Goal: Information Seeking & Learning: Learn about a topic

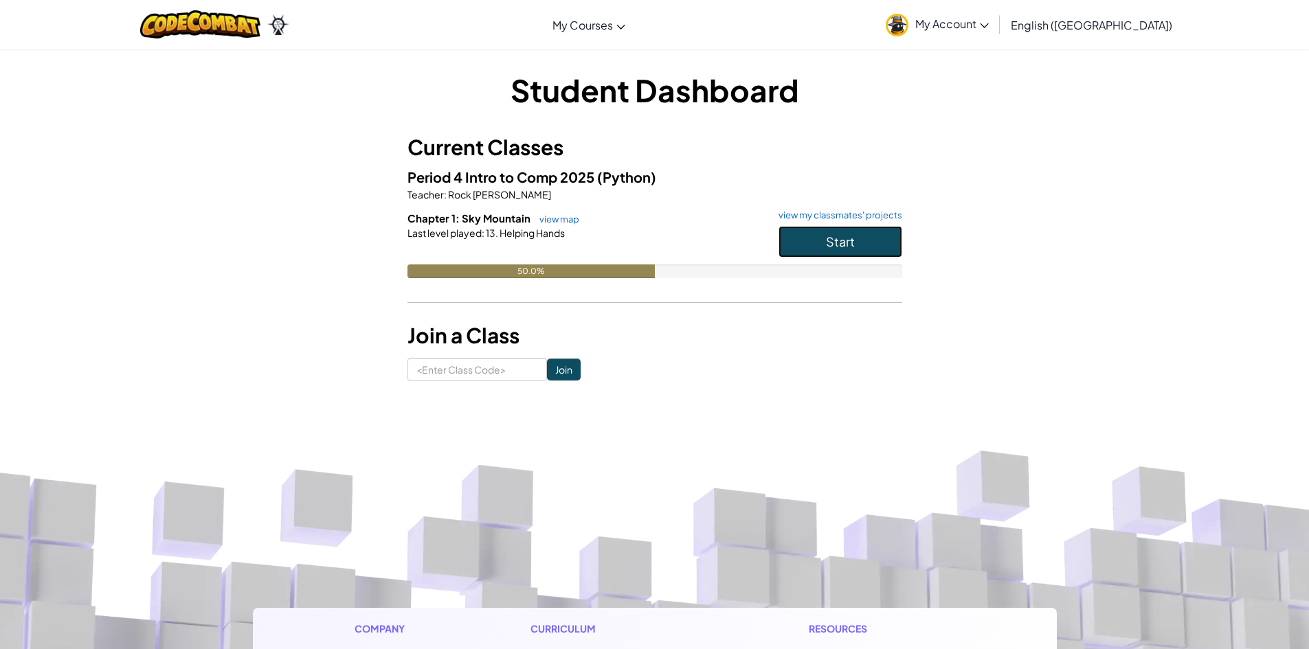
click at [836, 244] on span "Start" at bounding box center [840, 242] width 29 height 16
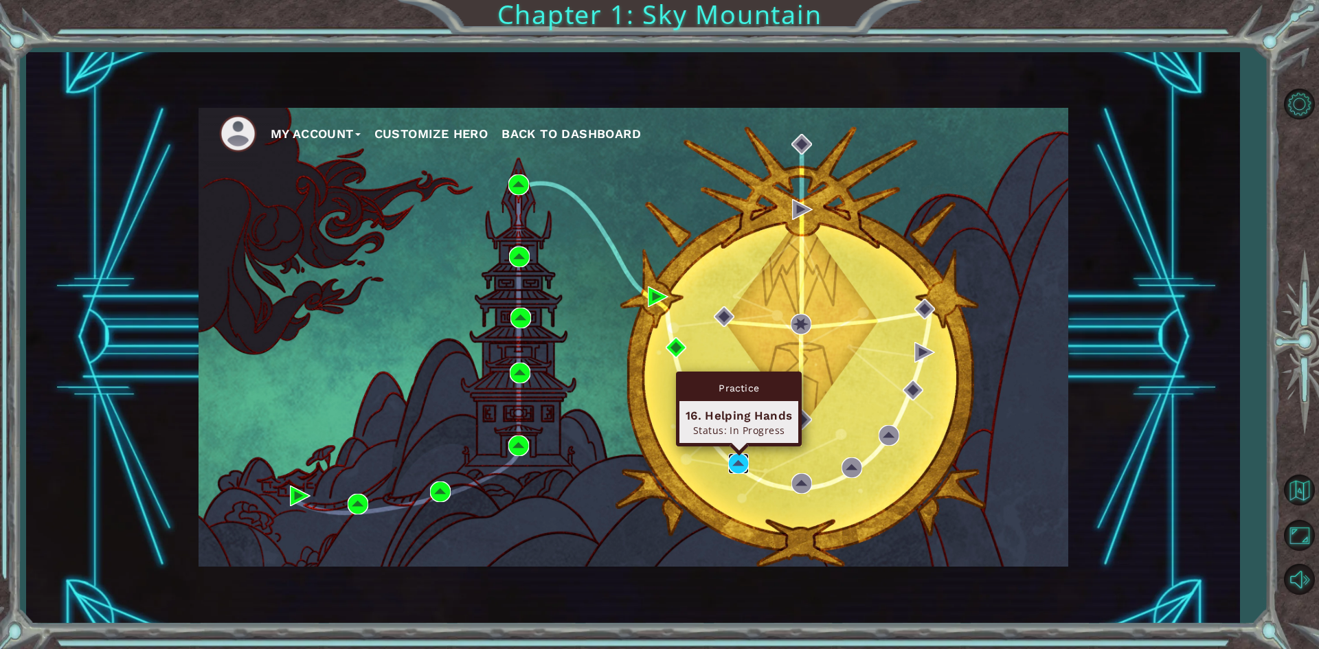
click at [733, 464] on img at bounding box center [738, 463] width 21 height 21
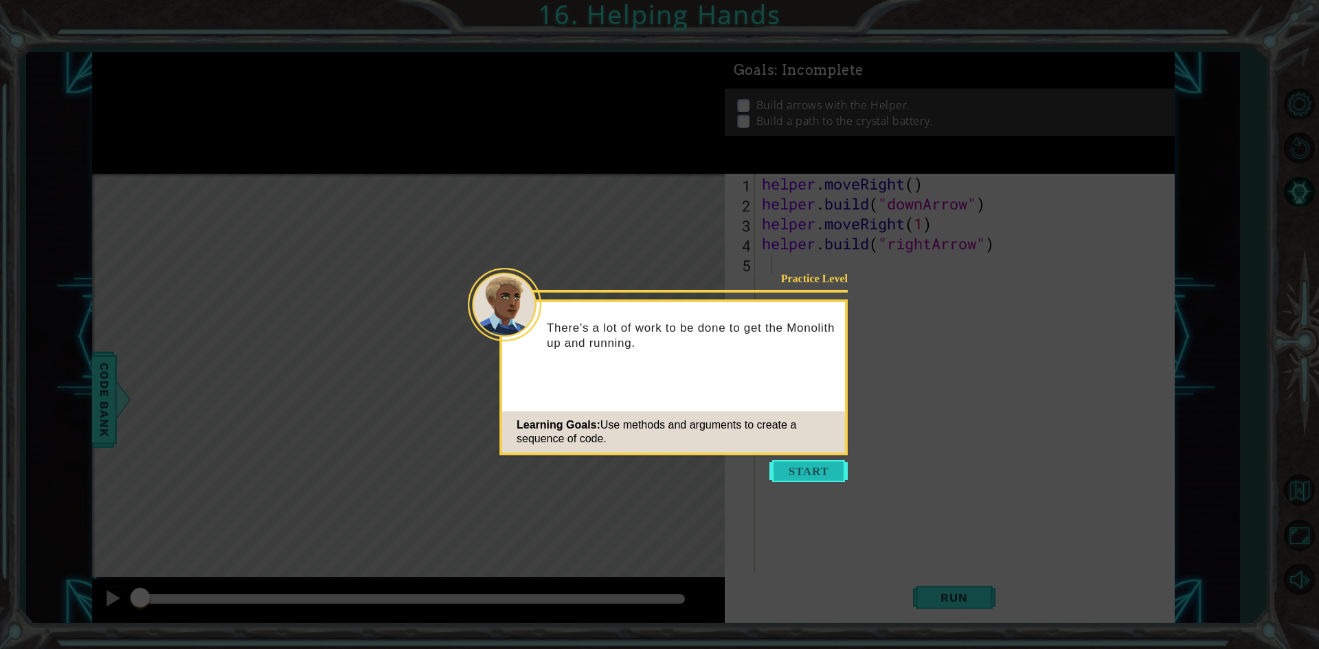
click at [785, 473] on button "Start" at bounding box center [809, 471] width 78 height 22
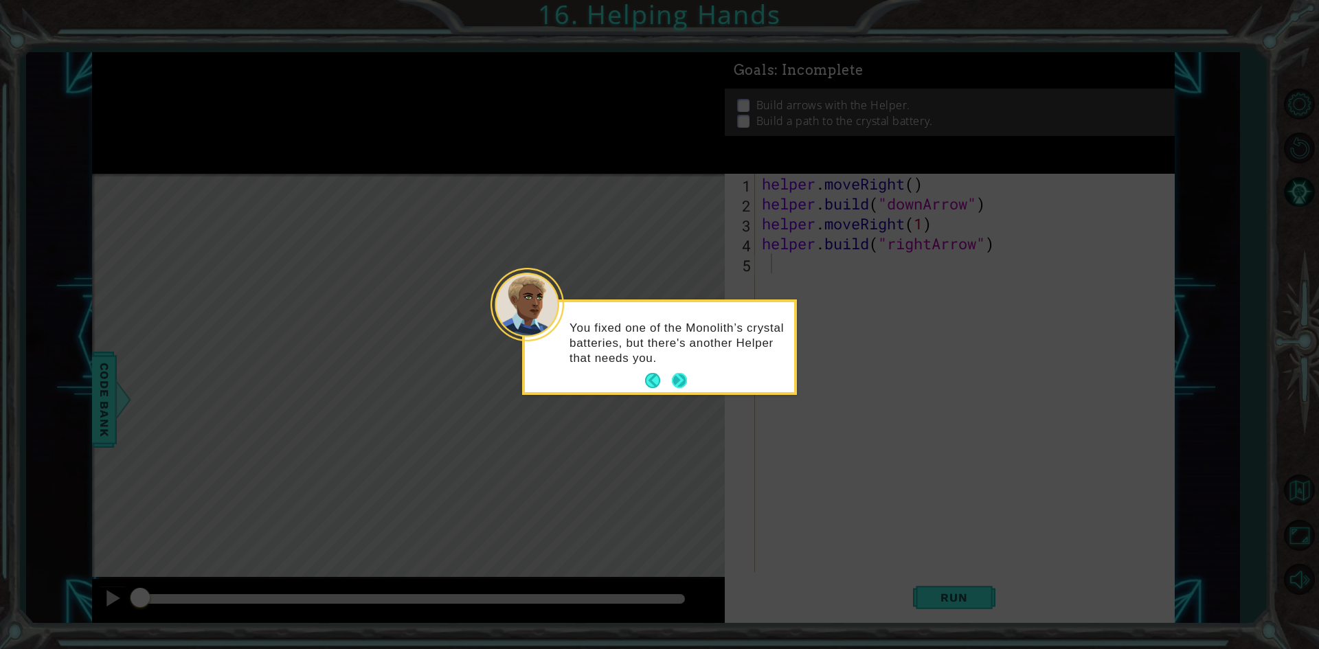
click at [684, 373] on button "Next" at bounding box center [679, 380] width 15 height 15
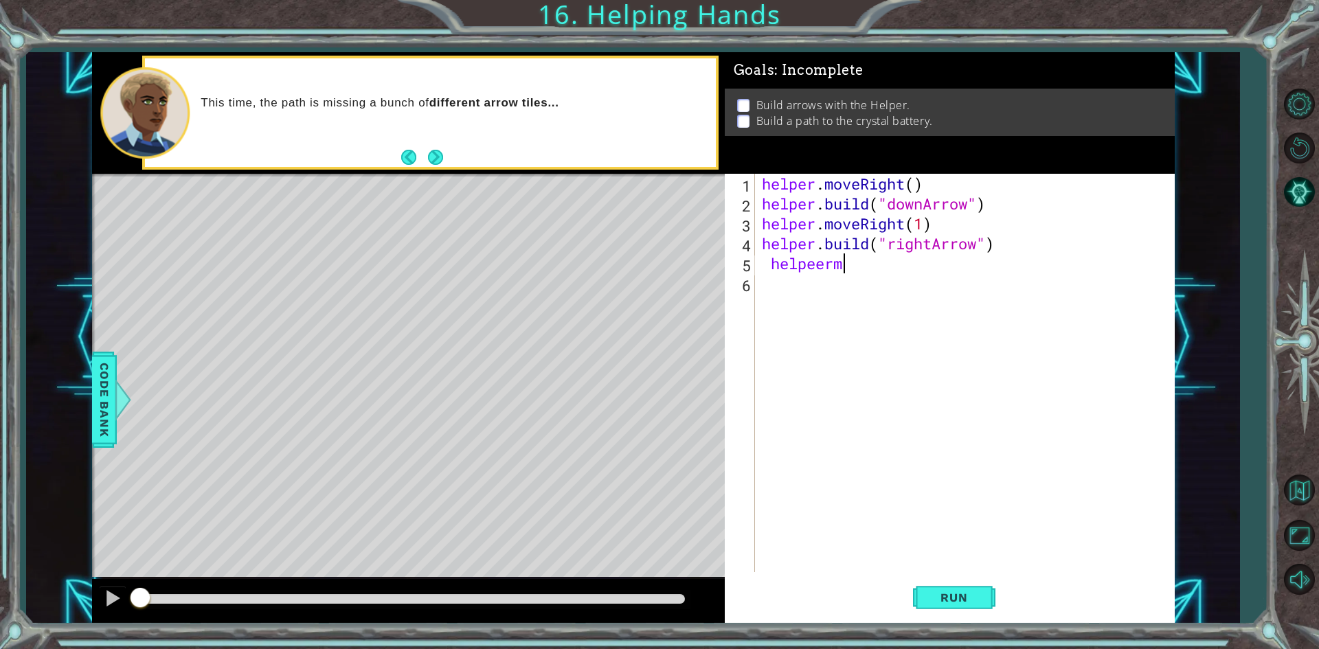
scroll to position [0, 3]
click at [868, 282] on div "helpe [PERSON_NAME]mov eR ight press enter" at bounding box center [891, 299] width 260 height 49
type textarea "helper.moveRight(1)"
click at [818, 294] on div "helper . moveRight ( ) helper . build ( "downArrow" ) helper . moveRight ( 1 ) …" at bounding box center [968, 393] width 418 height 438
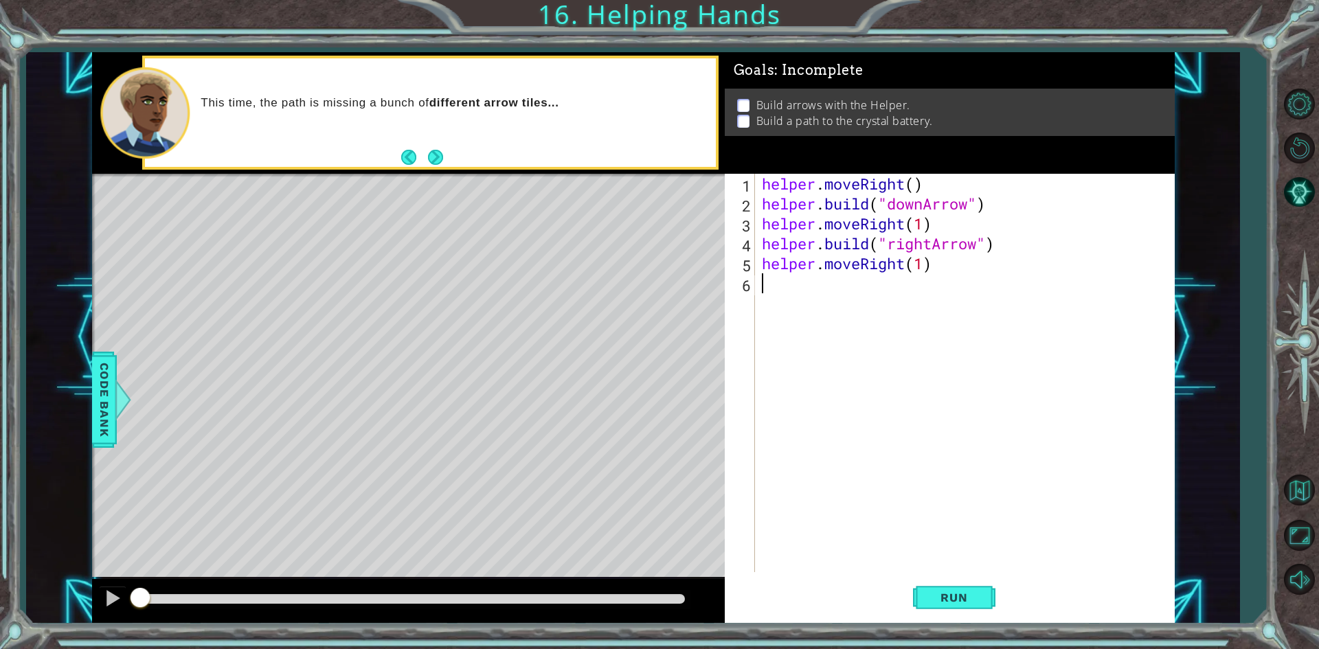
scroll to position [0, 0]
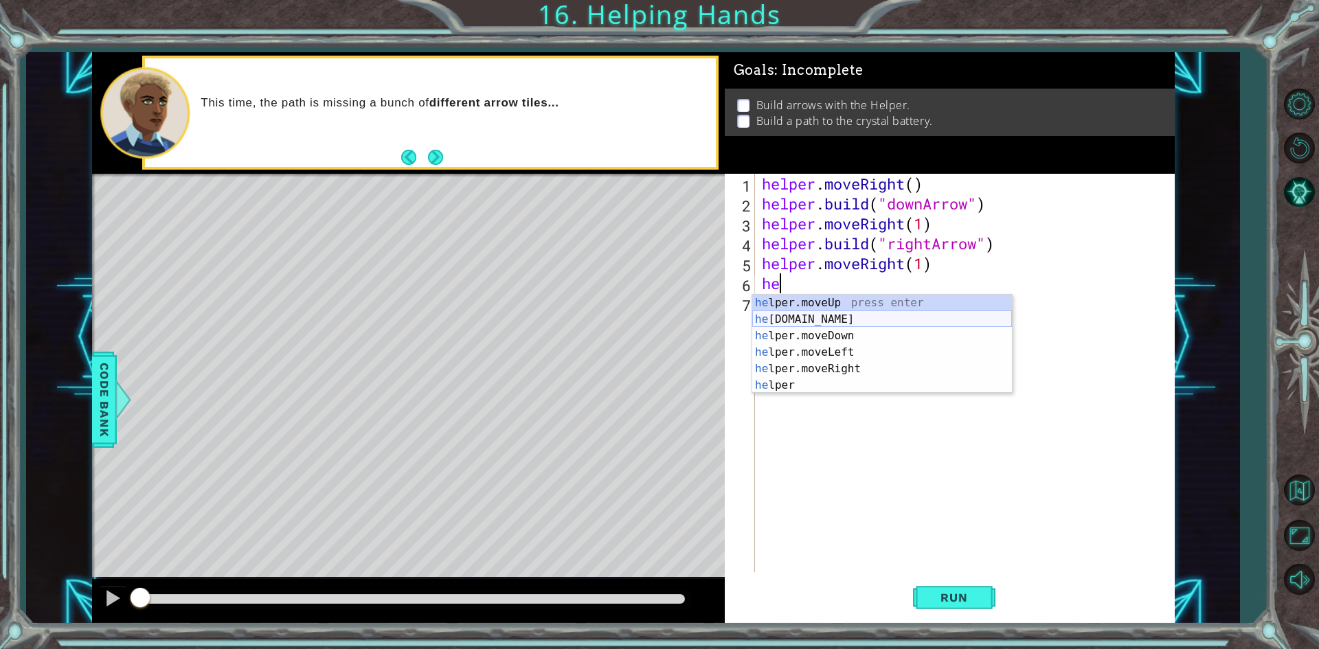
click at [824, 313] on div "he lper.moveUp press enter he [DOMAIN_NAME] press enter he lper.moveDown press …" at bounding box center [882, 361] width 260 height 132
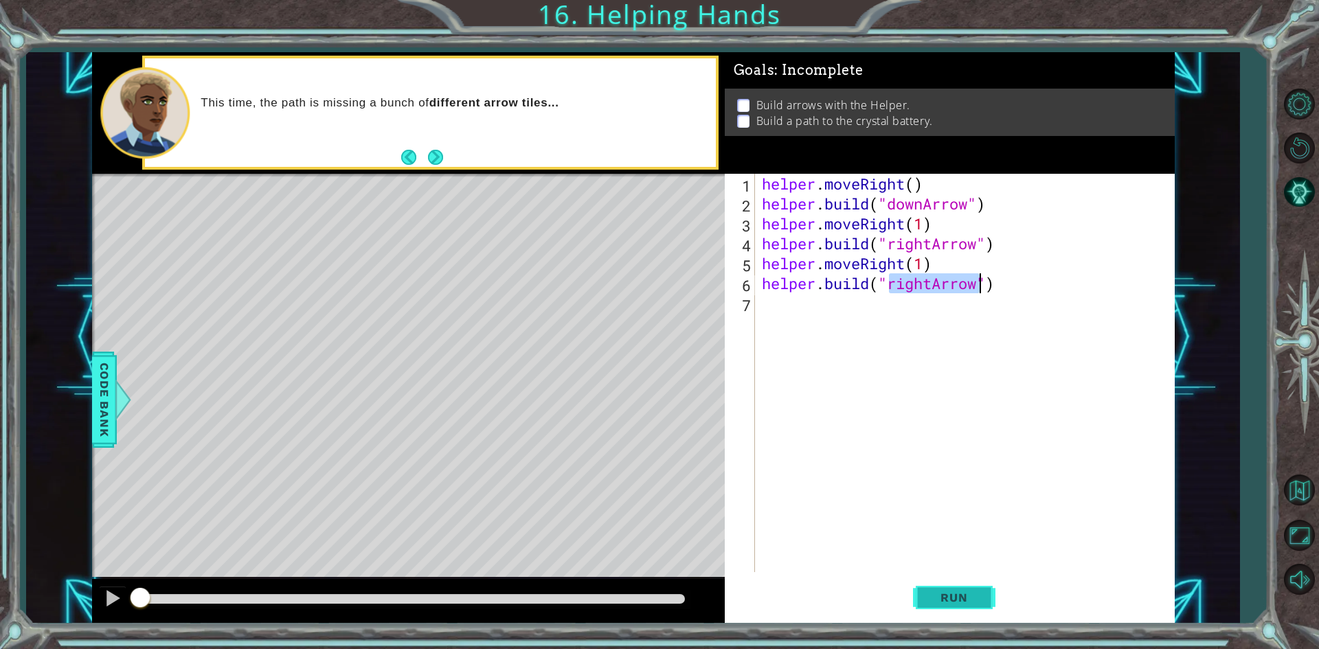
type textarea "[DOMAIN_NAME]("rightArrow")"
click at [980, 586] on button "Run" at bounding box center [954, 598] width 82 height 45
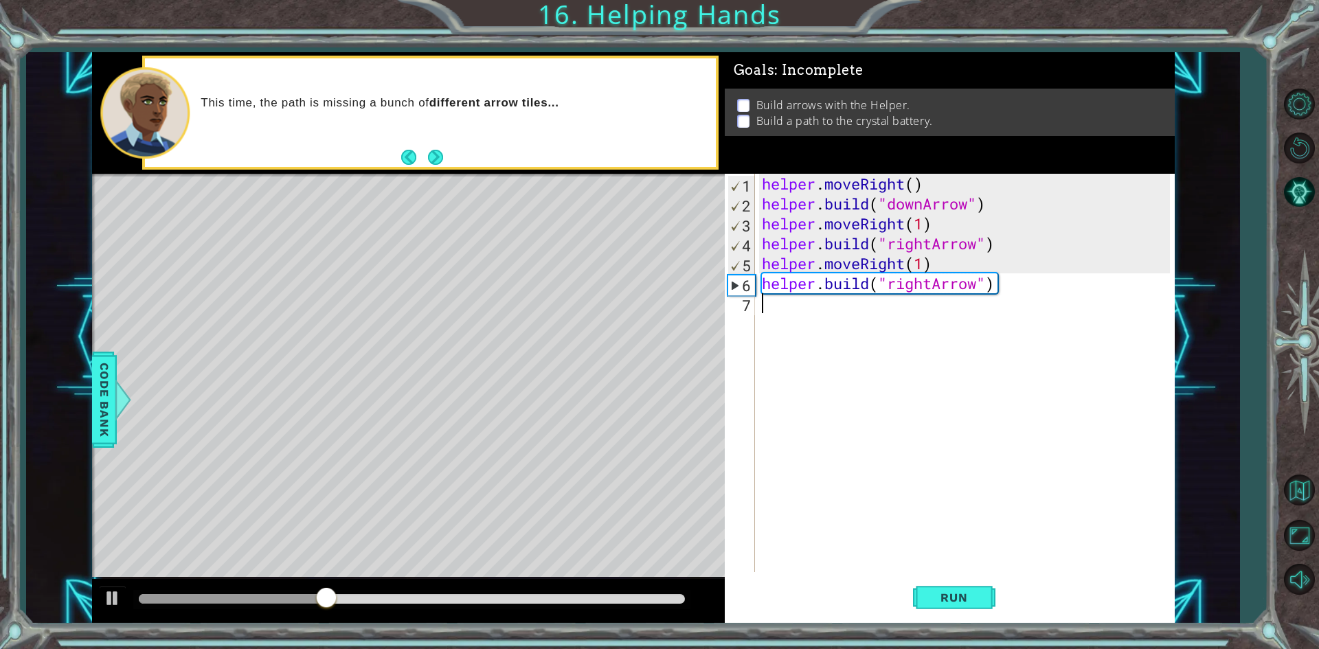
click at [801, 317] on div "helper . moveRight ( ) helper . build ( "downArrow" ) helper . moveRight ( 1 ) …" at bounding box center [968, 393] width 418 height 438
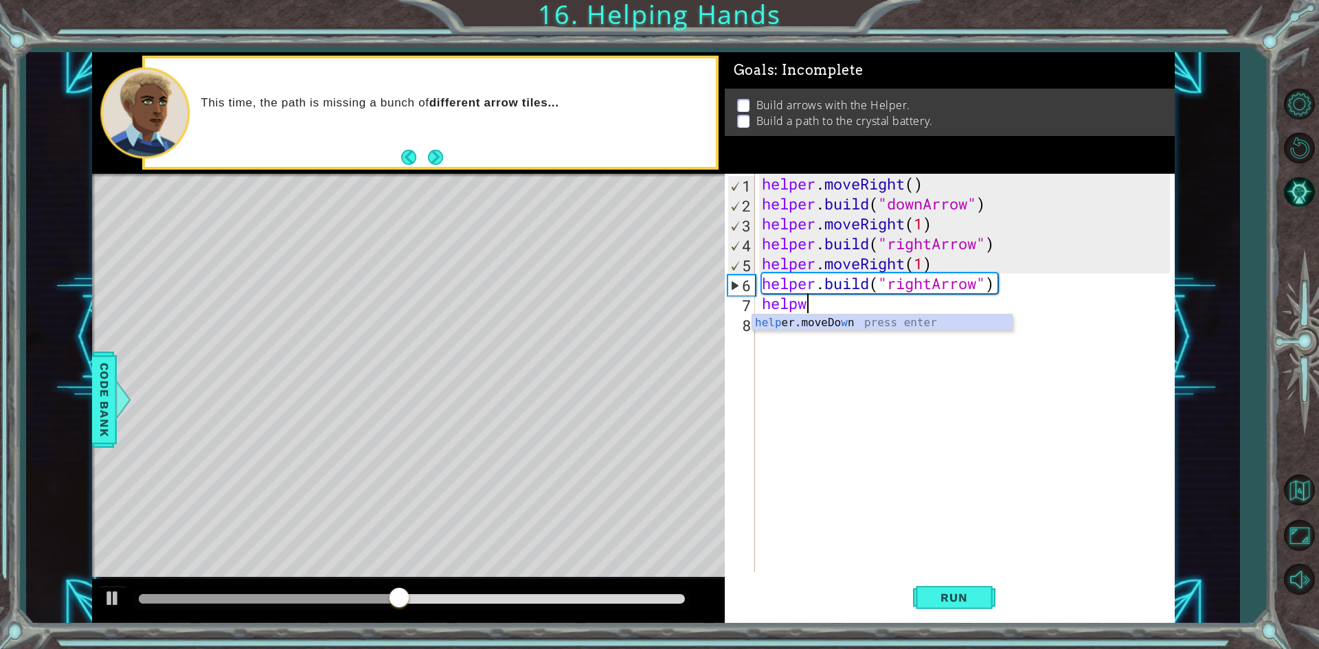
scroll to position [0, 1]
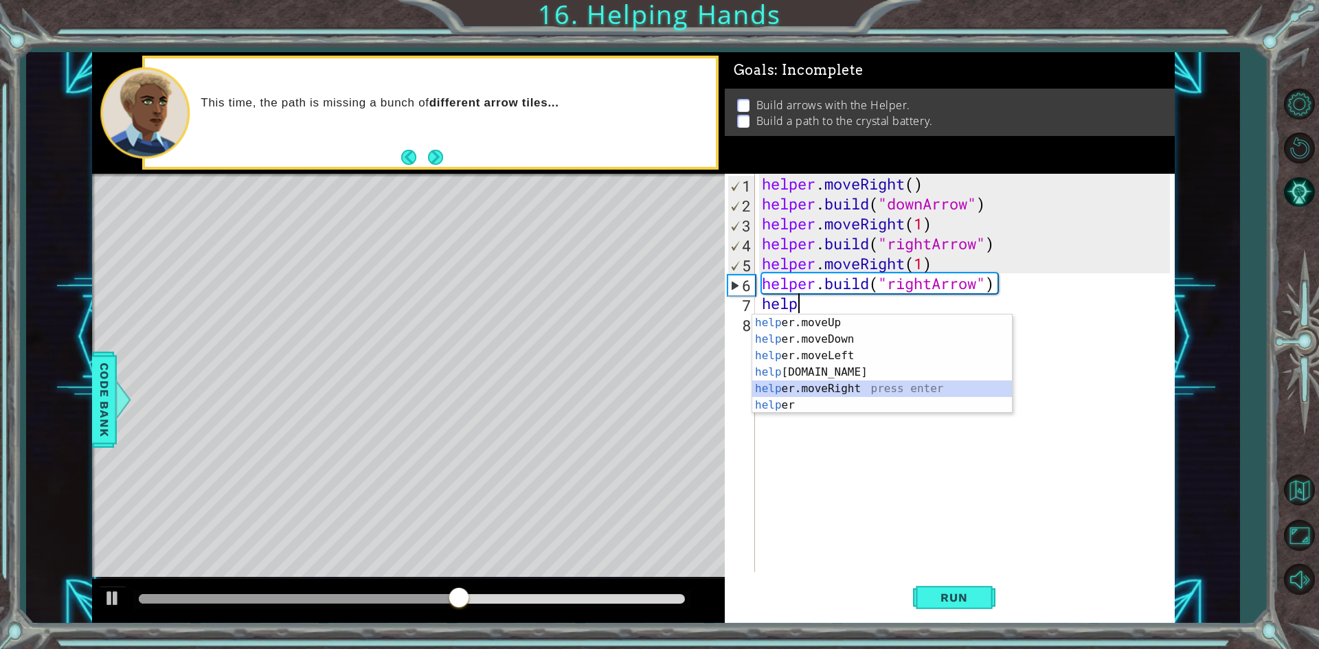
click at [783, 385] on div "help er.moveUp press enter help er.moveDown press enter help er.moveLeft press …" at bounding box center [882, 381] width 260 height 132
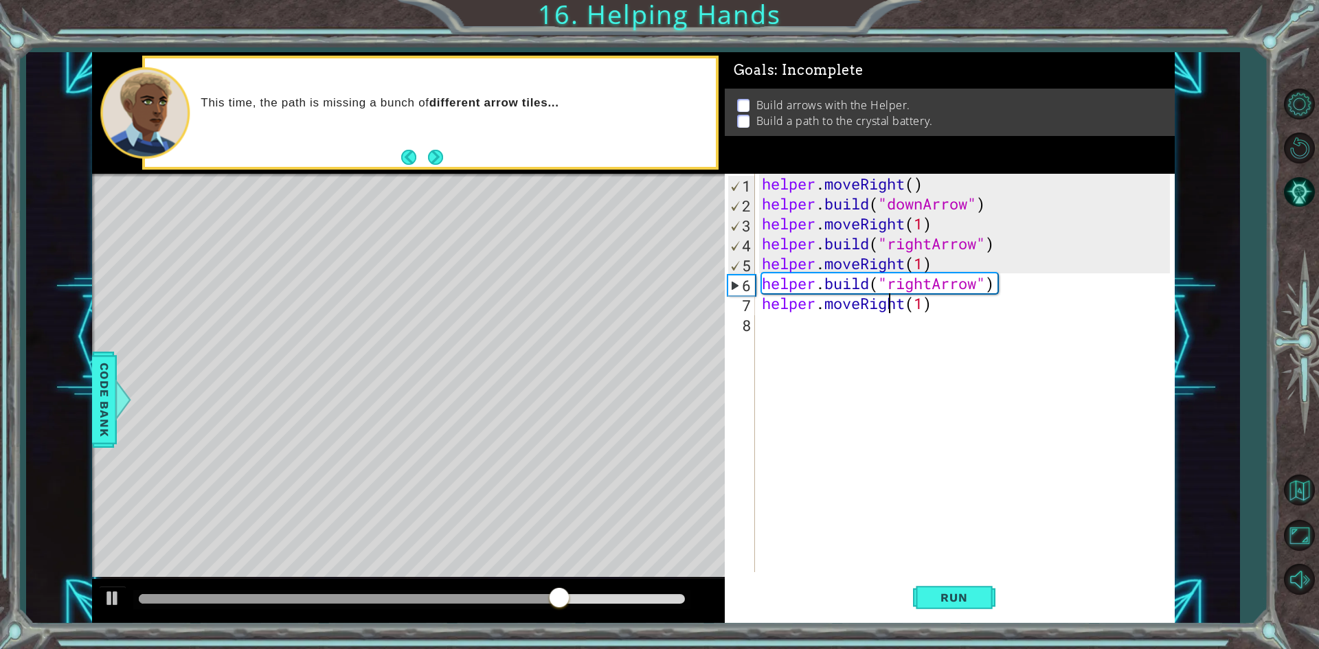
click at [888, 311] on div "helper . moveRight ( ) helper . build ( "downArrow" ) helper . moveRight ( 1 ) …" at bounding box center [968, 393] width 418 height 438
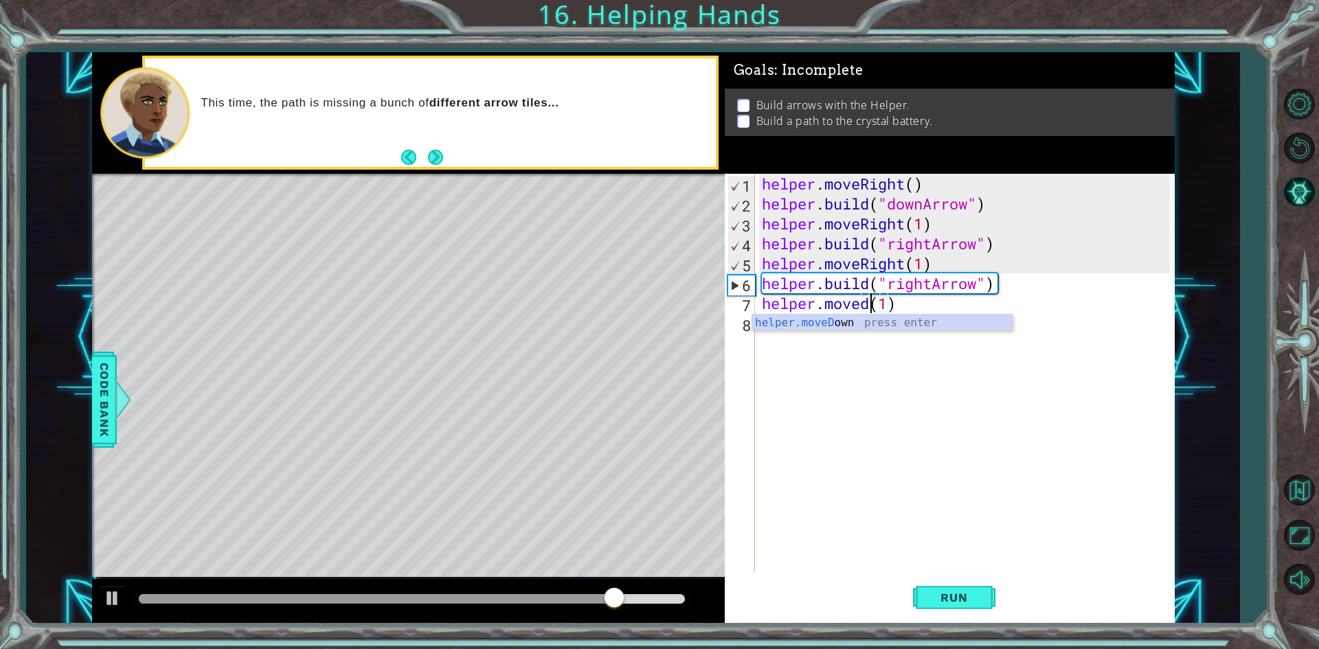
scroll to position [0, 5]
click at [868, 320] on div "helper.moveD own press enter" at bounding box center [882, 339] width 260 height 49
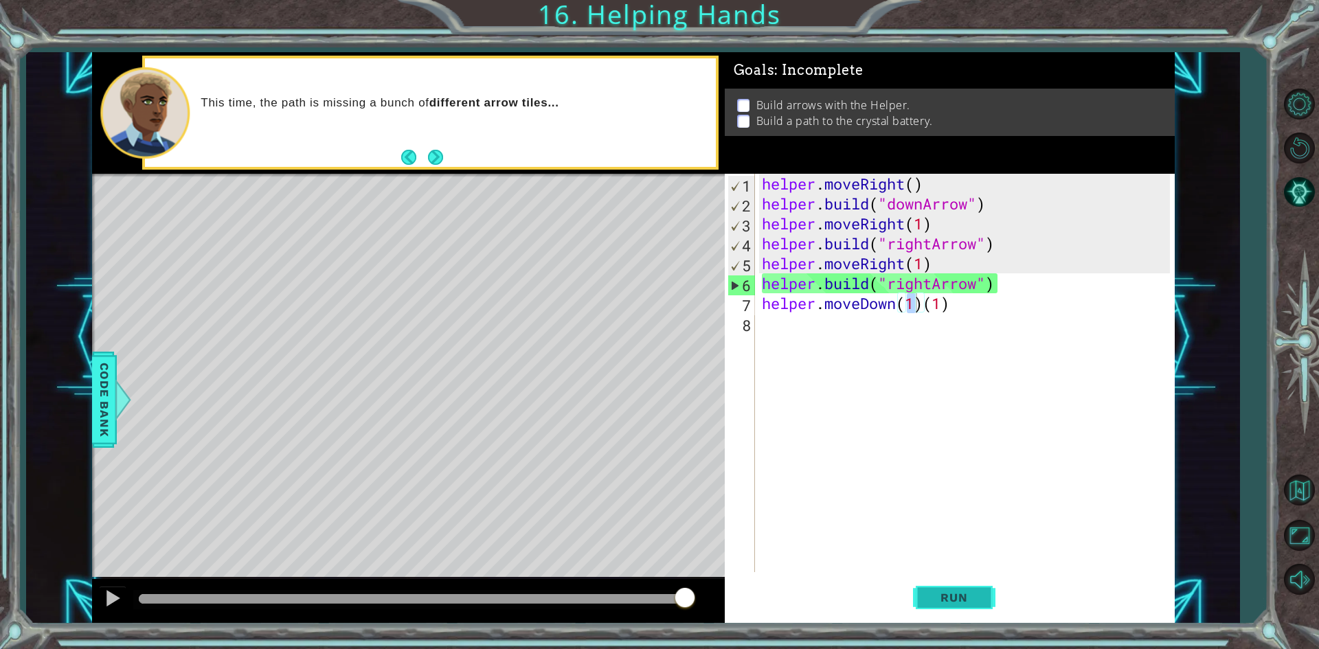
click at [952, 607] on button "Run" at bounding box center [954, 598] width 82 height 45
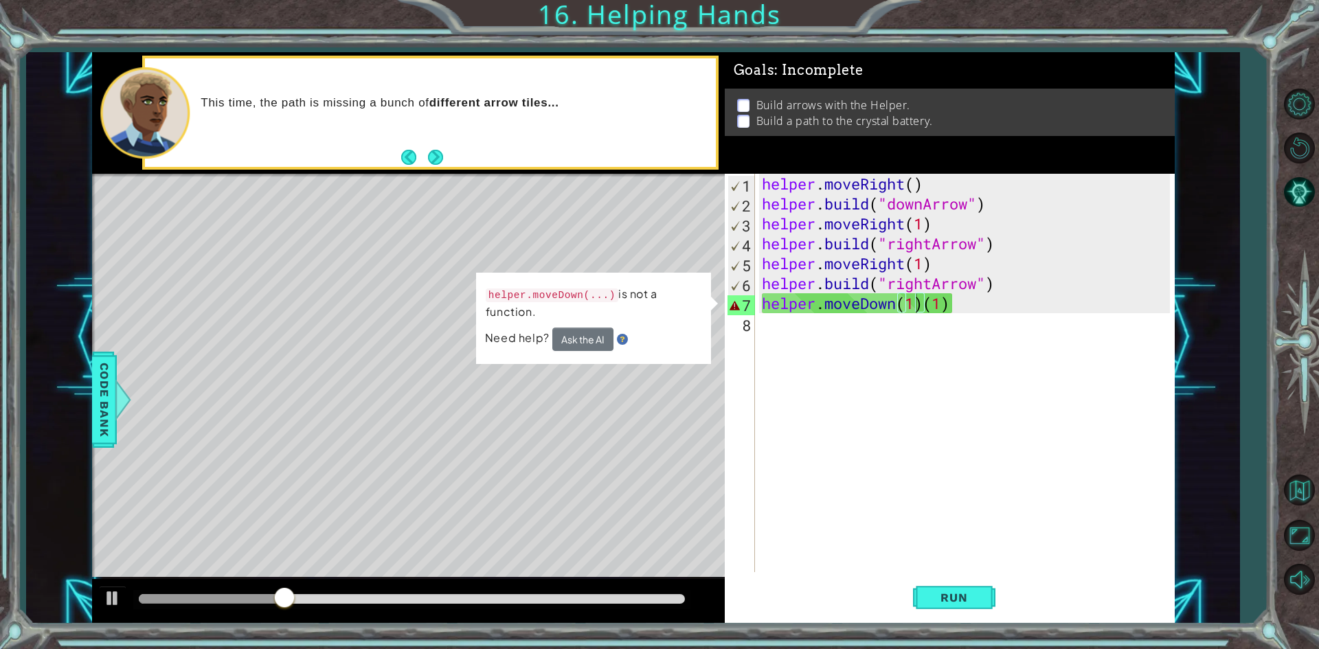
click at [587, 326] on td "helper.moveDown(...) is not a function." at bounding box center [593, 306] width 217 height 43
click at [987, 311] on div "helper . moveRight ( ) helper . build ( "downArrow" ) helper . moveRight ( 1 ) …" at bounding box center [968, 393] width 418 height 438
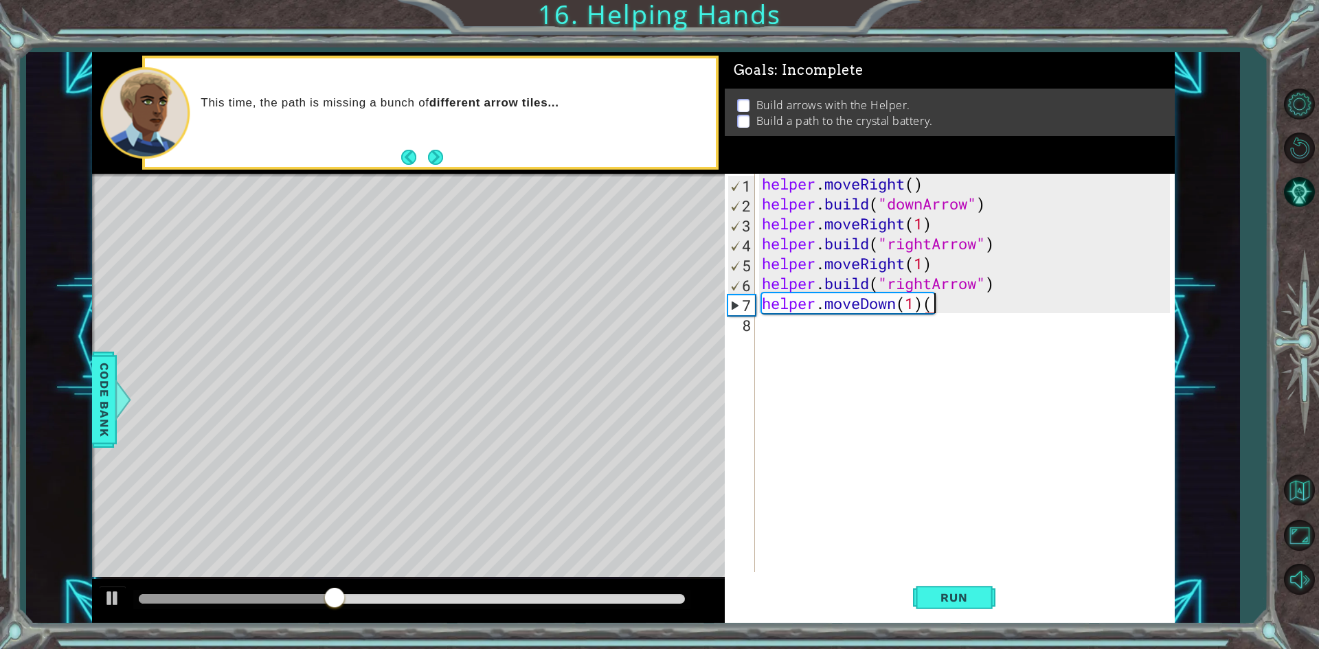
type textarea "helper.moveDown(1)"
click at [967, 601] on span "Run" at bounding box center [954, 598] width 54 height 14
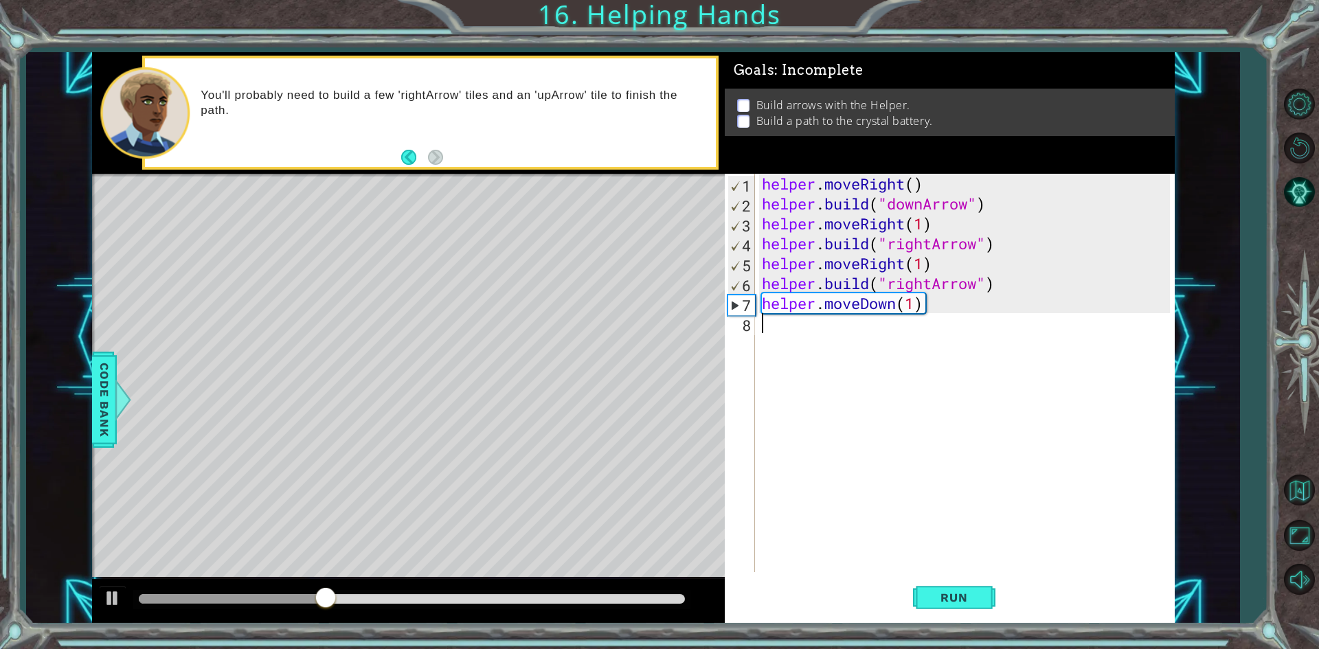
click at [820, 326] on div "helper . moveRight ( ) helper . build ( "downArrow" ) helper . moveRight ( 1 ) …" at bounding box center [968, 393] width 418 height 438
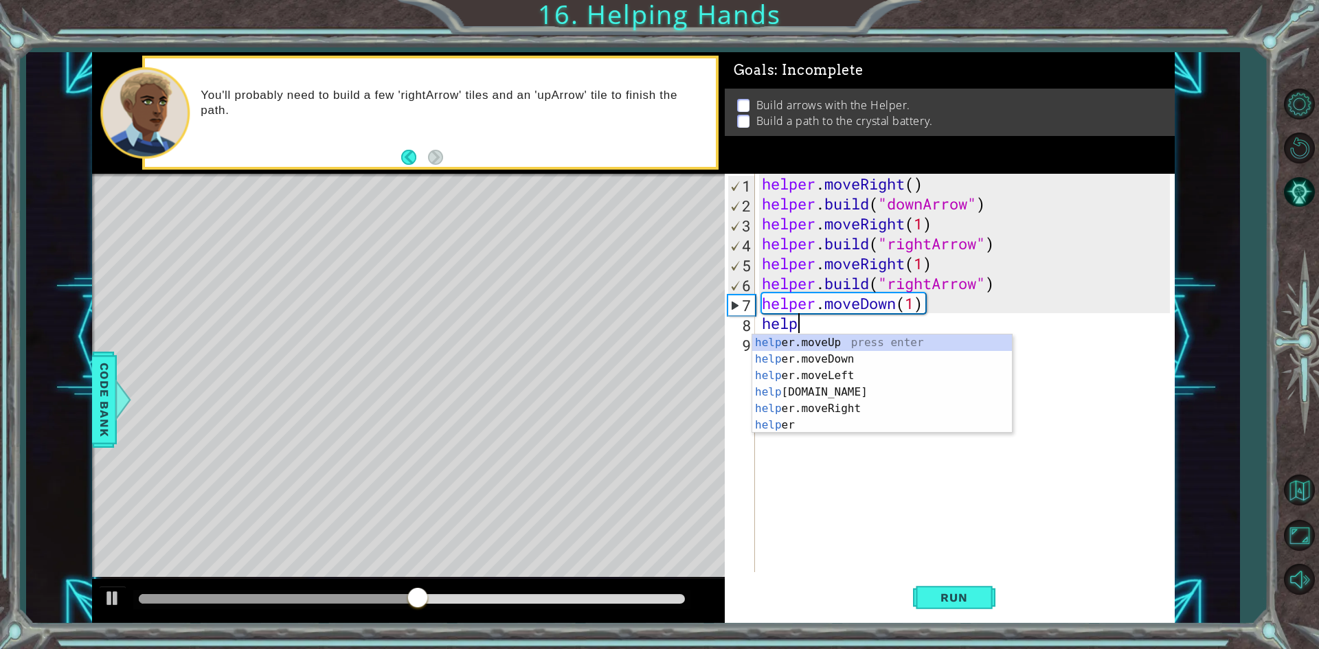
scroll to position [0, 1]
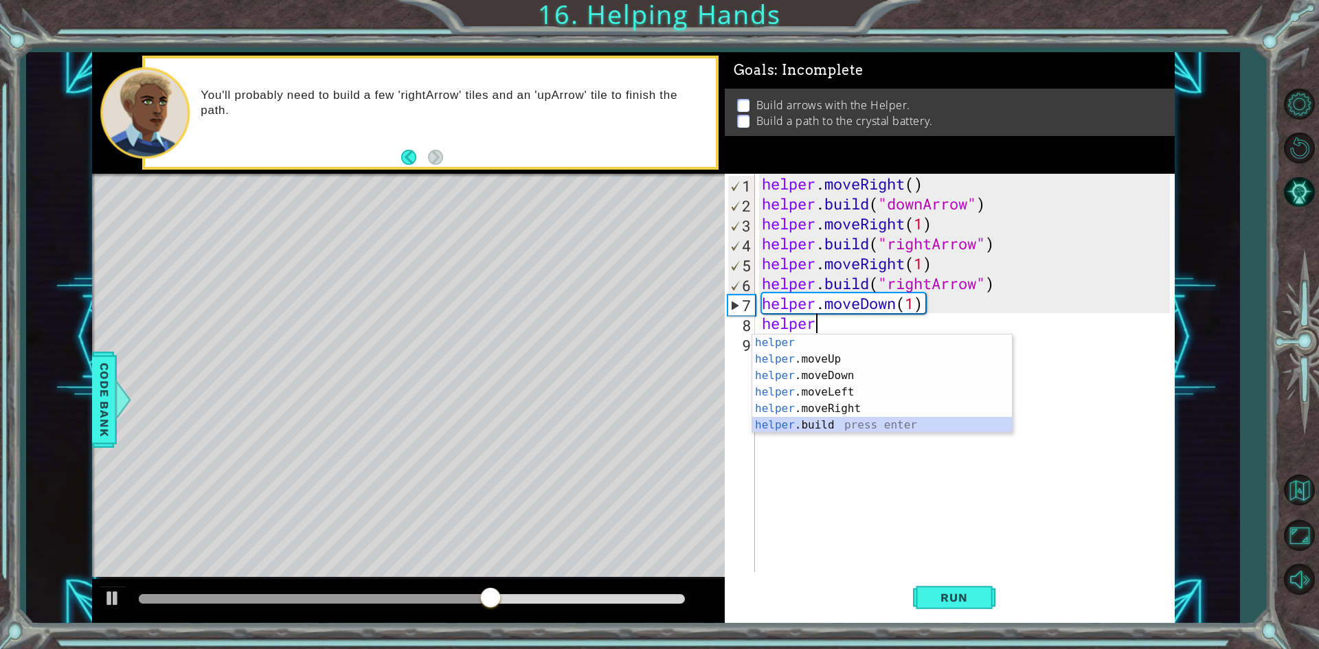
click at [817, 423] on div "helper press enter helper .moveUp press enter helper .moveDown press enter help…" at bounding box center [882, 401] width 260 height 132
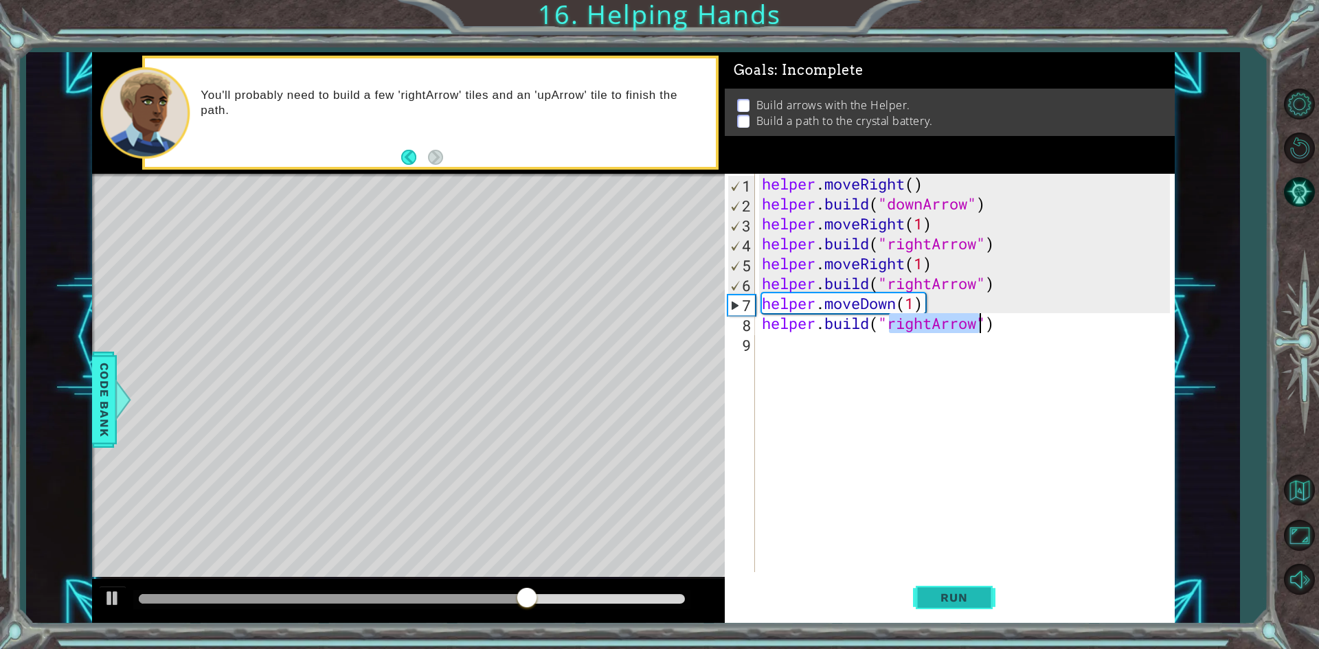
type textarea "[DOMAIN_NAME]("rightArrow")"
click at [972, 583] on button "Run" at bounding box center [954, 598] width 82 height 45
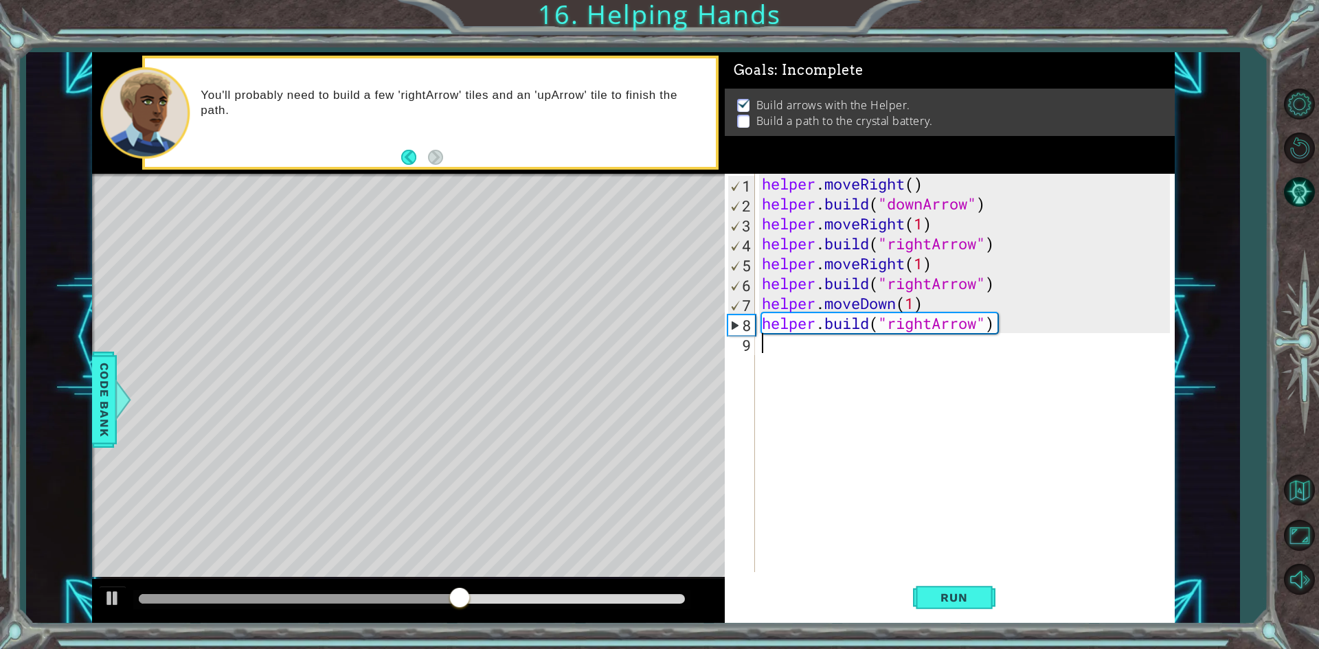
click at [894, 344] on div "helper . moveRight ( ) helper . build ( "downArrow" ) helper . moveRight ( 1 ) …" at bounding box center [968, 393] width 418 height 438
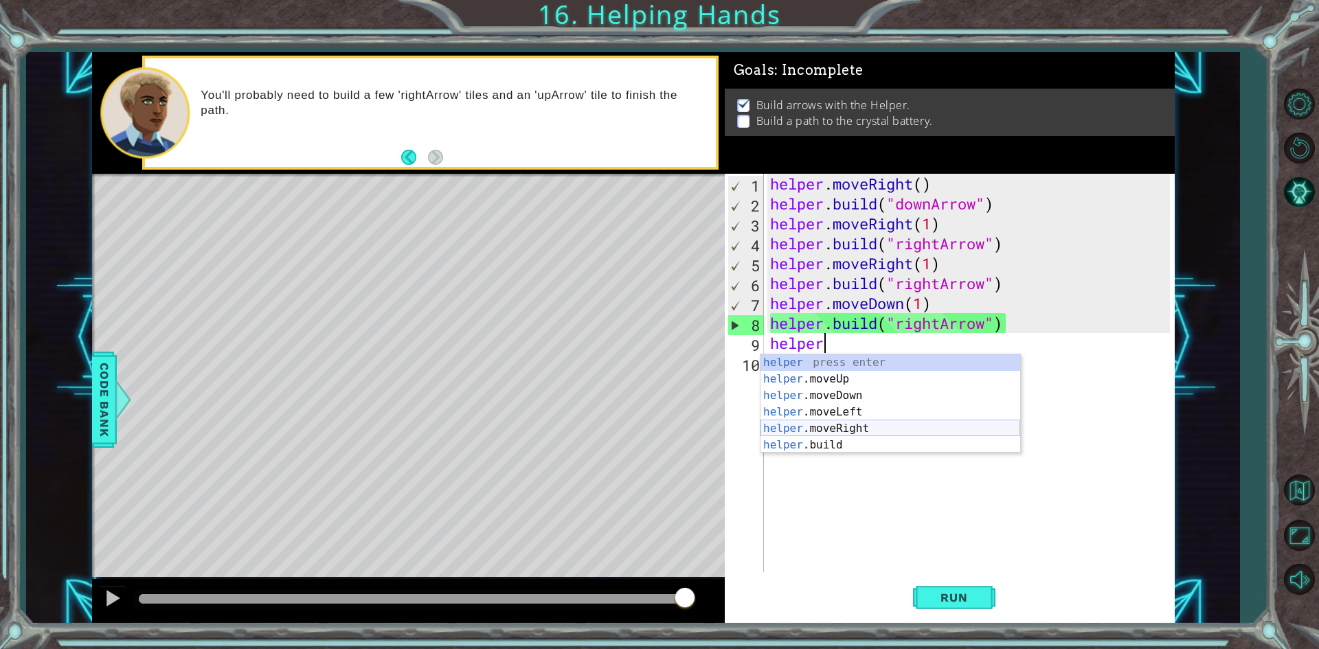
click at [841, 423] on div "helper press enter helper .moveUp press enter helper .moveDown press enter help…" at bounding box center [891, 421] width 260 height 132
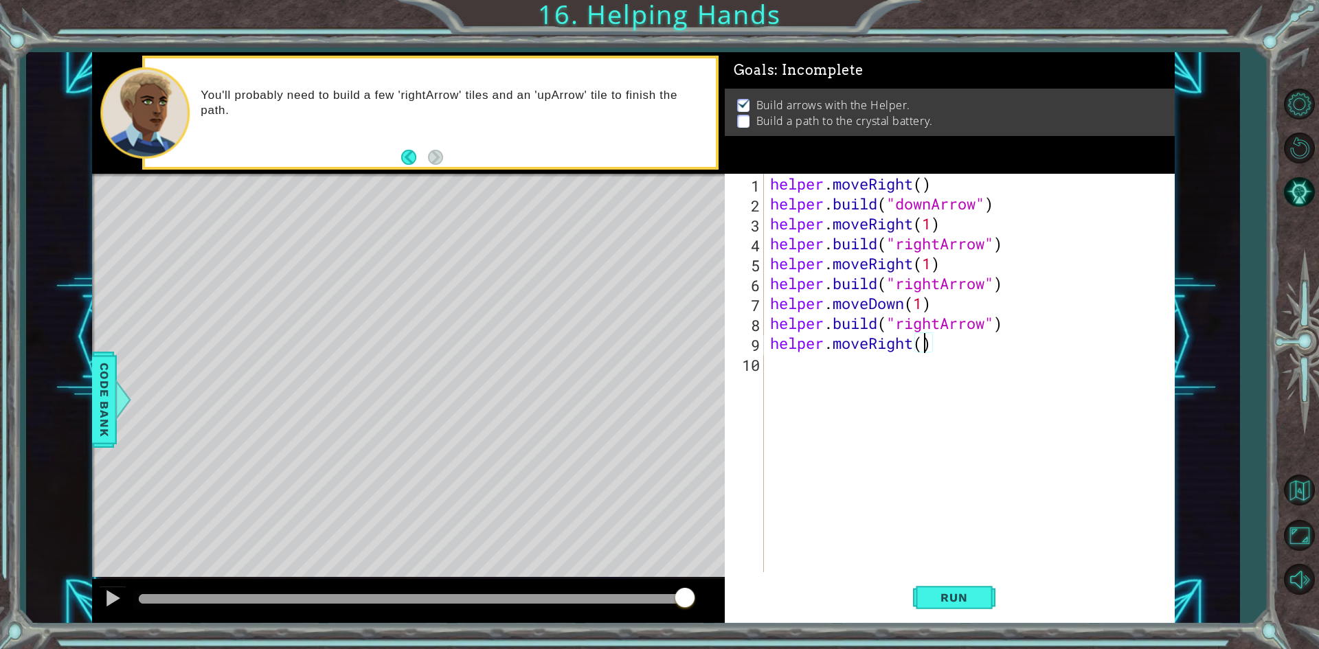
type textarea "helper.moveRight(2)"
click at [845, 352] on div "helper . moveRight ( ) helper . build ( "downArrow" ) helper . moveRight ( 1 ) …" at bounding box center [971, 393] width 409 height 438
click at [845, 374] on div "helper . moveRight ( ) helper . build ( "downArrow" ) helper . moveRight ( 1 ) …" at bounding box center [971, 393] width 409 height 438
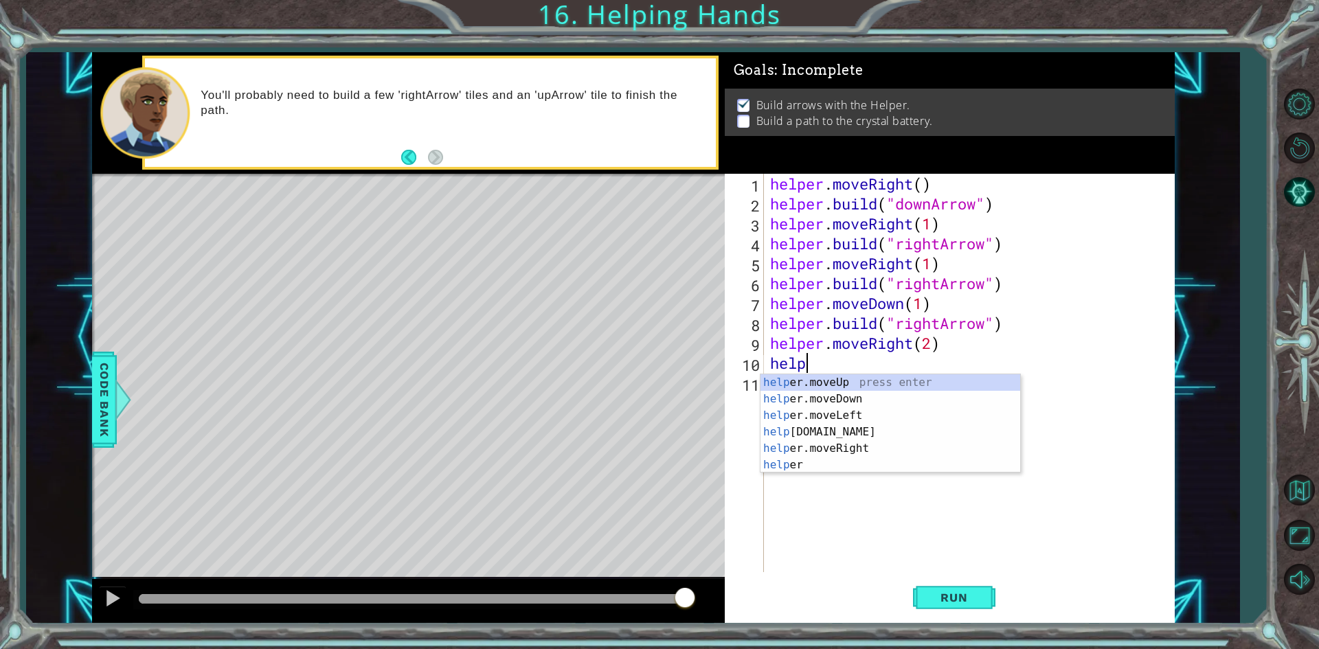
scroll to position [0, 1]
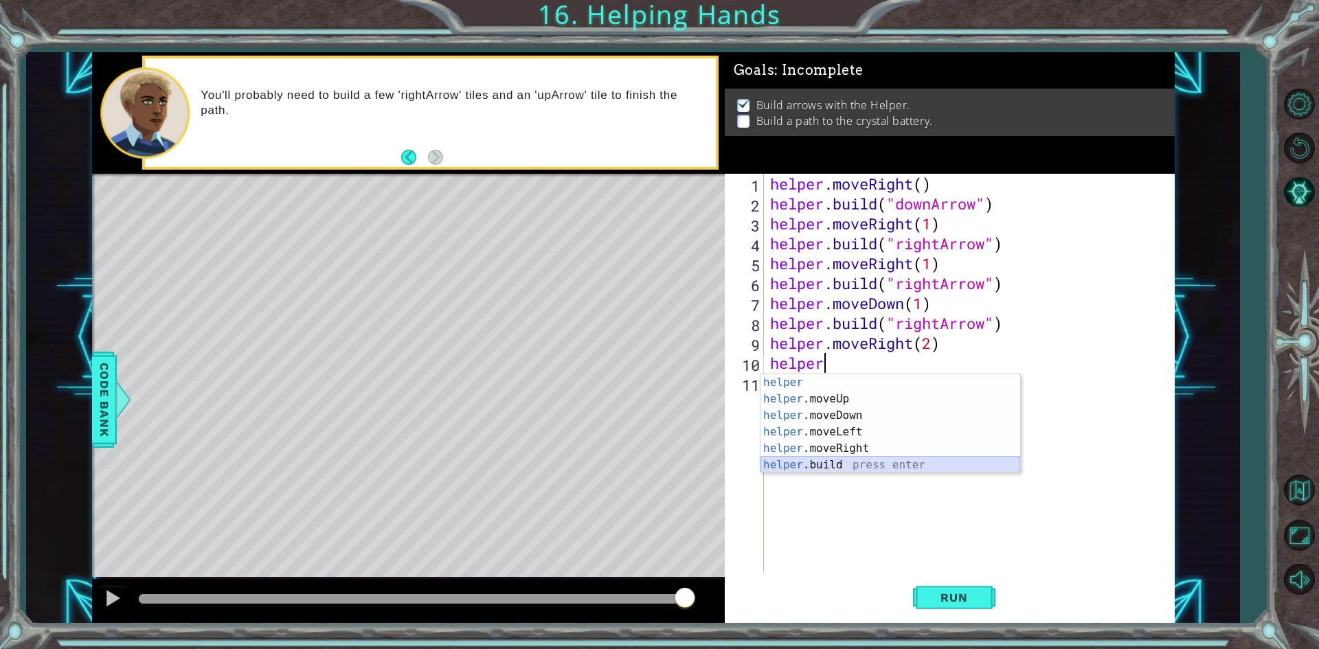
click at [831, 466] on div "helper press enter helper .moveUp press enter helper .moveDown press enter help…" at bounding box center [891, 440] width 260 height 132
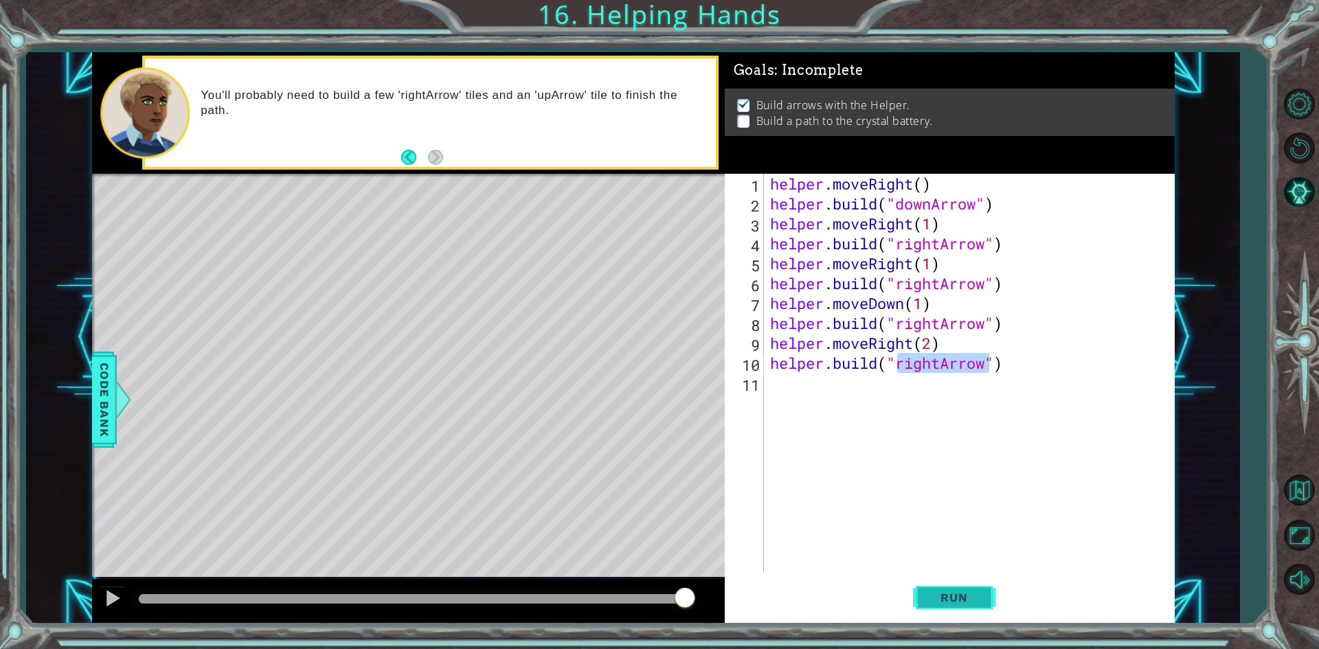
click at [946, 599] on span "Run" at bounding box center [954, 598] width 54 height 14
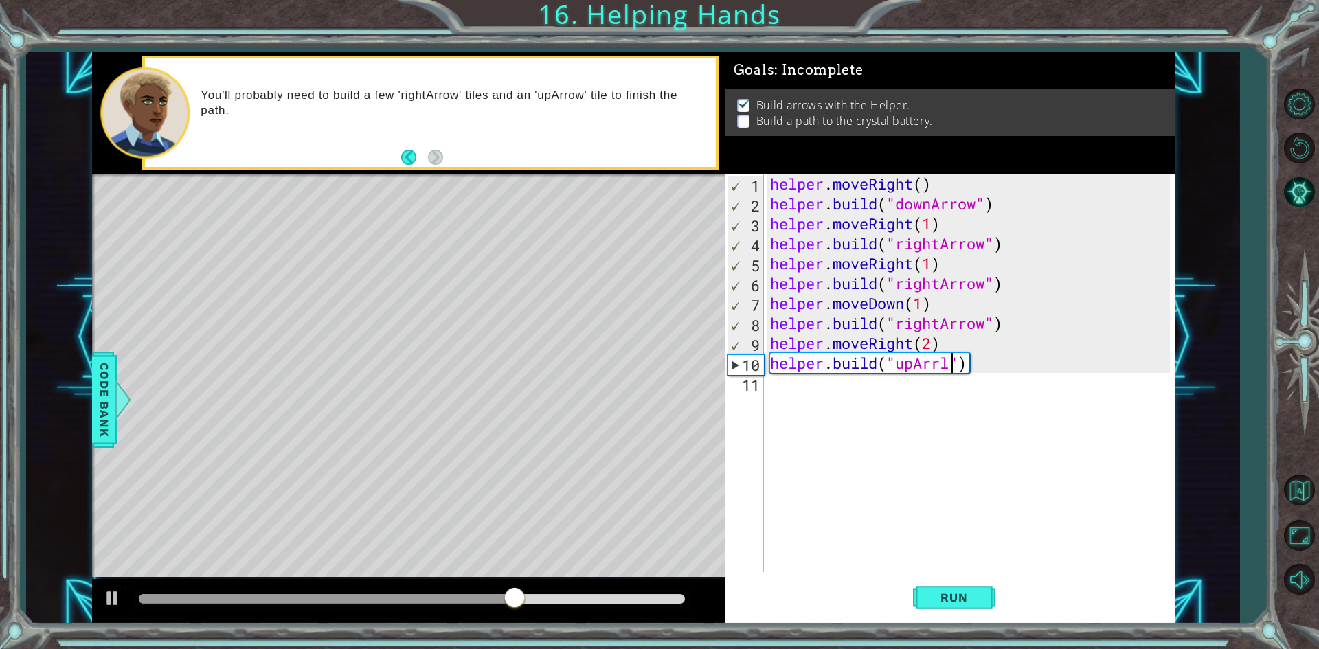
scroll to position [0, 8]
type textarea "[DOMAIN_NAME]("upArrow")"
click at [959, 588] on button "Run" at bounding box center [954, 598] width 82 height 45
click at [822, 395] on div "helper . moveRight ( ) helper . build ( "downArrow" ) helper . moveRight ( 1 ) …" at bounding box center [971, 393] width 409 height 438
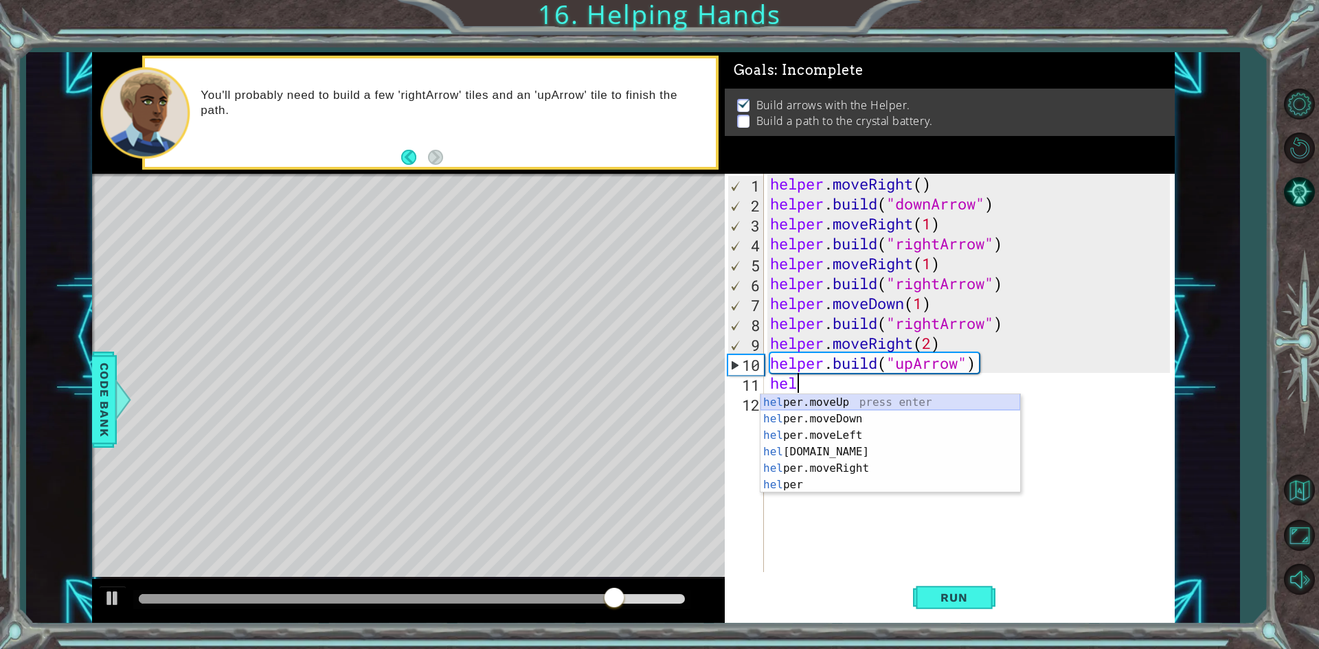
click at [836, 395] on div "hel per.moveUp press enter hel per.moveDown press enter hel per.moveLeft press …" at bounding box center [891, 460] width 260 height 132
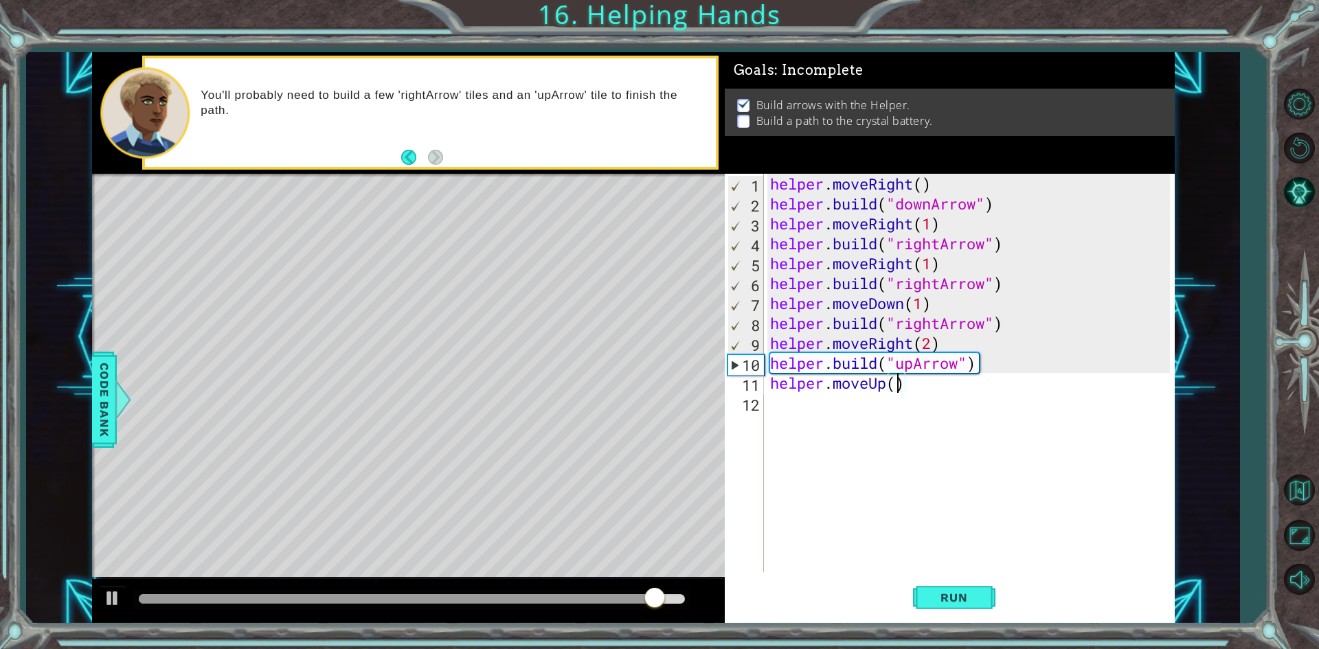
scroll to position [0, 5]
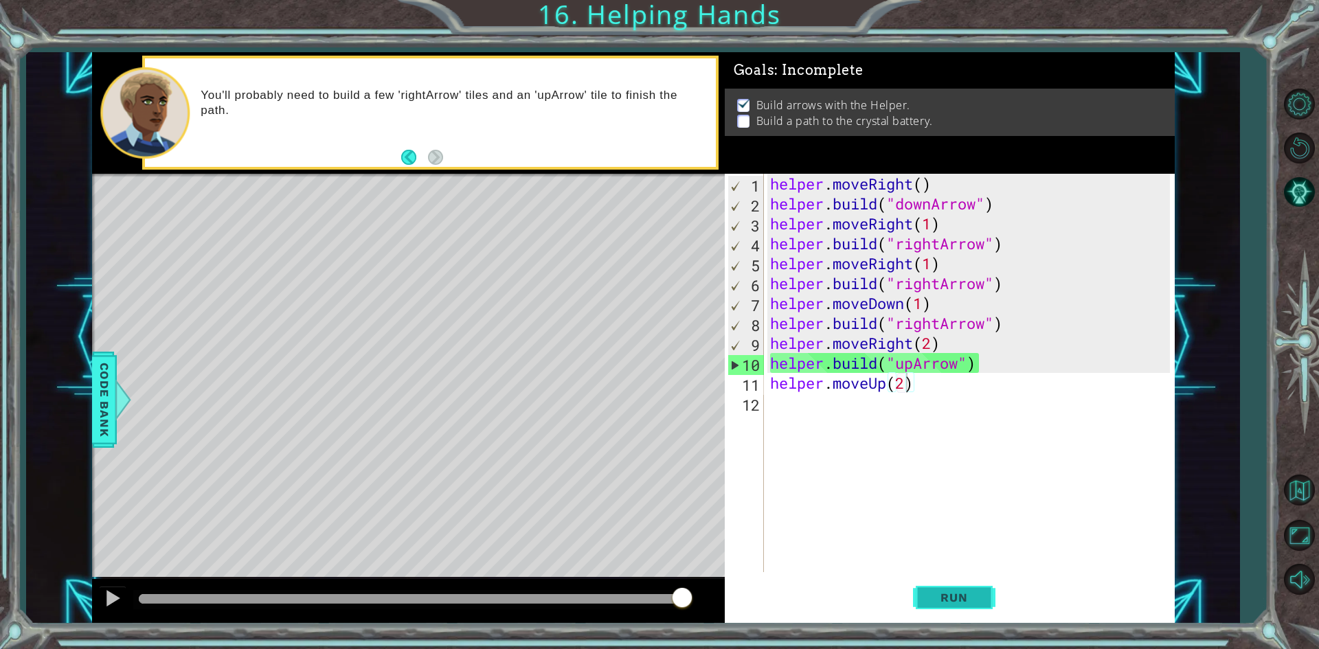
click at [943, 604] on span "Run" at bounding box center [954, 598] width 54 height 14
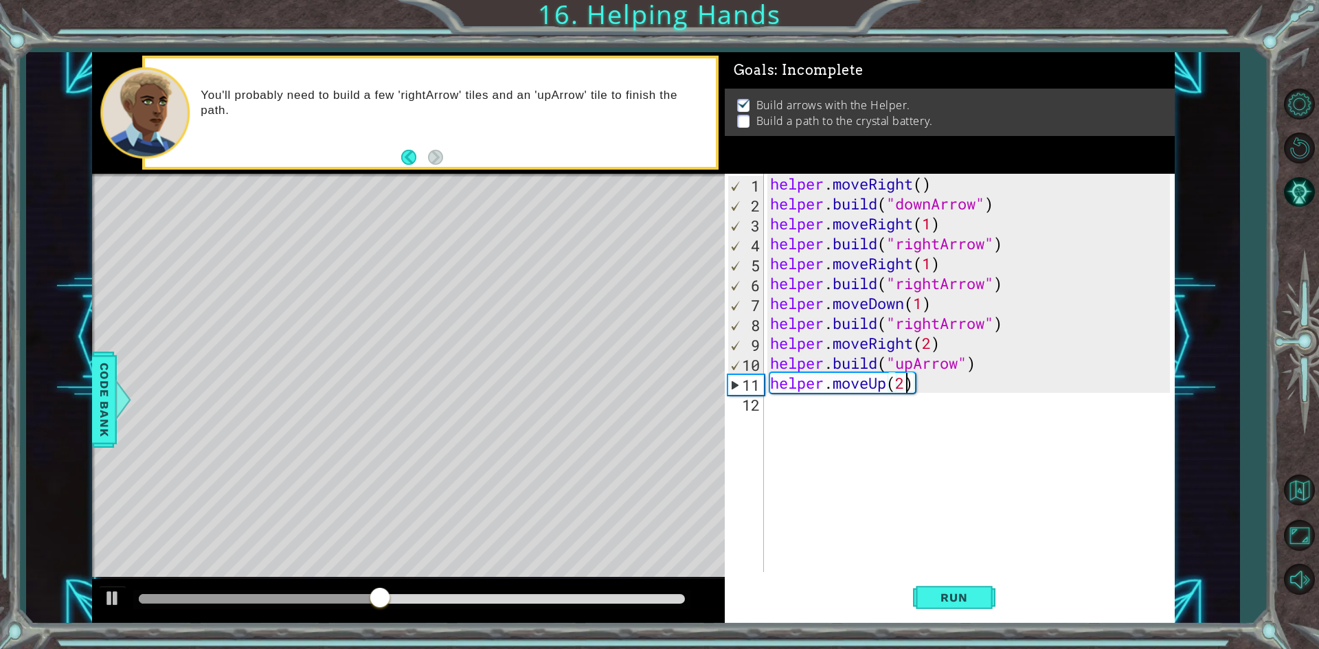
click at [931, 346] on div "helper . moveRight ( ) helper . build ( "downArrow" ) helper . moveRight ( 1 ) …" at bounding box center [971, 393] width 409 height 438
click at [994, 366] on div "helper . moveRight ( ) helper . build ( "downArrow" ) helper . moveRight ( 1 ) …" at bounding box center [971, 393] width 409 height 438
type textarea "[DOMAIN_NAME]("upArrow")"
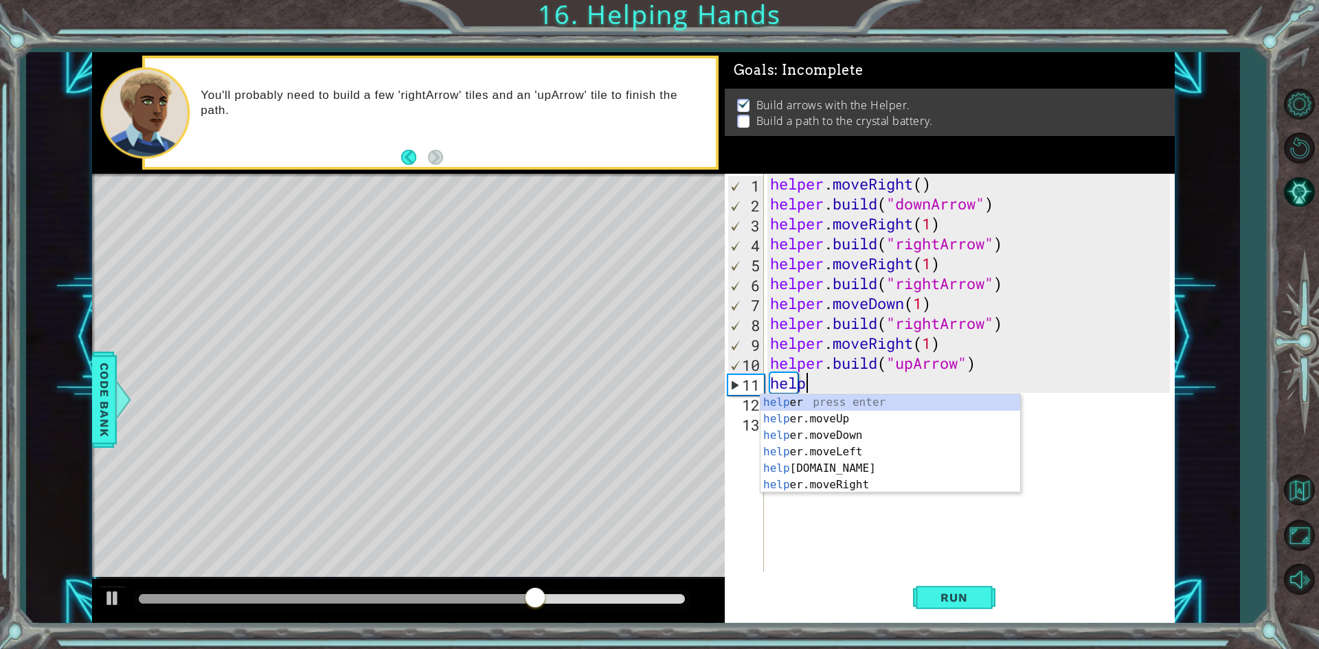
scroll to position [0, 1]
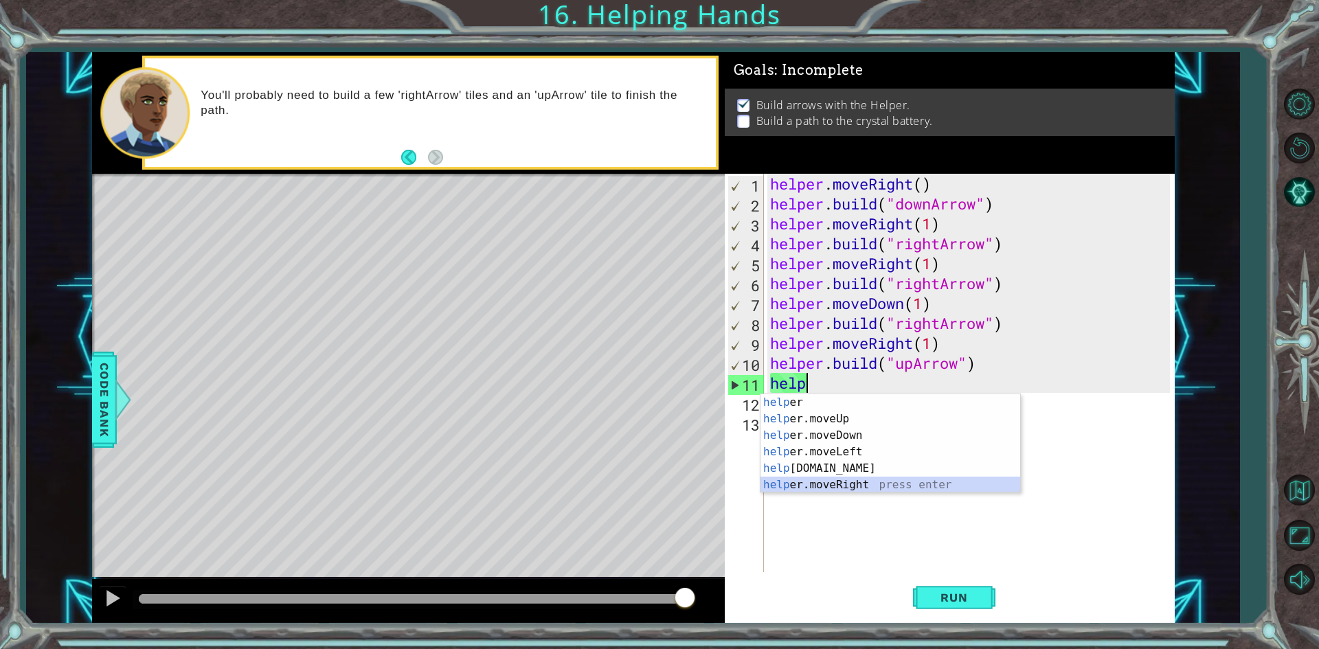
click at [825, 482] on div "help er press enter help er.moveUp press enter help er.moveDown press enter hel…" at bounding box center [891, 460] width 260 height 132
type textarea "helper.moveRight(1)"
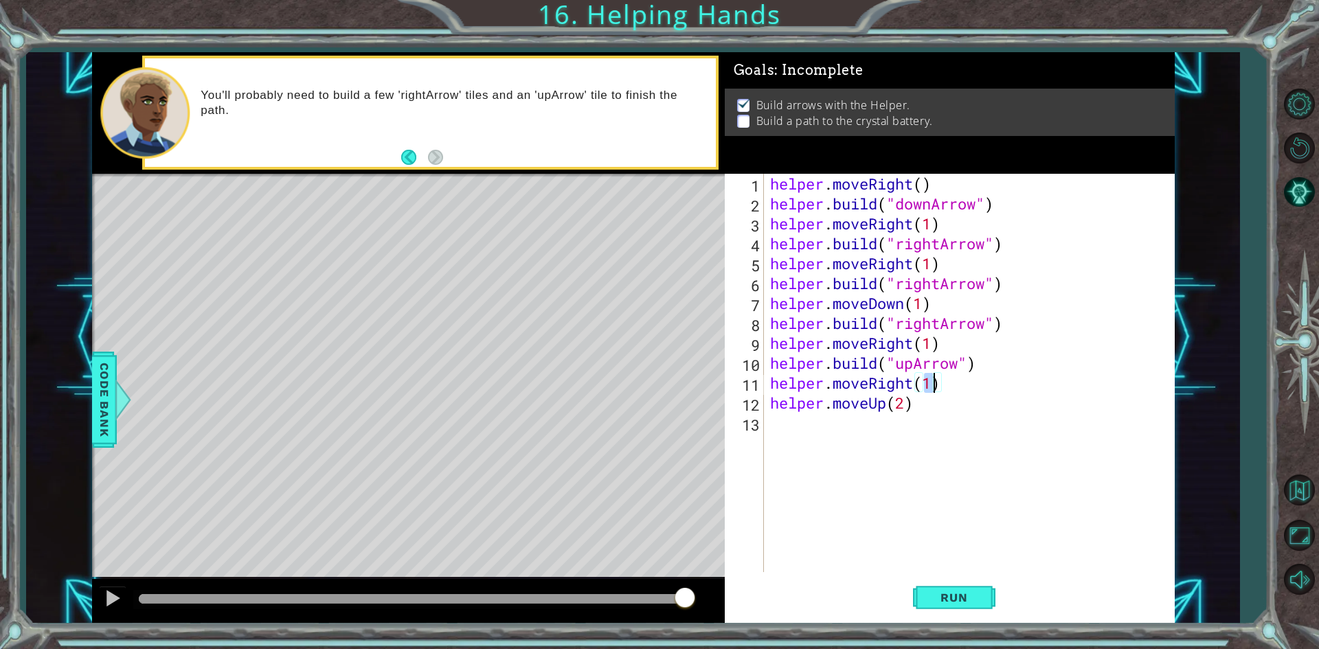
click at [1000, 389] on div "helper . moveRight ( ) helper . build ( "downArrow" ) helper . moveRight ( 1 ) …" at bounding box center [971, 393] width 409 height 438
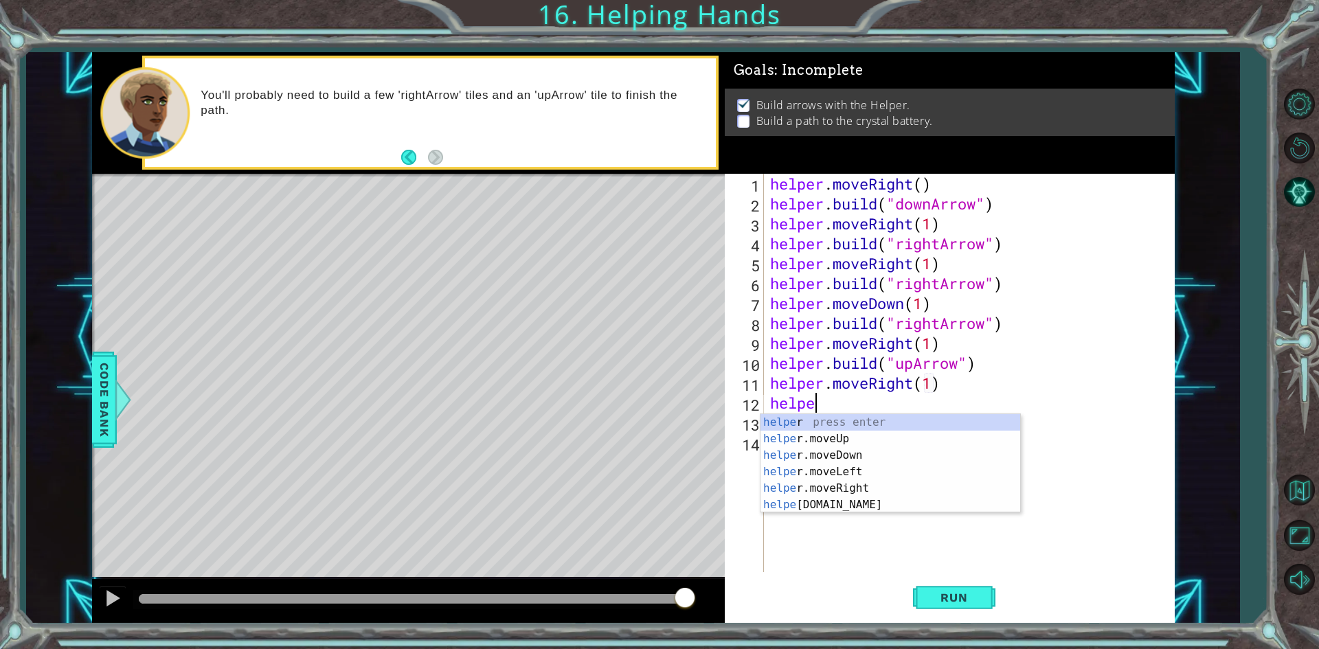
scroll to position [0, 1]
click at [818, 505] on div "helper press enter helper .moveUp press enter helper .moveDown press enter help…" at bounding box center [891, 480] width 260 height 132
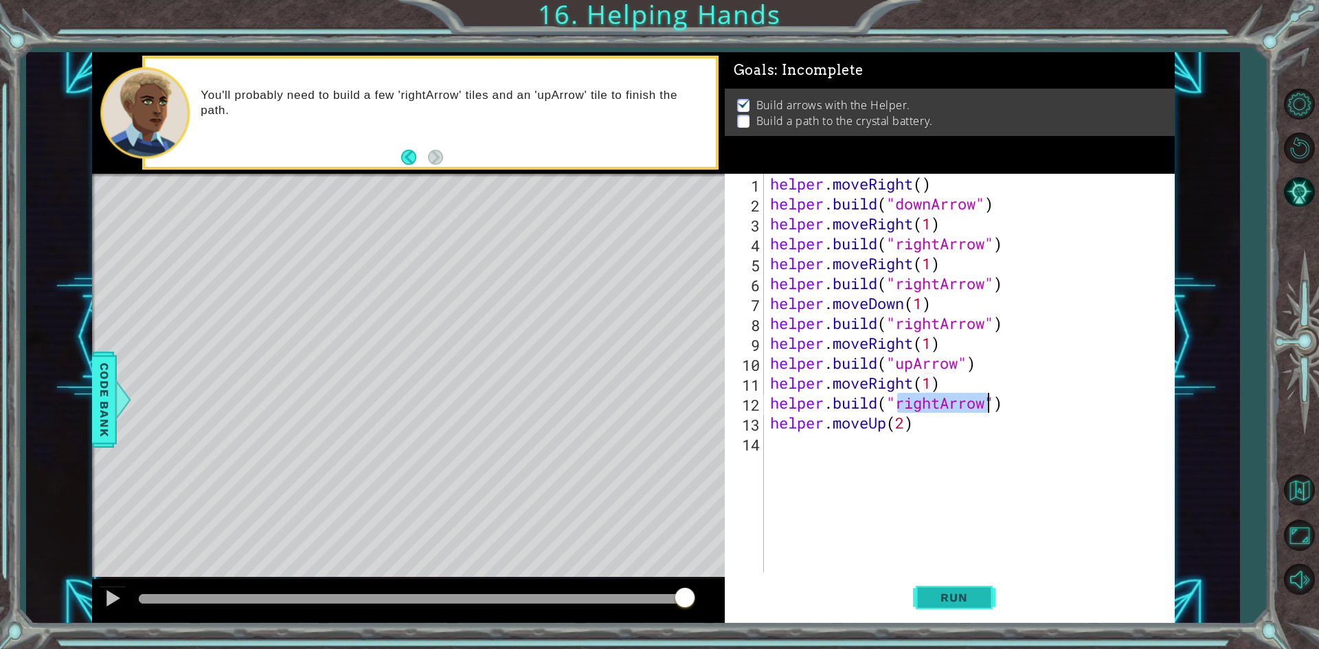
click at [948, 578] on button "Run" at bounding box center [954, 598] width 82 height 45
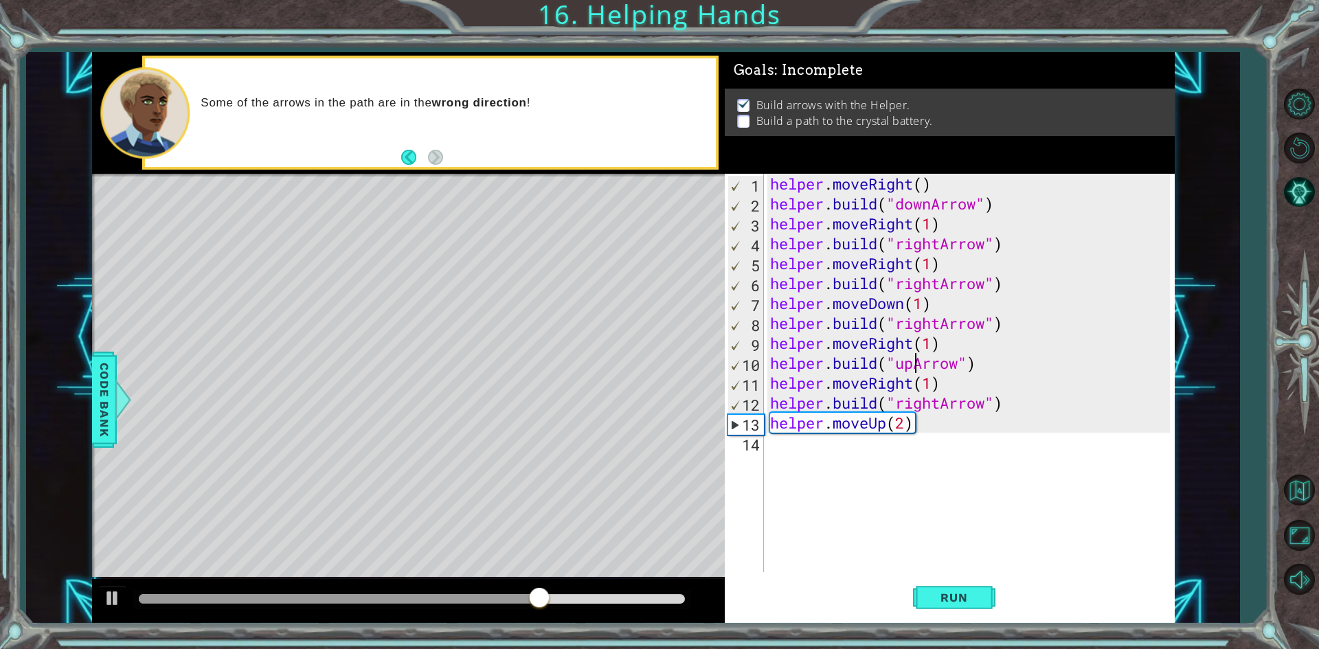
click at [912, 357] on div "helper . moveRight ( ) helper . build ( "downArrow" ) helper . moveRight ( 1 ) …" at bounding box center [971, 393] width 409 height 438
click at [951, 586] on button "Run" at bounding box center [954, 598] width 82 height 45
click at [934, 391] on div "helper . moveRight ( ) helper . build ( "downArrow" ) helper . moveRight ( 1 ) …" at bounding box center [971, 393] width 409 height 438
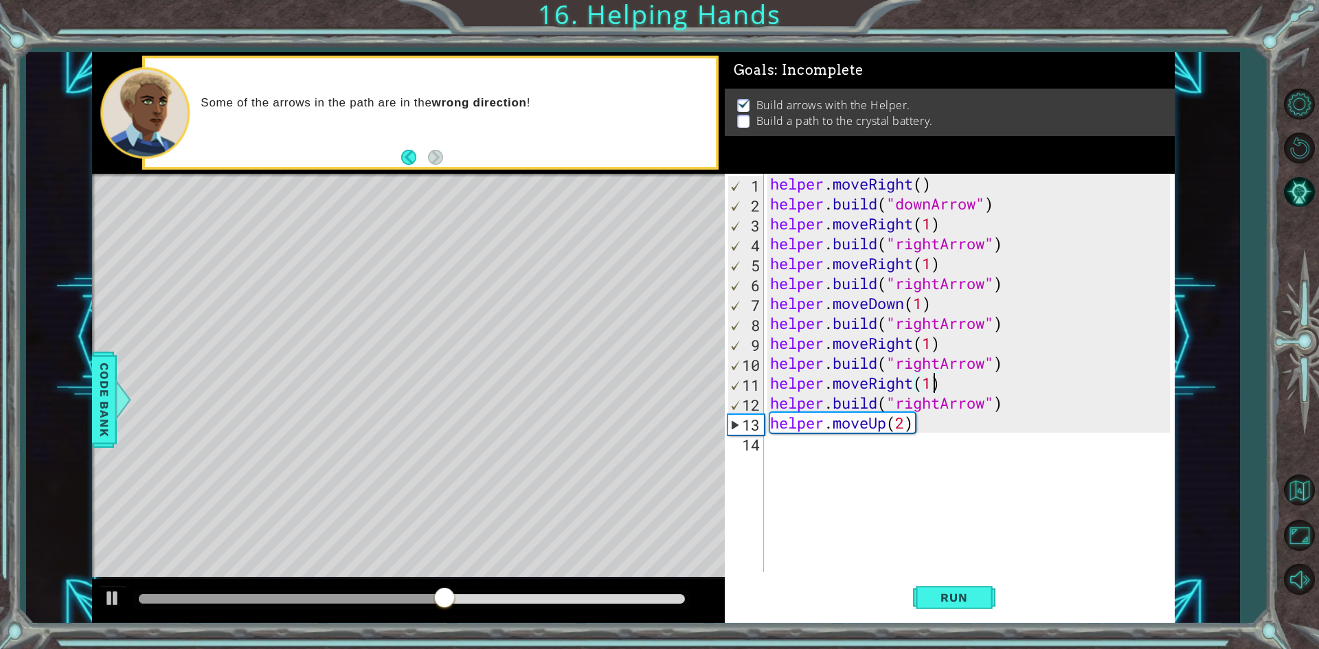
click at [929, 401] on div "helper . moveRight ( ) helper . build ( "downArrow" ) helper . moveRight ( 1 ) …" at bounding box center [971, 393] width 409 height 438
click at [928, 403] on div "helper . moveRight ( ) helper . build ( "downArrow" ) helper . moveRight ( 1 ) …" at bounding box center [971, 393] width 409 height 438
type textarea "[DOMAIN_NAME]("upArrow")"
click at [929, 607] on button "Run" at bounding box center [954, 598] width 82 height 45
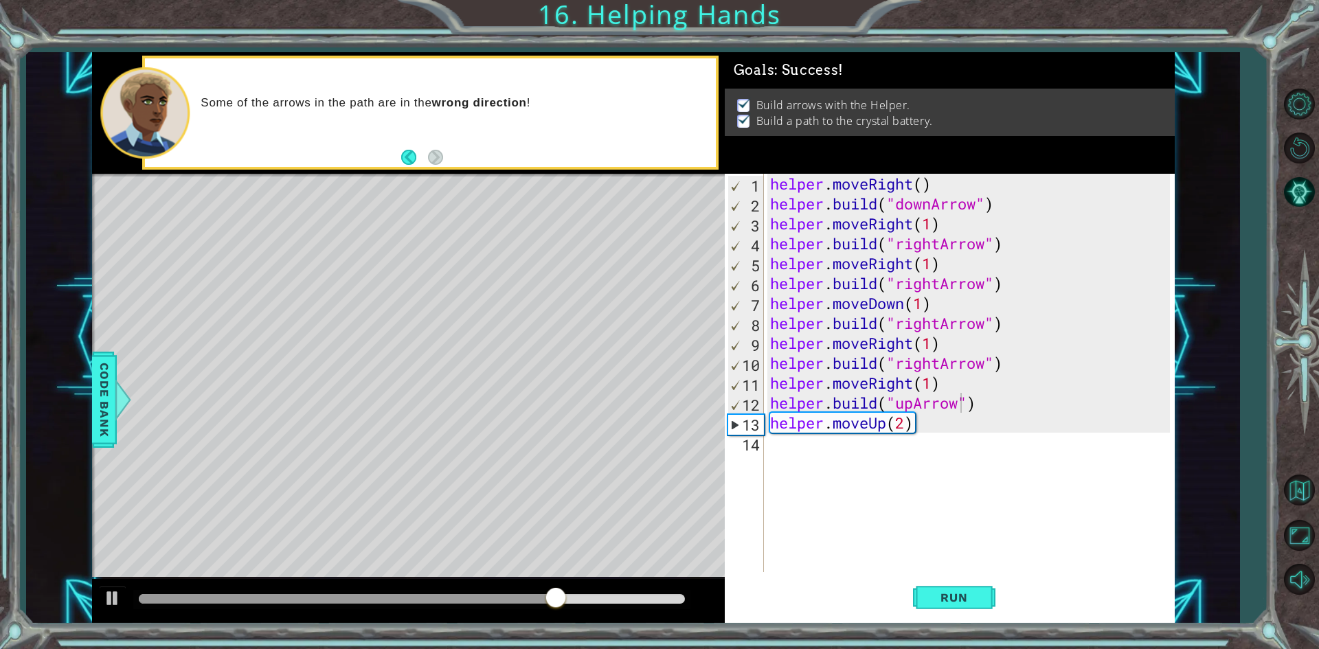
click at [146, 298] on div "Level Map" at bounding box center [409, 376] width 635 height 405
click at [414, 150] on button "Back" at bounding box center [414, 157] width 27 height 15
click at [427, 151] on button "Next" at bounding box center [436, 157] width 20 height 20
click at [427, 151] on button "Back" at bounding box center [414, 157] width 27 height 15
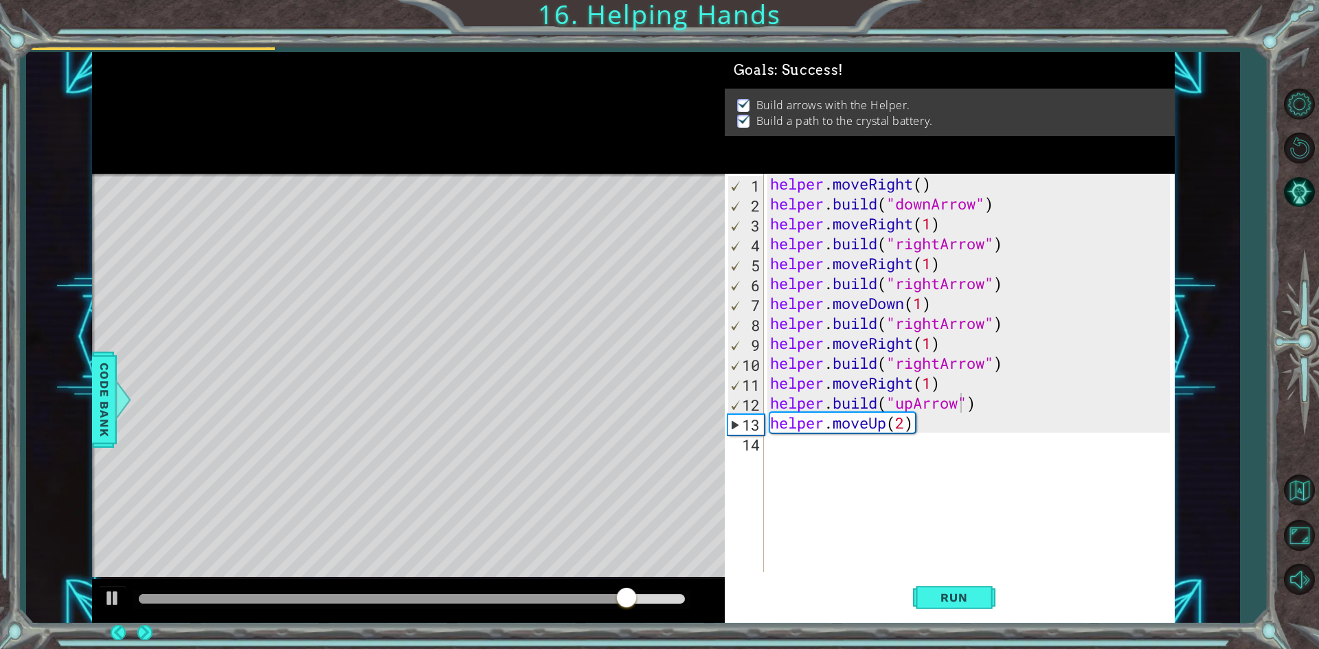
click at [137, 625] on button "Back" at bounding box center [124, 632] width 27 height 15
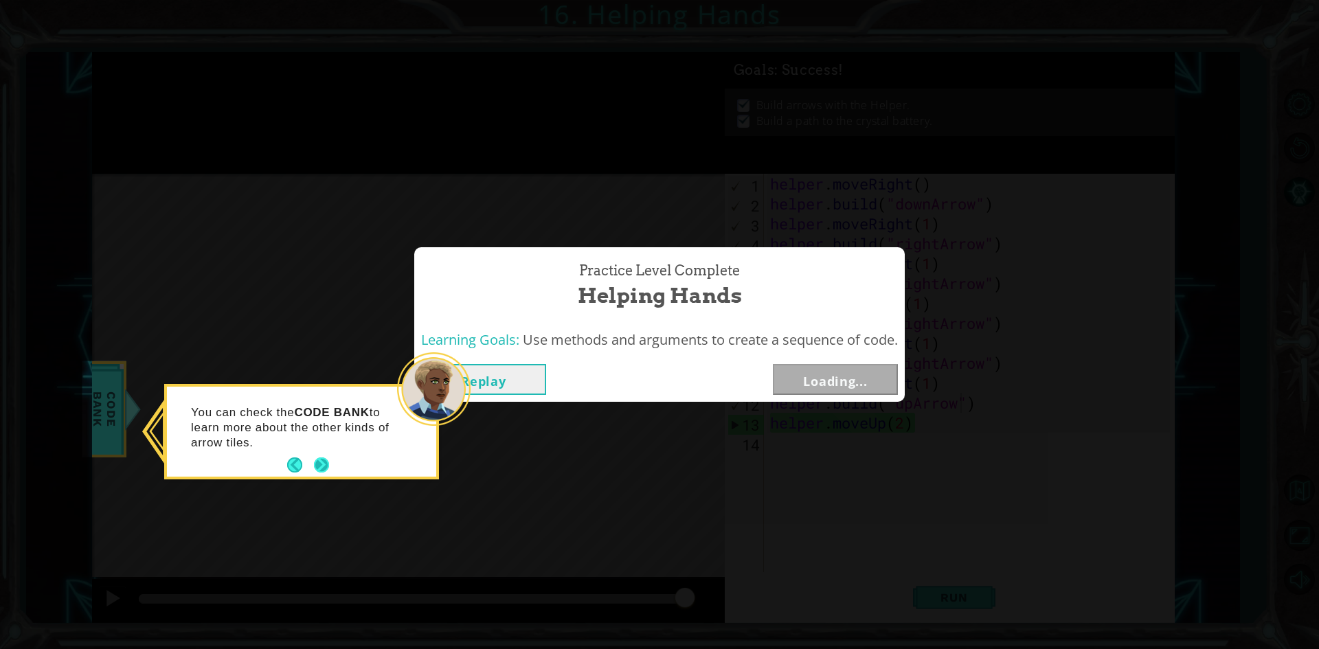
click at [320, 468] on button "Next" at bounding box center [322, 466] width 16 height 16
click at [317, 461] on button "Next" at bounding box center [322, 466] width 16 height 16
click at [317, 461] on button "Next" at bounding box center [321, 466] width 16 height 16
click at [317, 461] on button "Next" at bounding box center [321, 465] width 23 height 23
click at [877, 379] on button "Next" at bounding box center [835, 379] width 125 height 31
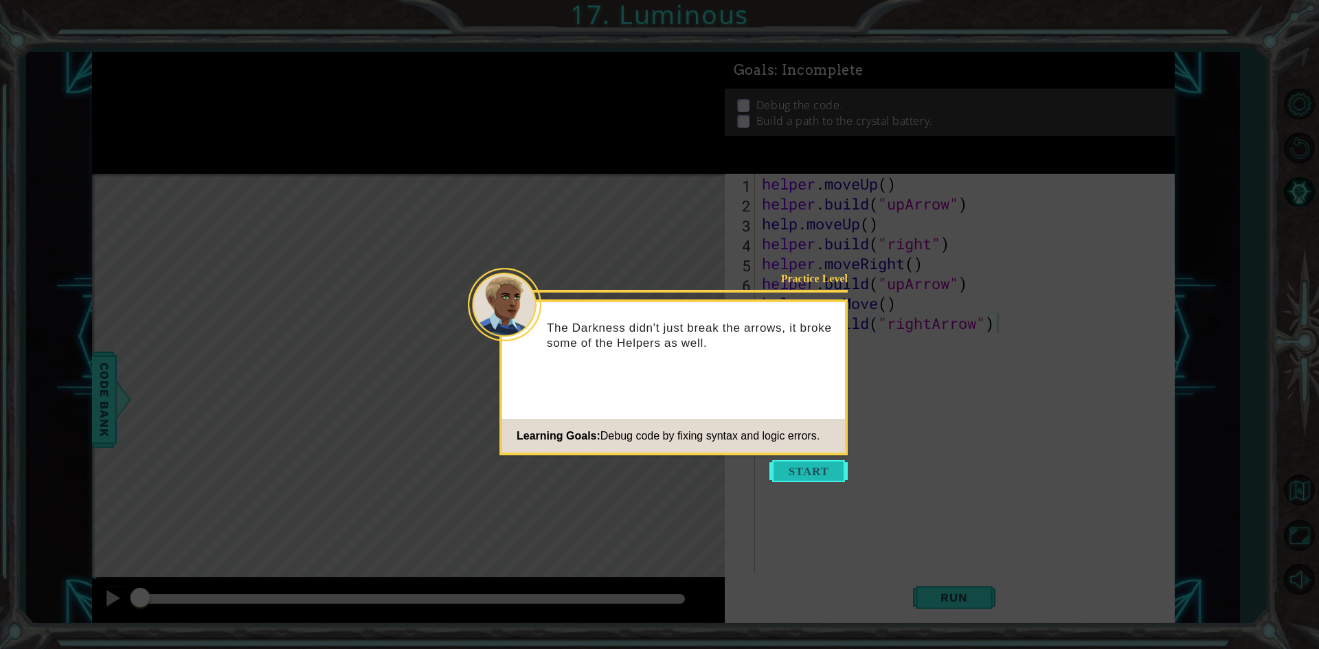
click at [828, 470] on button "Start" at bounding box center [809, 471] width 78 height 22
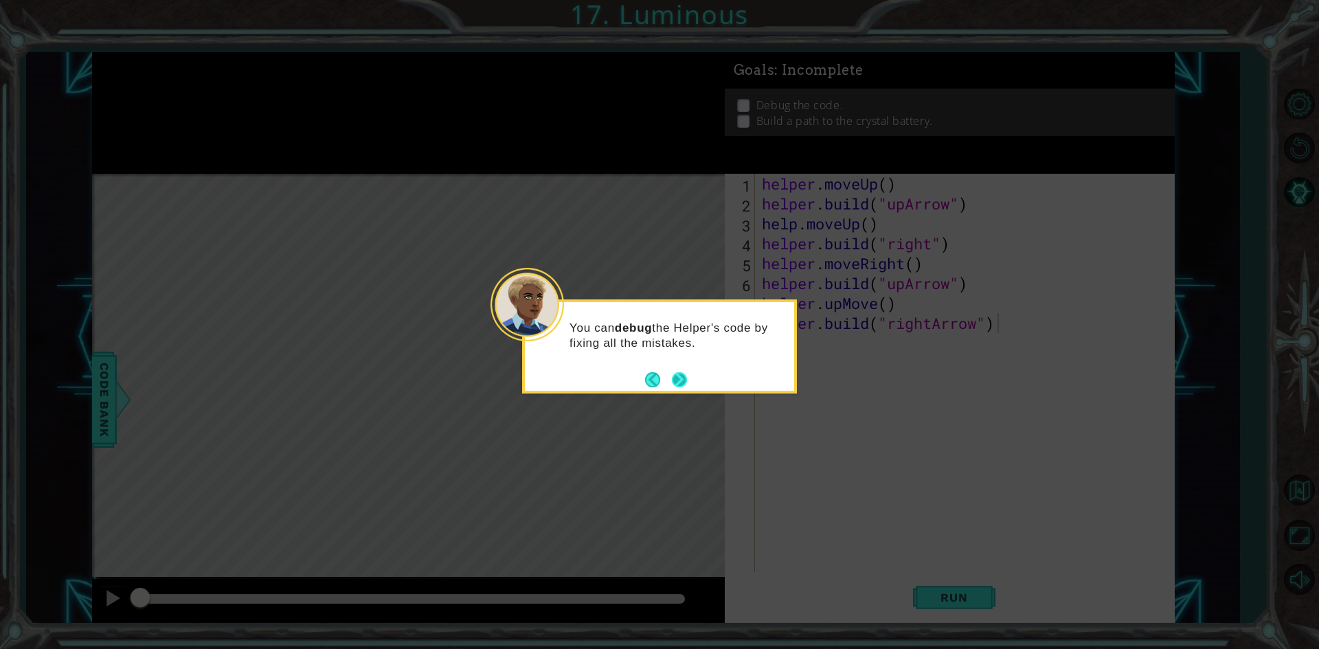
click at [677, 380] on button "Next" at bounding box center [679, 380] width 16 height 16
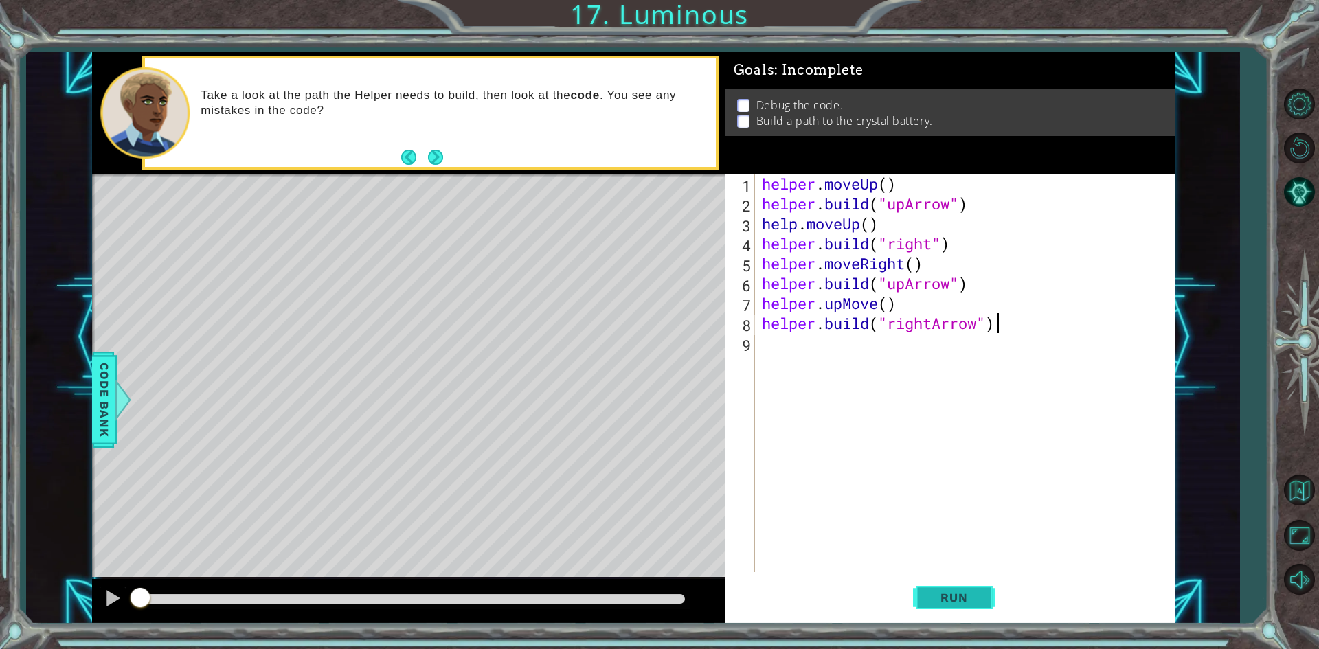
click at [952, 605] on span "Run" at bounding box center [954, 598] width 54 height 14
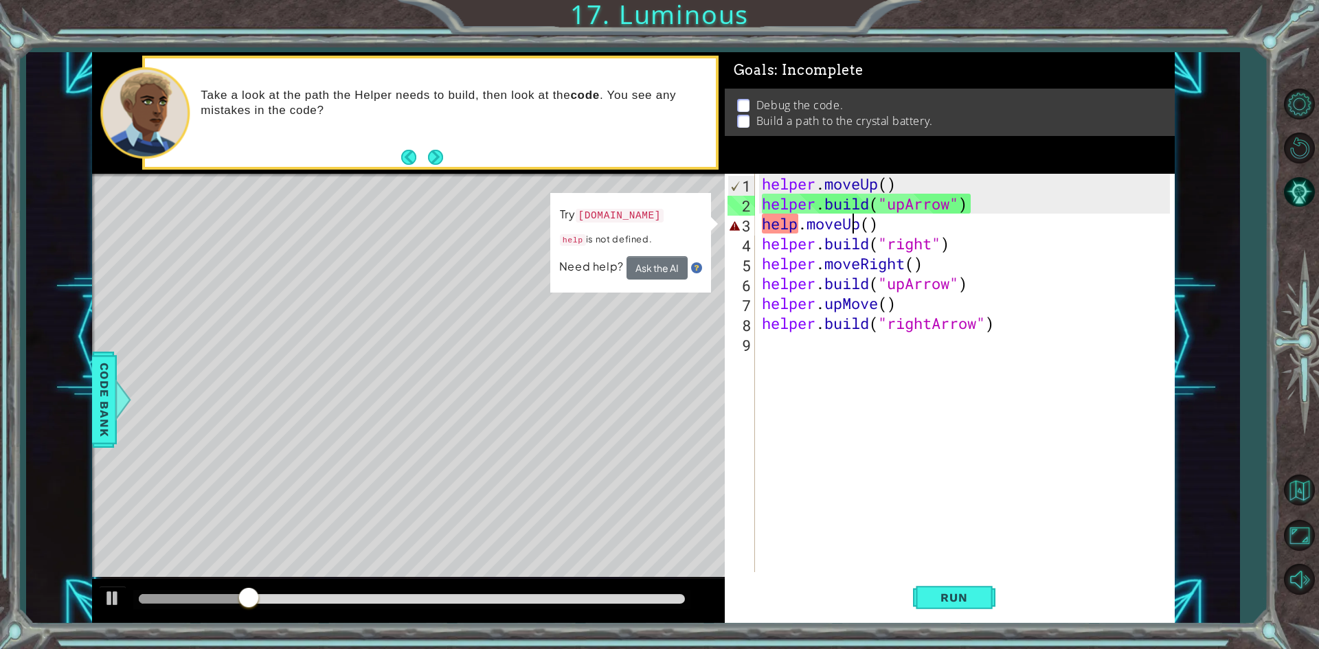
click at [857, 221] on div "helper . moveUp ( ) helper . build ( "upArrow" ) help . moveUp ( ) helper . bui…" at bounding box center [968, 393] width 418 height 438
click at [868, 222] on div "helper . moveUp ( ) helper . build ( "upArrow" ) help . moveUp ( ) helper . bui…" at bounding box center [968, 393] width 418 height 438
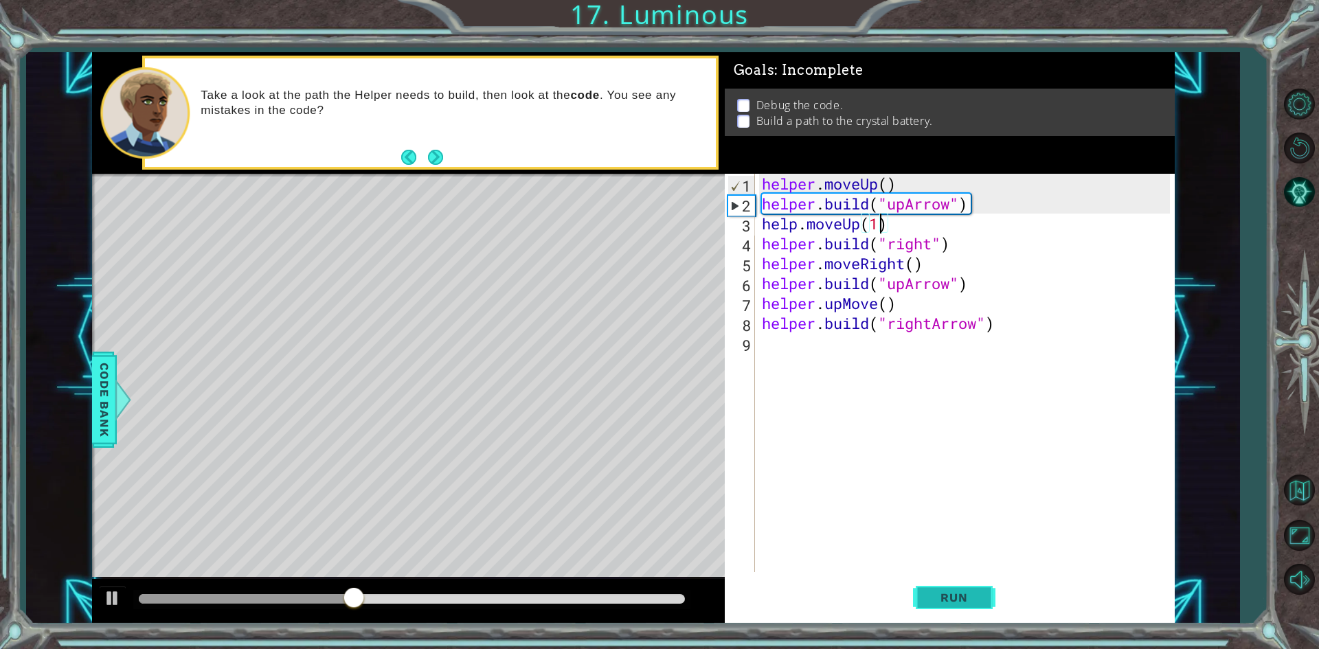
click at [965, 596] on span "Run" at bounding box center [954, 598] width 54 height 14
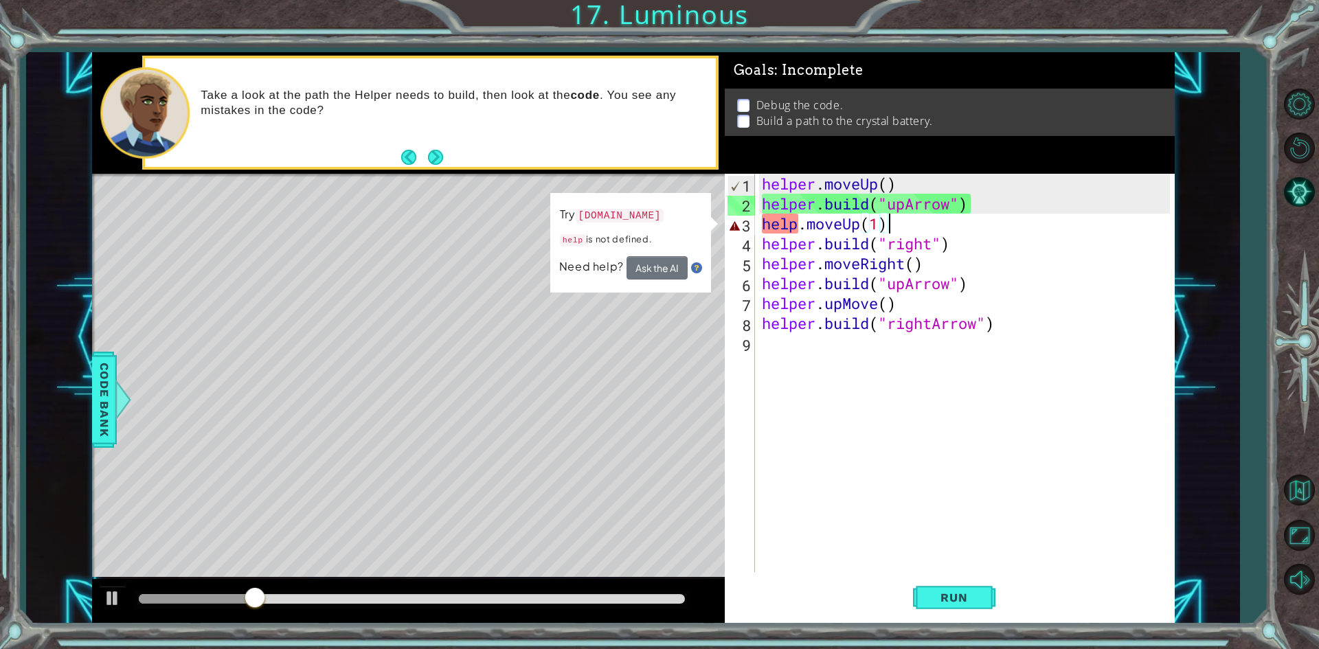
click at [904, 217] on div "helper . moveUp ( ) helper . build ( "upArrow" ) help . moveUp ( 1 ) helper . b…" at bounding box center [968, 393] width 418 height 438
click at [904, 217] on div "helper . moveUp ( ) helper . build ( "upArrow" ) help . moveUp ( 1 ) helper . b…" at bounding box center [964, 373] width 411 height 399
click at [904, 217] on div "helper . moveUp ( ) helper . build ( "upArrow" ) help . moveUp ( 1 ) helper . b…" at bounding box center [968, 393] width 418 height 438
click at [904, 217] on div "helper . moveUp ( ) helper . build ( "upArrow" ) help . moveUp ( 1 ) helper . b…" at bounding box center [964, 373] width 411 height 399
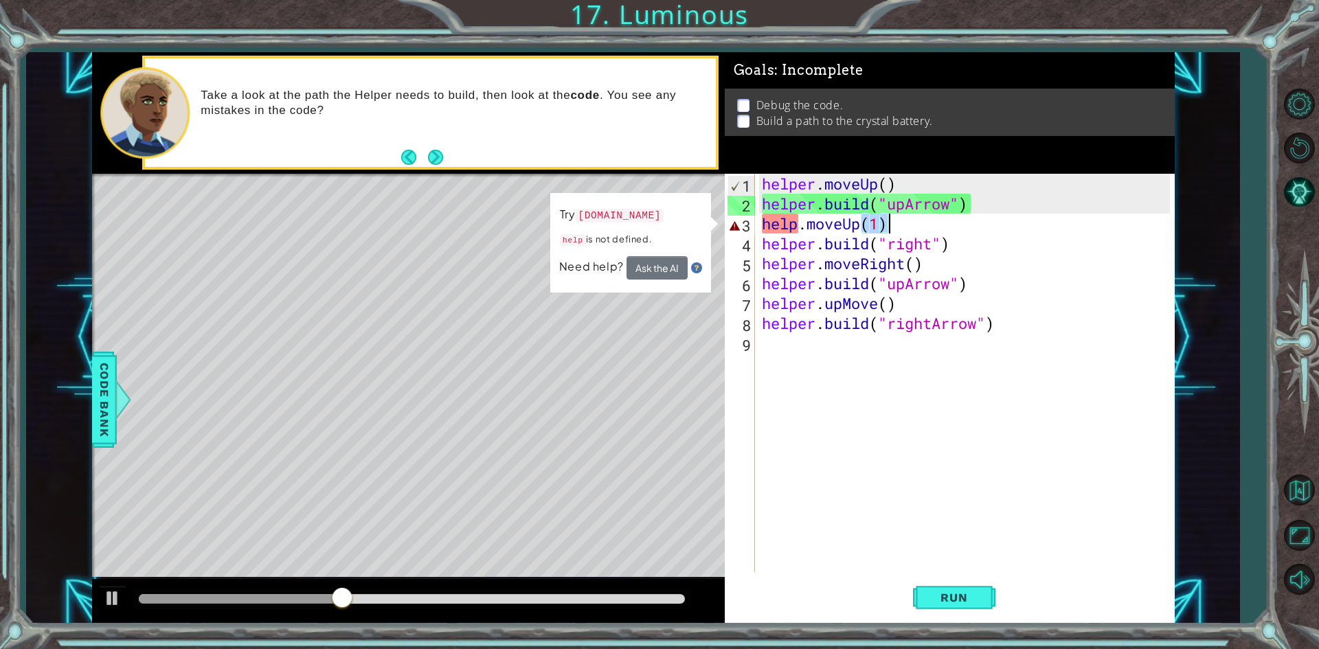
click at [904, 217] on div "helper . moveUp ( ) helper . build ( "upArrow" ) help . moveUp ( 1 ) helper . b…" at bounding box center [968, 393] width 418 height 438
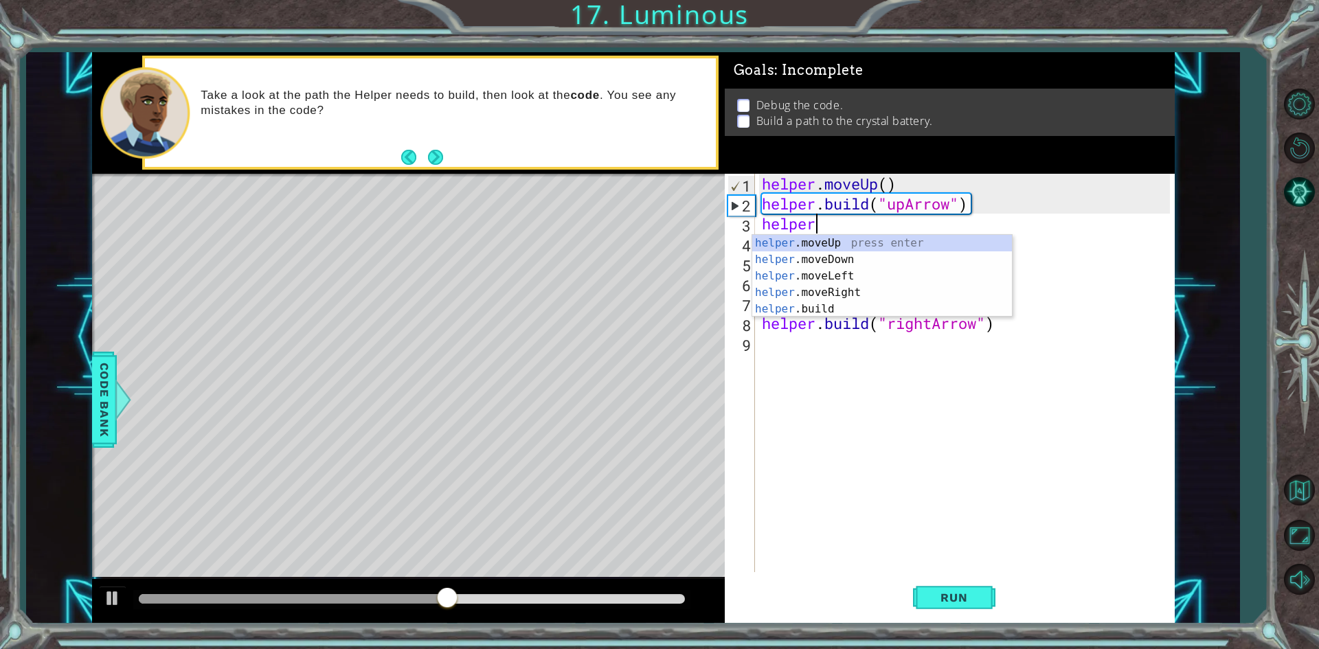
scroll to position [0, 2]
click at [802, 236] on div "helper . m oveUp press enter helper . m oveDown press enter helper . m oveLeft …" at bounding box center [882, 284] width 260 height 99
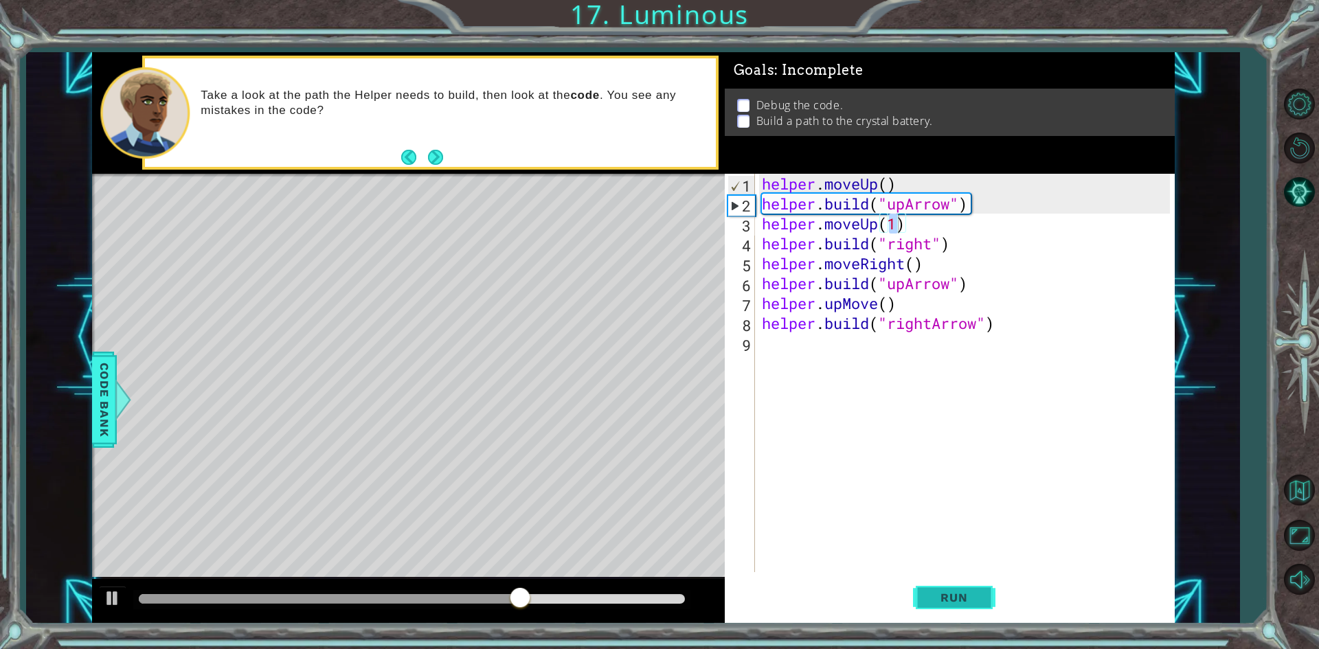
click at [945, 593] on span "Run" at bounding box center [954, 598] width 54 height 14
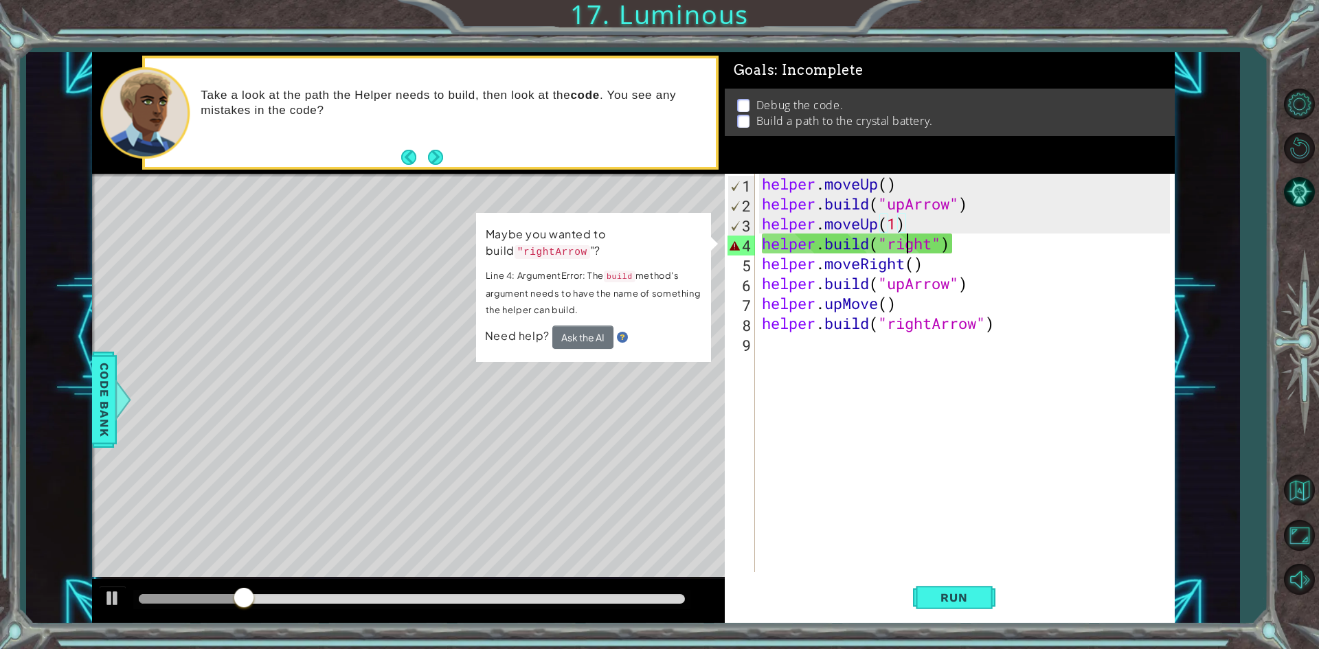
click at [909, 238] on div "helper . moveUp ( ) helper . build ( "upArrow" ) helper . moveUp ( 1 ) helper .…" at bounding box center [968, 393] width 418 height 438
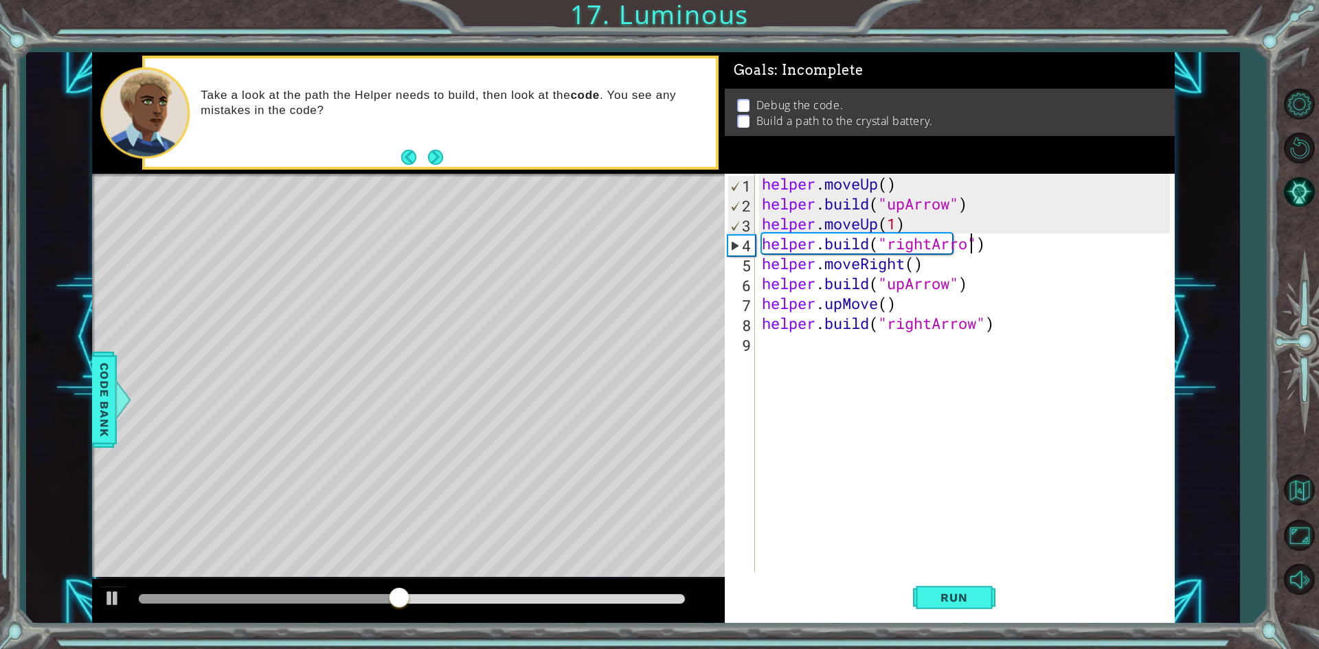
scroll to position [0, 10]
click at [919, 265] on div "helper . moveUp ( ) helper . build ( "upArrow" ) helper . moveUp ( 1 ) helper .…" at bounding box center [968, 393] width 418 height 438
click at [937, 592] on span "Run" at bounding box center [954, 598] width 54 height 14
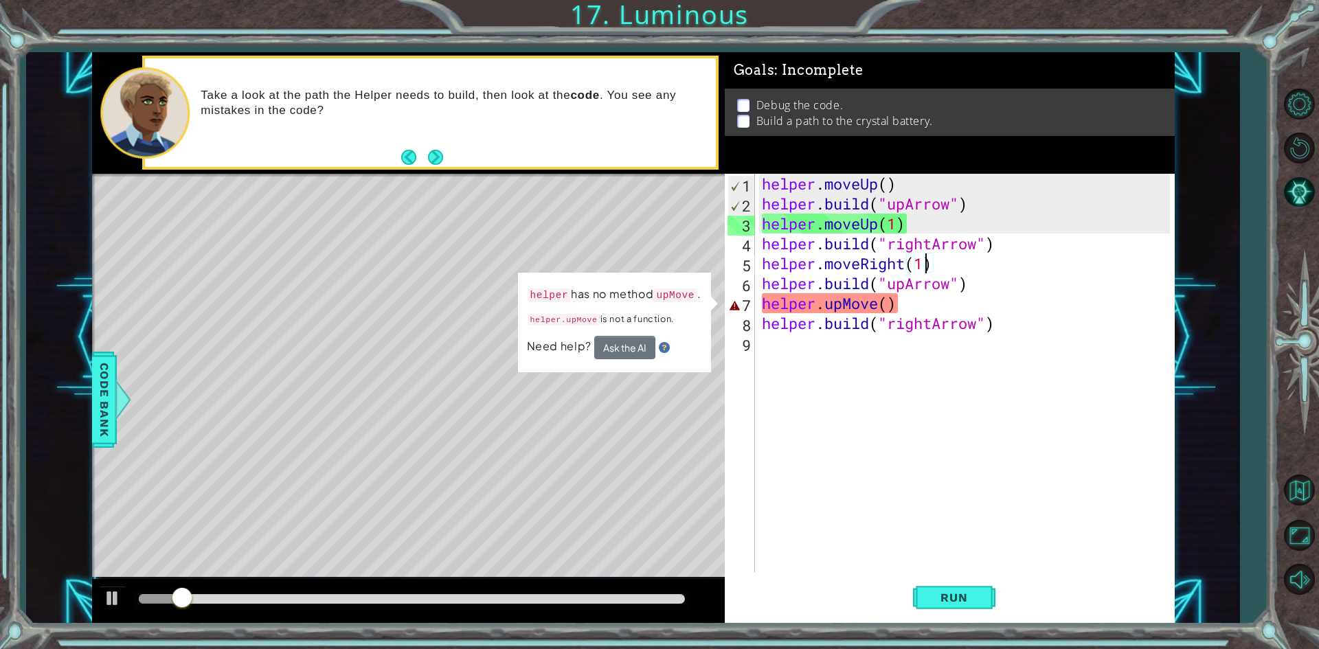
click at [858, 308] on div "helper . moveUp ( ) helper . build ( "upArrow" ) helper . moveUp ( 1 ) helper .…" at bounding box center [968, 393] width 418 height 438
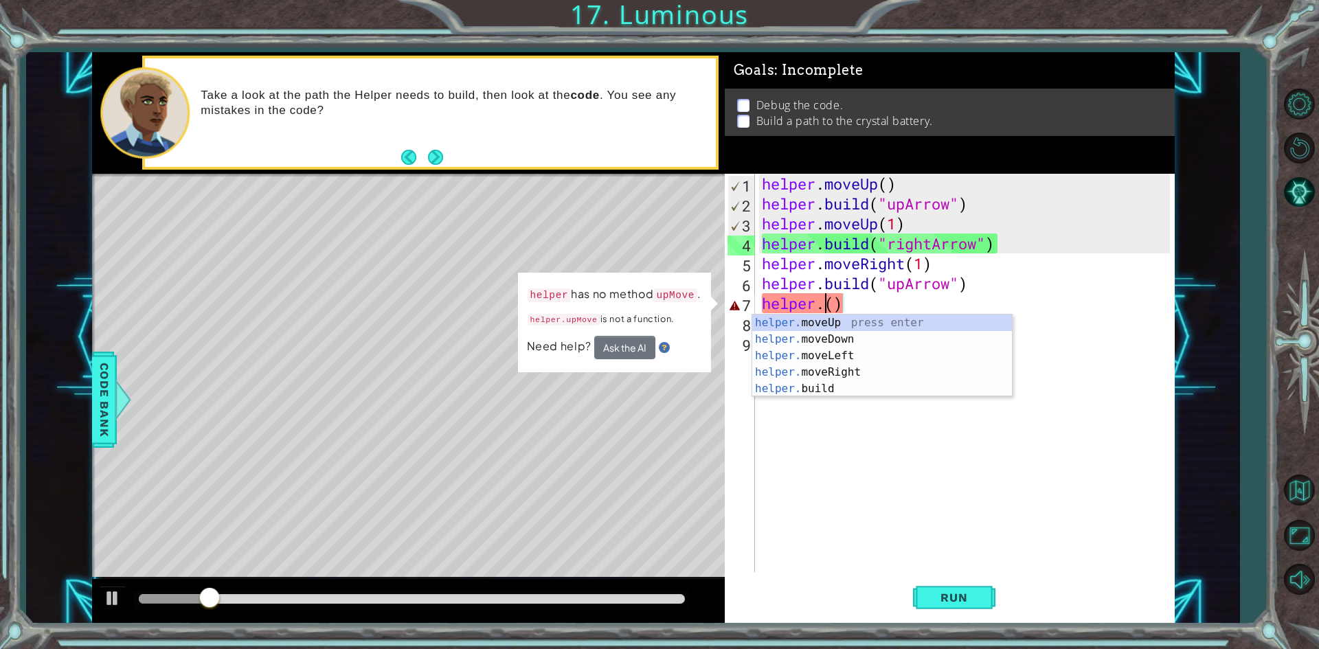
scroll to position [0, 3]
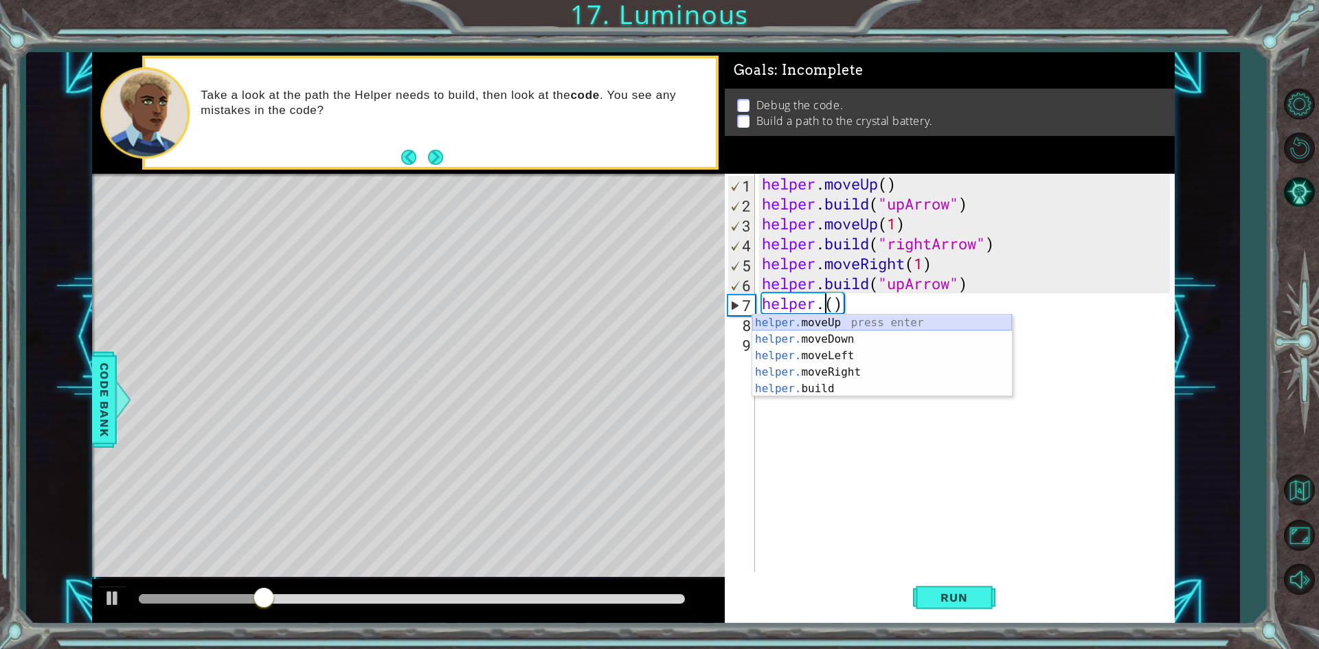
click at [864, 315] on div "helper. moveUp press enter helper. moveDown press enter helper. moveLeft press …" at bounding box center [882, 372] width 260 height 115
type textarea "helper.moveUp(1)"
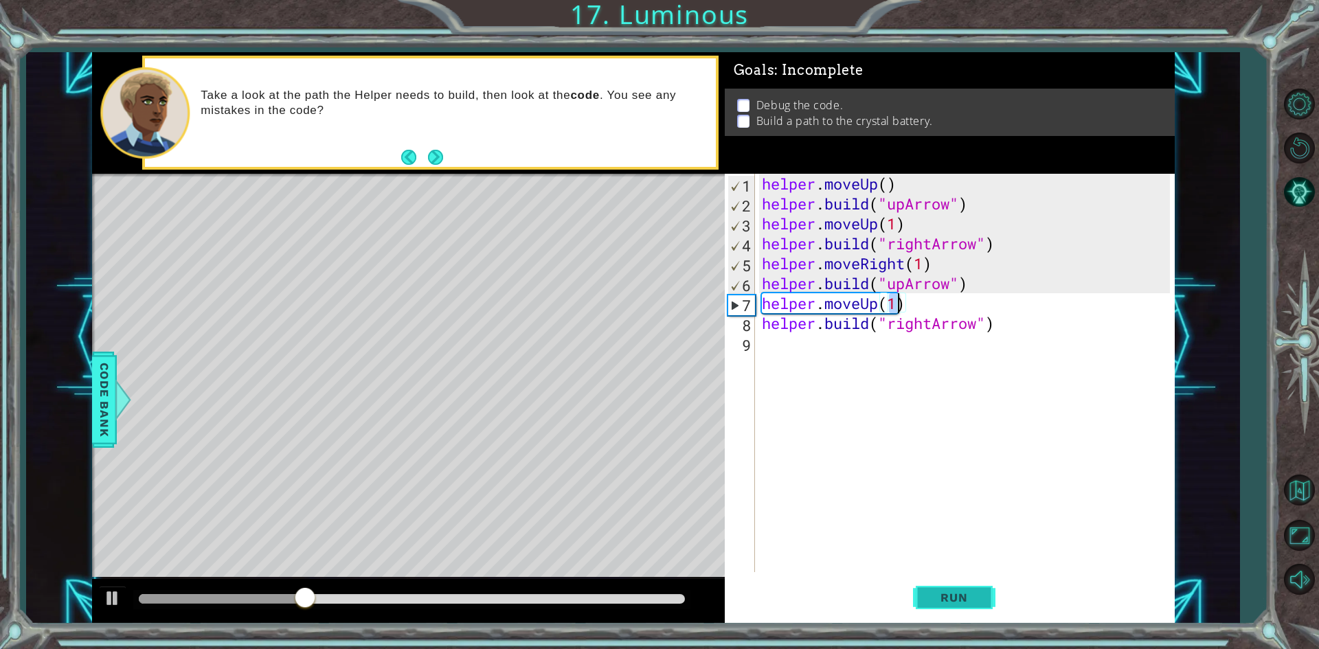
click at [967, 606] on button "Run" at bounding box center [954, 598] width 82 height 45
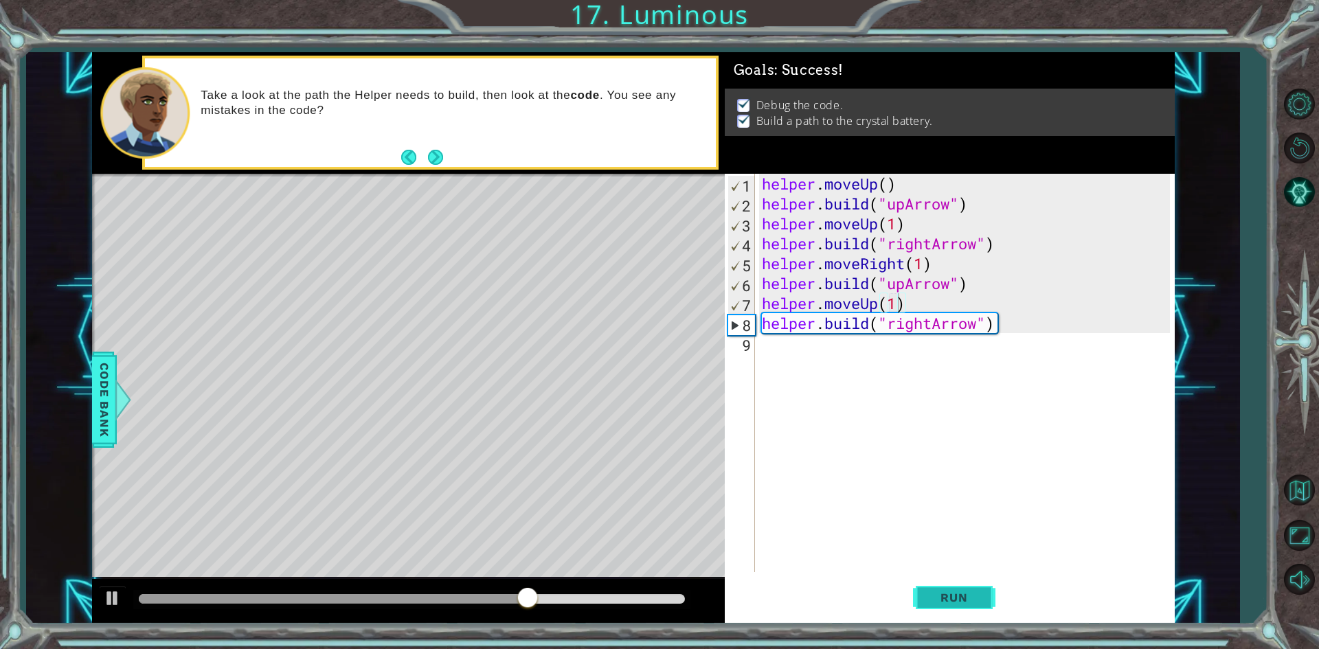
click at [967, 606] on button "Run" at bounding box center [954, 598] width 82 height 45
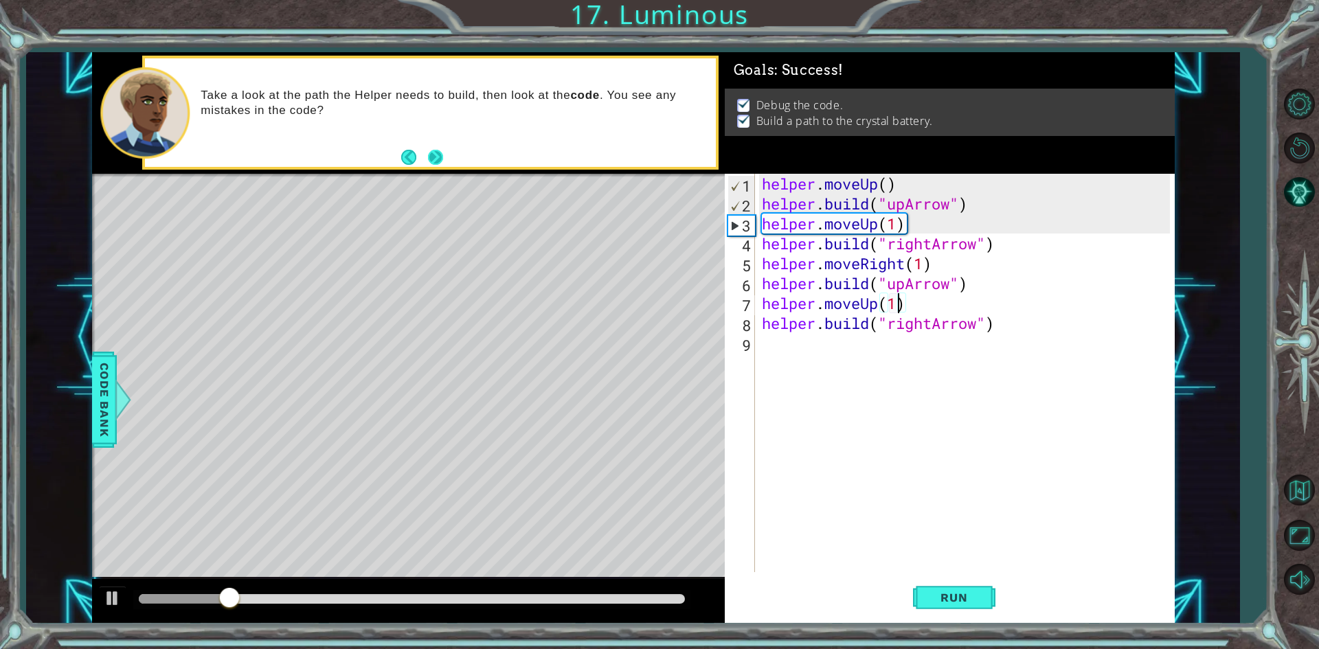
click at [428, 160] on button "Next" at bounding box center [436, 157] width 22 height 22
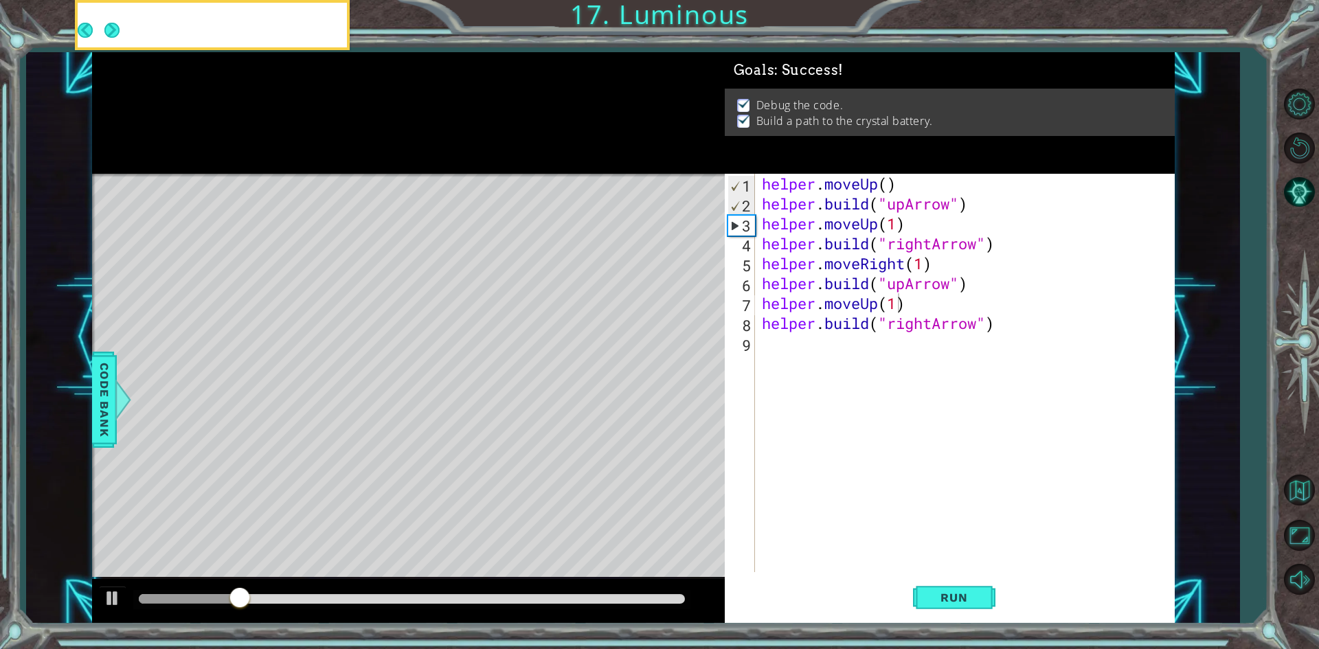
click at [0, 0] on icon at bounding box center [0, 0] width 0 height 0
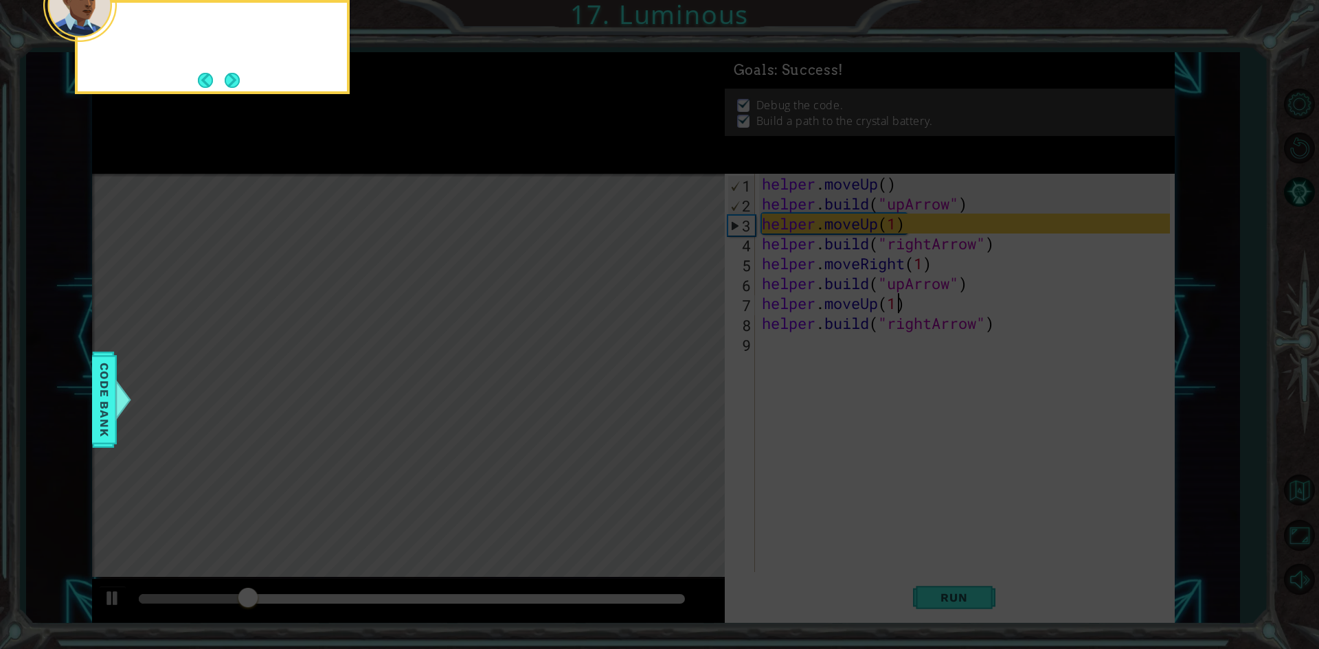
click at [428, 160] on icon at bounding box center [659, 97] width 1319 height 1104
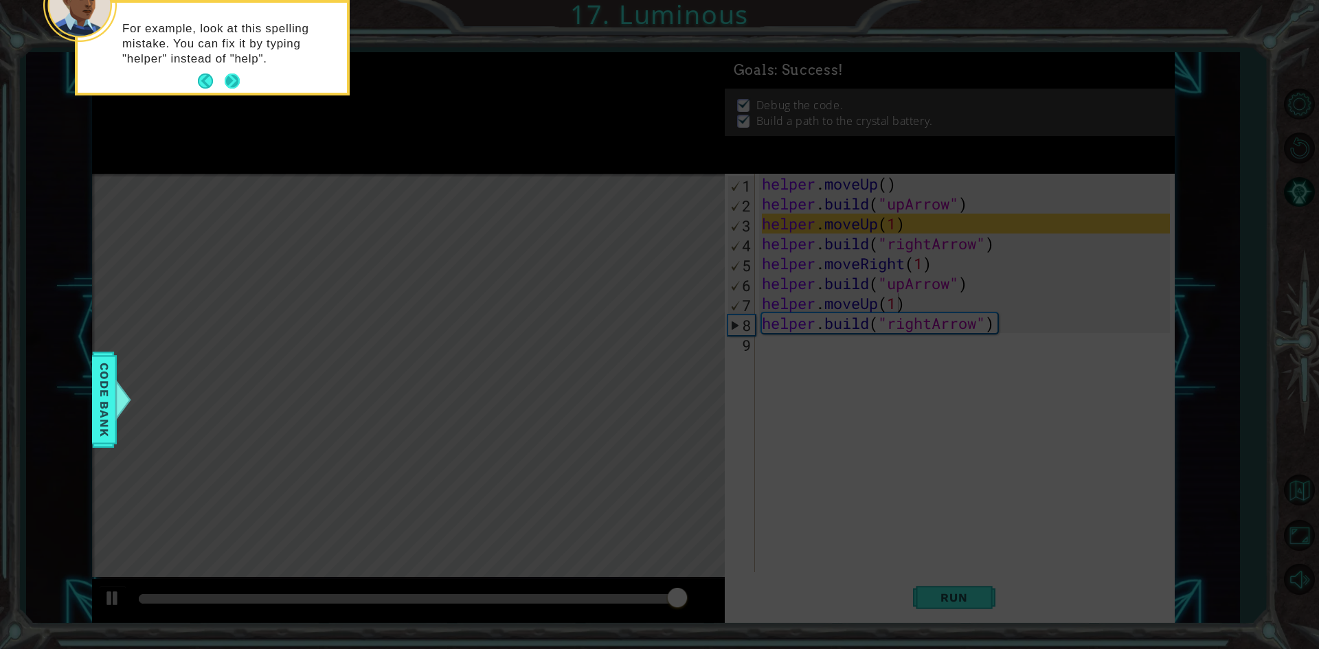
click at [225, 73] on button "Next" at bounding box center [232, 81] width 16 height 16
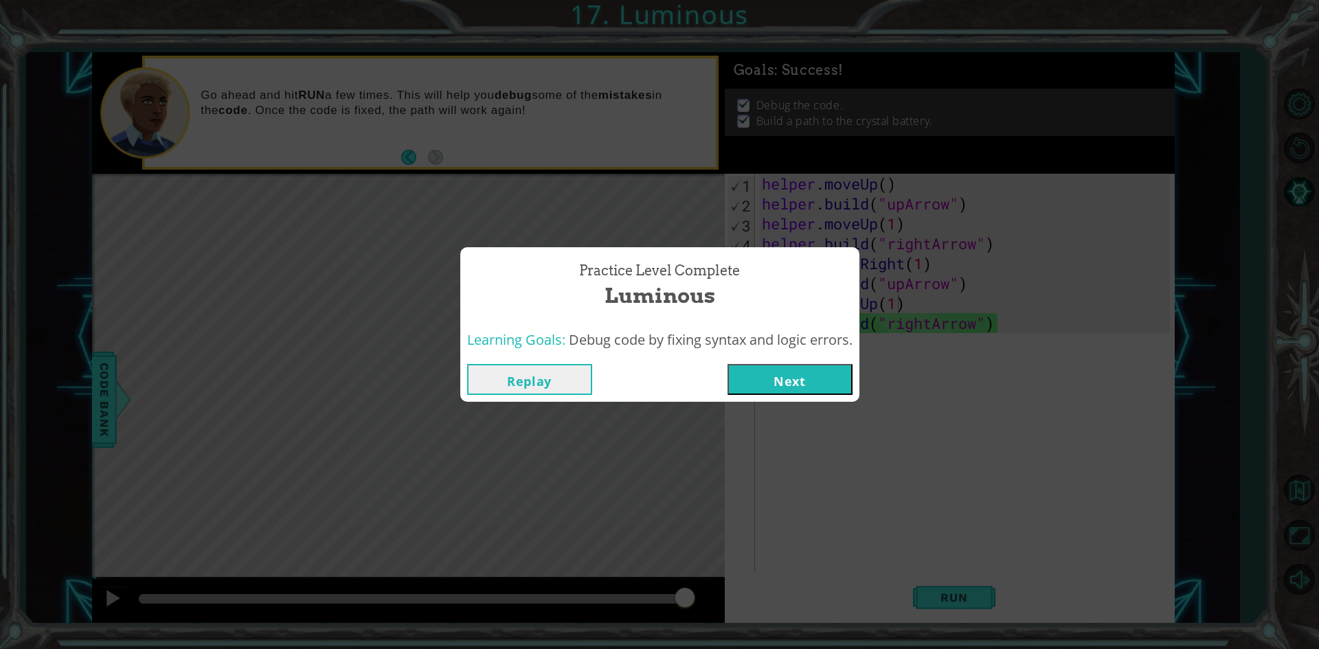
click at [811, 383] on button "Next" at bounding box center [790, 379] width 125 height 31
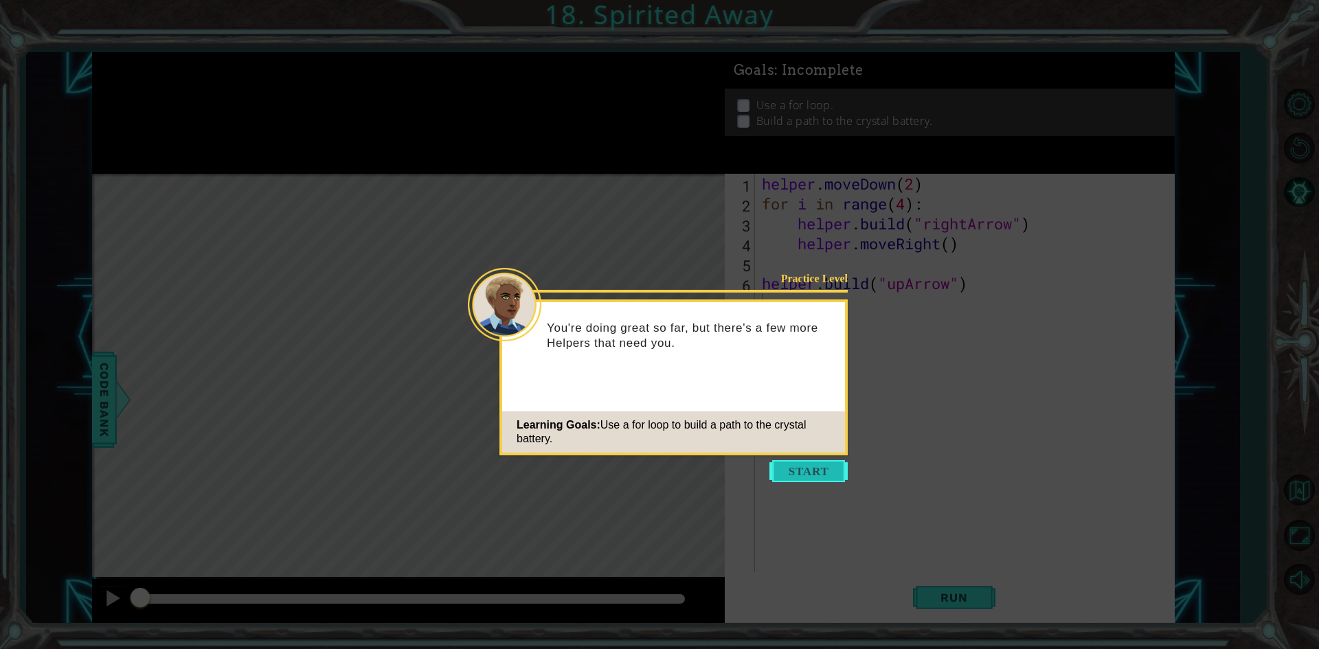
click at [826, 470] on button "Start" at bounding box center [809, 471] width 78 height 22
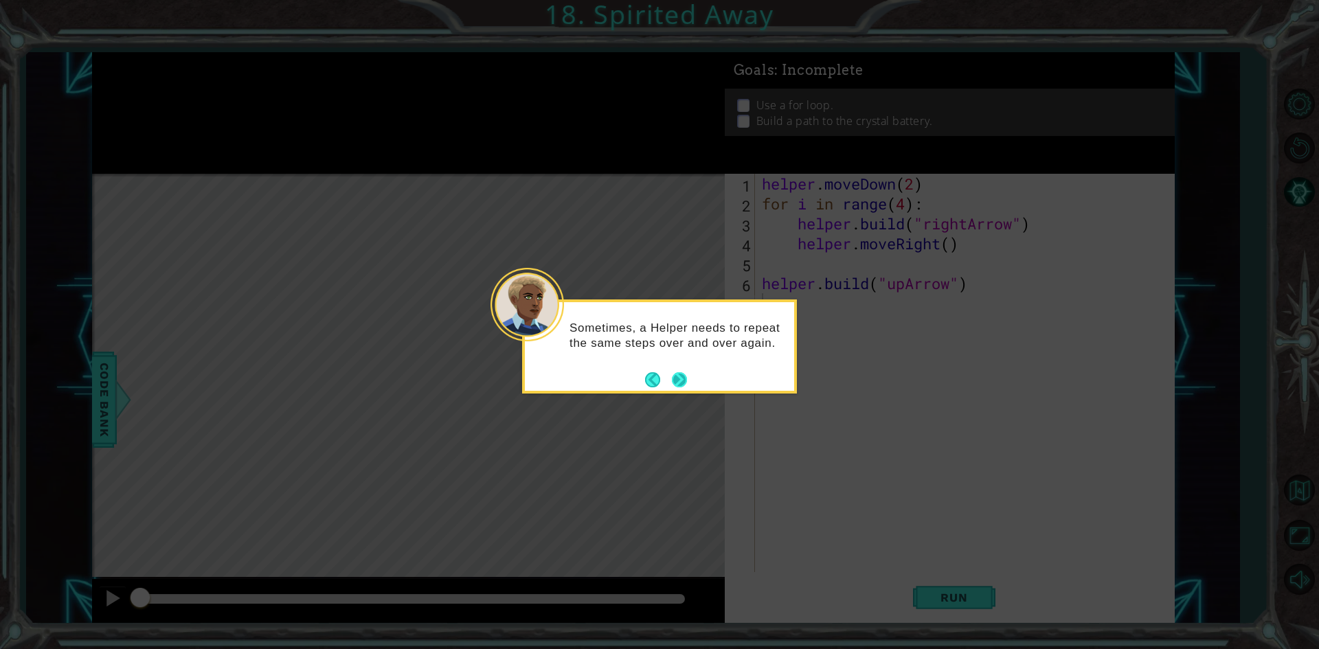
click at [680, 388] on button "Next" at bounding box center [680, 380] width 16 height 16
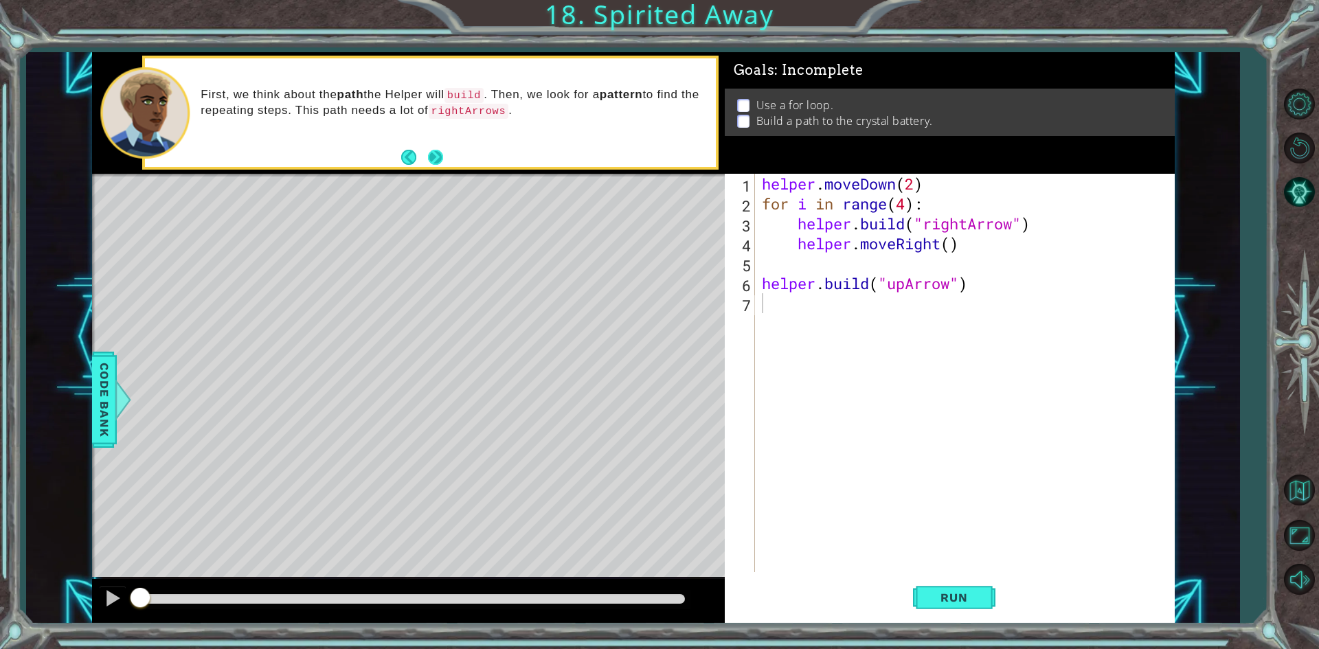
click at [428, 158] on button "Next" at bounding box center [435, 157] width 15 height 15
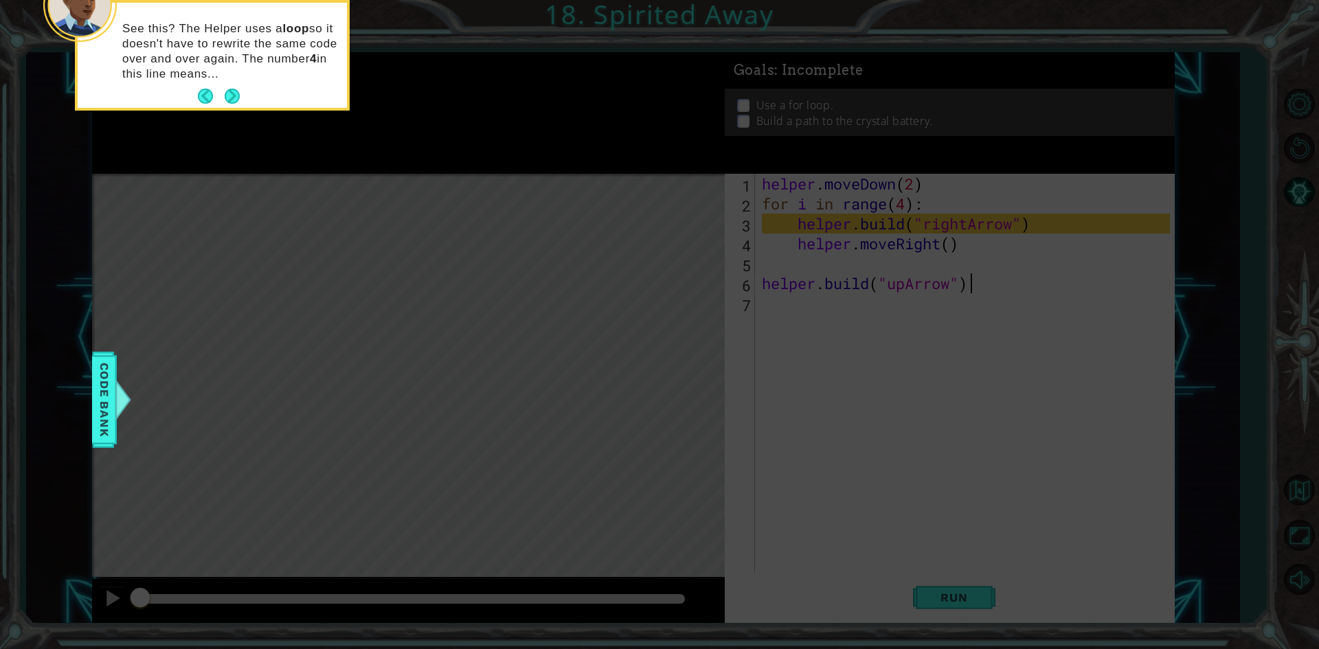
type textarea "[DOMAIN_NAME]("upArrow")"
click at [225, 96] on button "Next" at bounding box center [231, 96] width 17 height 17
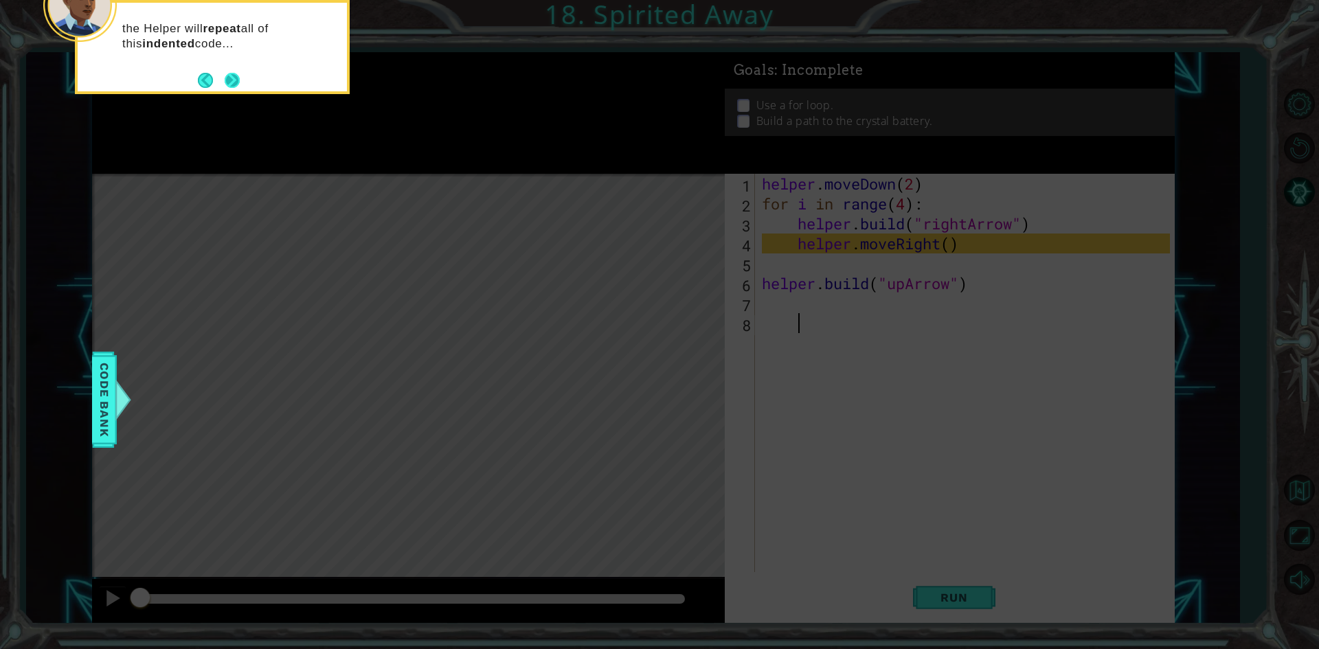
click at [225, 80] on button "Next" at bounding box center [233, 80] width 16 height 16
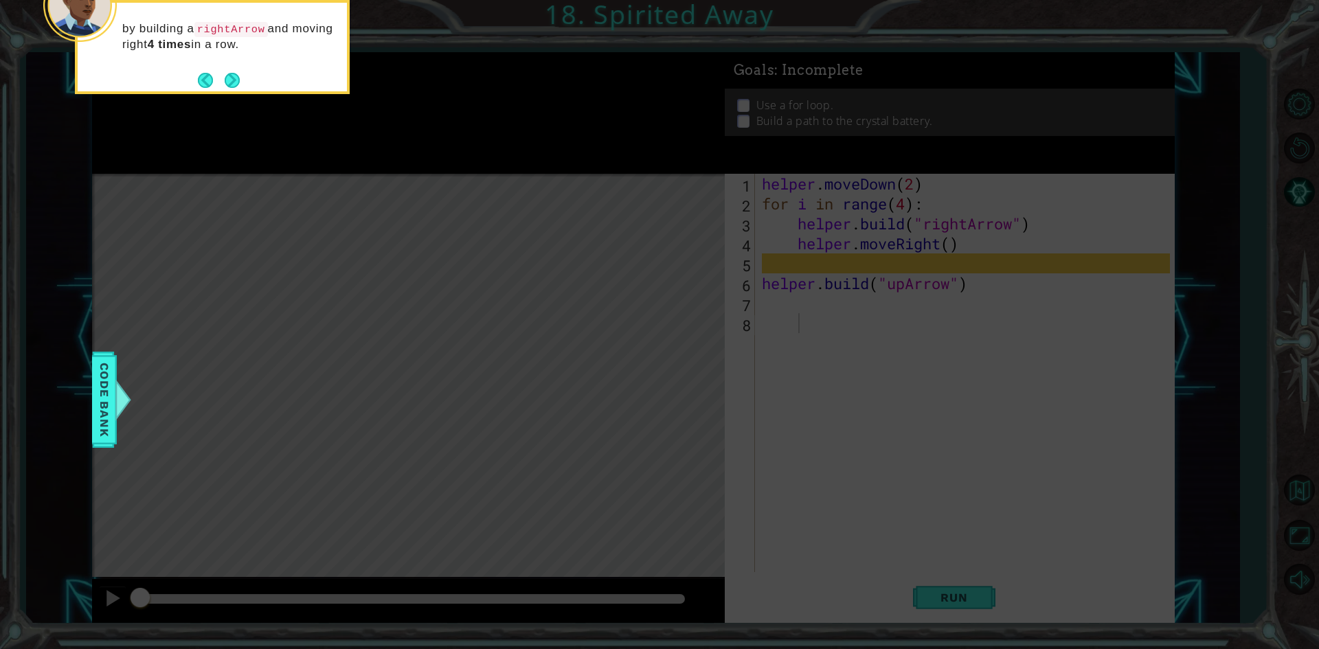
click at [225, 80] on button "Next" at bounding box center [232, 80] width 15 height 15
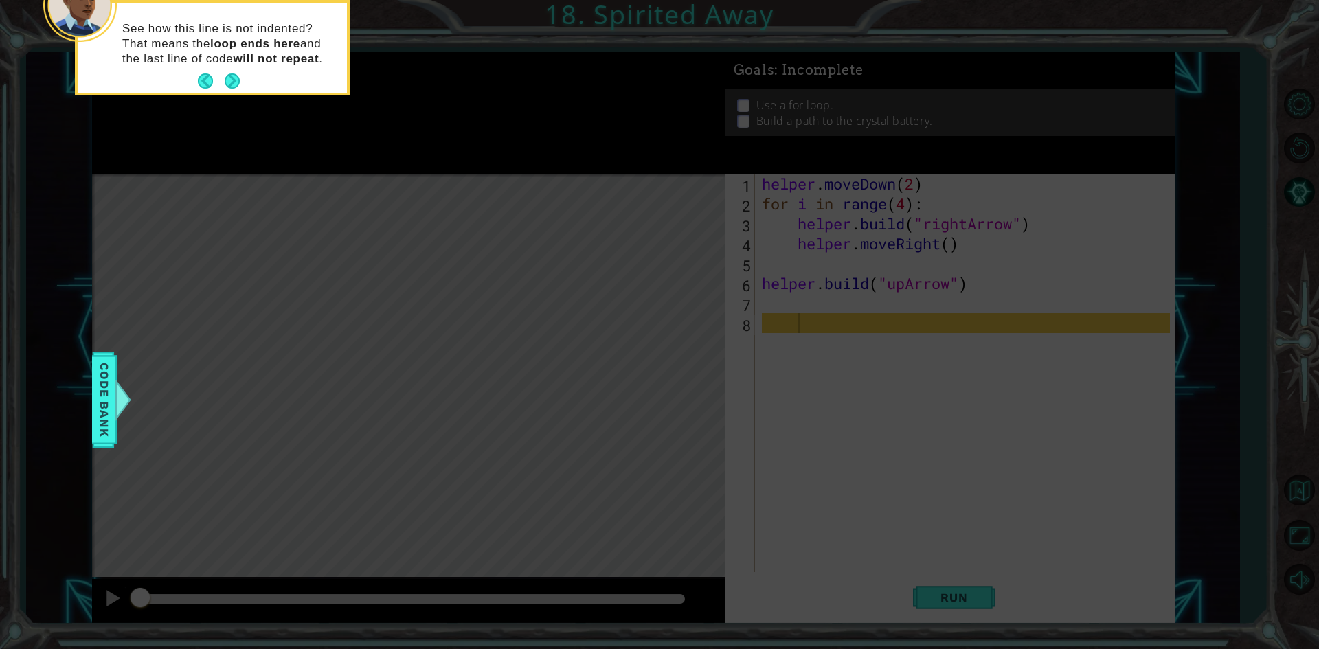
click at [225, 80] on button "Next" at bounding box center [232, 81] width 15 height 15
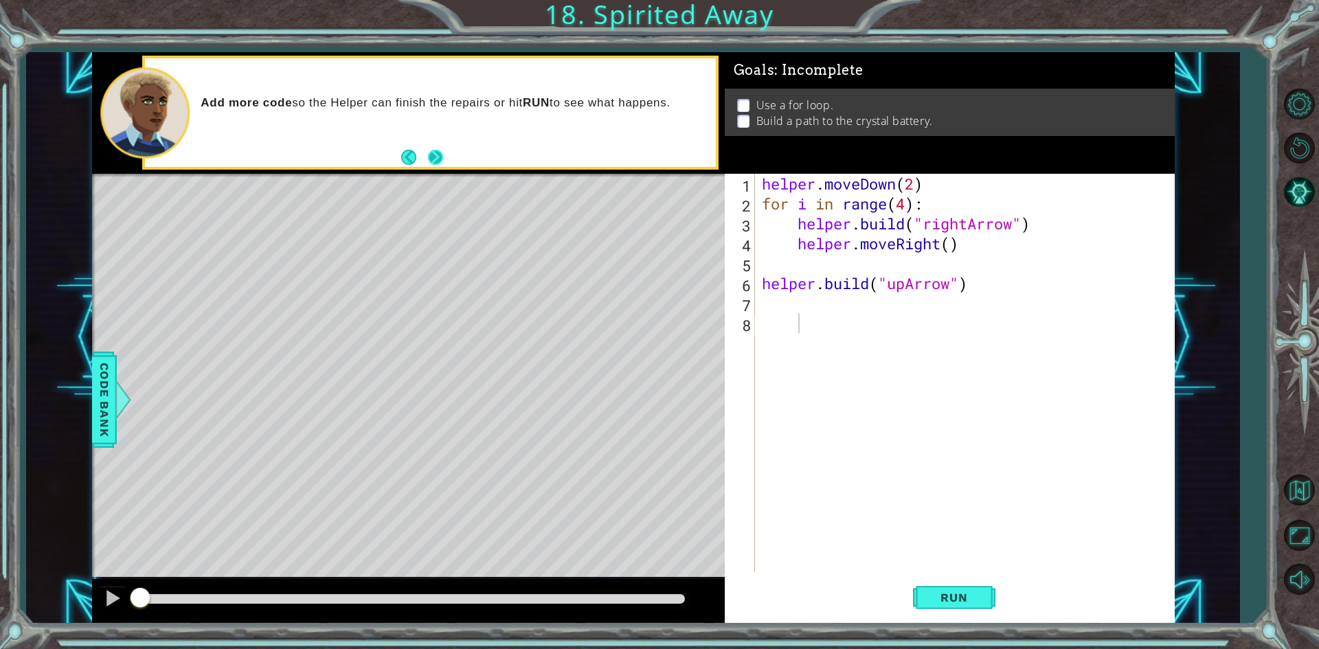
click at [429, 151] on button "Next" at bounding box center [436, 157] width 16 height 16
click at [954, 585] on button "Run" at bounding box center [954, 598] width 82 height 45
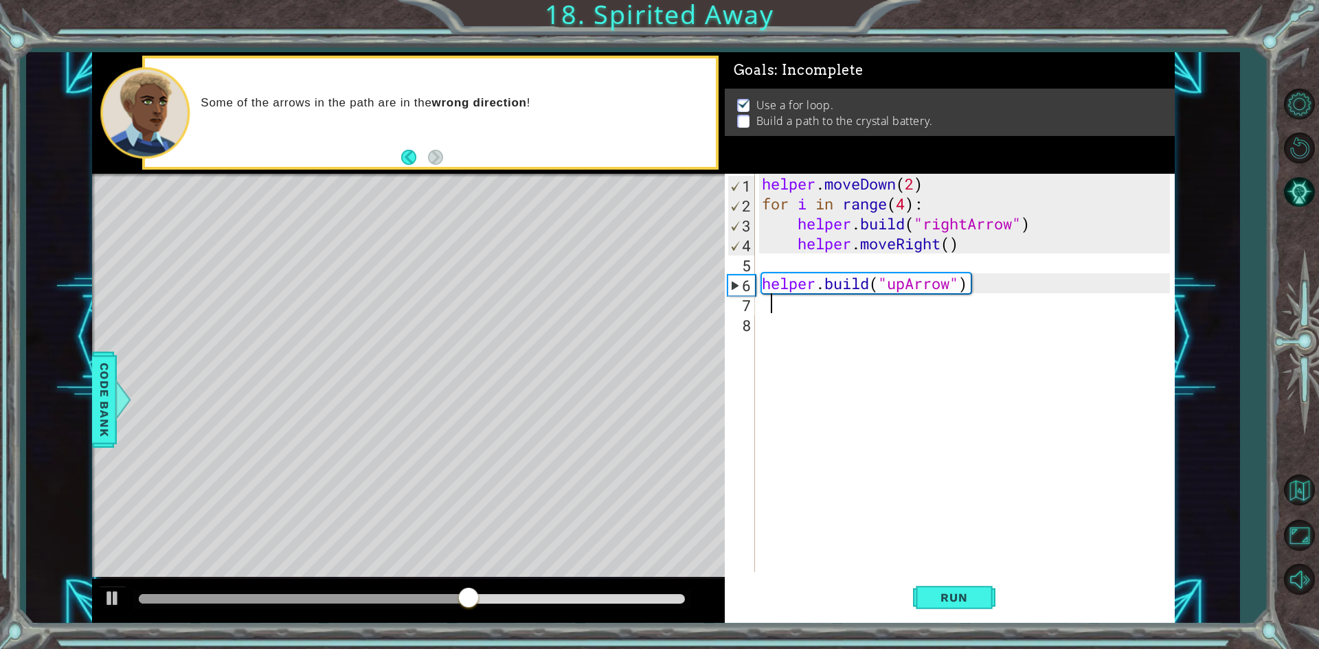
click at [786, 295] on div "helper . moveDown ( 2 ) for i in range ( 4 ) : helper . build ( "rightArrow" ) …" at bounding box center [968, 393] width 418 height 438
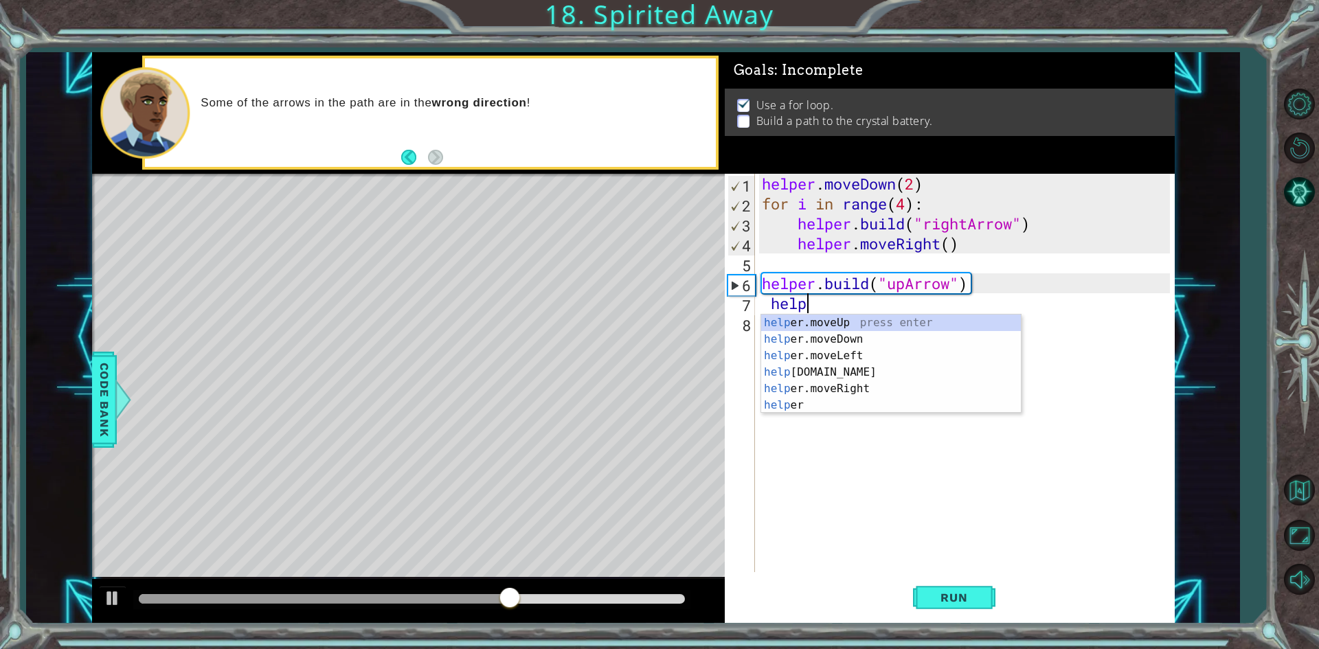
scroll to position [0, 1]
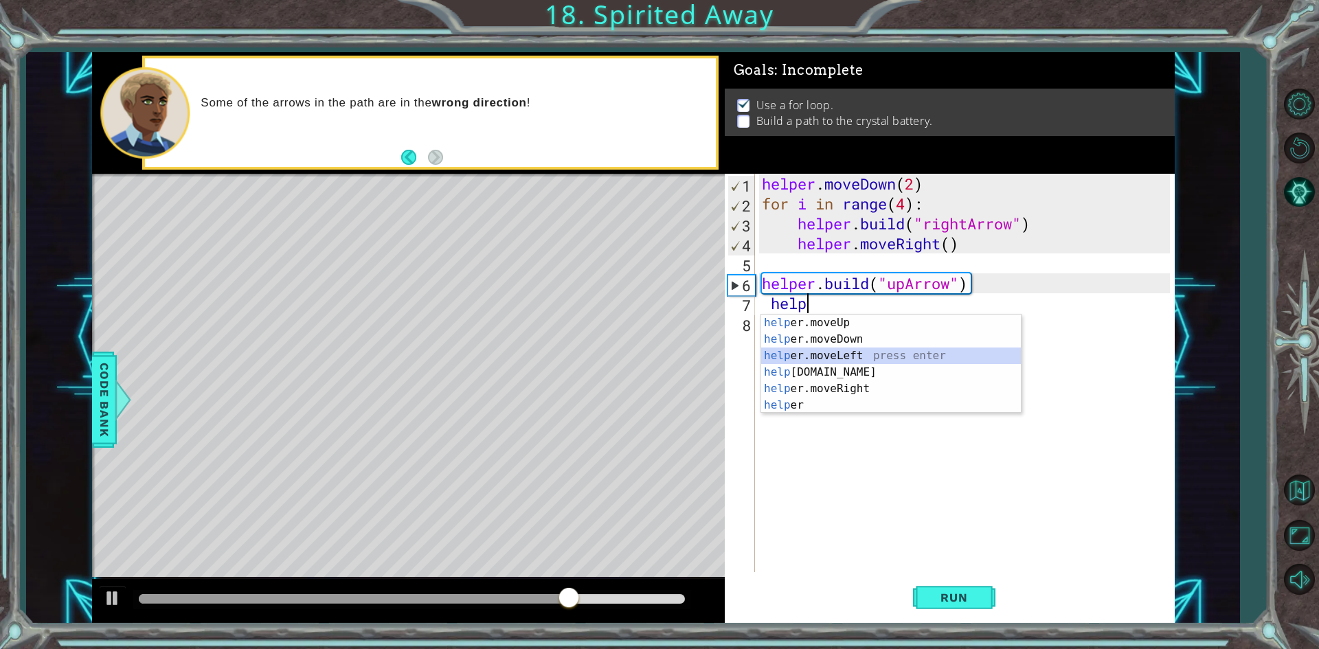
click at [814, 363] on div "help er.moveUp press enter help er.moveDown press enter help er.moveLeft press …" at bounding box center [891, 381] width 260 height 132
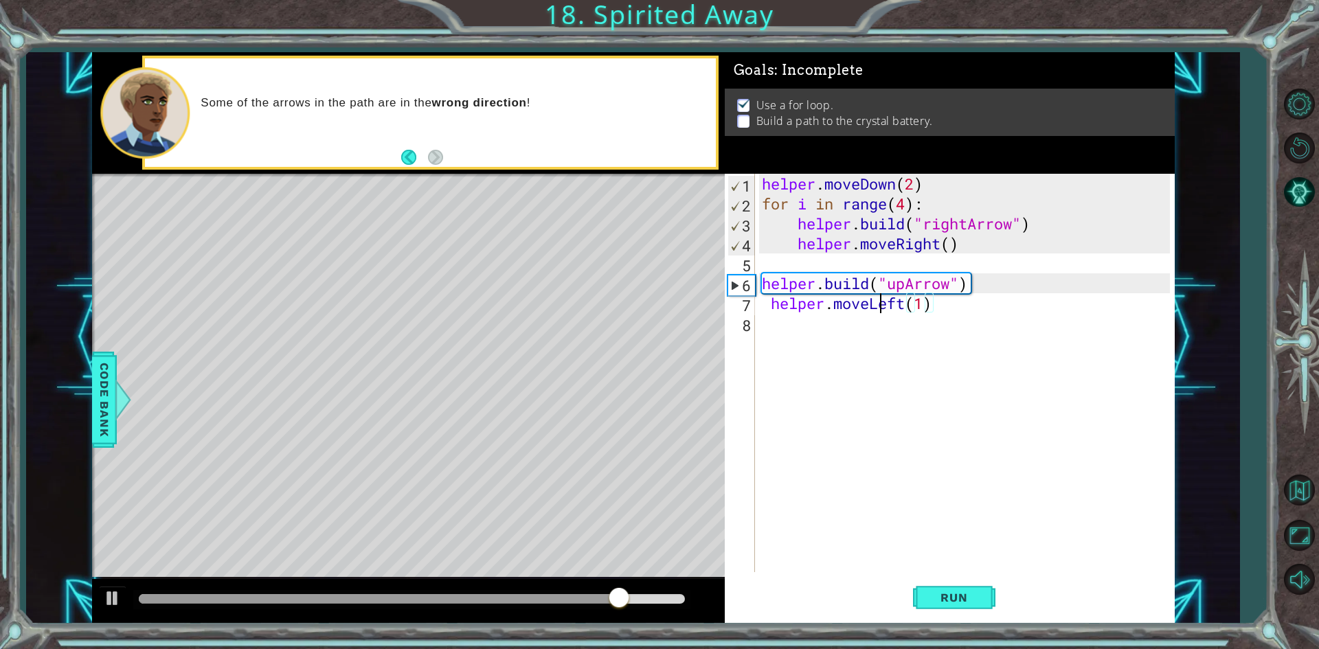
click at [882, 307] on div "helper . moveDown ( 2 ) for i in range ( 4 ) : helper . build ( "rightArrow" ) …" at bounding box center [968, 393] width 418 height 438
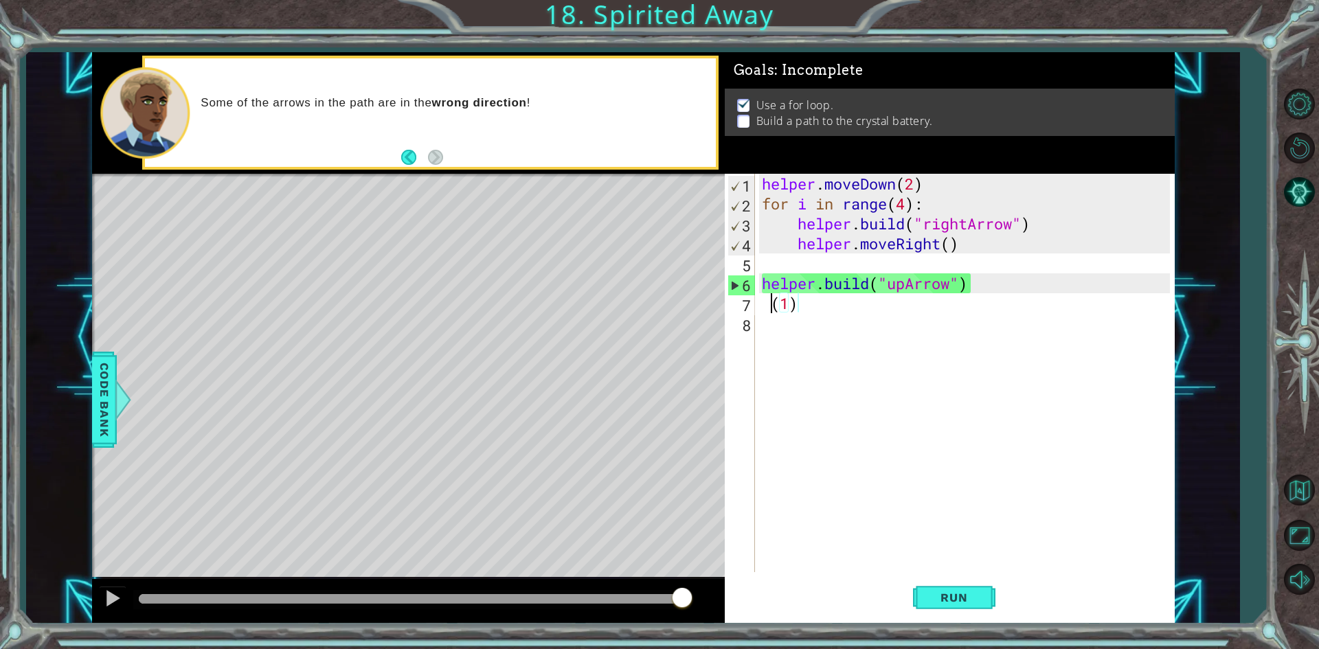
scroll to position [0, 1]
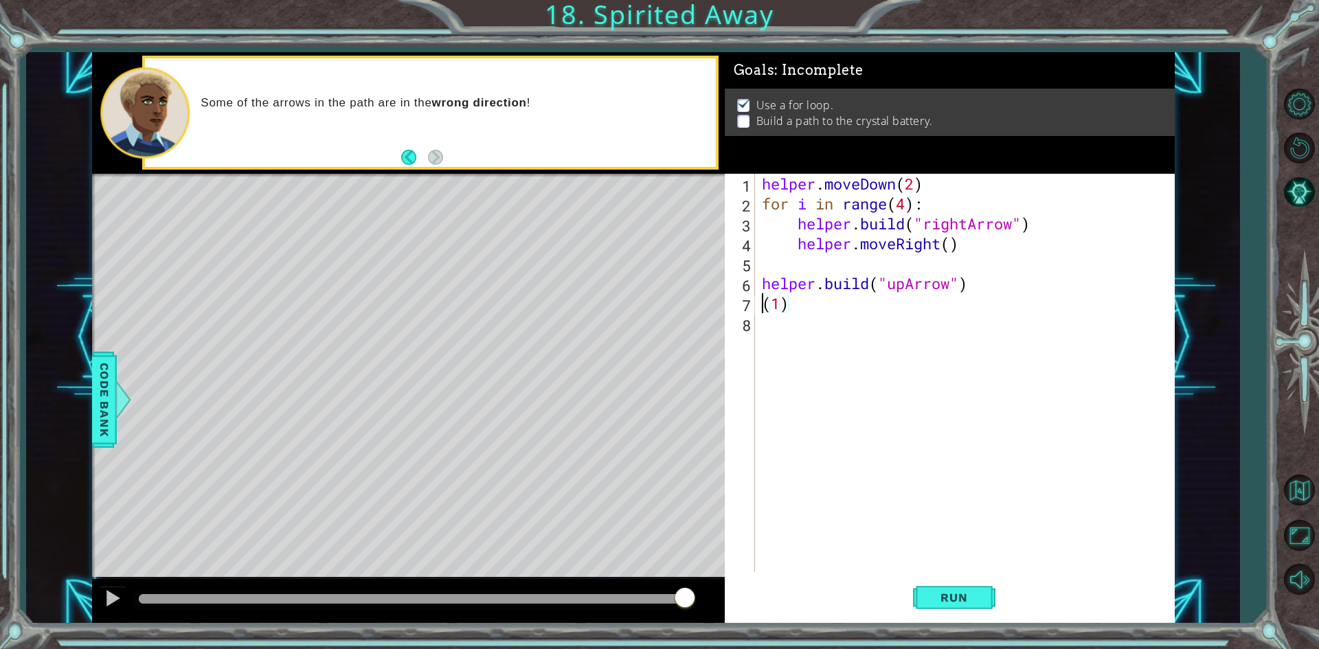
click at [882, 307] on div "helper . moveDown ( 2 ) for i in range ( 4 ) : helper . build ( "rightArrow" ) …" at bounding box center [968, 393] width 418 height 438
type textarea "("
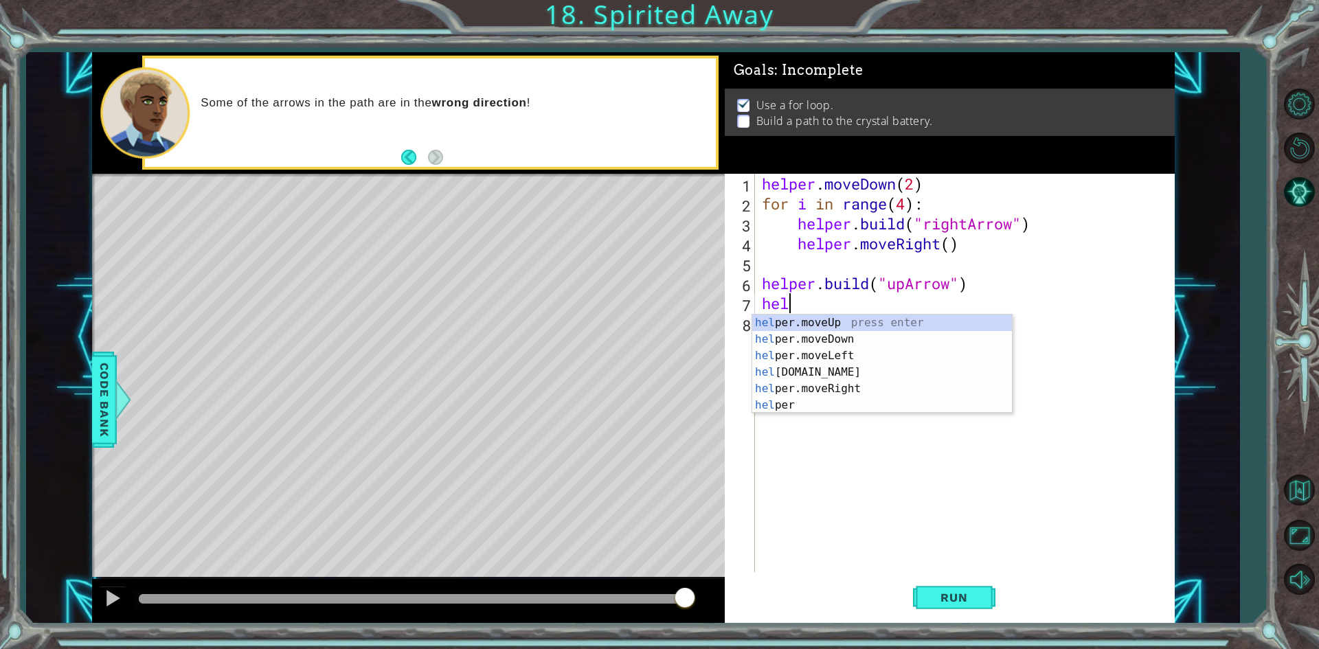
scroll to position [0, 1]
click at [865, 325] on div "help er.moveUp press enter help er.moveDown press enter help er.moveLeft press …" at bounding box center [882, 381] width 260 height 132
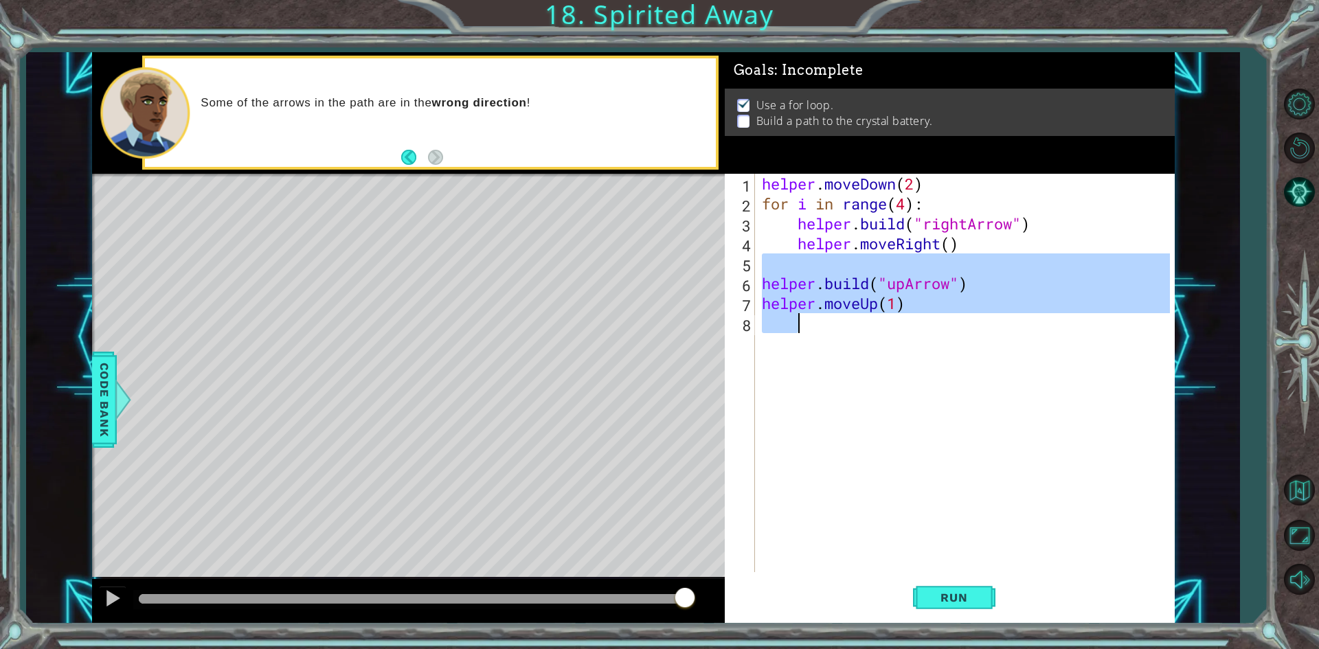
click at [864, 324] on div "helper . moveDown ( 2 ) for i in range ( 4 ) : helper . build ( "rightArrow" ) …" at bounding box center [968, 393] width 418 height 438
type textarea "helper.moveUp(1)"
click at [864, 324] on div "helper . moveDown ( 2 ) for i in range ( 4 ) : helper . build ( "rightArrow" ) …" at bounding box center [964, 373] width 411 height 399
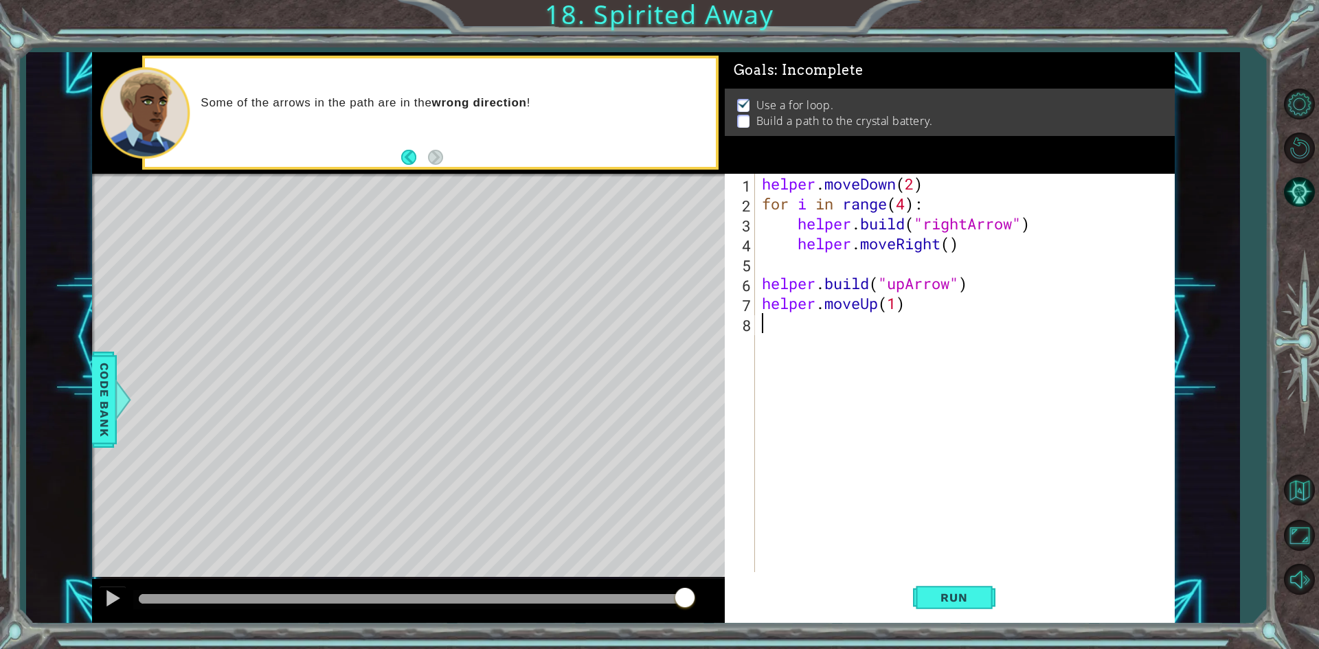
scroll to position [0, 0]
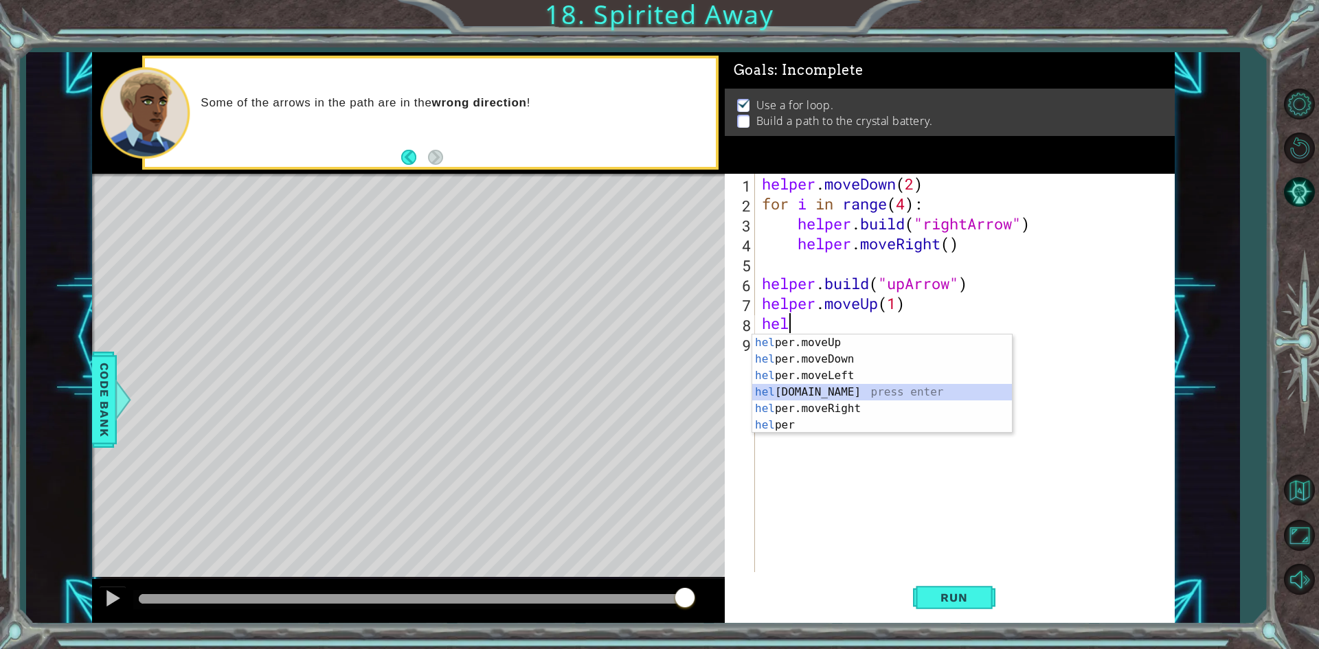
click at [774, 388] on div "hel per.moveUp press enter hel per.moveDown press enter hel per.moveLeft press …" at bounding box center [882, 401] width 260 height 132
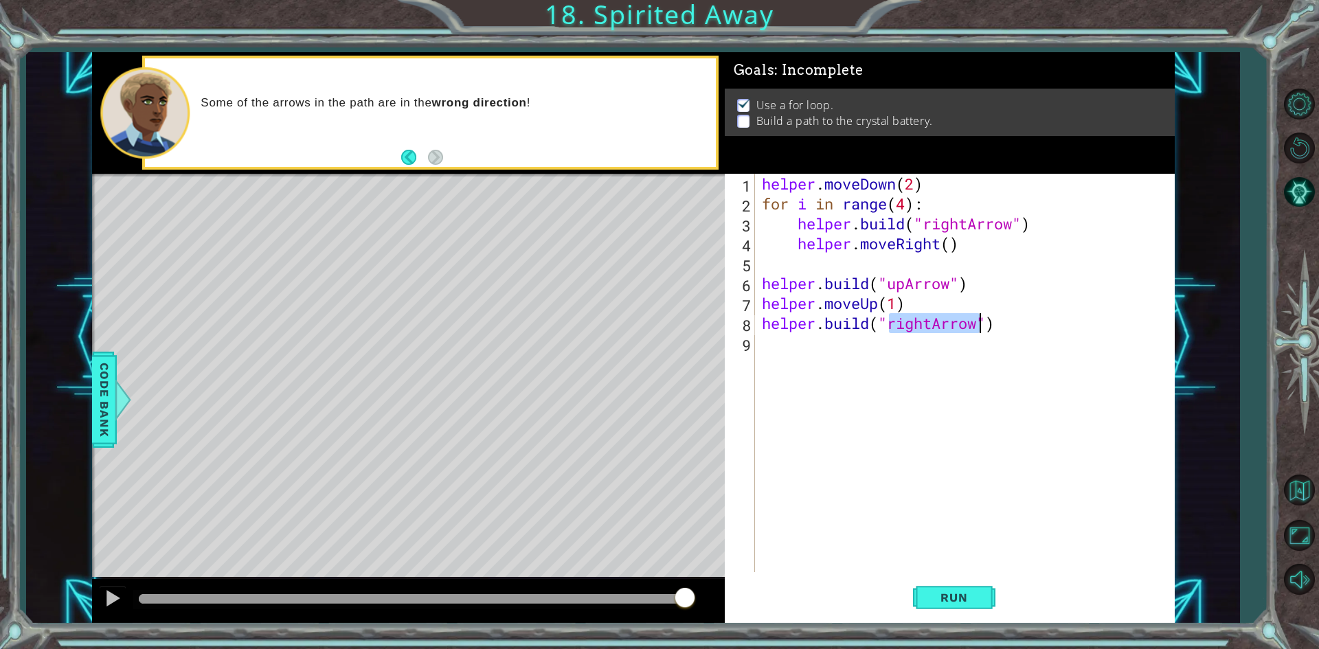
click at [930, 326] on div "helper . moveDown ( 2 ) for i in range ( 4 ) : helper . build ( "rightArrow" ) …" at bounding box center [964, 373] width 411 height 399
type textarea "[DOMAIN_NAME]("upArrow")"
click at [991, 593] on button "Run" at bounding box center [954, 598] width 82 height 45
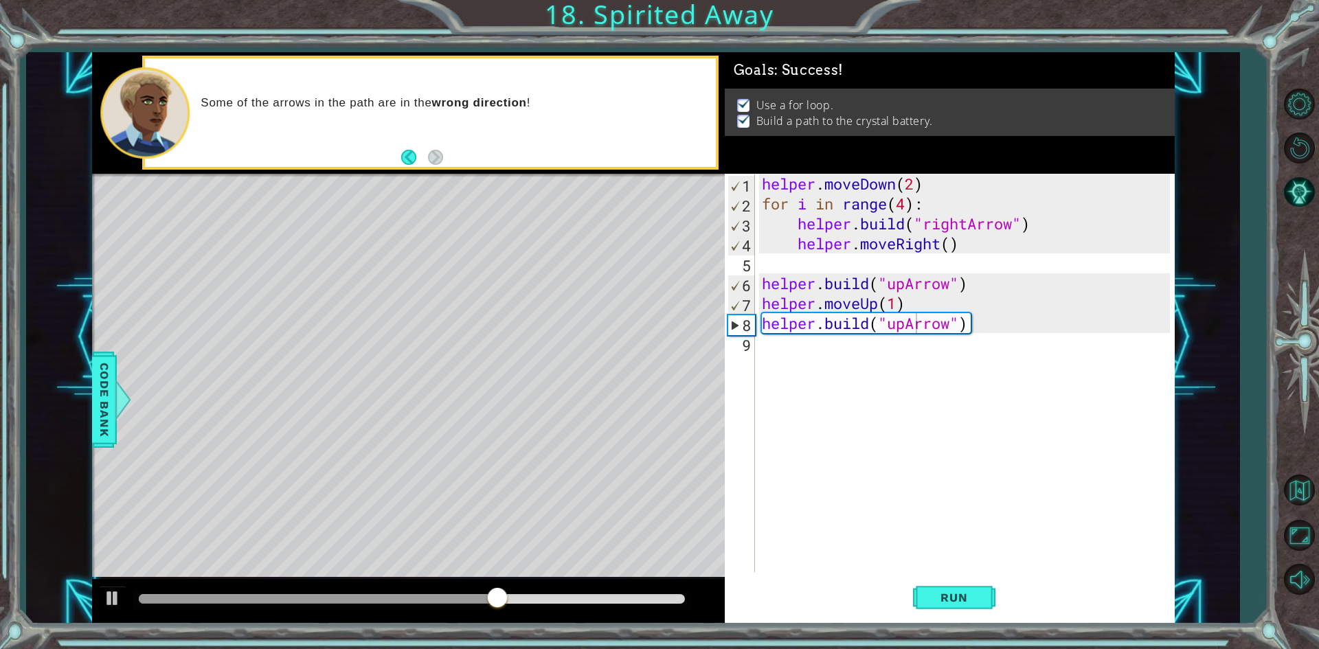
click at [407, 148] on footer at bounding box center [422, 157] width 42 height 21
click at [406, 163] on button "Back" at bounding box center [414, 157] width 27 height 15
click at [432, 159] on button "Next" at bounding box center [435, 157] width 21 height 21
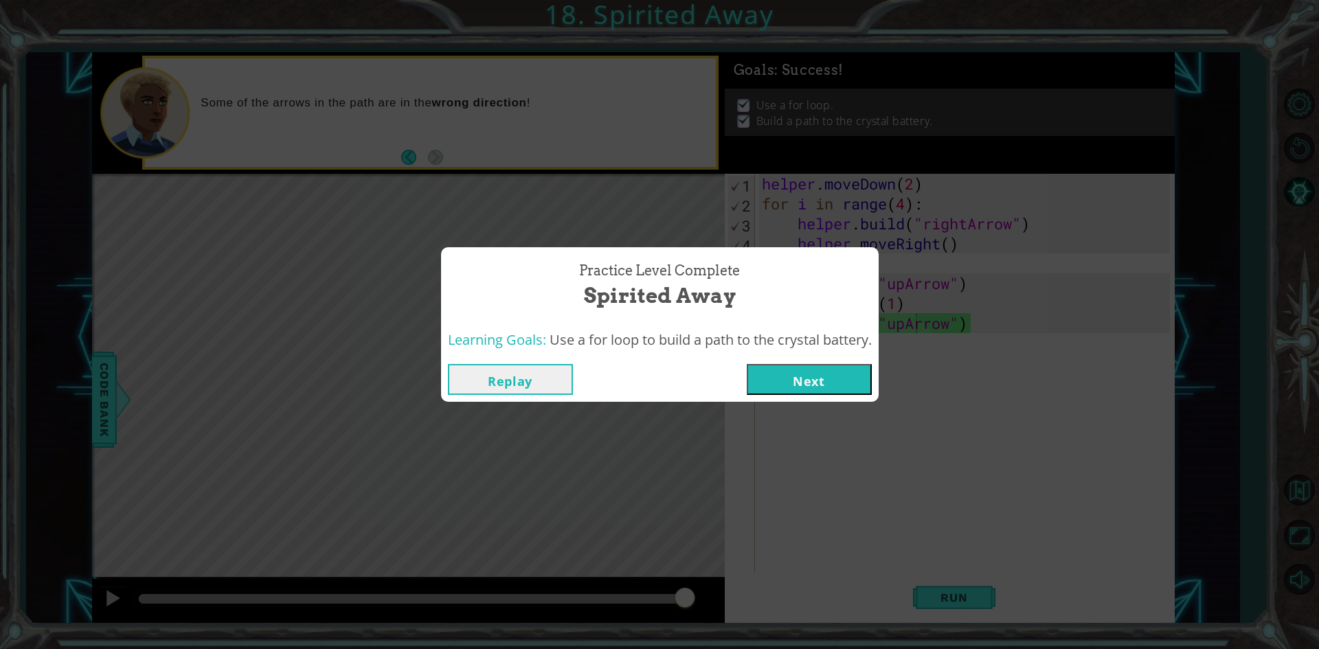
click at [797, 376] on button "Next" at bounding box center [809, 379] width 125 height 31
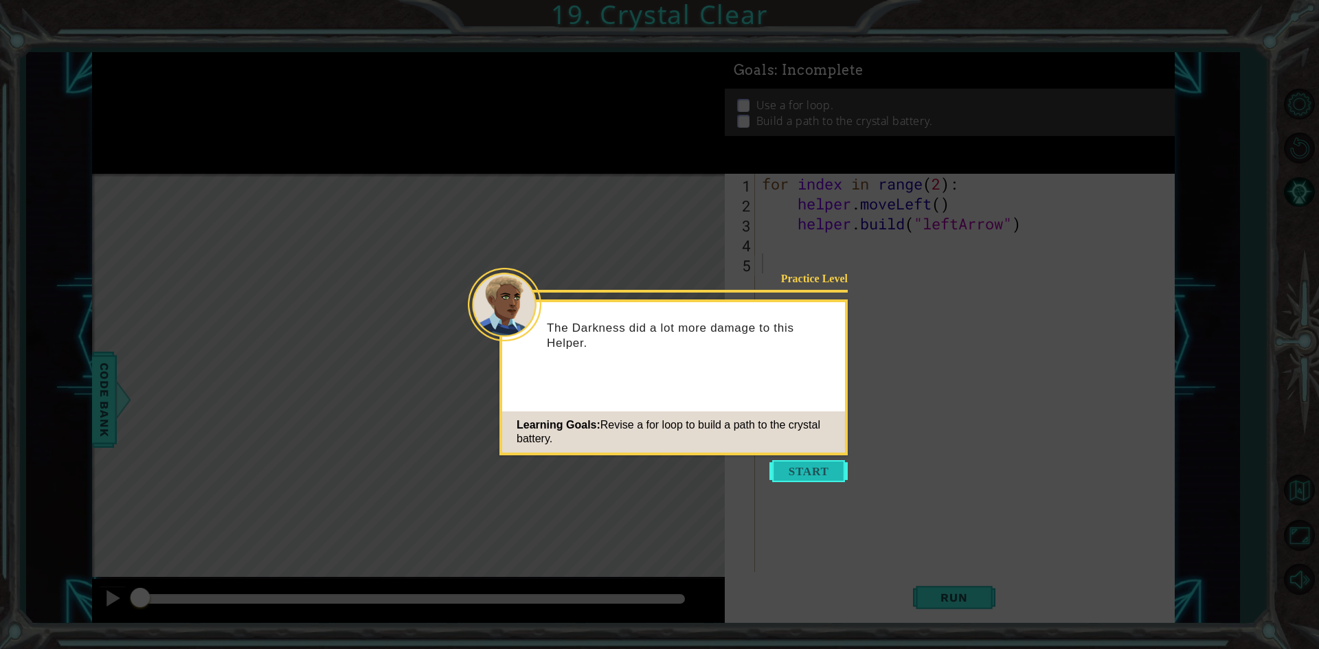
click at [787, 476] on button "Start" at bounding box center [809, 471] width 78 height 22
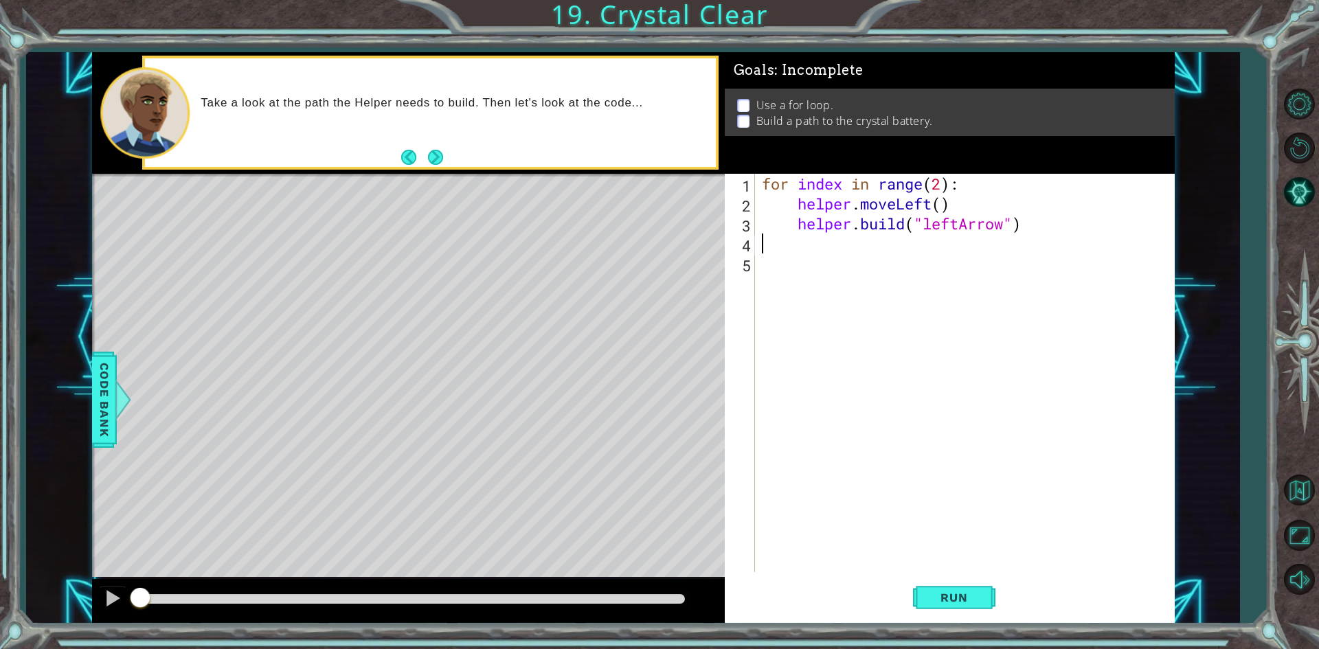
click at [845, 244] on div "for index in range ( 2 ) : helper . moveLeft ( ) helper . build ( "leftArrow" )" at bounding box center [968, 393] width 418 height 438
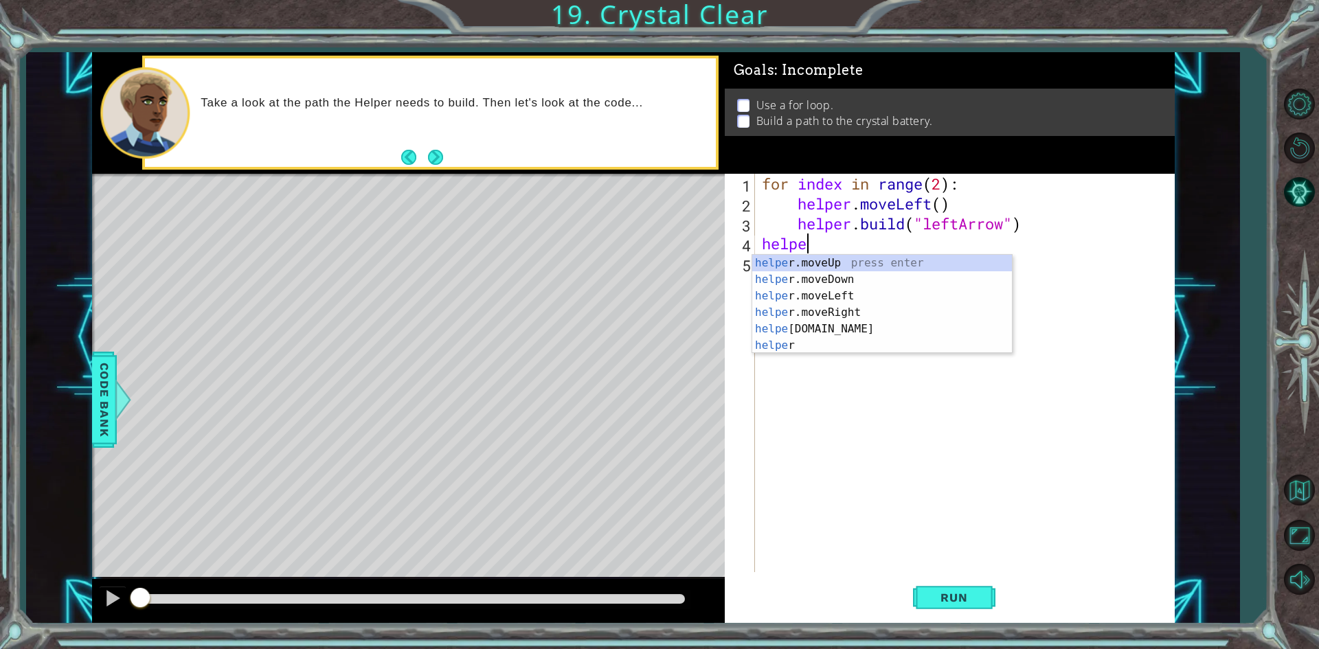
scroll to position [0, 1]
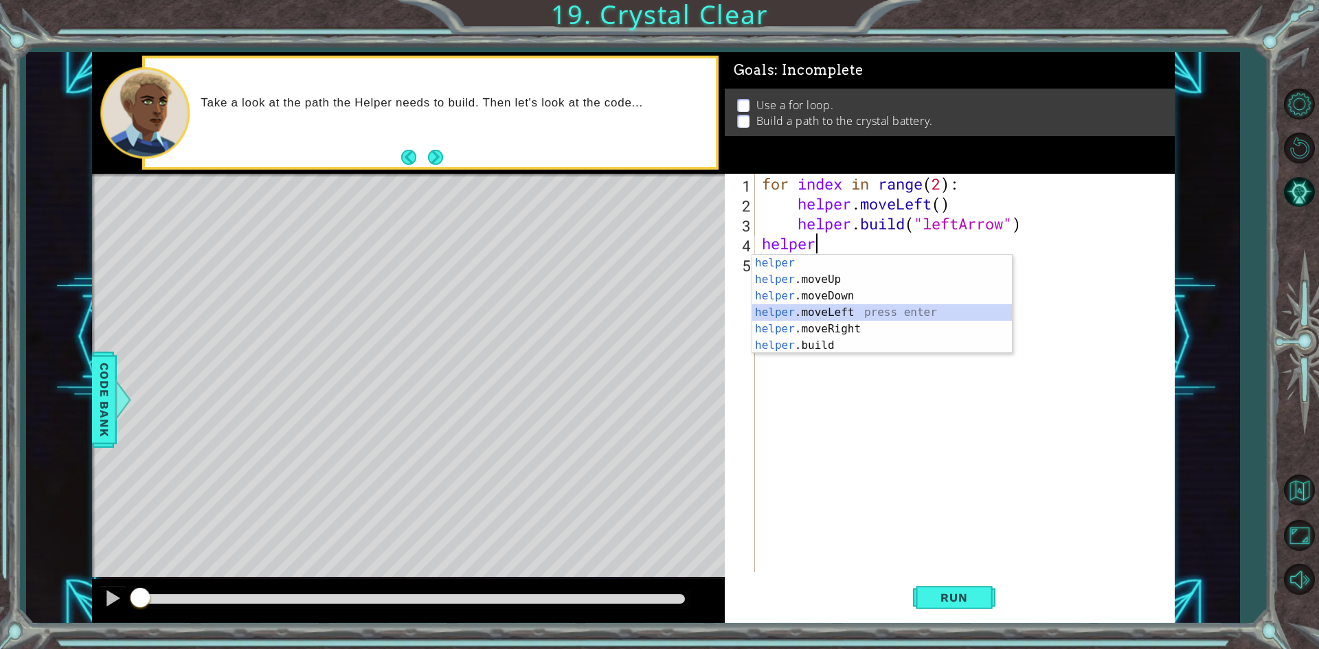
click at [827, 309] on div "helper press enter helper .moveUp press enter helper .moveDown press enter help…" at bounding box center [882, 321] width 260 height 132
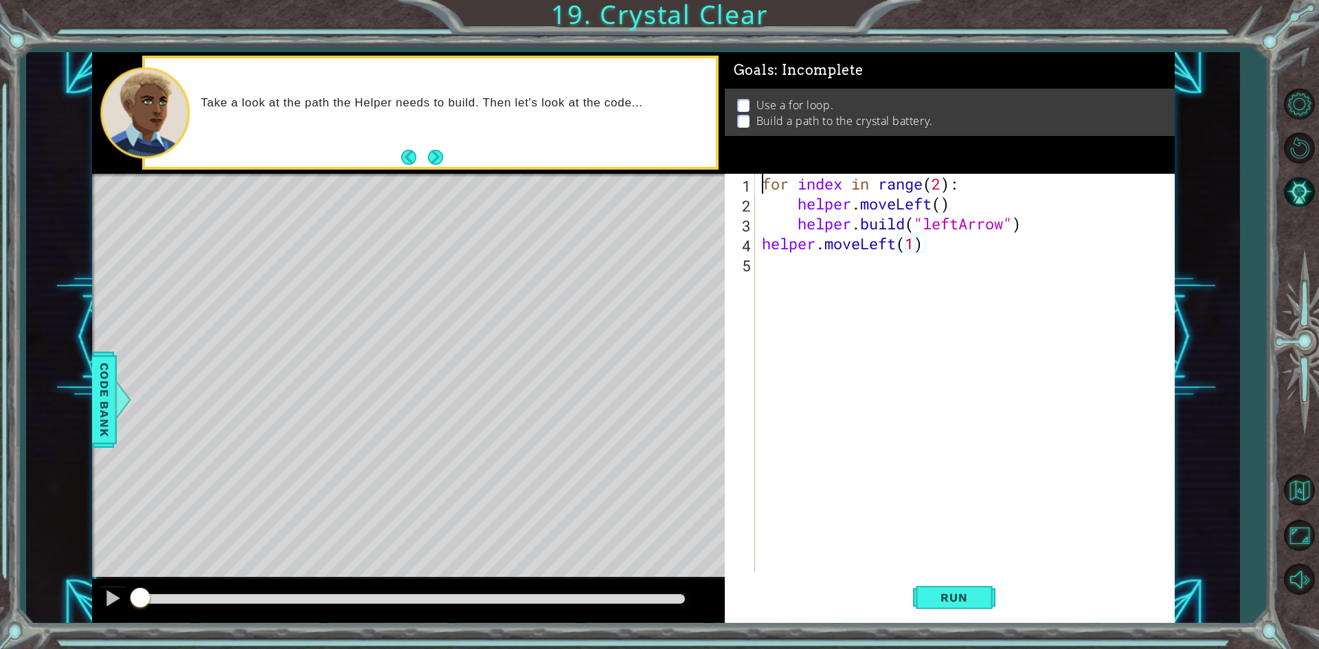
click at [831, 256] on div "for index in range ( 2 ) : helper . moveLeft ( ) helper . build ( "leftArrow" )…" at bounding box center [968, 393] width 418 height 438
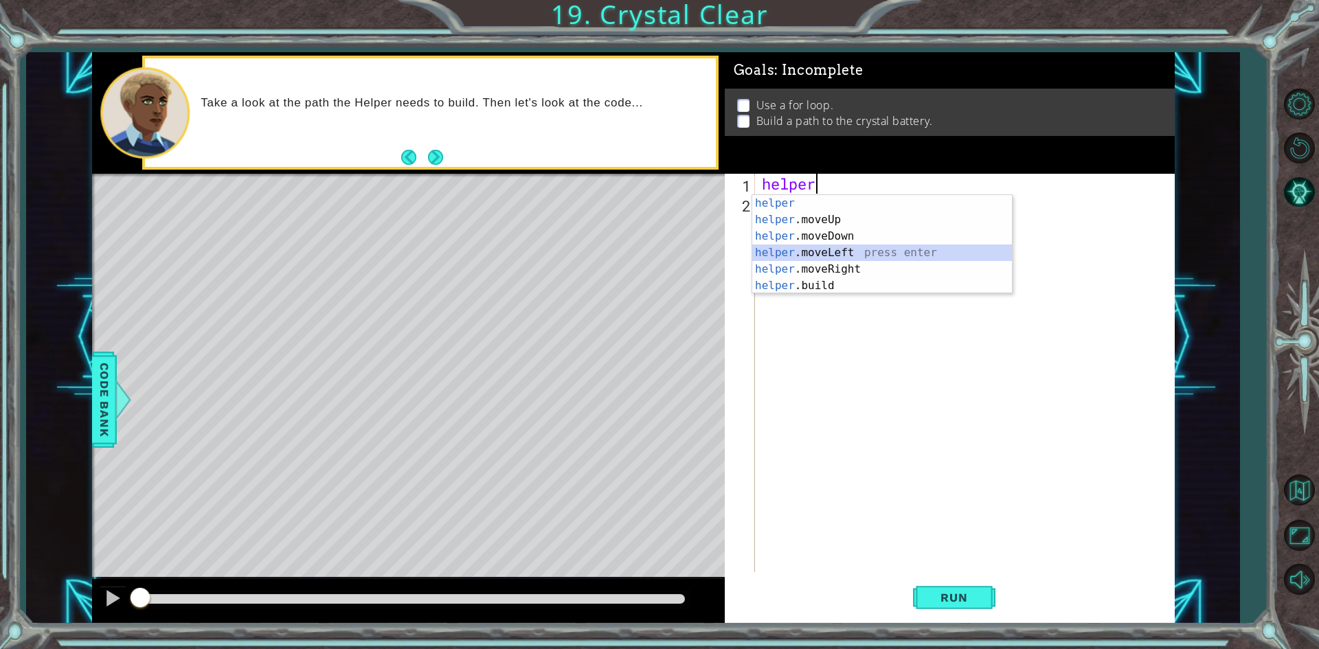
click at [824, 254] on div "helper press enter helper .moveUp press enter helper .moveDown press enter help…" at bounding box center [882, 261] width 260 height 132
type textarea "helper.moveLeft(1)"
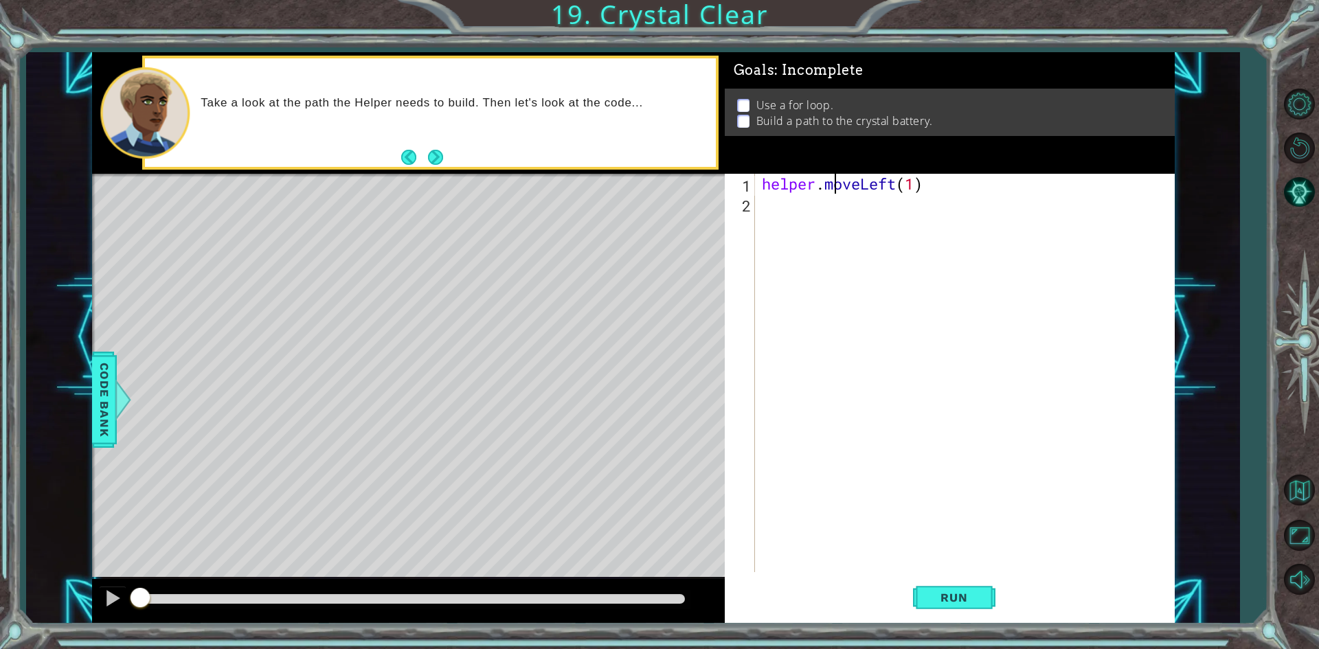
click at [839, 192] on div "helper . moveLeft ( 1 )" at bounding box center [968, 393] width 418 height 438
click at [833, 225] on div "helper . moveLeft ( 1 )" at bounding box center [968, 393] width 418 height 438
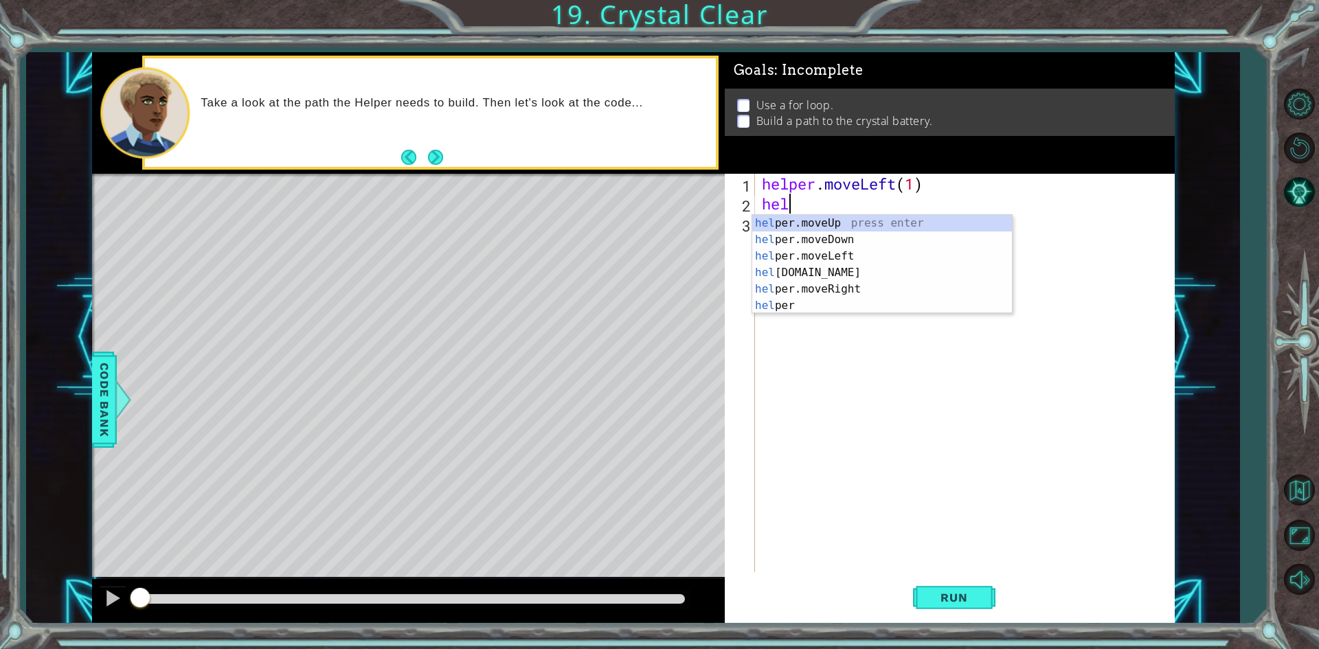
scroll to position [0, 1]
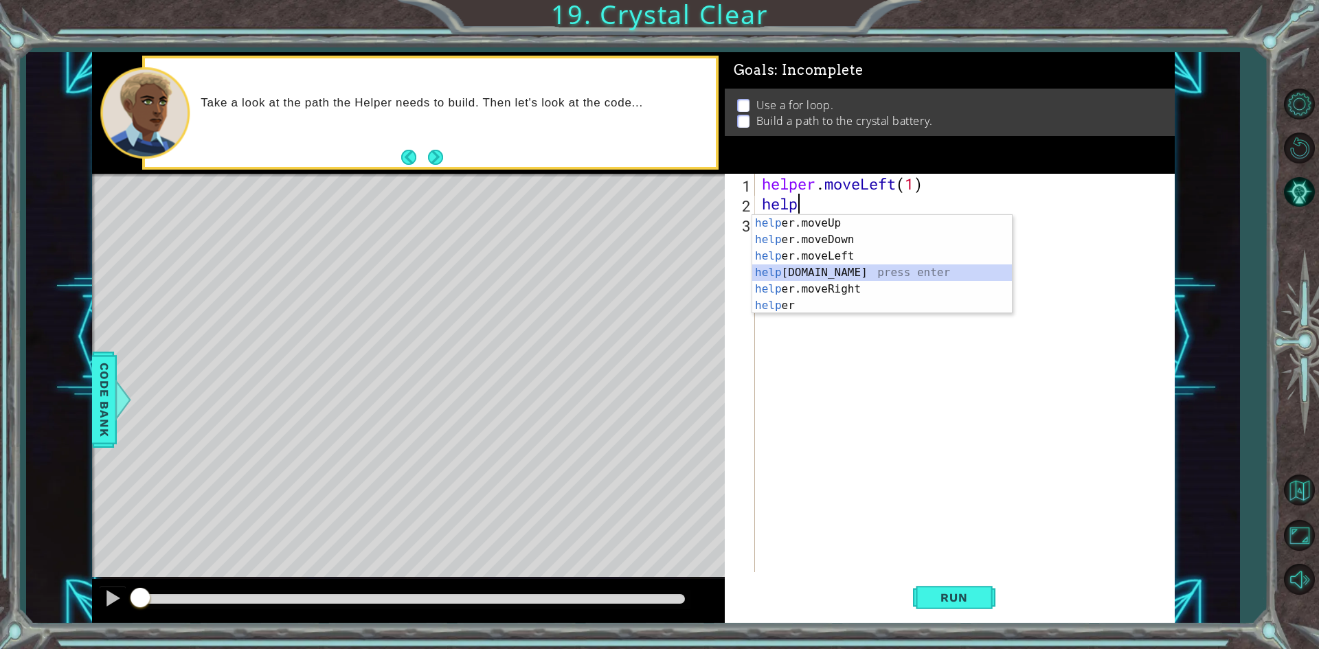
click at [846, 280] on div "help er.moveUp press enter help er.moveDown press enter help er.moveLeft press …" at bounding box center [882, 281] width 260 height 132
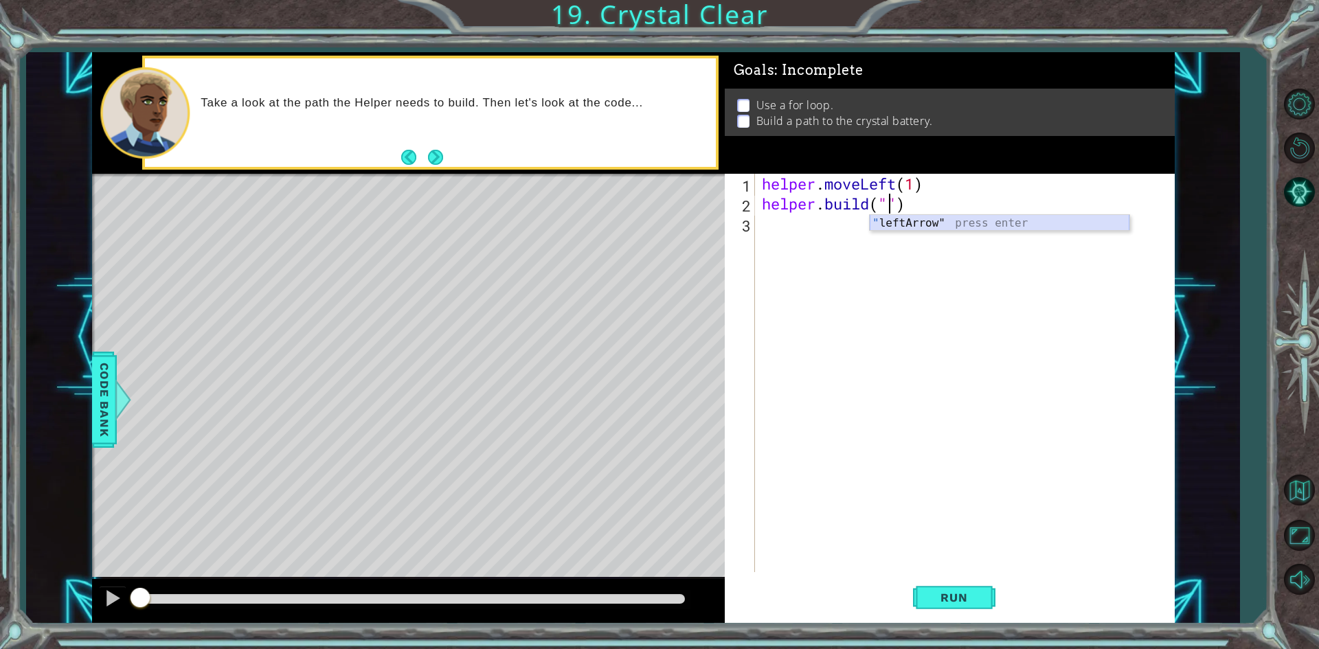
click at [945, 225] on div "" leftArrow" press enter" at bounding box center [1000, 239] width 260 height 49
type textarea "[DOMAIN_NAME]("leftArrow")"
click at [964, 597] on span "Run" at bounding box center [954, 598] width 54 height 14
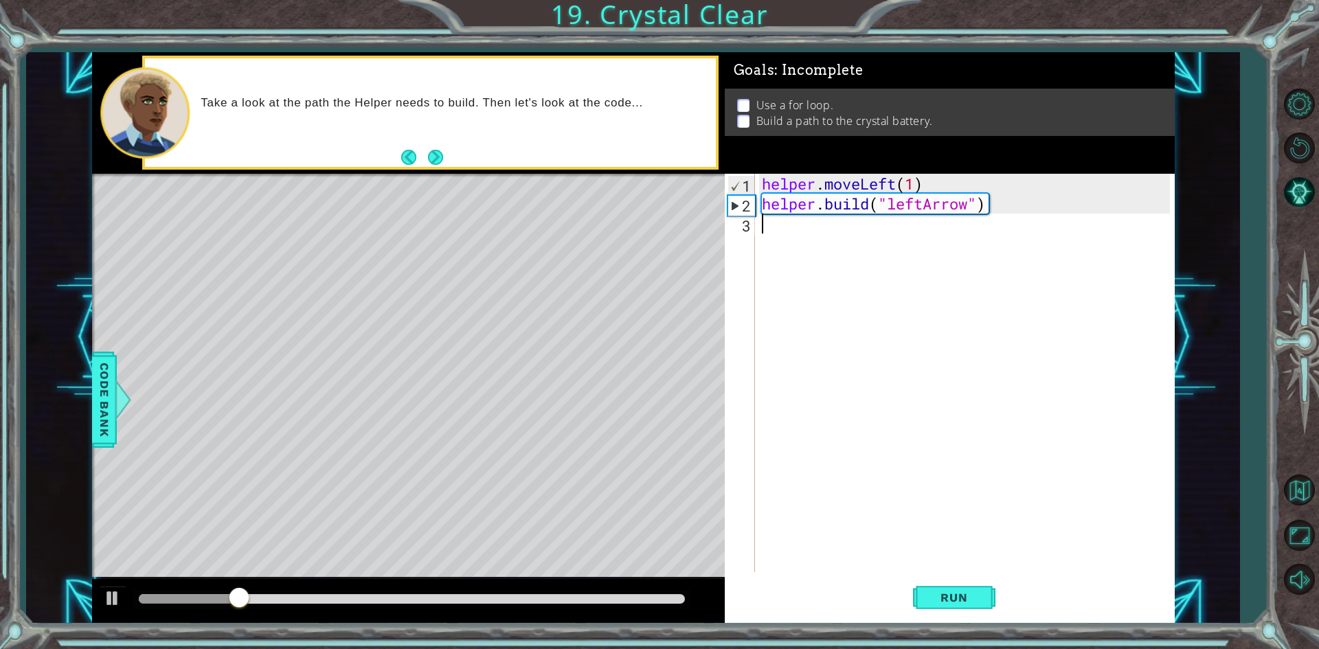
click at [824, 225] on div "helper . moveLeft ( 1 ) helper . build ( "leftArrow" )" at bounding box center [968, 393] width 418 height 438
click at [97, 399] on span "Code Bank" at bounding box center [104, 399] width 22 height 84
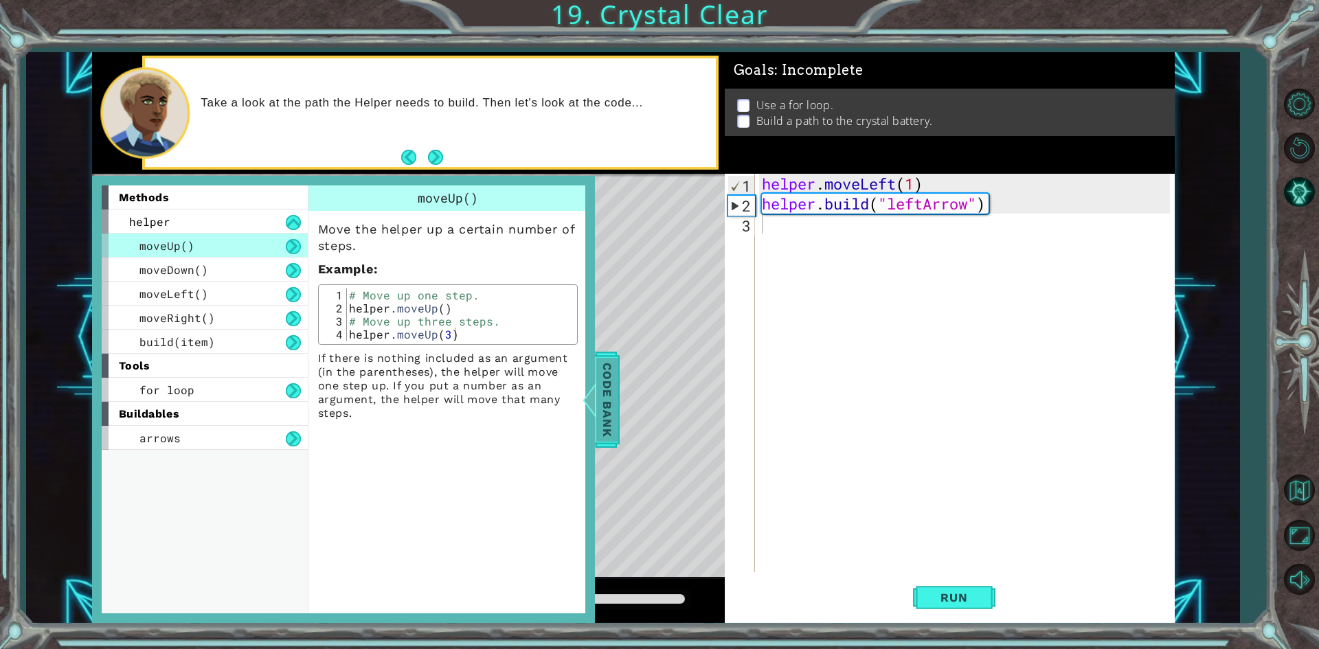
click at [614, 397] on span "Code Bank" at bounding box center [607, 399] width 22 height 84
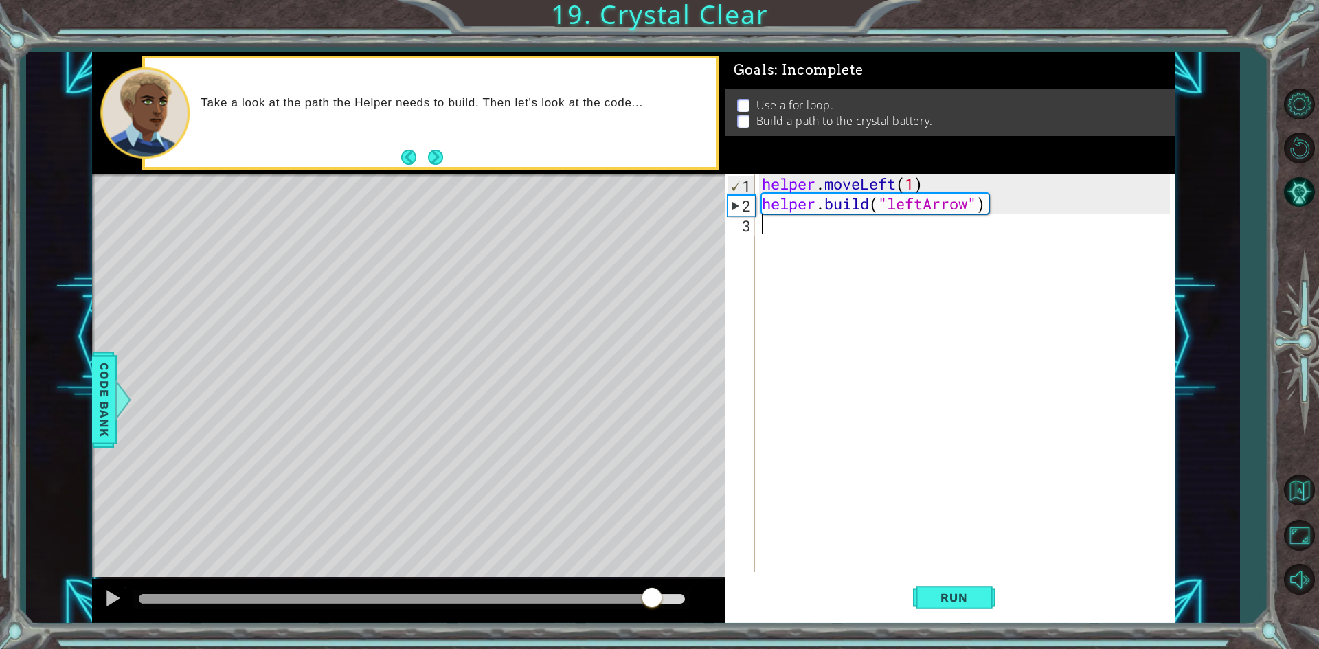
click at [866, 227] on div "helper . moveLeft ( 1 ) helper . build ( "leftArrow" )" at bounding box center [968, 393] width 418 height 438
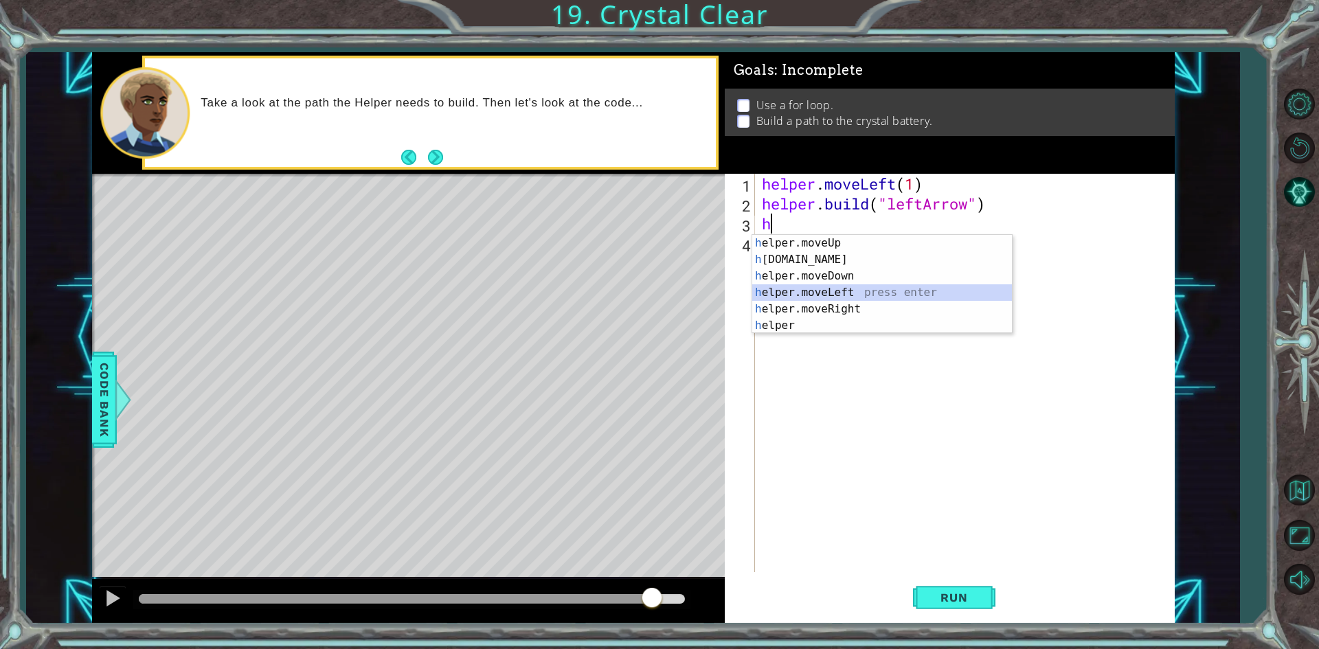
click at [823, 298] on div "h elper.moveUp press enter h [DOMAIN_NAME] press enter h elper.moveDown press e…" at bounding box center [882, 301] width 260 height 132
type textarea "helper.moveLeft(1)"
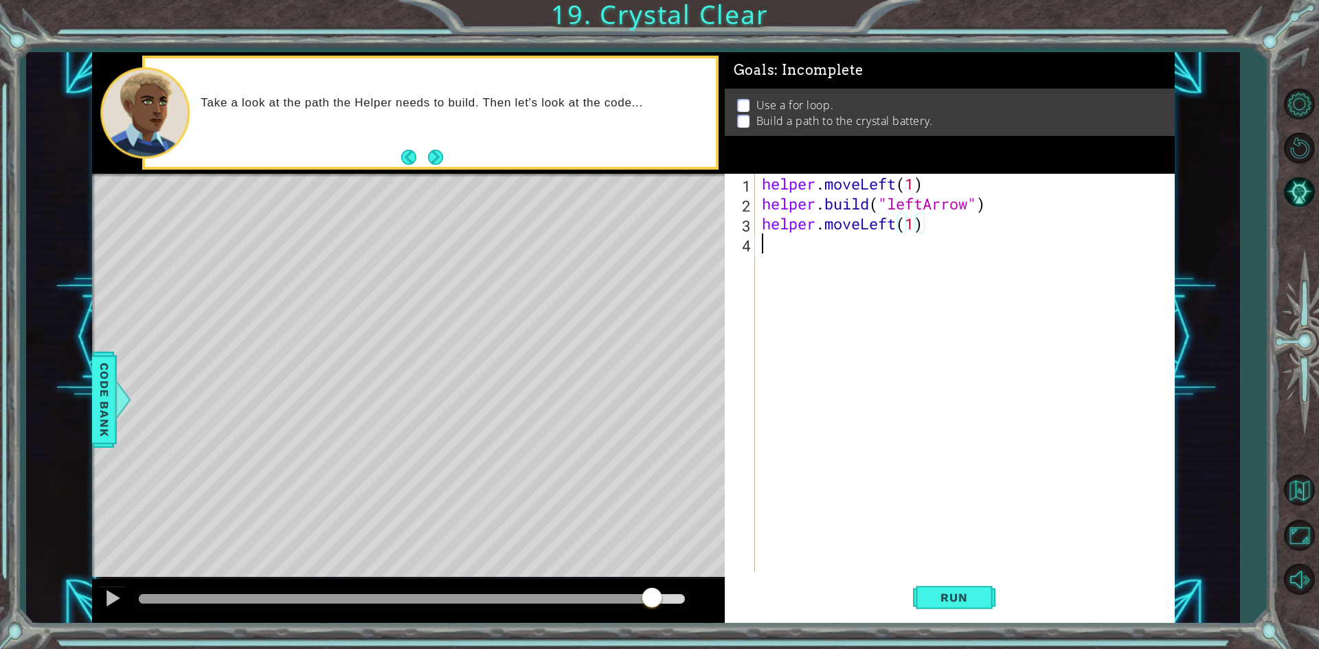
click at [830, 237] on div "helper . moveLeft ( 1 ) helper . build ( "leftArrow" ) helper . moveLeft ( 1 )" at bounding box center [968, 393] width 418 height 438
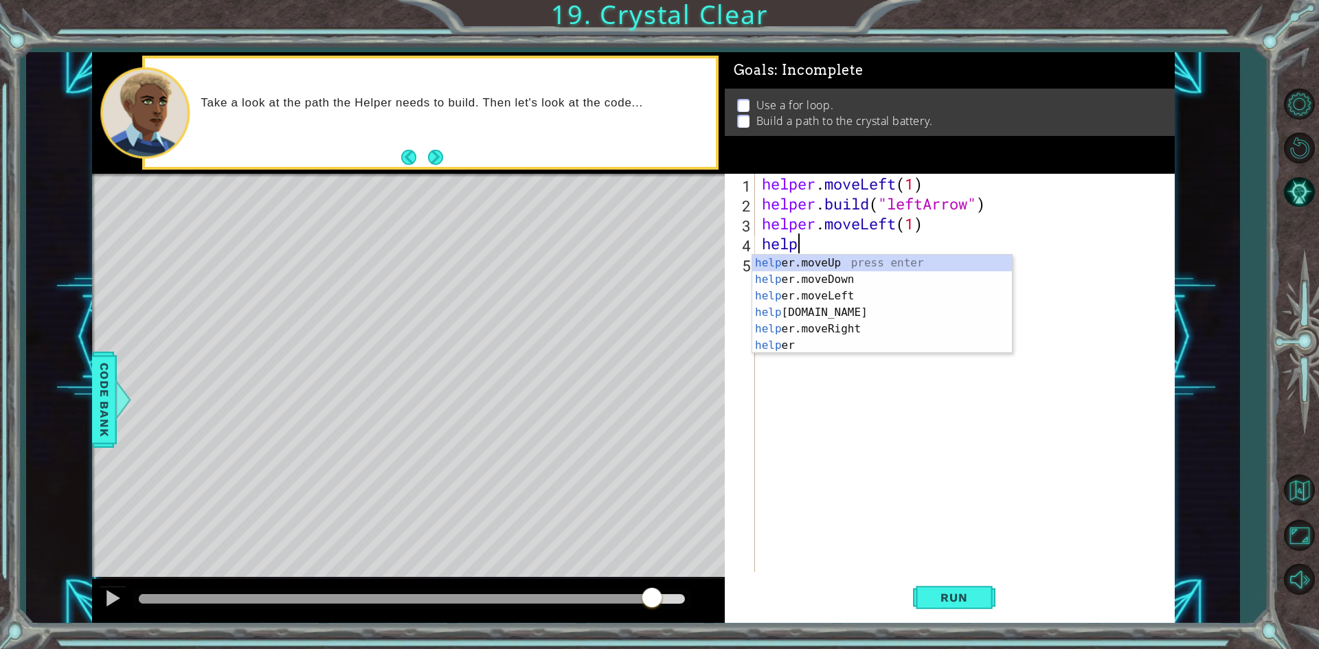
scroll to position [0, 1]
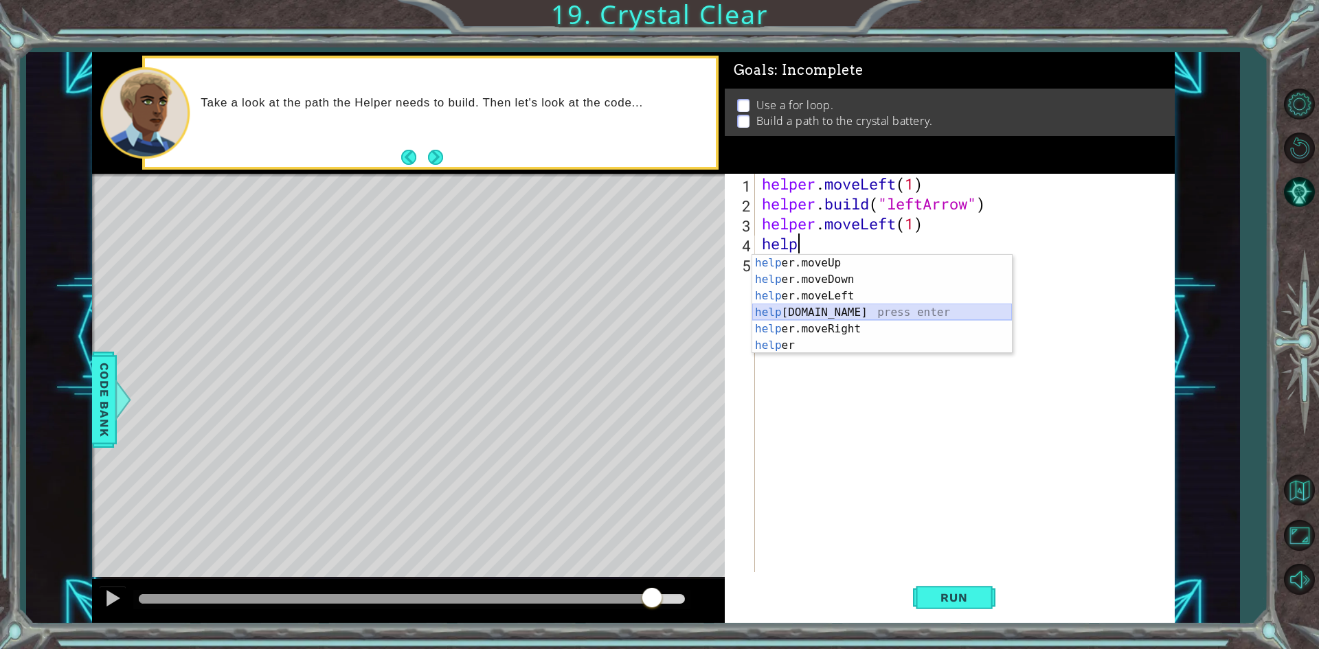
click at [811, 316] on div "help er.moveUp press enter help er.moveDown press enter help er.moveLeft press …" at bounding box center [882, 321] width 260 height 132
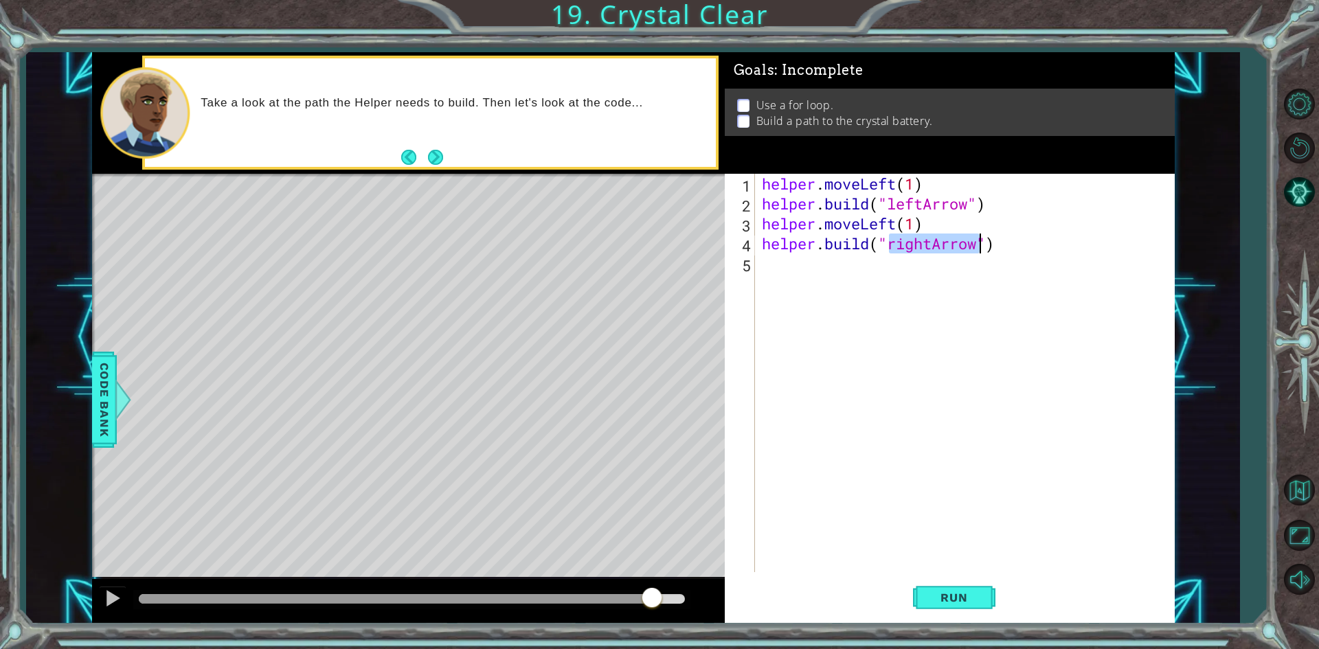
click at [927, 245] on div "helper . moveLeft ( 1 ) helper . build ( "leftArrow" ) helper . moveLeft ( 1 ) …" at bounding box center [964, 373] width 411 height 399
click at [927, 245] on div "helper . moveLeft ( 1 ) helper . build ( "leftArrow" ) helper . moveLeft ( 1 ) …" at bounding box center [968, 393] width 418 height 438
click at [893, 262] on div ""le f t Arrow" press enter" at bounding box center [1000, 279] width 260 height 49
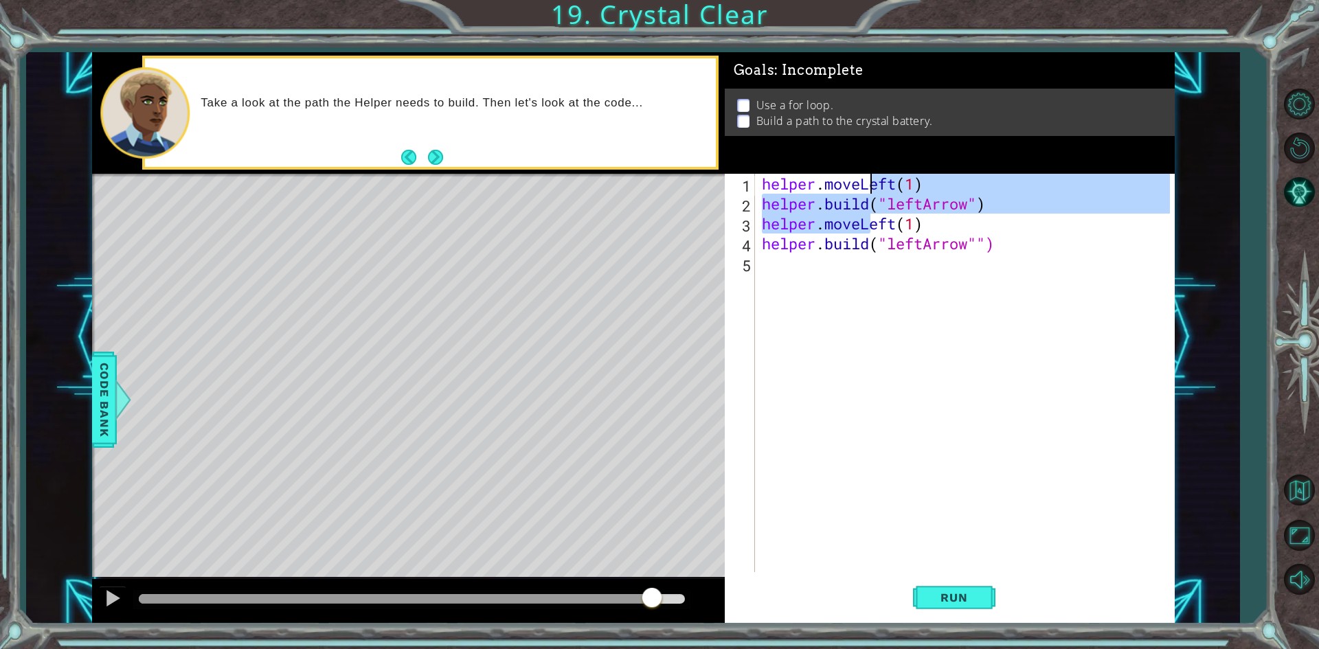
click at [872, 260] on div "helper . moveLeft ( 1 ) helper . build ( "leftArrow" ) helper . moveLeft ( 1 ) …" at bounding box center [968, 393] width 418 height 438
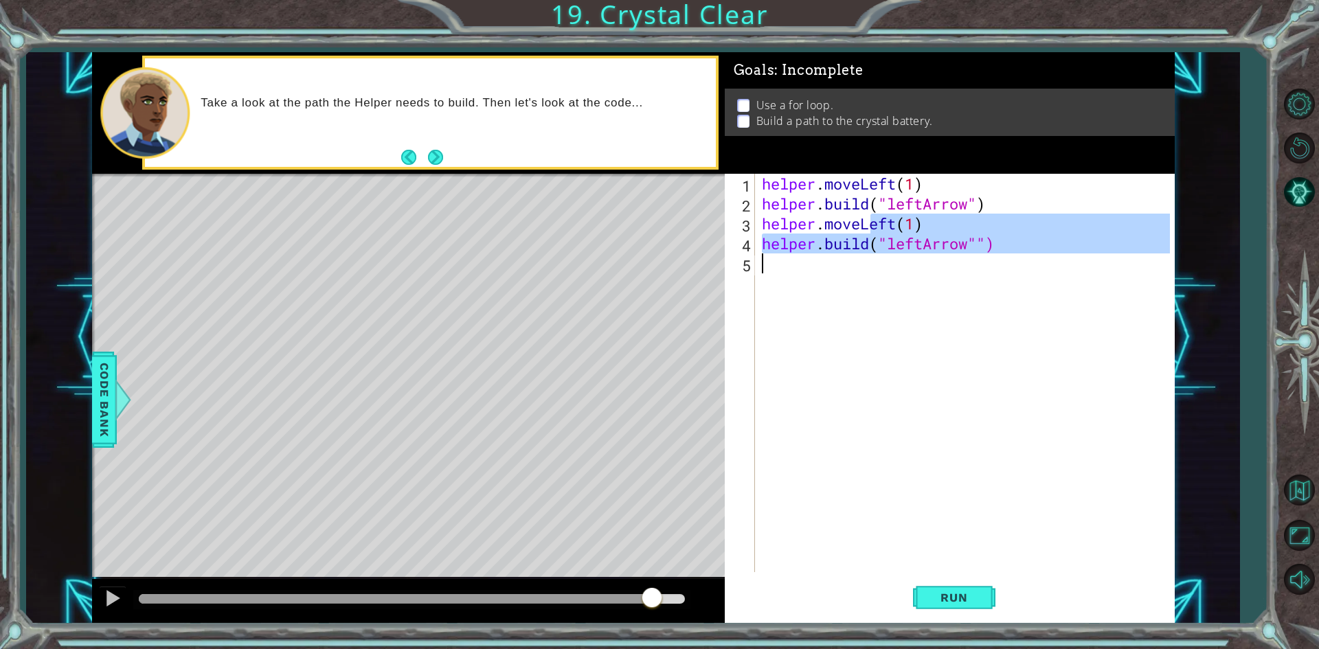
click at [978, 246] on div "helper . moveLeft ( 1 ) helper . build ( "leftArrow" ) helper . moveLeft ( 1 ) …" at bounding box center [964, 373] width 411 height 399
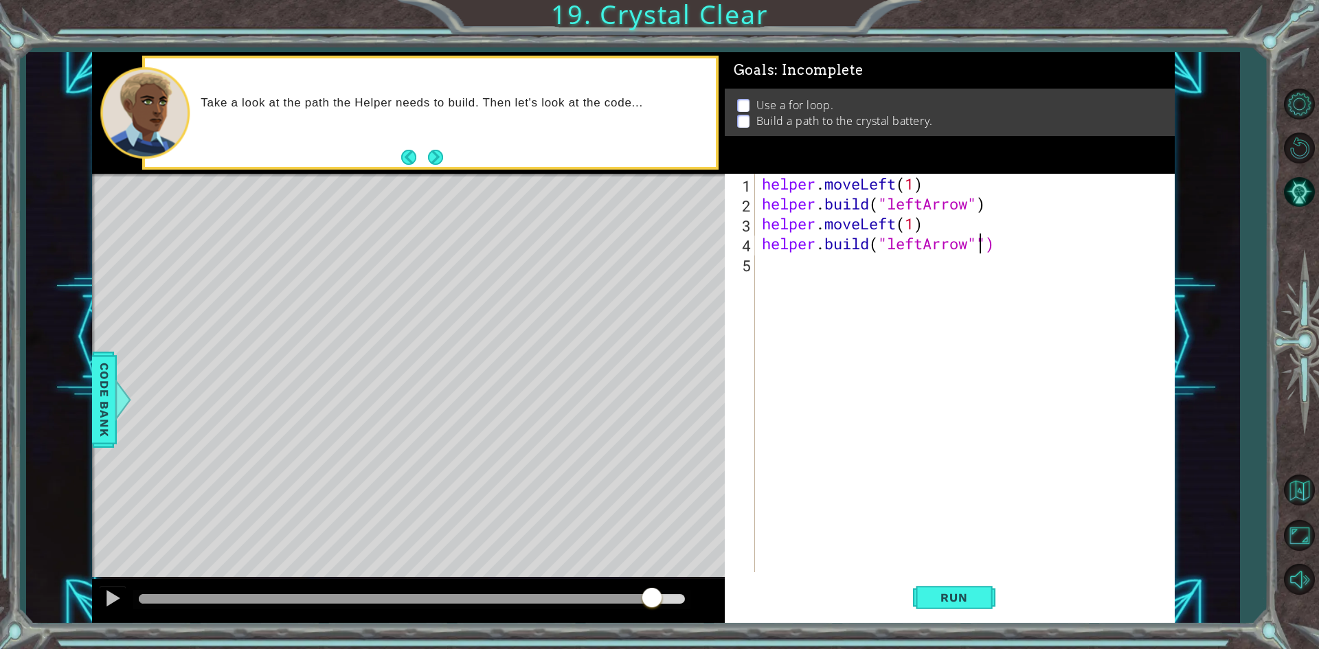
type textarea "[DOMAIN_NAME]("leftArrow")"
click at [834, 277] on div "helper . moveLeft ( 1 ) helper . build ( "leftArrow" ) helper . moveLeft ( 1 ) …" at bounding box center [968, 393] width 418 height 438
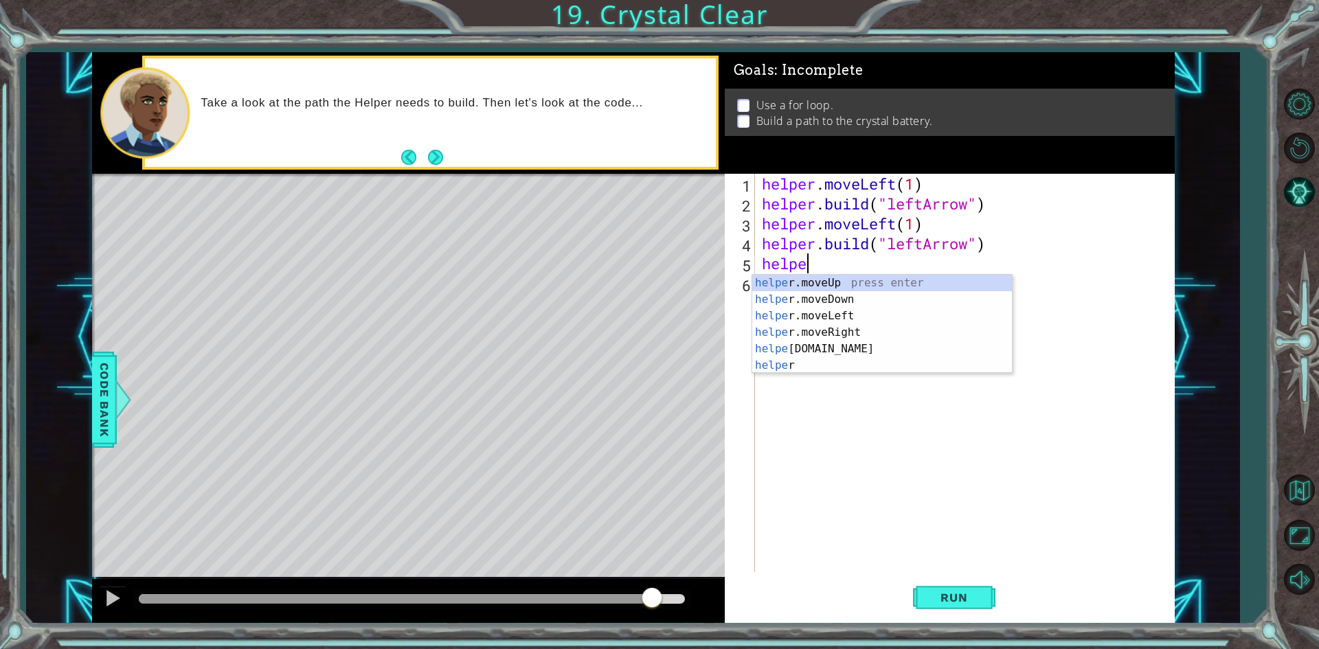
scroll to position [0, 1]
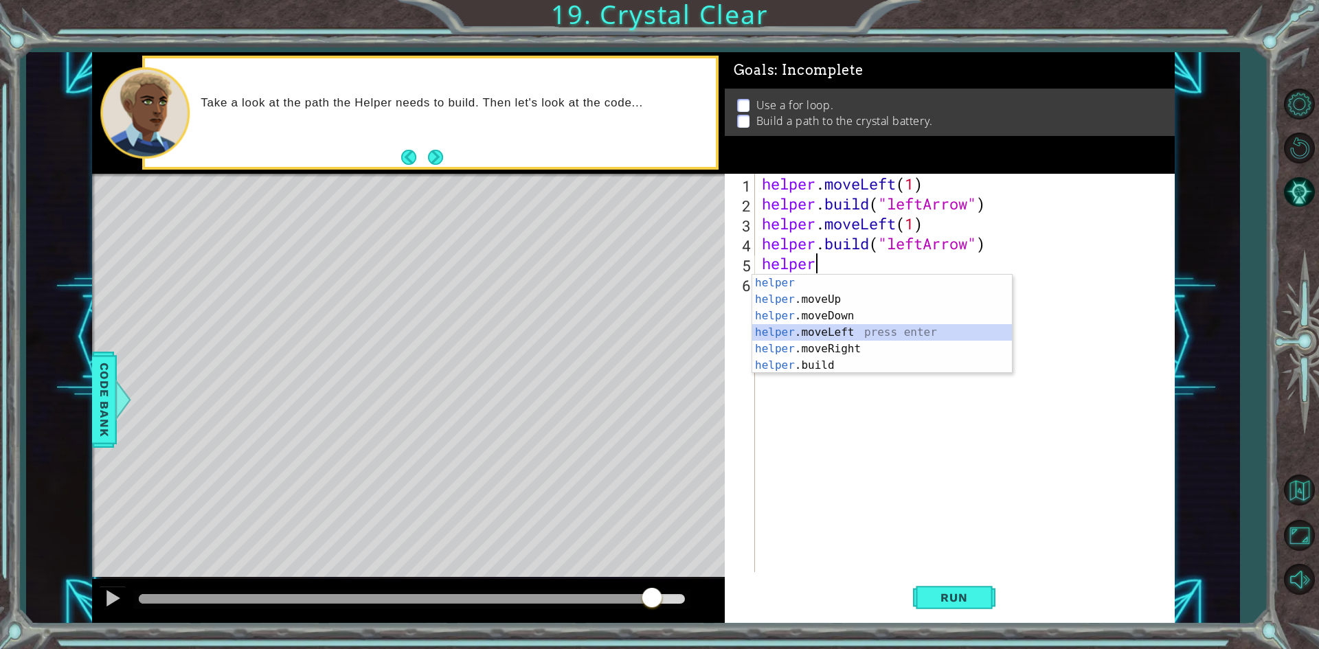
click at [810, 338] on div "helper press enter helper .moveUp press enter helper .moveDown press enter help…" at bounding box center [882, 341] width 260 height 132
type textarea "helper.moveLeft(1)"
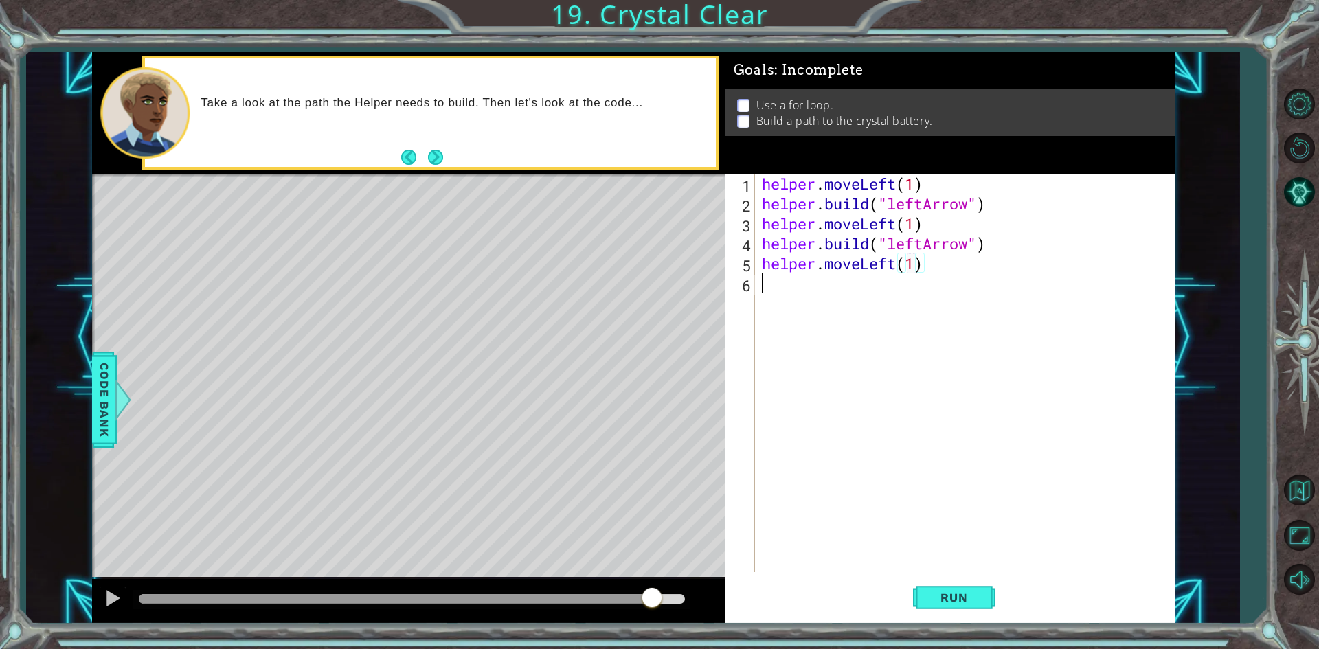
click at [833, 278] on div "helper . moveLeft ( 1 ) helper . build ( "leftArrow" ) helper . moveLeft ( 1 ) …" at bounding box center [968, 393] width 418 height 438
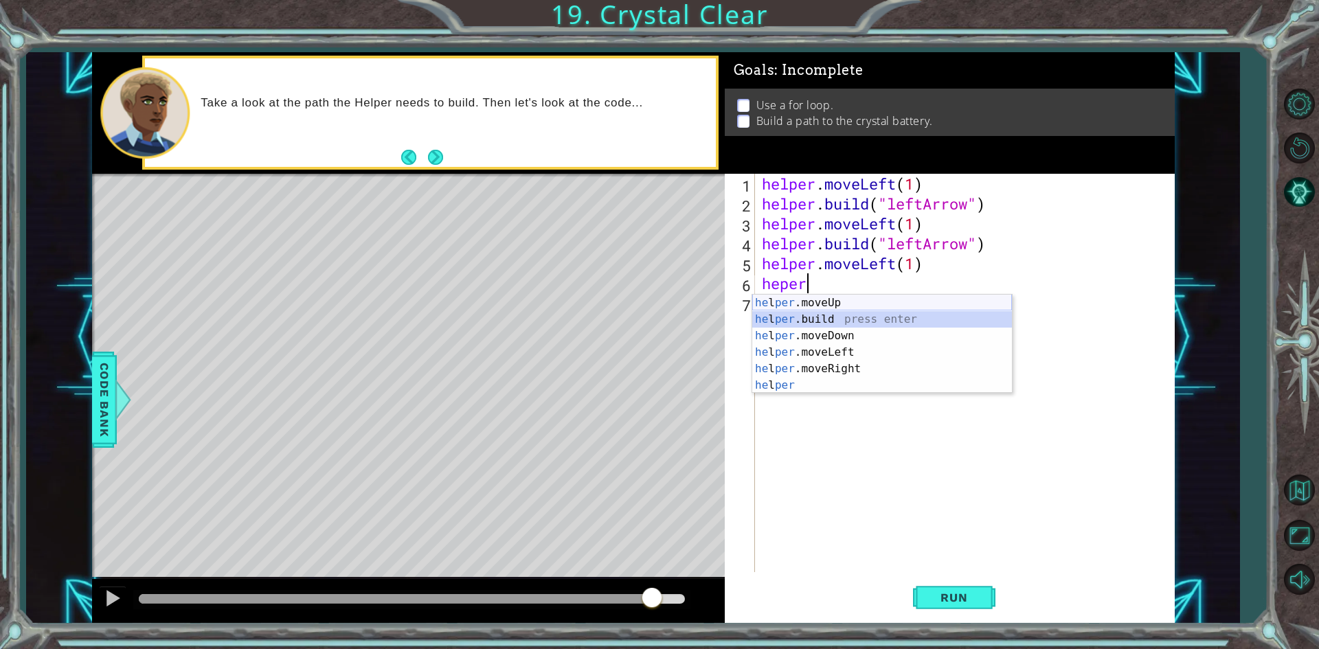
drag, startPoint x: 805, startPoint y: 311, endPoint x: 814, endPoint y: 308, distance: 10.2
click at [814, 308] on div "he l per .moveUp press enter he l per .build press enter he l per .moveDown pre…" at bounding box center [882, 361] width 260 height 132
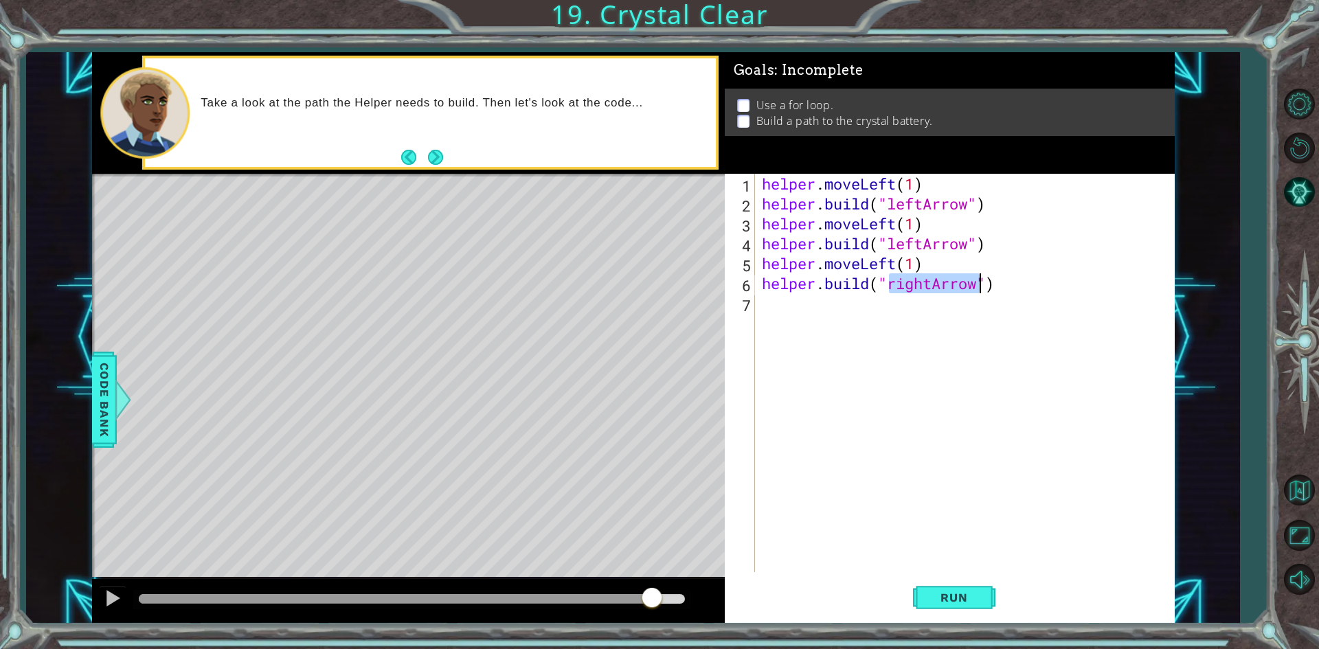
click at [920, 282] on div "helper . moveLeft ( 1 ) helper . build ( "leftArrow" ) helper . moveLeft ( 1 ) …" at bounding box center [964, 373] width 411 height 399
click at [920, 282] on div "helper . moveLeft ( 1 ) helper . build ( "leftArrow" ) helper . moveLeft ( 1 ) …" at bounding box center [968, 393] width 418 height 438
click at [933, 303] on div "" leftArrow" press enter" at bounding box center [1000, 319] width 260 height 49
type textarea "[DOMAIN_NAME]("leftArrow")"
click at [949, 598] on span "Run" at bounding box center [954, 598] width 54 height 14
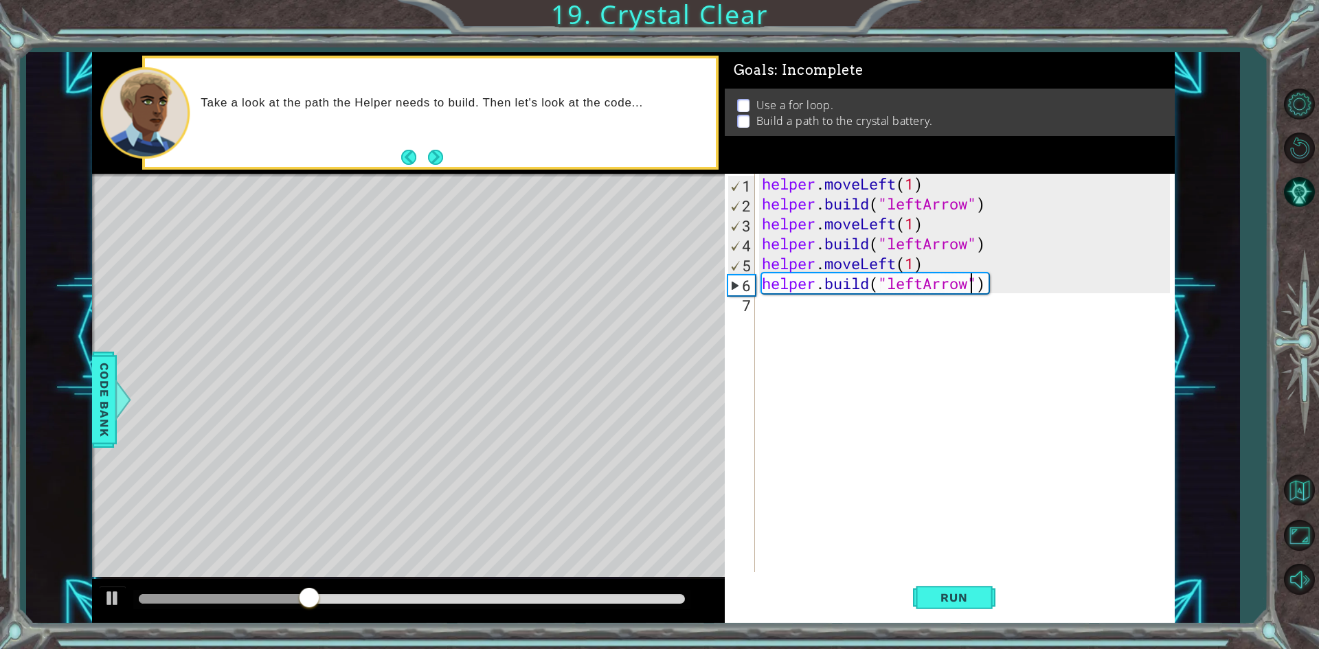
click at [860, 303] on div "helper . moveLeft ( 1 ) helper . build ( "leftArrow" ) helper . moveLeft ( 1 ) …" at bounding box center [968, 393] width 418 height 438
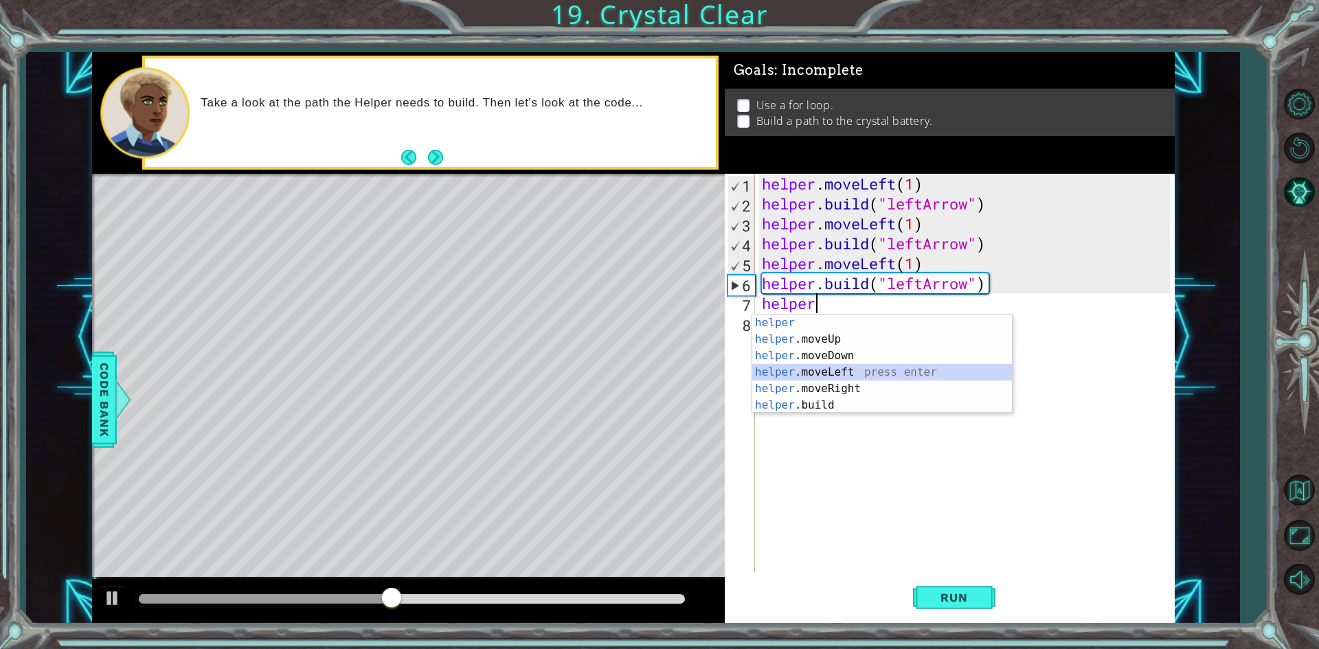
click at [837, 368] on div "helper press enter helper .moveUp press enter helper .moveDown press enter help…" at bounding box center [882, 381] width 260 height 132
type textarea "helper.moveLeft(1)"
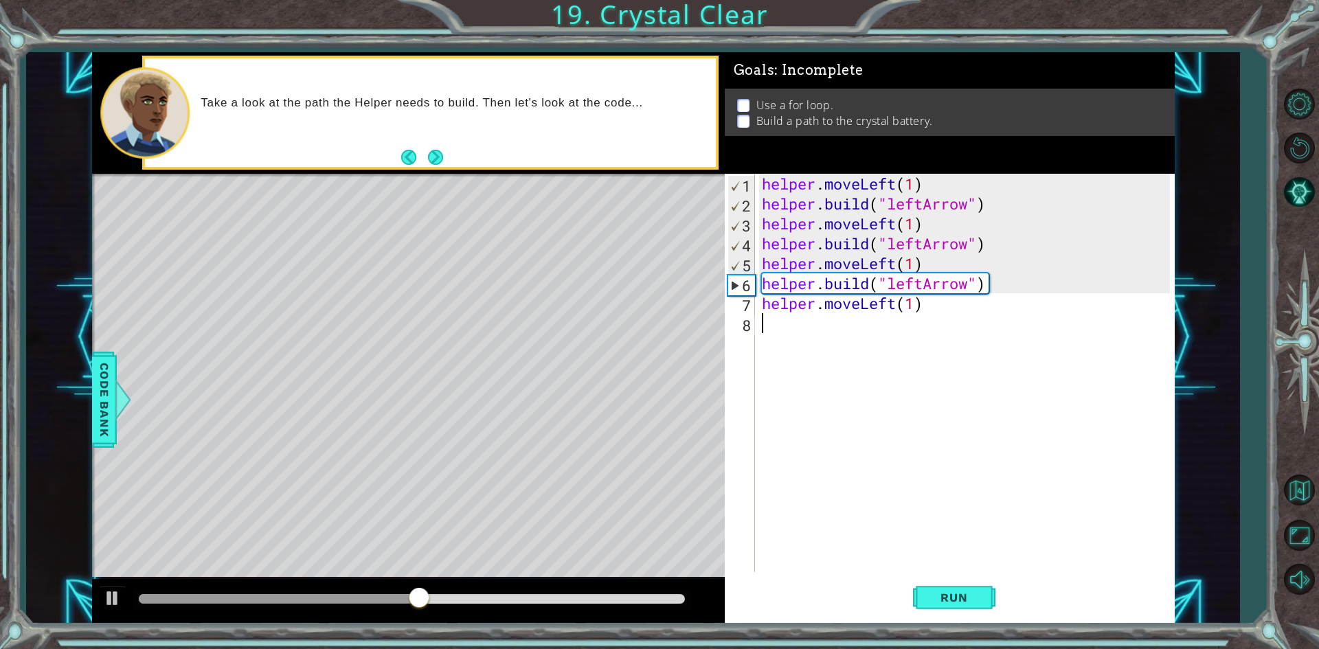
click at [834, 326] on div "helper . moveLeft ( 1 ) helper . build ( "leftArrow" ) helper . moveLeft ( 1 ) …" at bounding box center [968, 393] width 418 height 438
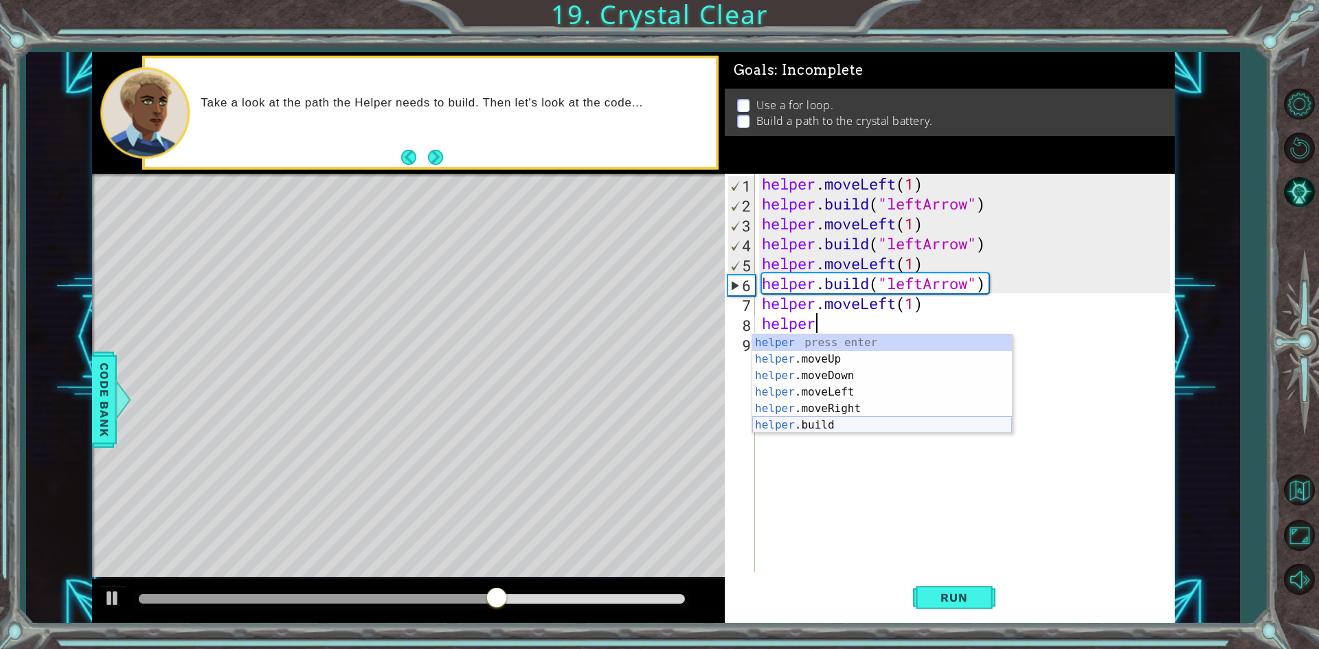
click at [825, 417] on div "helper press enter helper .moveUp press enter helper .moveDown press enter help…" at bounding box center [882, 401] width 260 height 132
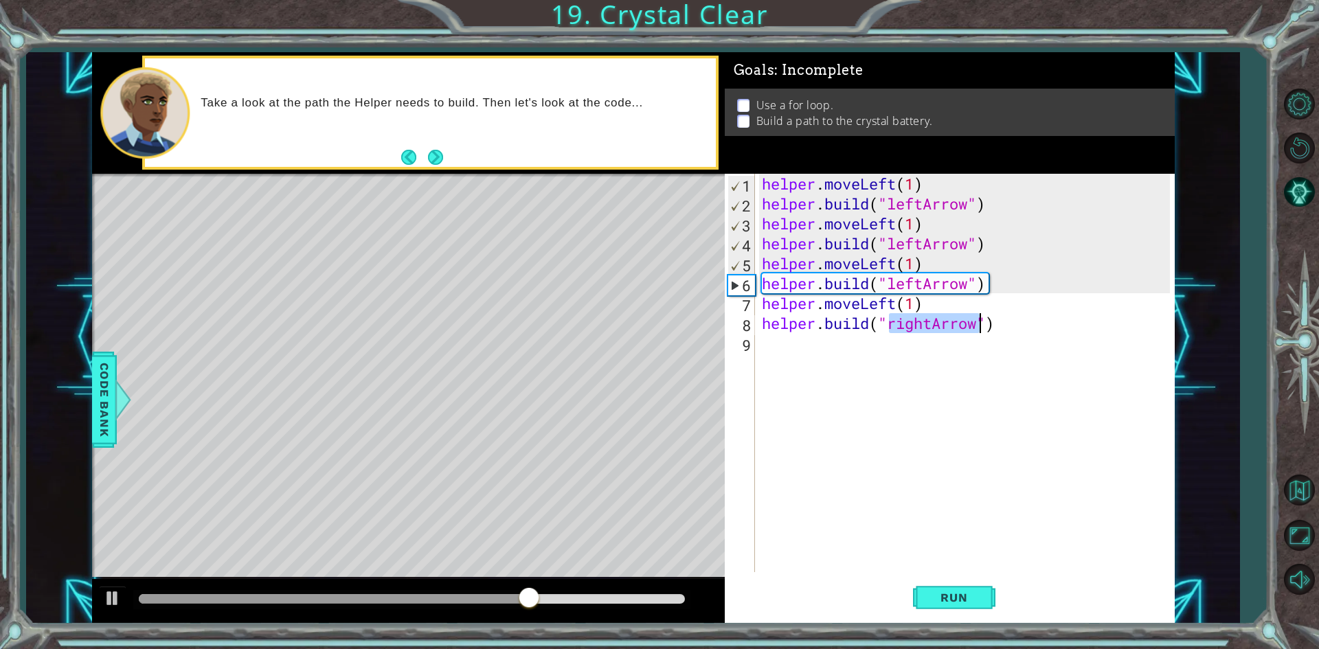
click at [928, 324] on div "helper . moveLeft ( 1 ) helper . build ( "leftArrow" ) helper . moveLeft ( 1 ) …" at bounding box center [964, 373] width 411 height 399
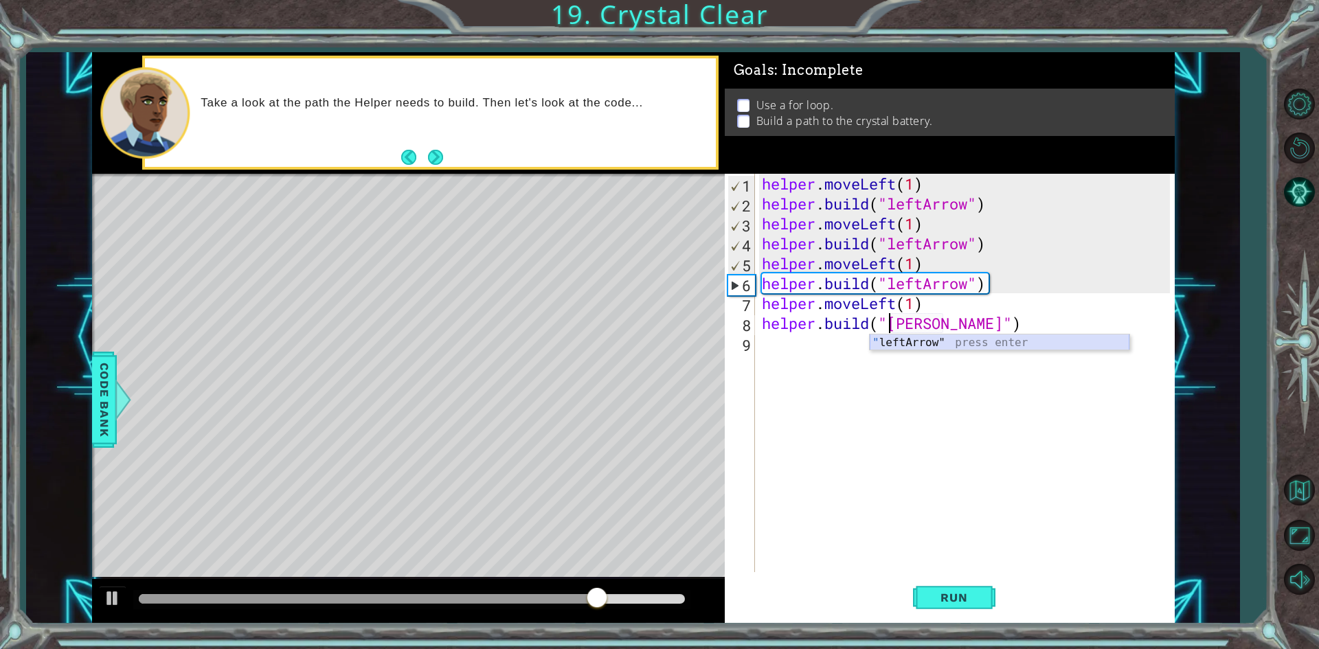
click at [934, 341] on div "" leftArrow" press enter" at bounding box center [1000, 359] width 260 height 49
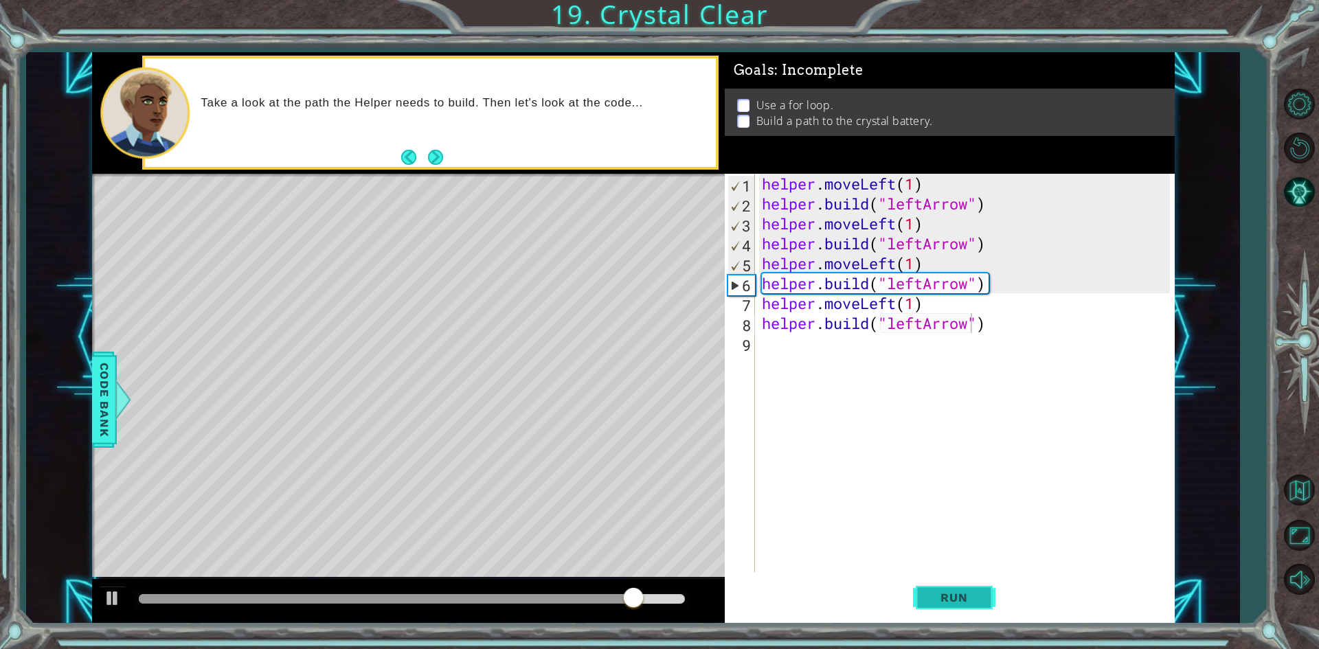
click at [934, 598] on span "Run" at bounding box center [954, 598] width 54 height 14
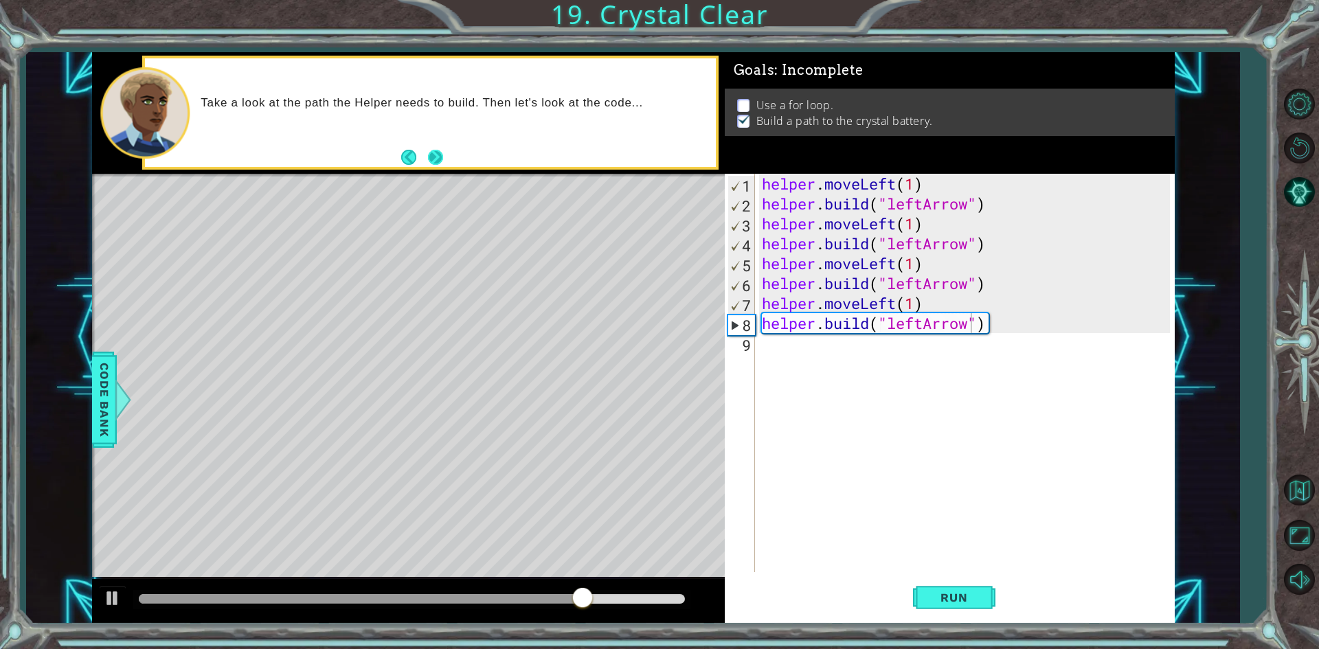
click at [442, 161] on button "Next" at bounding box center [435, 157] width 15 height 15
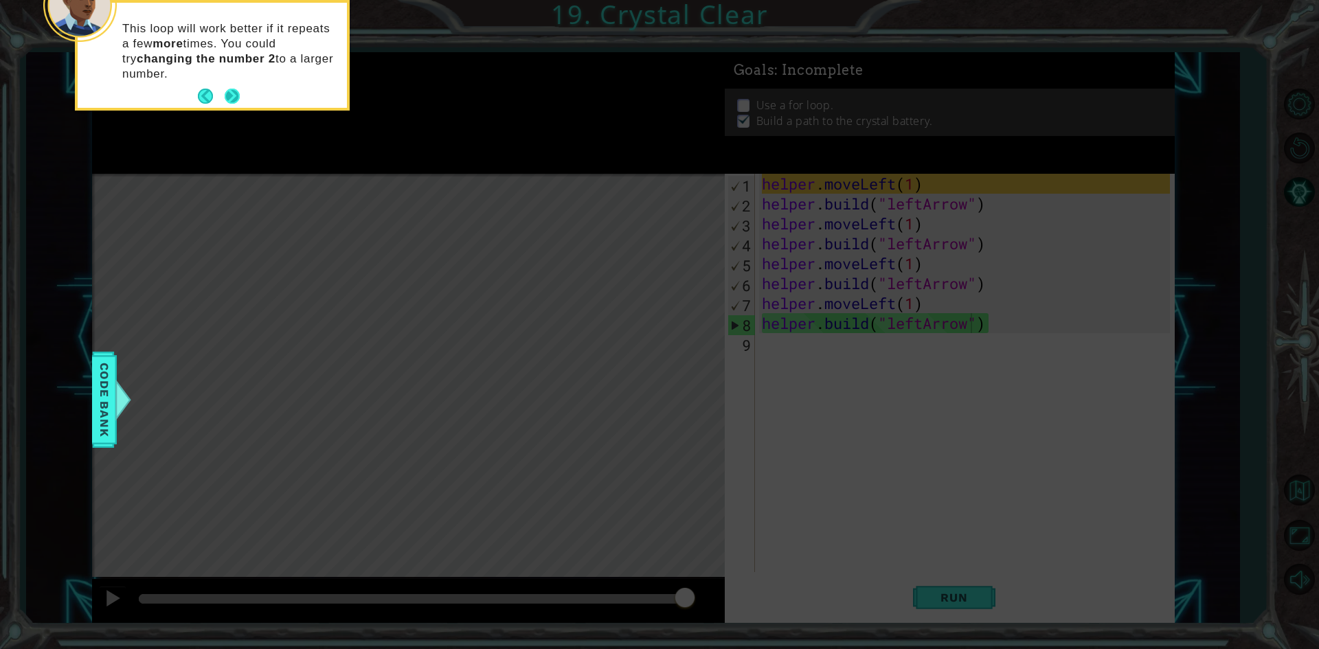
click at [220, 96] on footer at bounding box center [219, 96] width 42 height 21
click at [224, 97] on button "Next" at bounding box center [232, 97] width 16 height 16
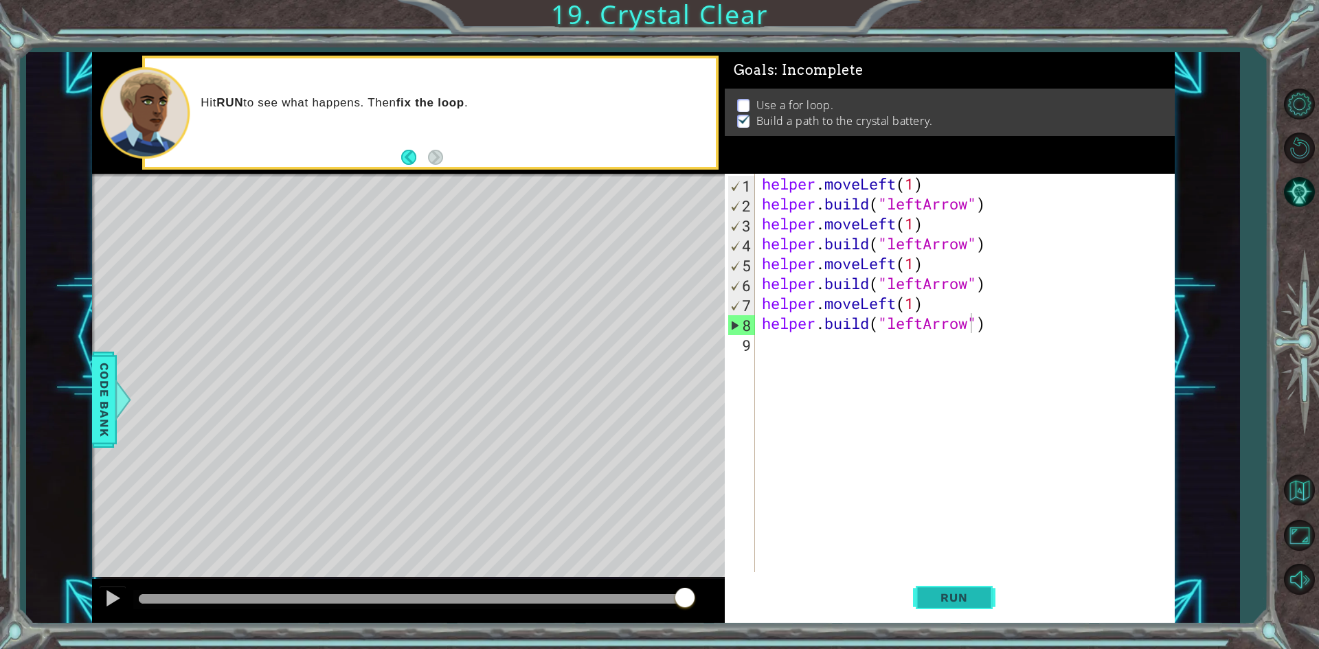
click at [923, 598] on button "Run" at bounding box center [954, 598] width 82 height 45
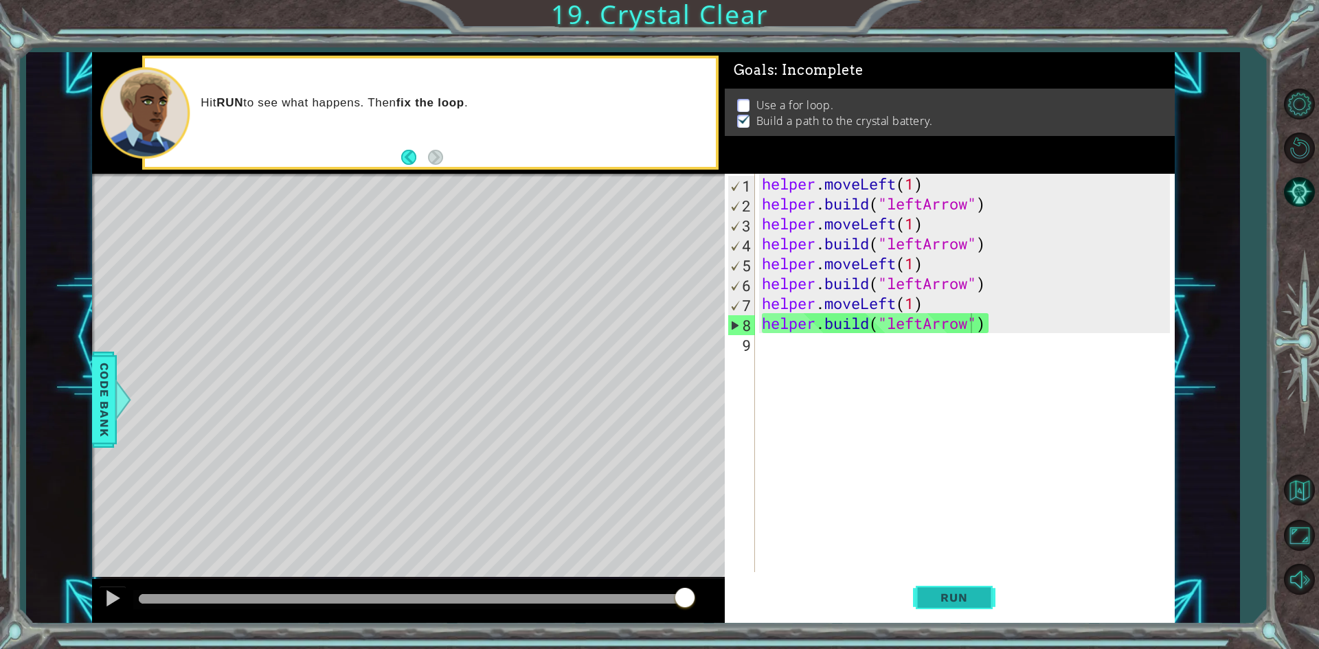
click at [973, 609] on button "Run" at bounding box center [954, 598] width 82 height 45
click at [104, 403] on span "Code Bank" at bounding box center [104, 399] width 22 height 84
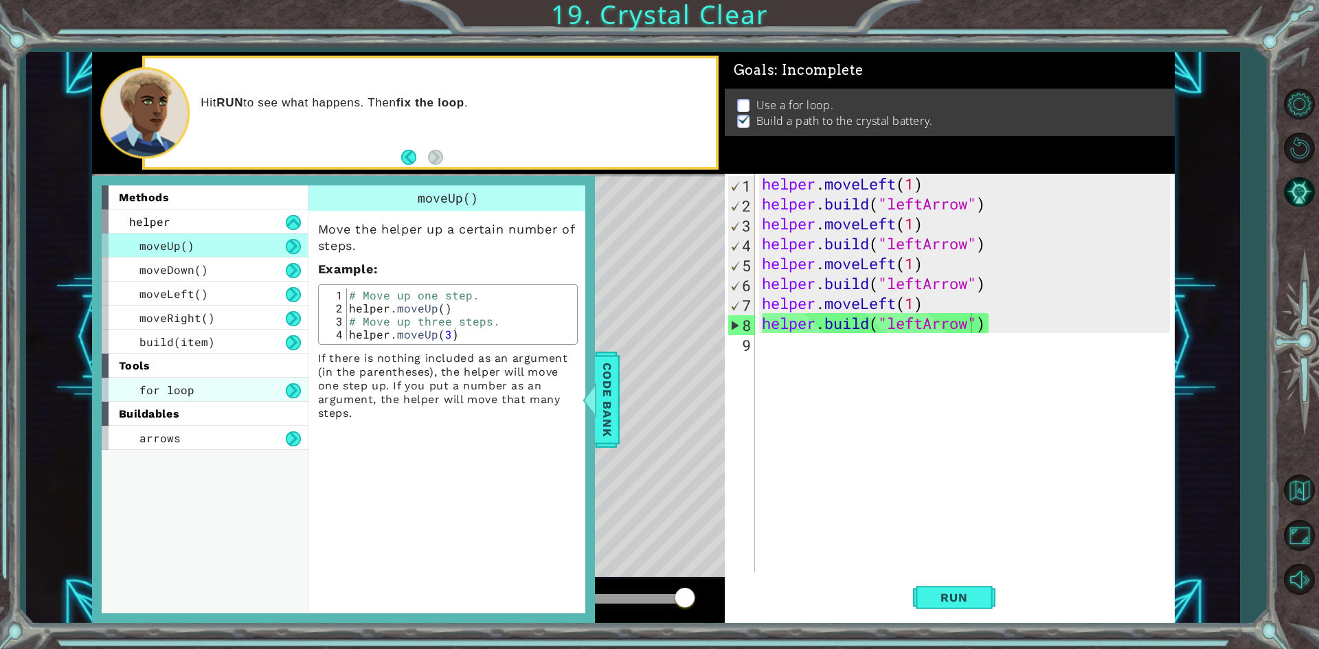
click at [179, 389] on span "for loop" at bounding box center [166, 390] width 55 height 14
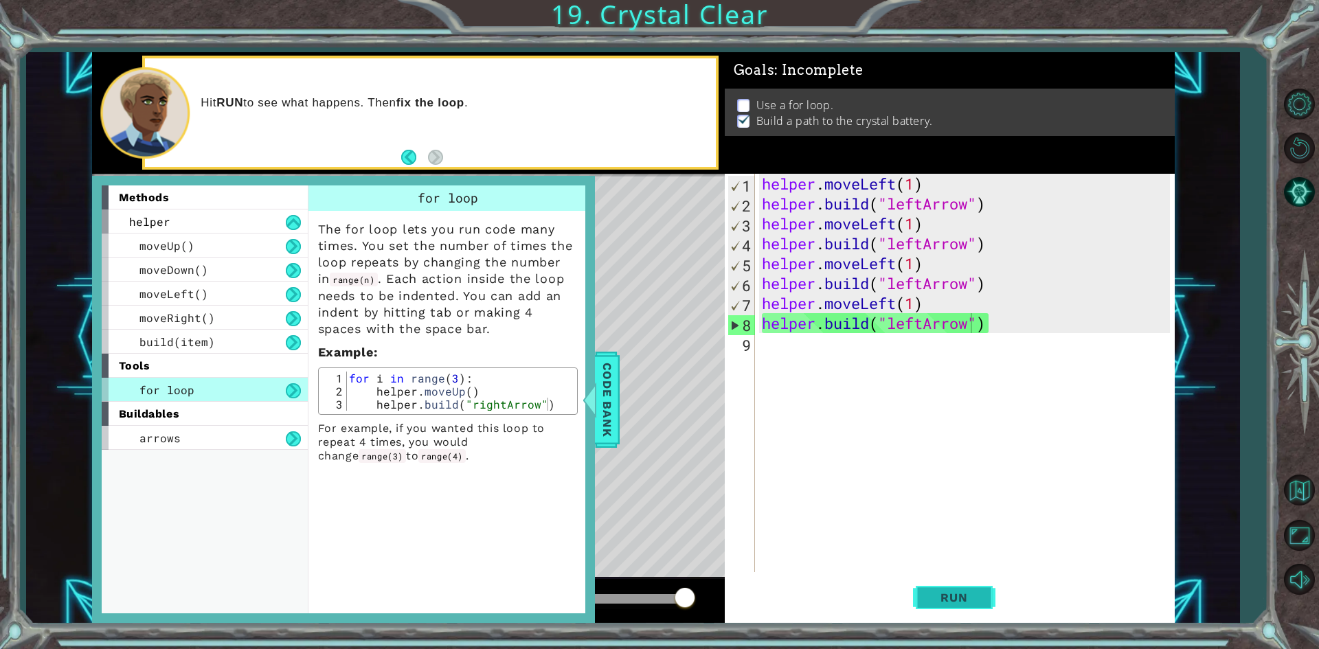
click at [976, 583] on button "Run" at bounding box center [954, 598] width 82 height 45
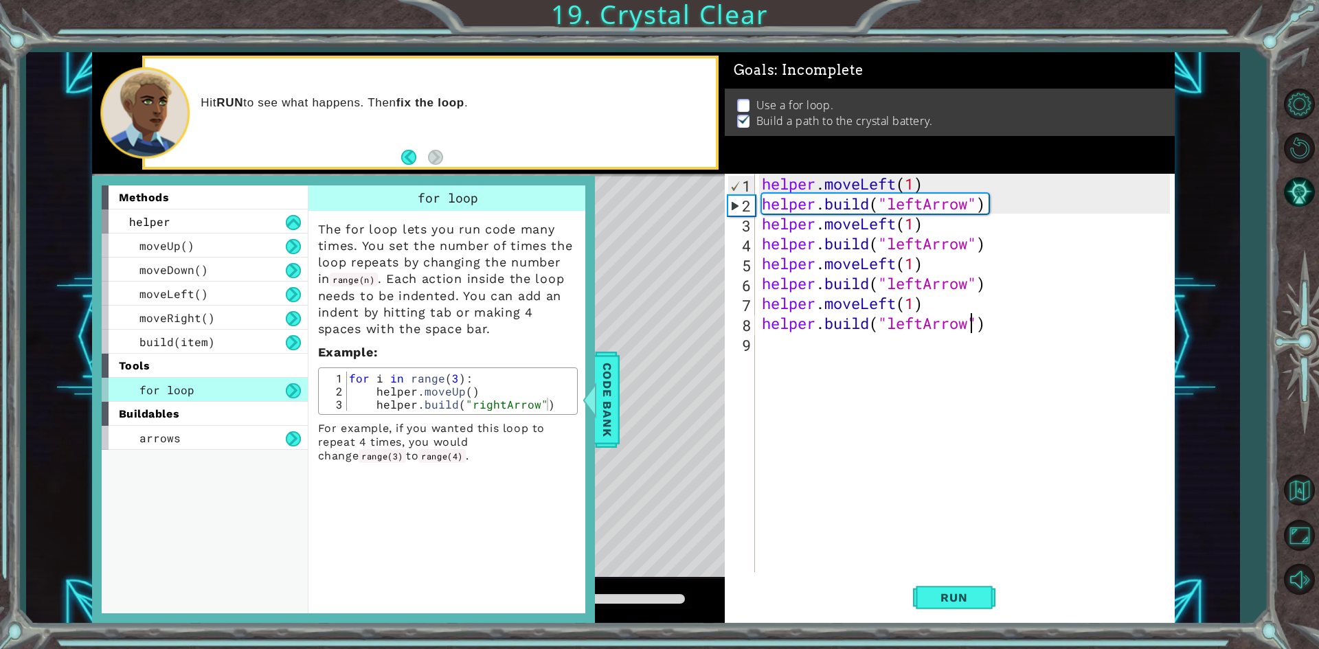
click at [766, 207] on div "helper . moveLeft ( 1 ) helper . build ( "leftArrow" ) helper . moveLeft ( 1 ) …" at bounding box center [968, 393] width 418 height 438
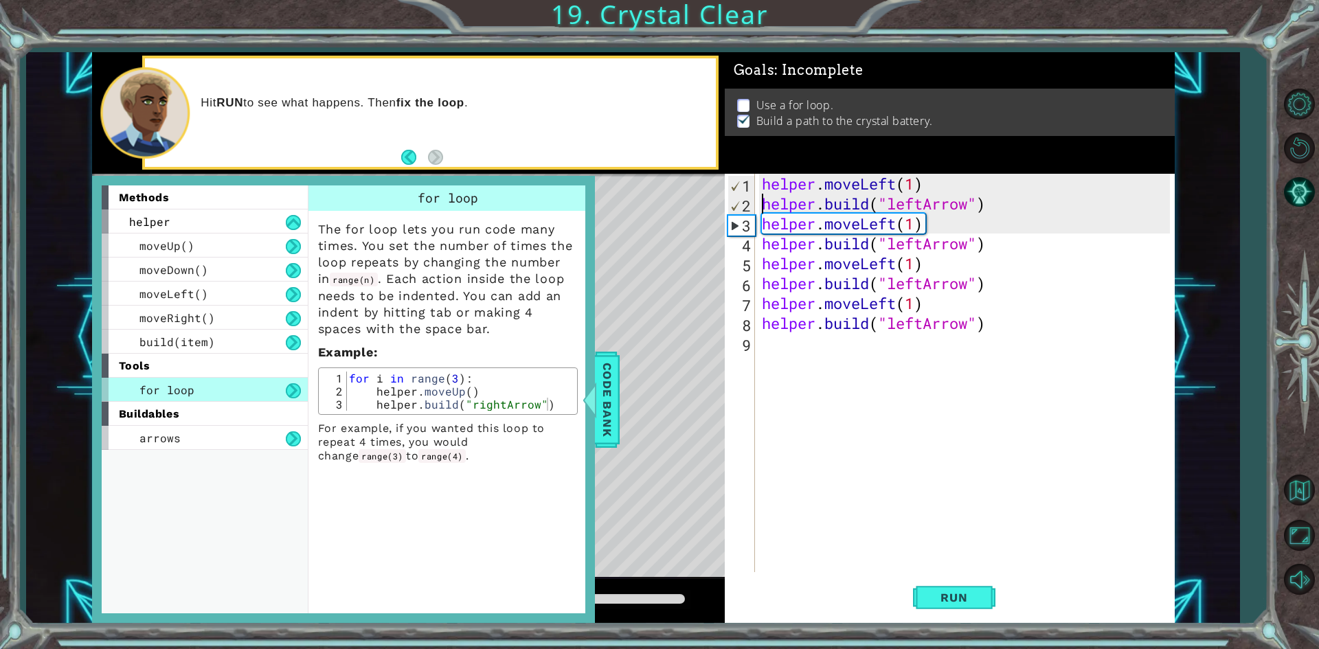
type textarea "[DOMAIN_NAME]("leftArrow")"
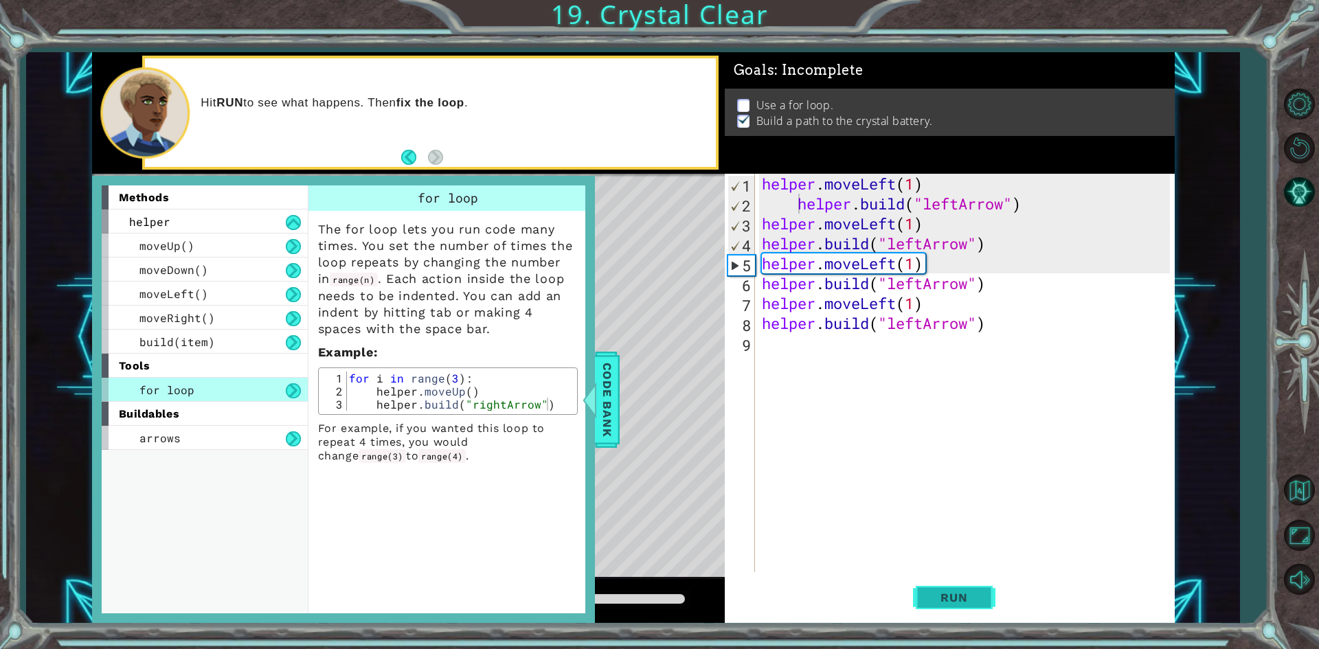
click at [950, 593] on span "Run" at bounding box center [954, 598] width 54 height 14
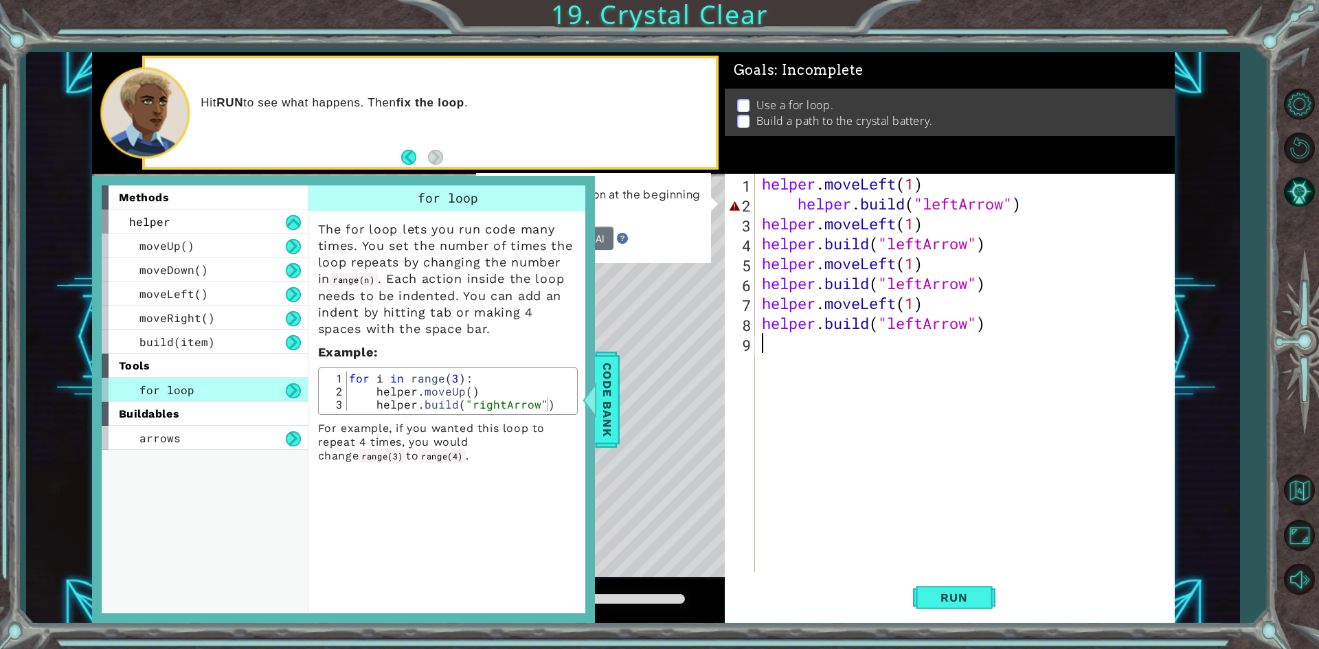
click at [796, 206] on div "helper . moveLeft ( 1 ) helper . build ( "leftArrow" ) helper . moveLeft ( 1 ) …" at bounding box center [968, 393] width 418 height 438
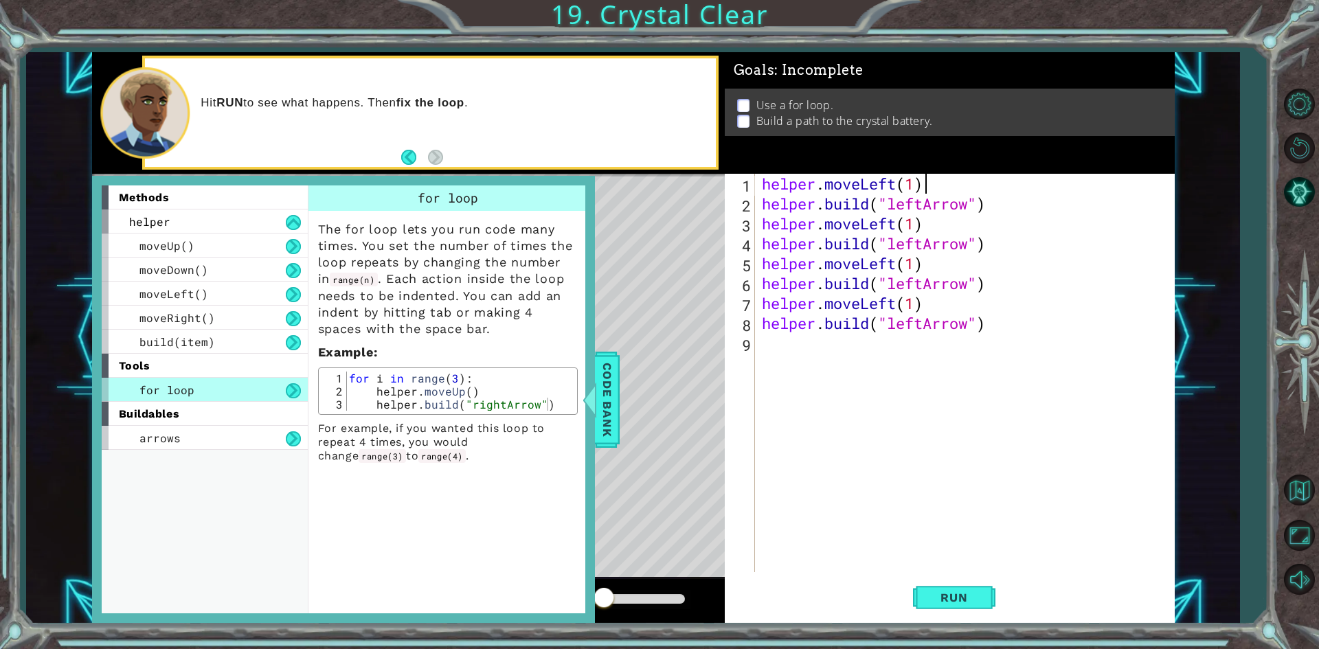
click at [973, 179] on div "helper . moveLeft ( 1 ) helper . build ( "leftArrow" ) helper . moveLeft ( 1 ) …" at bounding box center [968, 393] width 418 height 438
type textarea "helper.moveLeft(1)"
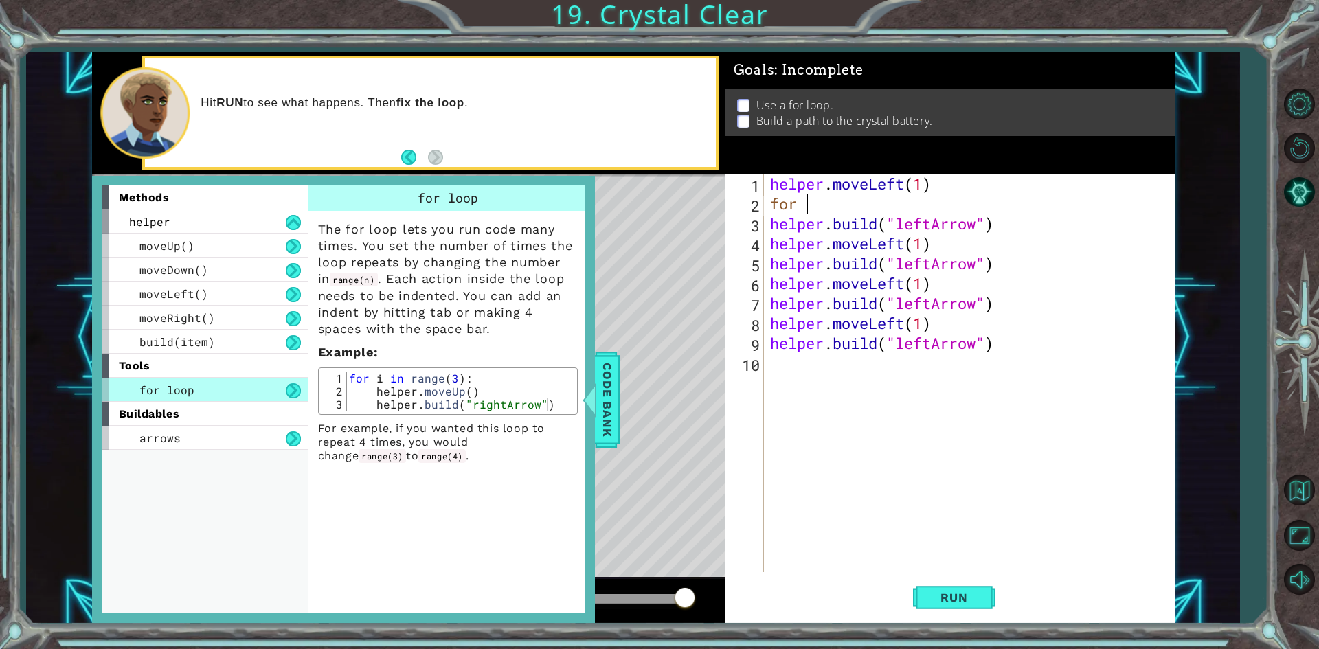
scroll to position [0, 1]
click at [855, 202] on div "helper . moveLeft ( 1 ) for i helper . build ( "leftArrow" ) helper . moveLeft …" at bounding box center [971, 393] width 409 height 438
type textarea "f"
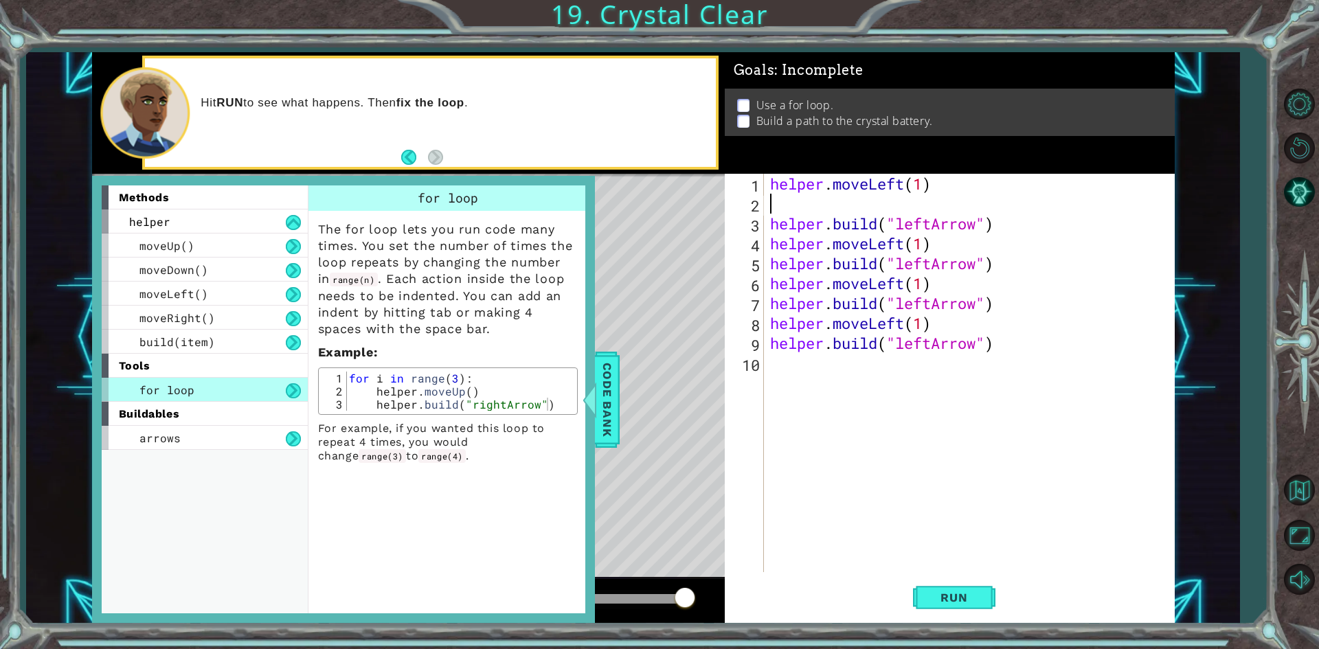
click at [894, 225] on div "helper . moveLeft ( 1 ) helper . build ( "leftArrow" ) helper . moveLeft ( 1 ) …" at bounding box center [971, 393] width 409 height 438
click at [778, 215] on div "helper . moveLeft ( 1 ) helper . build ( "4 leftArrow" ) helper . moveLeft ( 1 …" at bounding box center [971, 393] width 409 height 438
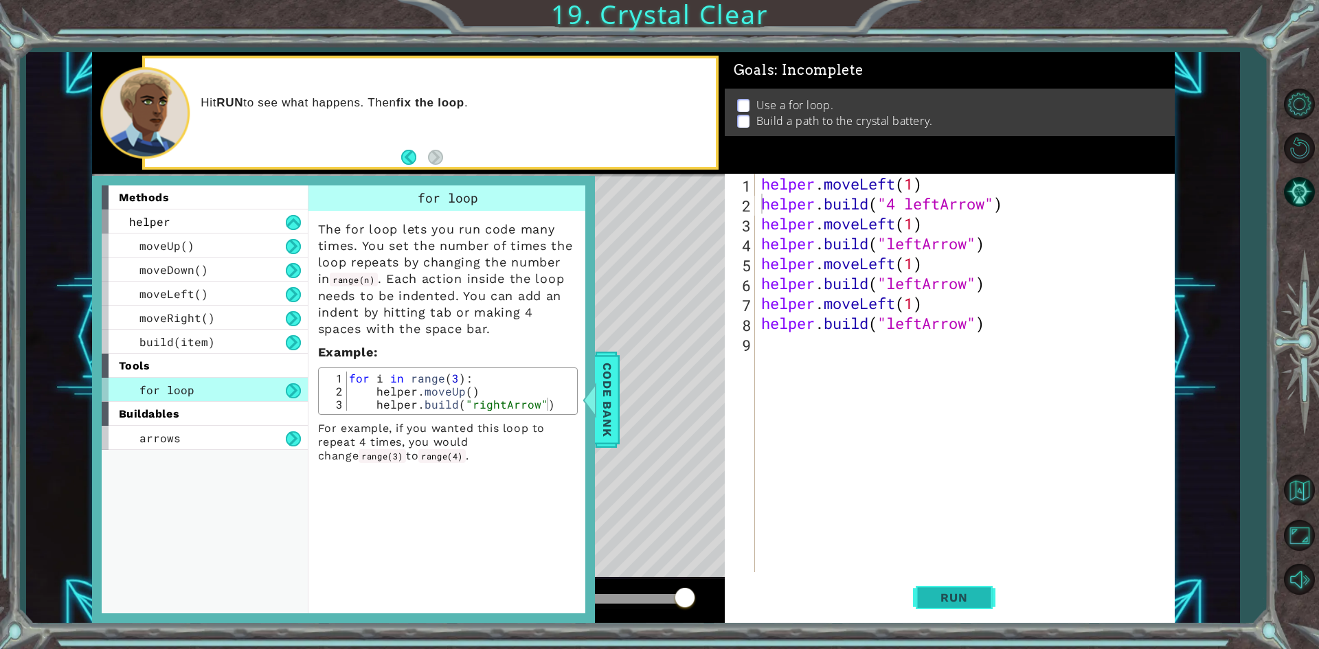
click at [985, 588] on button "Run" at bounding box center [954, 598] width 82 height 45
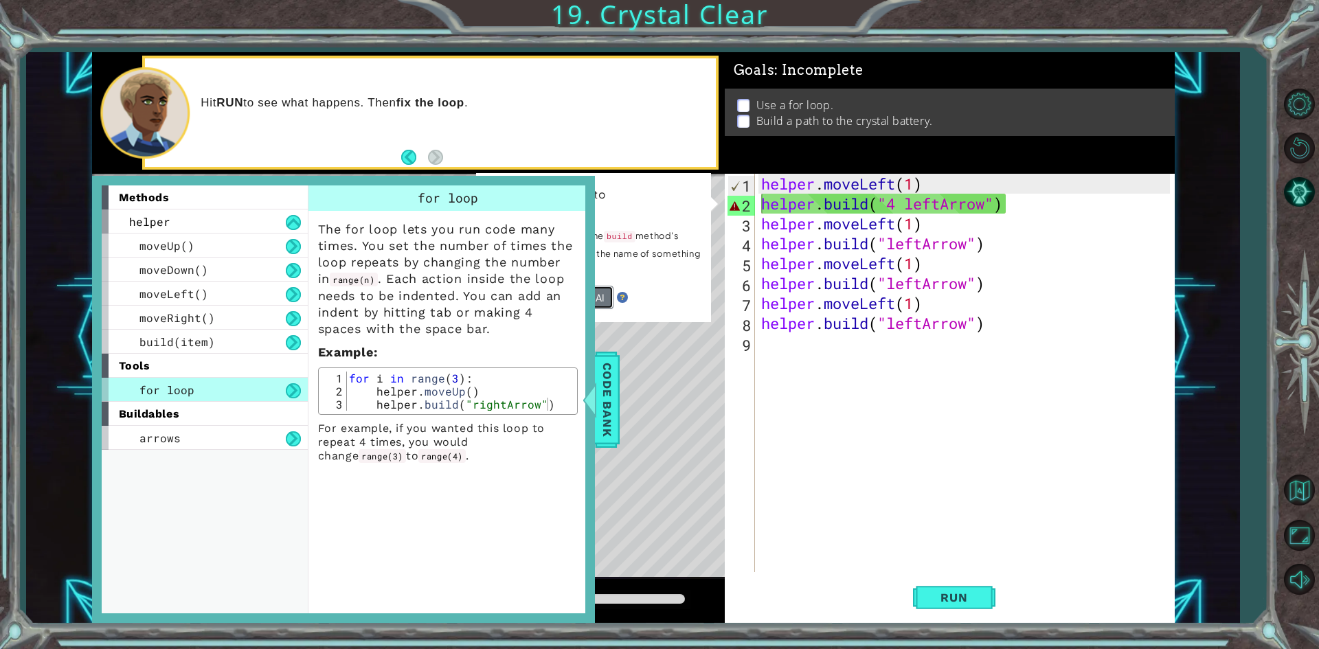
click at [598, 293] on button "Ask the AI" at bounding box center [582, 297] width 61 height 23
click at [595, 374] on div "Code Bank" at bounding box center [607, 400] width 25 height 96
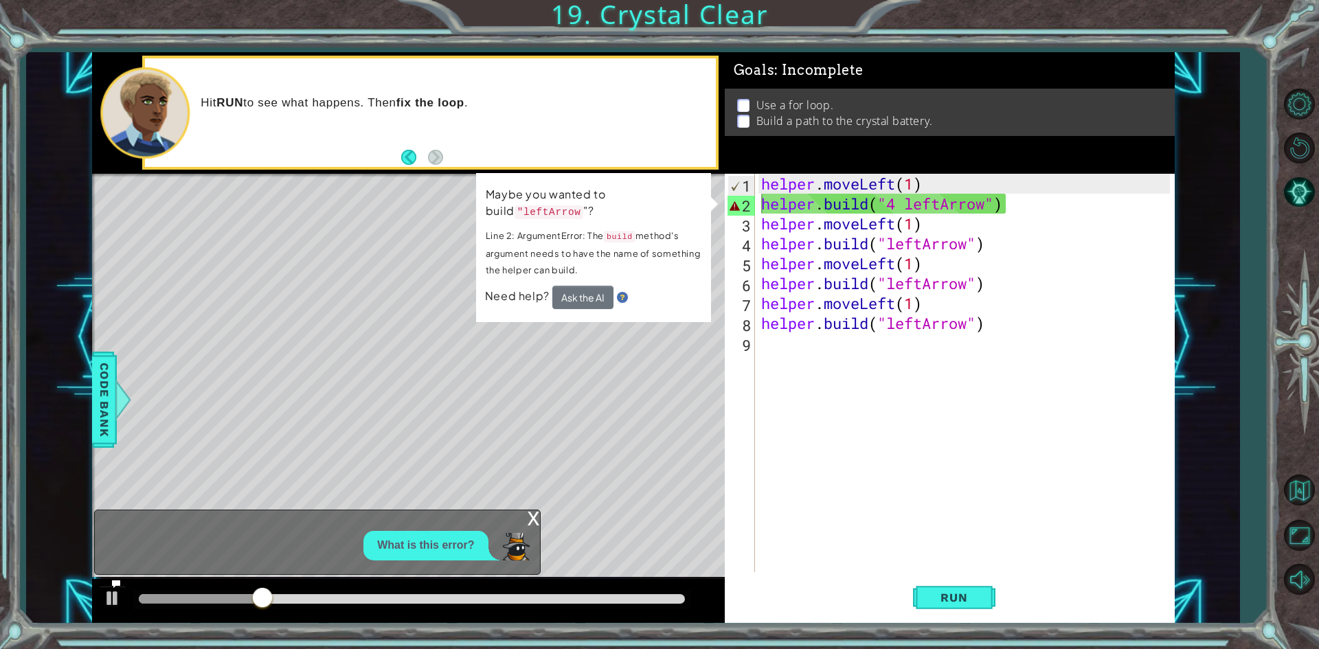
click at [471, 538] on p "What is this error?" at bounding box center [425, 546] width 97 height 16
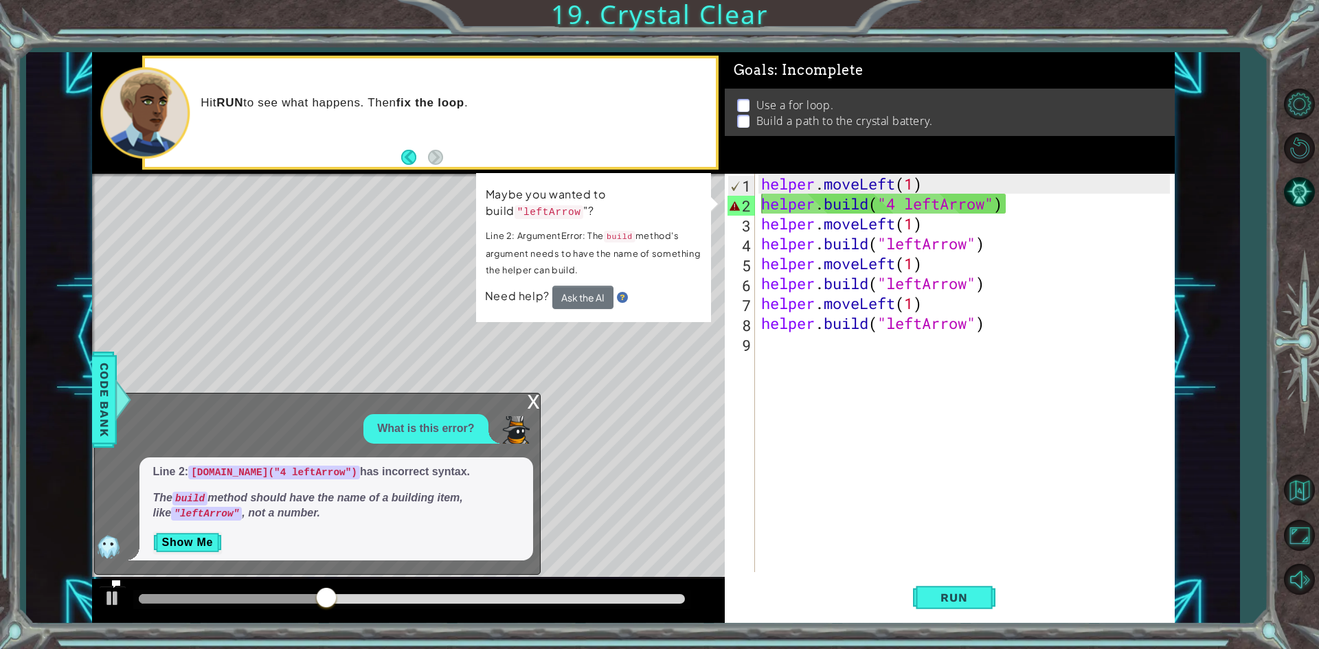
click at [423, 562] on div "x What is this error? Line 2: [DOMAIN_NAME]("4 leftArrow") has incorrect syntax…" at bounding box center [317, 484] width 447 height 182
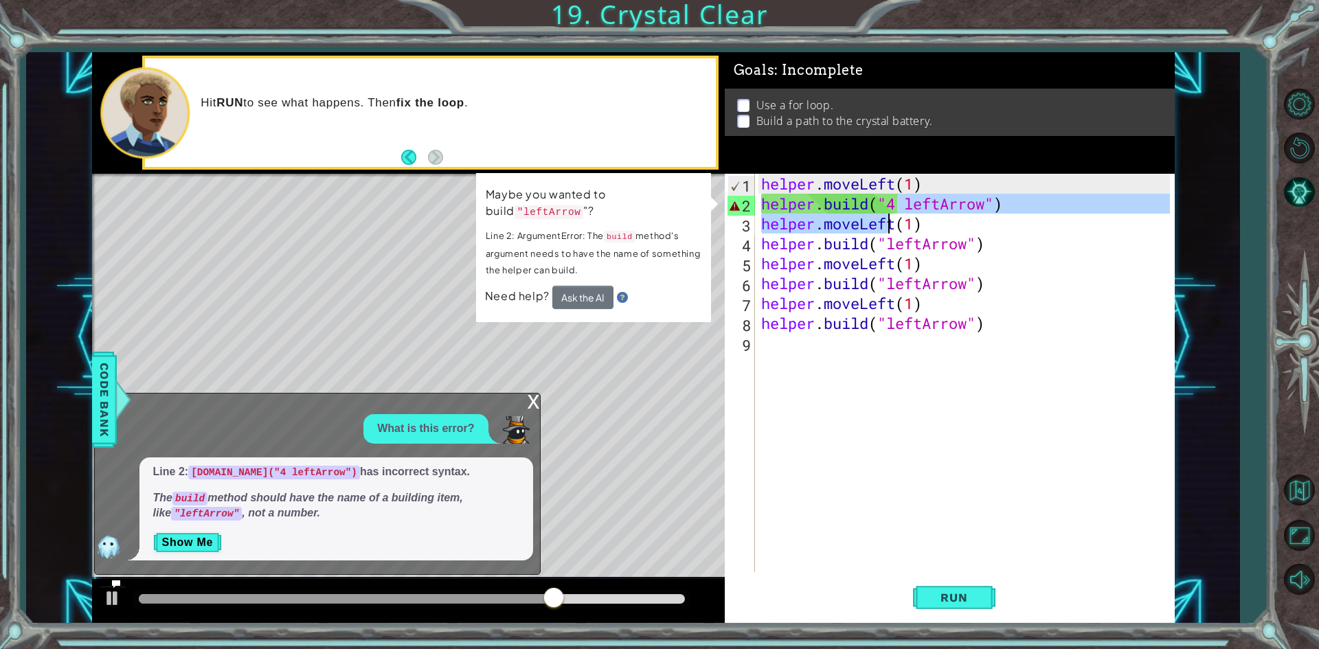
click at [891, 215] on div "helper . moveLeft ( 1 ) helper . build ( "4 leftArrow" ) helper . moveLeft ( 1 …" at bounding box center [968, 393] width 418 height 438
click at [928, 202] on div "helper . moveLeft ( 1 ) helper . build ( "4 leftArrow" ) helper . moveLeft ( 1 …" at bounding box center [965, 373] width 412 height 399
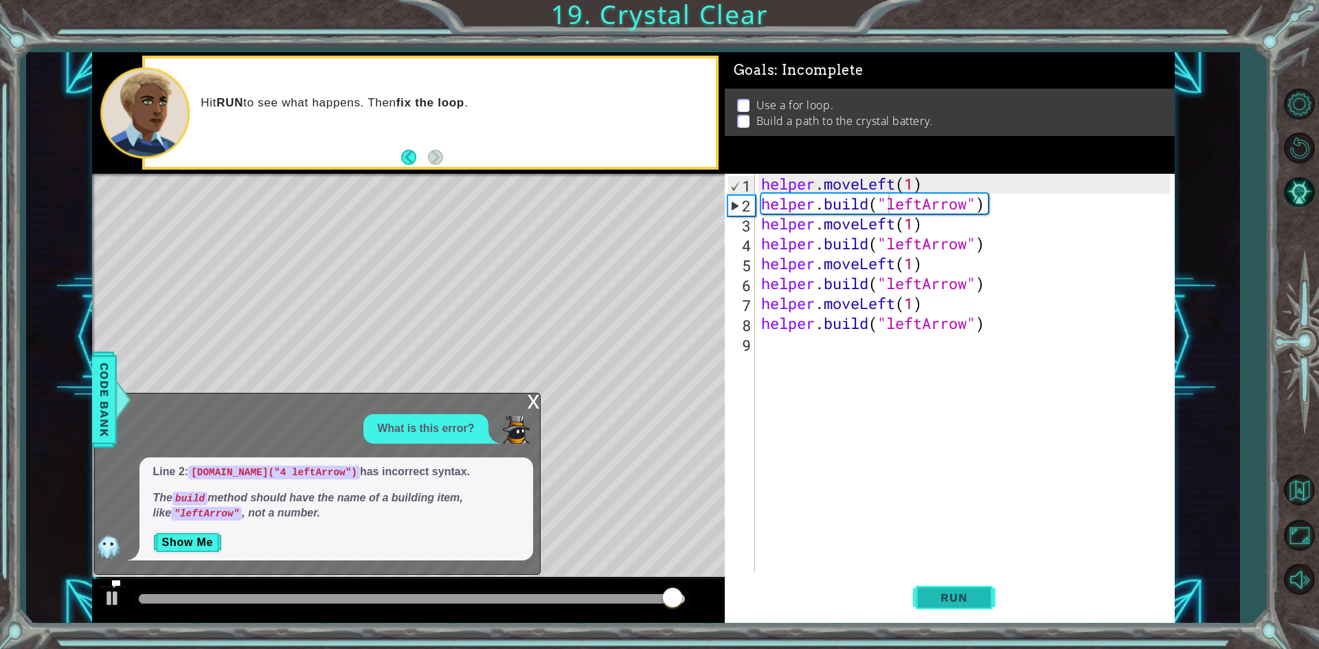
click at [924, 587] on button "Run" at bounding box center [954, 598] width 82 height 45
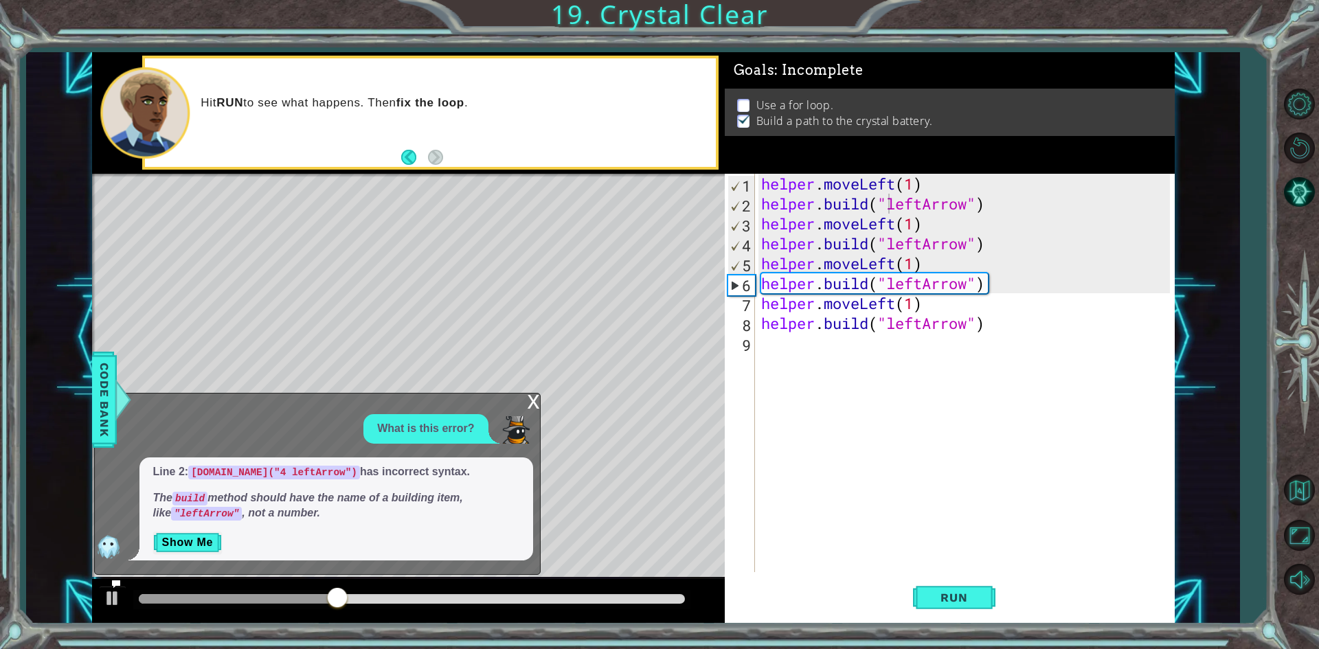
click at [737, 92] on div "Use a for loop. Build a path to the crystal battery." at bounding box center [950, 112] width 450 height 47
click at [739, 102] on p at bounding box center [743, 105] width 12 height 13
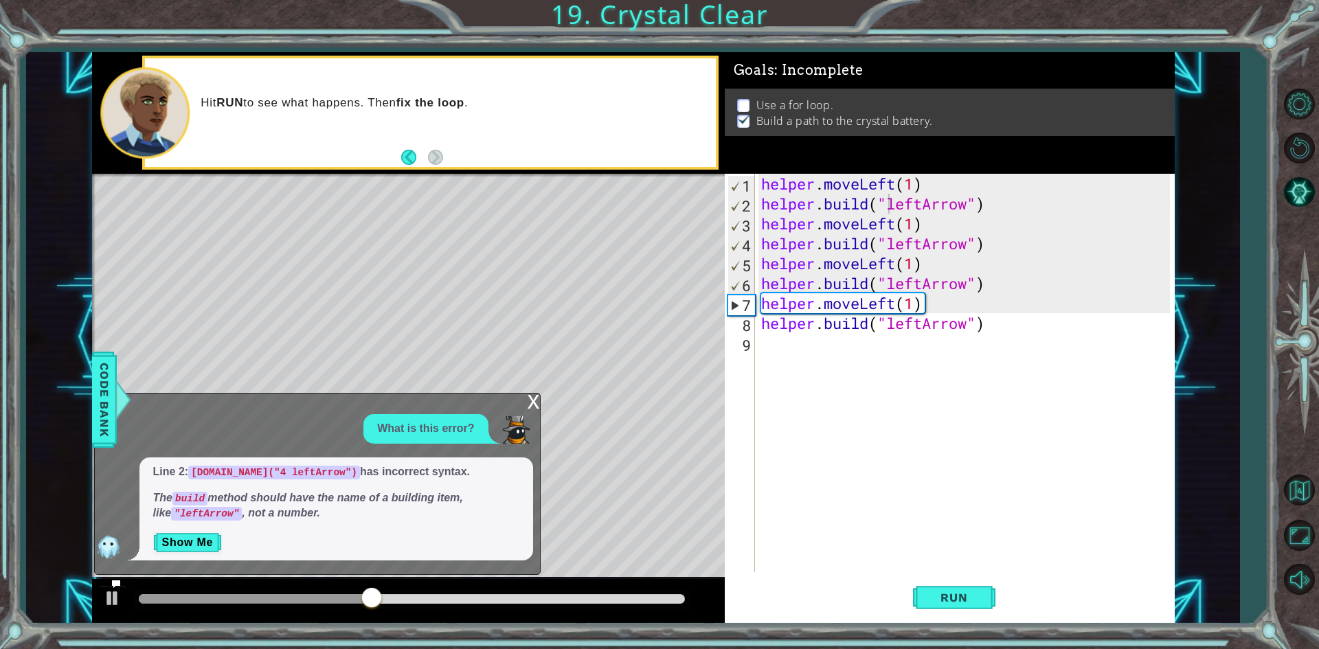
click at [739, 102] on p at bounding box center [743, 105] width 12 height 13
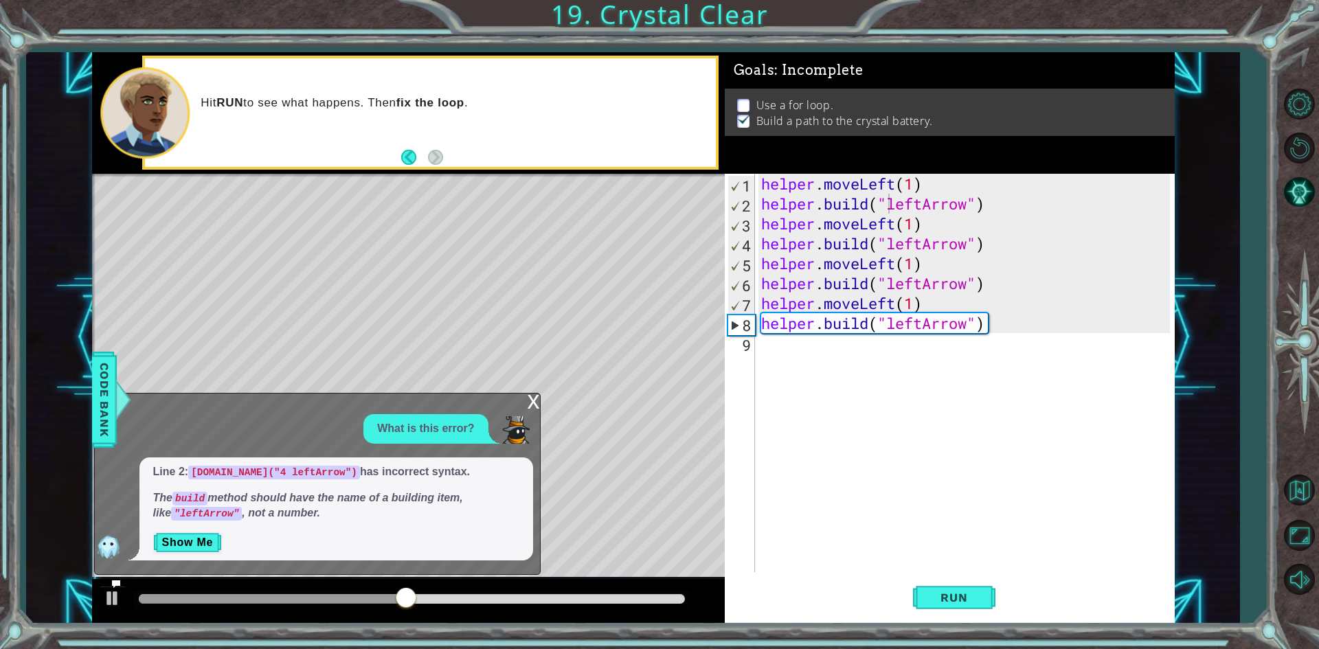
click at [739, 102] on p at bounding box center [743, 105] width 12 height 13
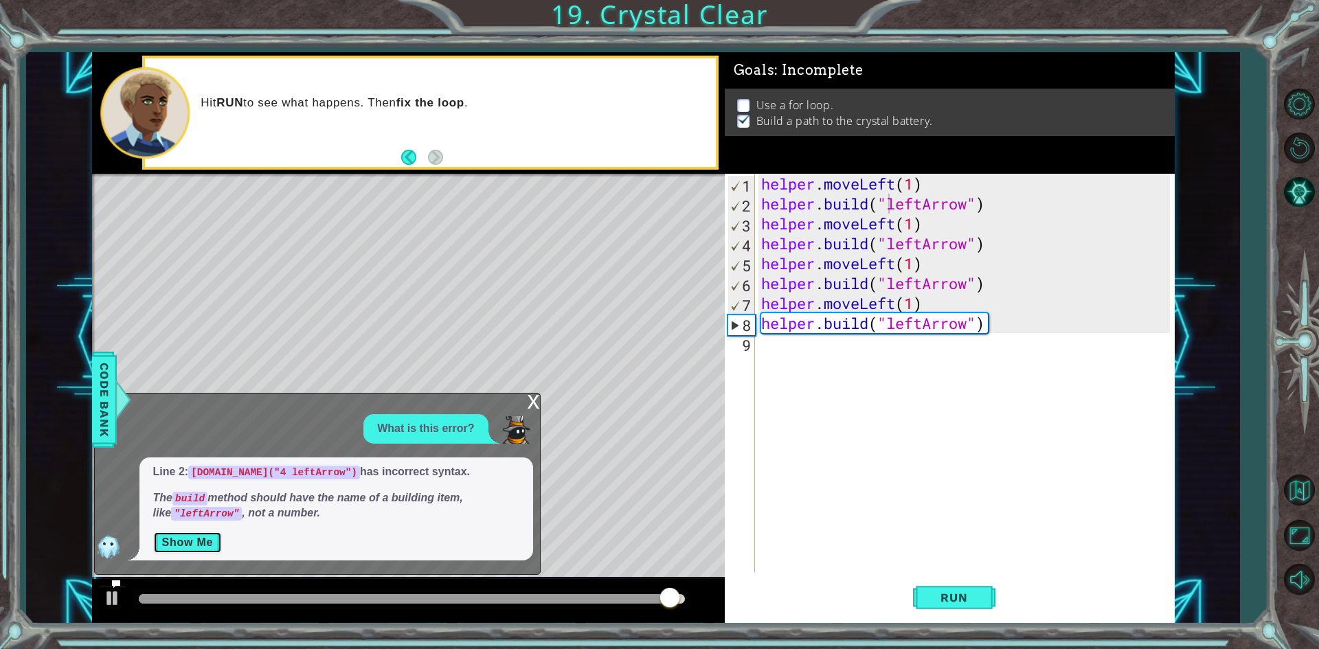
click at [186, 546] on button "Show Me" at bounding box center [187, 543] width 69 height 22
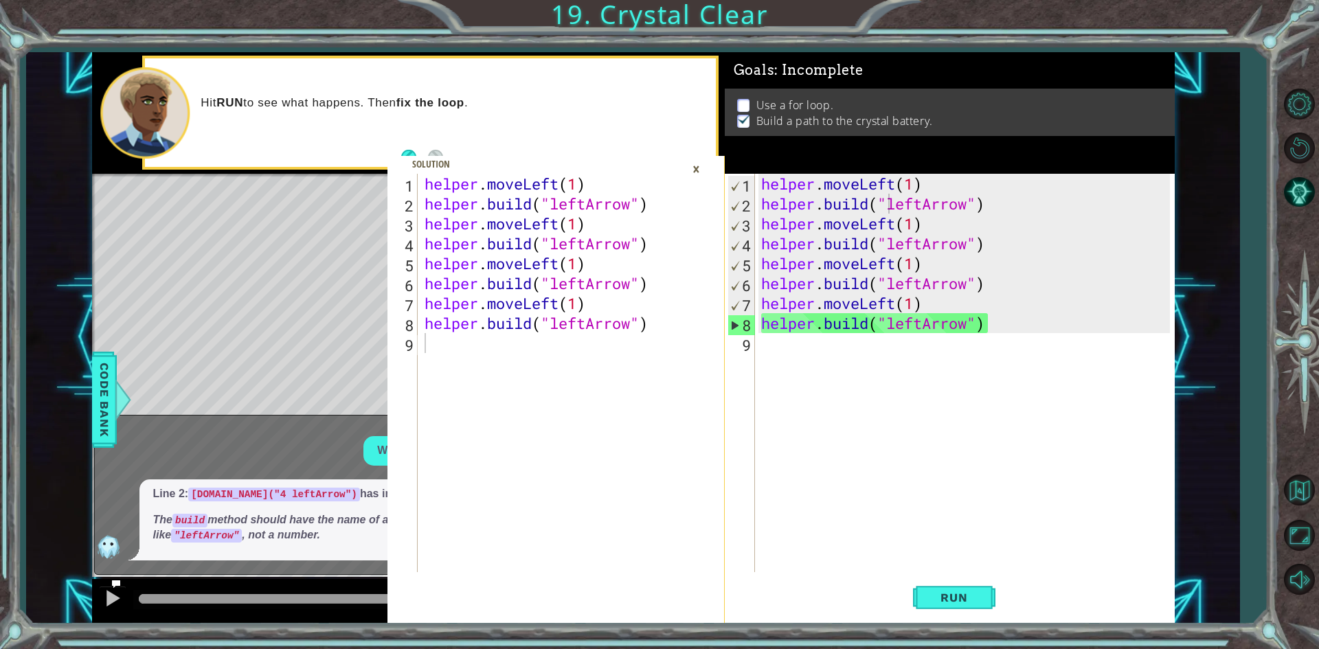
click at [179, 487] on p "Line 2: [DOMAIN_NAME]("4 leftArrow") has incorrect syntax." at bounding box center [336, 494] width 366 height 16
click at [687, 165] on div "×" at bounding box center [696, 168] width 21 height 23
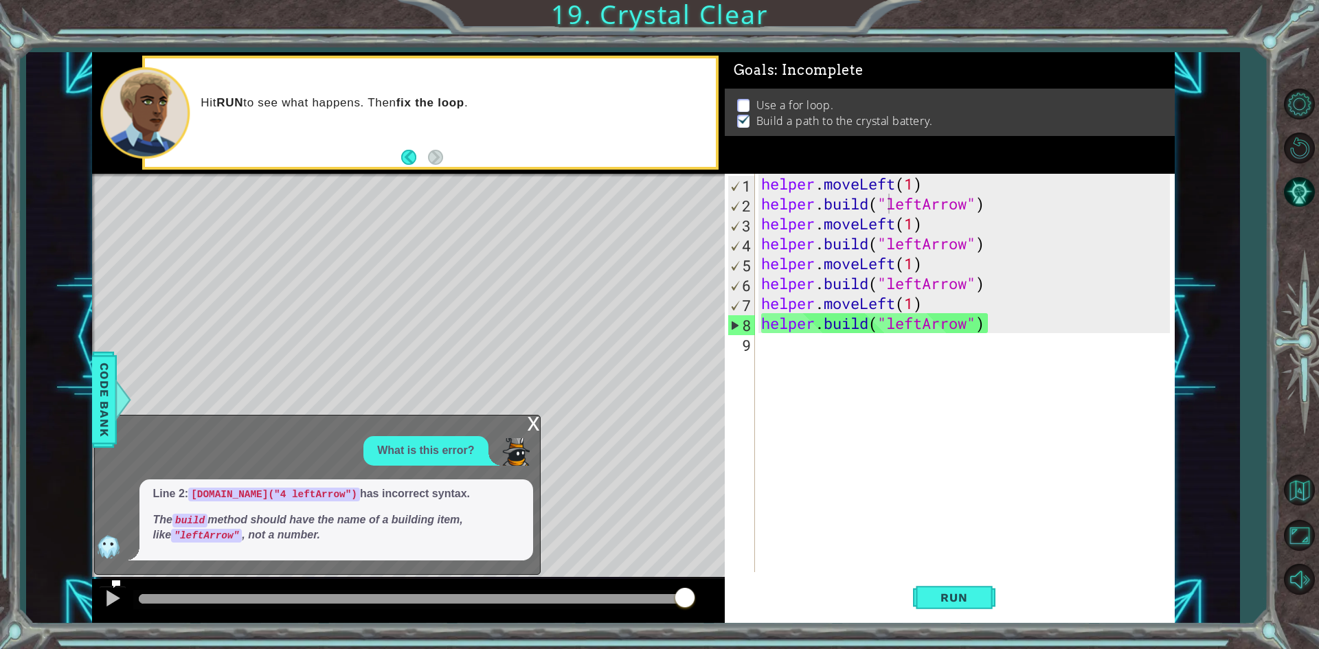
click at [157, 76] on div at bounding box center [145, 112] width 89 height 91
click at [115, 431] on div "Code Bank" at bounding box center [104, 400] width 25 height 96
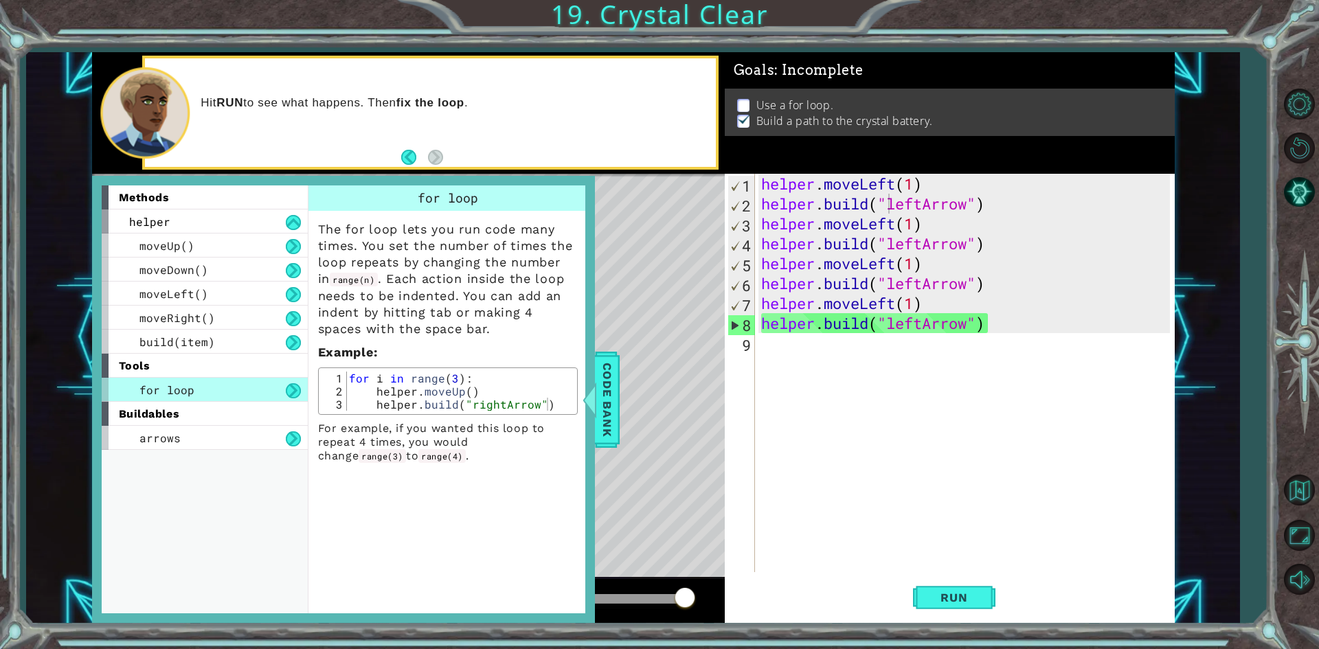
click at [200, 390] on div "for loop" at bounding box center [205, 390] width 206 height 24
type textarea "helper.moveLeft(1)"
click at [1003, 184] on div "helper . moveLeft ( 1 ) helper . build ( "leftArrow" ) helper . moveLeft ( 1 ) …" at bounding box center [968, 393] width 418 height 438
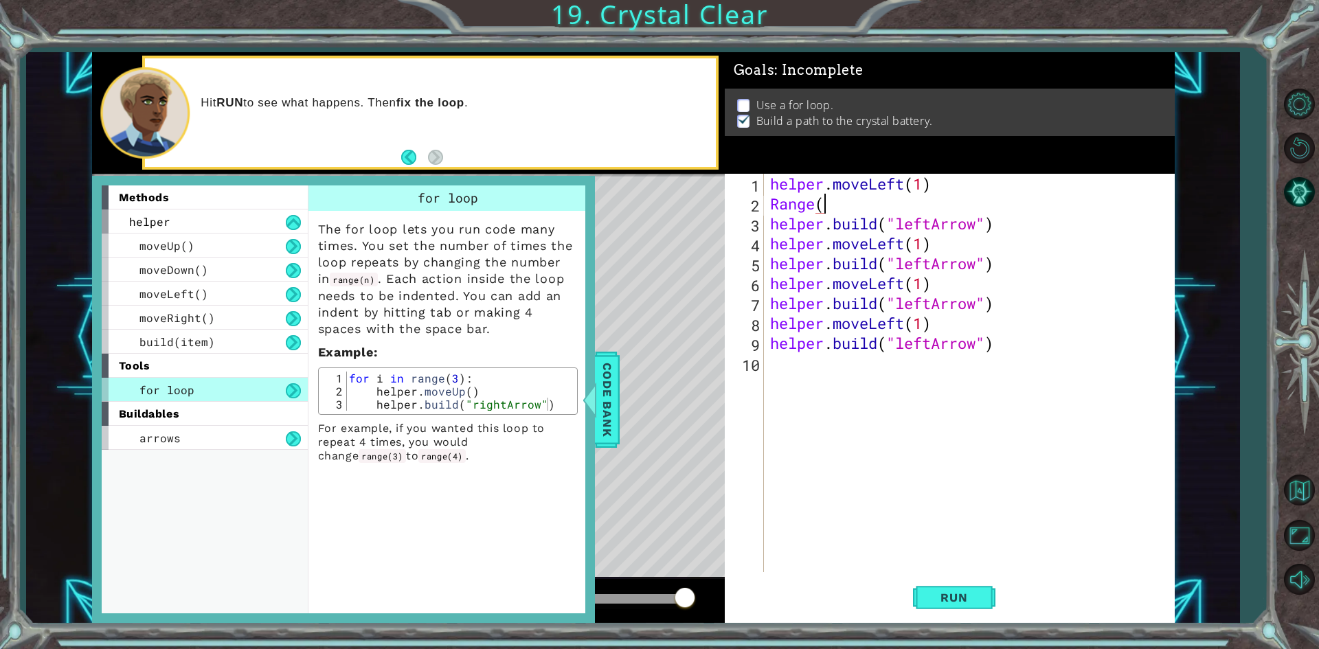
scroll to position [0, 2]
click at [968, 597] on span "Run" at bounding box center [954, 598] width 54 height 14
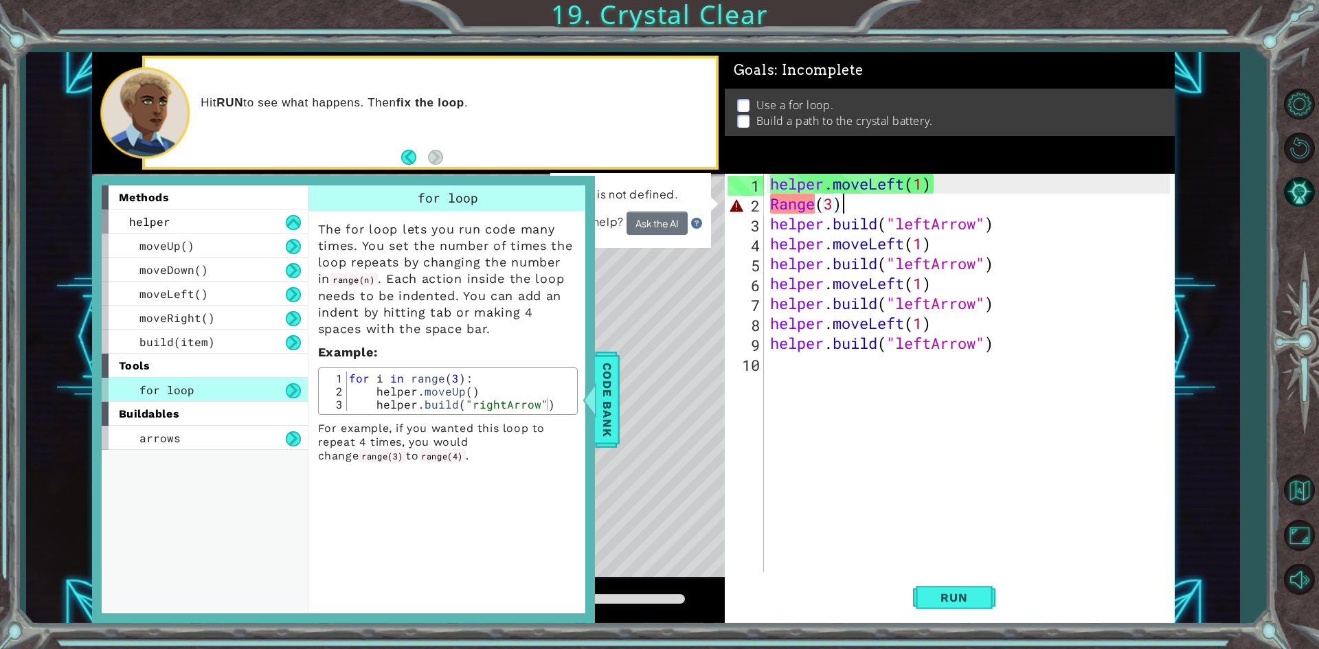
click at [866, 208] on div "helper . moveLeft ( 1 ) Range ( 3 ) helper . build ( "leftArrow" ) helper . mov…" at bounding box center [971, 393] width 409 height 438
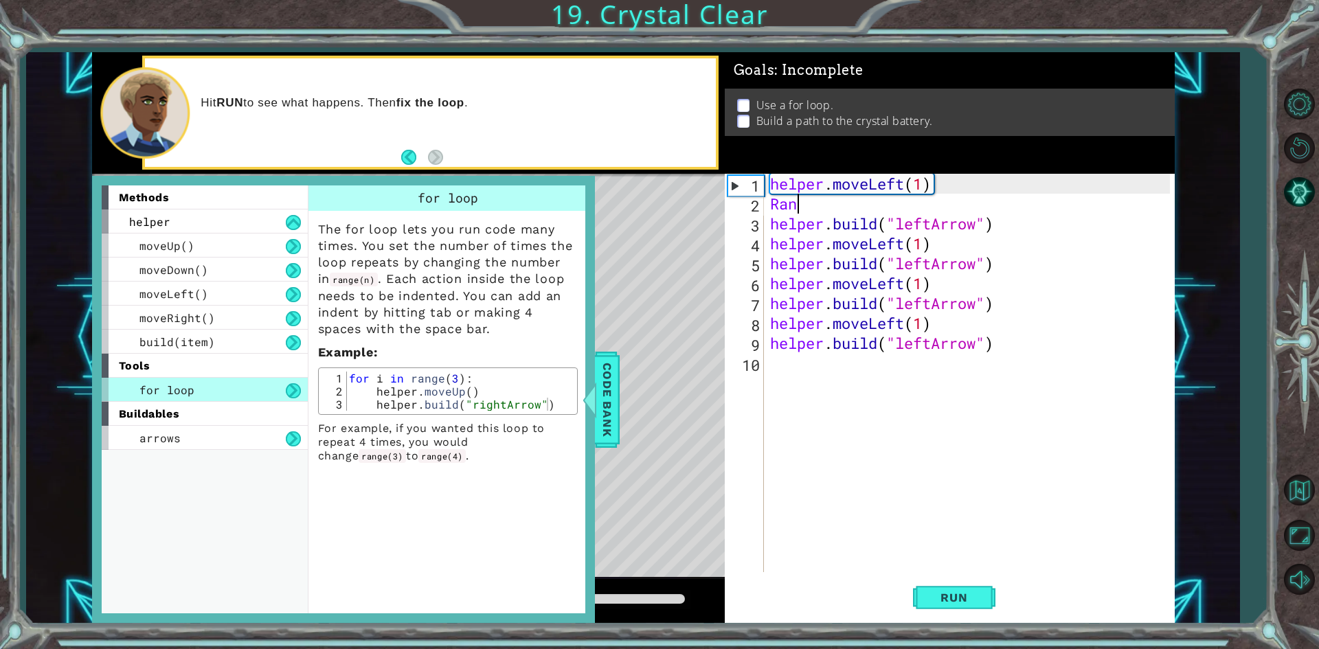
scroll to position [0, 0]
type textarea "R"
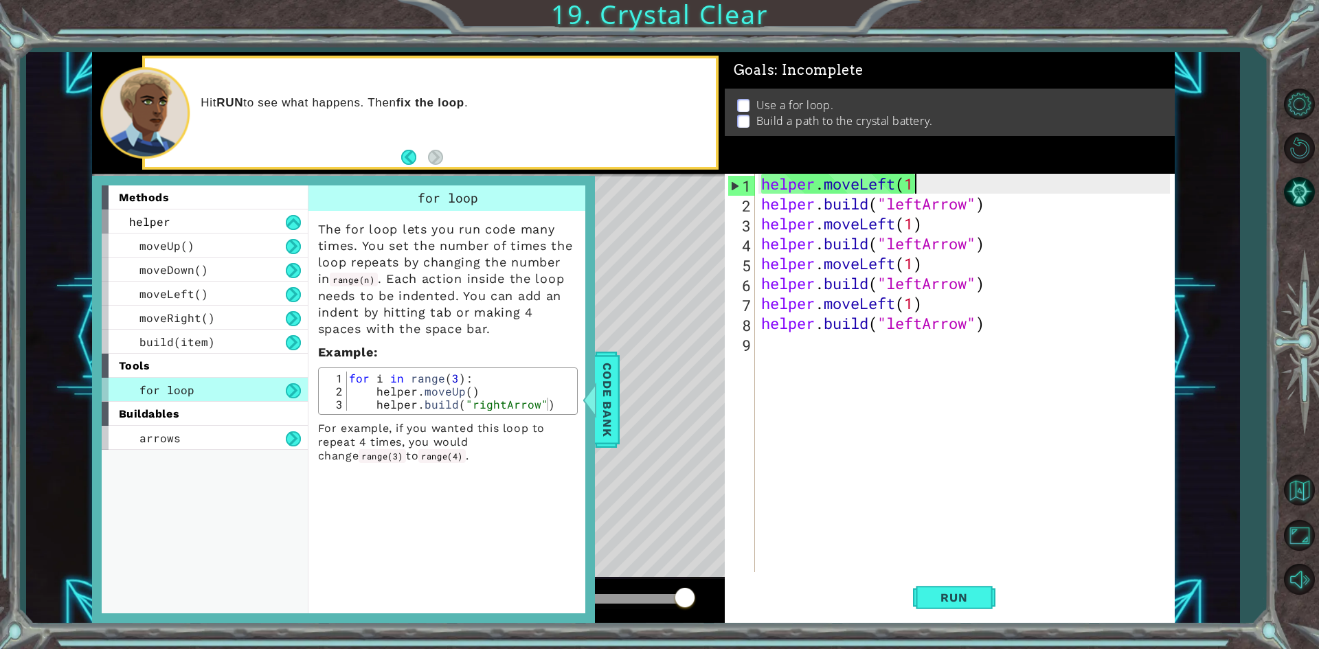
type textarea "helper.moveLeft(1)"
click at [759, 177] on div "helper . moveLeft ( 1 ) helper . build ( "leftArrow" ) helper . moveLeft ( 1 ) …" at bounding box center [965, 373] width 412 height 399
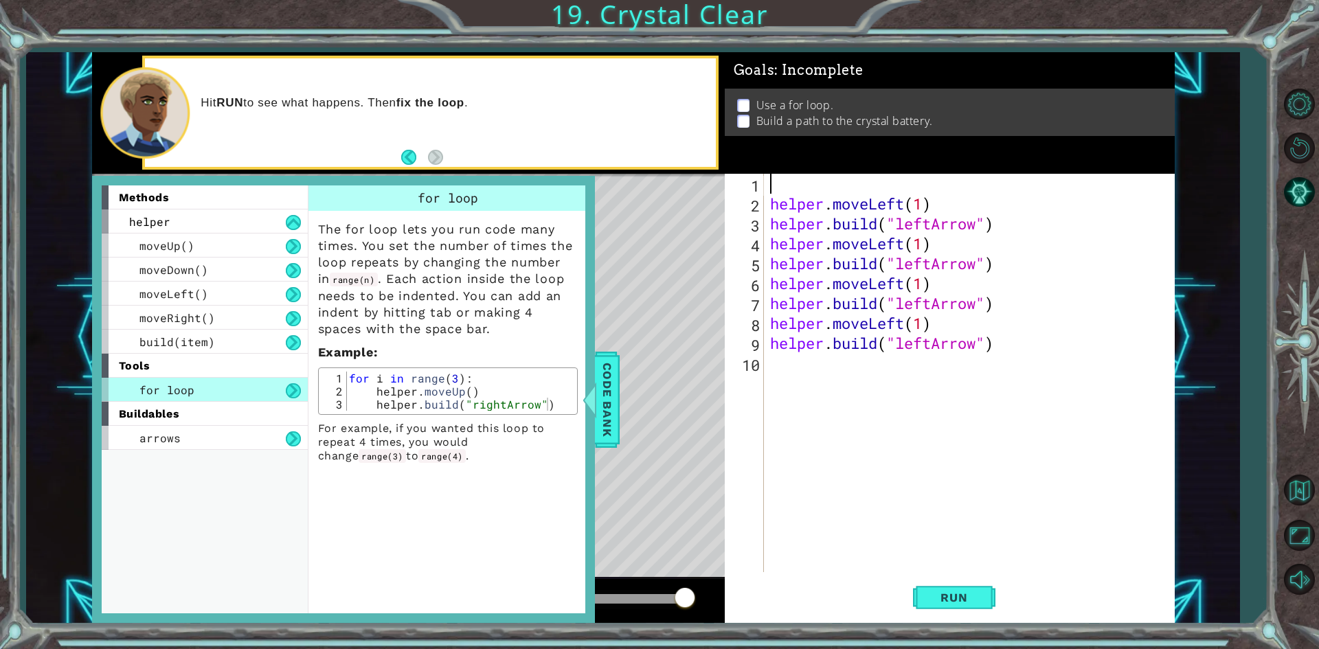
click at [807, 183] on div "helper . moveLeft ( 1 ) helper . build ( "leftArrow" ) helper . moveLeft ( 1 ) …" at bounding box center [971, 393] width 409 height 438
type textarea "f"
type textarea "i"
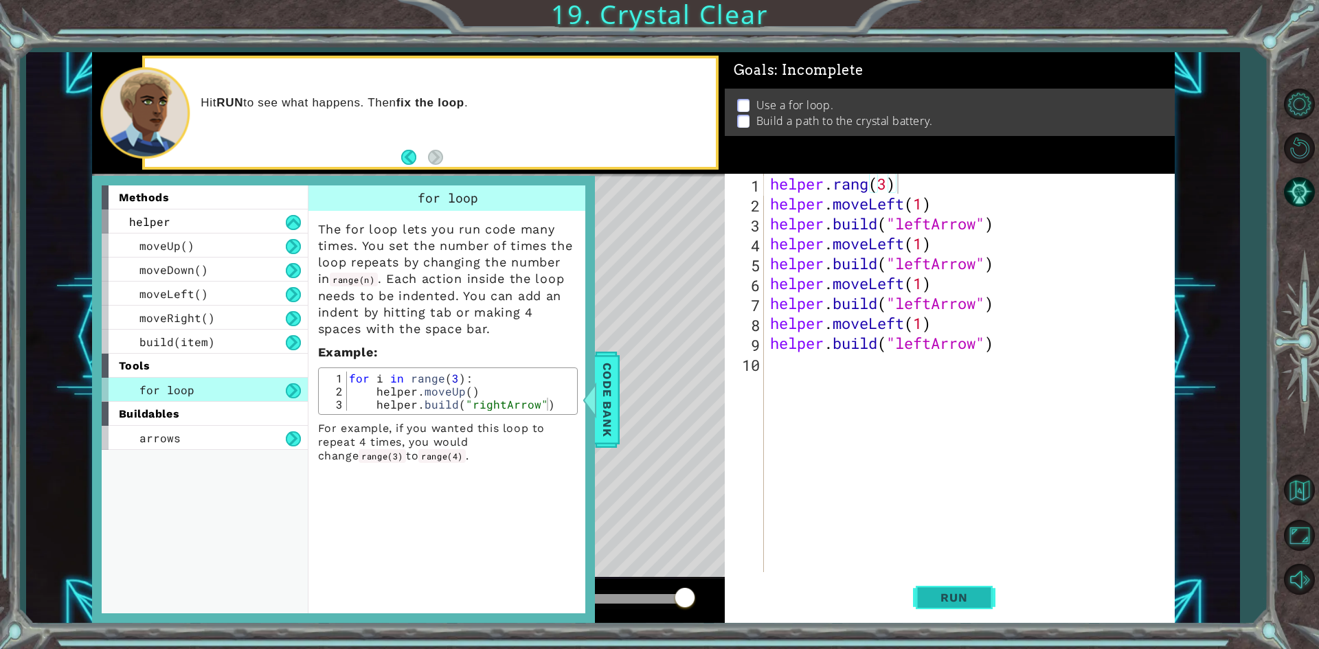
click at [970, 601] on span "Run" at bounding box center [954, 598] width 54 height 14
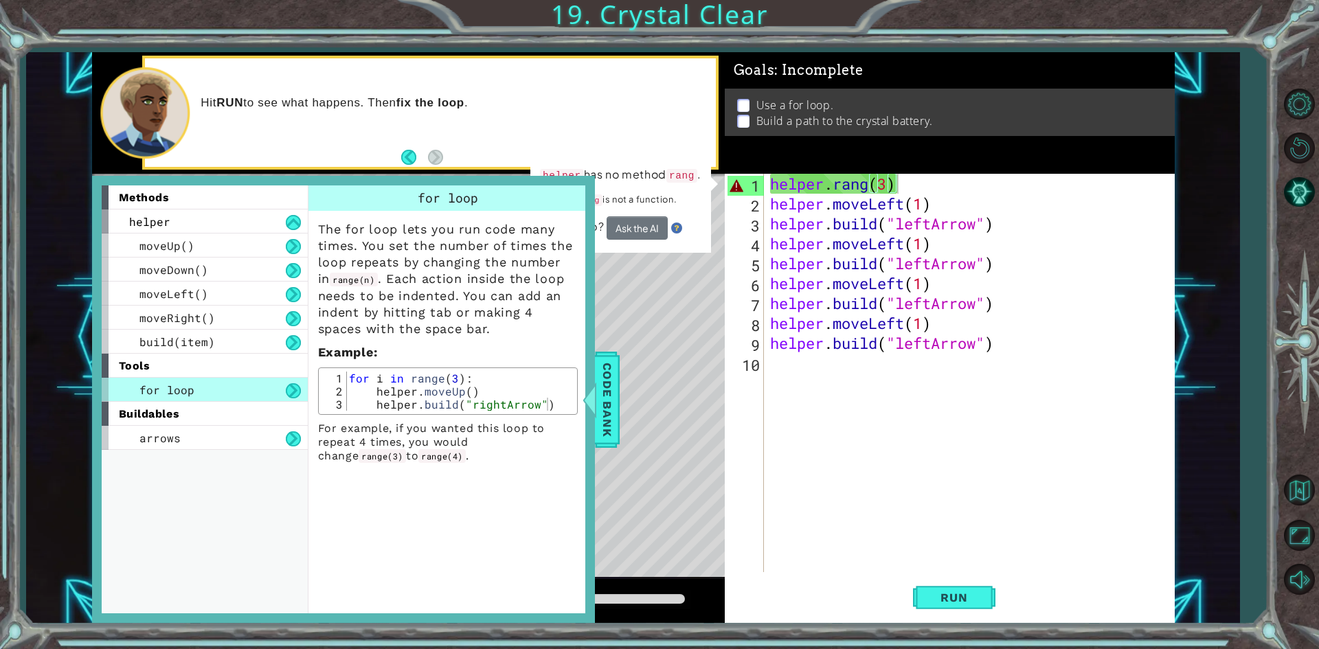
click at [642, 211] on td "helper has no method rang . helper.rang is not a function." at bounding box center [620, 191] width 163 height 51
click at [642, 234] on button "Ask the AI" at bounding box center [637, 227] width 61 height 23
click at [611, 388] on span "Code Bank" at bounding box center [607, 399] width 22 height 84
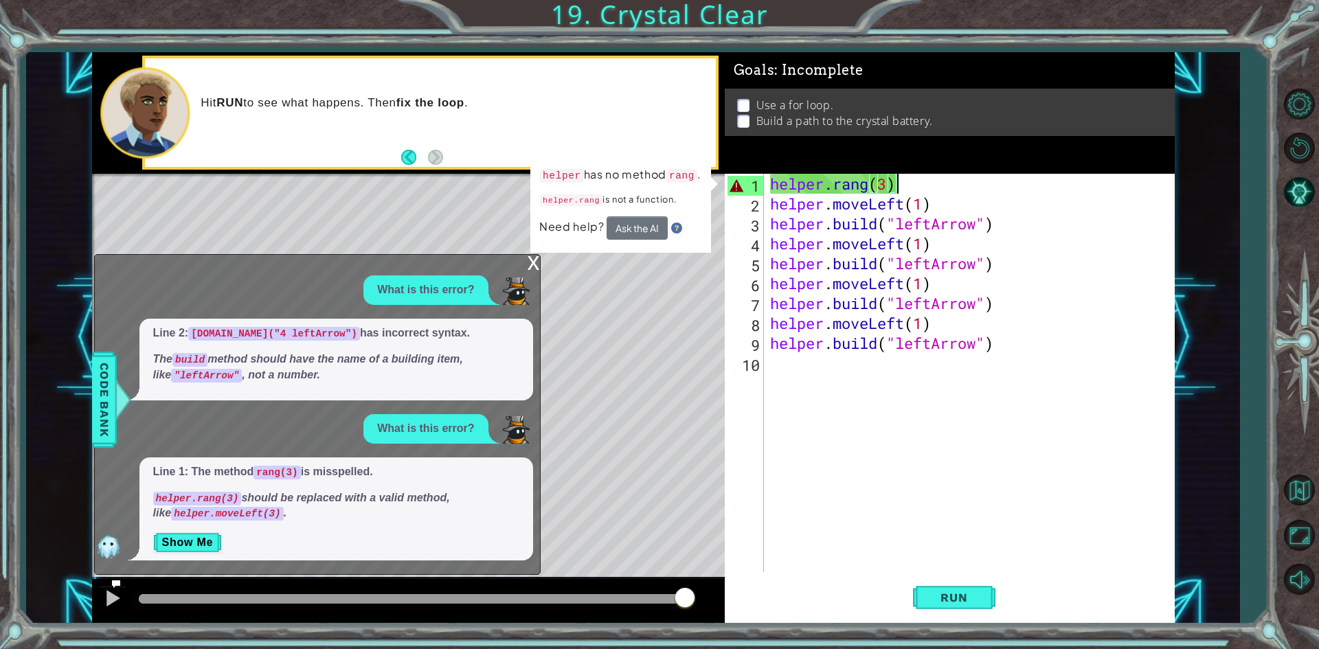
click at [529, 260] on div "x" at bounding box center [534, 262] width 12 height 14
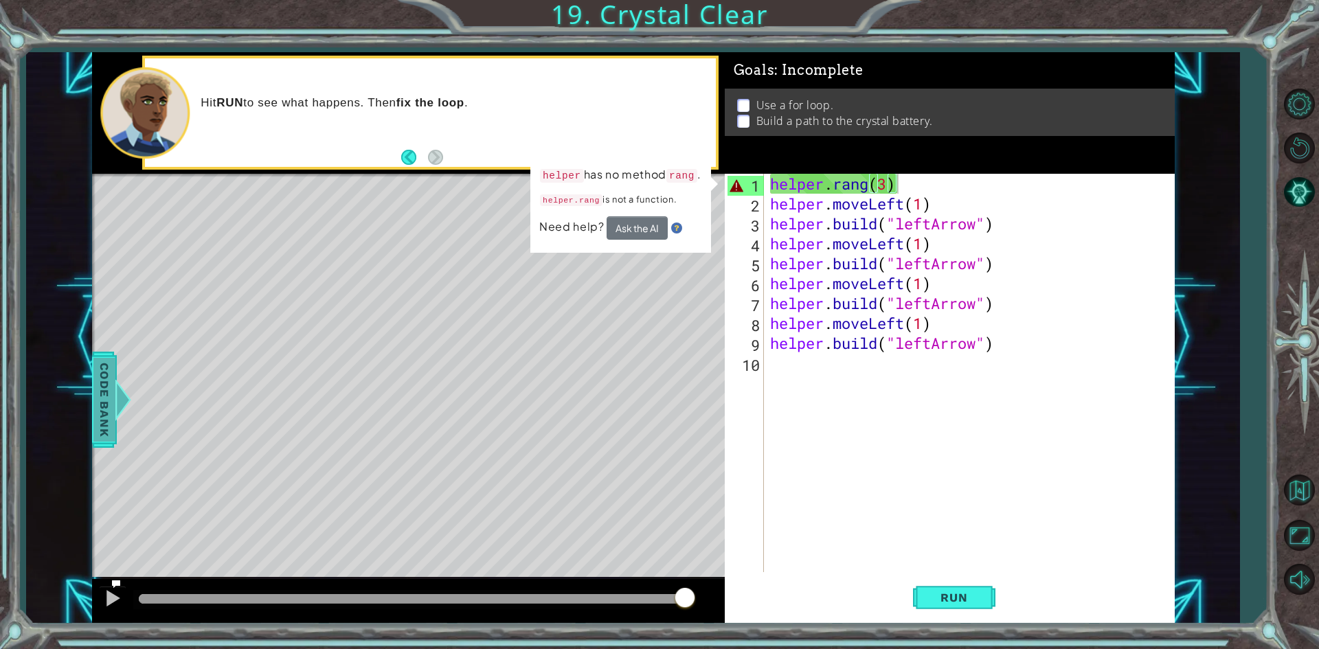
click at [93, 434] on span "Code Bank" at bounding box center [104, 399] width 22 height 84
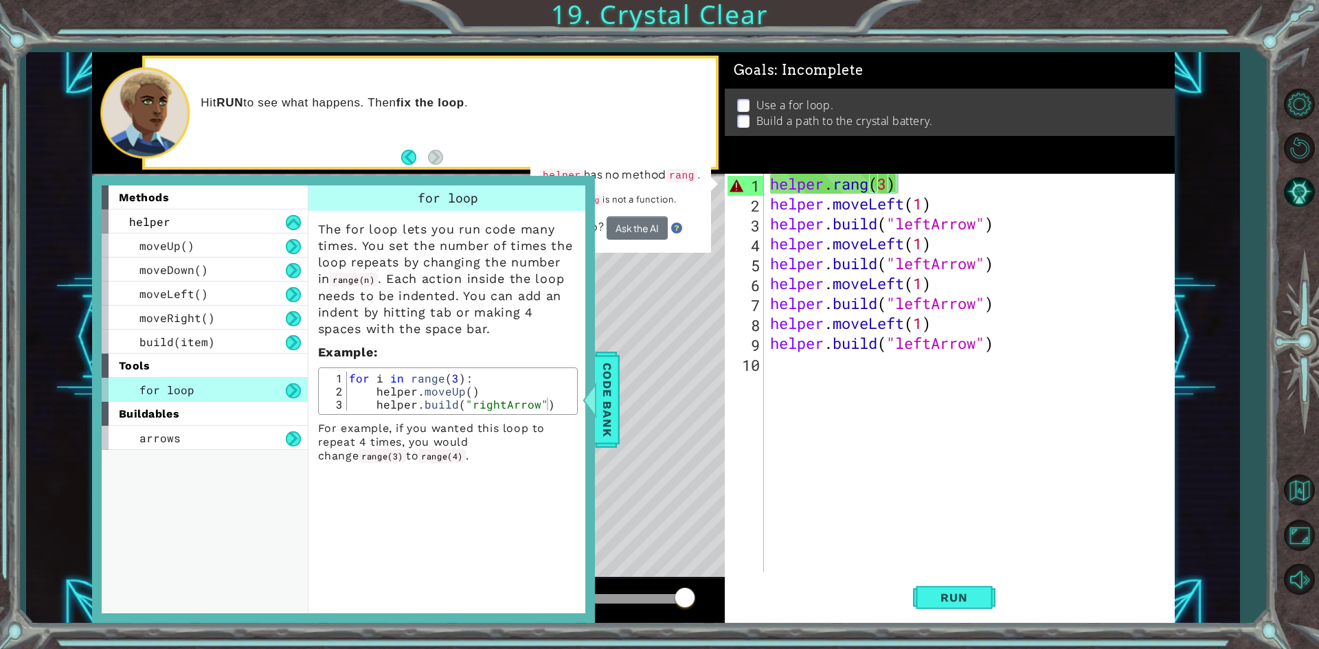
click at [833, 187] on div "helper . rang ( 3 ) helper . moveLeft ( 1 ) helper . build ( "leftArrow" ) help…" at bounding box center [971, 393] width 409 height 438
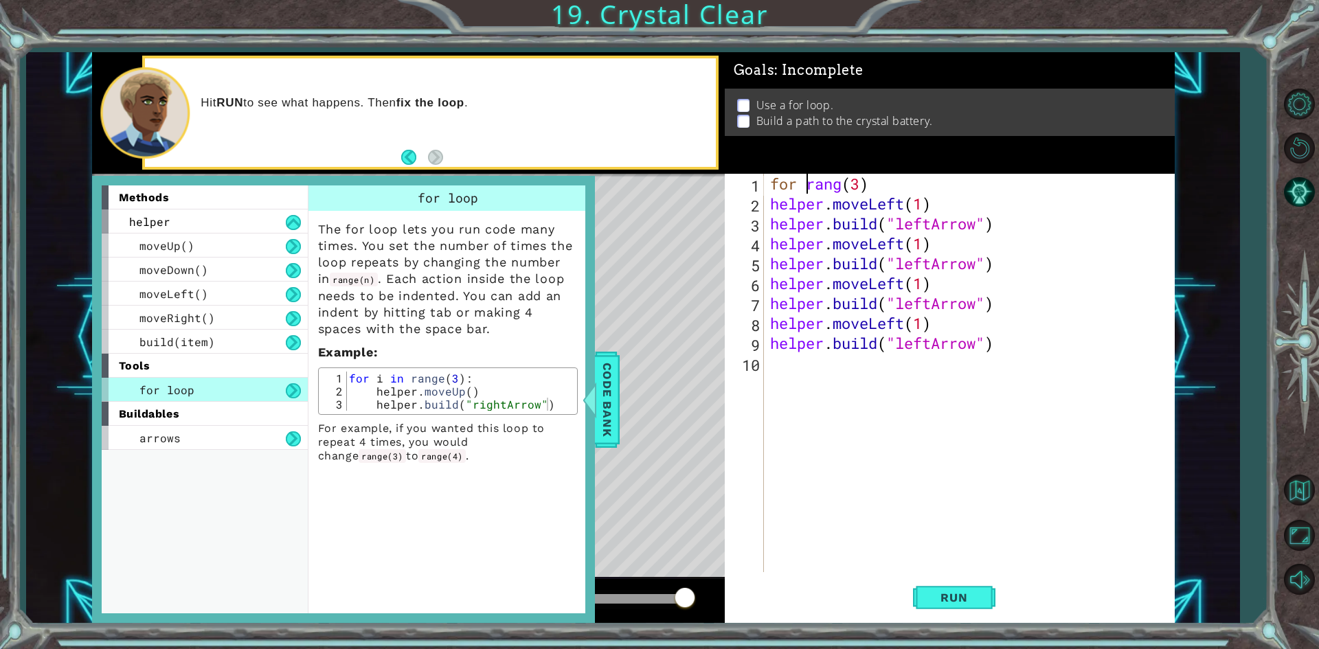
scroll to position [0, 2]
click at [970, 187] on div "for i rang ( 3 ) helper . moveLeft ( 1 ) helper . build ( "leftArrow" ) helper …" at bounding box center [971, 393] width 409 height 438
type textarea "for i rang(3):"
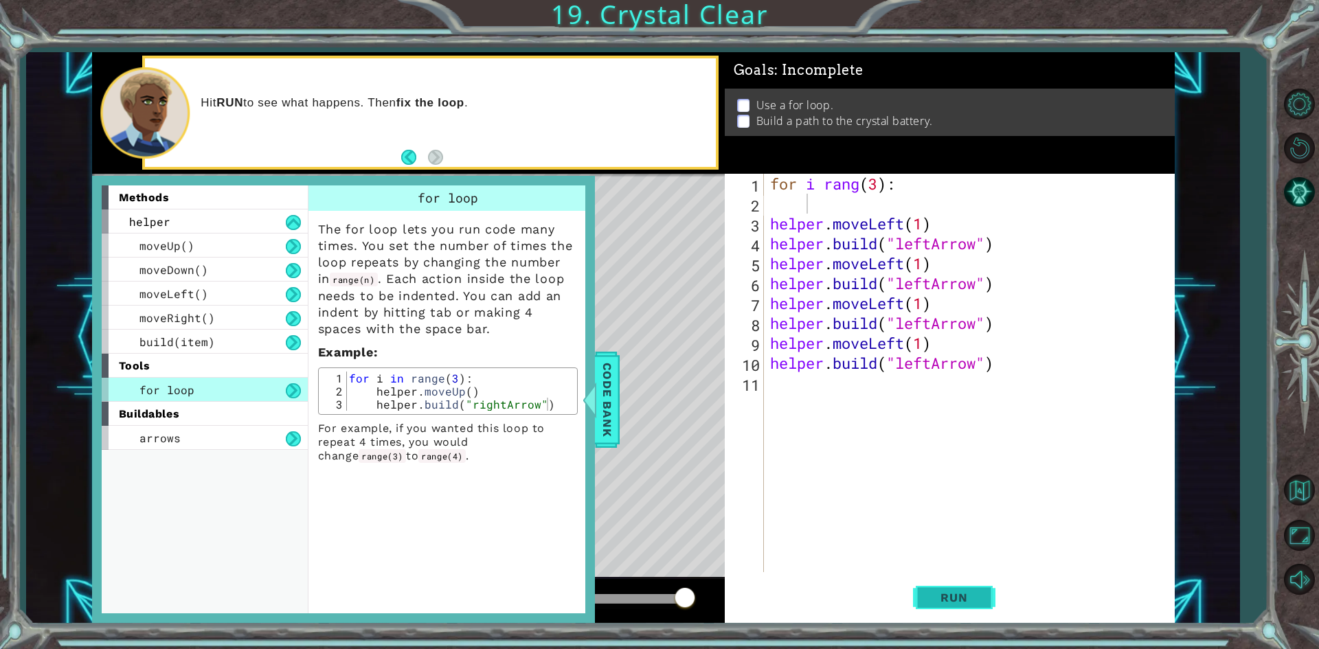
click at [992, 587] on button "Run" at bounding box center [954, 598] width 82 height 45
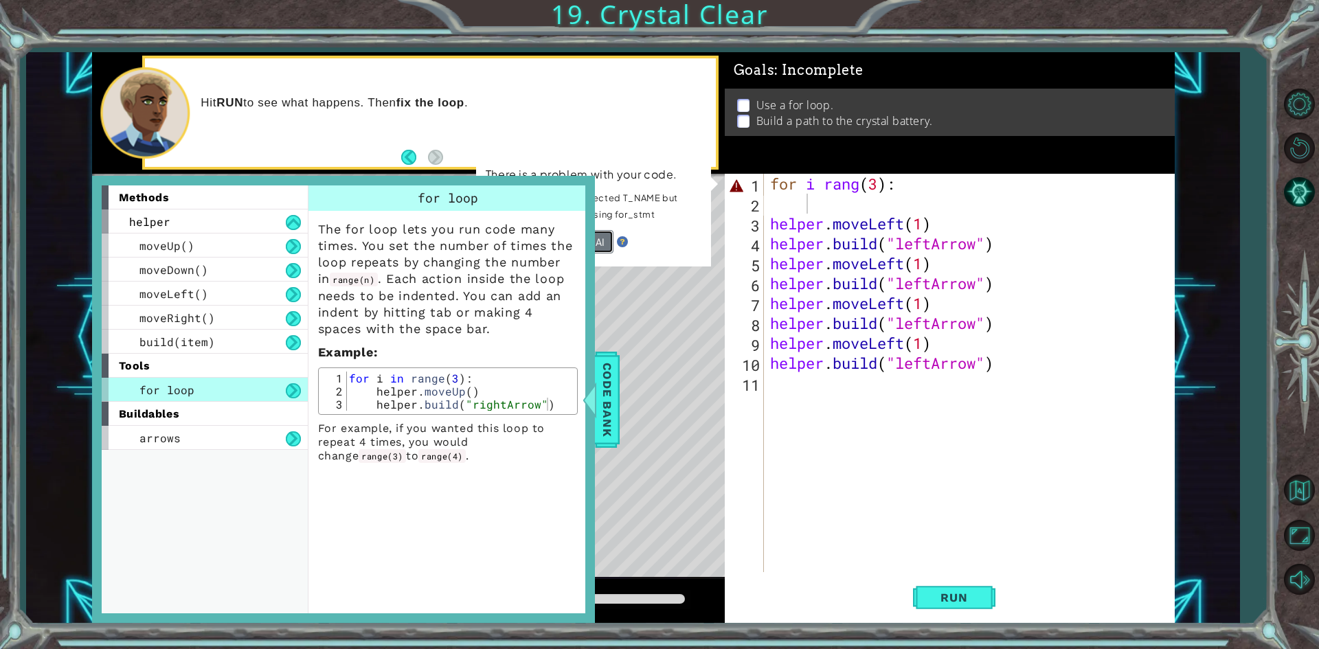
click at [605, 245] on button "Ask the AI" at bounding box center [582, 241] width 61 height 23
click at [589, 390] on div at bounding box center [589, 399] width 17 height 41
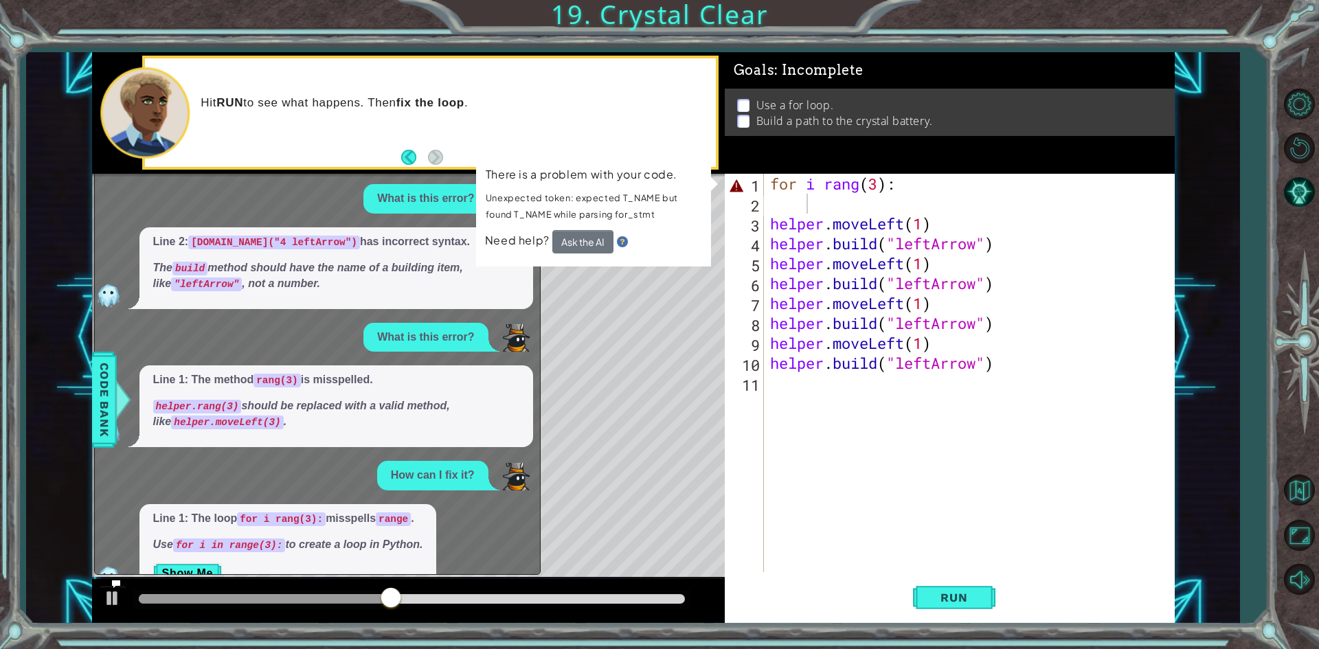
scroll to position [31, 0]
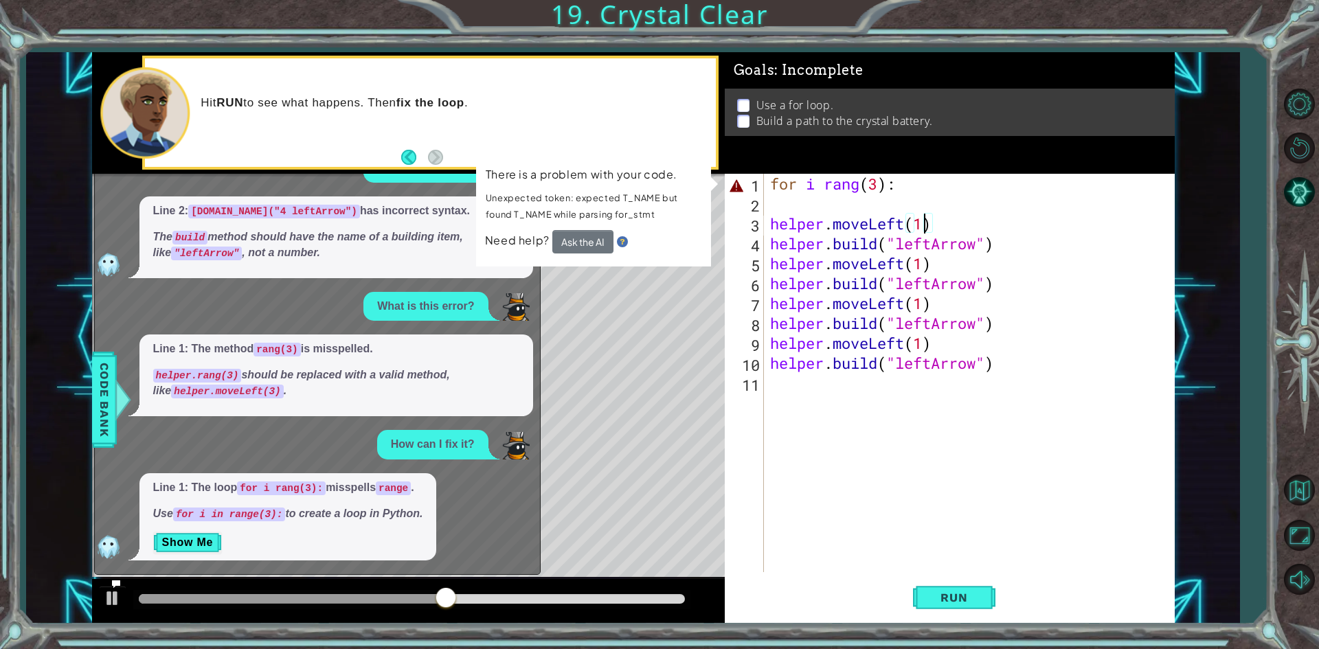
click at [927, 221] on div "for i rang ( 3 ) : helper . moveLeft ( 1 ) helper . build ( "leftArrow" ) helpe…" at bounding box center [971, 393] width 409 height 438
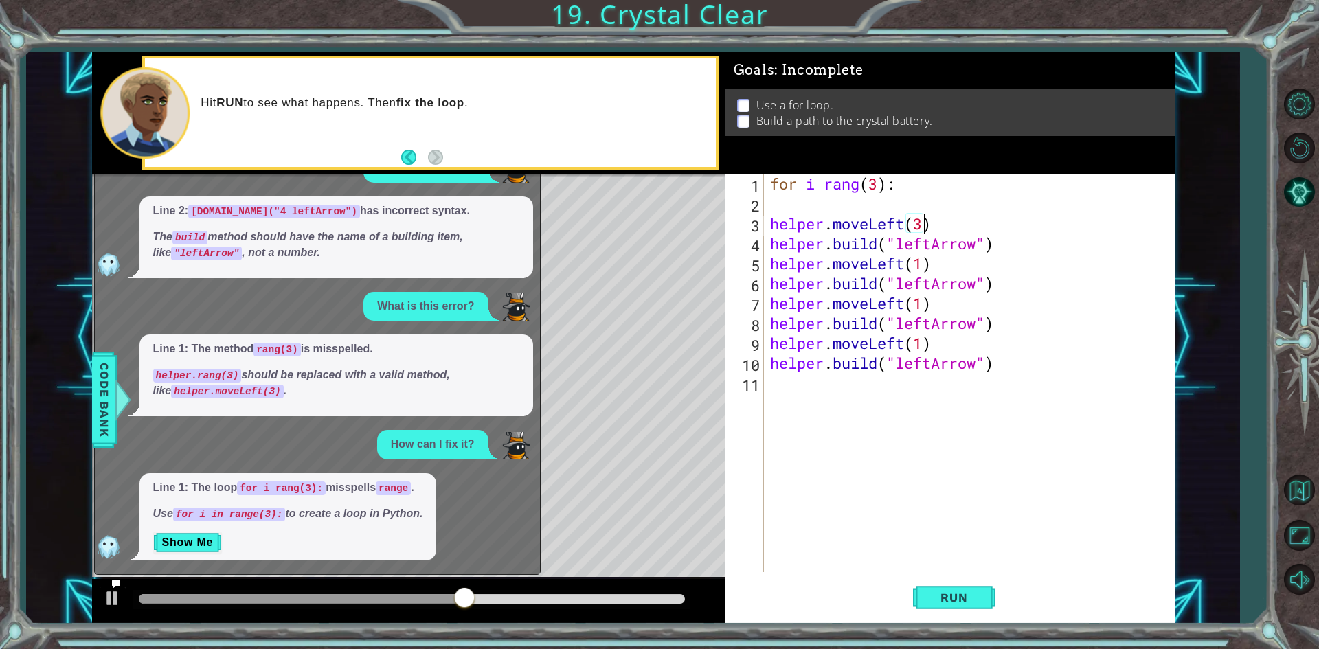
scroll to position [0, 6]
click at [870, 190] on div "for i rang ( 3 ) : helper . moveLeft ( 3 ) helper . build ( "leftArrow" ) helpe…" at bounding box center [971, 393] width 409 height 438
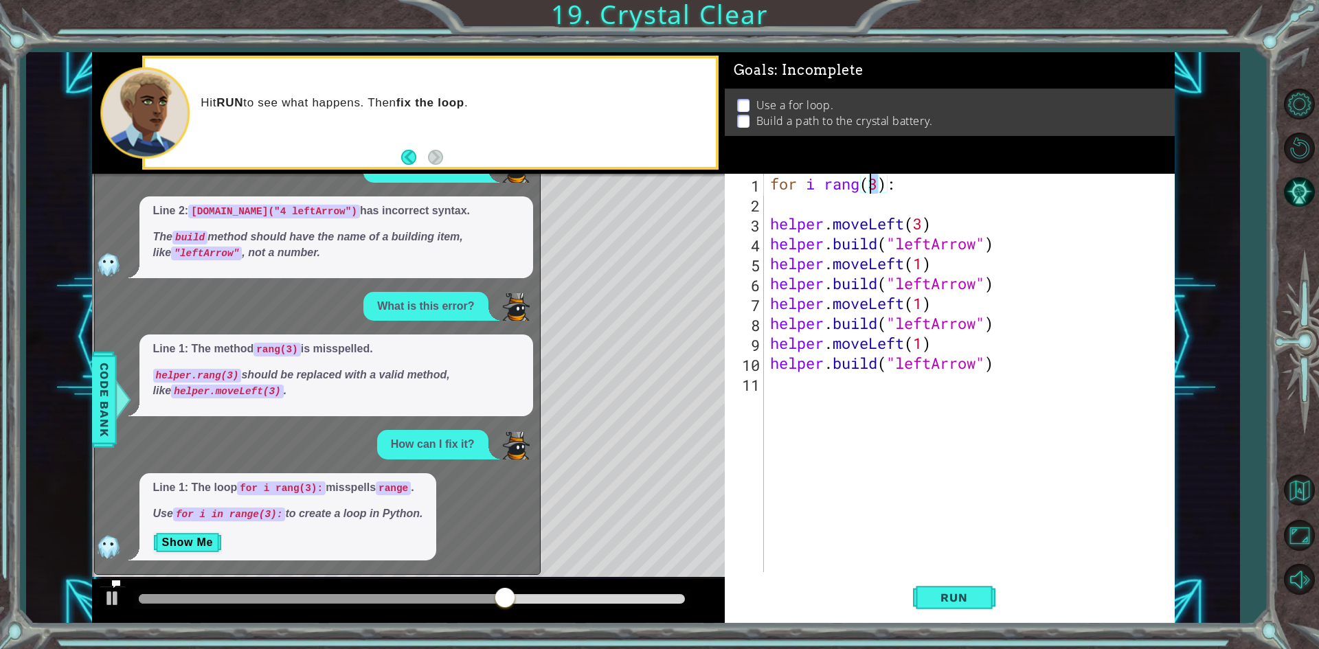
type textarea "for i rang(3):"
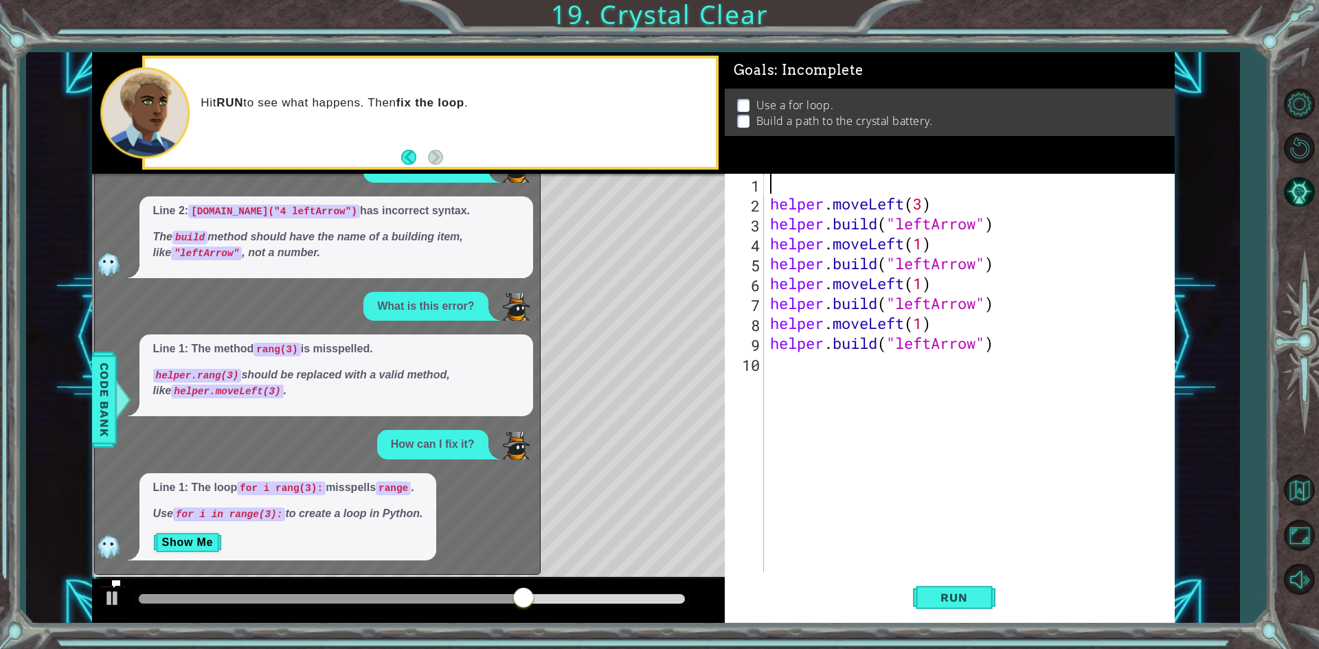
scroll to position [0, 1]
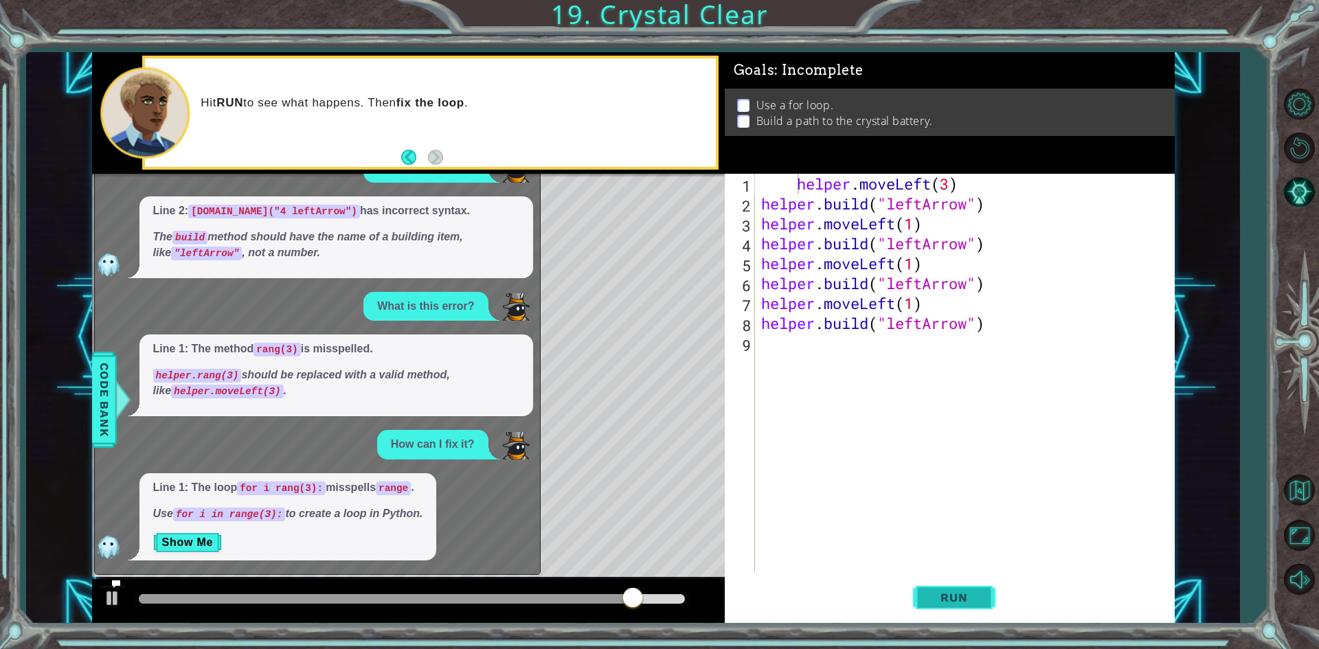
click at [981, 610] on button "Run" at bounding box center [954, 598] width 82 height 45
click at [912, 587] on div "Run" at bounding box center [954, 598] width 450 height 45
click at [934, 587] on button "Run" at bounding box center [954, 598] width 82 height 45
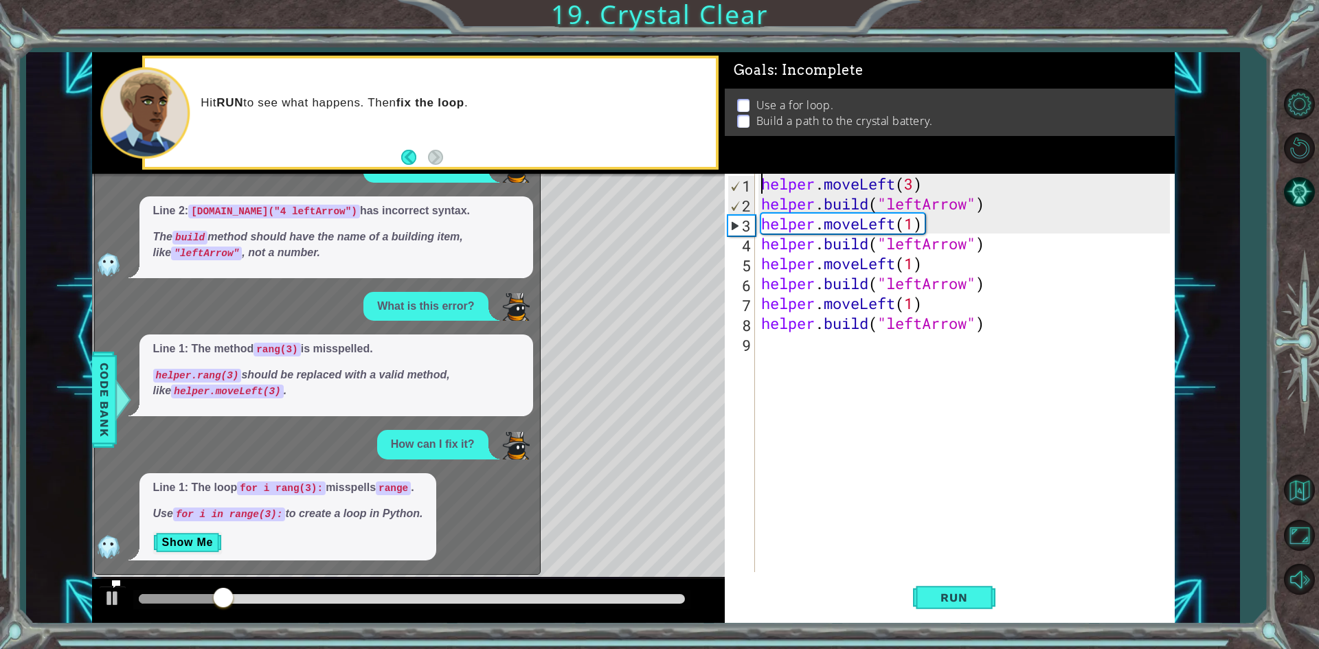
scroll to position [0, 0]
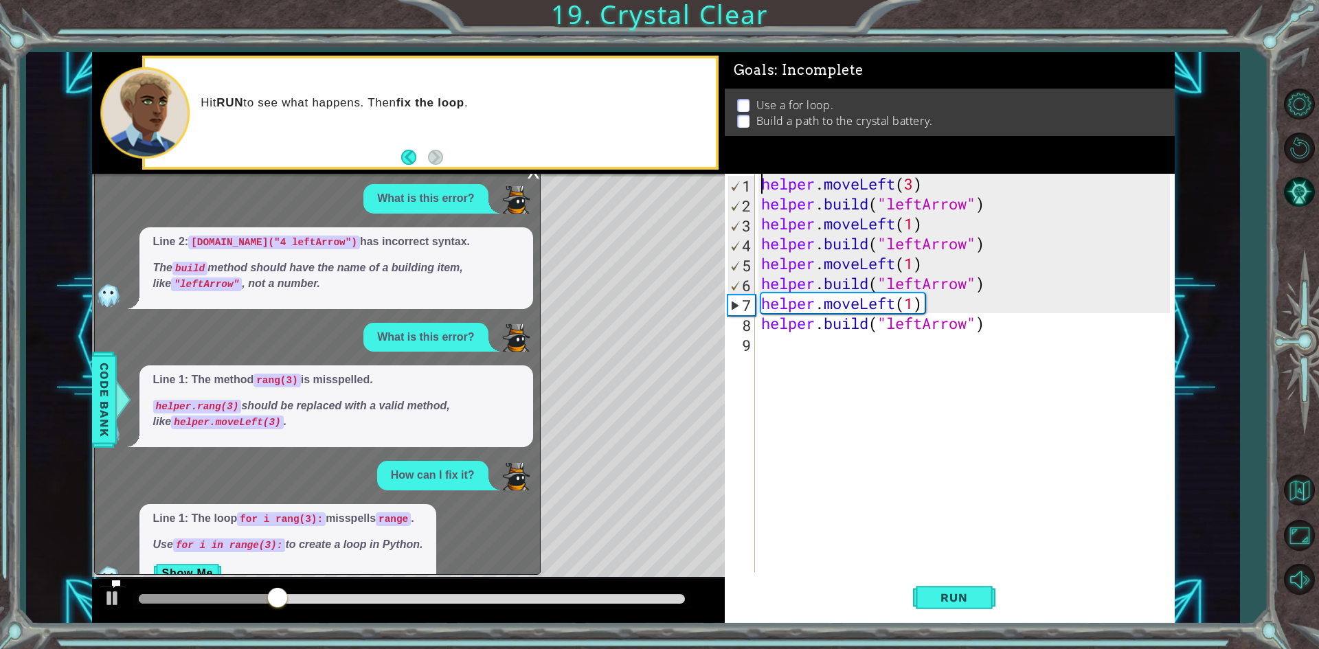
click at [531, 177] on div "x" at bounding box center [534, 171] width 12 height 14
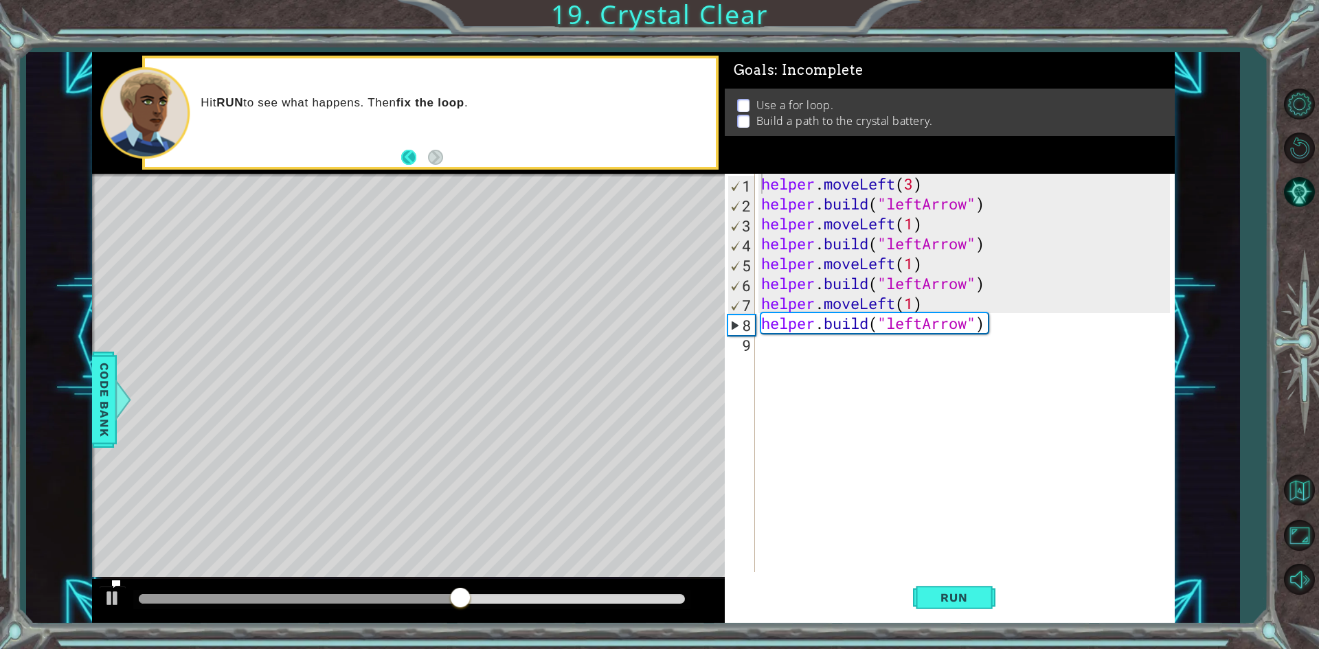
click at [416, 156] on button "Back" at bounding box center [414, 157] width 27 height 15
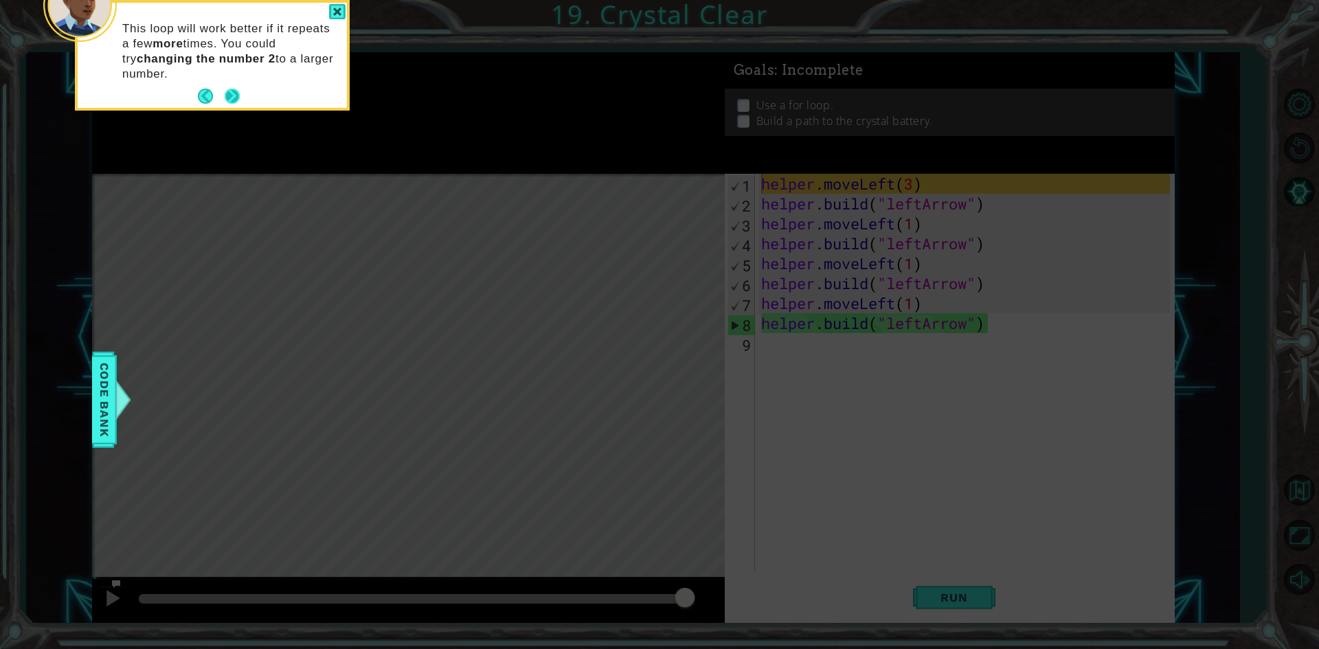
click at [225, 95] on button "Next" at bounding box center [232, 96] width 15 height 15
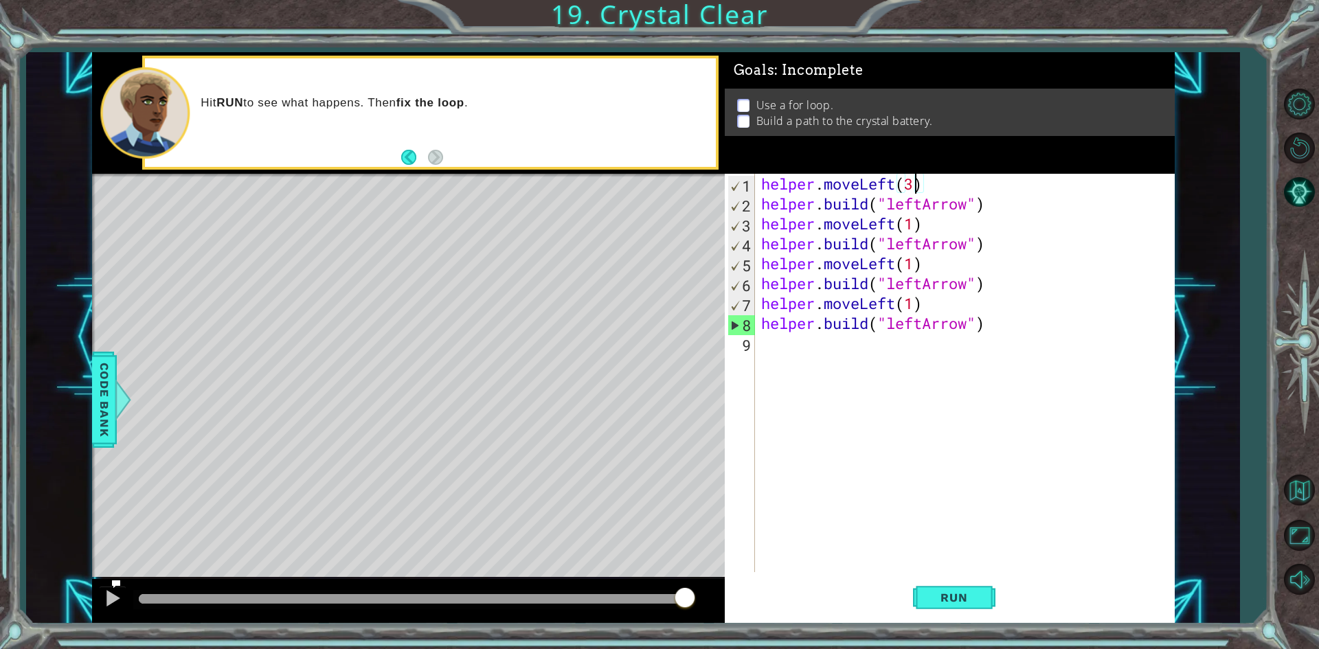
click at [919, 184] on div "helper . moveLeft ( 3 ) helper . build ( "leftArrow" ) helper . moveLeft ( 1 ) …" at bounding box center [968, 393] width 418 height 438
click at [913, 223] on div "helper . moveLeft ( 1 ) helper . build ( "leftArrow" ) helper . moveLeft ( 1 ) …" at bounding box center [968, 393] width 418 height 438
click at [955, 592] on span "Run" at bounding box center [954, 598] width 54 height 14
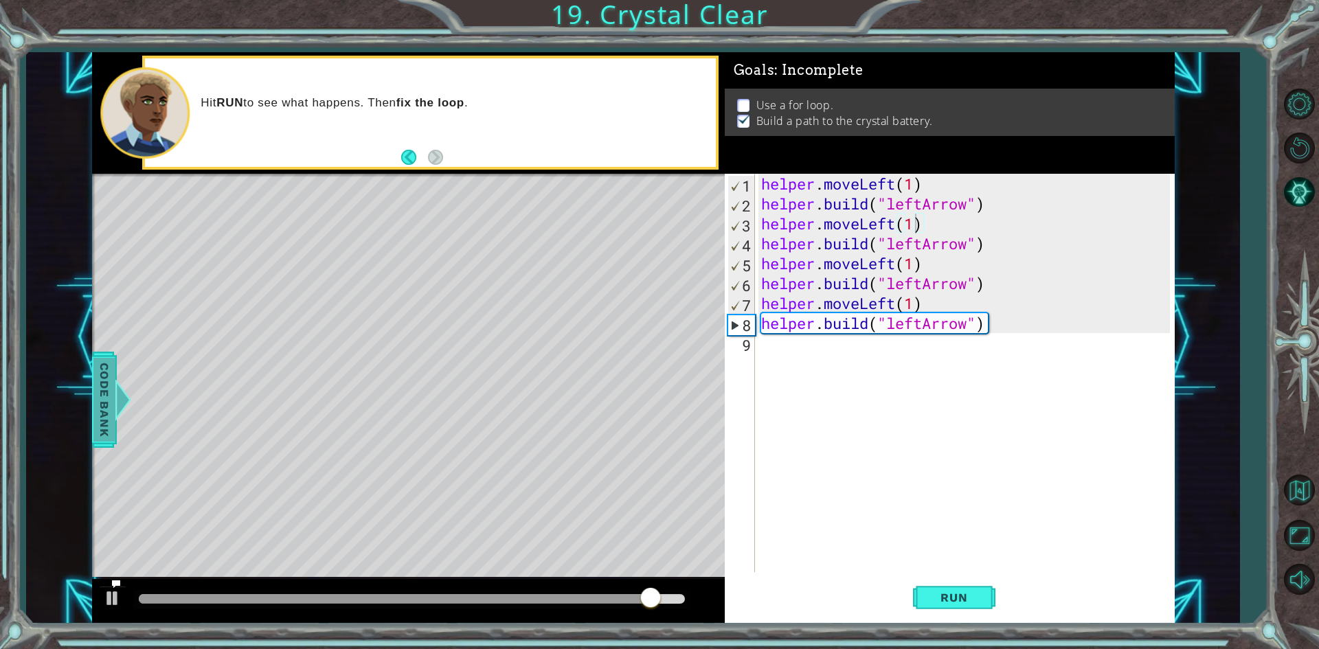
click at [94, 401] on span "Code Bank" at bounding box center [104, 399] width 22 height 84
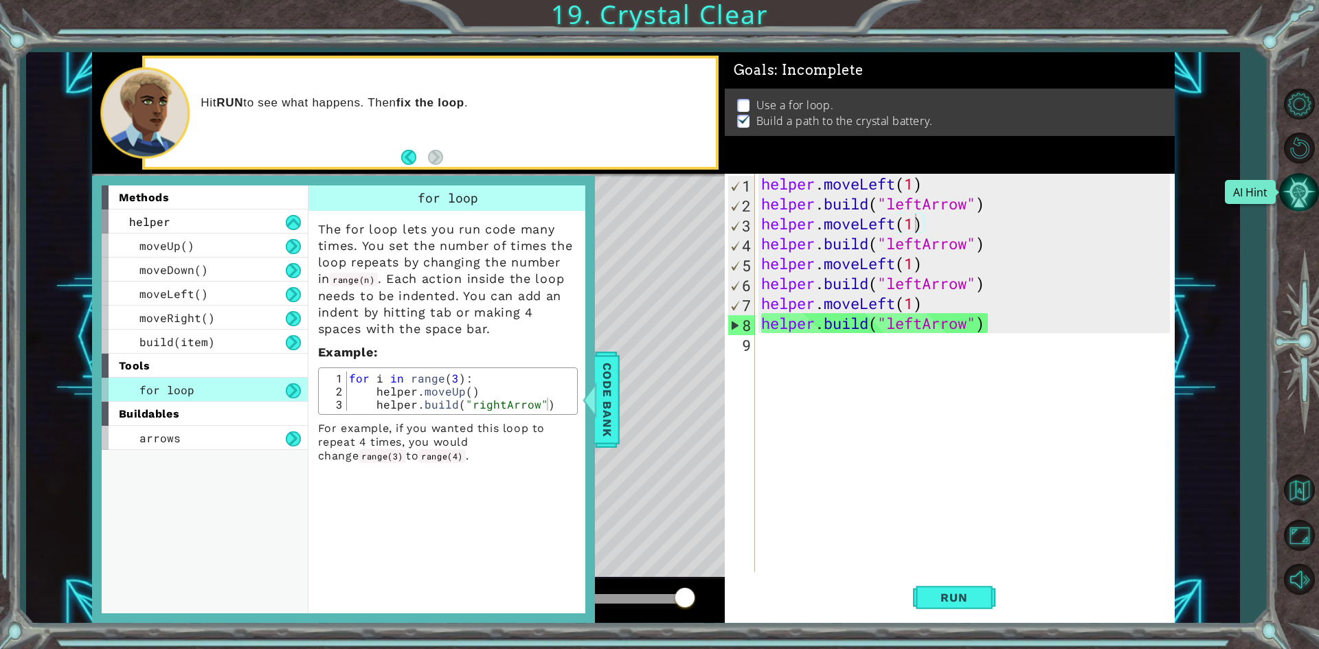
click at [1297, 182] on button "AI Hint" at bounding box center [1299, 192] width 40 height 40
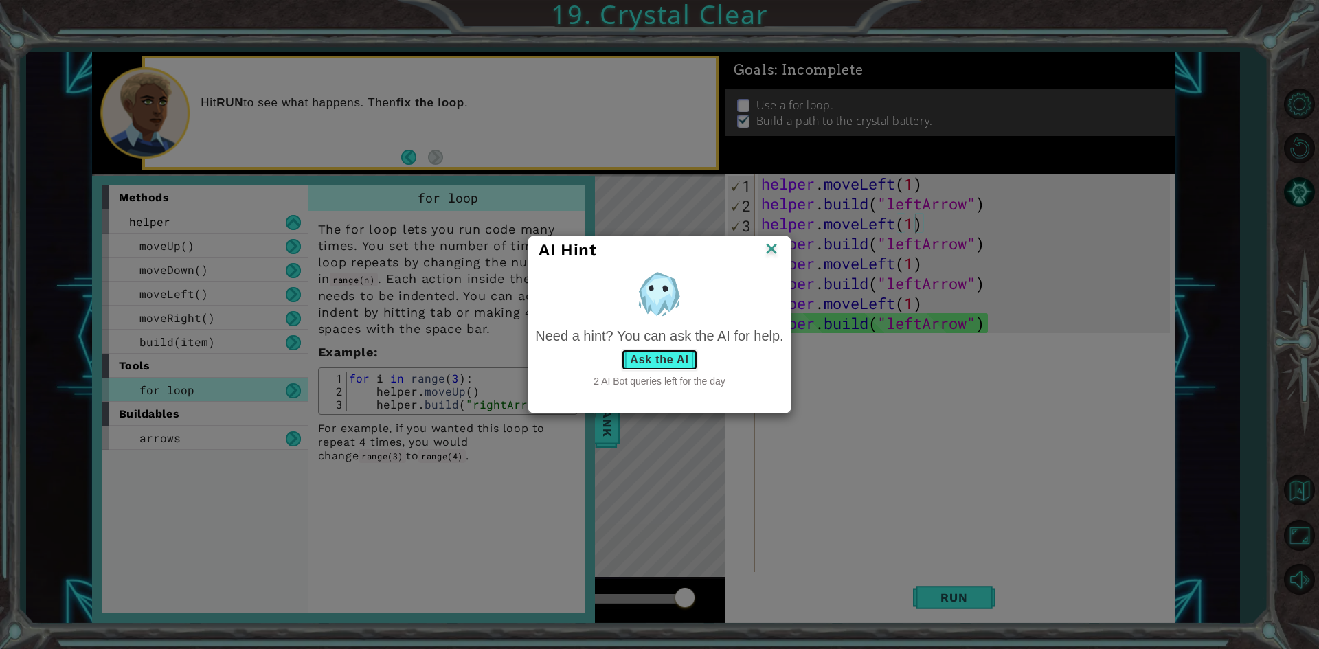
click at [655, 357] on button "Ask the AI" at bounding box center [659, 360] width 76 height 22
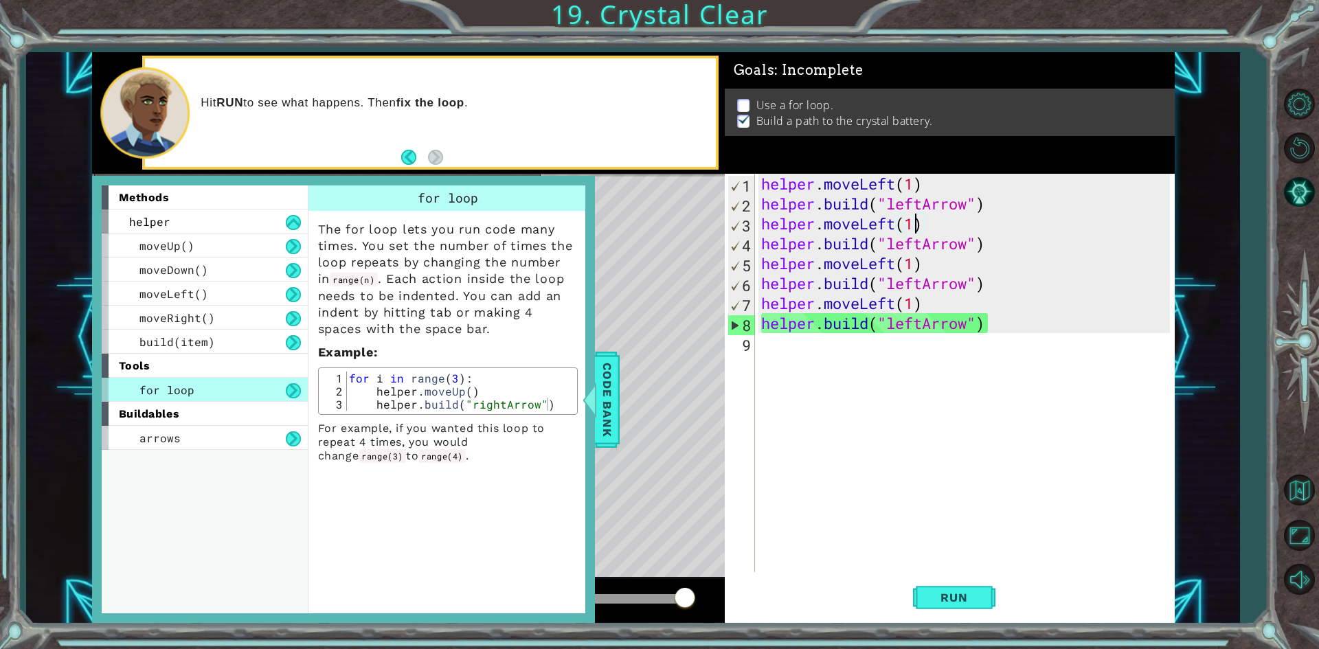
scroll to position [52, 0]
click at [592, 379] on div "methods helper moveUp() moveDown() moveLeft() moveRight() build(item) tools for…" at bounding box center [343, 399] width 503 height 447
click at [601, 377] on span "Code Bank" at bounding box center [607, 399] width 22 height 84
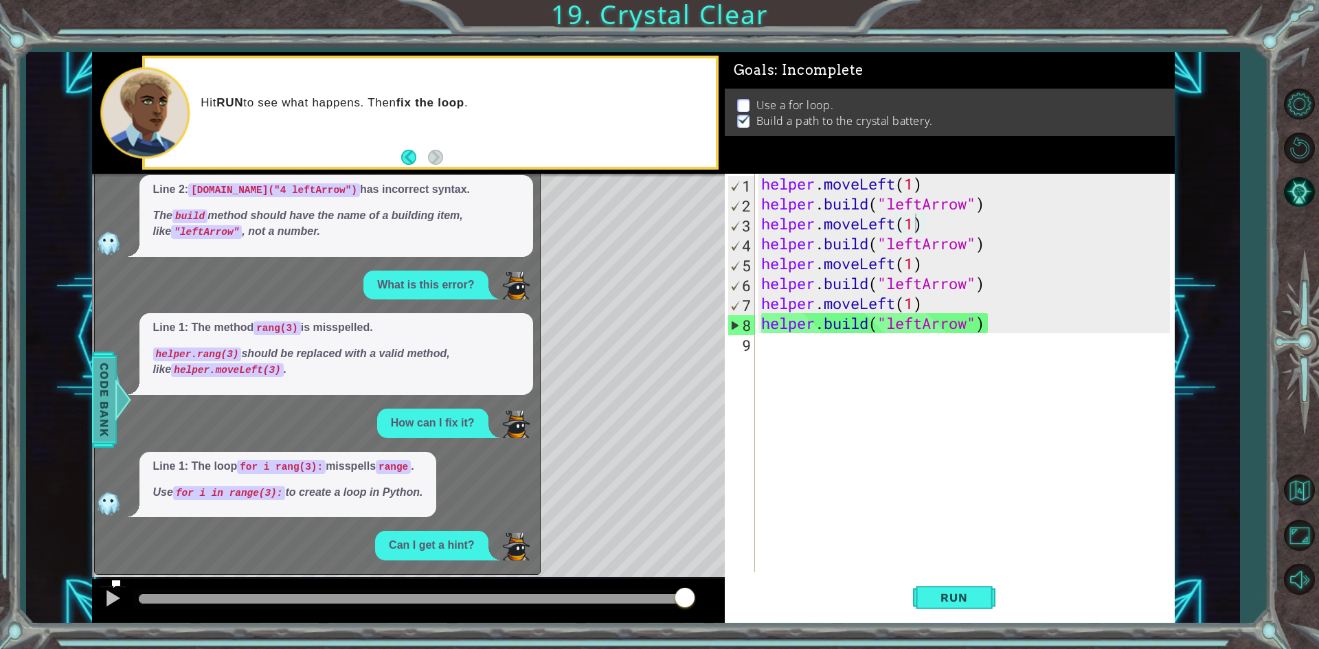
scroll to position [180, 0]
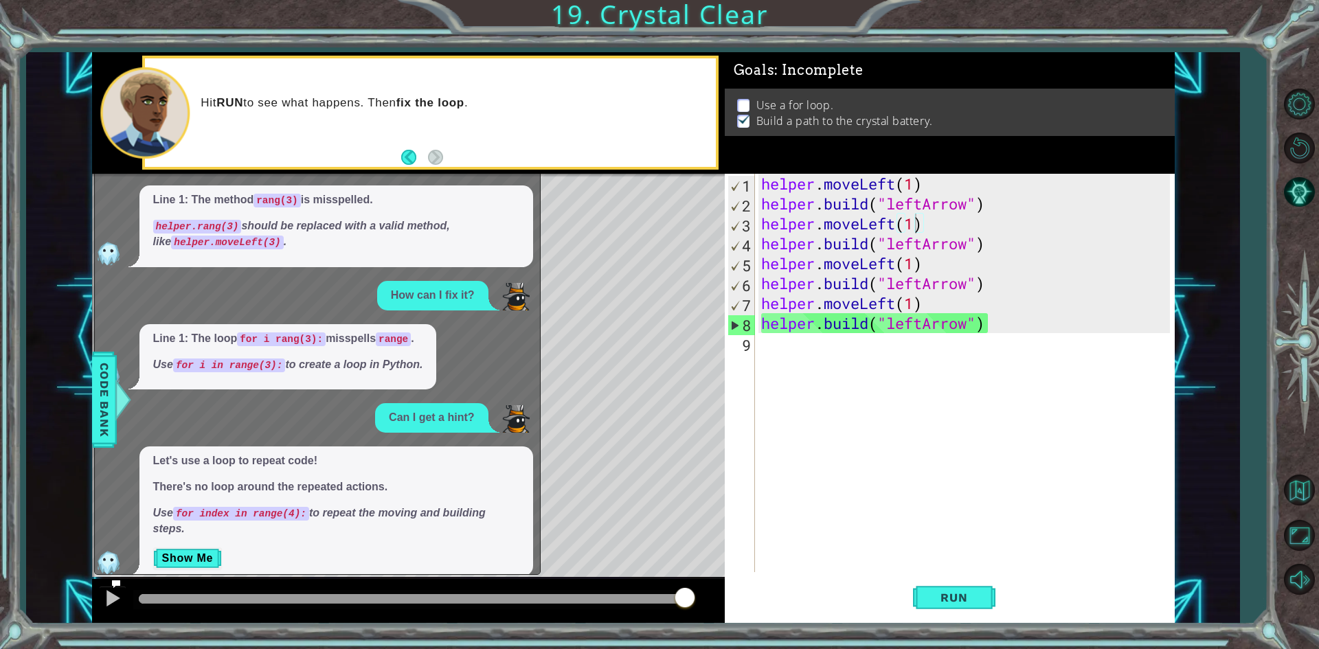
click at [911, 183] on div "helper . moveLeft ( 1 ) helper . build ( "leftArrow" ) helper . moveLeft ( 1 ) …" at bounding box center [968, 393] width 418 height 438
click at [203, 548] on button "Show Me" at bounding box center [187, 559] width 69 height 22
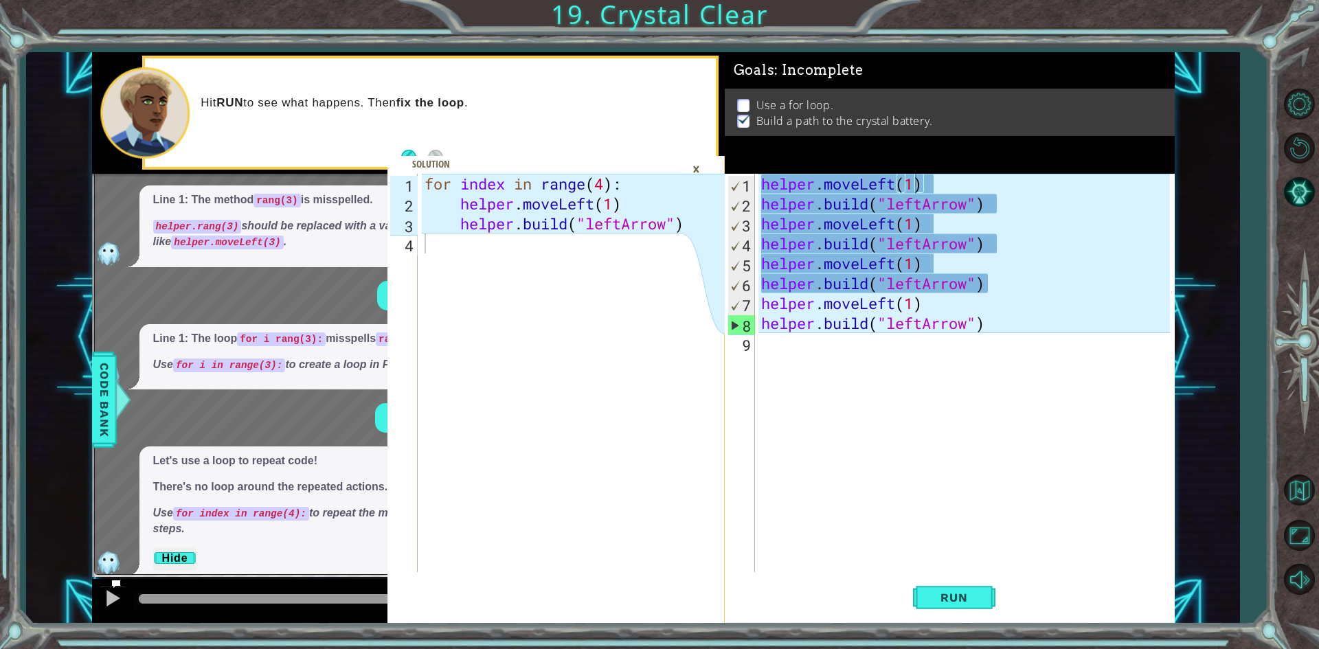
click at [949, 194] on div "helper . moveLeft ( 1 ) helper . build ( "leftArrow" ) helper . moveLeft ( 1 ) …" at bounding box center [968, 393] width 418 height 438
click at [956, 175] on div "helper . moveLeft ( 1 ) helper . build ( "leftArrow" ) helper . moveLeft ( 1 ) …" at bounding box center [968, 393] width 418 height 438
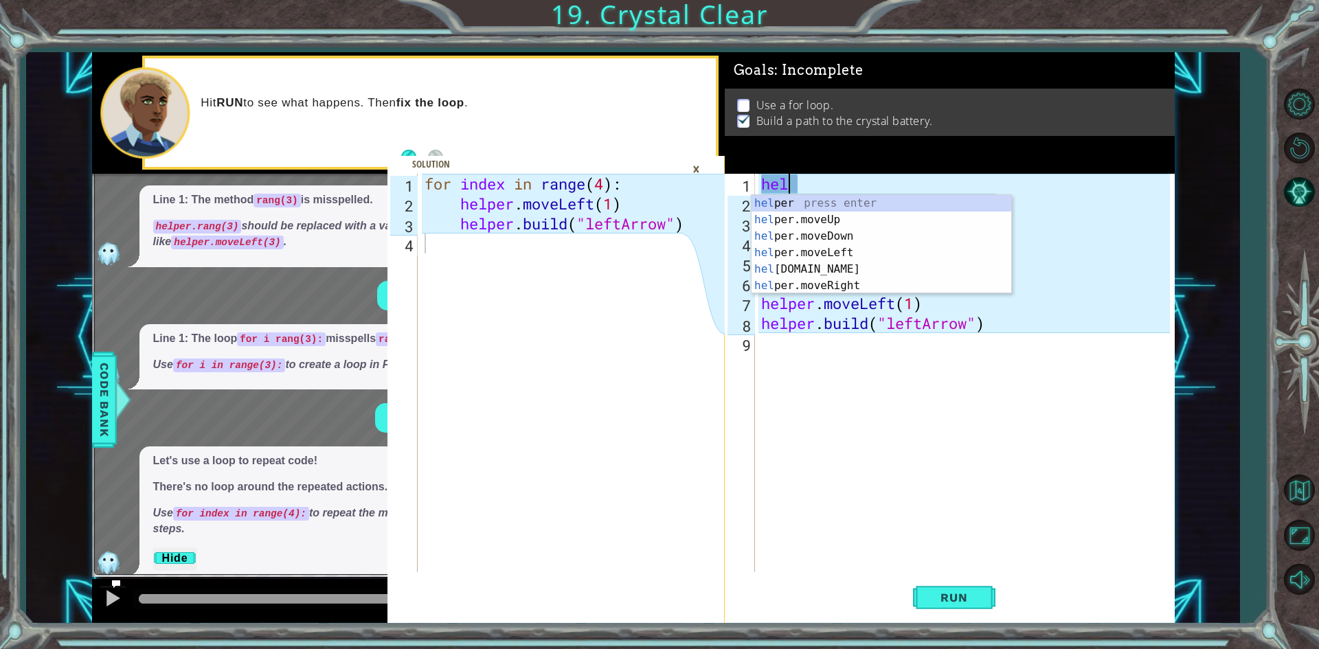
scroll to position [0, 0]
type textarea "h"
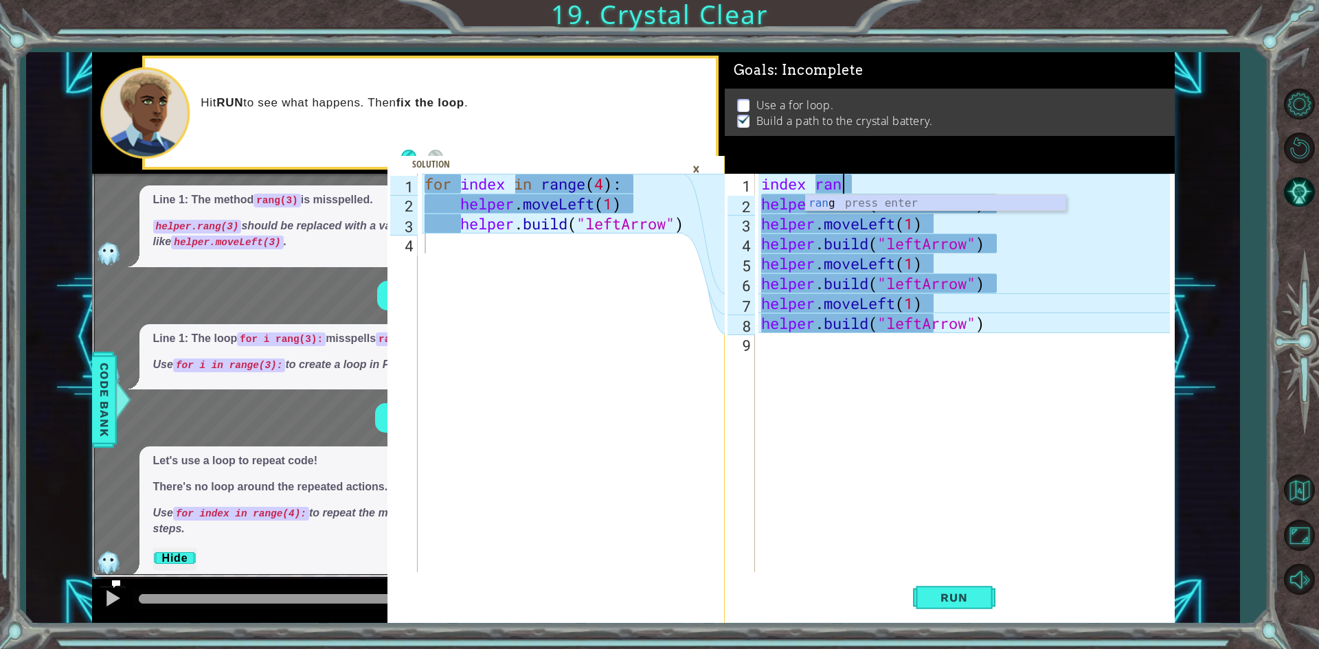
scroll to position [0, 3]
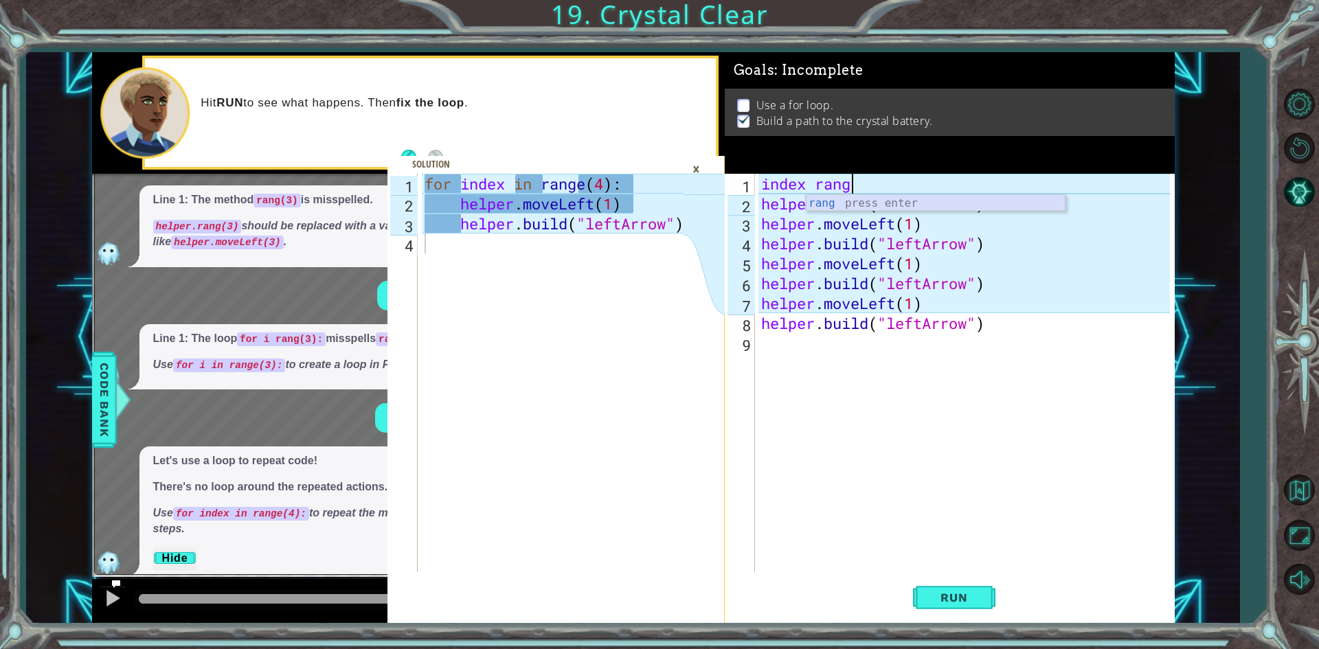
click at [934, 198] on div "rang press enter" at bounding box center [936, 219] width 260 height 49
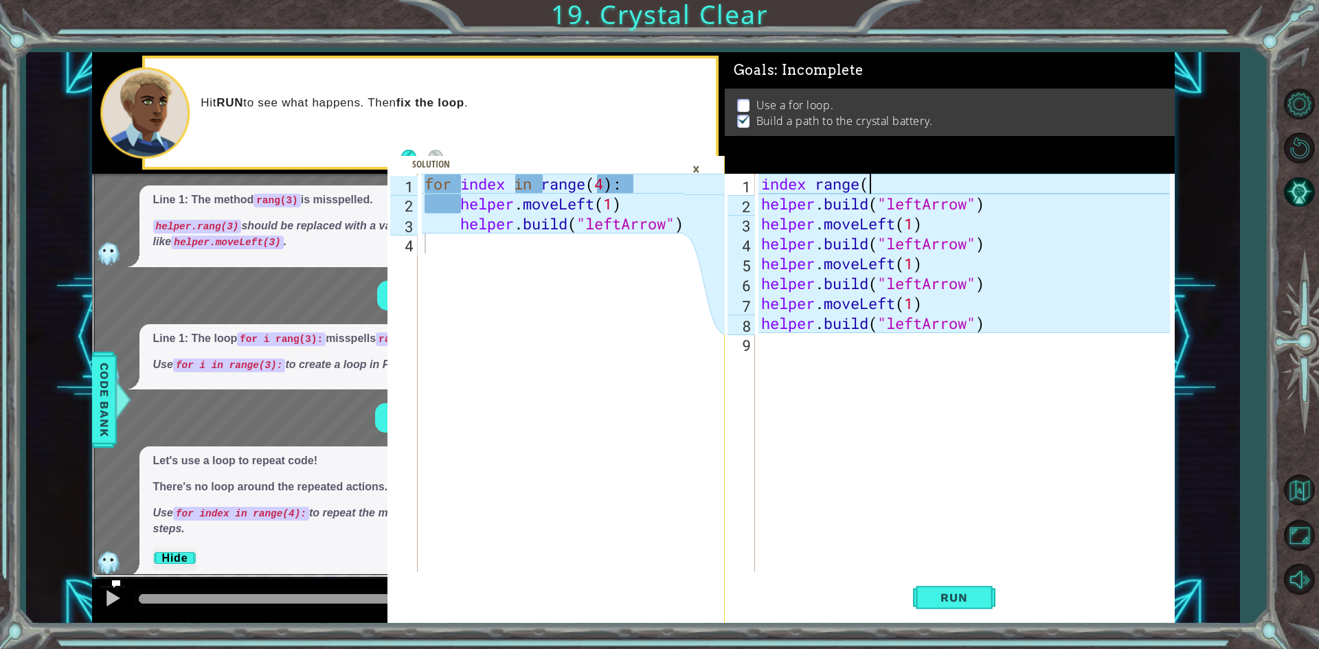
scroll to position [0, 4]
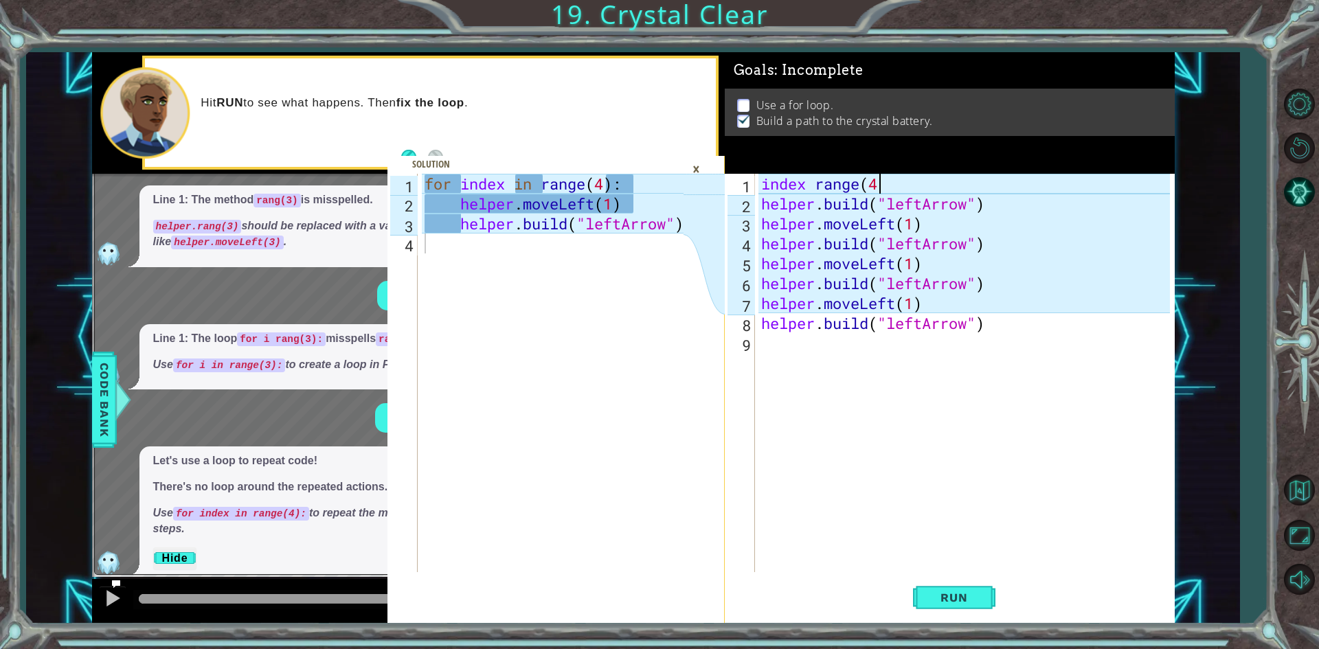
type textarea "index range(4)"
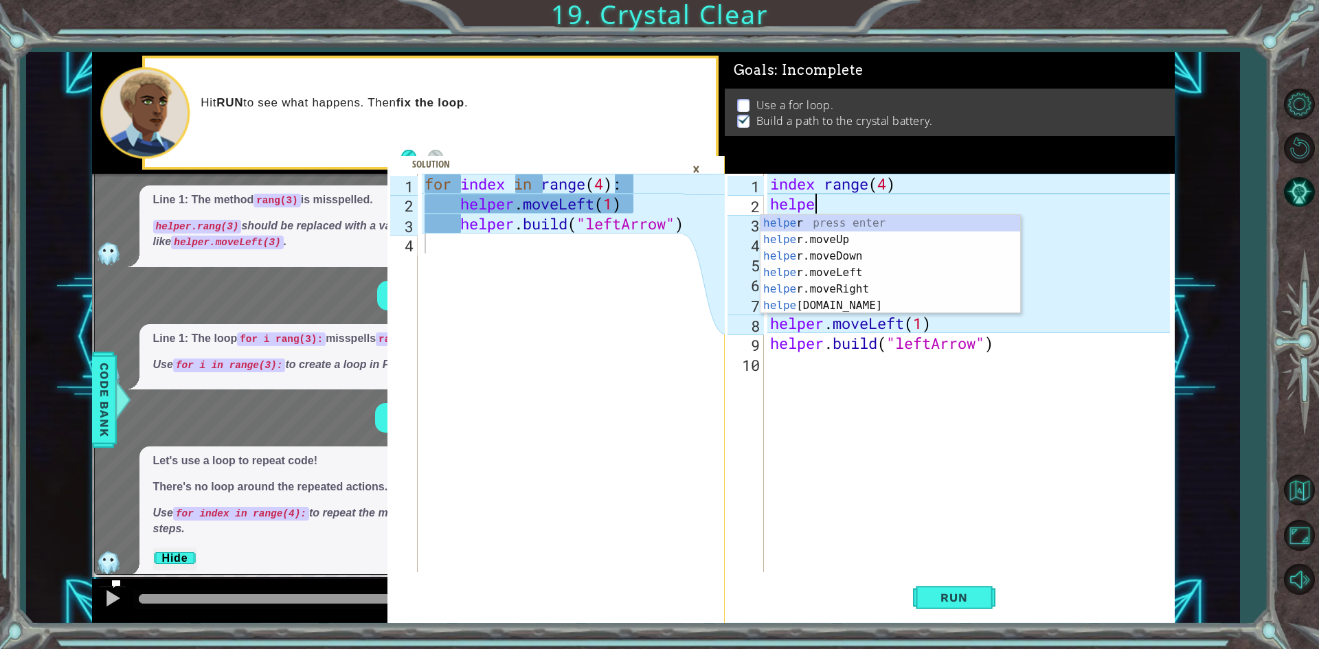
scroll to position [0, 1]
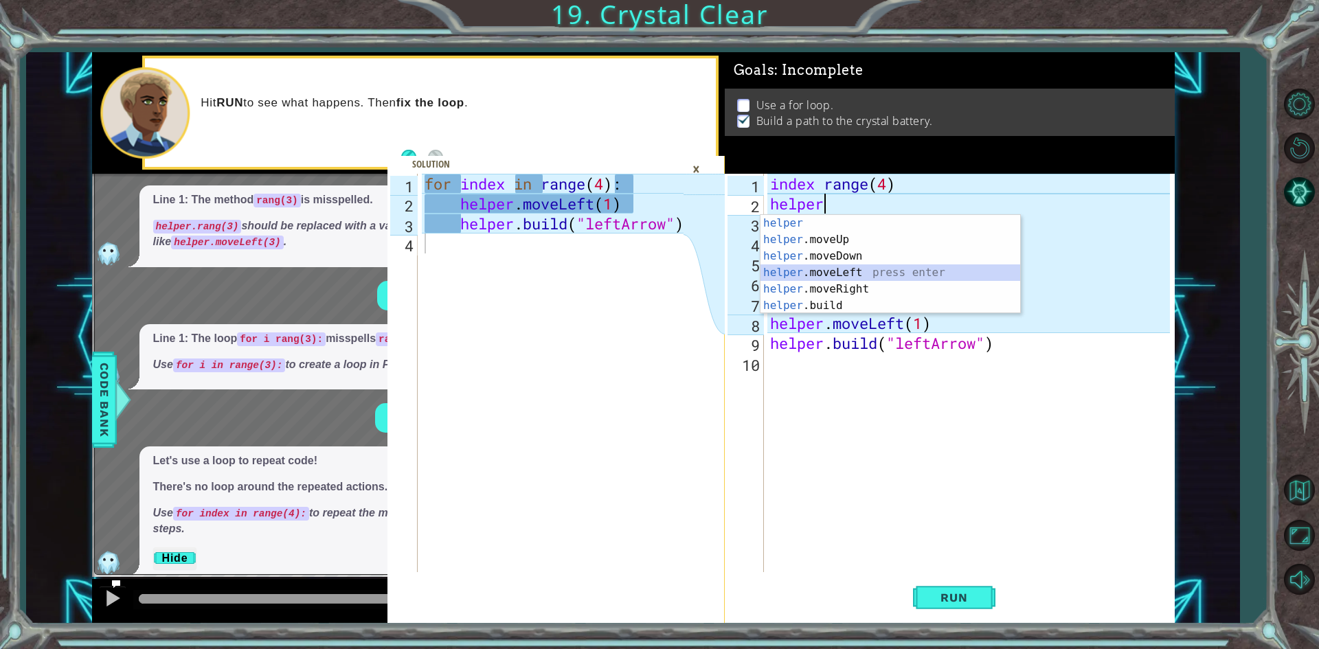
click at [838, 271] on div "helper press enter helper .moveUp press enter helper .moveDown press enter help…" at bounding box center [891, 281] width 260 height 132
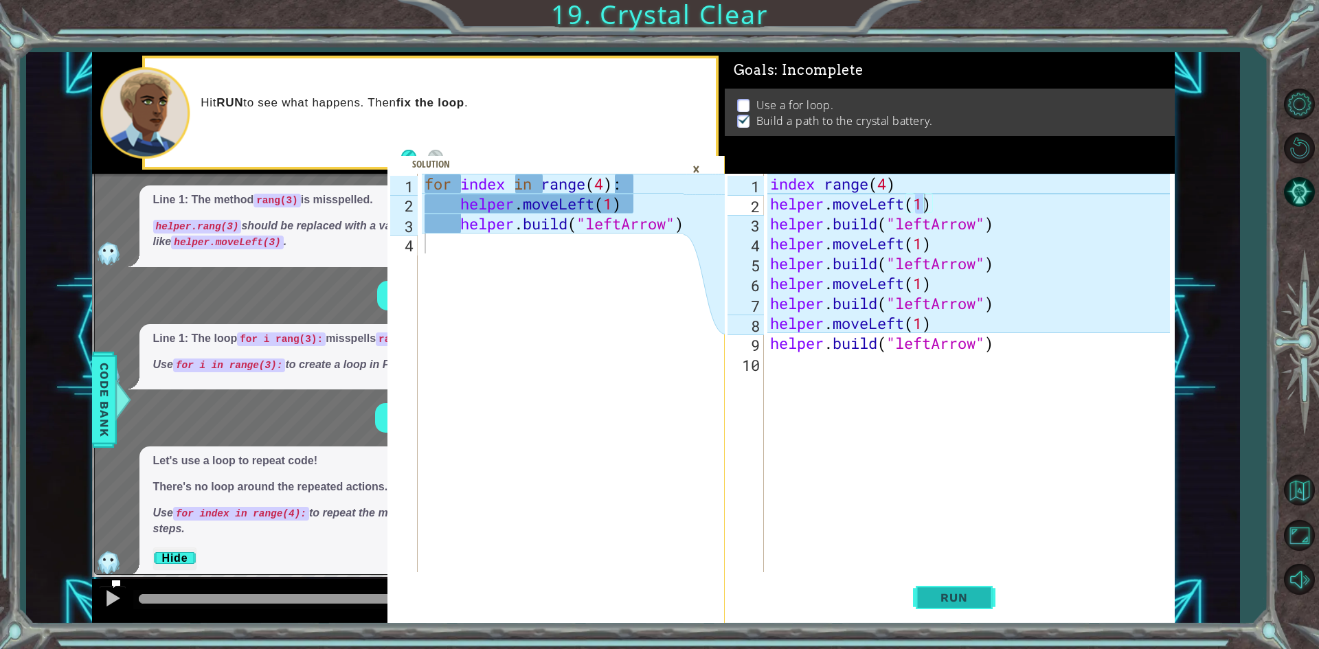
click at [915, 604] on button "Run" at bounding box center [954, 598] width 82 height 45
click at [101, 382] on span "Code Bank" at bounding box center [104, 399] width 22 height 84
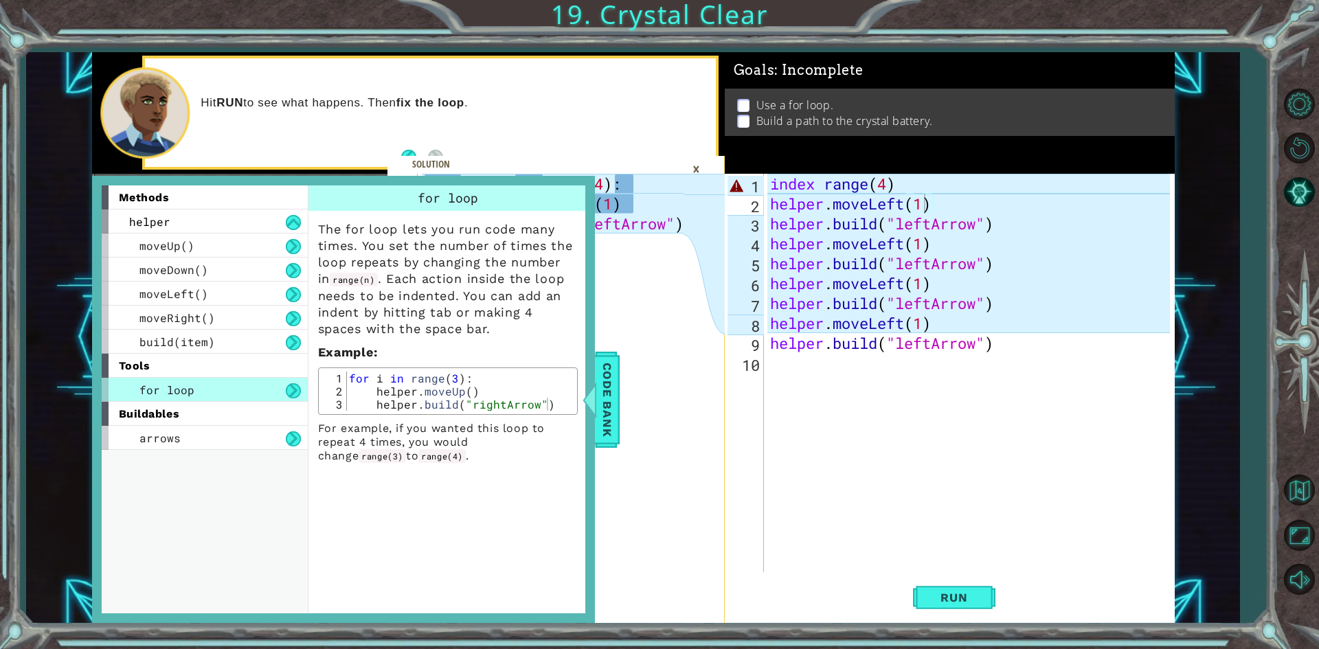
click at [813, 187] on div "index range ( 4 ) helper . moveLeft ( 1 ) helper . build ( "leftArrow" ) helper…" at bounding box center [971, 393] width 409 height 438
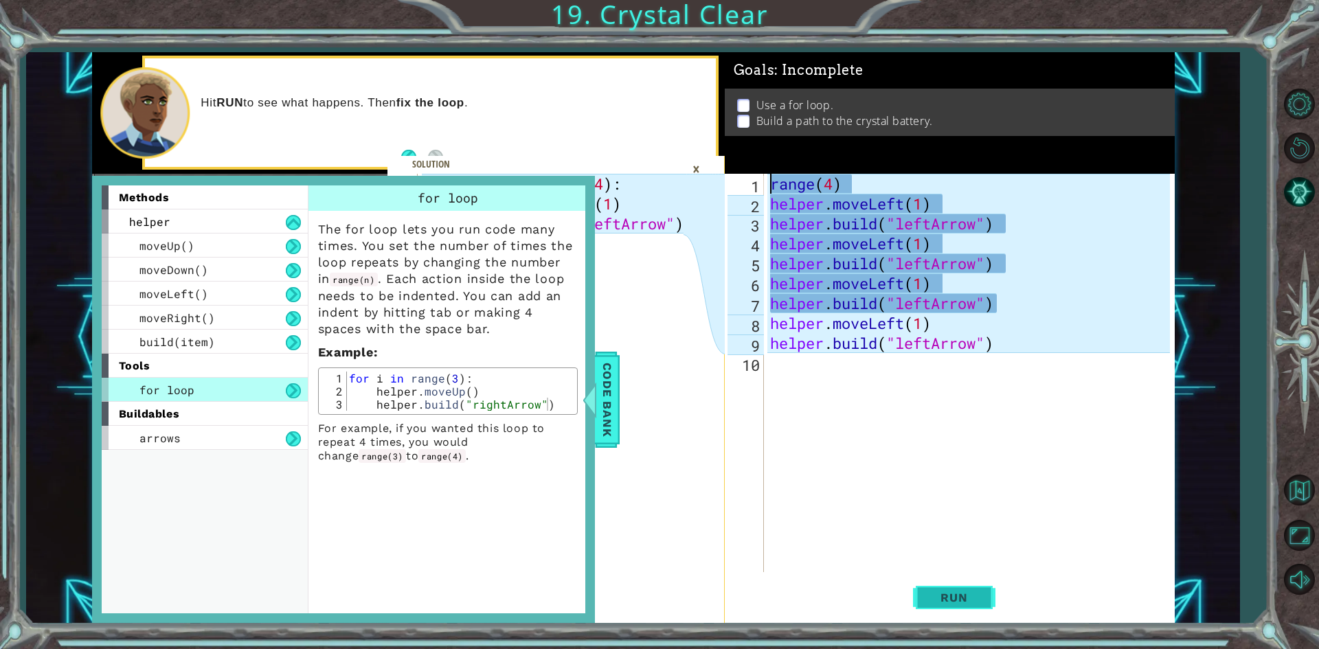
click at [948, 596] on span "Run" at bounding box center [954, 598] width 54 height 14
click at [604, 383] on span "Code Bank" at bounding box center [607, 399] width 22 height 84
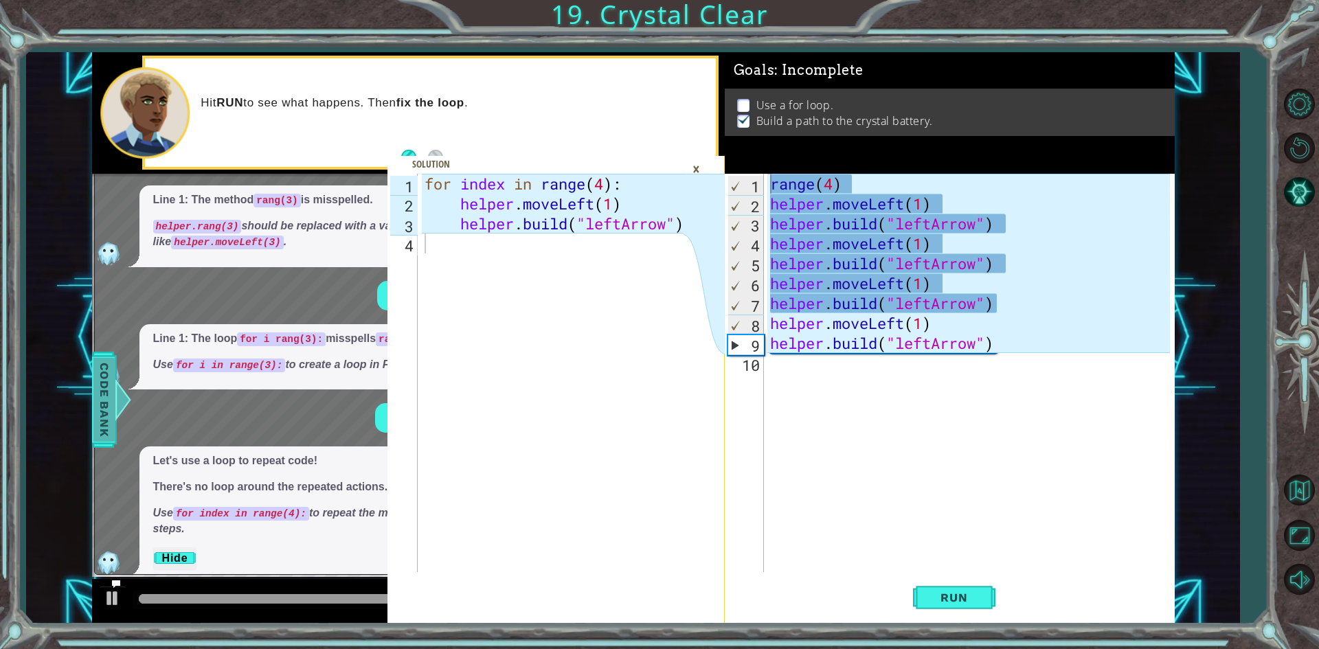
click at [102, 392] on span "Code Bank" at bounding box center [104, 399] width 22 height 84
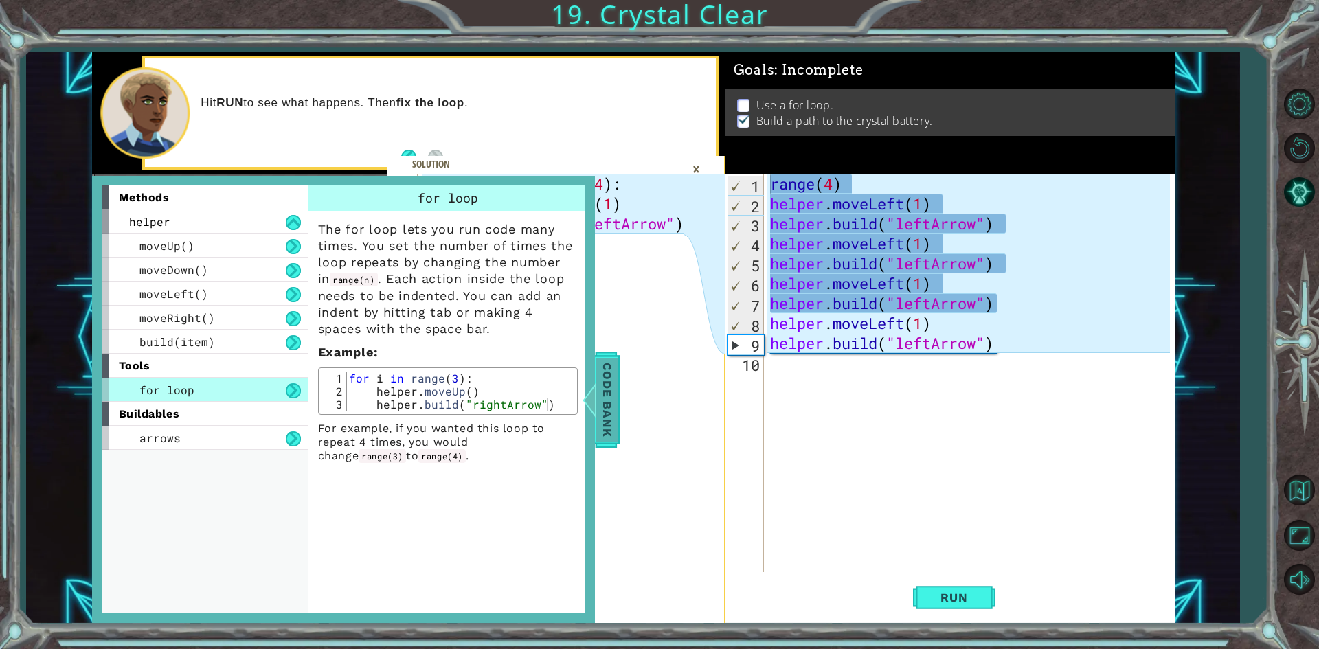
click at [611, 374] on span "Code Bank" at bounding box center [607, 399] width 22 height 84
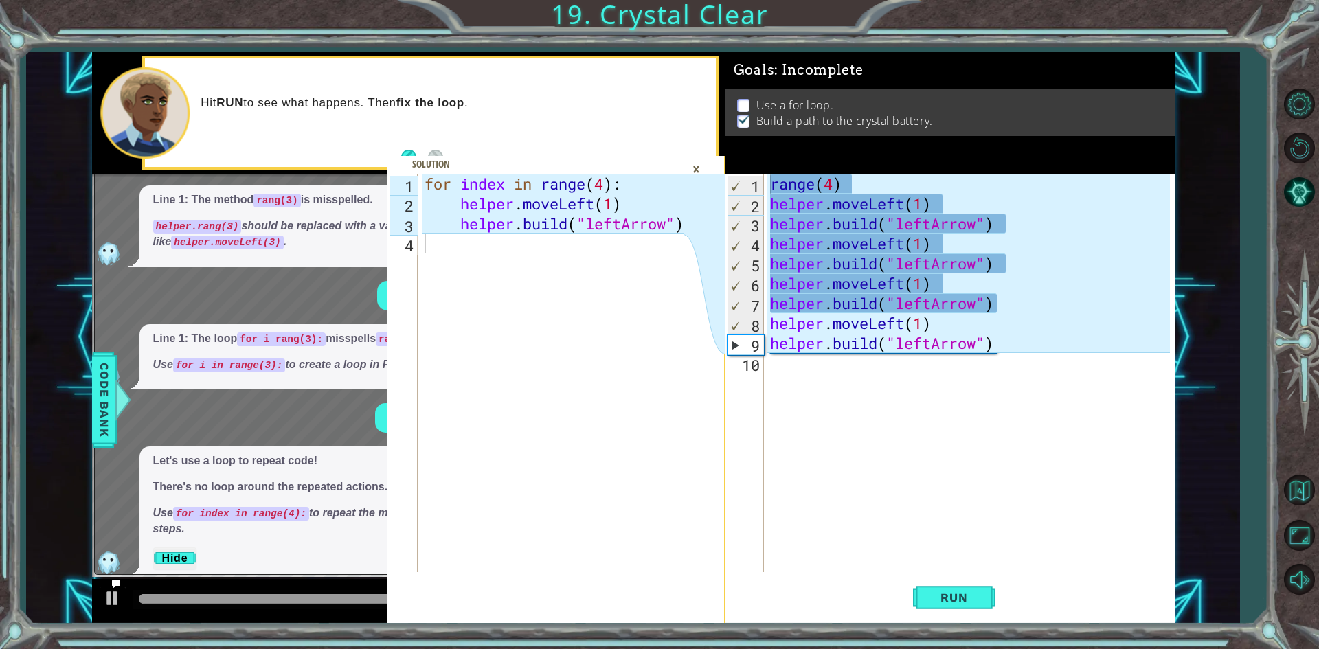
click at [698, 163] on div "×" at bounding box center [696, 168] width 21 height 23
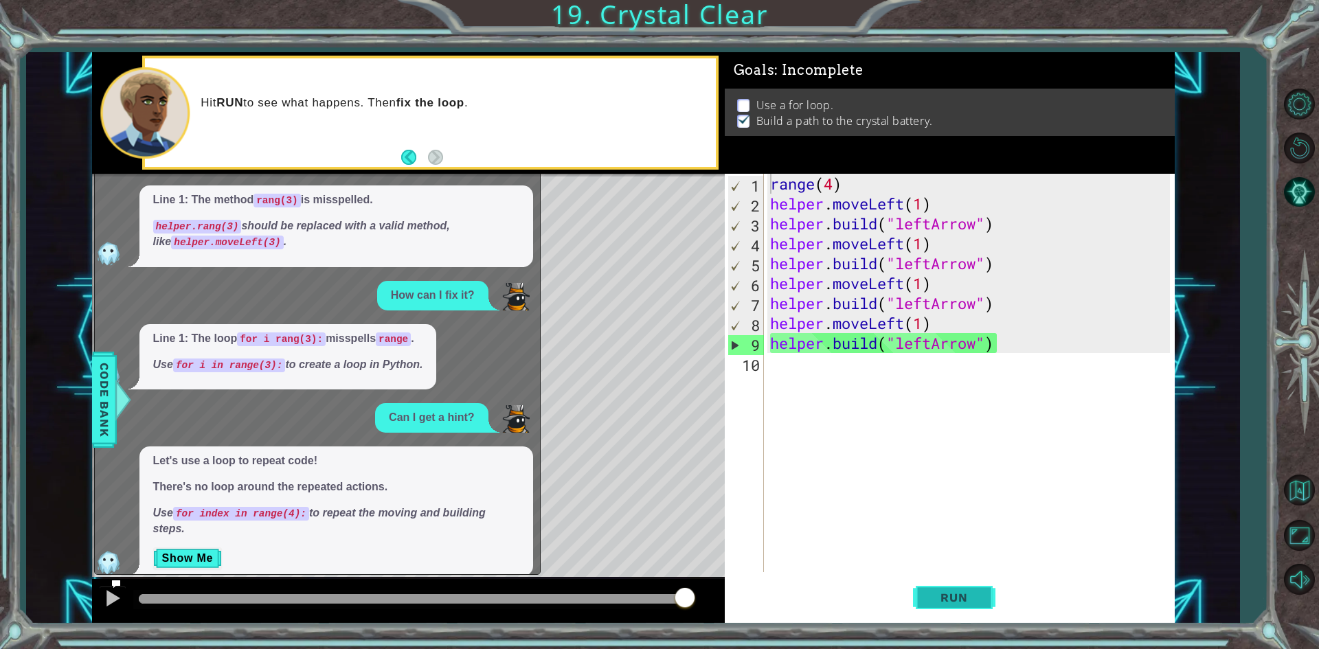
click at [971, 588] on button "Run" at bounding box center [954, 598] width 82 height 45
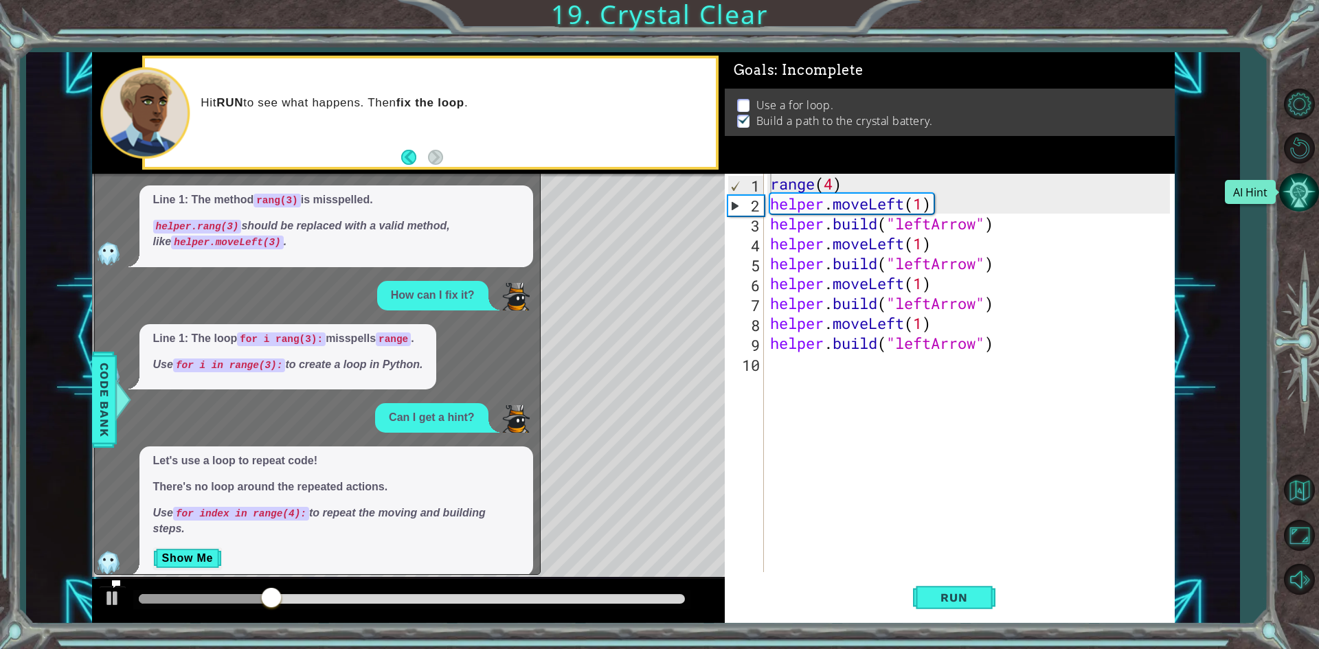
click at [1308, 179] on button "AI Hint" at bounding box center [1299, 192] width 40 height 40
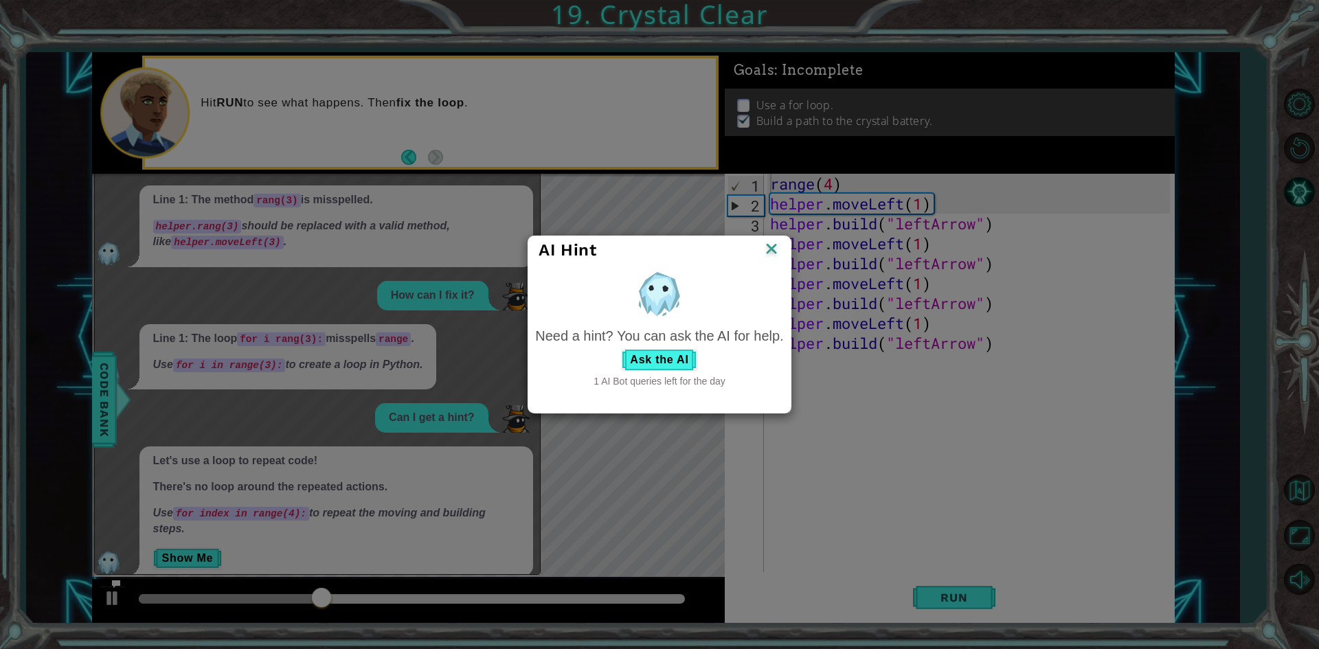
click at [774, 250] on img at bounding box center [772, 250] width 18 height 21
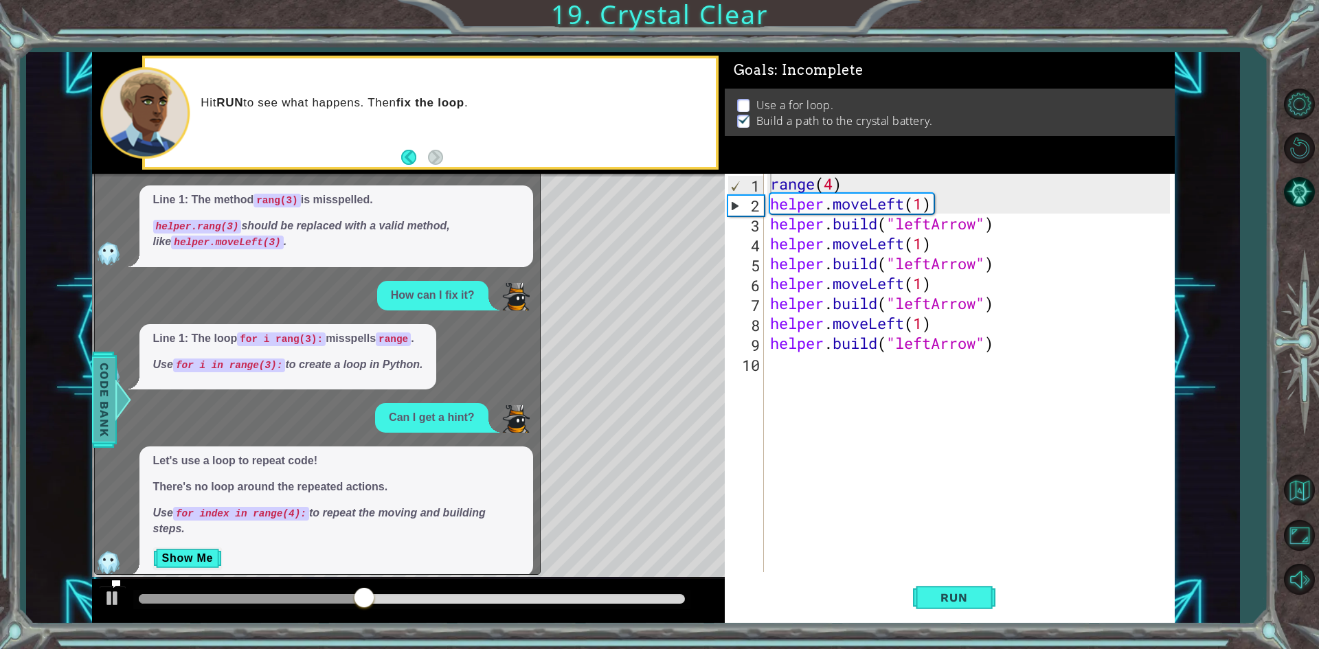
click at [111, 390] on span "Code Bank" at bounding box center [104, 399] width 22 height 84
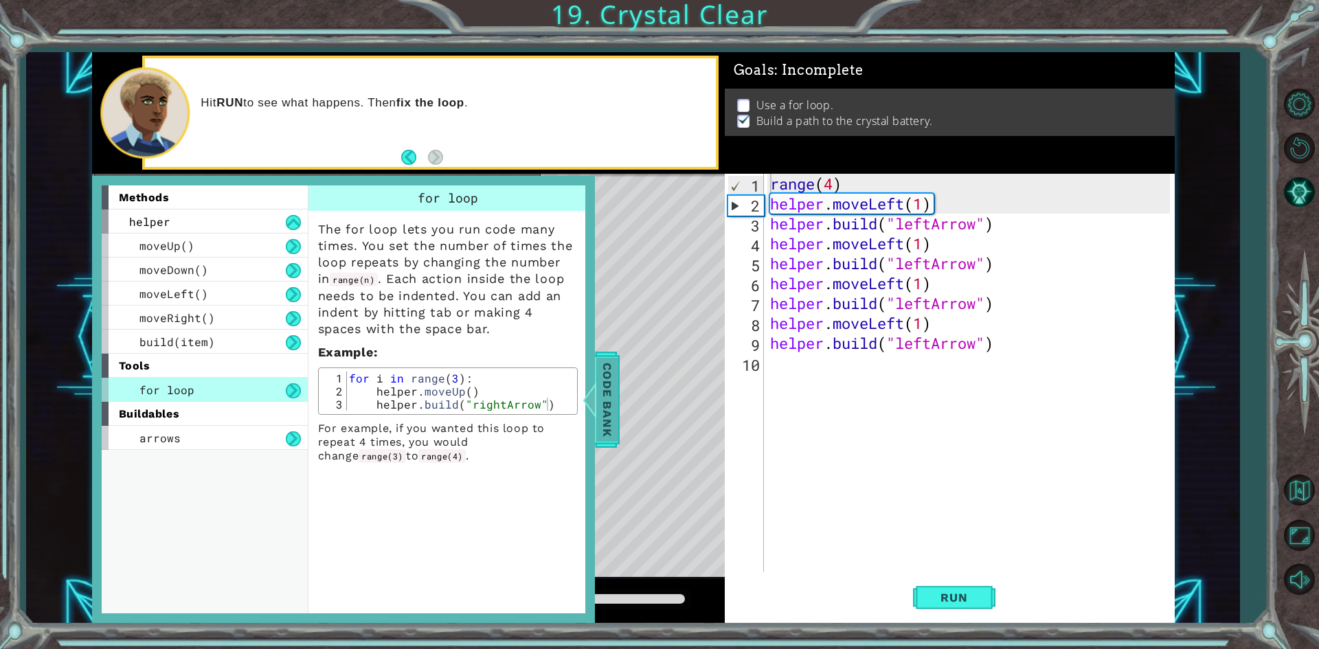
click at [111, 390] on div "for loop" at bounding box center [205, 390] width 206 height 24
click at [606, 397] on span "Code Bank" at bounding box center [607, 399] width 22 height 84
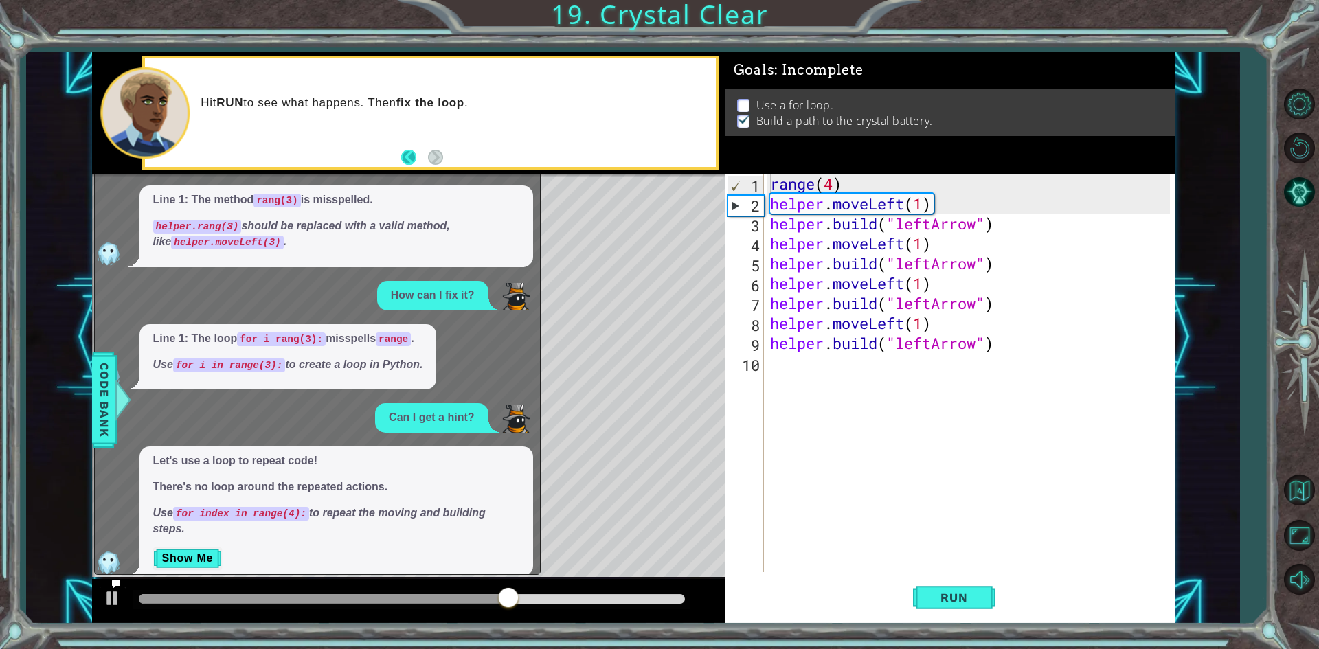
click at [404, 157] on button "Back" at bounding box center [414, 157] width 27 height 15
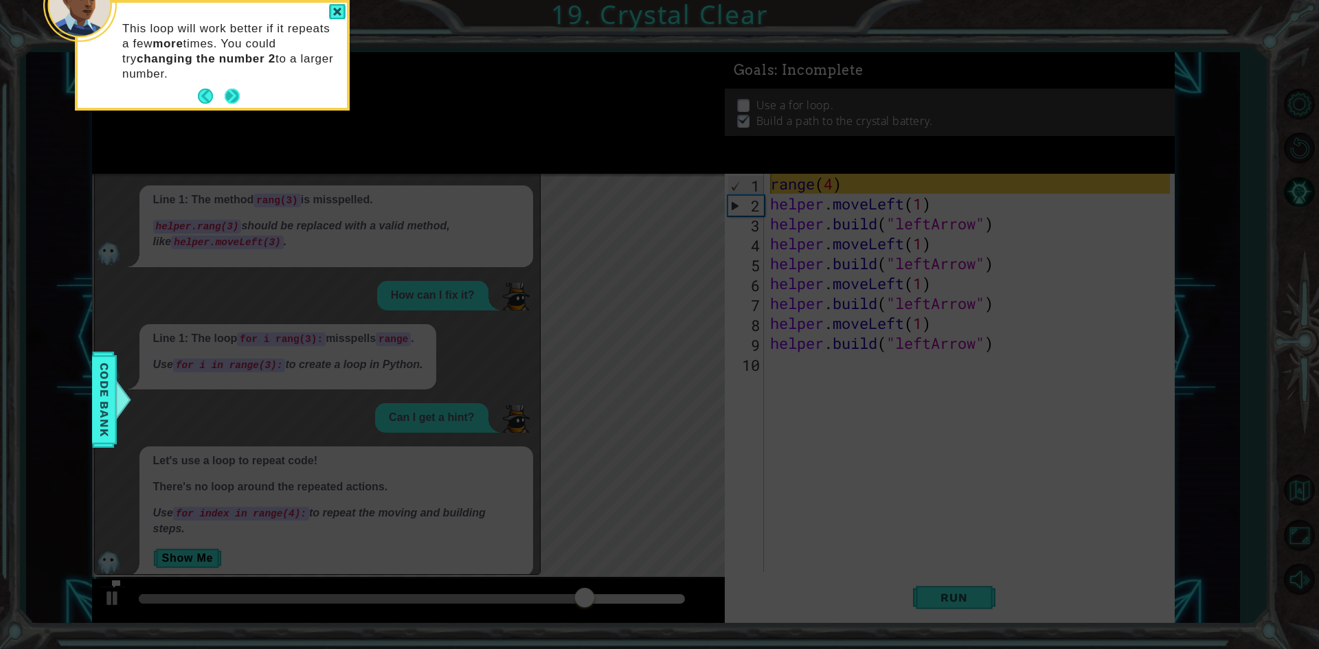
click at [227, 95] on button "Next" at bounding box center [233, 97] width 16 height 16
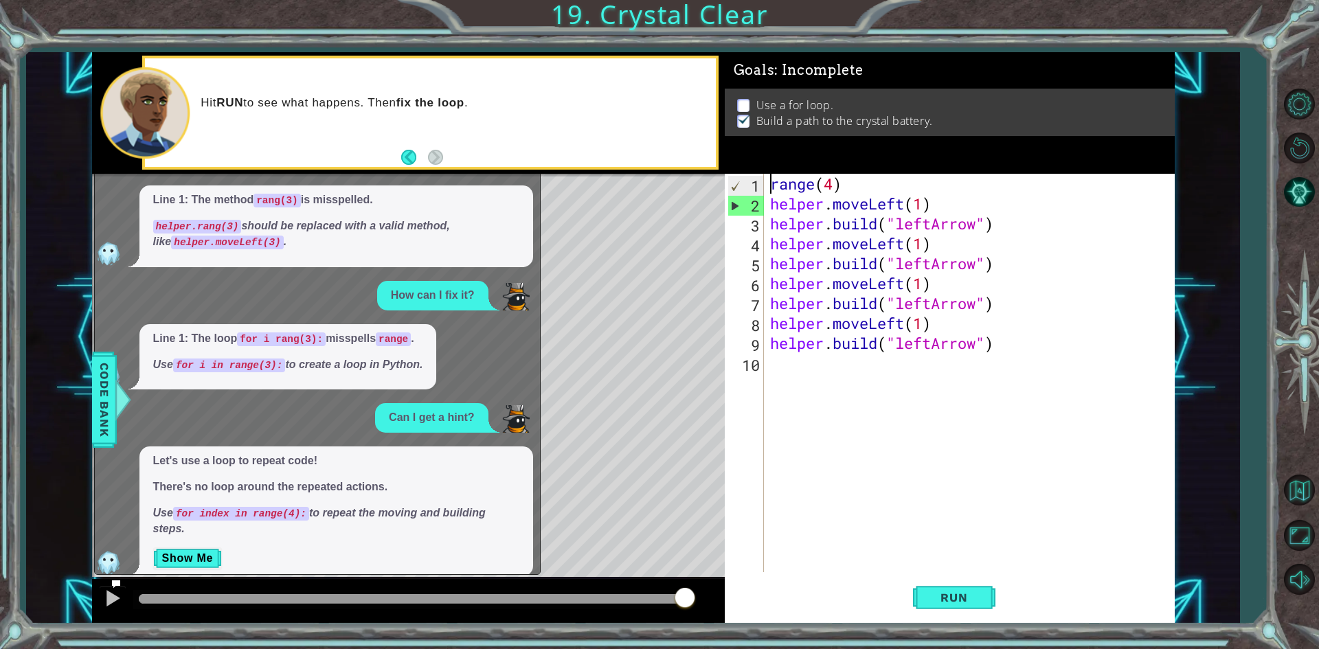
click at [739, 99] on p at bounding box center [743, 105] width 12 height 13
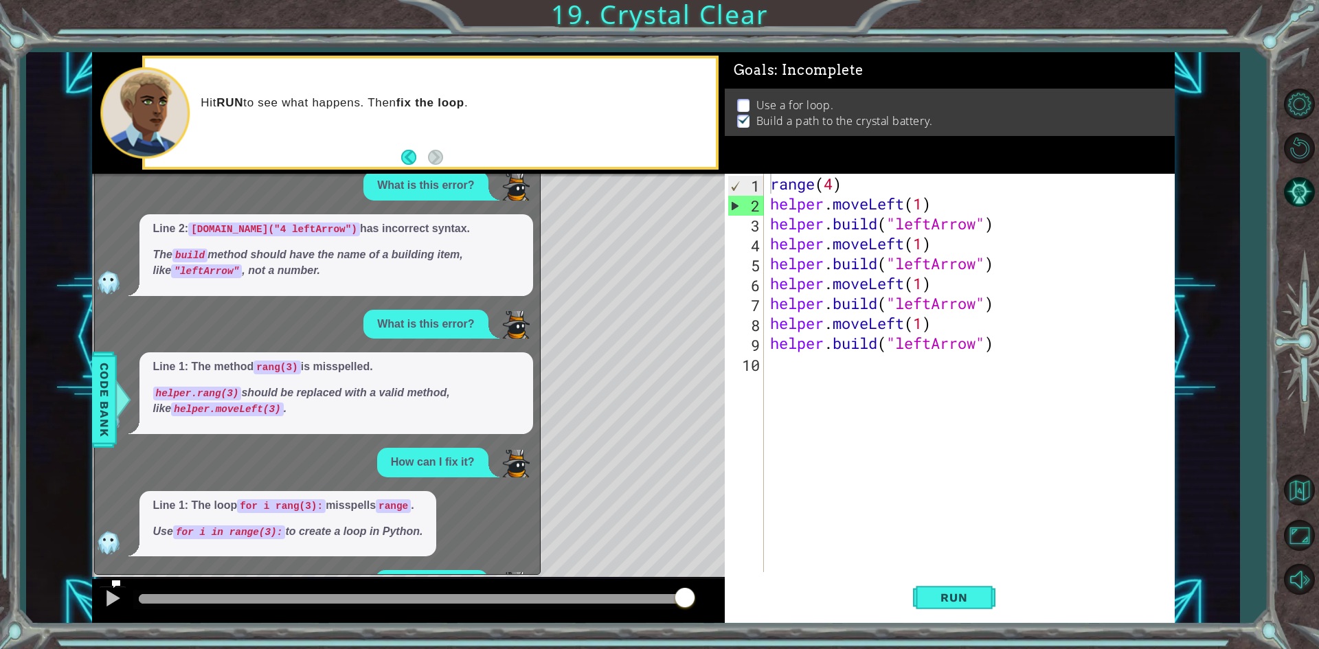
scroll to position [0, 0]
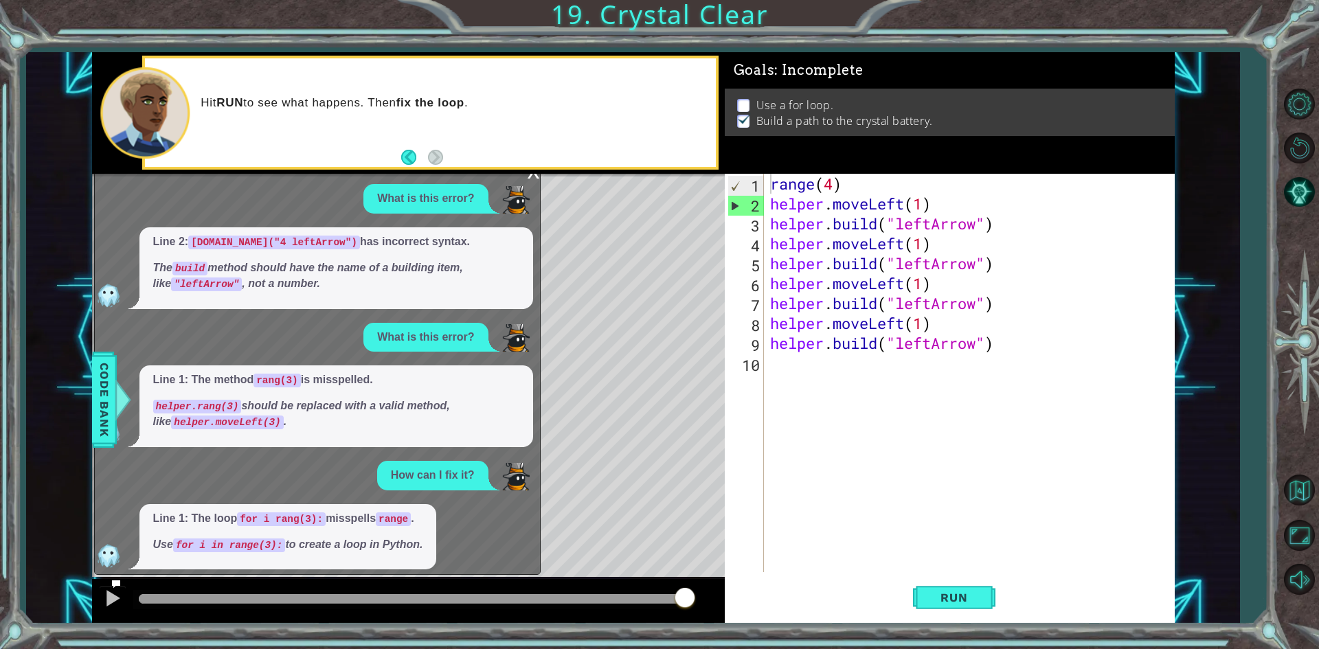
click at [537, 177] on div "x" at bounding box center [534, 171] width 12 height 14
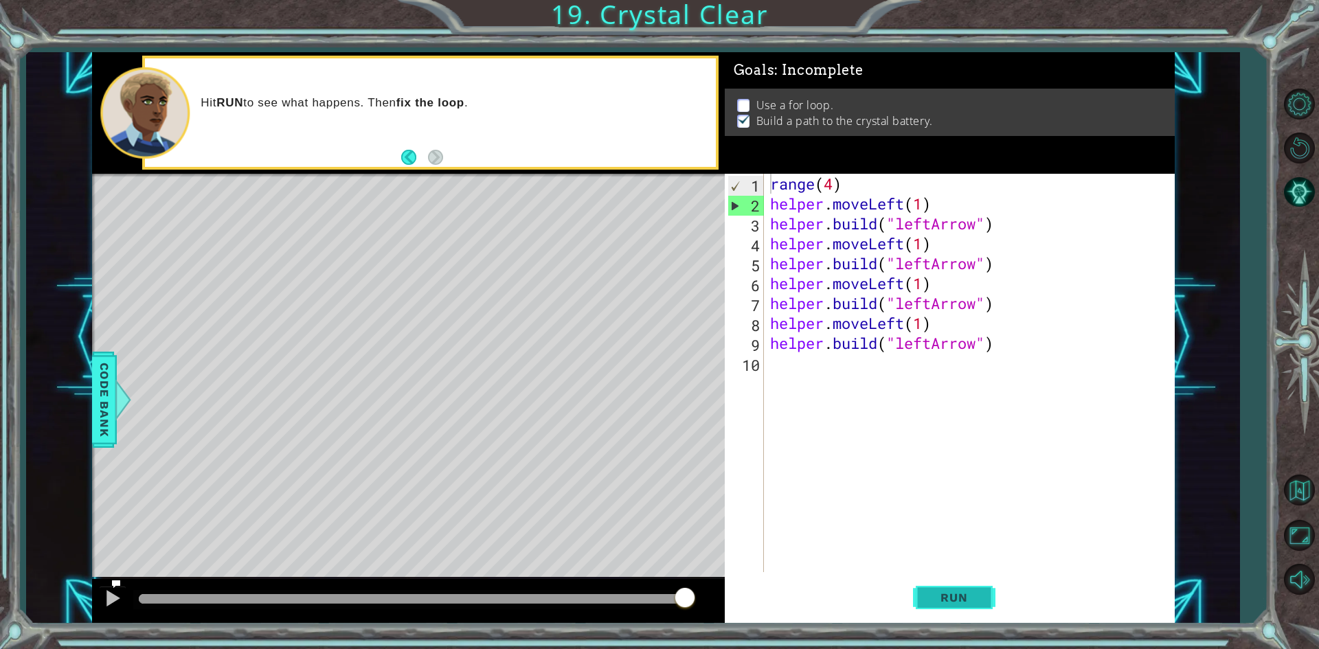
click at [923, 580] on button "Run" at bounding box center [954, 598] width 82 height 45
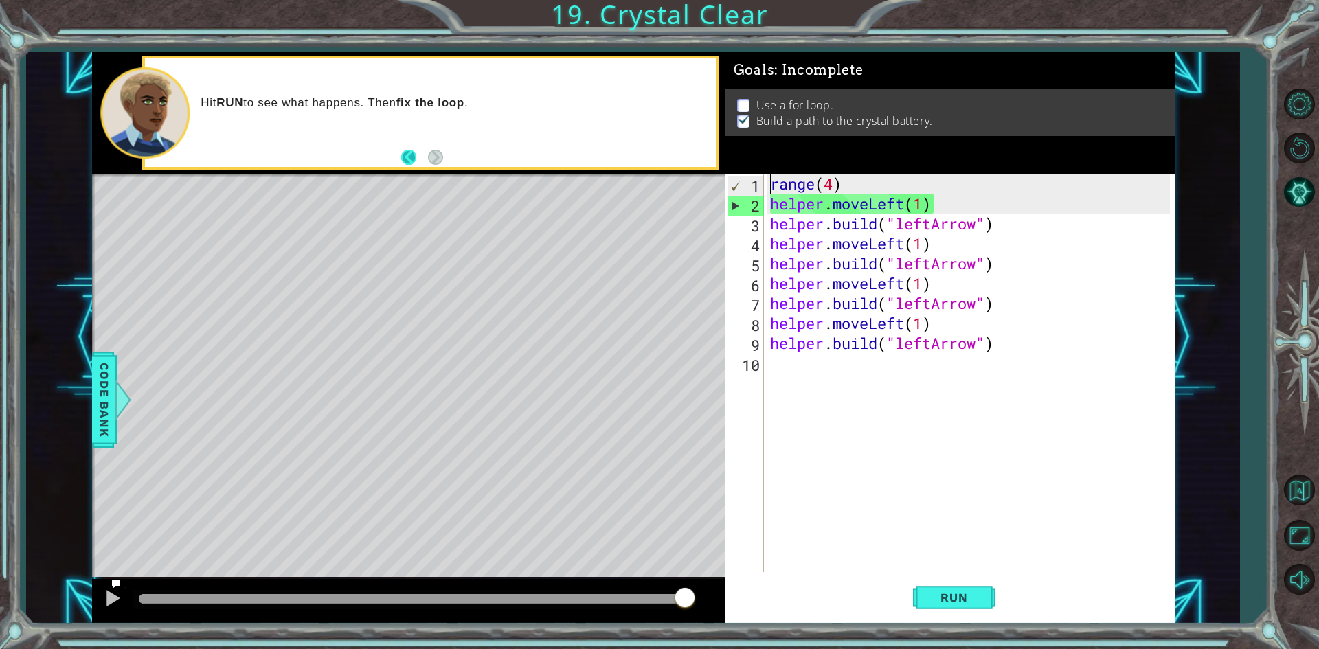
click at [409, 150] on button "Back" at bounding box center [414, 157] width 27 height 15
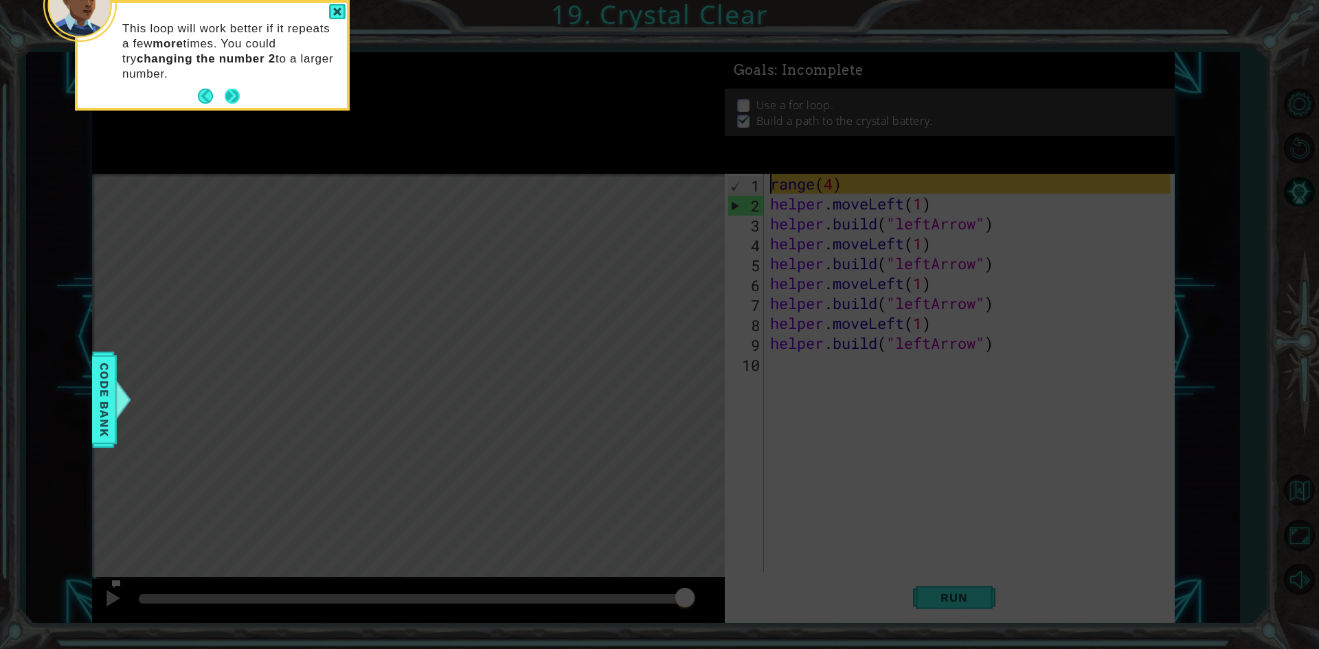
click at [229, 96] on button "Next" at bounding box center [232, 96] width 18 height 18
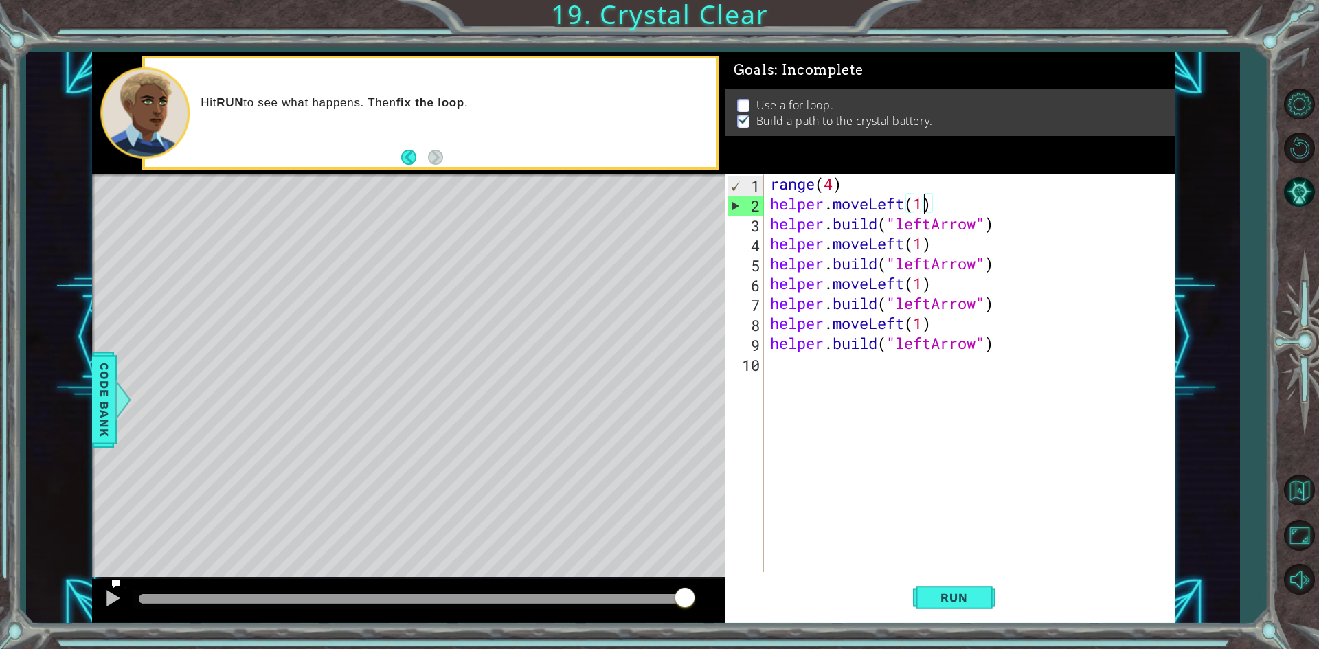
click at [922, 210] on div "range ( 4 ) helper . moveLeft ( 1 ) helper . build ( "leftArrow" ) helper . mov…" at bounding box center [971, 393] width 409 height 438
click at [956, 582] on button "Run" at bounding box center [954, 598] width 82 height 45
click at [921, 609] on button "Run" at bounding box center [954, 598] width 82 height 45
type textarea "helper.moveLeft(2)"
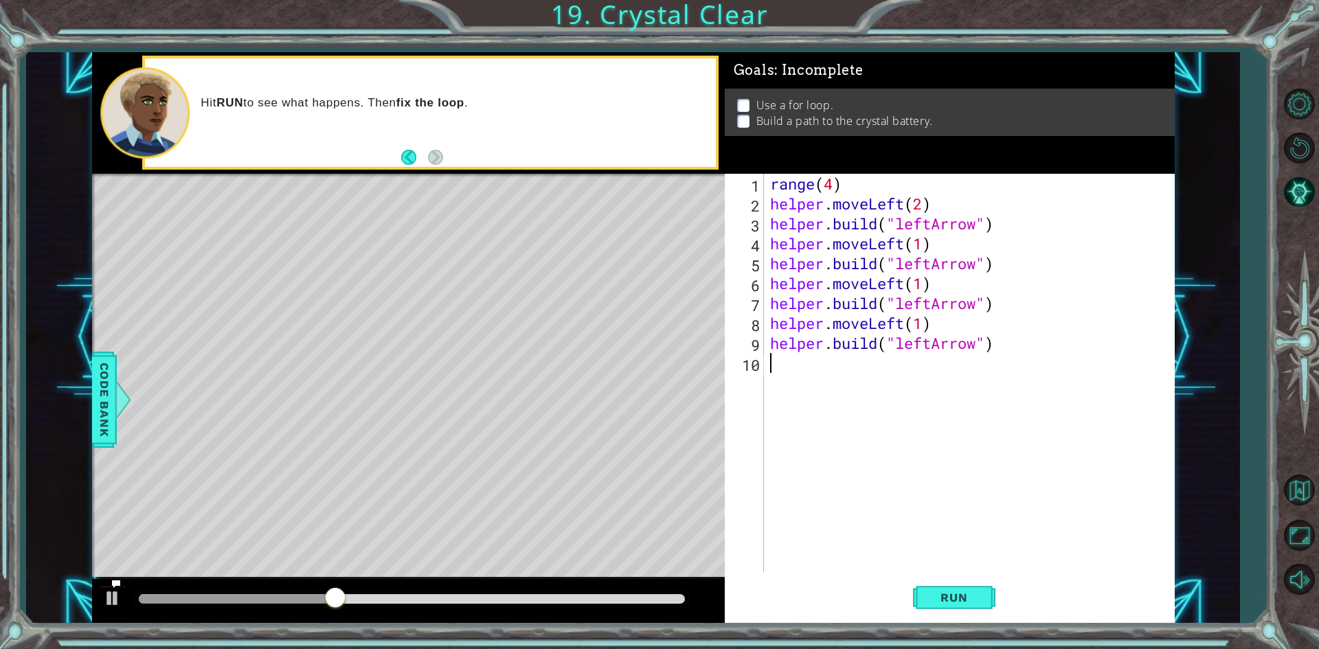
click at [921, 535] on div "range ( 4 ) helper . moveLeft ( 2 ) helper . build ( "leftArrow" ) helper . mov…" at bounding box center [971, 393] width 409 height 438
click at [948, 585] on button "Run" at bounding box center [954, 598] width 82 height 45
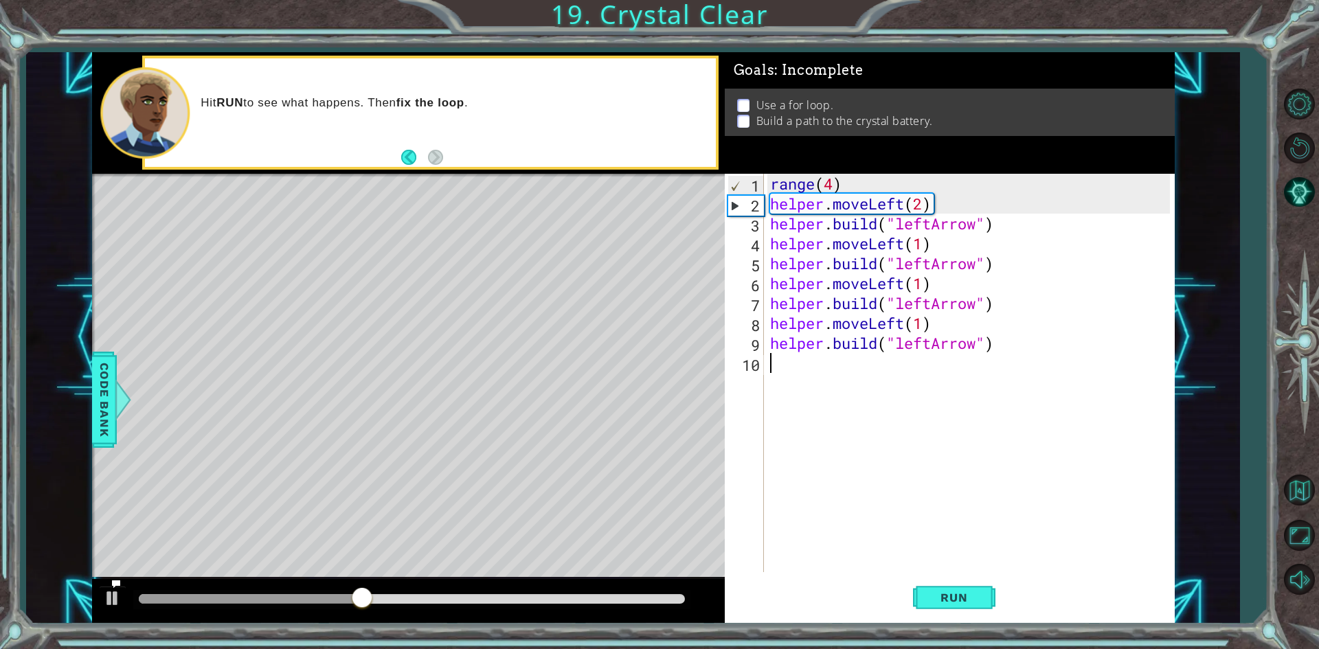
click at [925, 199] on div "range ( 4 ) helper . moveLeft ( 2 ) helper . build ( "leftArrow" ) helper . mov…" at bounding box center [971, 393] width 409 height 438
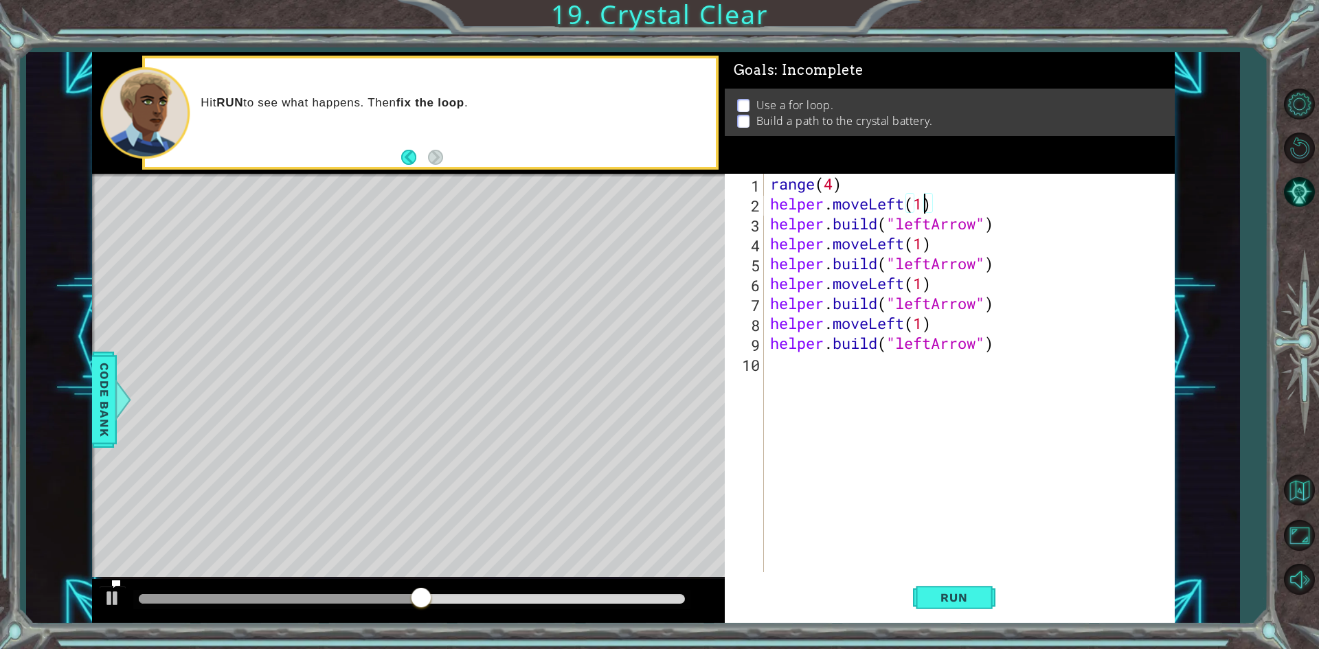
scroll to position [0, 6]
click at [948, 596] on span "Run" at bounding box center [954, 598] width 54 height 14
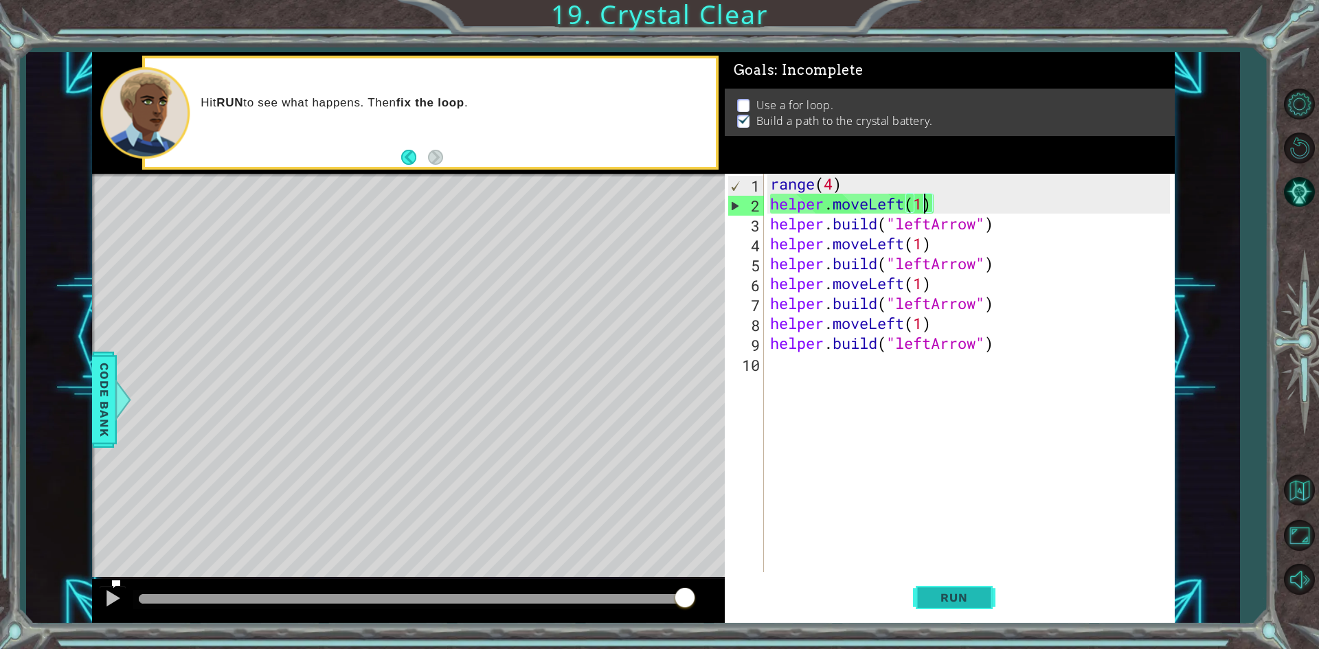
click at [926, 590] on button "Run" at bounding box center [954, 598] width 82 height 45
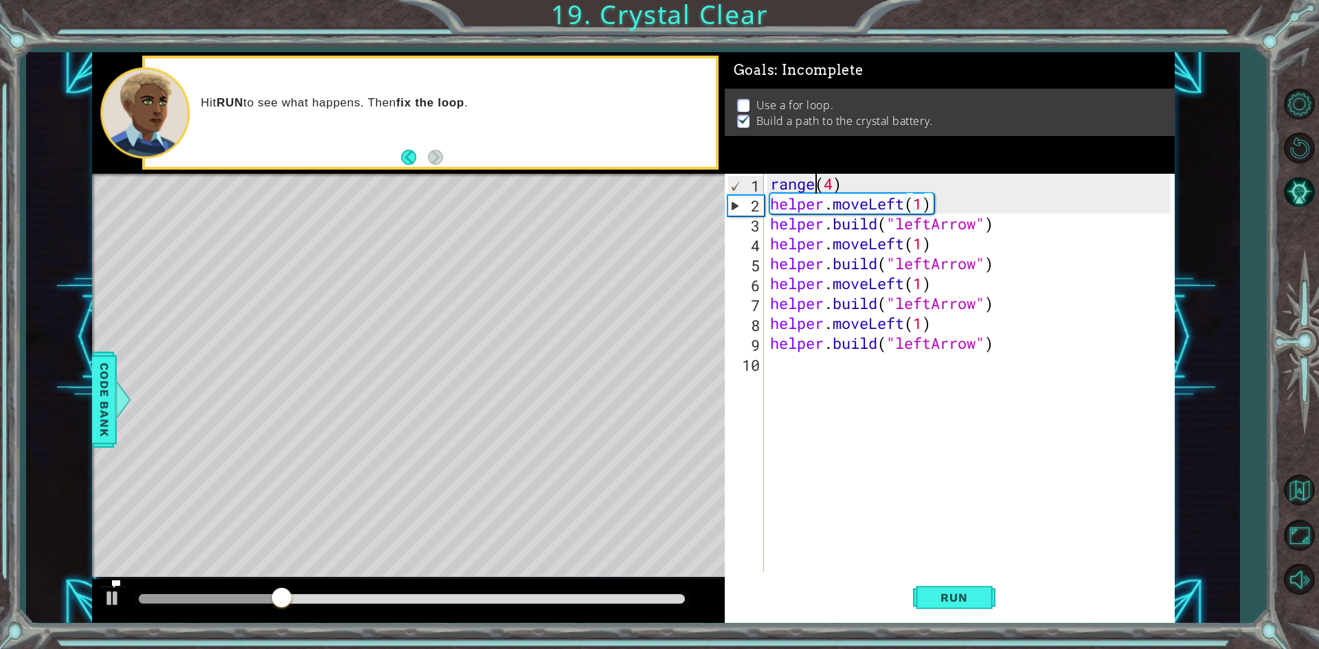
click at [820, 177] on div "range ( 4 ) helper . moveLeft ( 1 ) helper . build ( "leftArrow" ) helper . mov…" at bounding box center [971, 393] width 409 height 438
click at [827, 192] on div "range ( 4 ) helper . moveLeft ( 1 ) helper . build ( "leftArrow" ) helper . mov…" at bounding box center [971, 393] width 409 height 438
click at [835, 190] on div "range ( 4 ) helper . moveLeft ( 1 ) helper . build ( "leftArrow" ) helper . mov…" at bounding box center [971, 393] width 409 height 438
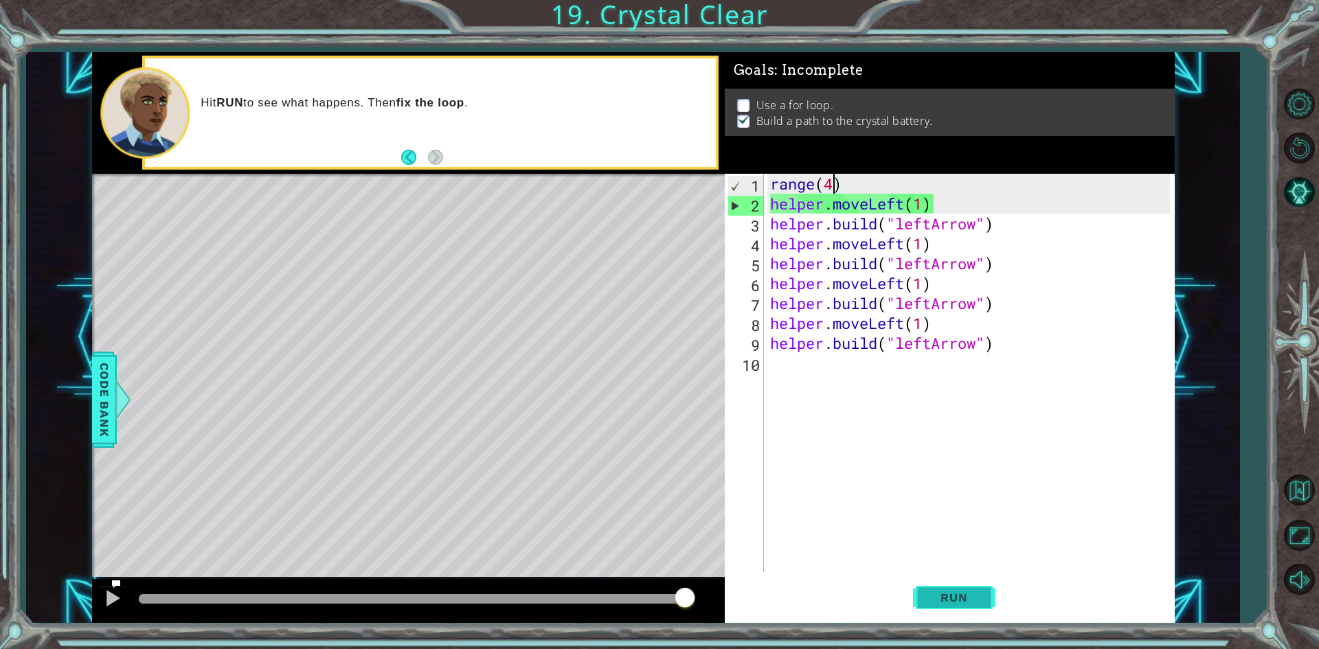
click at [979, 606] on button "Run" at bounding box center [954, 598] width 82 height 45
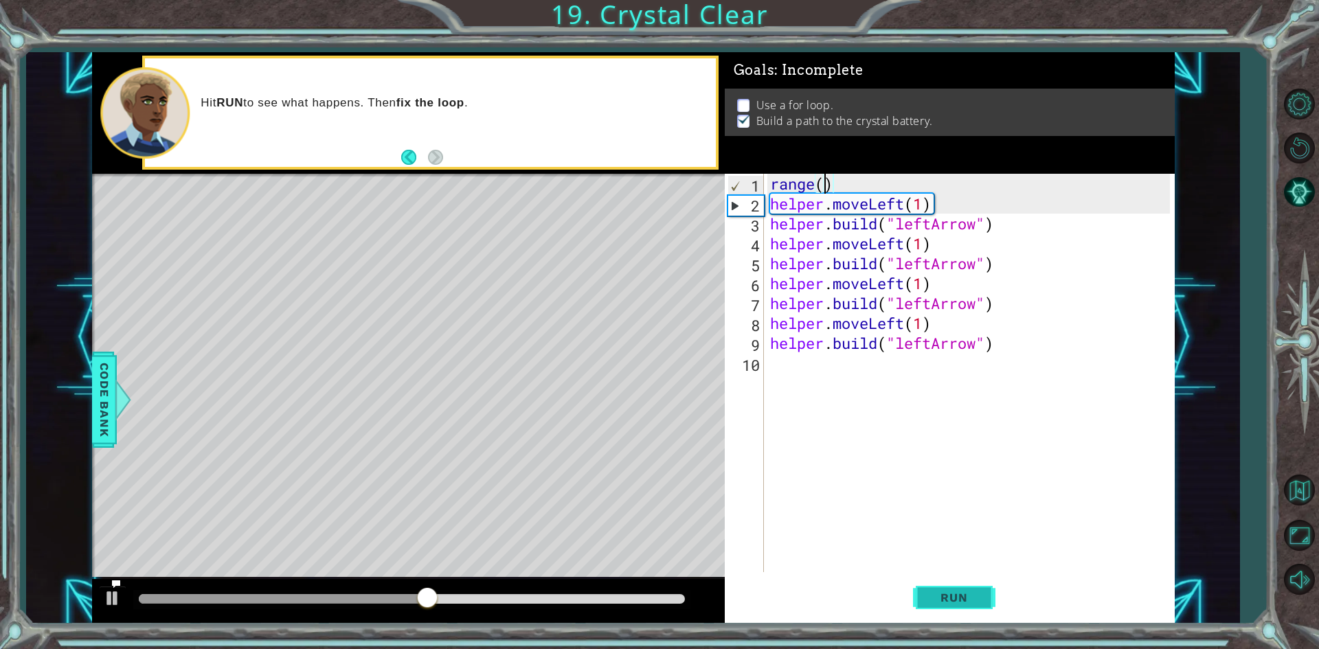
scroll to position [0, 2]
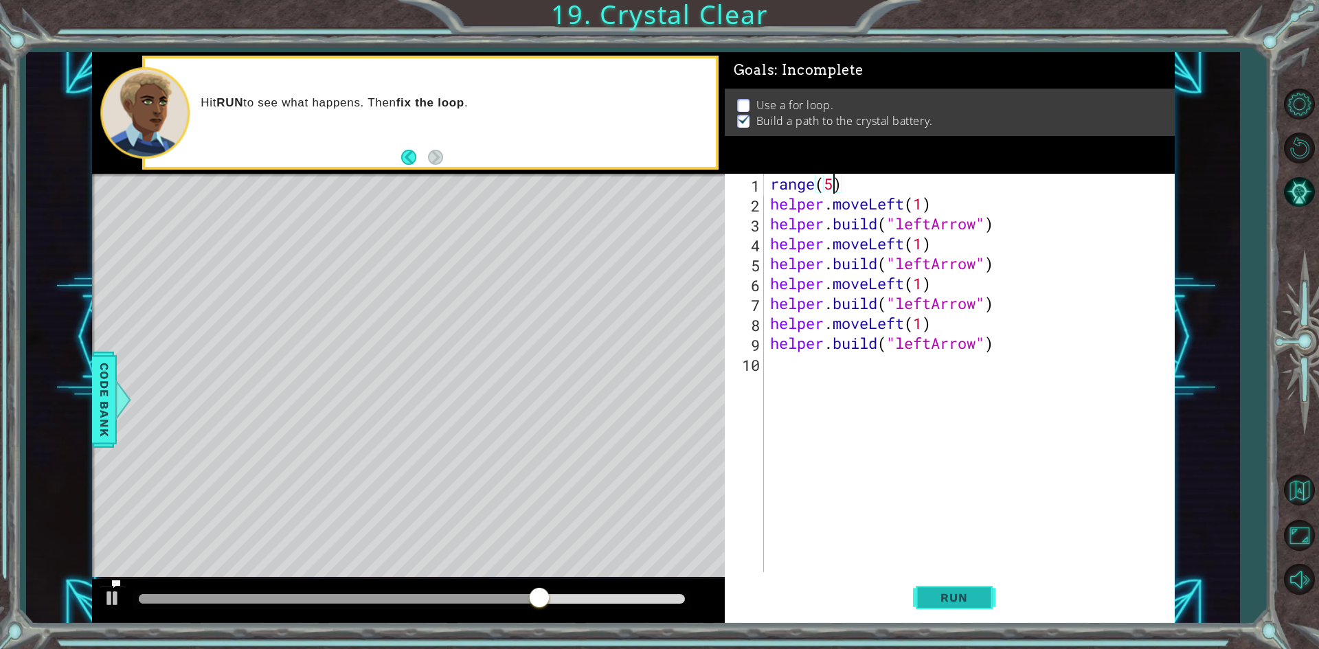
click at [932, 597] on span "Run" at bounding box center [954, 598] width 54 height 14
click at [937, 600] on span "Run" at bounding box center [954, 598] width 54 height 14
click at [102, 405] on span "Code Bank" at bounding box center [104, 399] width 22 height 84
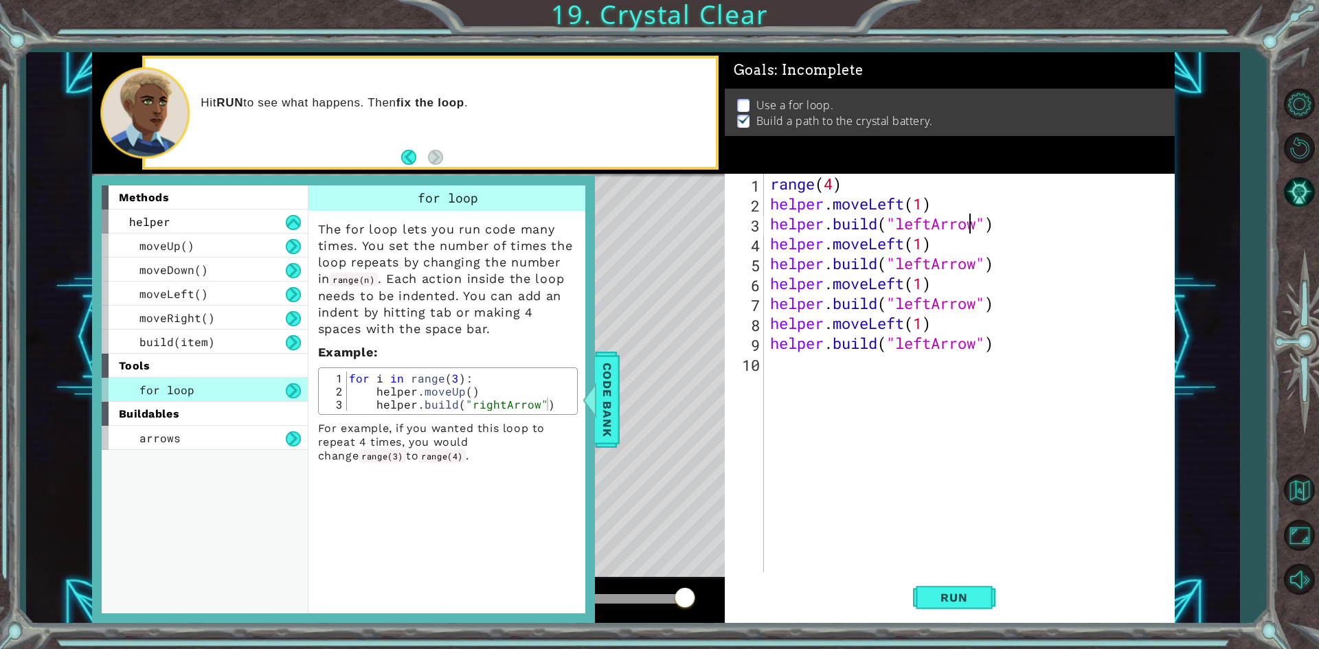
click at [967, 232] on div "range ( 4 ) helper . moveLeft ( 1 ) helper . build ( "leftArrow" ) helper . mov…" at bounding box center [971, 393] width 409 height 438
type textarea "[DOMAIN_NAME]("rightArrow")"
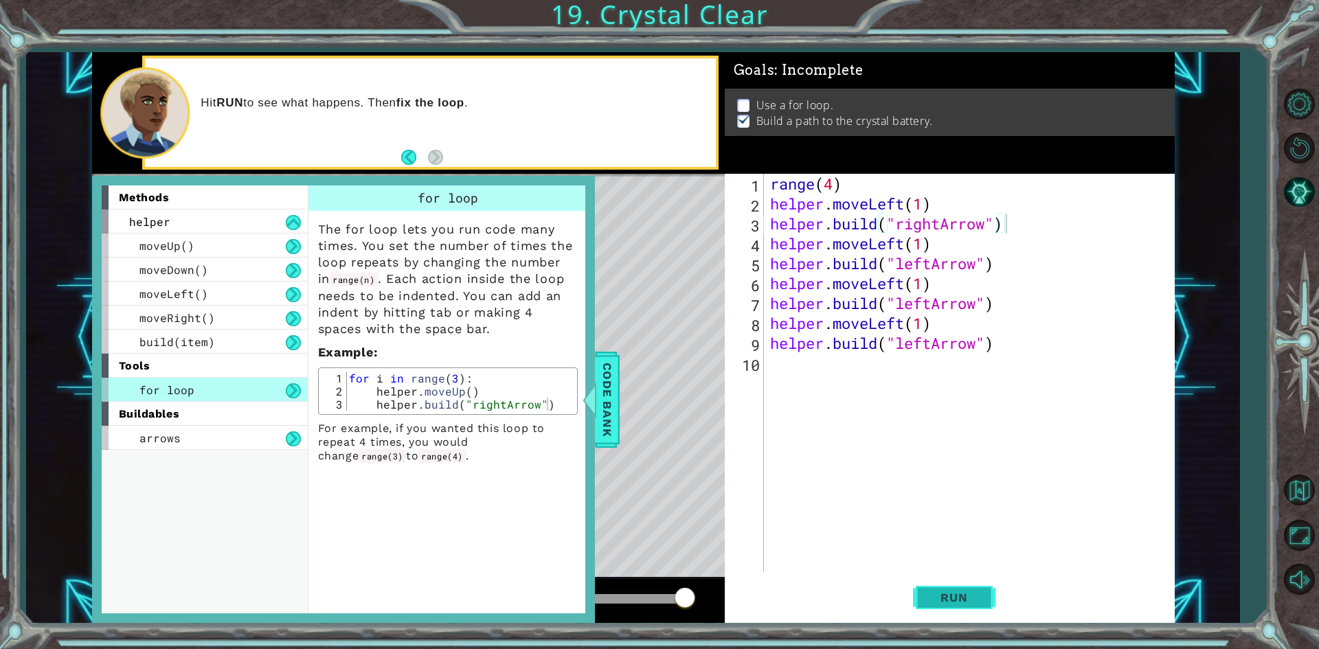
click at [965, 606] on button "Run" at bounding box center [954, 598] width 82 height 45
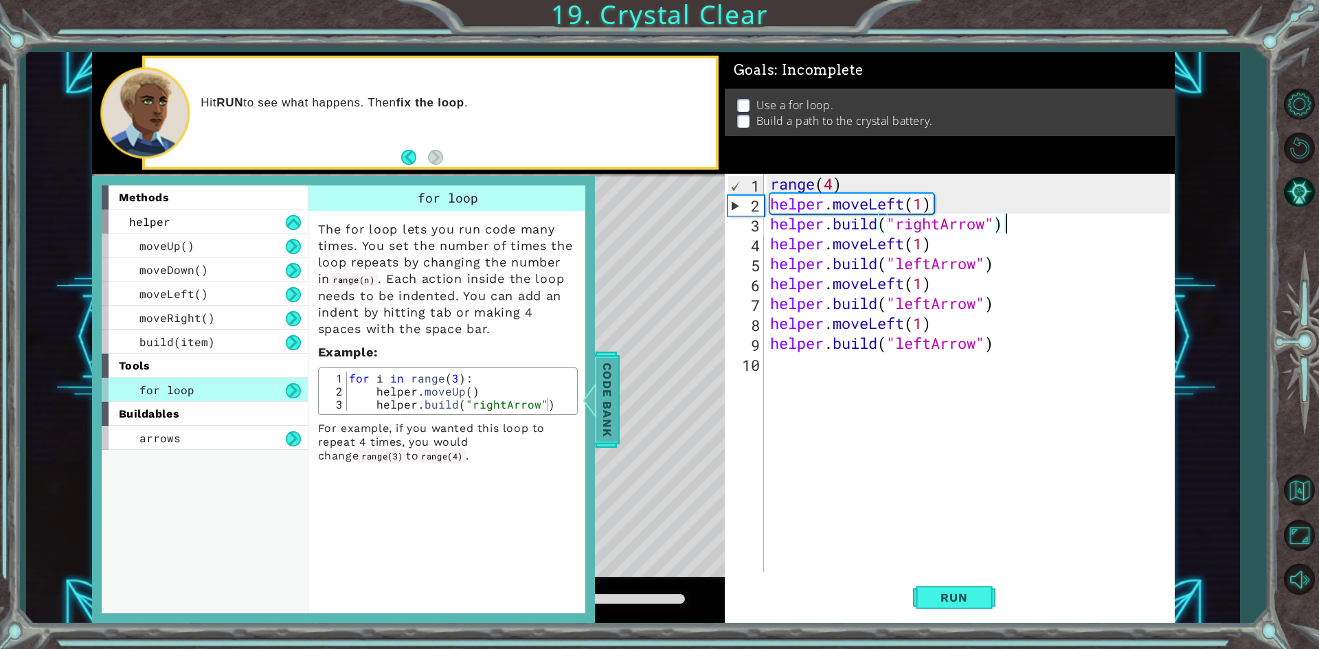
click at [601, 416] on span "Code Bank" at bounding box center [607, 399] width 22 height 84
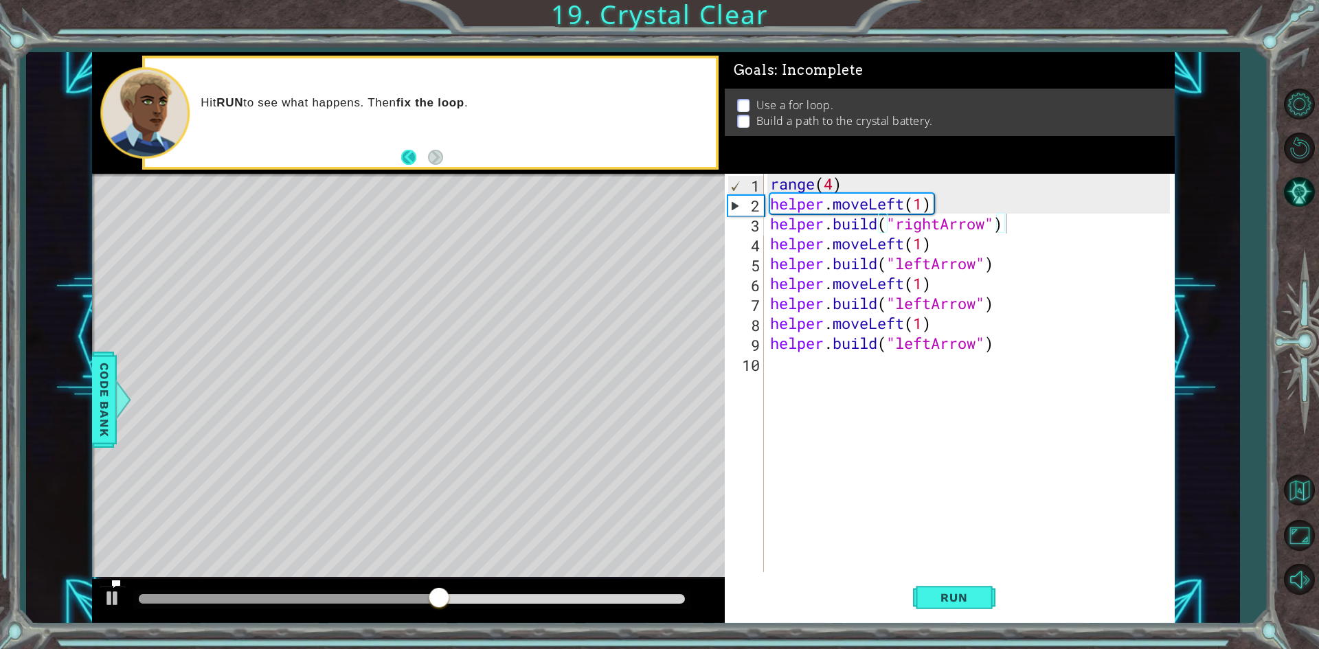
click at [408, 150] on button "Back" at bounding box center [414, 157] width 27 height 15
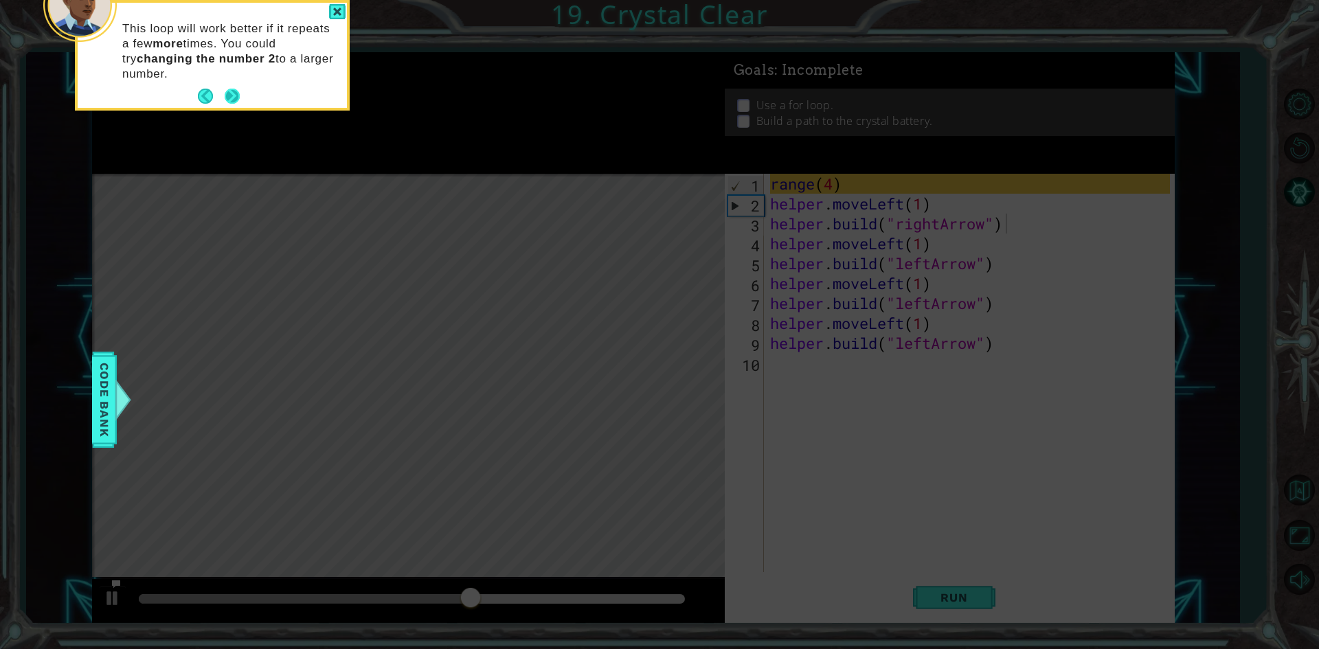
click at [227, 95] on button "Next" at bounding box center [233, 97] width 16 height 16
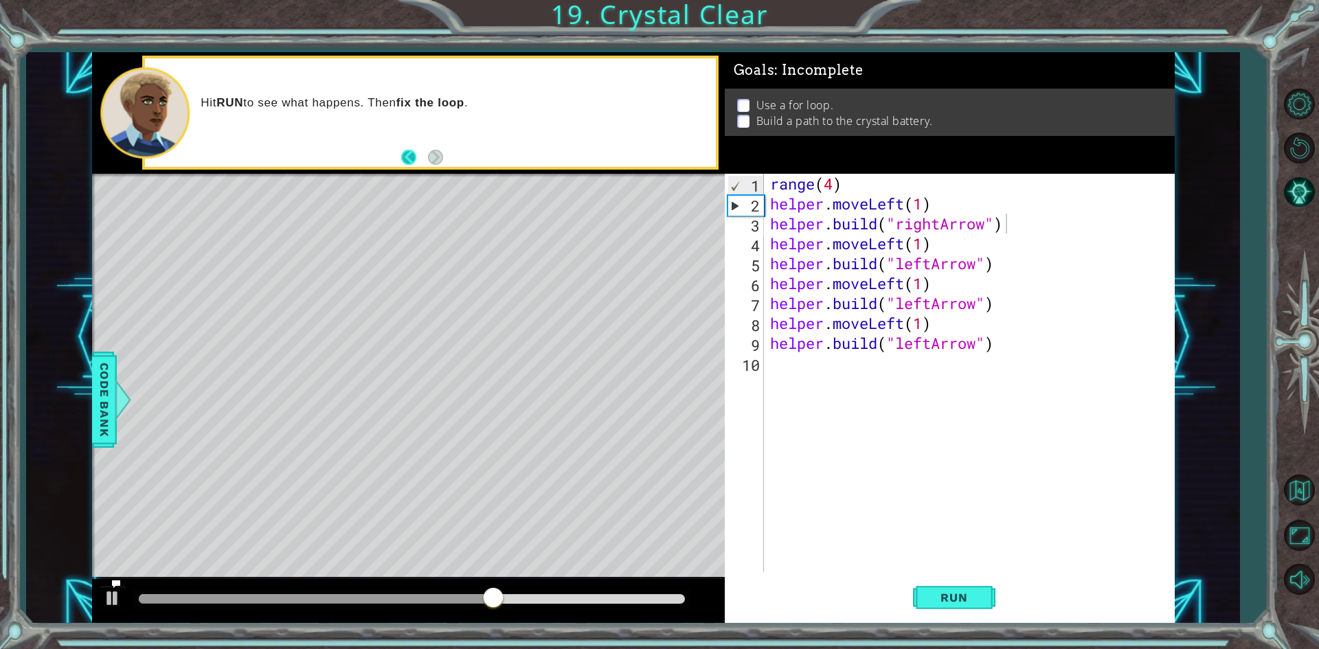
click at [412, 155] on button "Back" at bounding box center [414, 157] width 27 height 15
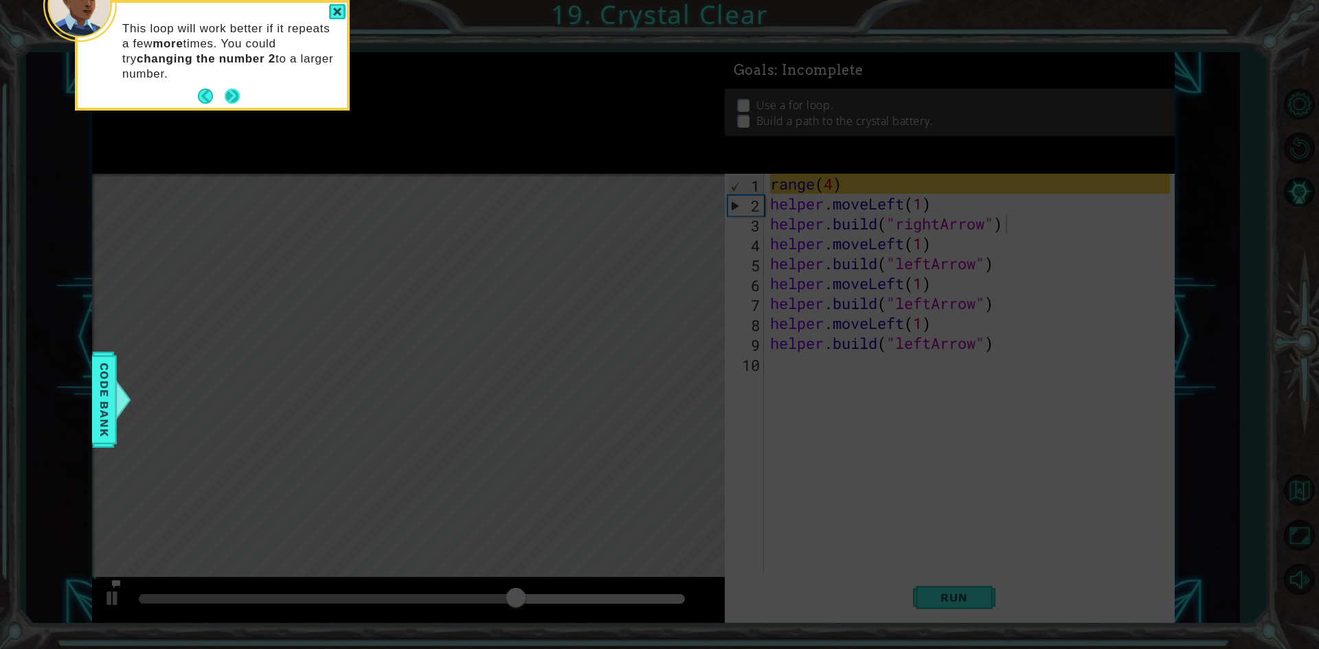
click at [225, 96] on button "Next" at bounding box center [232, 96] width 15 height 15
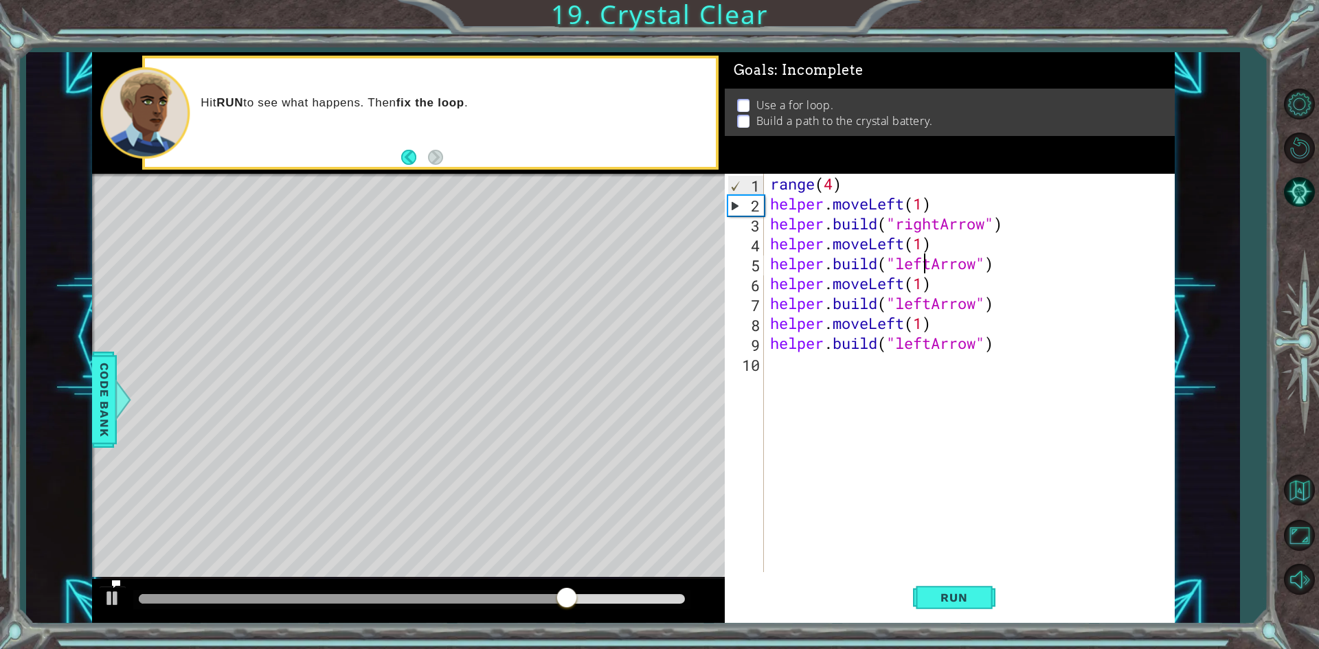
click at [923, 265] on div "range ( 4 ) helper . moveLeft ( 1 ) helper . build ( "rightArrow" ) helper . mo…" at bounding box center [971, 393] width 409 height 438
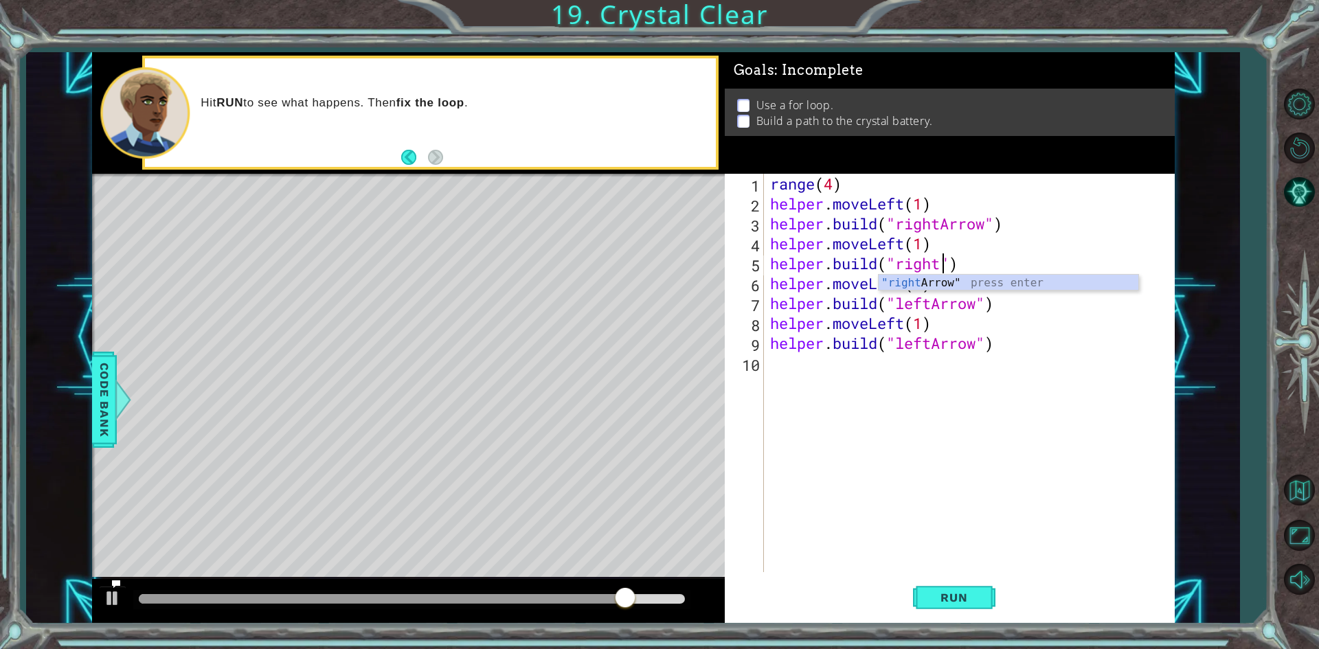
scroll to position [0, 8]
click at [969, 279] on div ""right Arrow" press enter" at bounding box center [1009, 299] width 260 height 49
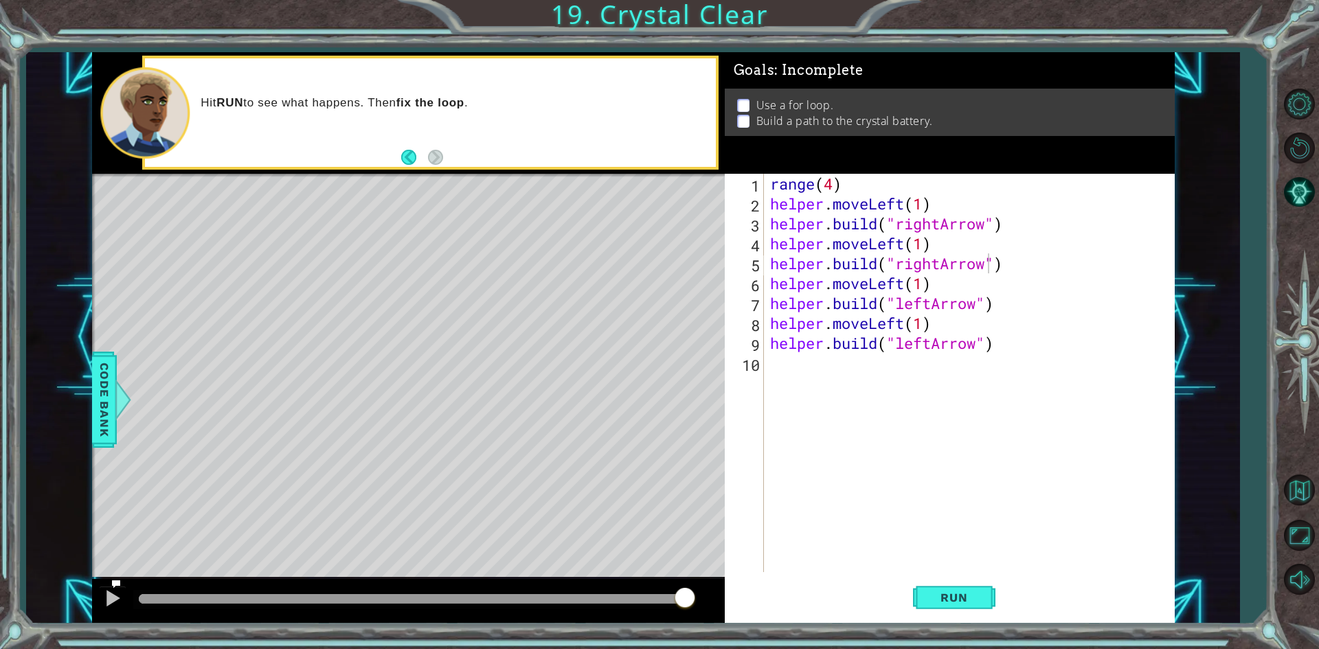
click at [746, 106] on p at bounding box center [743, 105] width 12 height 13
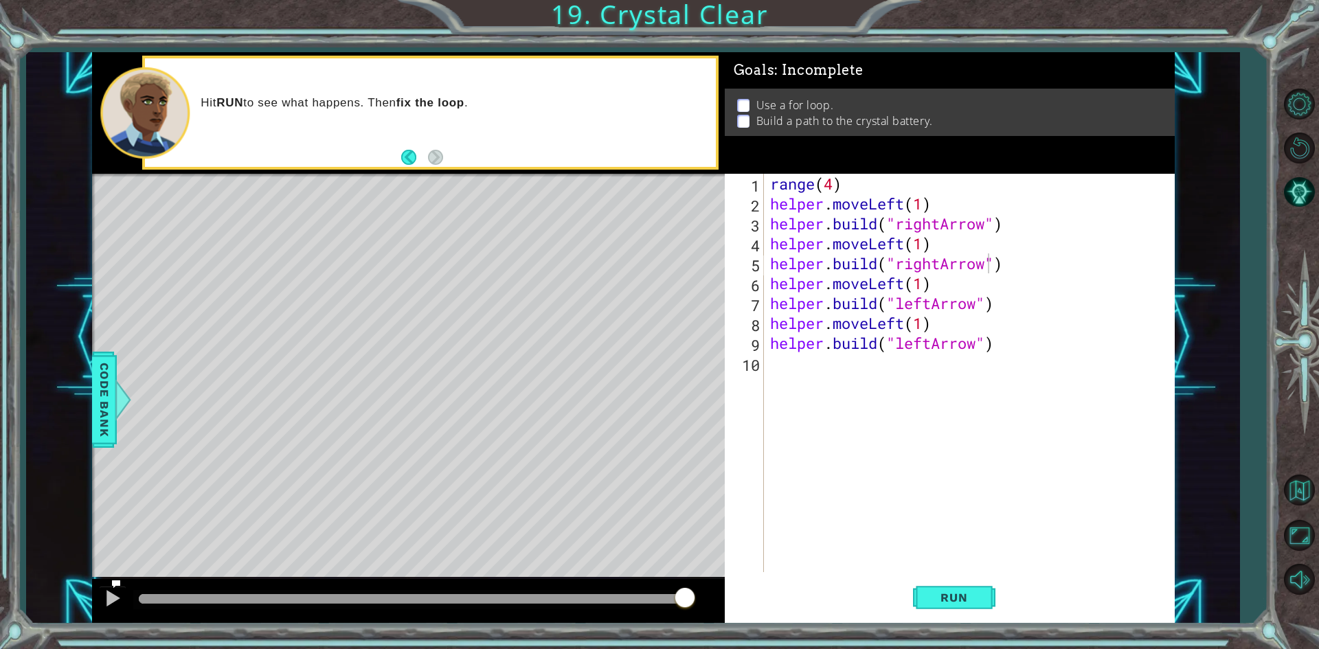
click at [746, 106] on p at bounding box center [743, 105] width 12 height 13
click at [926, 584] on button "Run" at bounding box center [954, 598] width 82 height 45
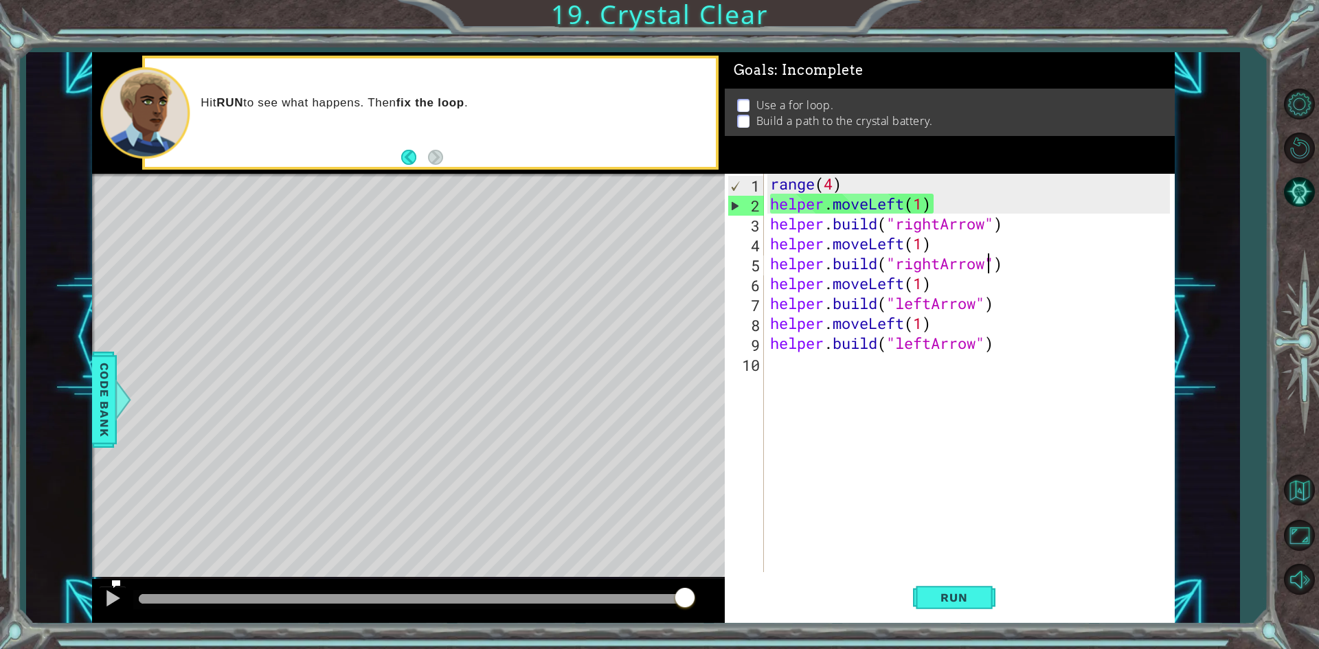
click at [937, 221] on div "range ( 4 ) helper . moveLeft ( 1 ) helper . build ( "rightArrow" ) helper . mo…" at bounding box center [971, 393] width 409 height 438
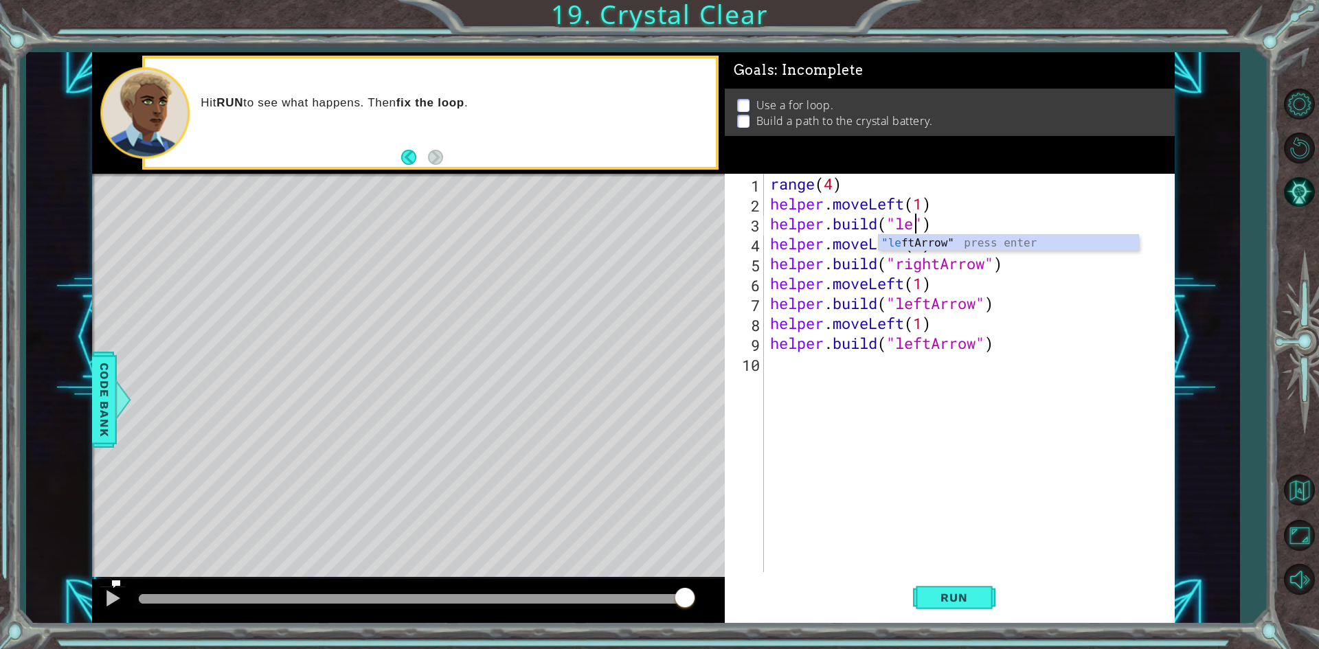
scroll to position [0, 7]
click at [961, 249] on div ""left Arrow" press enter" at bounding box center [1009, 259] width 260 height 49
click at [924, 259] on div "range ( 4 ) helper . moveLeft ( 1 ) helper . build ( "leftArrow" ) helper . mov…" at bounding box center [971, 393] width 409 height 438
click at [925, 260] on div "range ( 4 ) helper . moveLeft ( 1 ) helper . build ( "leftArrow" ) helper . mov…" at bounding box center [971, 393] width 409 height 438
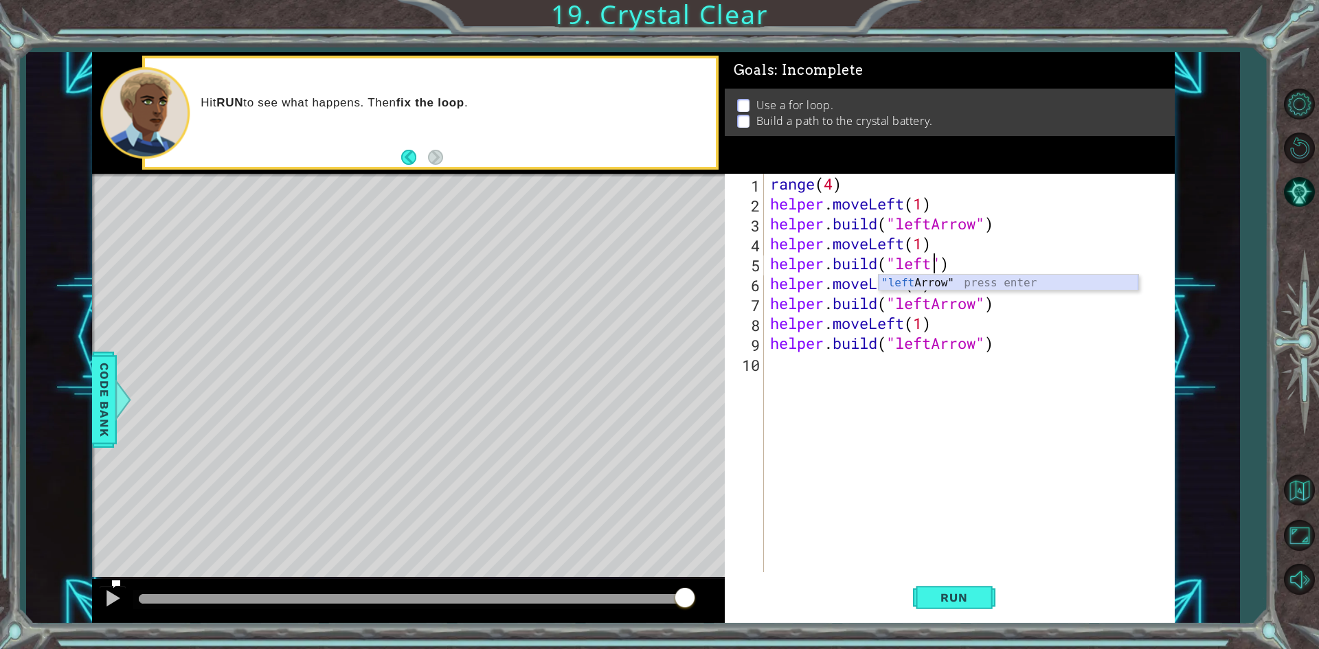
click at [939, 281] on div ""left Arrow" press enter" at bounding box center [1009, 299] width 260 height 49
click at [936, 600] on span "Run" at bounding box center [954, 598] width 54 height 14
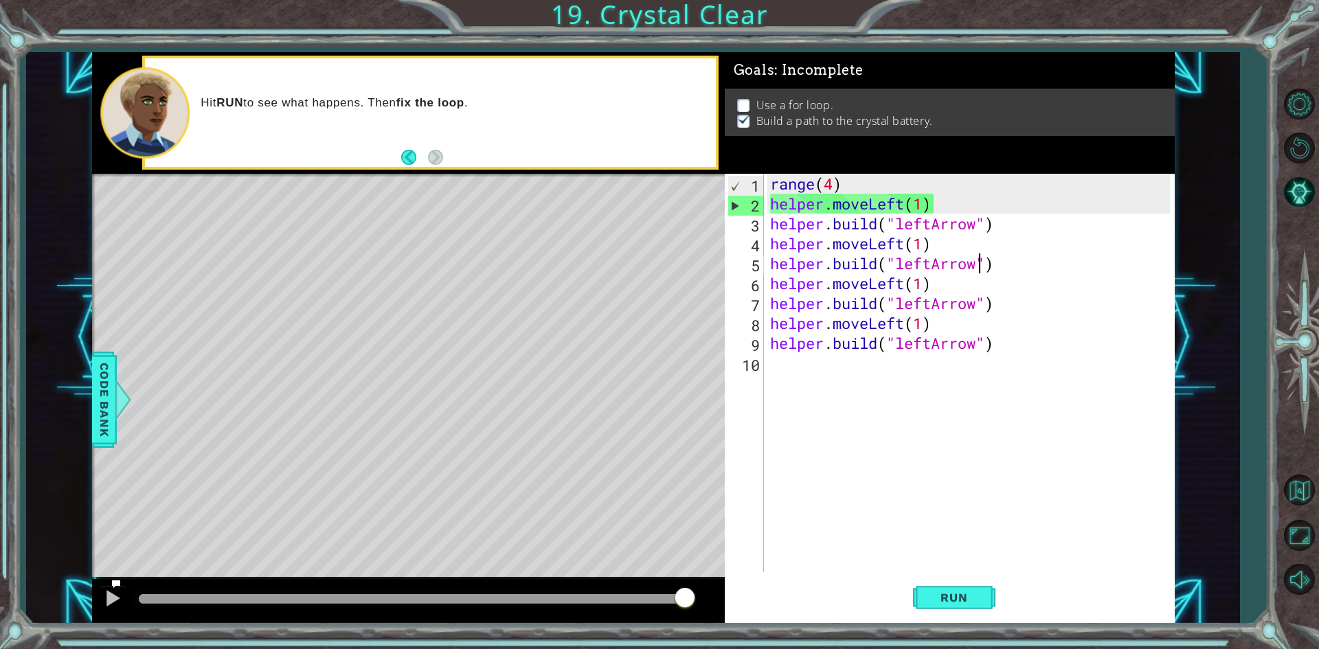
click at [310, 125] on div "methods helper moveUp() moveDown() moveLeft() moveRight() build(item) tools for…" at bounding box center [633, 338] width 1083 height 572
click at [402, 150] on button "Back" at bounding box center [414, 157] width 27 height 15
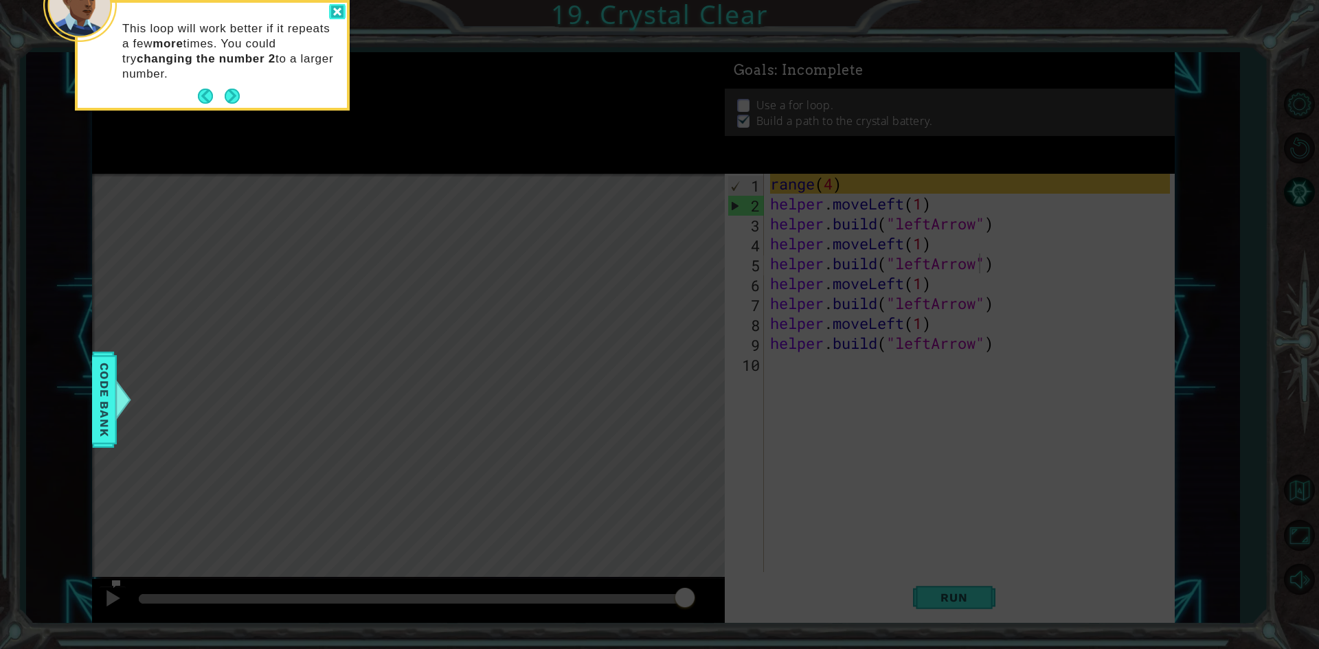
click at [335, 6] on div at bounding box center [337, 12] width 16 height 16
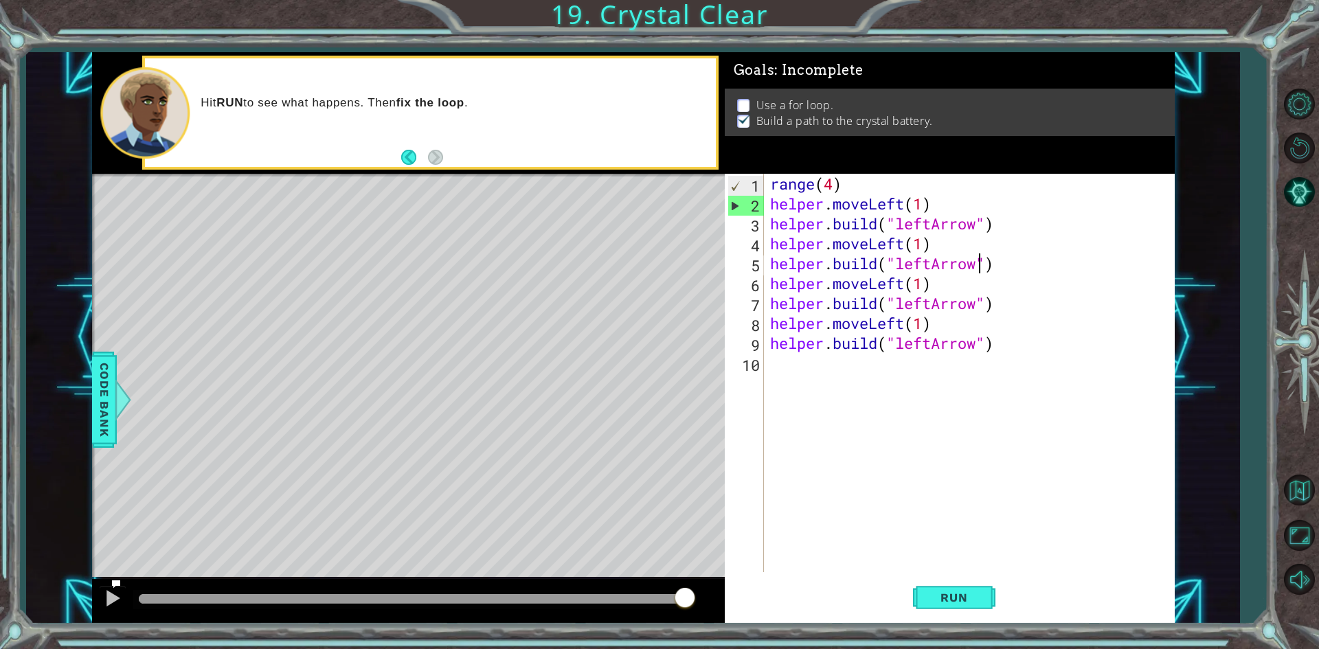
click at [923, 202] on div "range ( 4 ) helper . moveLeft ( 1 ) helper . build ( "leftArrow" ) helper . mov…" at bounding box center [971, 393] width 409 height 438
click at [960, 581] on button "Run" at bounding box center [954, 598] width 82 height 45
drag, startPoint x: 953, startPoint y: 598, endPoint x: 960, endPoint y: 594, distance: 8.4
click at [960, 594] on span "Run" at bounding box center [954, 598] width 54 height 14
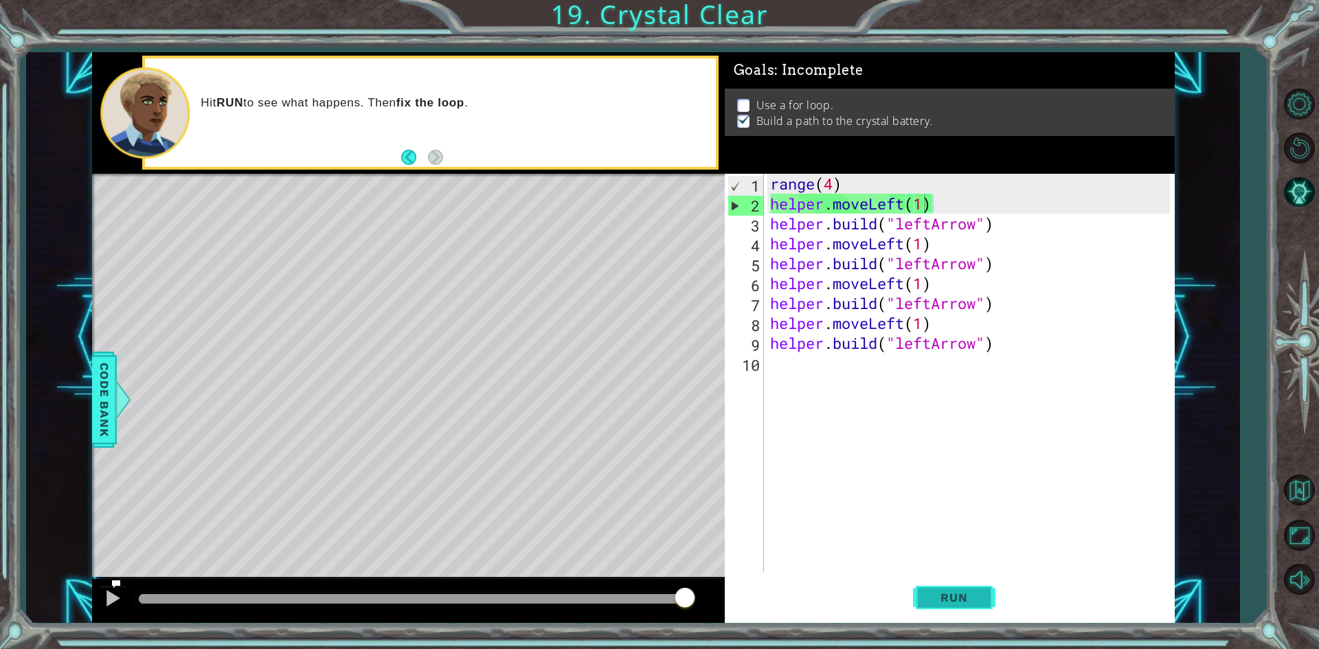
click at [972, 603] on span "Run" at bounding box center [954, 598] width 54 height 14
click at [1021, 234] on div "range ( 4 ) helper . moveLeft ( 1 ) helper . build ( "leftArrow" ) helper . mov…" at bounding box center [971, 393] width 409 height 438
click at [1030, 218] on div "range ( 4 ) helper . moveLeft ( 1 ) helper . build ( "leftArrow" ) helper . mov…" at bounding box center [971, 393] width 409 height 438
type textarea "[DOMAIN_NAME]("leftArrow")"
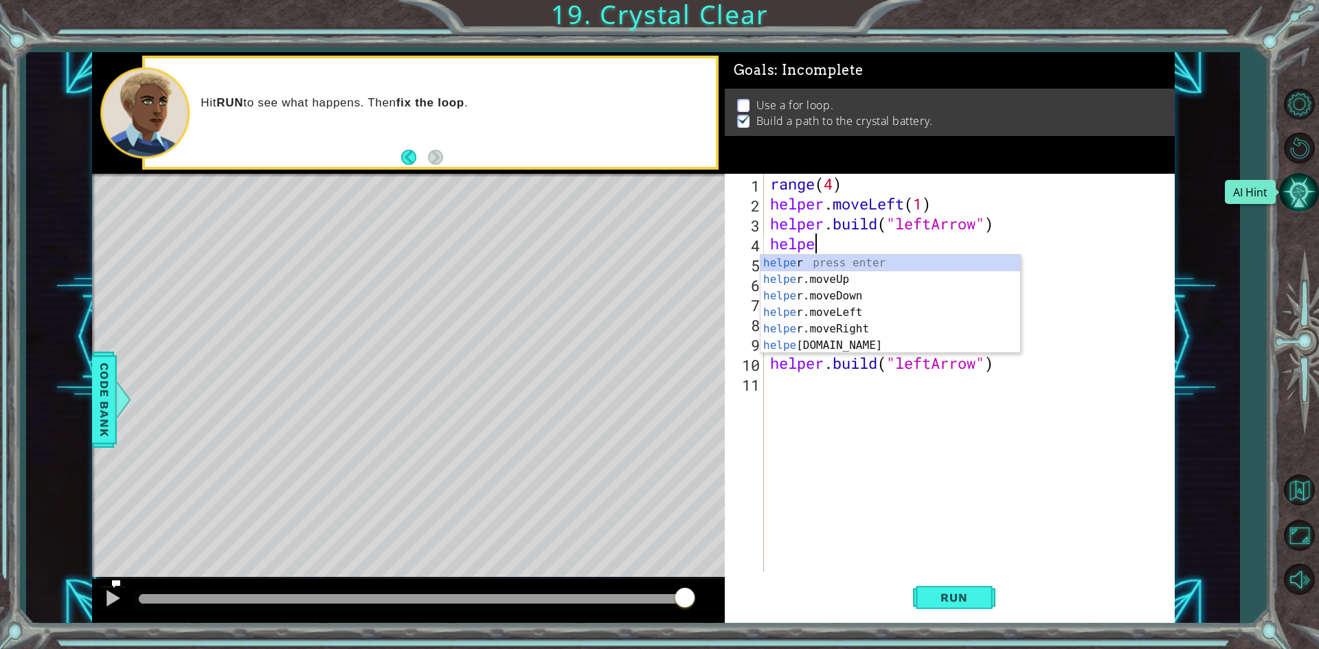
scroll to position [0, 1]
click at [838, 325] on div "helper press enter helper .moveUp press enter helper .moveDown press enter help…" at bounding box center [891, 321] width 260 height 132
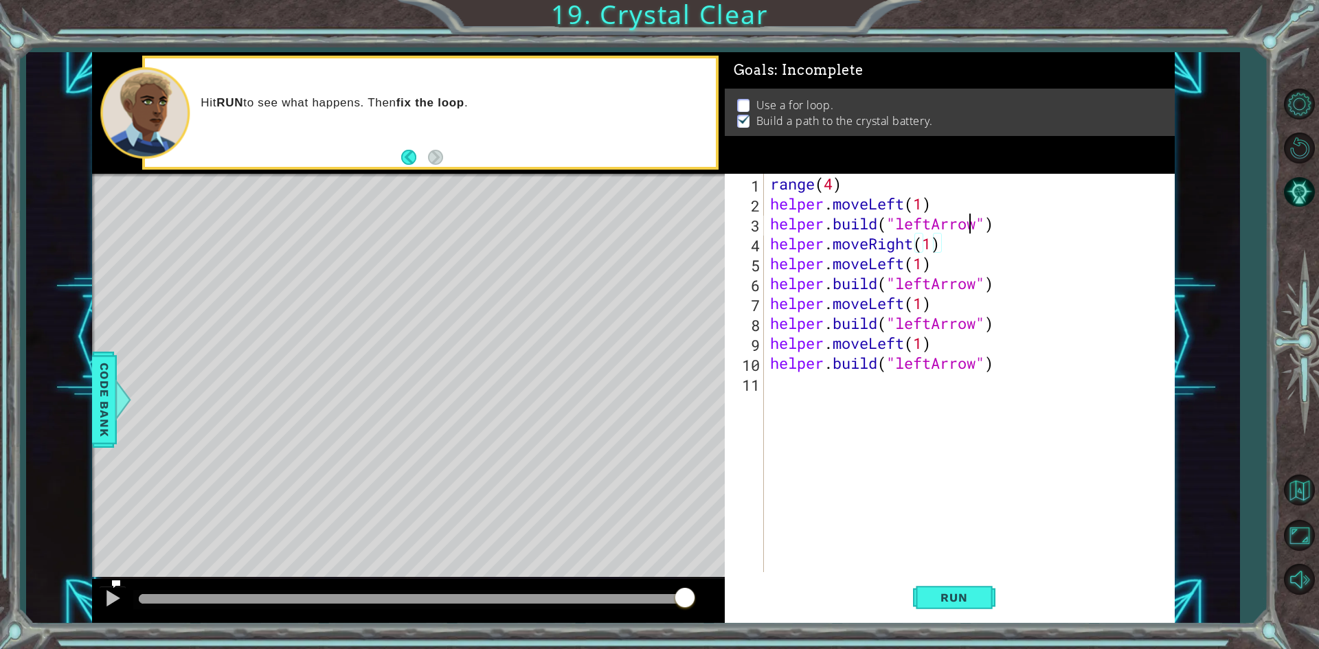
click at [972, 228] on div "range ( 4 ) helper . moveLeft ( 1 ) helper . build ( "leftArrow" ) helper . mov…" at bounding box center [971, 393] width 409 height 438
click at [941, 214] on div "range ( 4 ) helper . moveLeft ( 1 ) helper . build ( "leftArrow" ) helper . mov…" at bounding box center [971, 393] width 409 height 438
click at [932, 241] on div "range ( 4 ) helper . moveLeft ( 1 ) helper . build ( "leftArrow" ) helper . mov…" at bounding box center [971, 393] width 409 height 438
click at [958, 590] on button "Run" at bounding box center [954, 598] width 82 height 45
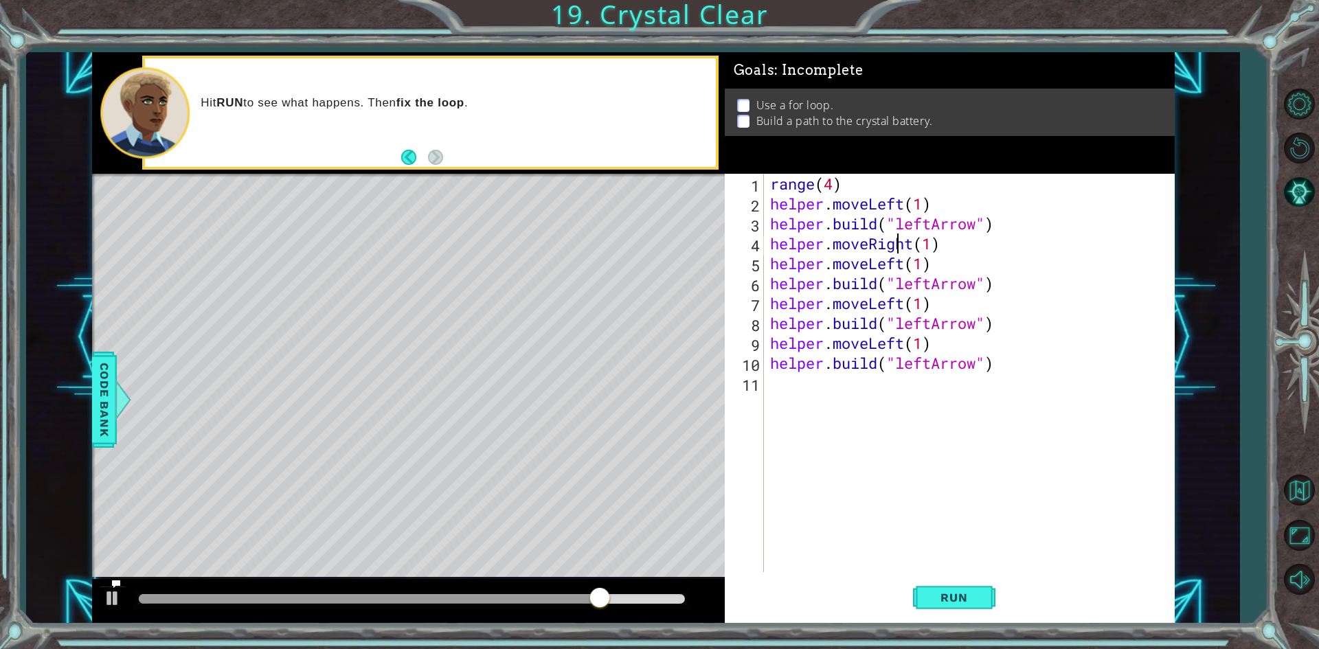
click at [901, 243] on div "range ( 4 ) helper . moveLeft ( 1 ) helper . build ( "leftArrow" ) helper . mov…" at bounding box center [971, 393] width 409 height 438
click at [920, 588] on button "Run" at bounding box center [954, 598] width 82 height 45
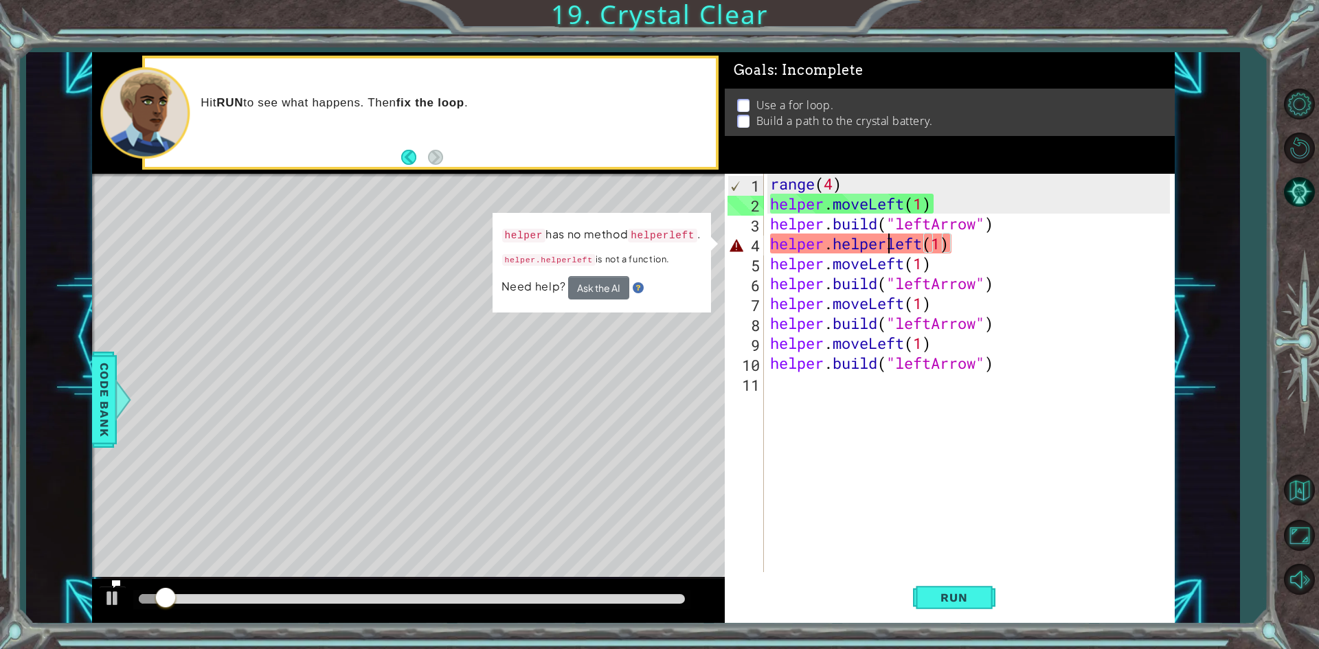
click at [890, 245] on div "range ( 4 ) helper . moveLeft ( 1 ) helper . build ( "leftArrow" ) helper . hel…" at bounding box center [971, 393] width 409 height 438
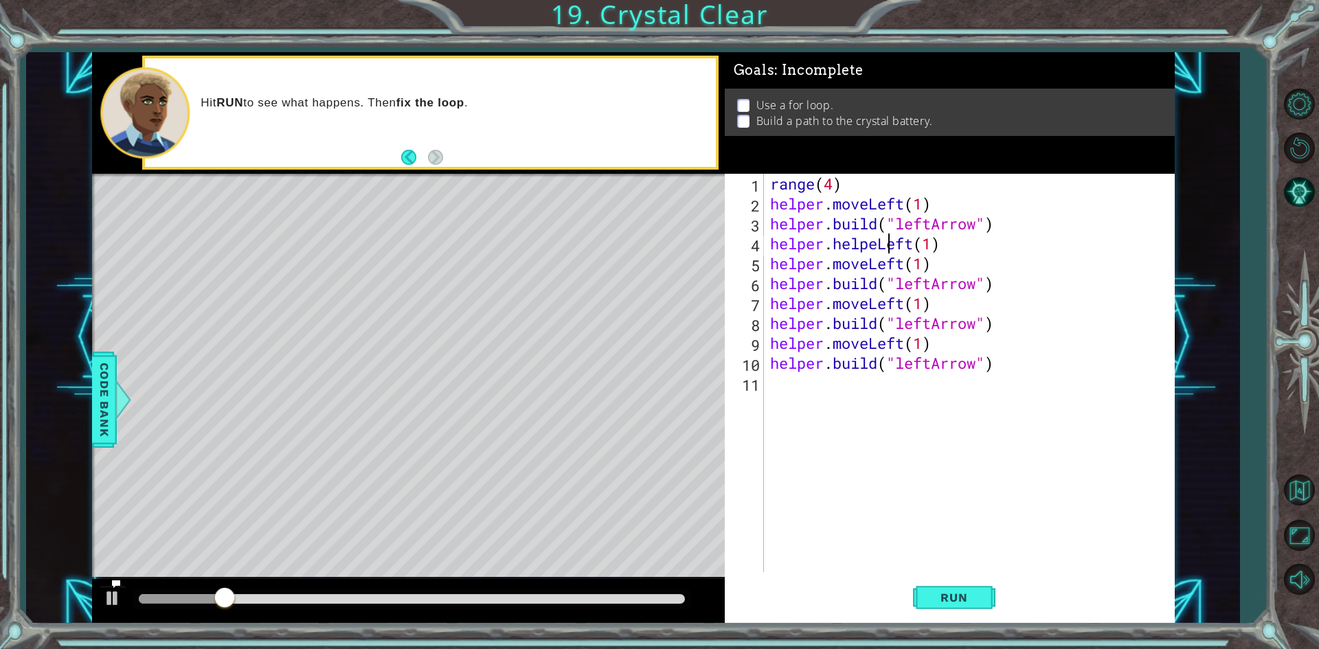
scroll to position [0, 5]
click at [939, 590] on button "Run" at bounding box center [954, 598] width 82 height 45
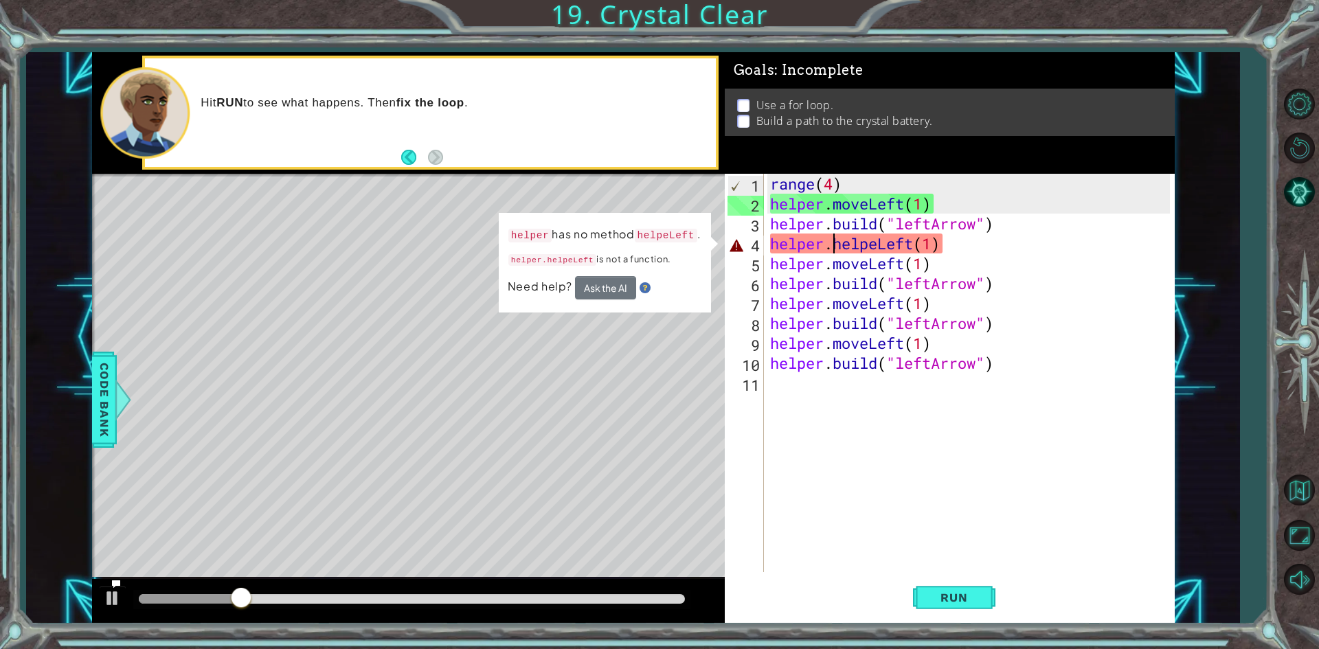
click at [836, 243] on div "range ( 4 ) helper . moveLeft ( 1 ) helper . build ( "leftArrow" ) helper . hel…" at bounding box center [971, 393] width 409 height 438
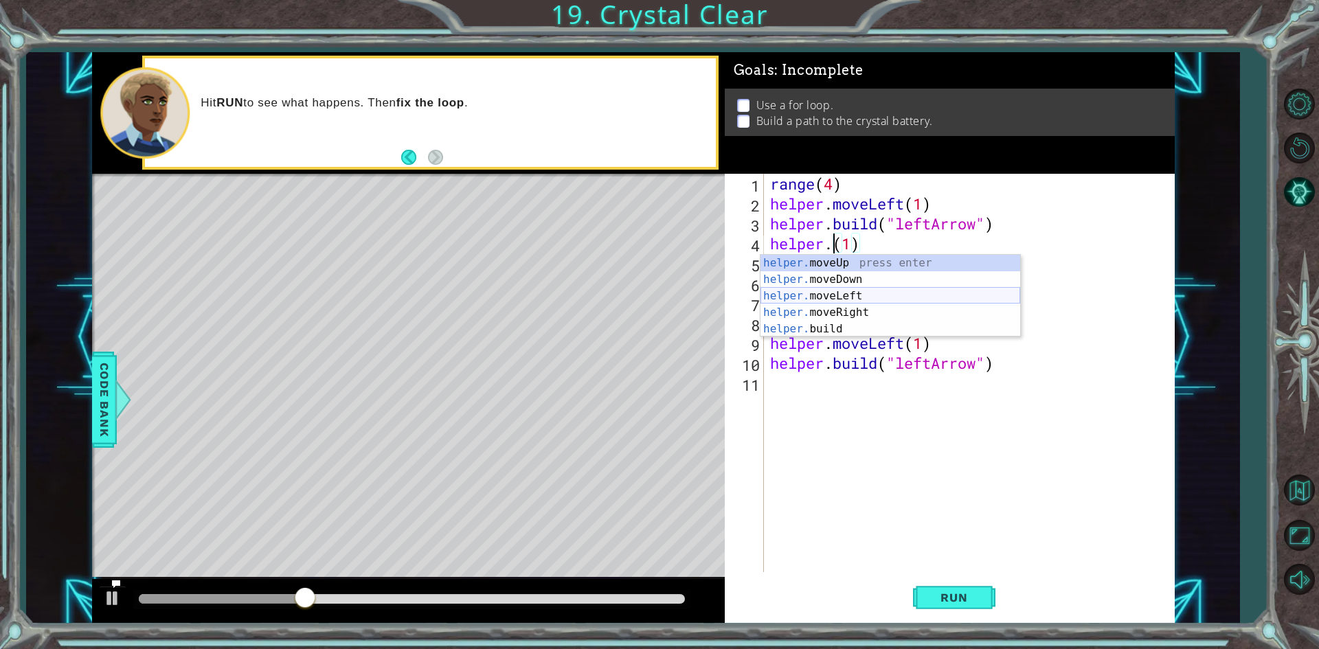
click at [854, 291] on div "helper. moveUp press enter helper. moveDown press enter helper. moveLeft press …" at bounding box center [891, 312] width 260 height 115
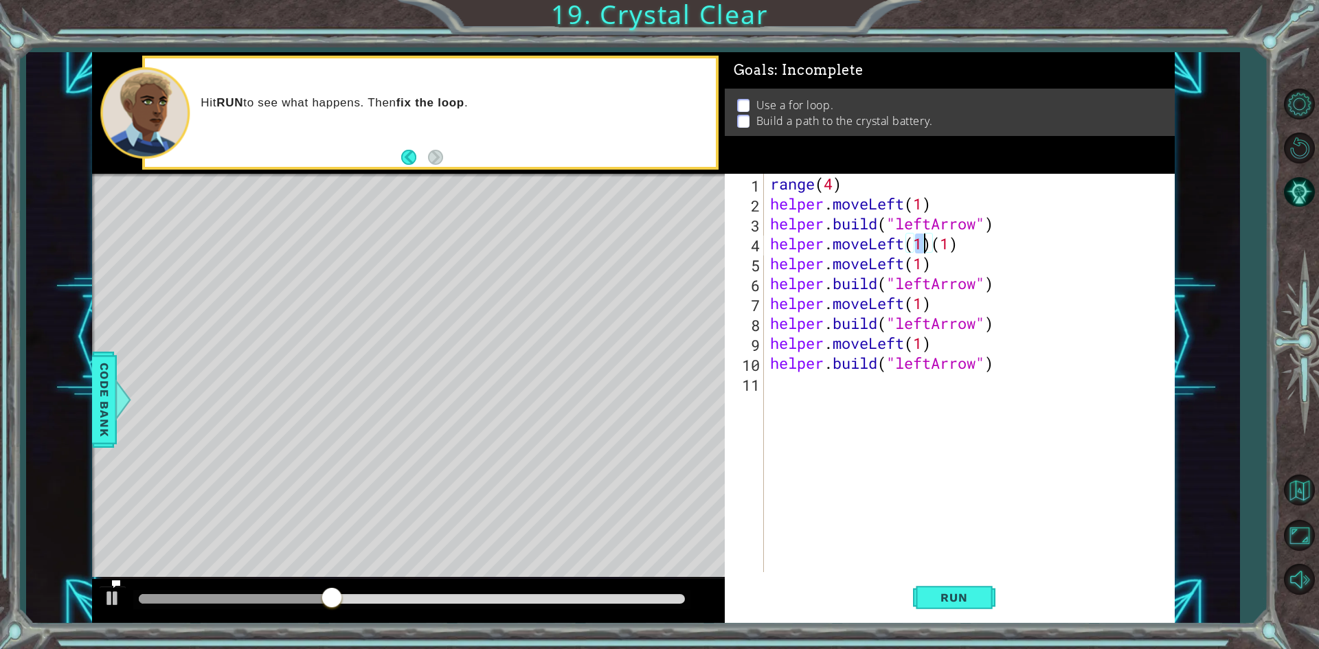
click at [993, 236] on div "range ( 4 ) helper . moveLeft ( 1 ) helper . build ( "leftArrow" ) helper . mov…" at bounding box center [971, 393] width 409 height 438
click at [919, 596] on button "Run" at bounding box center [954, 598] width 82 height 45
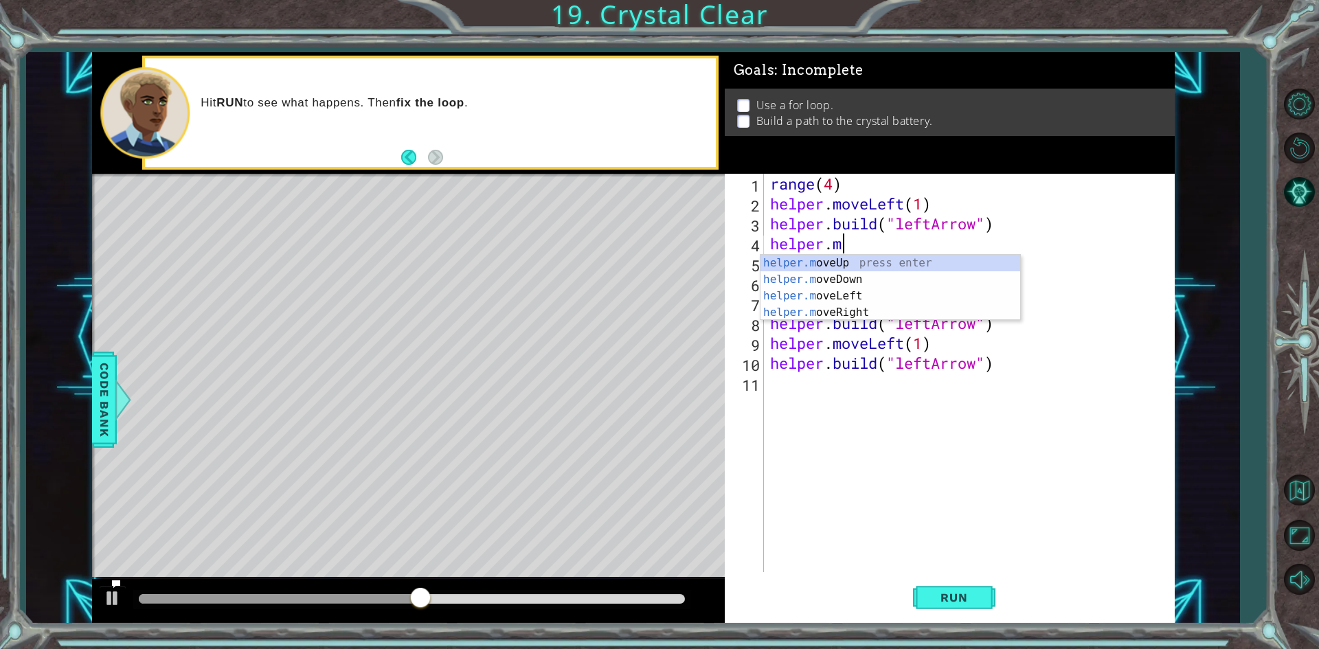
scroll to position [0, 2]
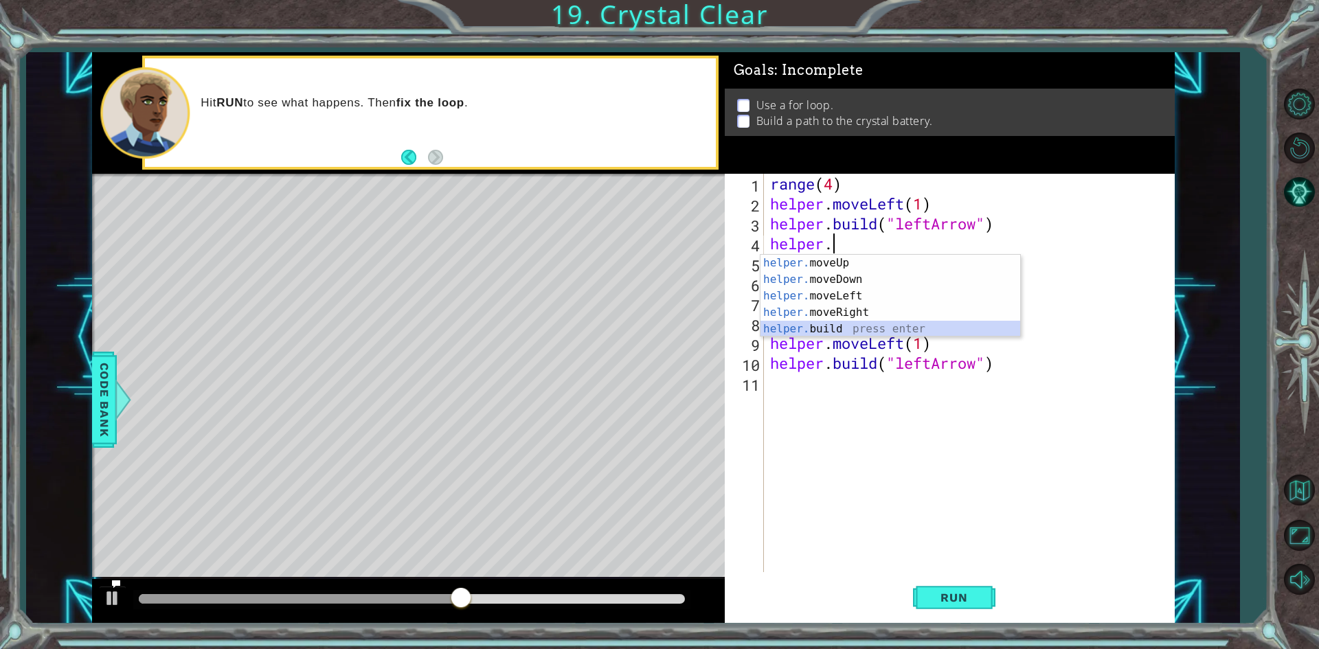
click at [934, 335] on div "helper. moveUp press enter helper. moveDown press enter helper. moveLeft press …" at bounding box center [891, 312] width 260 height 115
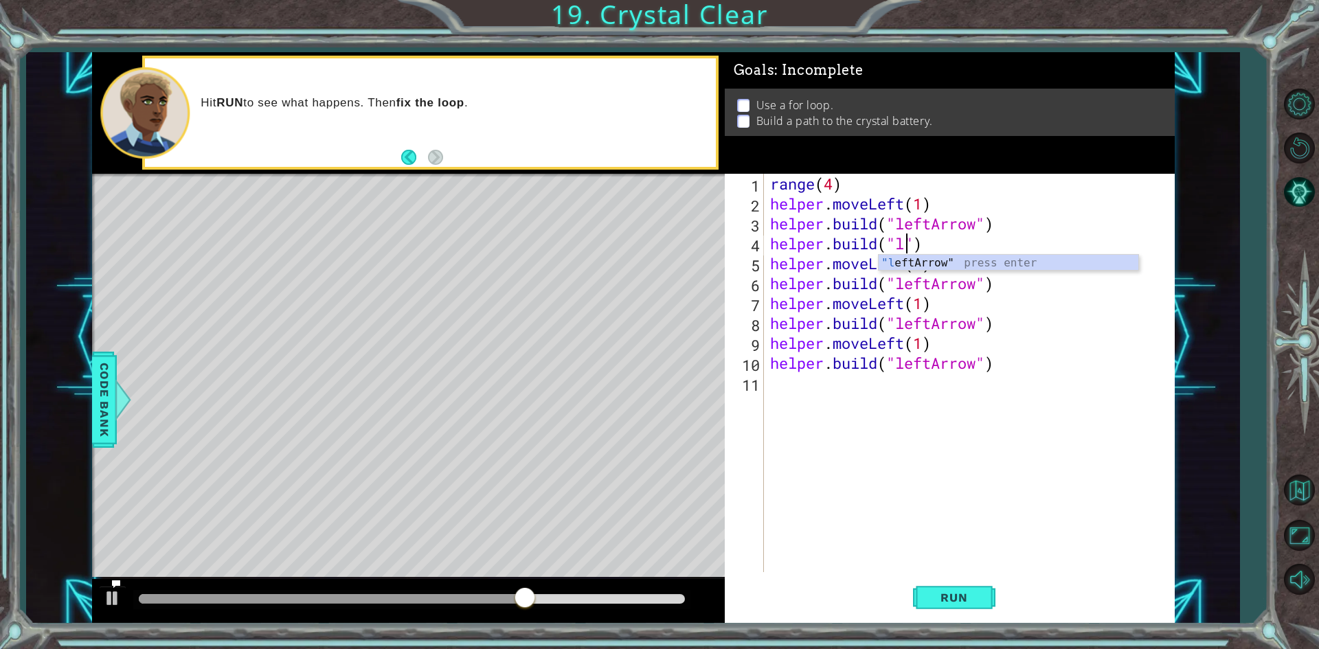
scroll to position [0, 6]
click at [952, 253] on div "range ( 4 ) helper . moveLeft ( 1 ) helper . build ( "leftArrow" ) helper . bui…" at bounding box center [971, 393] width 409 height 438
click at [1092, 262] on div ""l eftArrow " press enter" at bounding box center [1009, 279] width 260 height 49
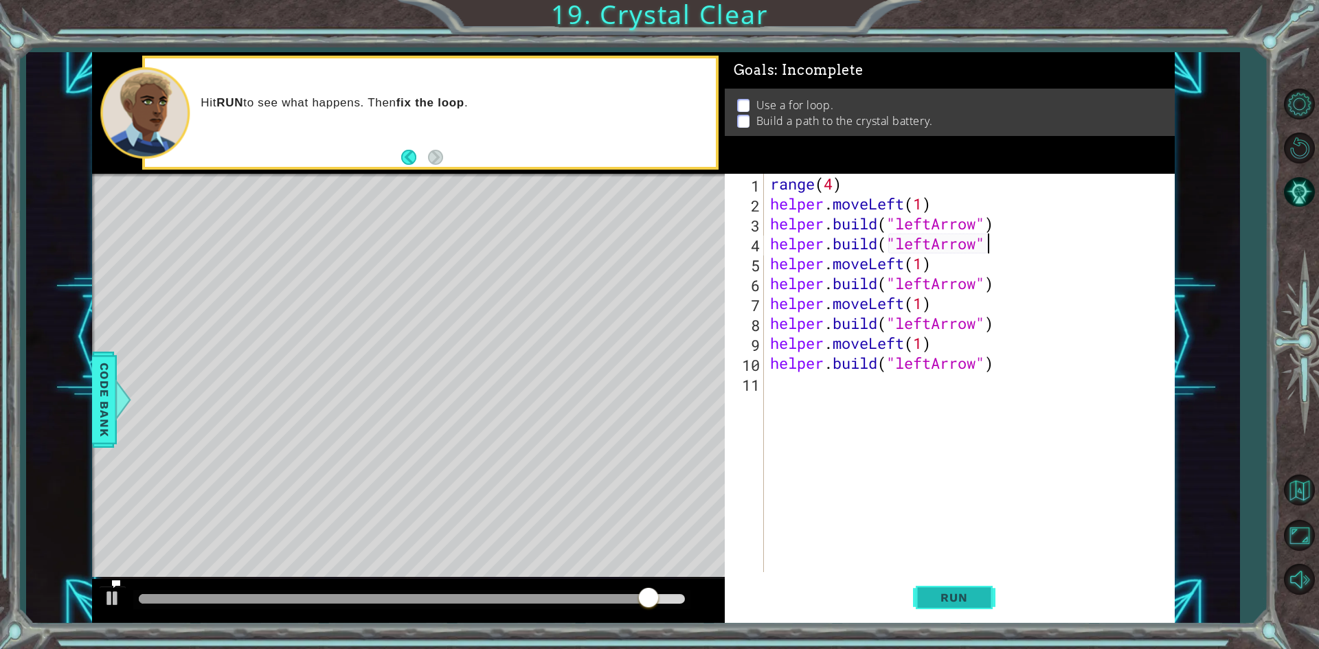
click at [922, 587] on button "Run" at bounding box center [954, 598] width 82 height 45
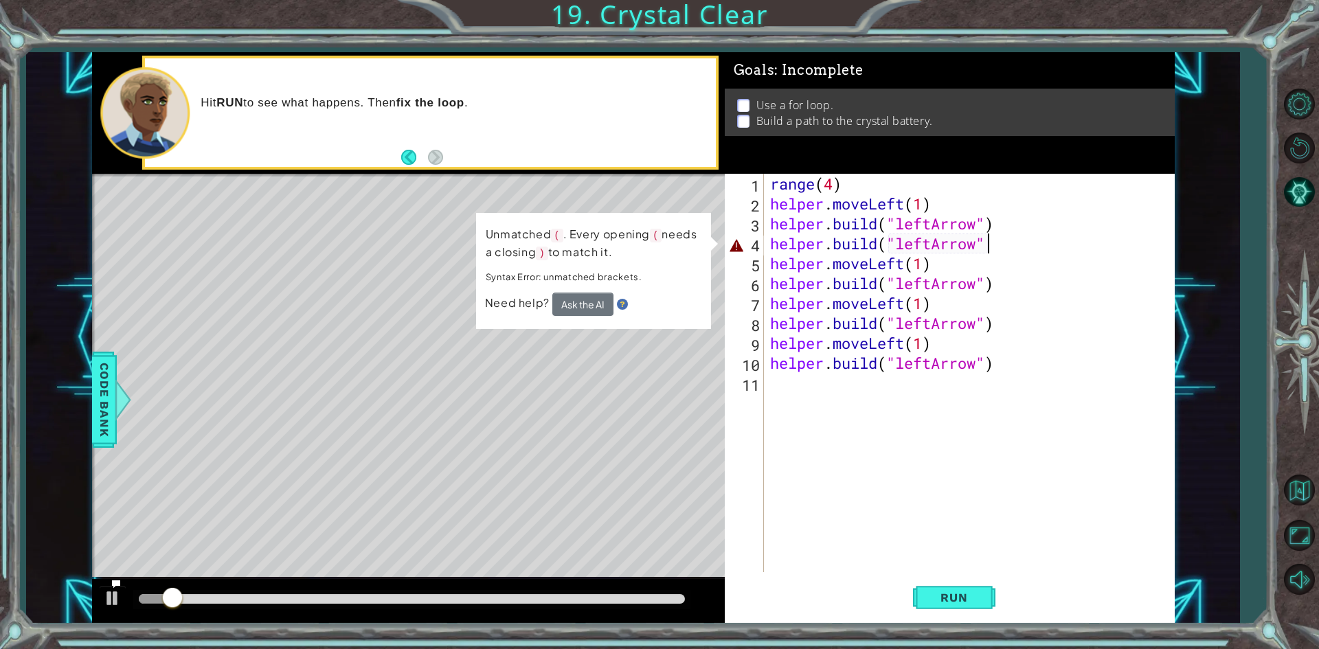
click at [1033, 245] on div "range ( 4 ) helper . moveLeft ( 1 ) helper . build ( "leftArrow" ) helper . bui…" at bounding box center [971, 393] width 409 height 438
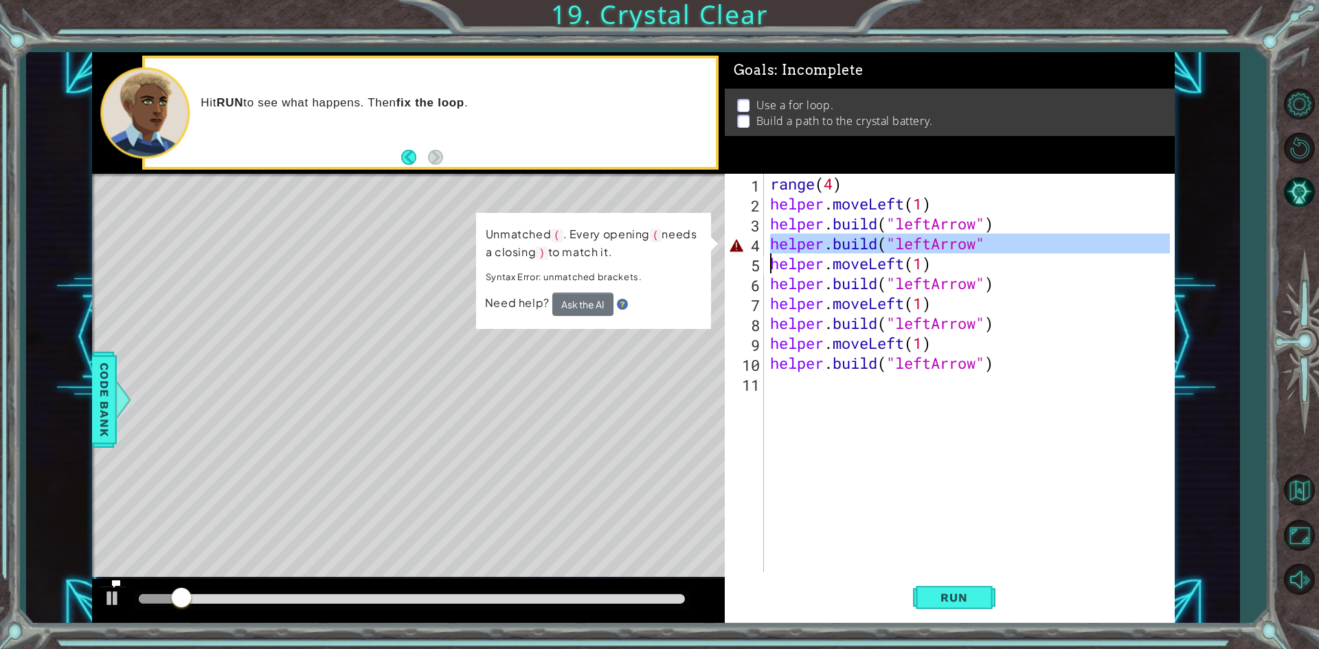
click at [1033, 245] on div "range ( 4 ) helper . moveLeft ( 1 ) helper . build ( "leftArrow" ) helper . bui…" at bounding box center [971, 393] width 409 height 438
type textarea "helper.moveLeft(1)"
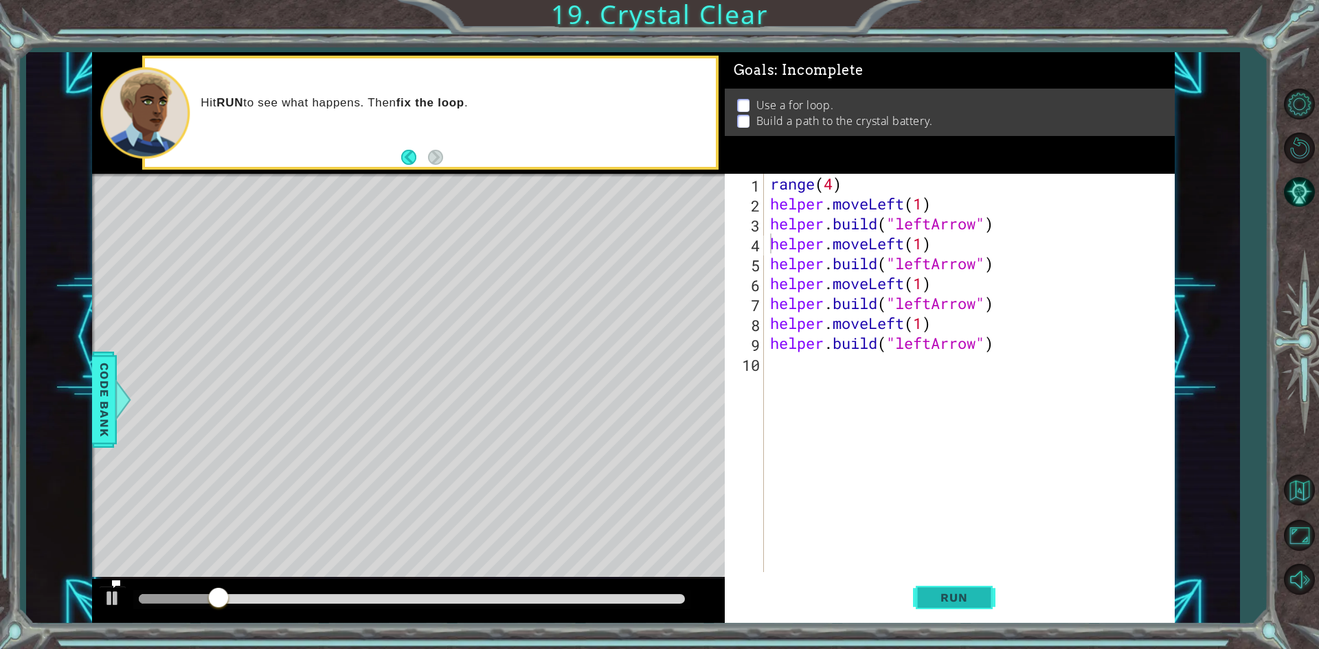
click at [932, 598] on span "Run" at bounding box center [954, 598] width 54 height 14
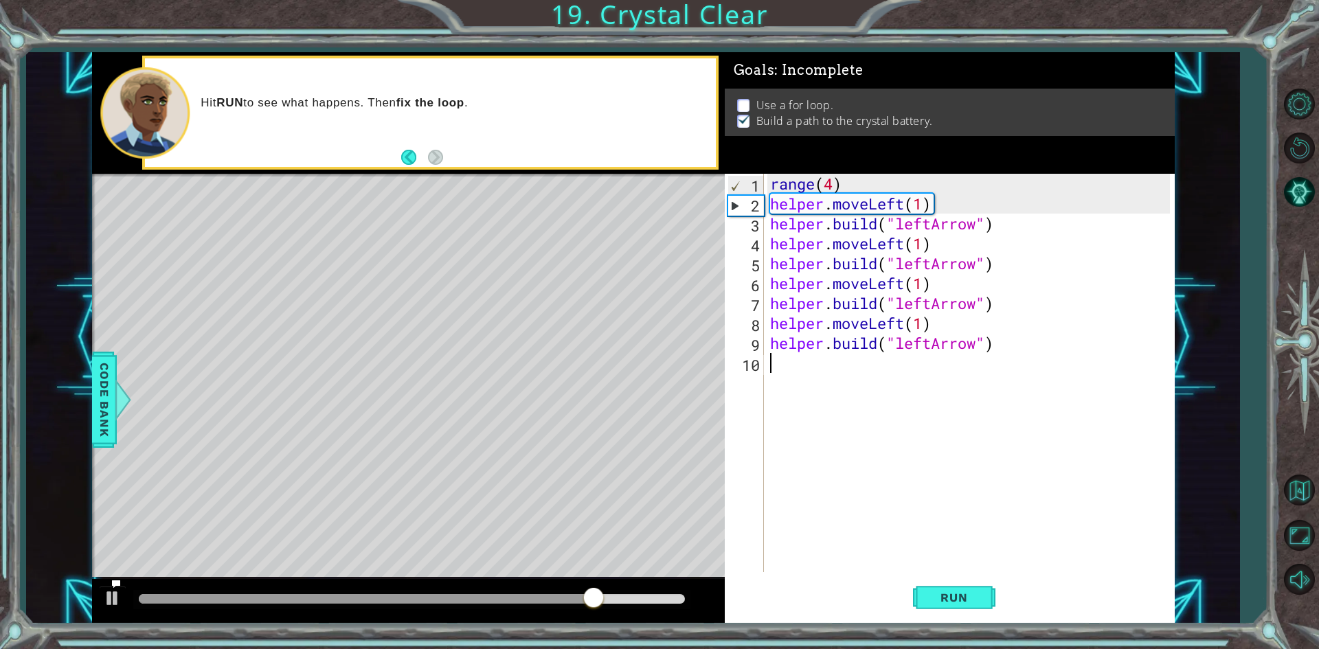
click at [887, 376] on div "range ( 4 ) helper . moveLeft ( 1 ) helper . build ( "leftArrow" ) helper . mov…" at bounding box center [971, 393] width 409 height 438
click at [828, 340] on div "range ( 4 ) helper . moveLeft ( 1 ) helper . build ( "leftArrow" ) helper . mov…" at bounding box center [971, 393] width 409 height 438
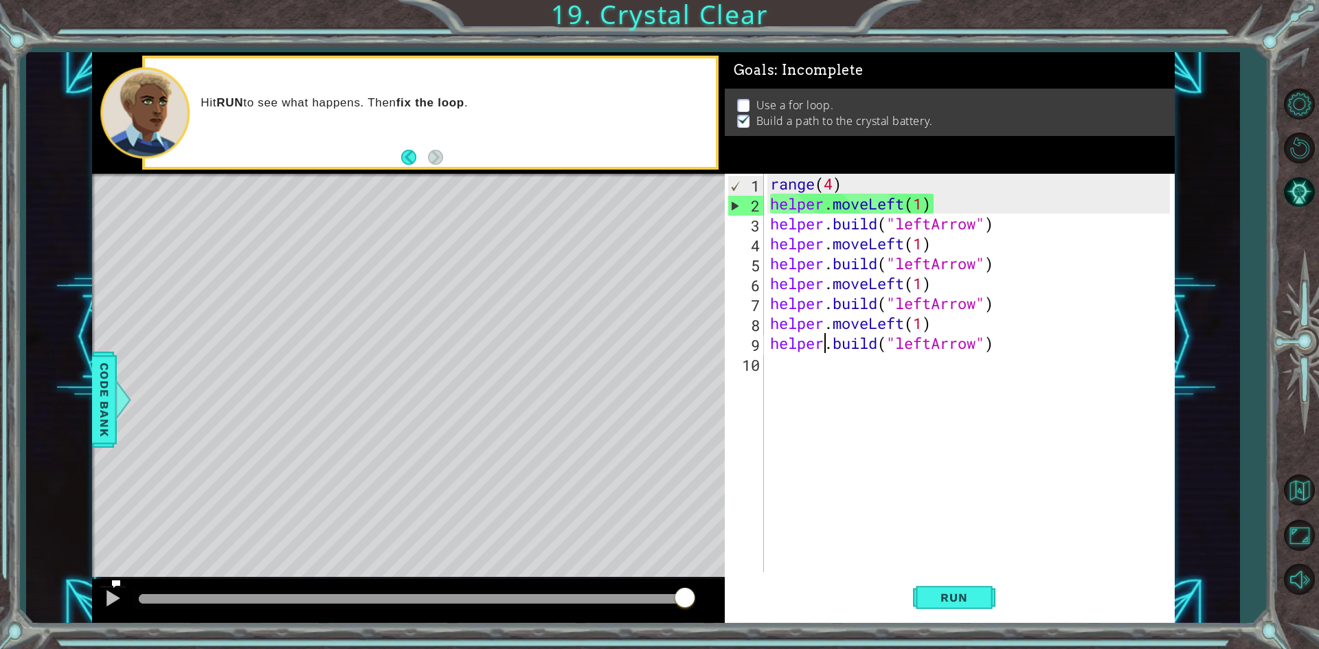
click at [828, 340] on div "range ( 4 ) helper . moveLeft ( 1 ) helper . build ( "leftArrow" ) helper . mov…" at bounding box center [971, 393] width 409 height 438
type textarea "[DOMAIN_NAME]("leftArrow")"
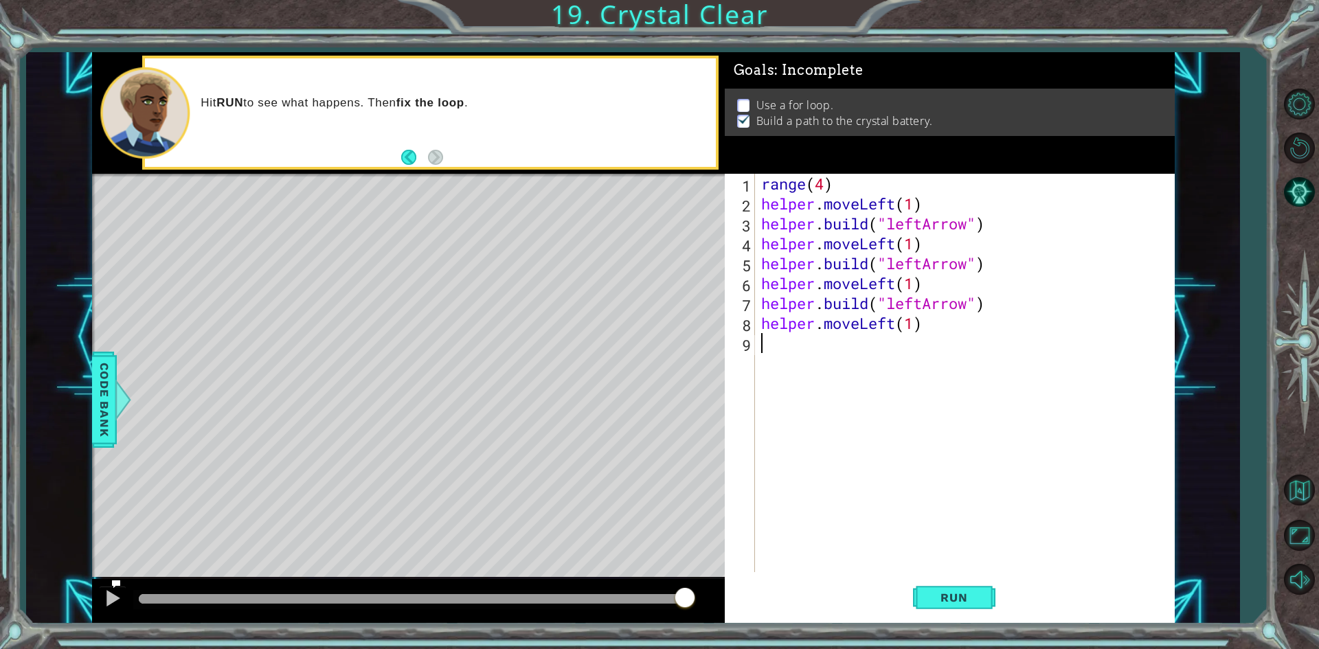
click at [857, 307] on div "range ( 4 ) helper . moveLeft ( 1 ) helper . build ( "leftArrow" ) helper . mov…" at bounding box center [968, 393] width 418 height 438
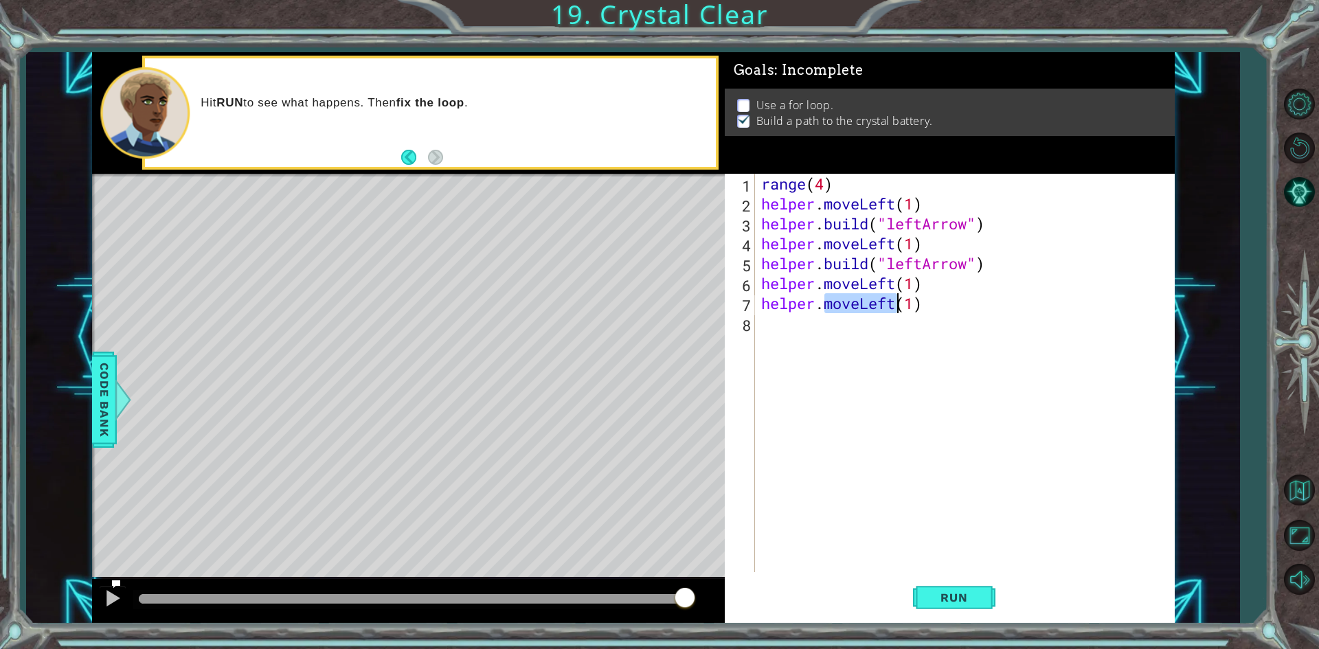
click at [857, 307] on div "range ( 4 ) helper . moveLeft ( 1 ) helper . build ( "leftArrow" ) helper . mov…" at bounding box center [968, 393] width 418 height 438
type textarea "helper.moveLeft(1)"
click at [871, 249] on div "range ( 4 ) helper . moveLeft ( 1 ) helper . build ( "leftArrow" ) helper . mov…" at bounding box center [968, 393] width 418 height 438
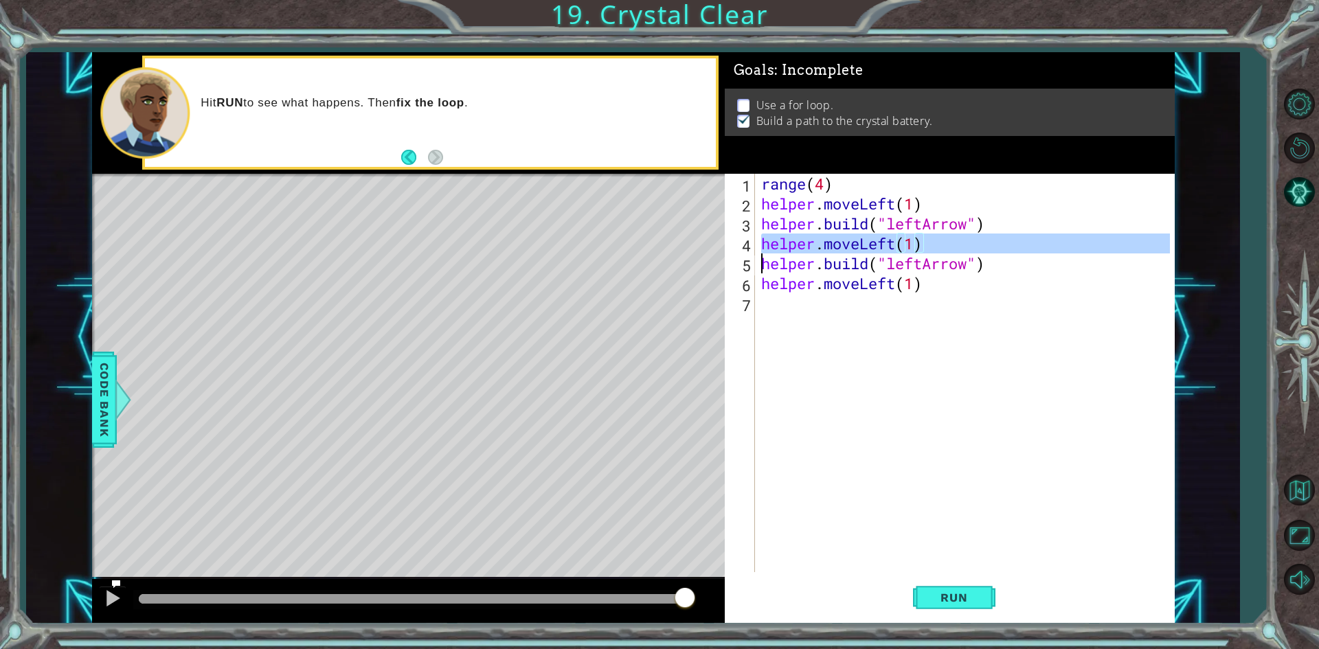
click at [871, 249] on div "range ( 4 ) helper . moveLeft ( 1 ) helper . build ( "leftArrow" ) helper . mov…" at bounding box center [968, 393] width 418 height 438
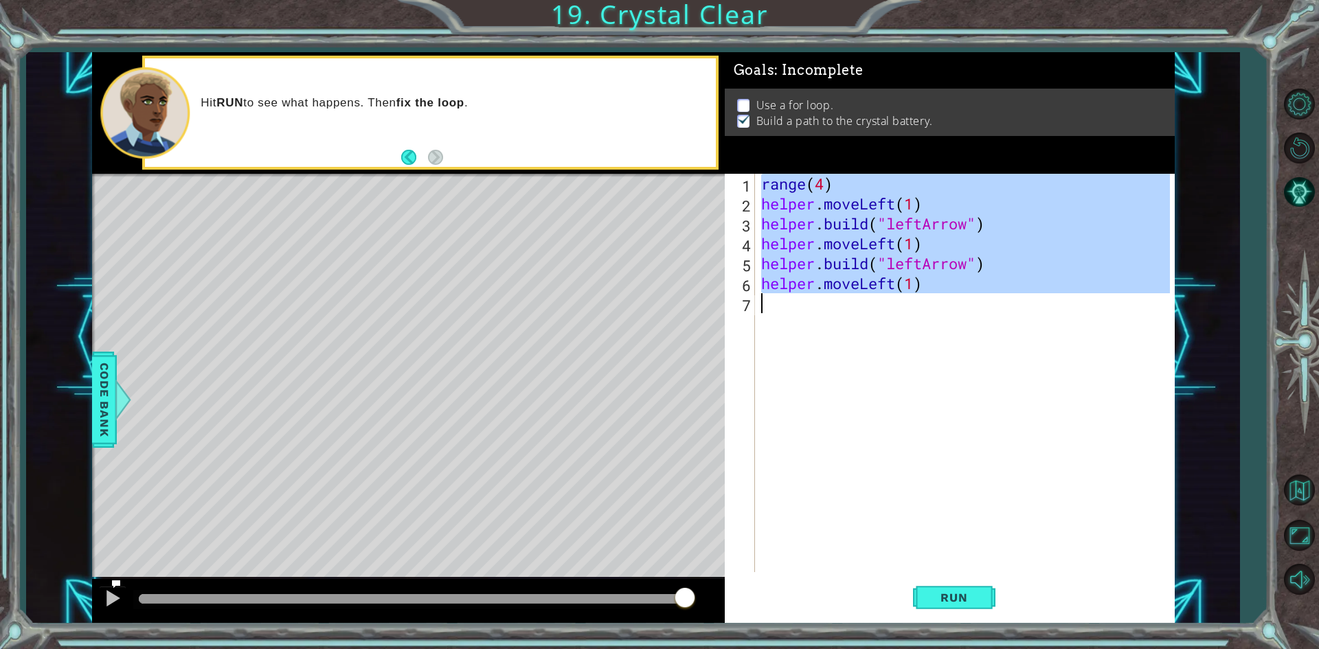
click at [871, 249] on div "range ( 4 ) helper . moveLeft ( 1 ) helper . build ( "leftArrow" ) helper . mov…" at bounding box center [968, 393] width 418 height 438
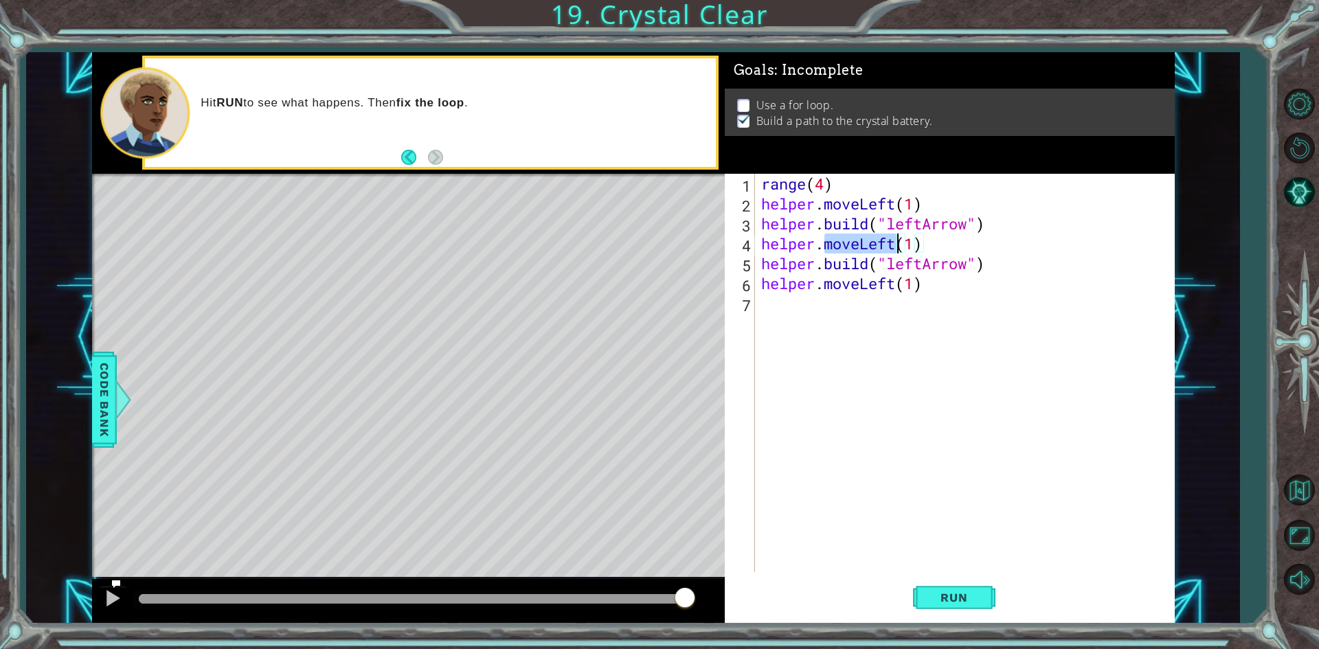
click at [871, 249] on div "range ( 4 ) helper . moveLeft ( 1 ) helper . build ( "leftArrow" ) helper . mov…" at bounding box center [968, 393] width 418 height 438
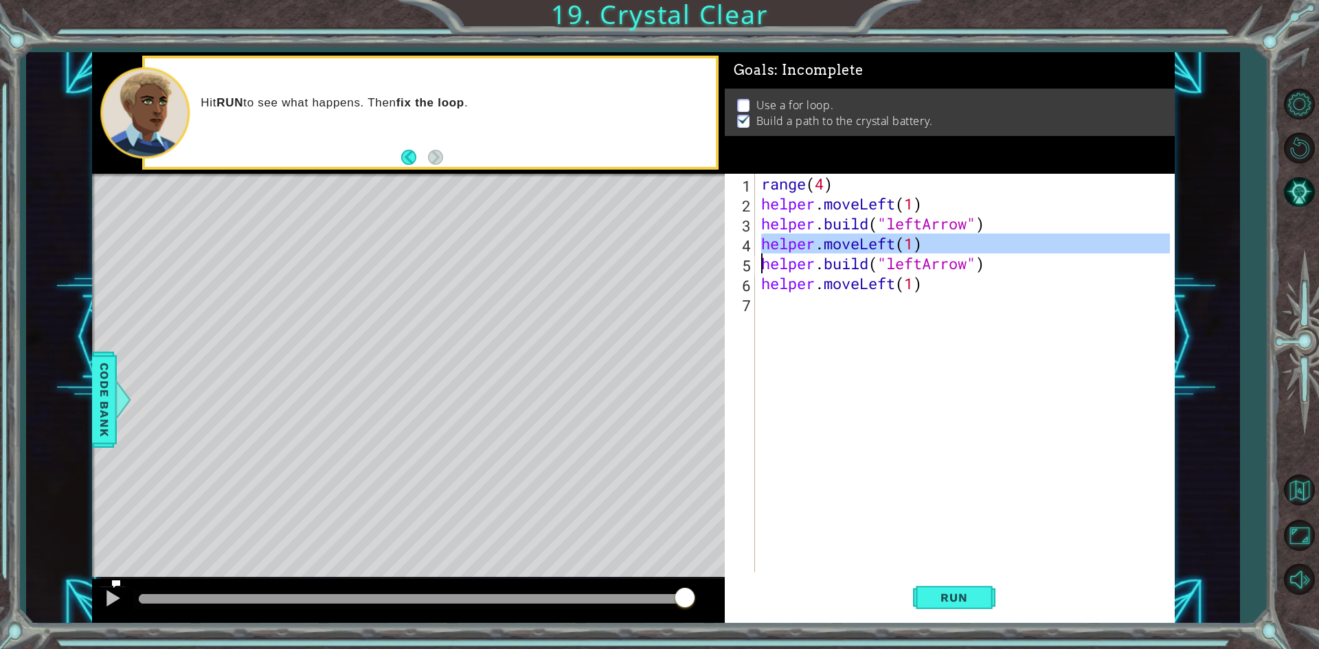
click at [871, 249] on div "range ( 4 ) helper . moveLeft ( 1 ) helper . build ( "leftArrow" ) helper . mov…" at bounding box center [965, 373] width 412 height 399
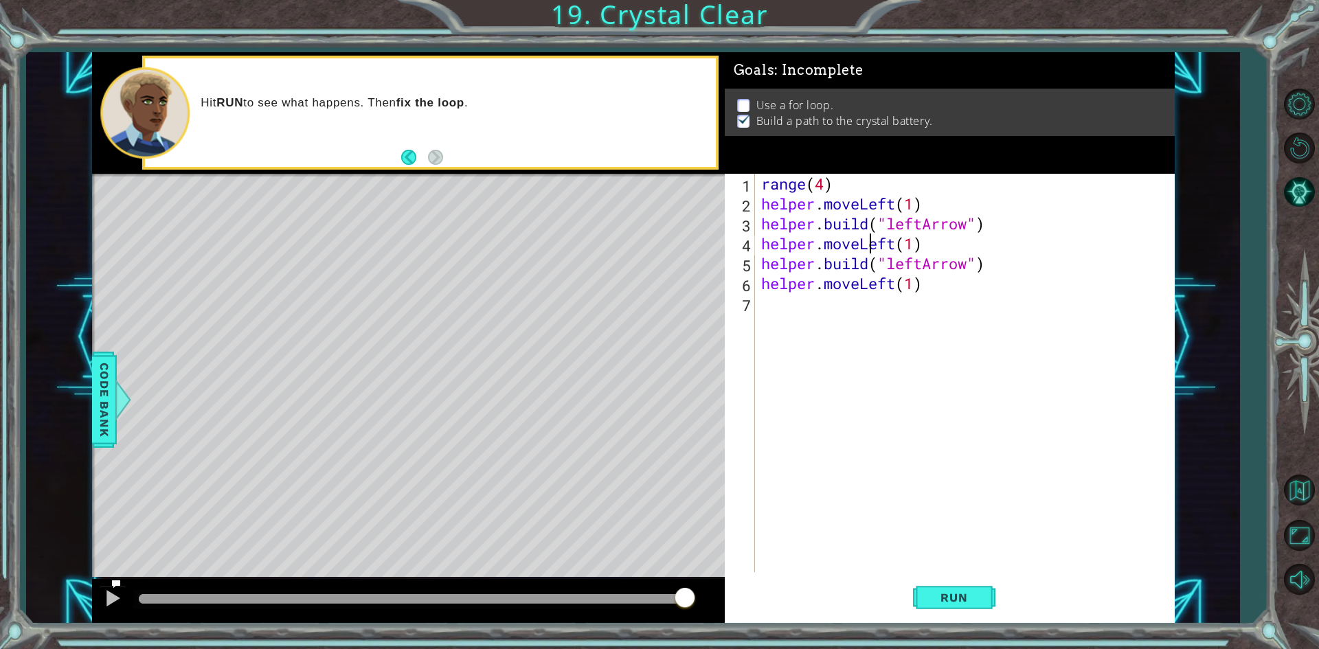
click at [871, 249] on div "range ( 4 ) helper . moveLeft ( 1 ) helper . build ( "leftArrow" ) helper . mov…" at bounding box center [968, 393] width 418 height 438
click at [875, 249] on div "range ( 4 ) helper . moveLeft ( 1 ) helper . build ( "leftArrow" ) helper . mov…" at bounding box center [968, 393] width 418 height 438
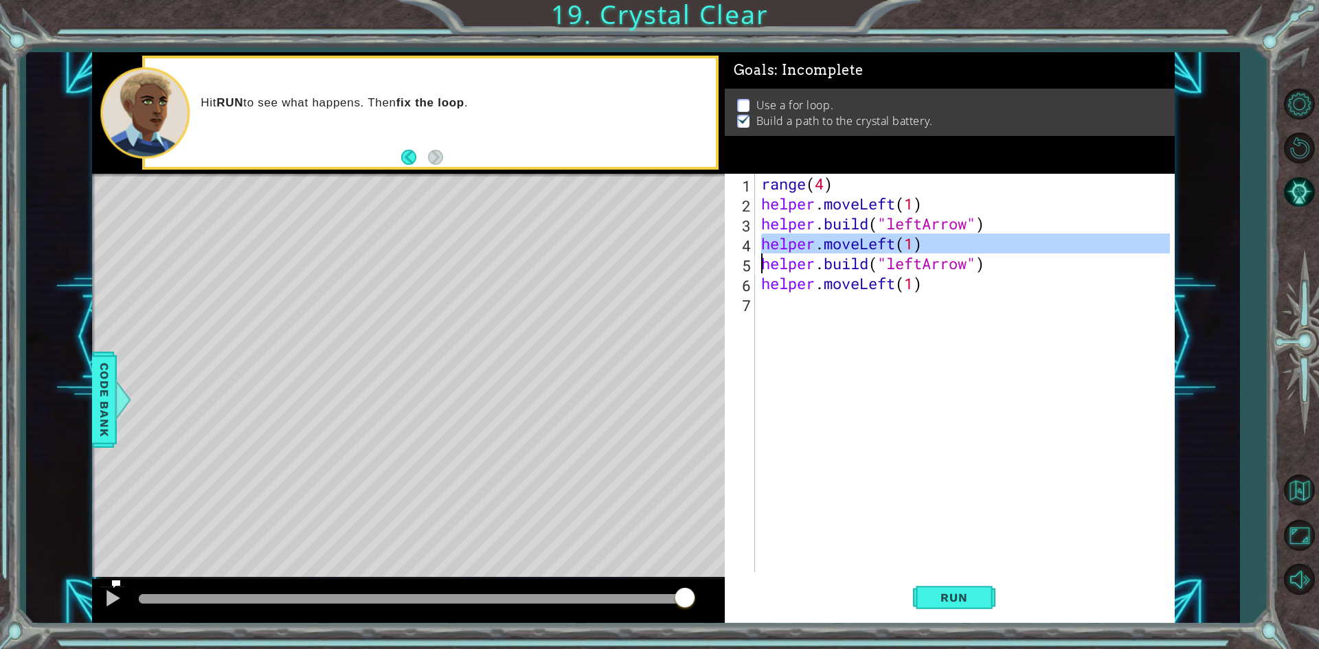
click at [875, 249] on div "range ( 4 ) helper . moveLeft ( 1 ) helper . build ( "leftArrow" ) helper . mov…" at bounding box center [965, 373] width 412 height 399
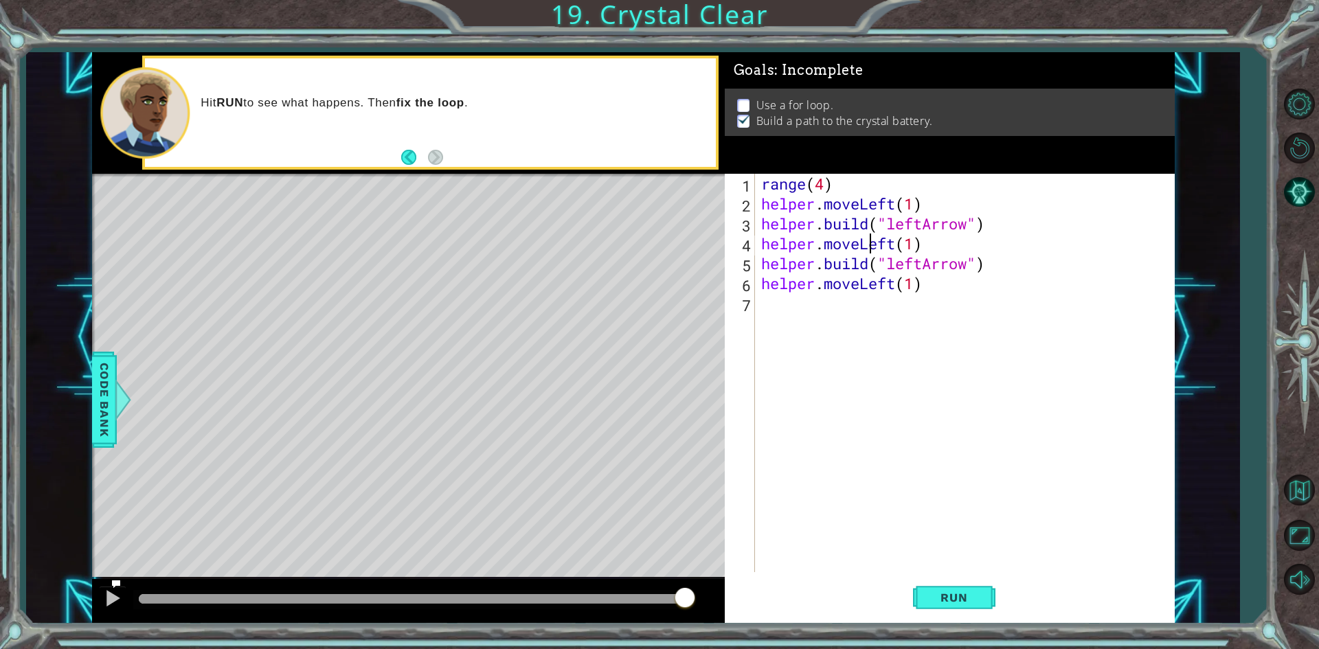
click at [875, 249] on div "range ( 4 ) helper . moveLeft ( 1 ) helper . build ( "leftArrow" ) helper . mov…" at bounding box center [968, 393] width 418 height 438
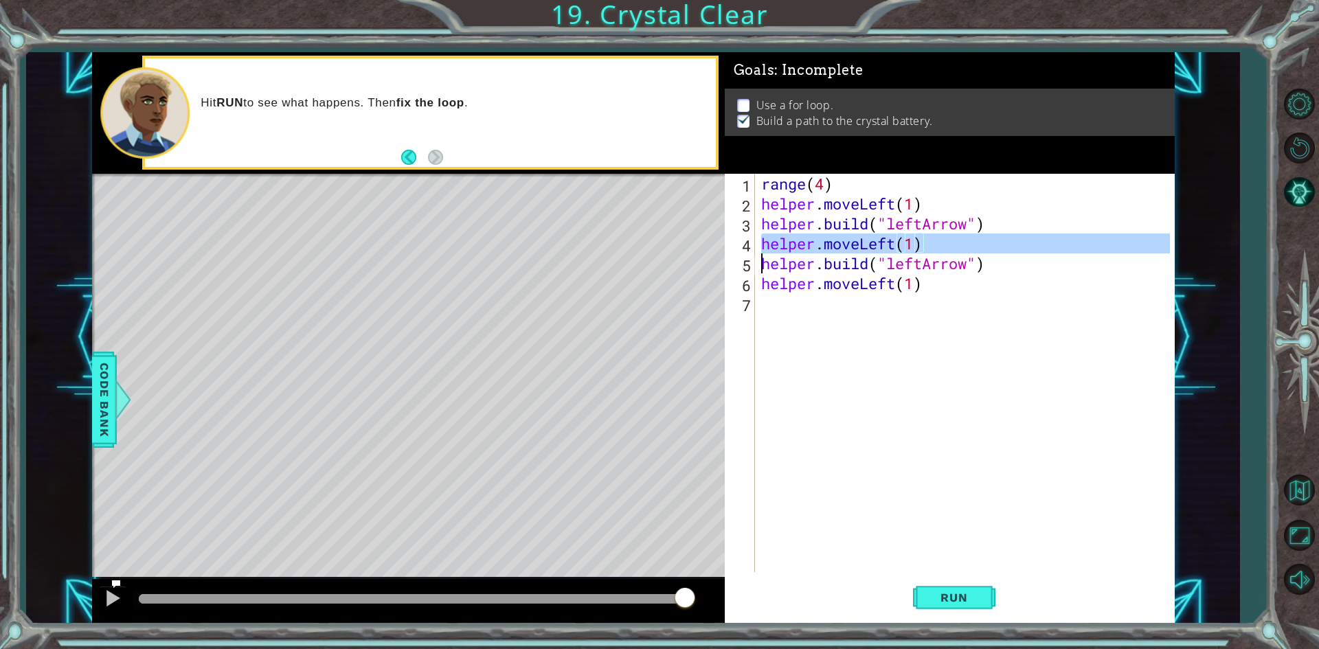
click at [875, 249] on div "range ( 4 ) helper . moveLeft ( 1 ) helper . build ( "leftArrow" ) helper . mov…" at bounding box center [968, 393] width 418 height 438
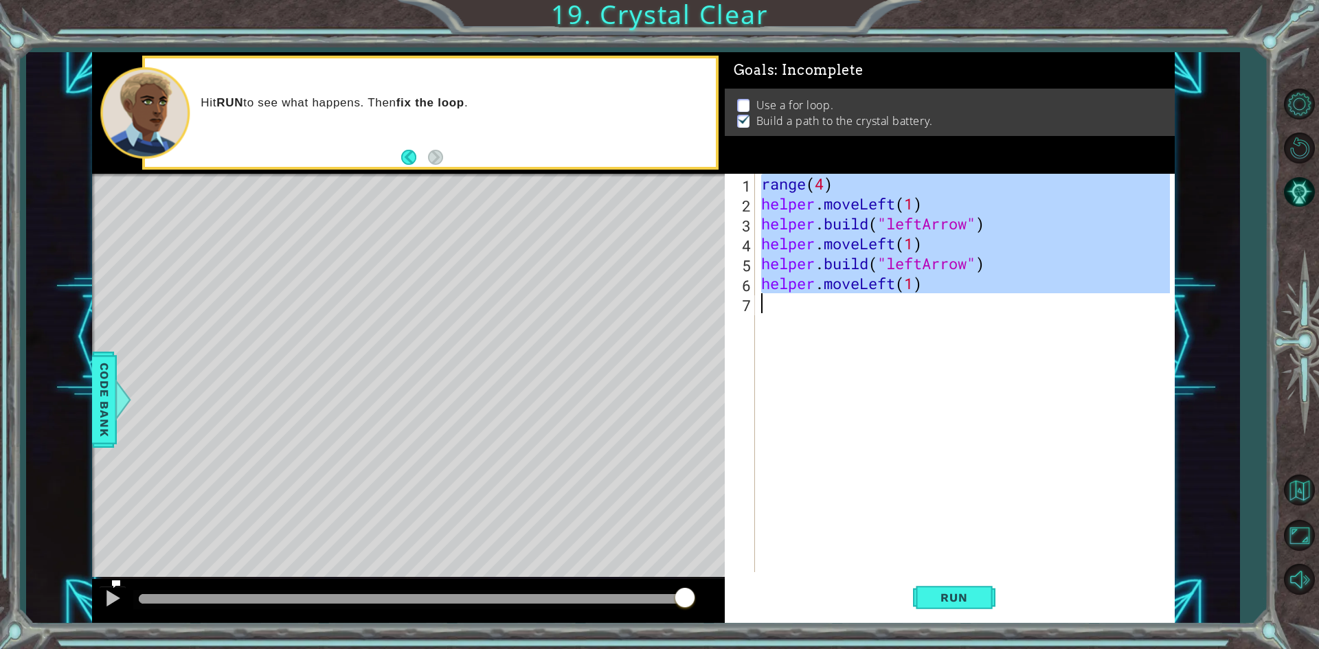
click at [875, 249] on div "range ( 4 ) helper . moveLeft ( 1 ) helper . build ( "leftArrow" ) helper . mov…" at bounding box center [968, 393] width 418 height 438
type textarea "helper.moveLeft(1)"
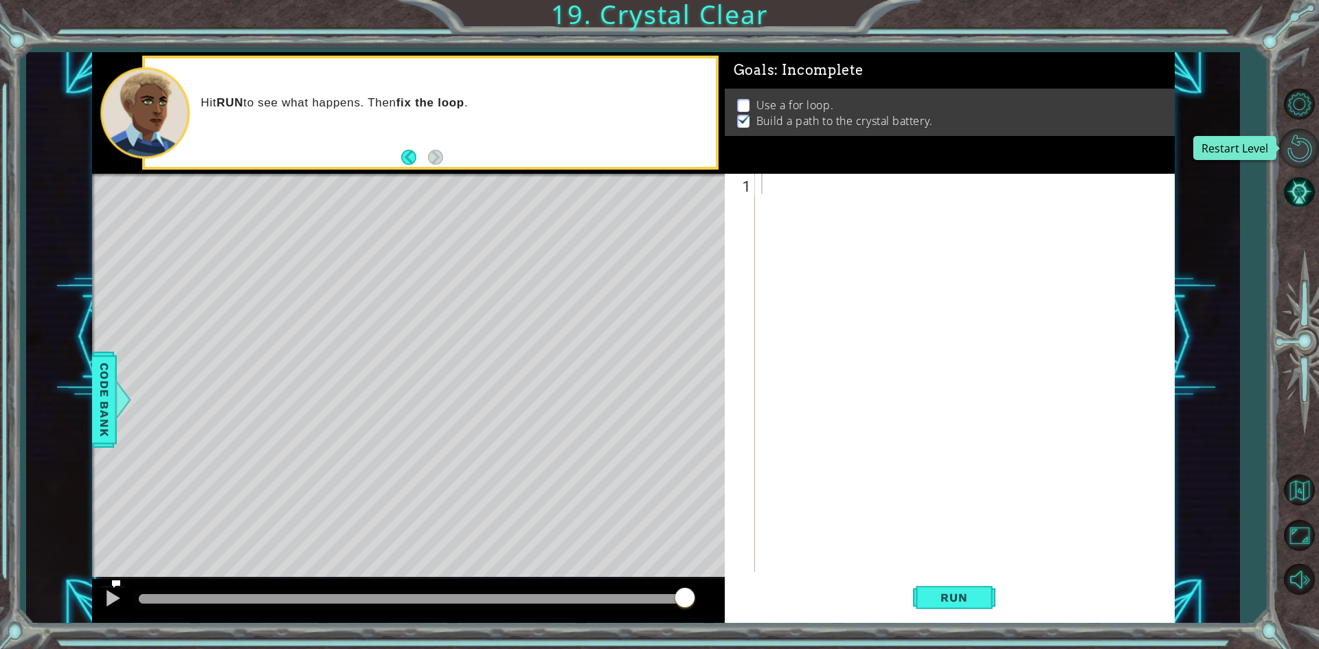
click at [1287, 131] on button "Restart Level" at bounding box center [1299, 148] width 40 height 40
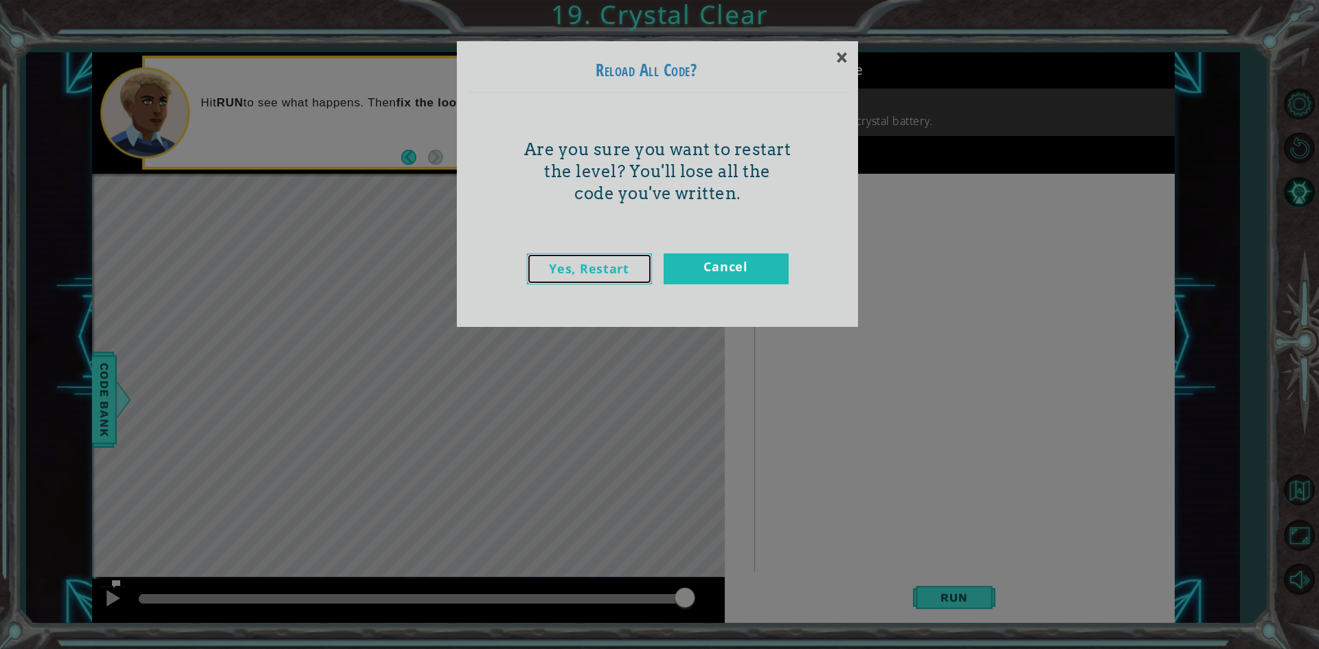
click at [626, 265] on link "Yes, Restart" at bounding box center [589, 269] width 125 height 31
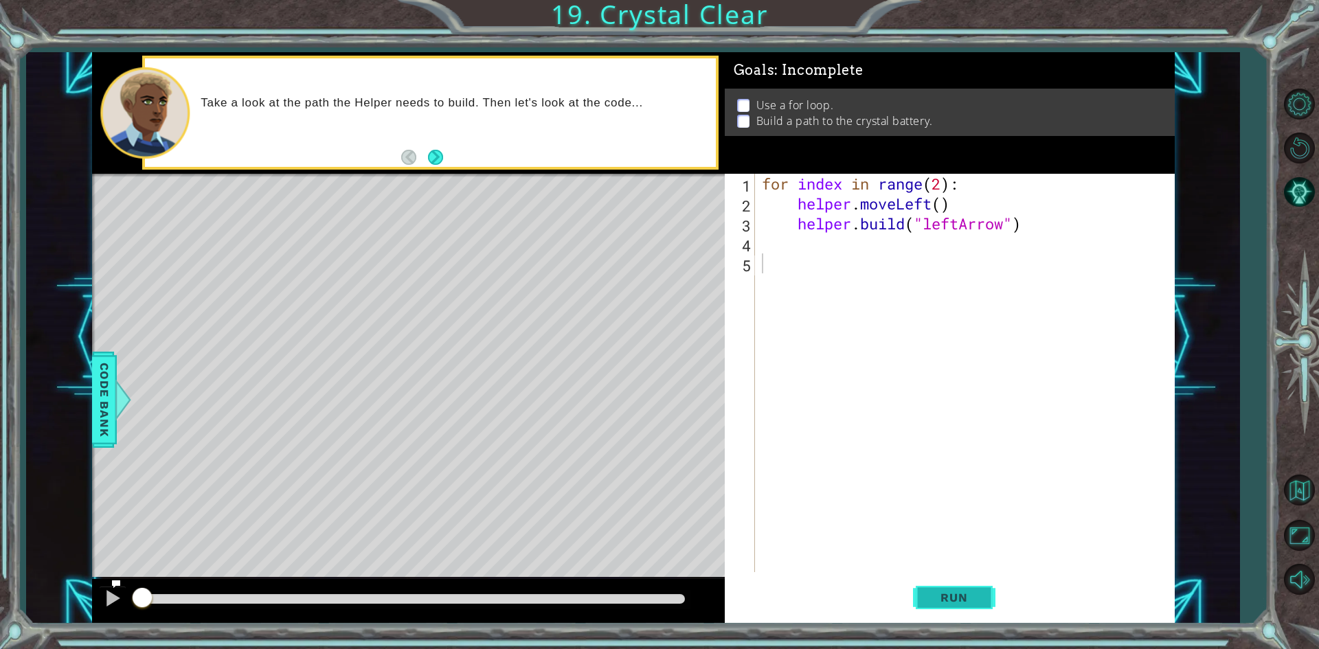
click at [951, 596] on span "Run" at bounding box center [954, 598] width 54 height 14
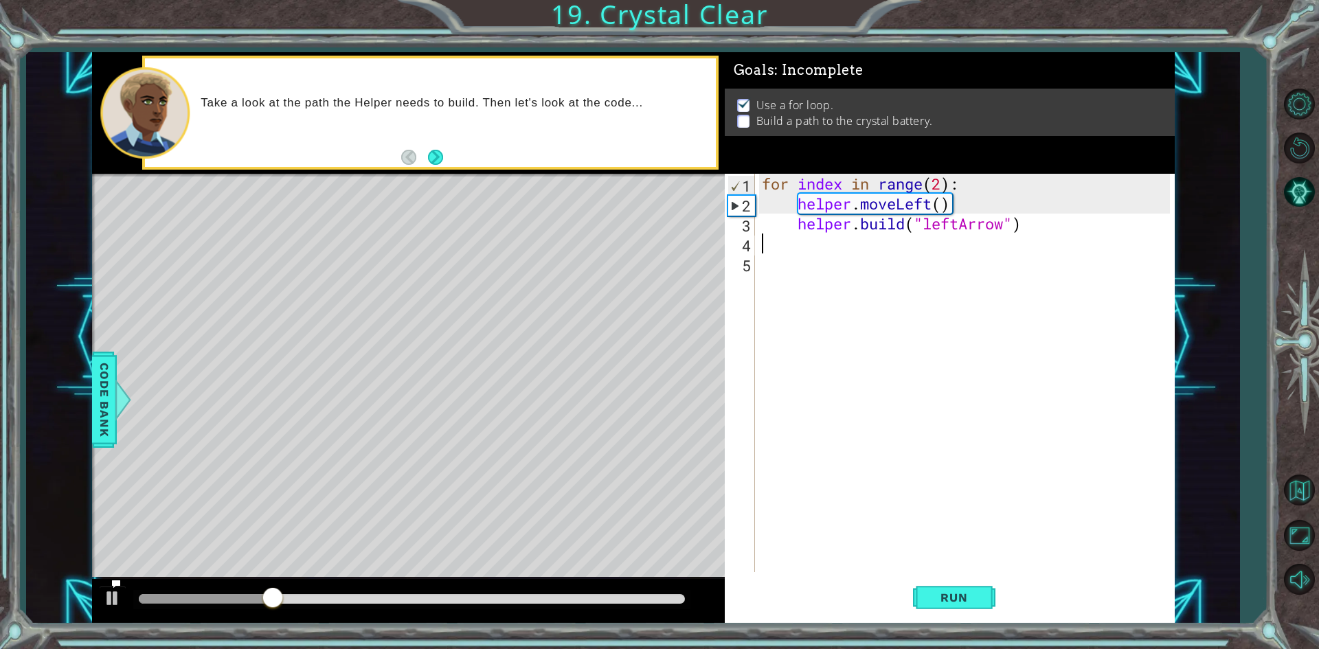
click at [866, 247] on div "for index in range ( 2 ) : helper . moveLeft ( ) helper . build ( "leftArrow" )" at bounding box center [968, 393] width 418 height 438
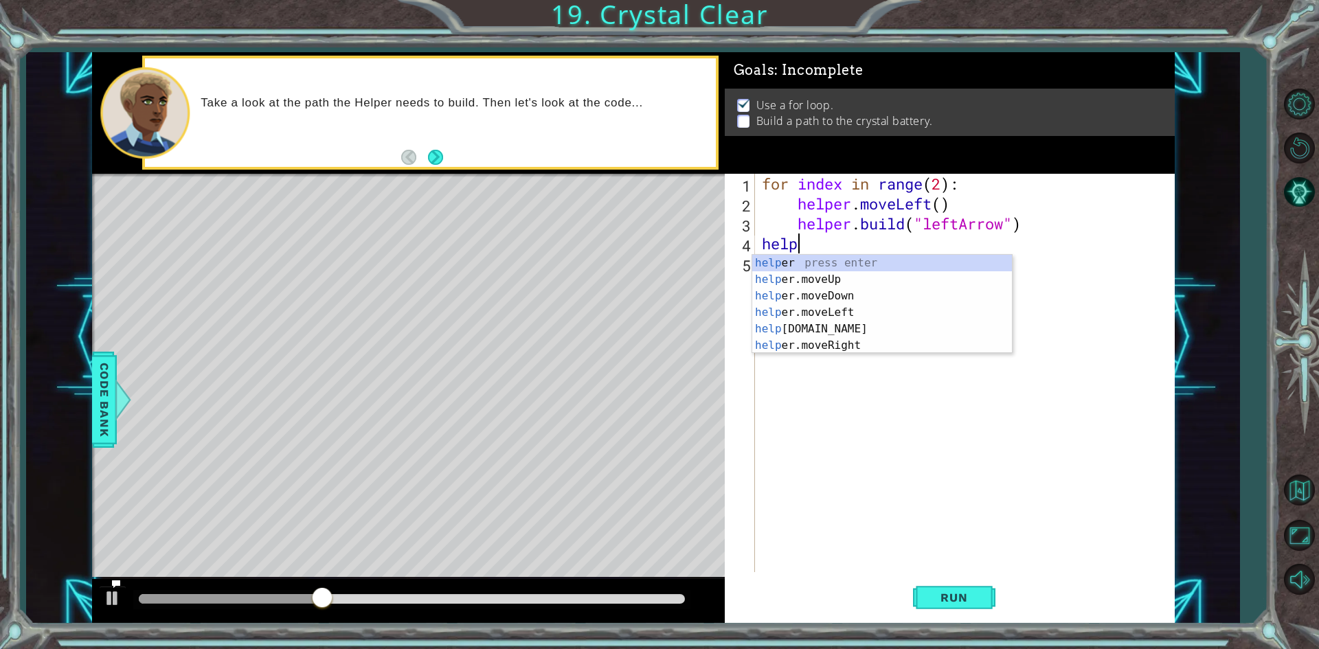
scroll to position [0, 1]
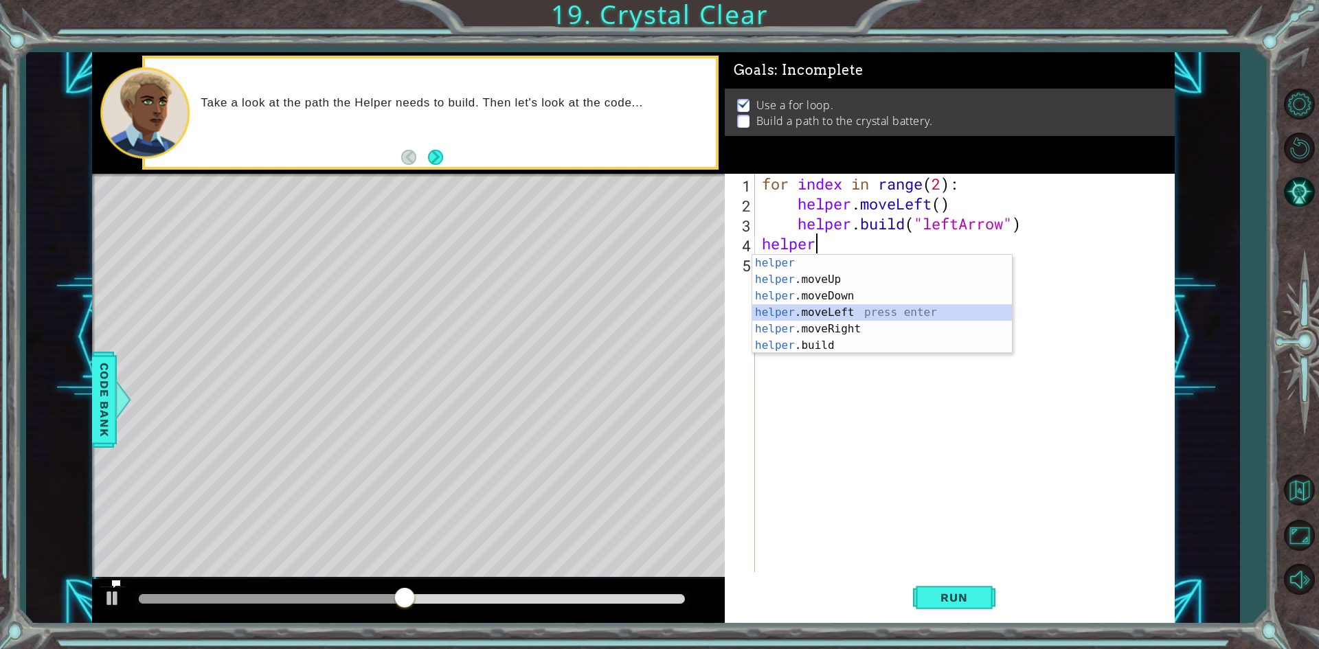
click at [831, 306] on div "helper press enter helper .moveUp press enter helper .moveDown press enter help…" at bounding box center [882, 321] width 260 height 132
type textarea "helper.moveLeft(1)"
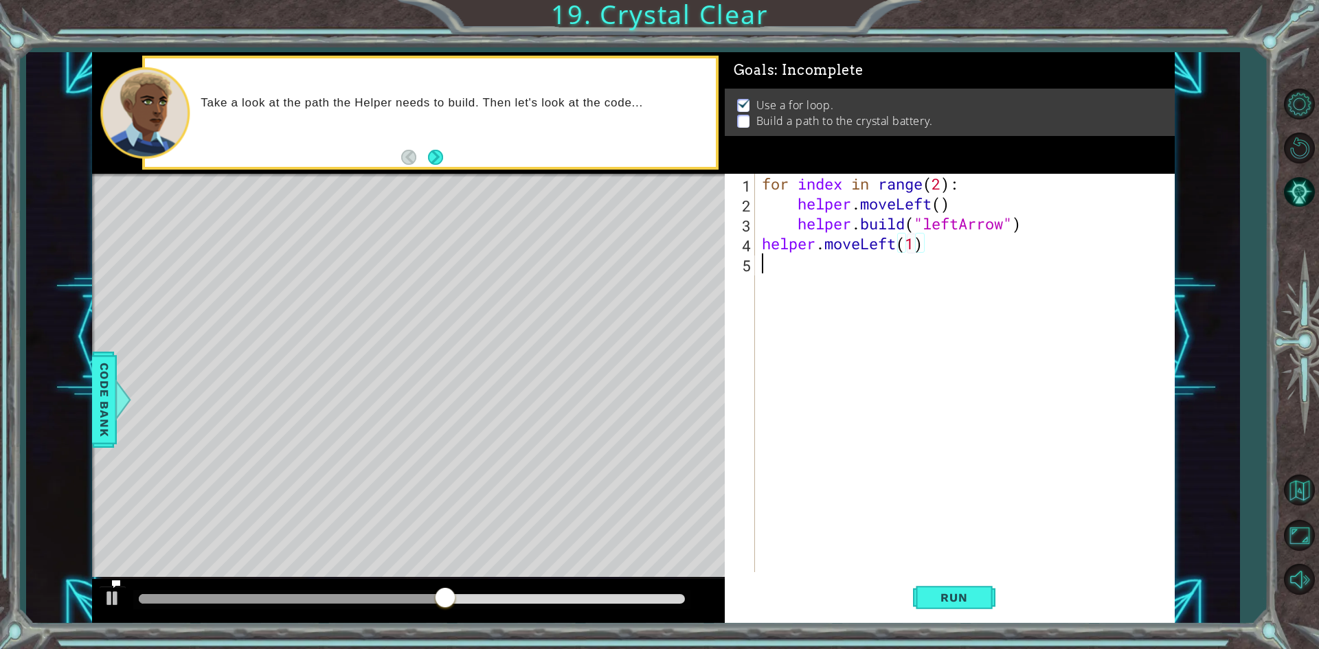
click at [844, 259] on div "for index in range ( 2 ) : helper . moveLeft ( ) helper . build ( "leftArrow" )…" at bounding box center [968, 393] width 418 height 438
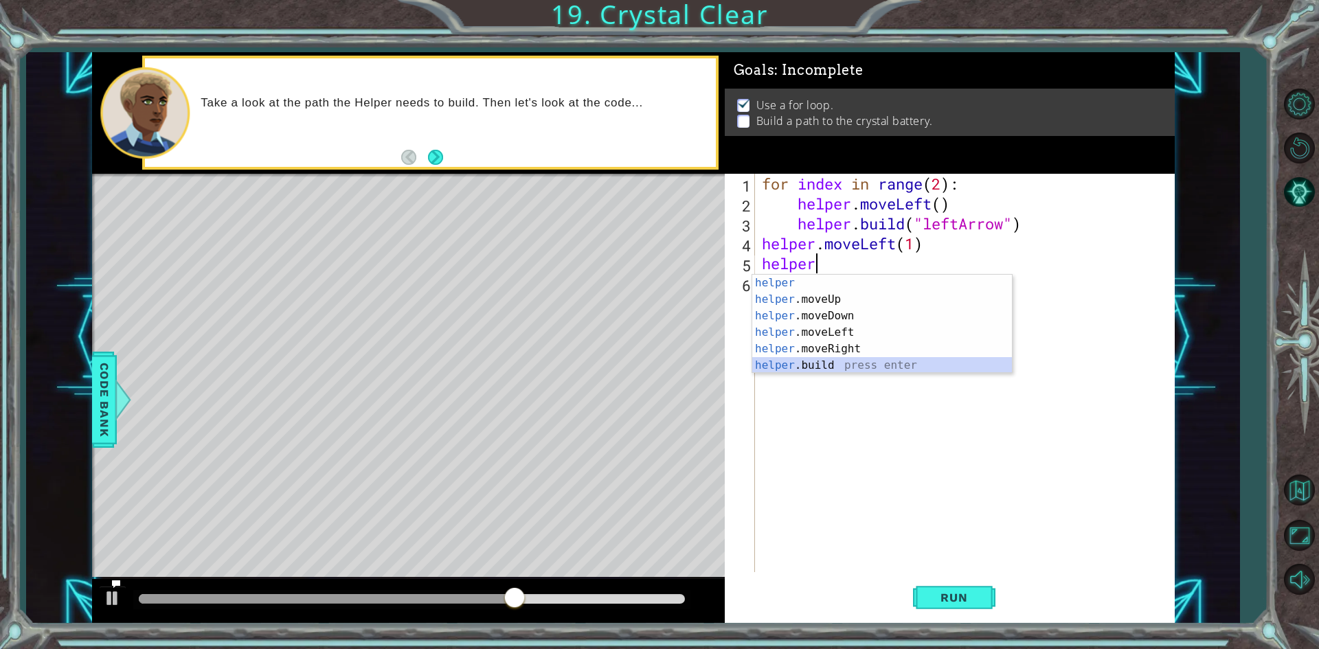
click at [822, 367] on div "helper press enter helper .moveUp press enter helper .moveDown press enter help…" at bounding box center [882, 341] width 260 height 132
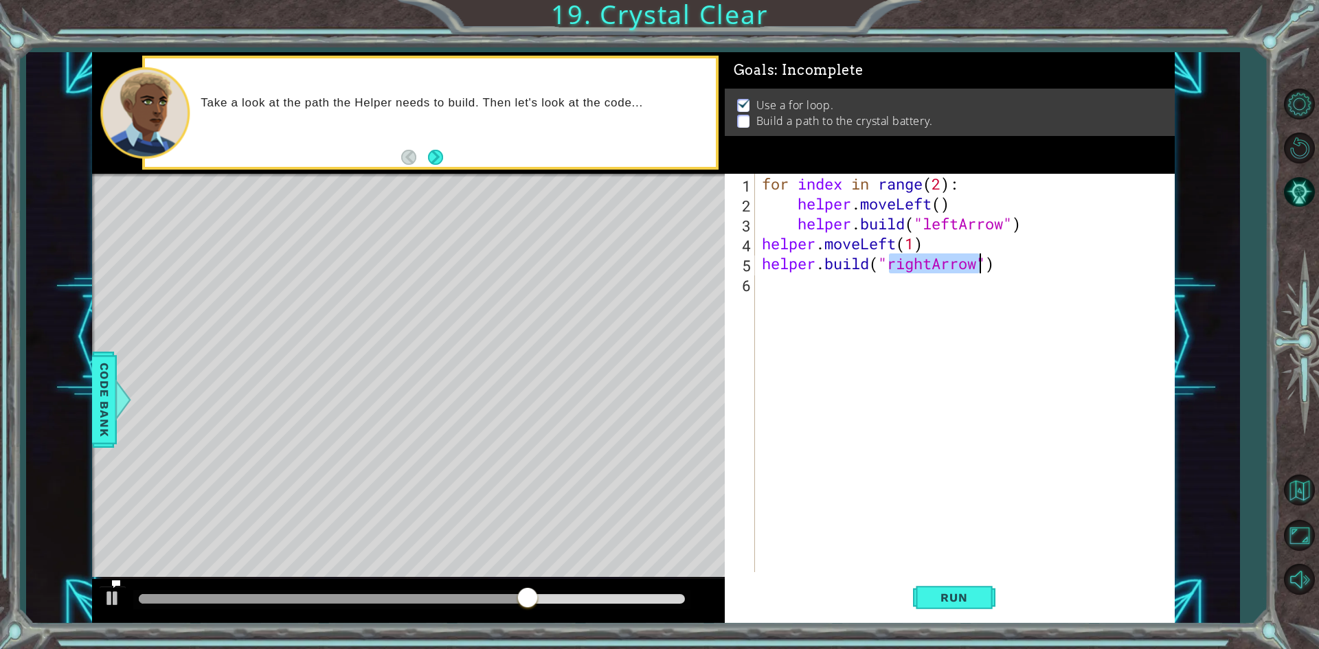
type textarea "[DOMAIN_NAME]("rightArrow")"
click at [901, 257] on div "for index in range ( 2 ) : helper . moveLeft ( ) helper . build ( "leftArrow" )…" at bounding box center [964, 373] width 411 height 399
click at [901, 257] on div "for index in range ( 2 ) : helper . moveLeft ( ) helper . build ( "leftArrow" )…" at bounding box center [968, 393] width 418 height 438
click at [932, 277] on div "for index in range ( 2 ) : helper . moveLeft ( ) helper . build ( "leftArrow" )…" at bounding box center [968, 393] width 418 height 438
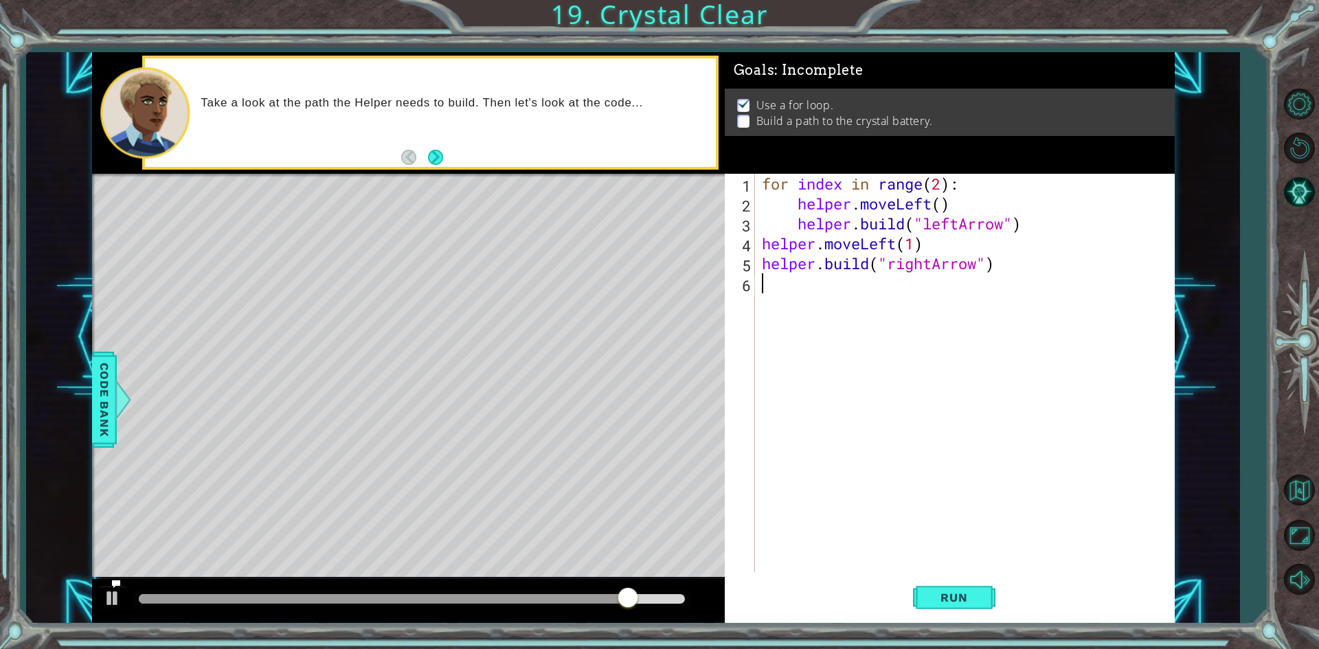
click at [931, 273] on div "for index in range ( 2 ) : helper . moveLeft ( ) helper . build ( "leftArrow" )…" at bounding box center [968, 393] width 418 height 438
click at [939, 263] on div "for index in range ( 2 ) : helper . moveLeft ( ) helper . build ( "leftArrow" )…" at bounding box center [968, 393] width 418 height 438
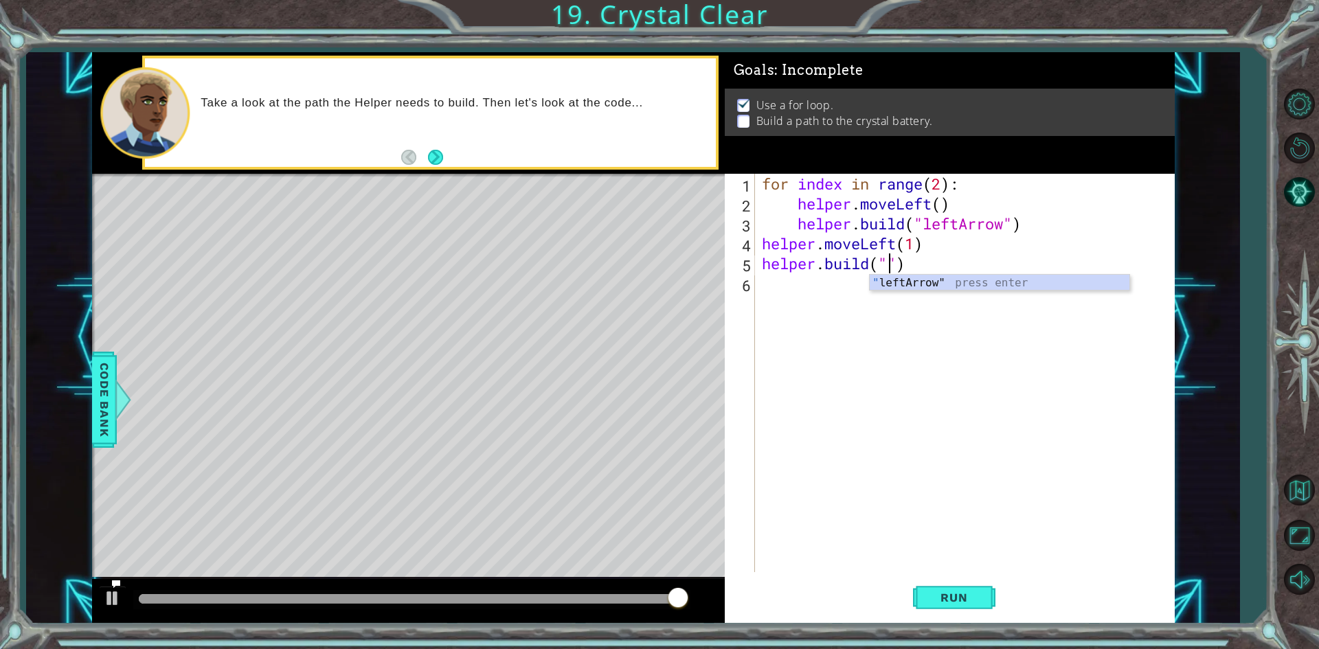
scroll to position [0, 6]
click at [976, 282] on div ""l eftArrow" press enter" at bounding box center [1000, 299] width 260 height 49
type textarea "[DOMAIN_NAME]("leftArrow")"
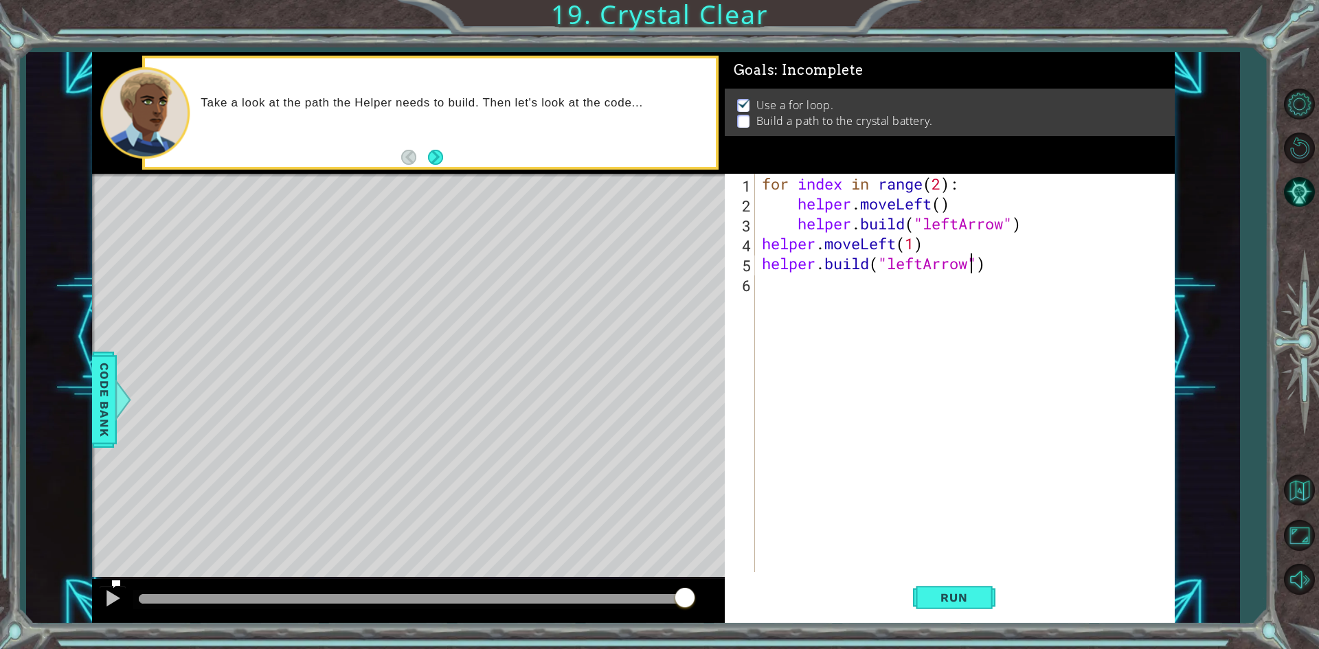
click at [958, 292] on div "for index in range ( 2 ) : helper . moveLeft ( ) helper . build ( "leftArrow" )…" at bounding box center [968, 393] width 418 height 438
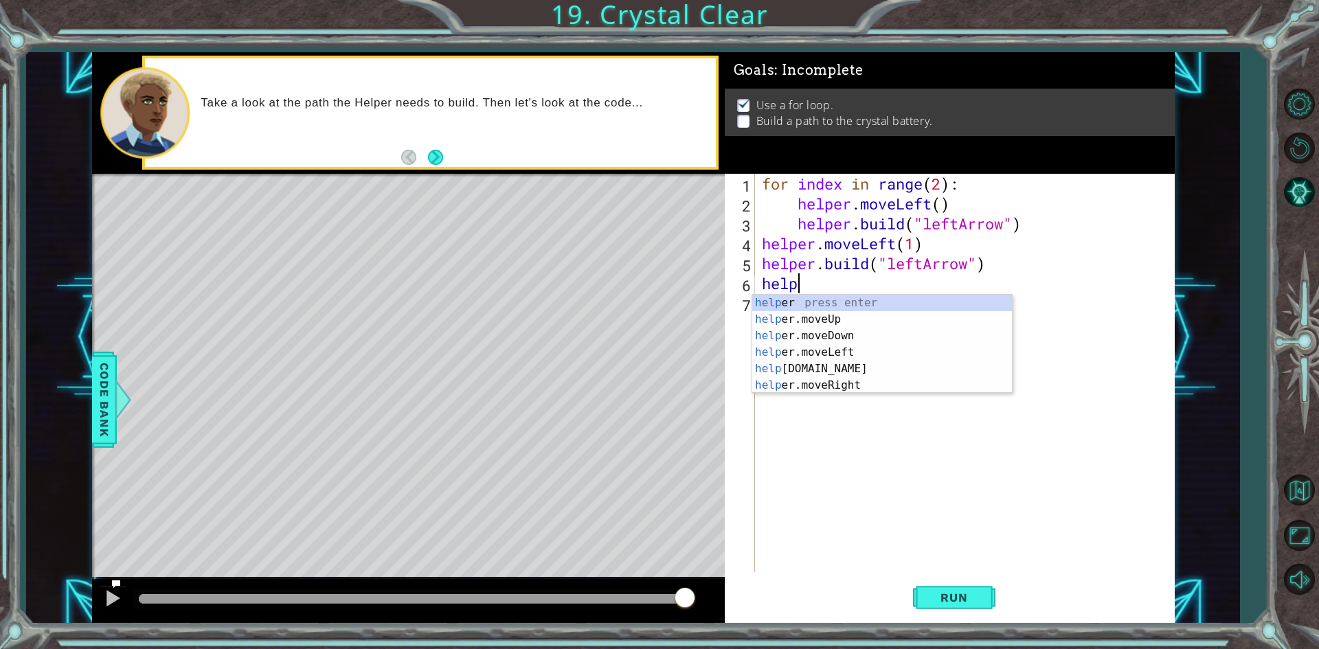
scroll to position [0, 1]
click at [836, 355] on div "helper press enter helper .moveUp press enter helper .moveDown press enter help…" at bounding box center [882, 361] width 260 height 132
type textarea "helper.moveLeft(1)"
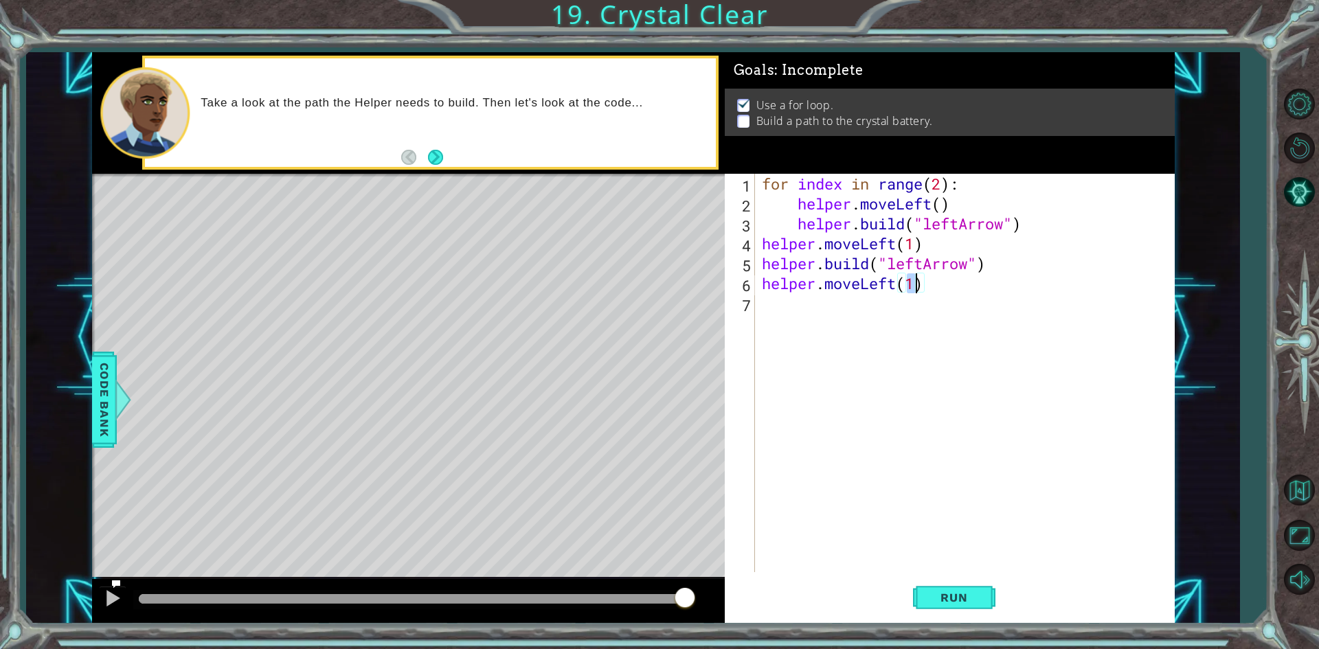
click at [833, 304] on div "for index in range ( 2 ) : helper . moveLeft ( ) helper . build ( "leftArrow" )…" at bounding box center [968, 393] width 418 height 438
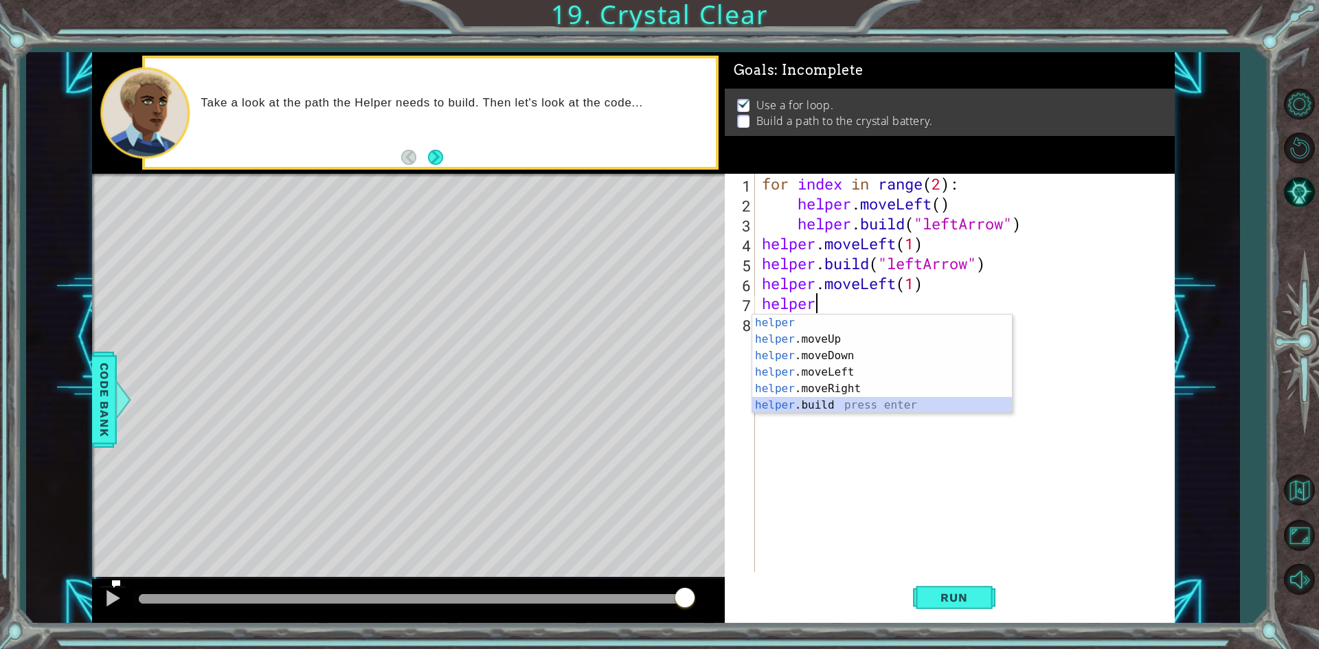
click at [795, 399] on div "helper press enter helper .moveUp press enter helper .moveDown press enter help…" at bounding box center [882, 381] width 260 height 132
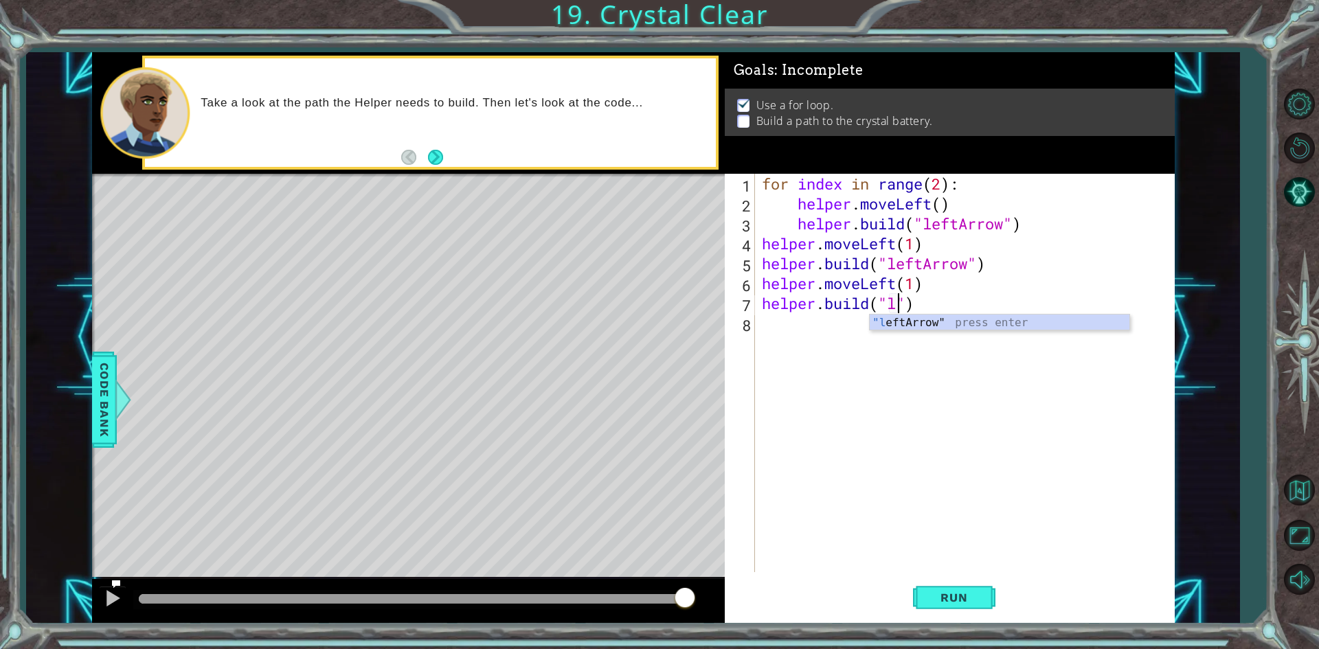
scroll to position [0, 6]
click at [1000, 319] on div ""l eftArrow" press enter" at bounding box center [1000, 339] width 260 height 49
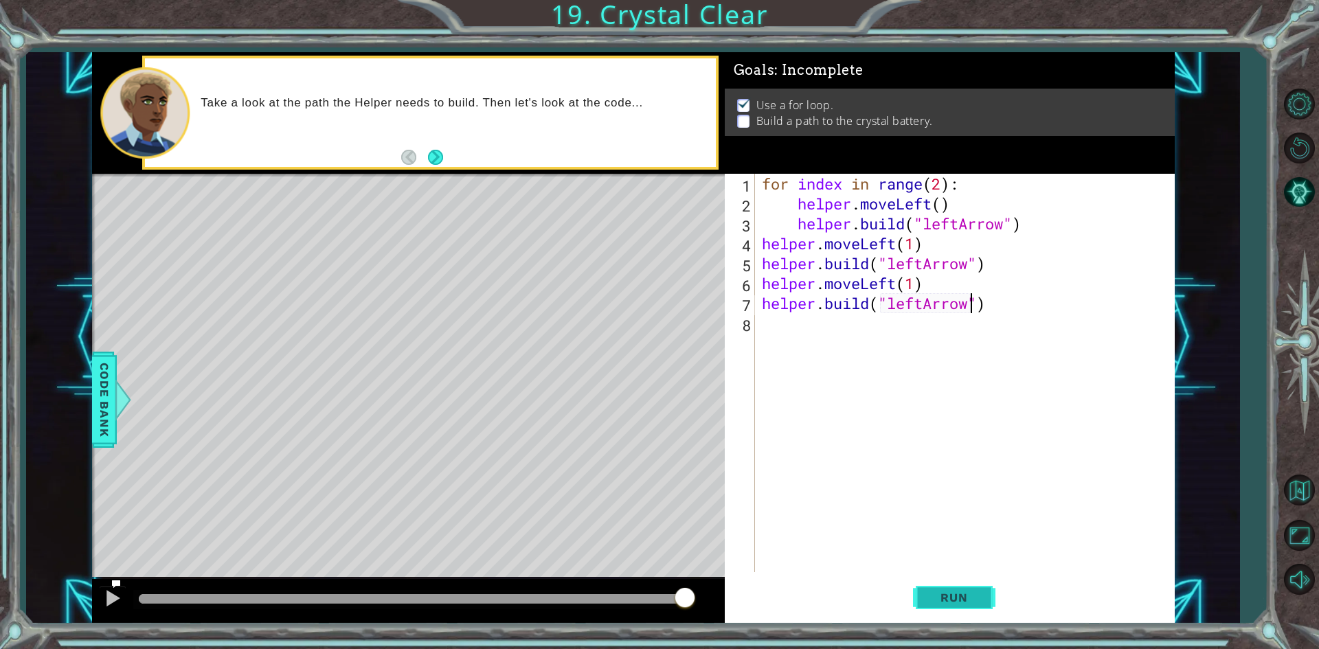
type textarea "[DOMAIN_NAME]("leftArrow")"
click at [935, 601] on span "Run" at bounding box center [954, 598] width 54 height 14
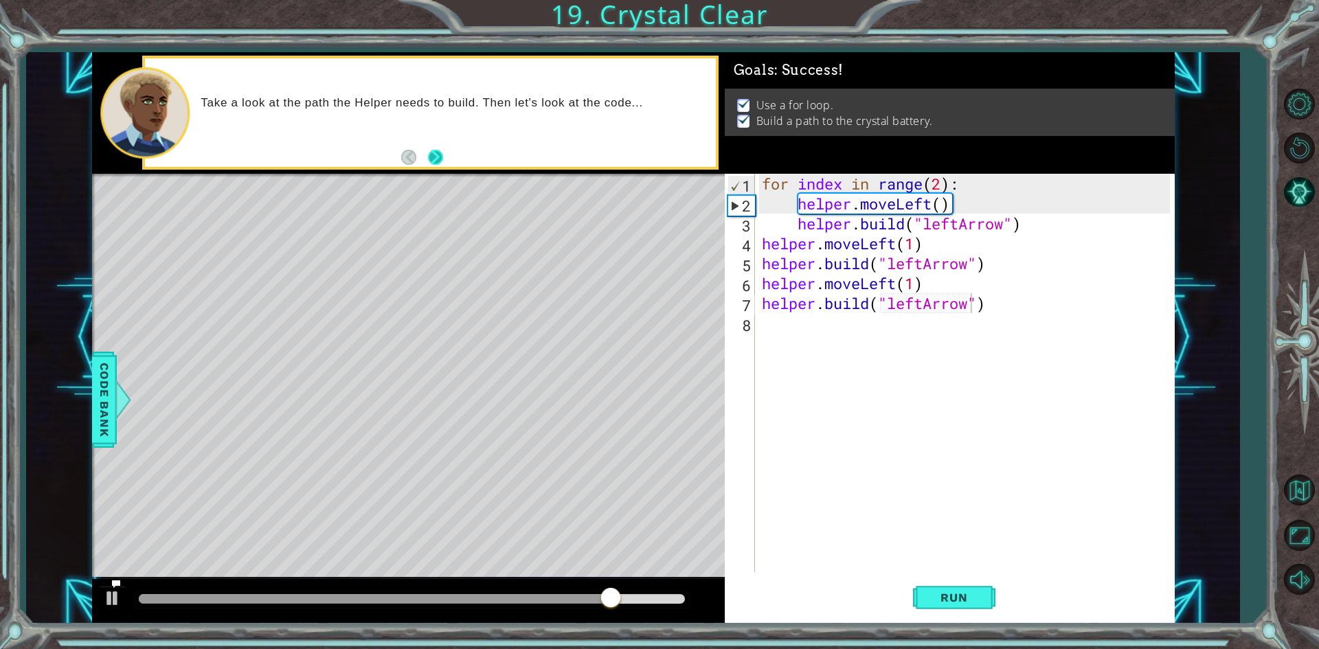
click at [432, 154] on button "Next" at bounding box center [435, 157] width 15 height 15
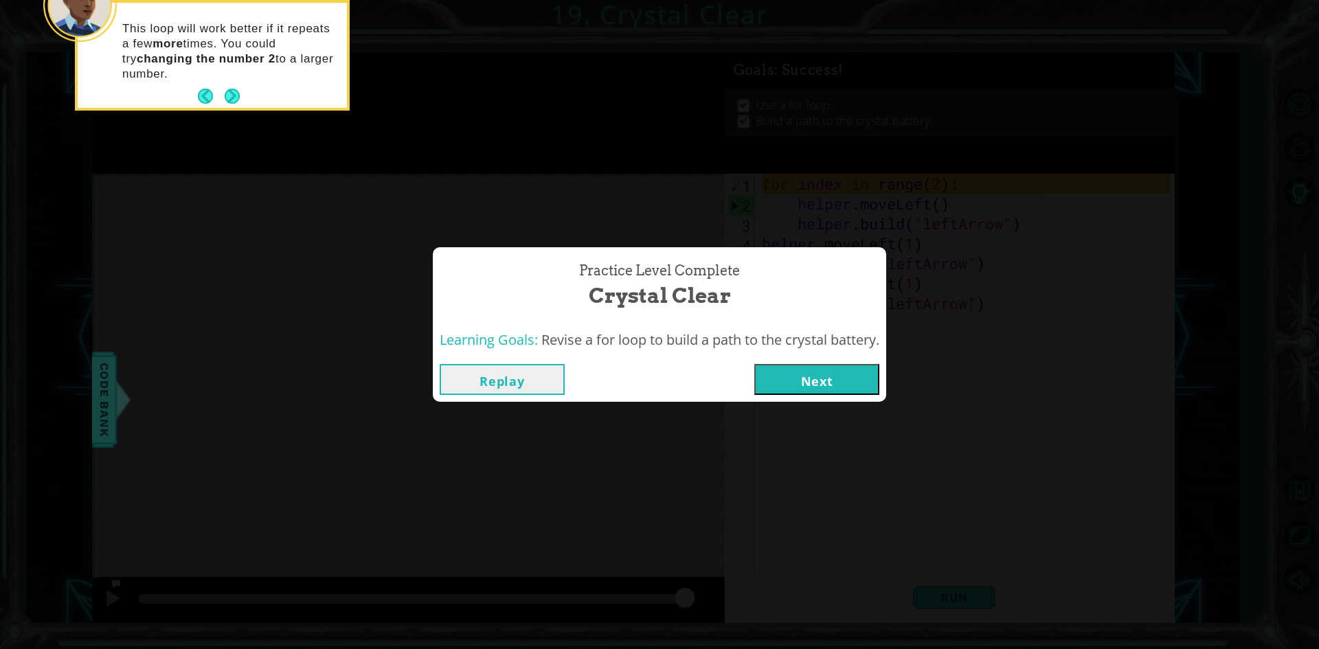
click at [820, 374] on button "Next" at bounding box center [816, 379] width 125 height 31
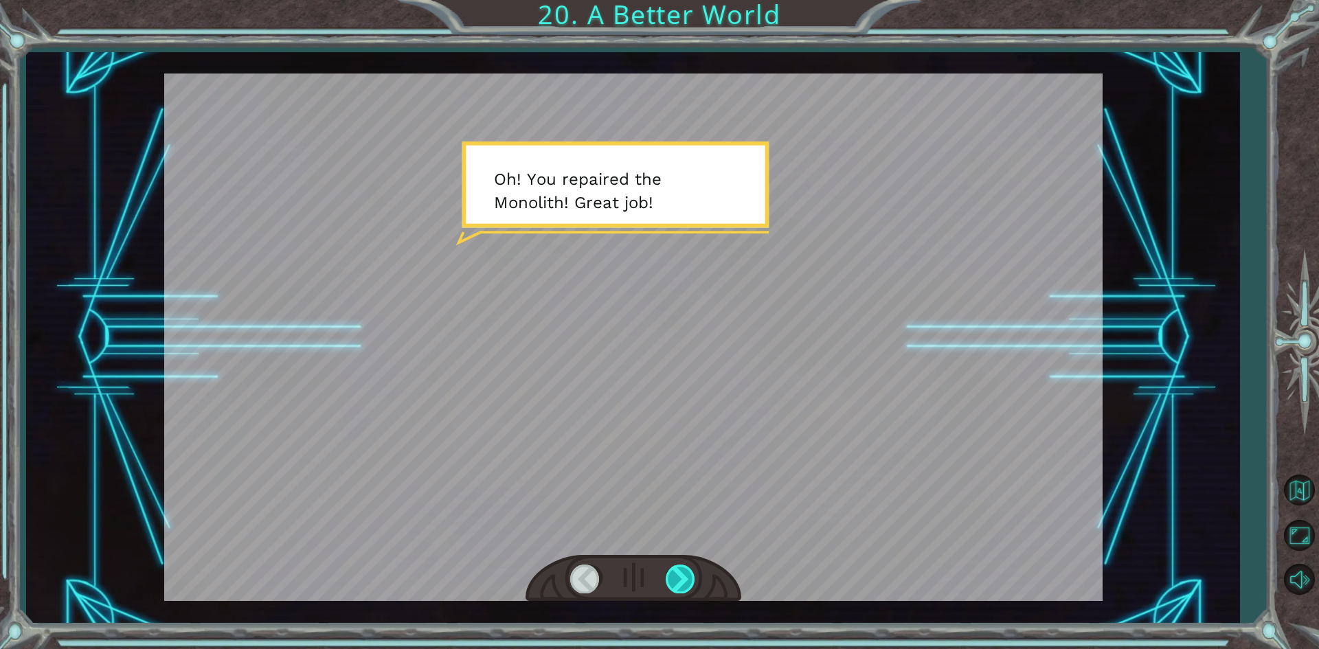
click at [680, 576] on div at bounding box center [681, 579] width 31 height 28
click at [683, 579] on div at bounding box center [681, 579] width 31 height 28
click at [684, 572] on div at bounding box center [681, 579] width 31 height 28
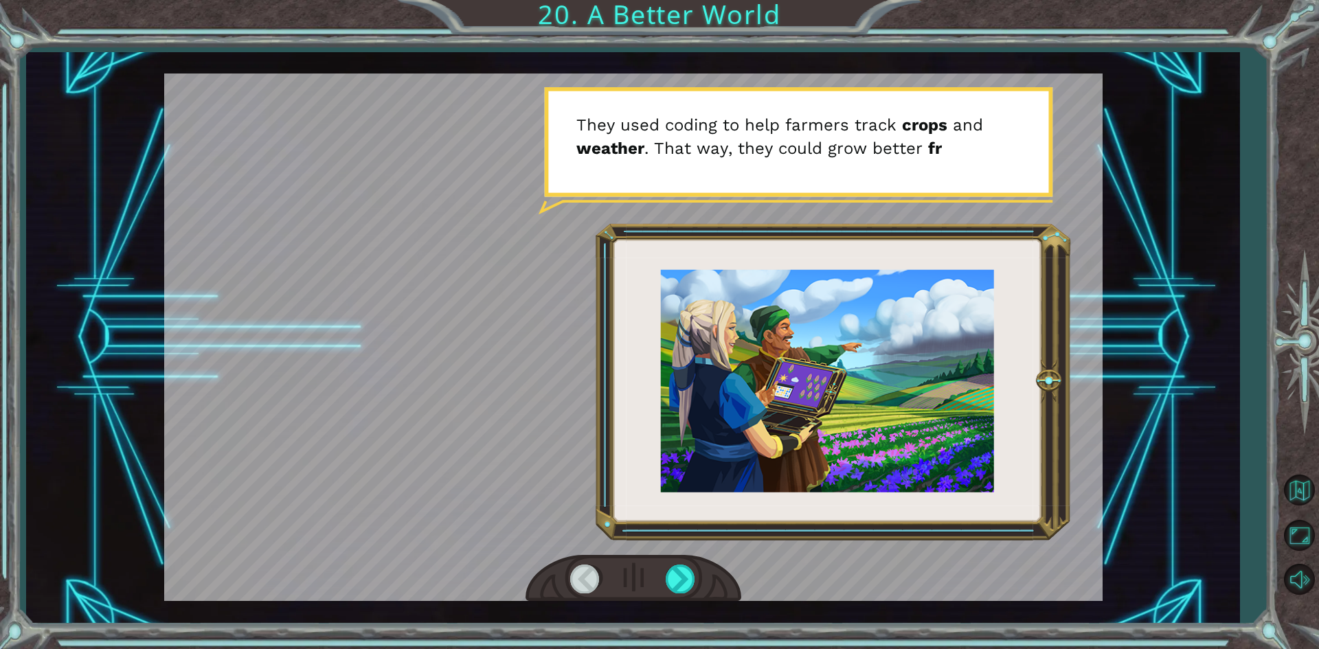
drag, startPoint x: 825, startPoint y: 288, endPoint x: 803, endPoint y: 443, distance: 156.8
click at [803, 443] on div at bounding box center [633, 338] width 939 height 528
click at [680, 584] on div at bounding box center [681, 579] width 31 height 28
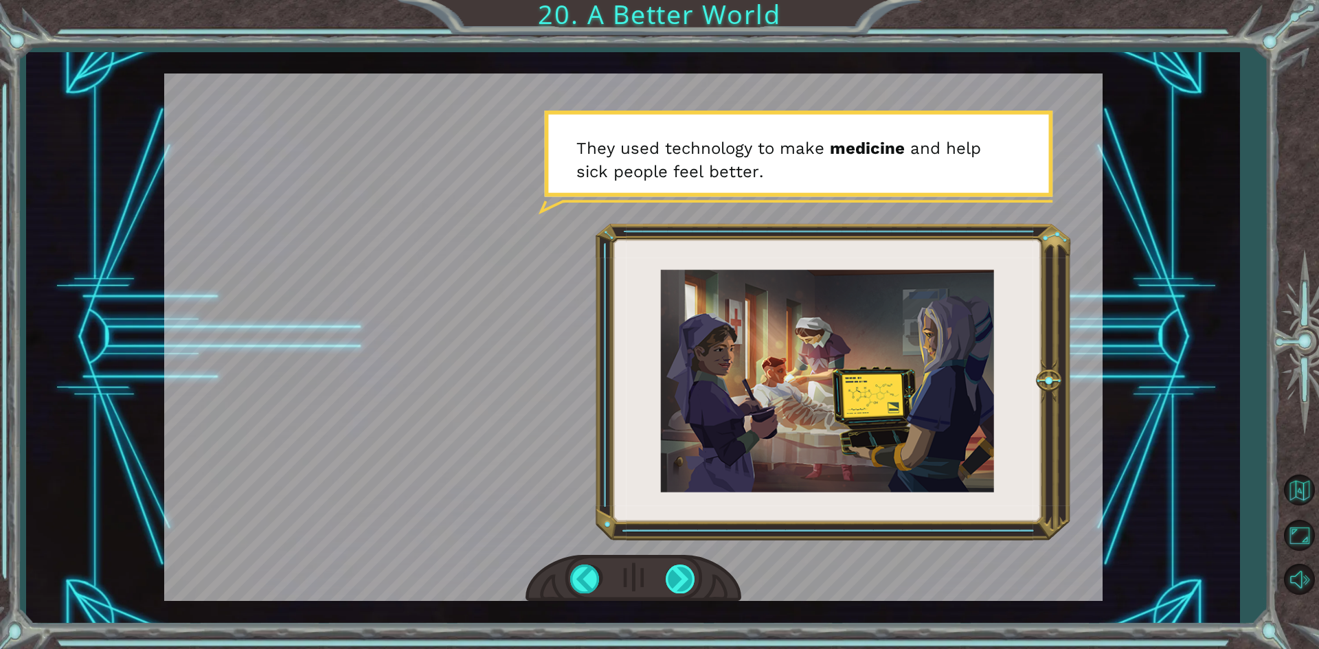
click at [678, 590] on div at bounding box center [681, 579] width 31 height 28
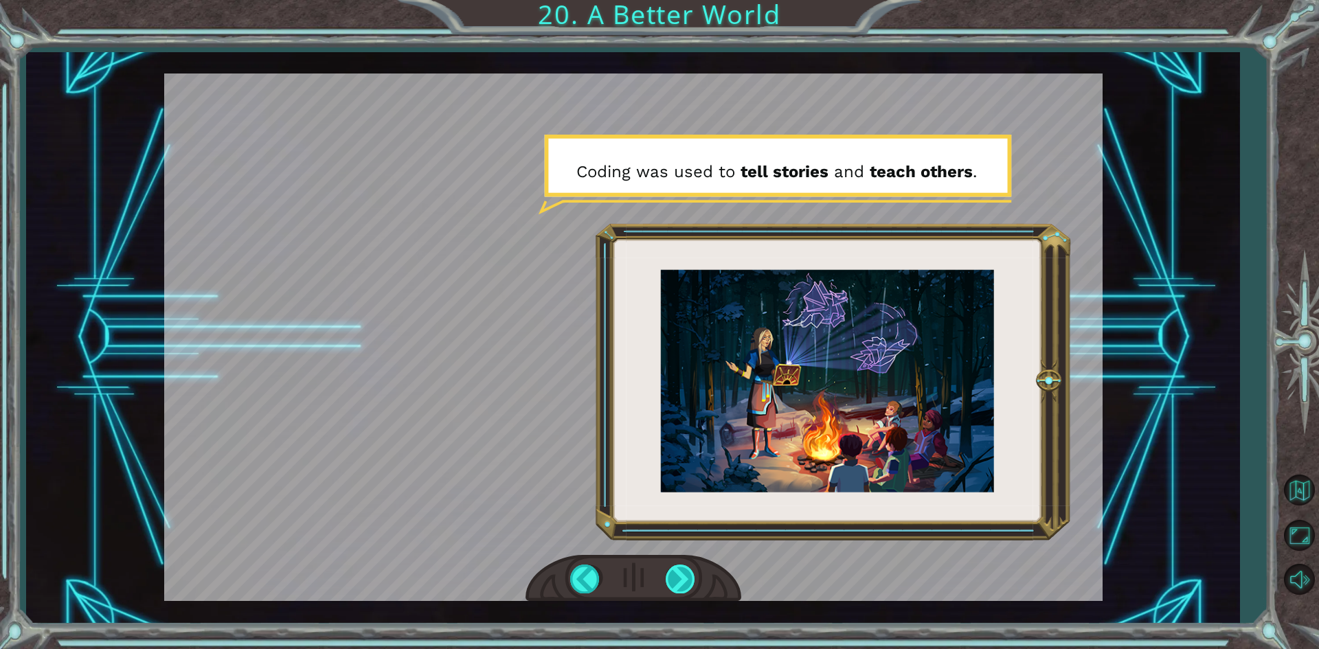
click at [680, 568] on div at bounding box center [681, 579] width 31 height 28
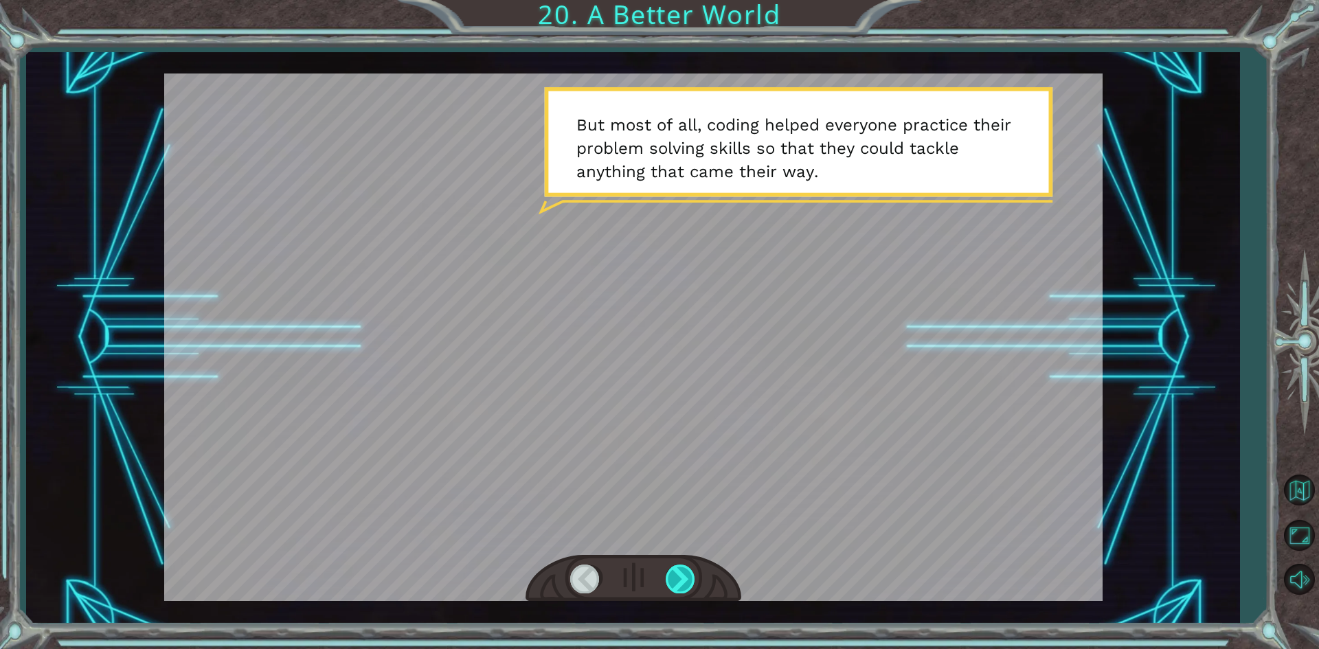
click at [680, 568] on div at bounding box center [681, 579] width 31 height 28
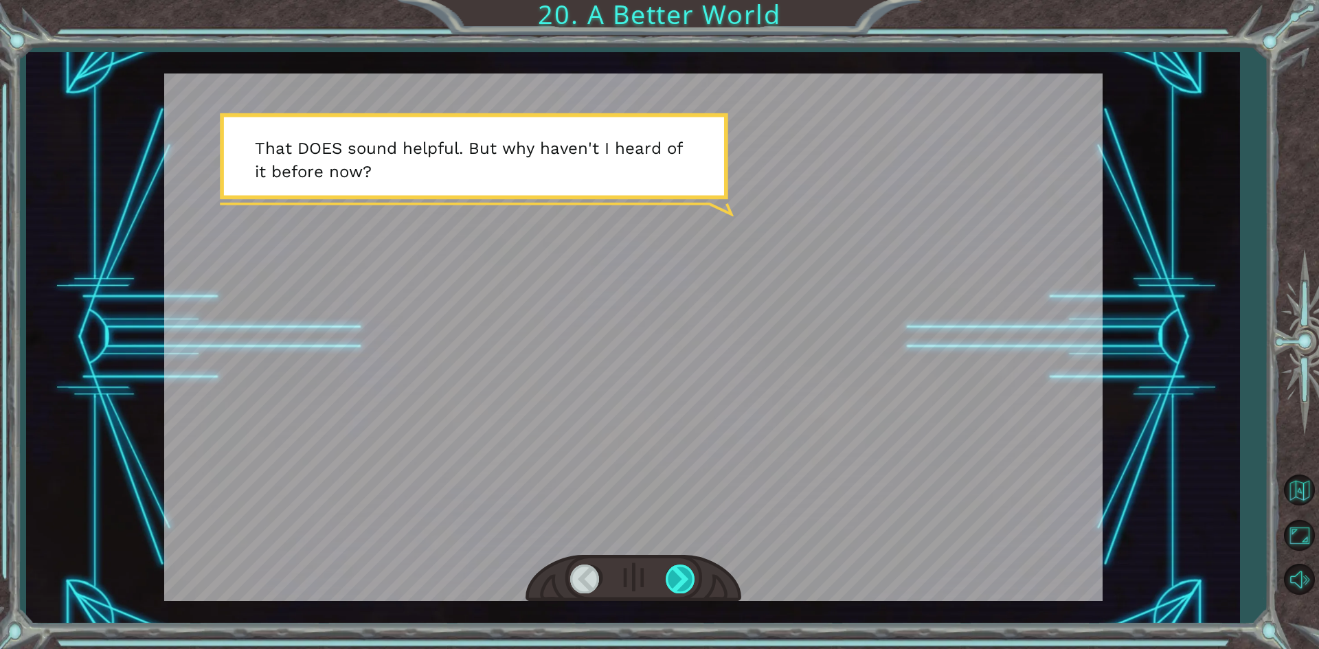
click at [680, 567] on div at bounding box center [681, 579] width 31 height 28
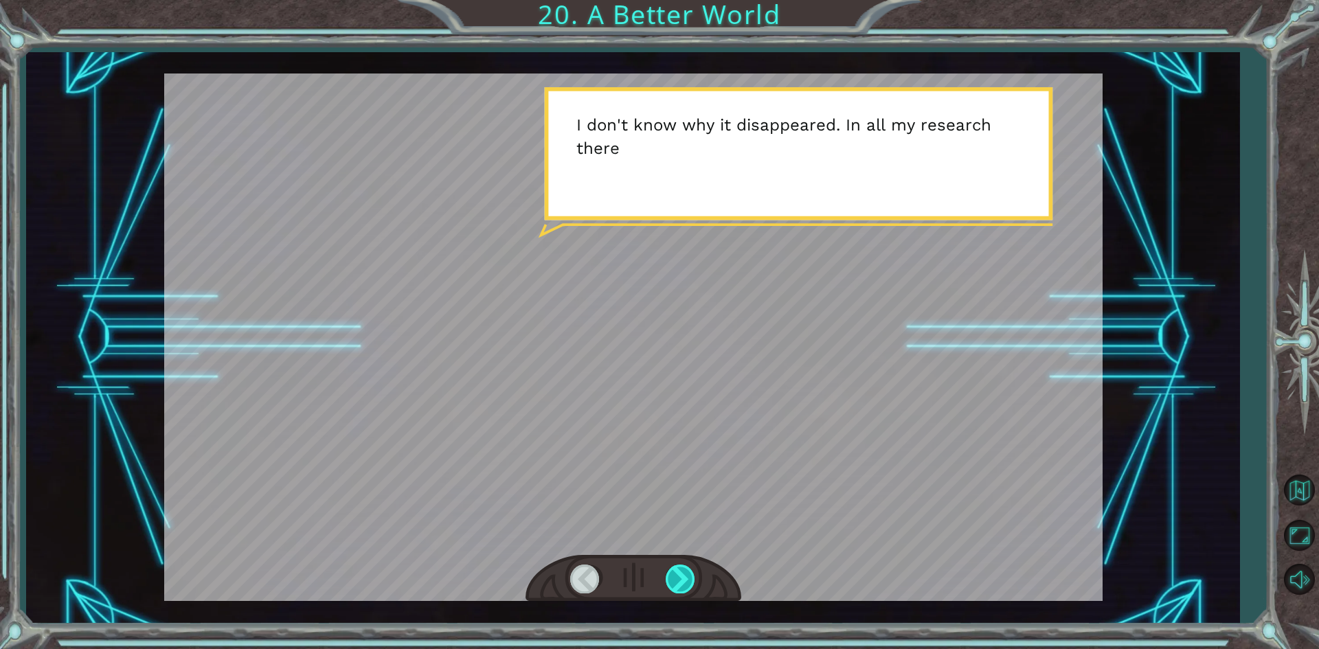
click at [680, 567] on div at bounding box center [681, 579] width 31 height 28
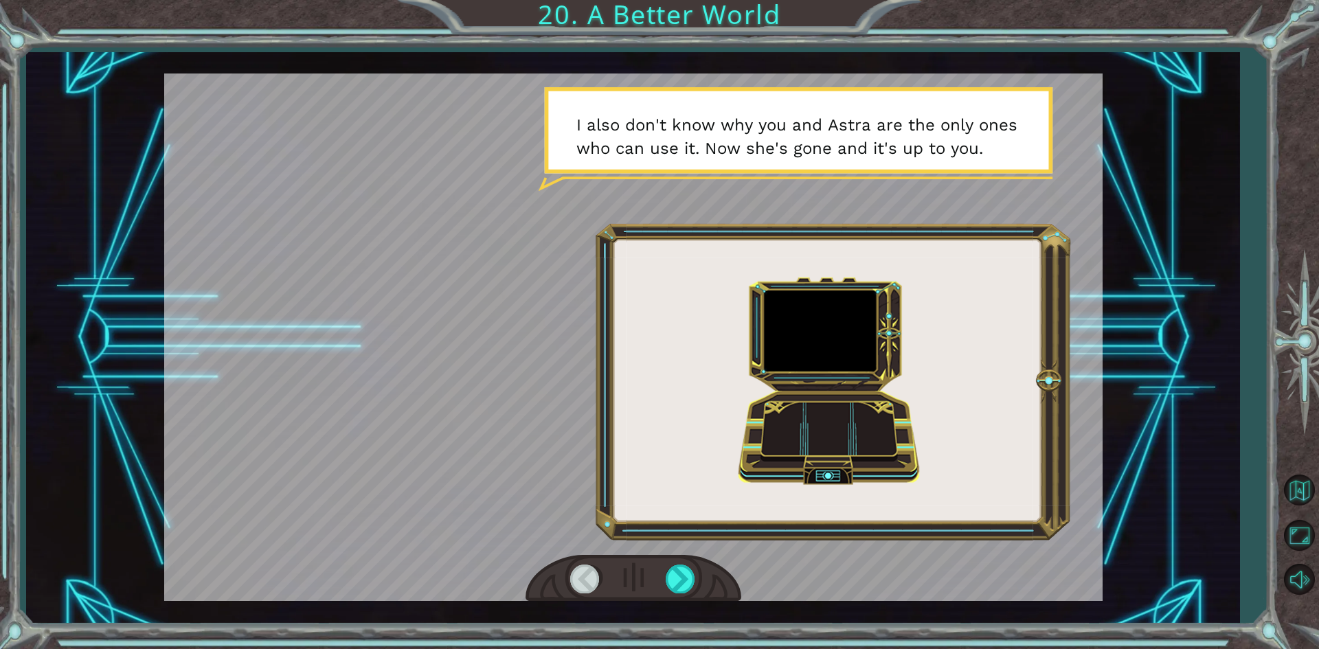
drag, startPoint x: 772, startPoint y: 437, endPoint x: 892, endPoint y: 459, distance: 121.6
click at [892, 459] on div at bounding box center [633, 338] width 939 height 528
drag, startPoint x: 862, startPoint y: 381, endPoint x: 963, endPoint y: 570, distance: 213.3
drag, startPoint x: 967, startPoint y: 569, endPoint x: 681, endPoint y: 563, distance: 285.9
click at [681, 563] on div at bounding box center [634, 578] width 216 height 47
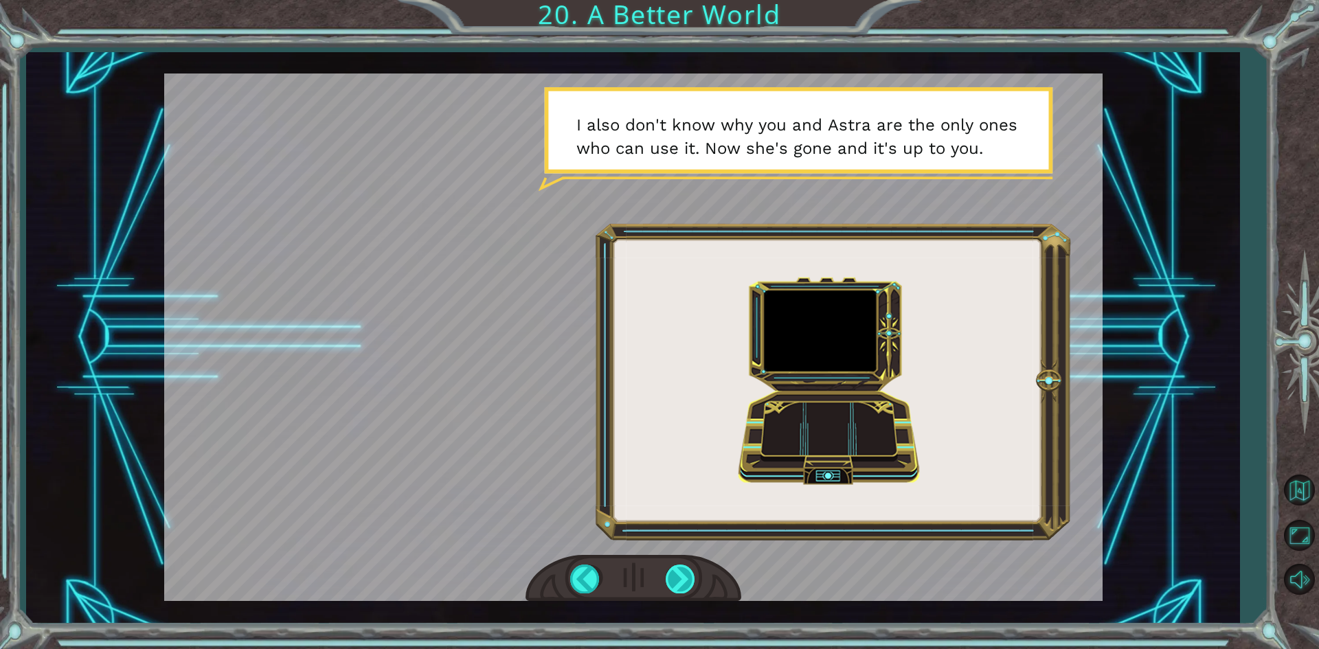
click at [675, 589] on div at bounding box center [681, 579] width 31 height 28
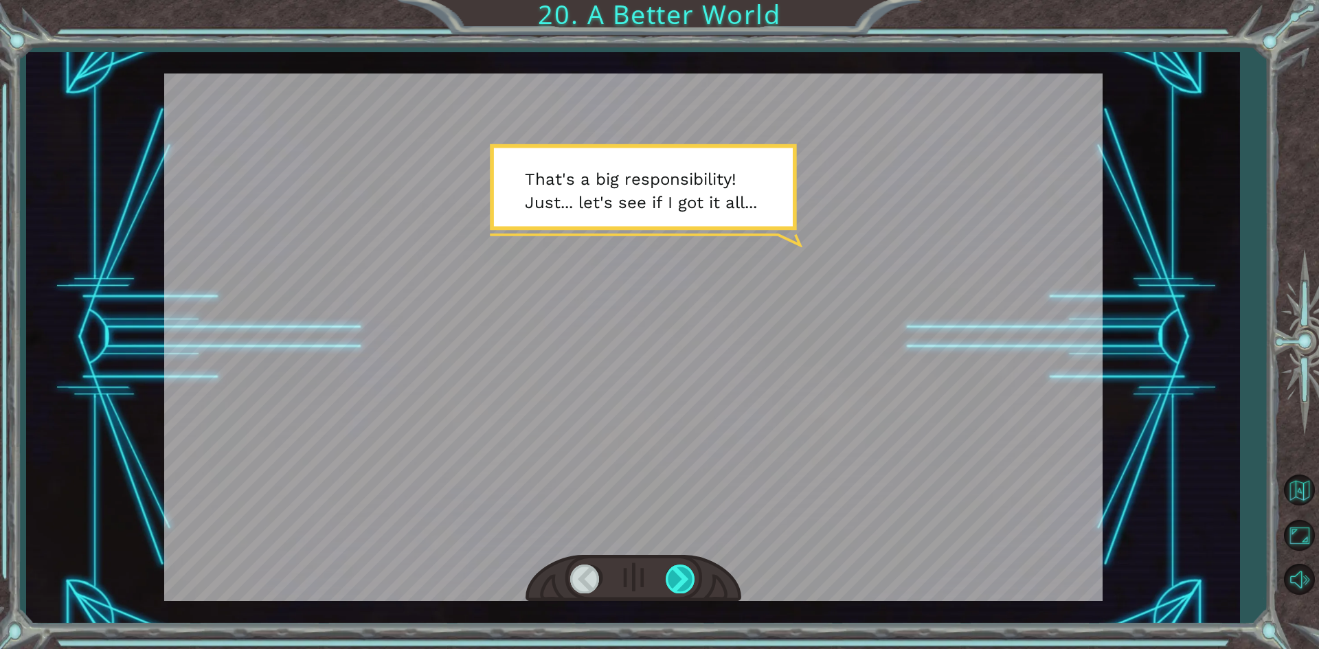
click at [684, 583] on div at bounding box center [681, 579] width 31 height 28
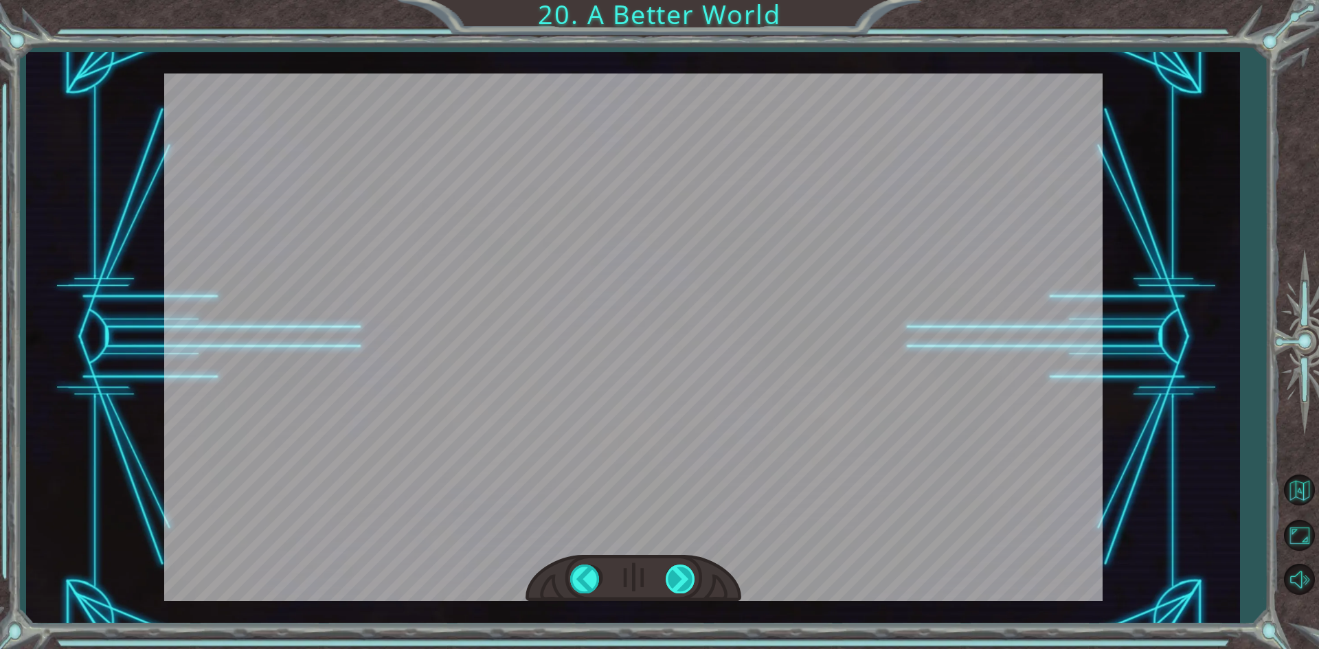
click at [684, 583] on div at bounding box center [681, 579] width 31 height 28
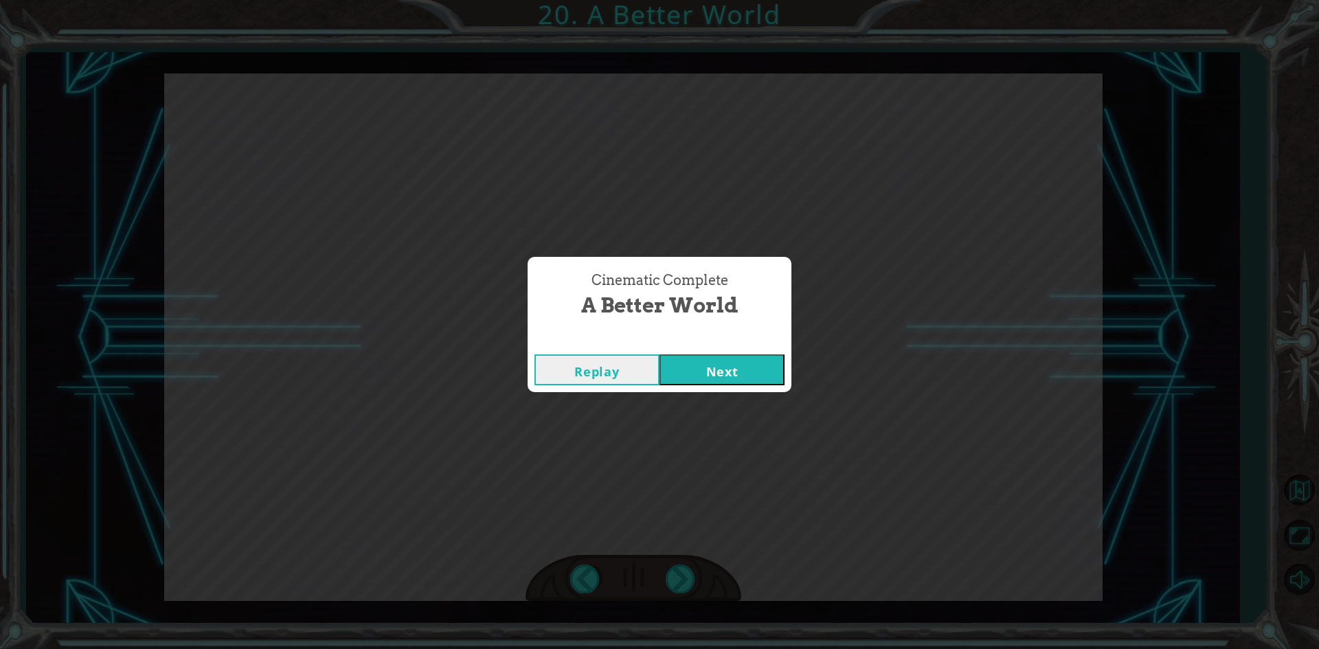
click at [734, 359] on button "Next" at bounding box center [722, 370] width 125 height 31
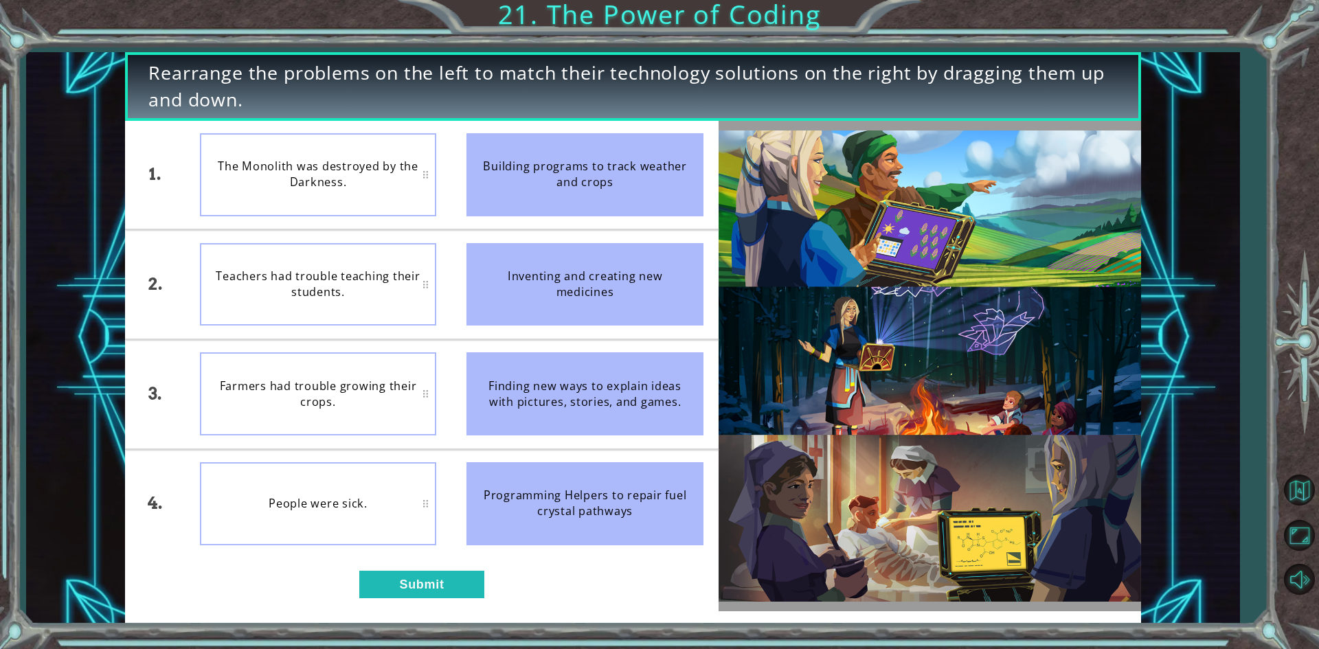
drag, startPoint x: 536, startPoint y: 274, endPoint x: 618, endPoint y: 506, distance: 246.4
click at [618, 506] on ul "Building programs to track weather and crops Inventing and creating new medicin…" at bounding box center [584, 340] width 267 height 438
drag, startPoint x: 632, startPoint y: 192, endPoint x: 607, endPoint y: 447, distance: 256.2
click at [607, 448] on ul "Building programs to track weather and crops Inventing and creating new medicin…" at bounding box center [584, 340] width 267 height 438
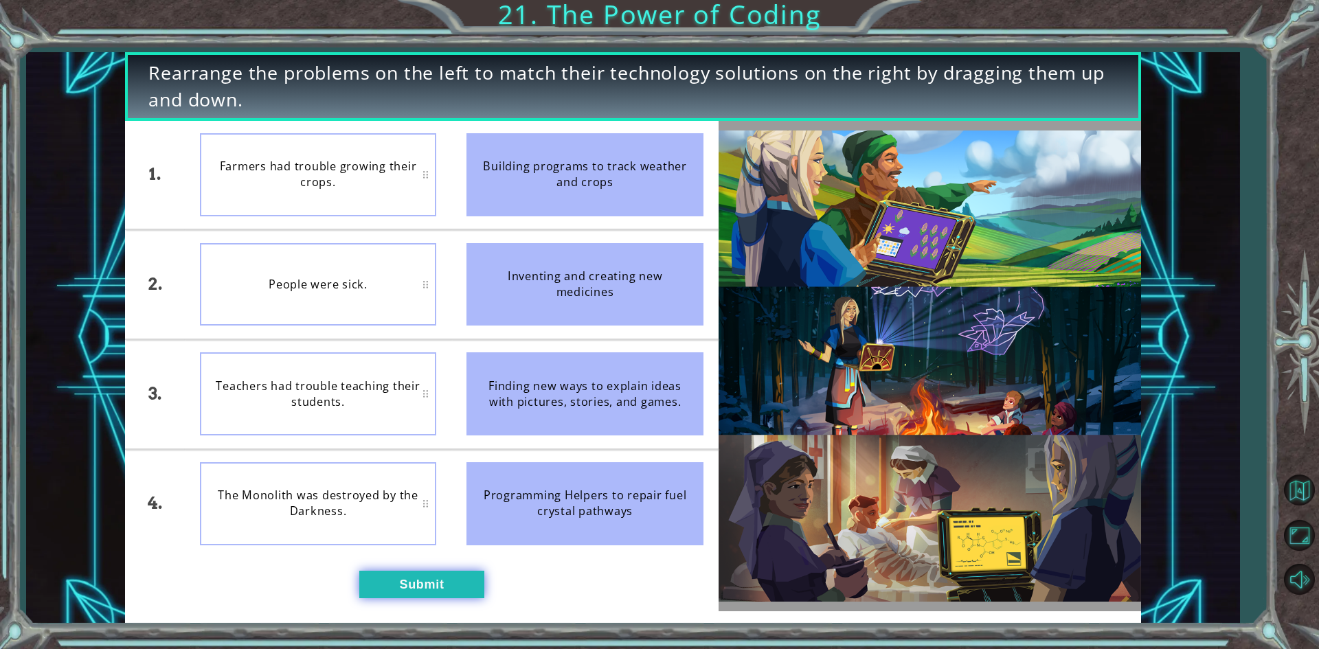
click at [427, 578] on button "Submit" at bounding box center [421, 584] width 125 height 27
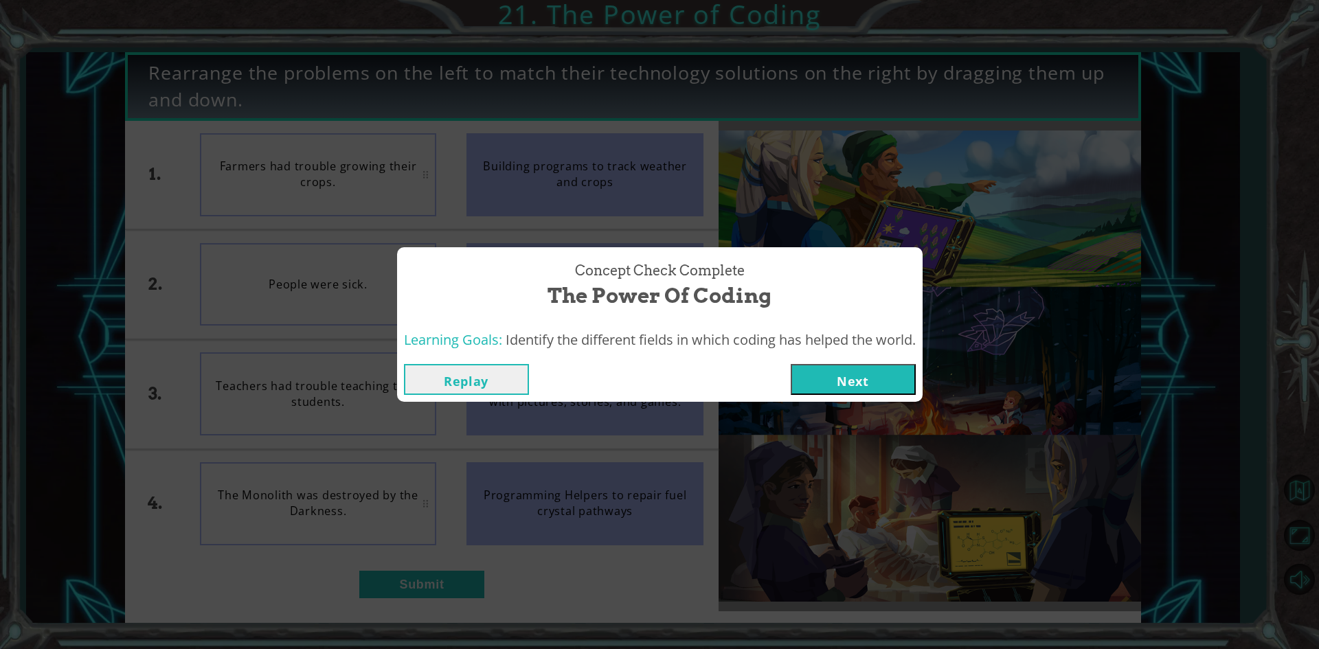
click at [866, 386] on button "Next" at bounding box center [853, 379] width 125 height 31
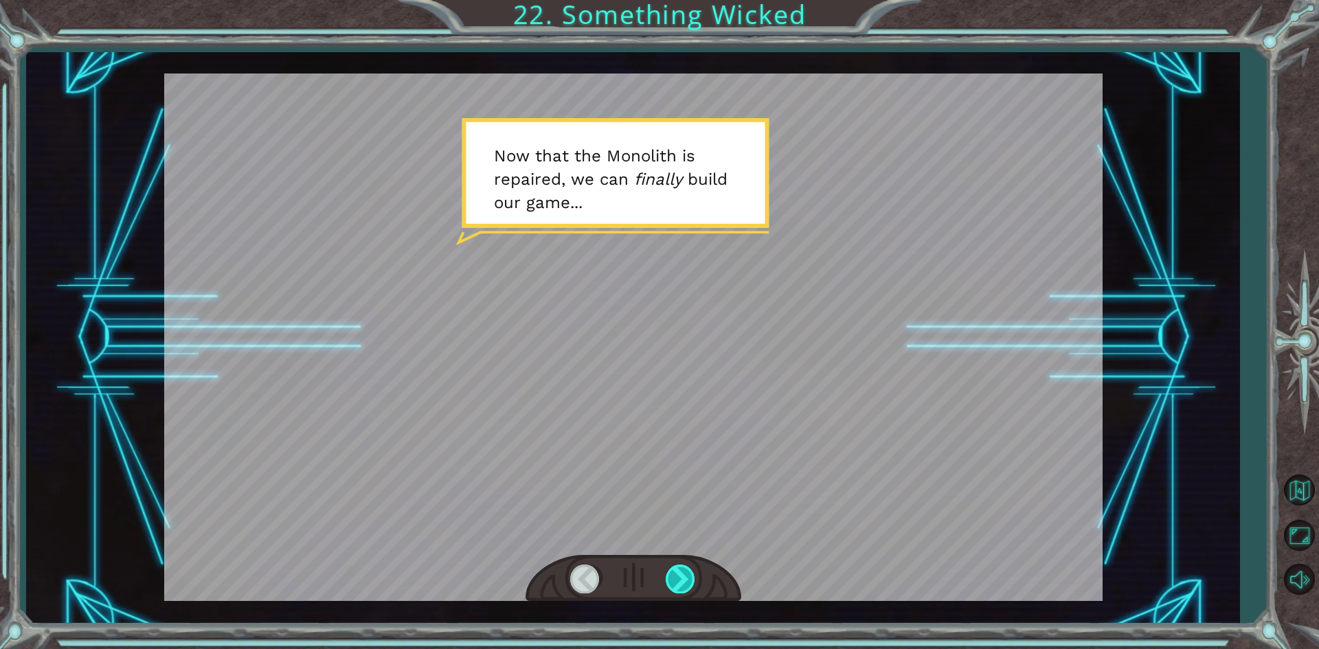
click at [694, 574] on div at bounding box center [681, 579] width 31 height 28
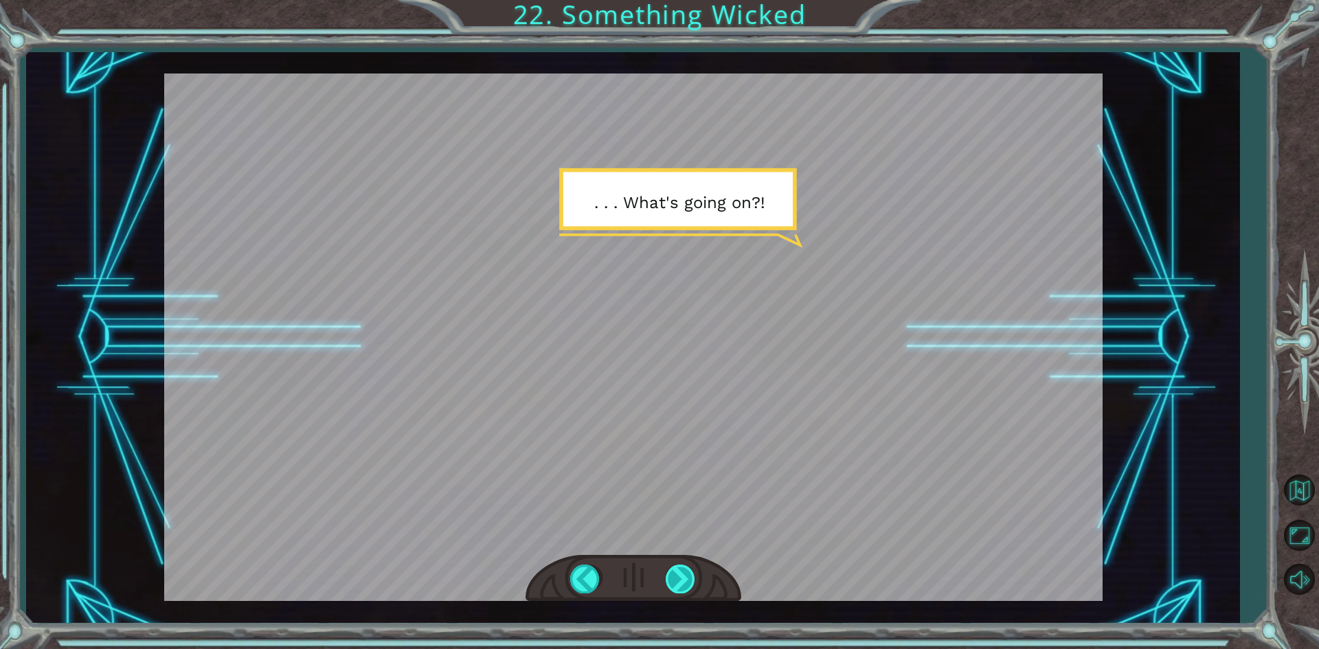
click at [679, 574] on div at bounding box center [681, 579] width 31 height 28
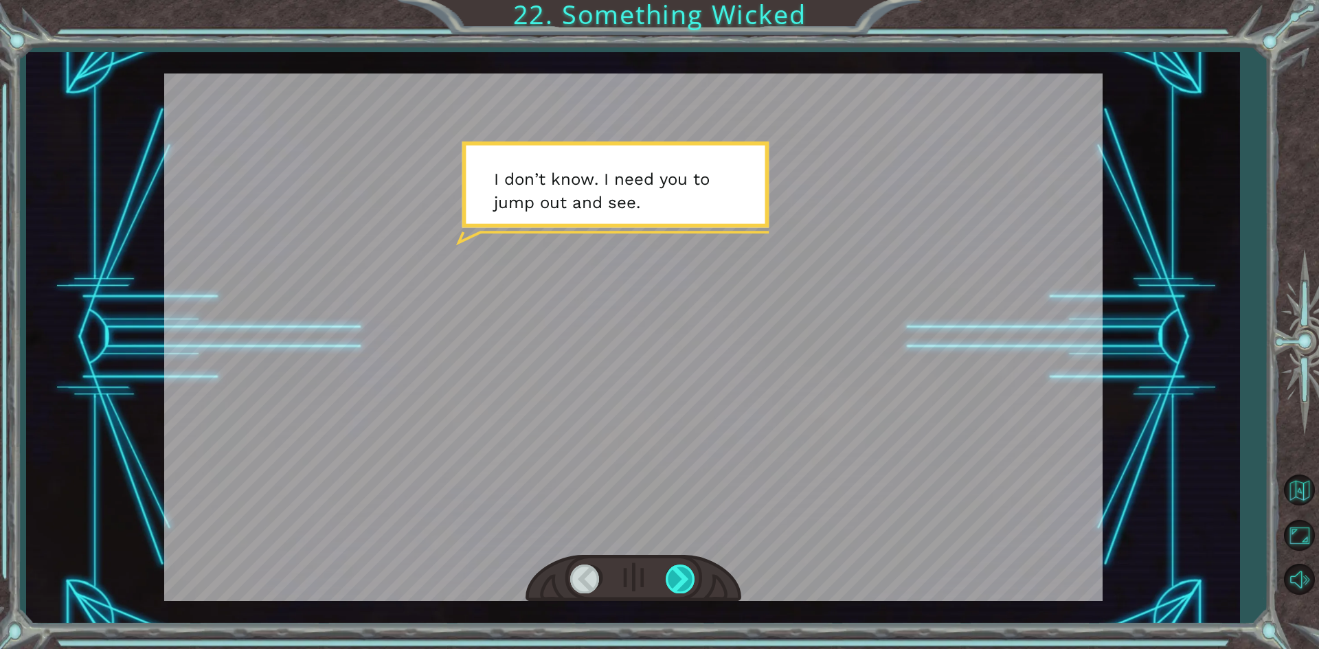
click at [679, 574] on div at bounding box center [681, 579] width 31 height 28
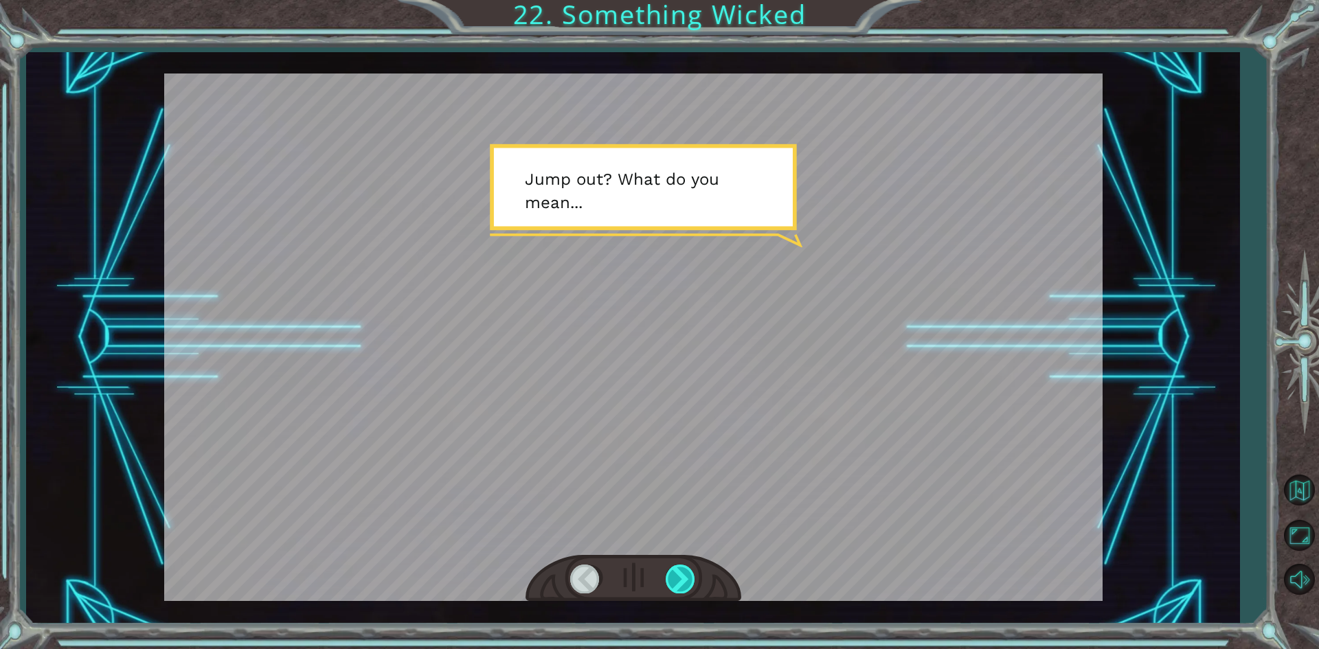
click at [679, 574] on div at bounding box center [681, 579] width 31 height 28
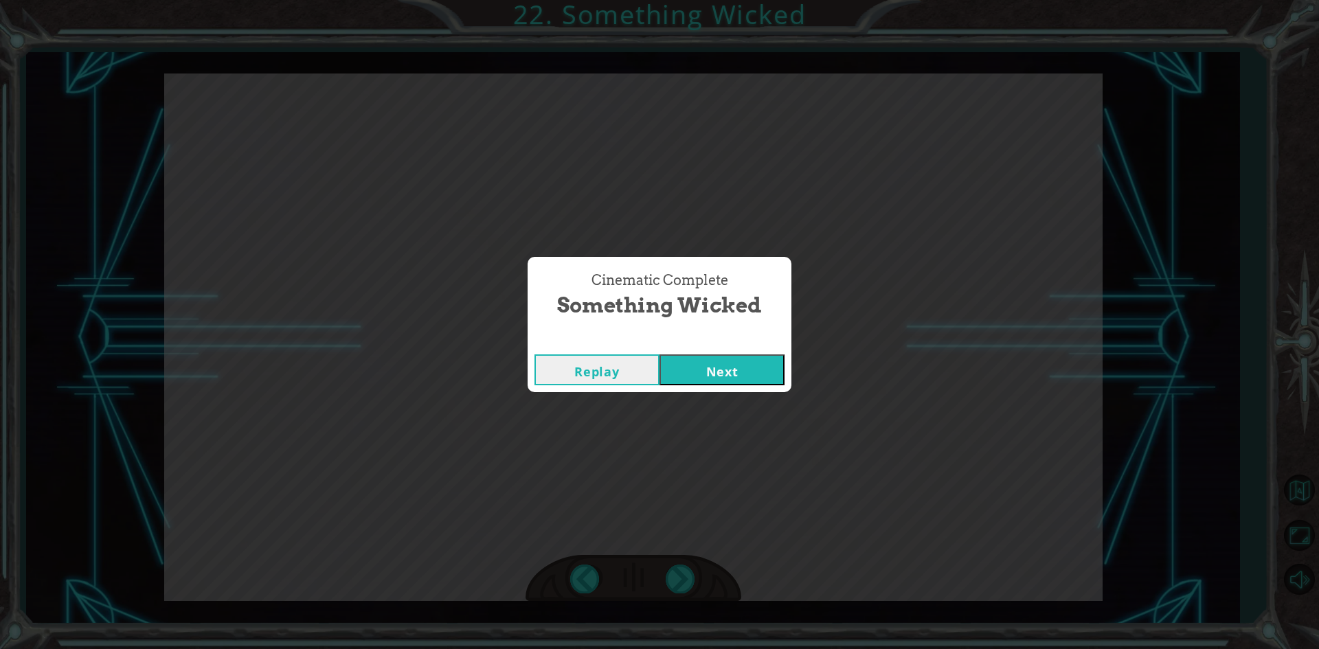
click at [748, 355] on button "Next" at bounding box center [722, 370] width 125 height 31
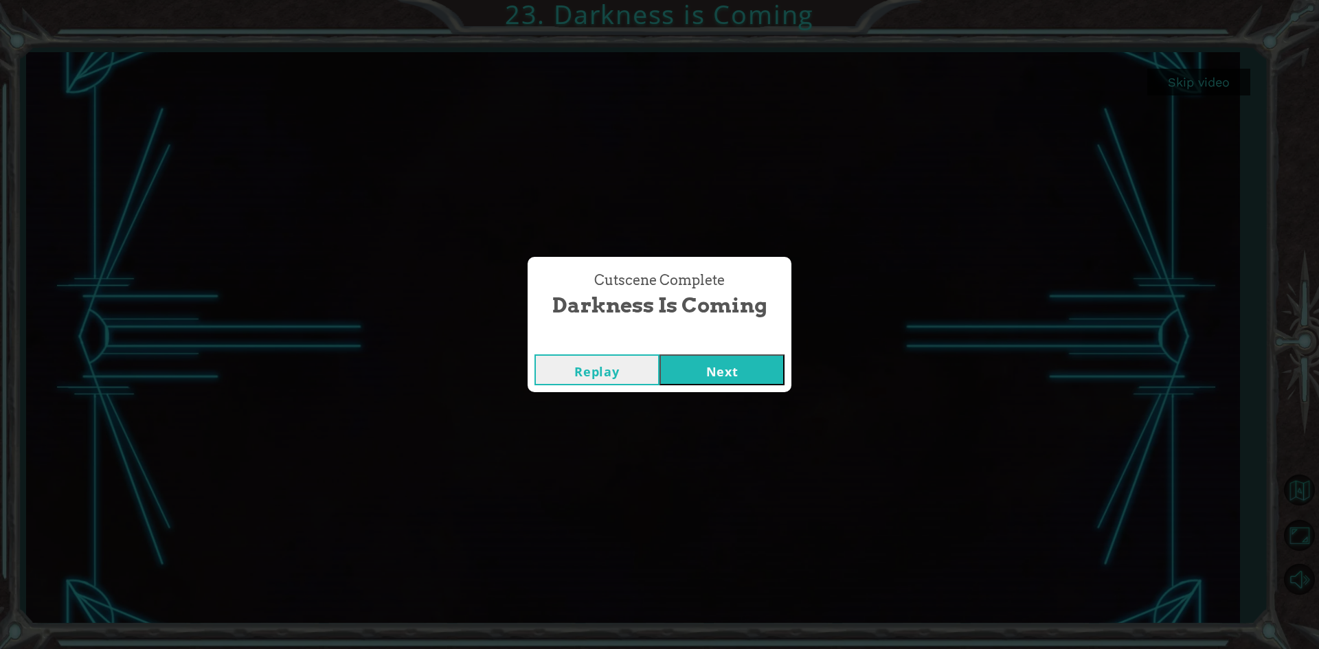
click at [765, 372] on button "Next" at bounding box center [722, 370] width 125 height 31
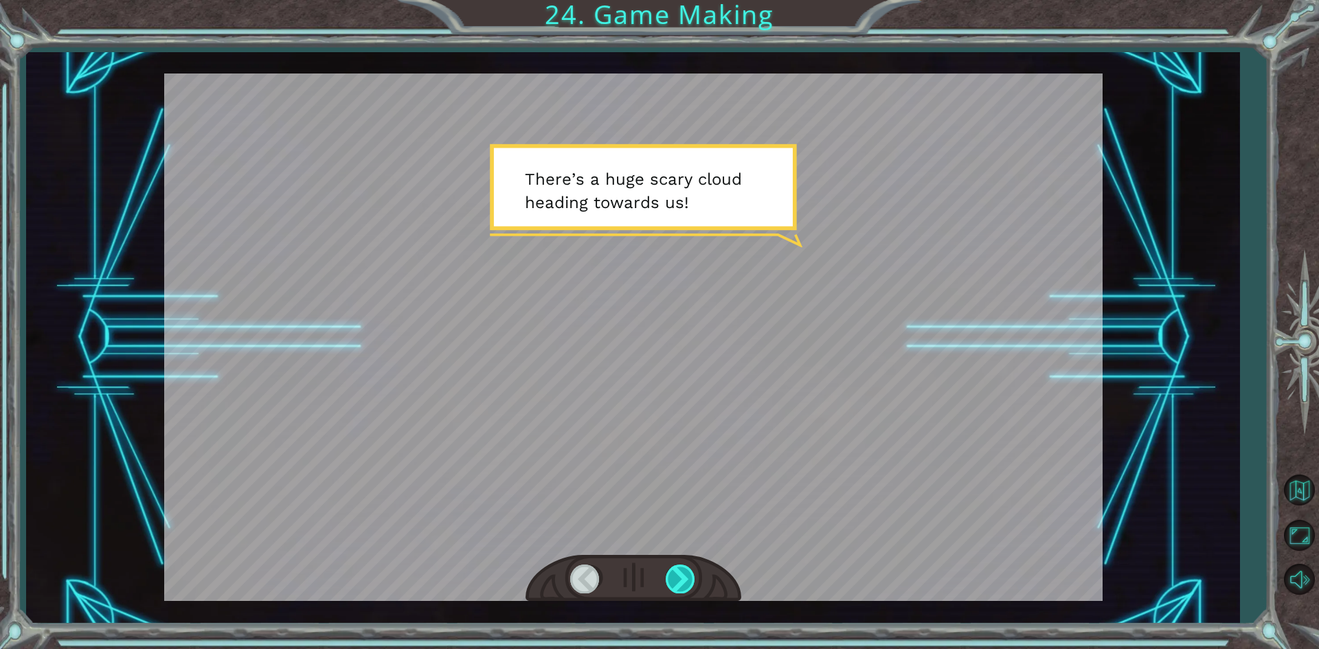
click at [672, 574] on div at bounding box center [681, 579] width 31 height 28
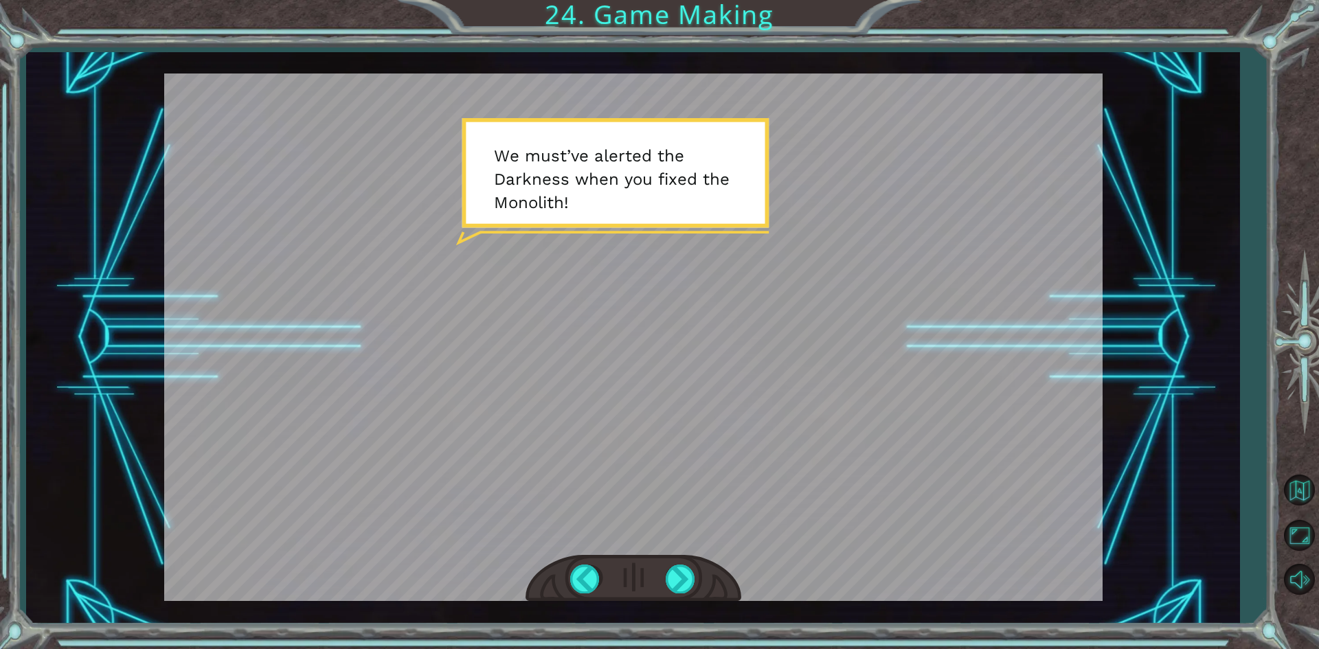
click at [663, 578] on div at bounding box center [634, 578] width 216 height 47
click at [688, 576] on div at bounding box center [681, 579] width 31 height 28
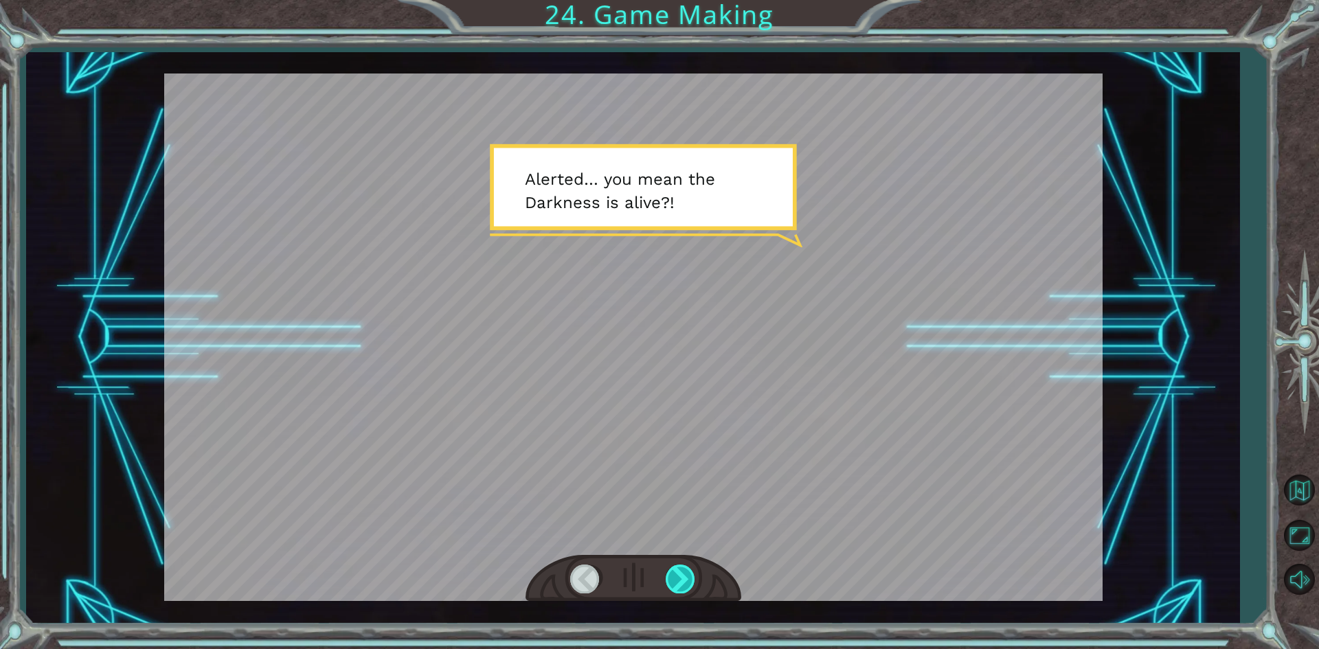
click at [679, 588] on div at bounding box center [681, 579] width 31 height 28
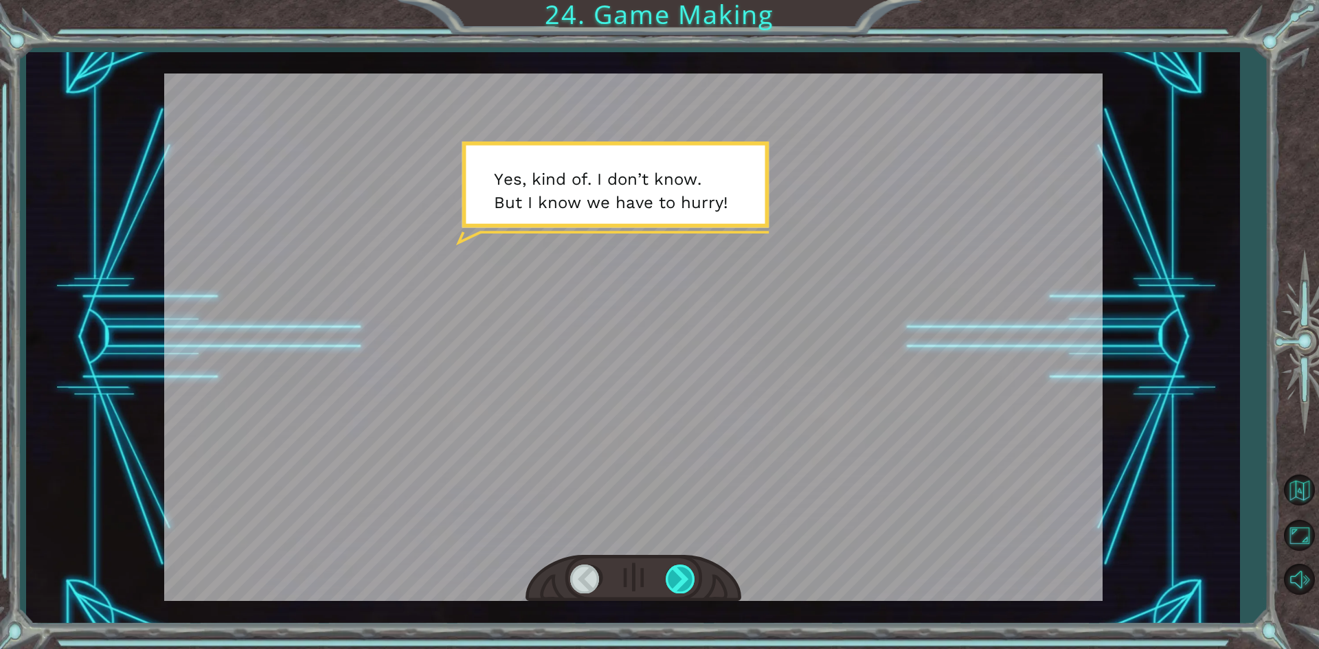
click at [679, 588] on div at bounding box center [681, 579] width 31 height 28
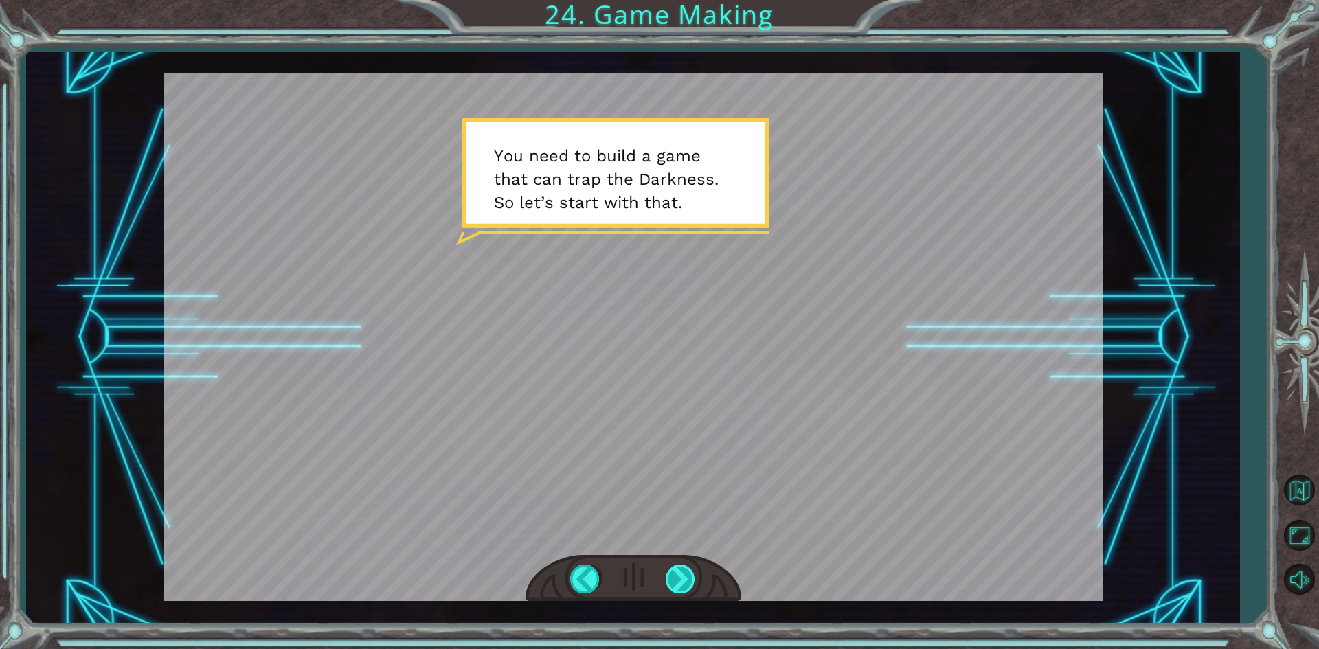
click at [679, 588] on div at bounding box center [681, 579] width 31 height 28
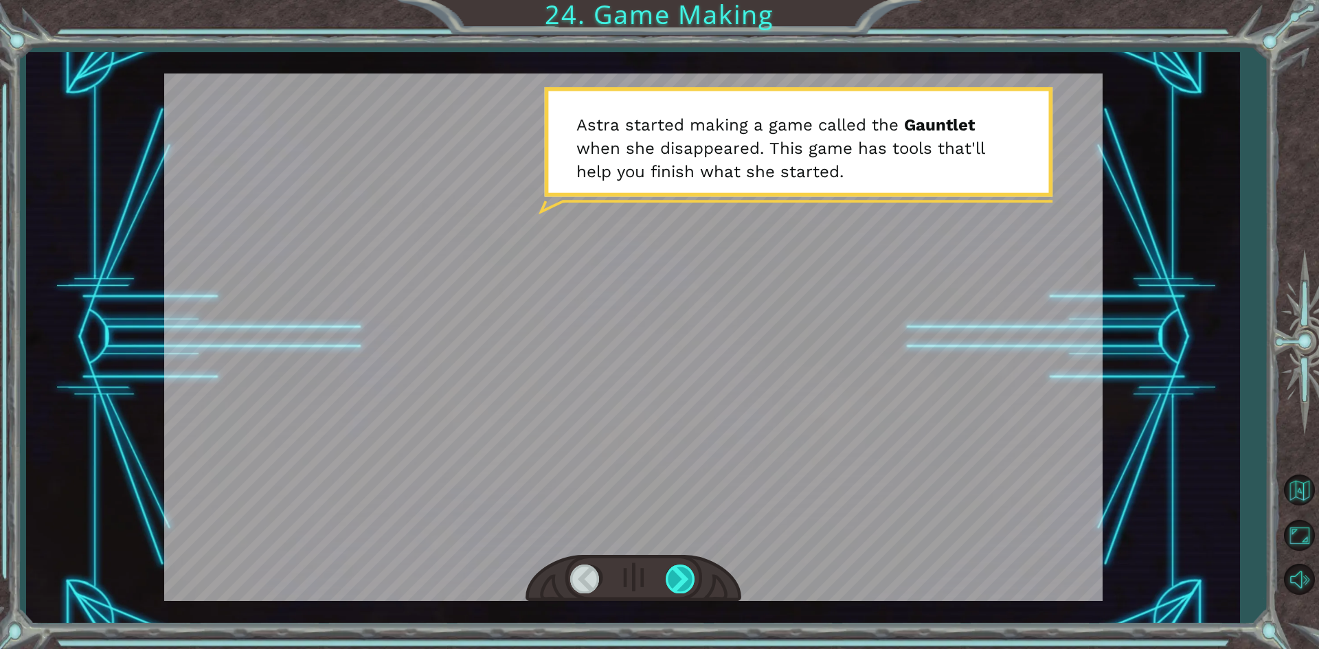
click at [679, 588] on div at bounding box center [681, 579] width 31 height 28
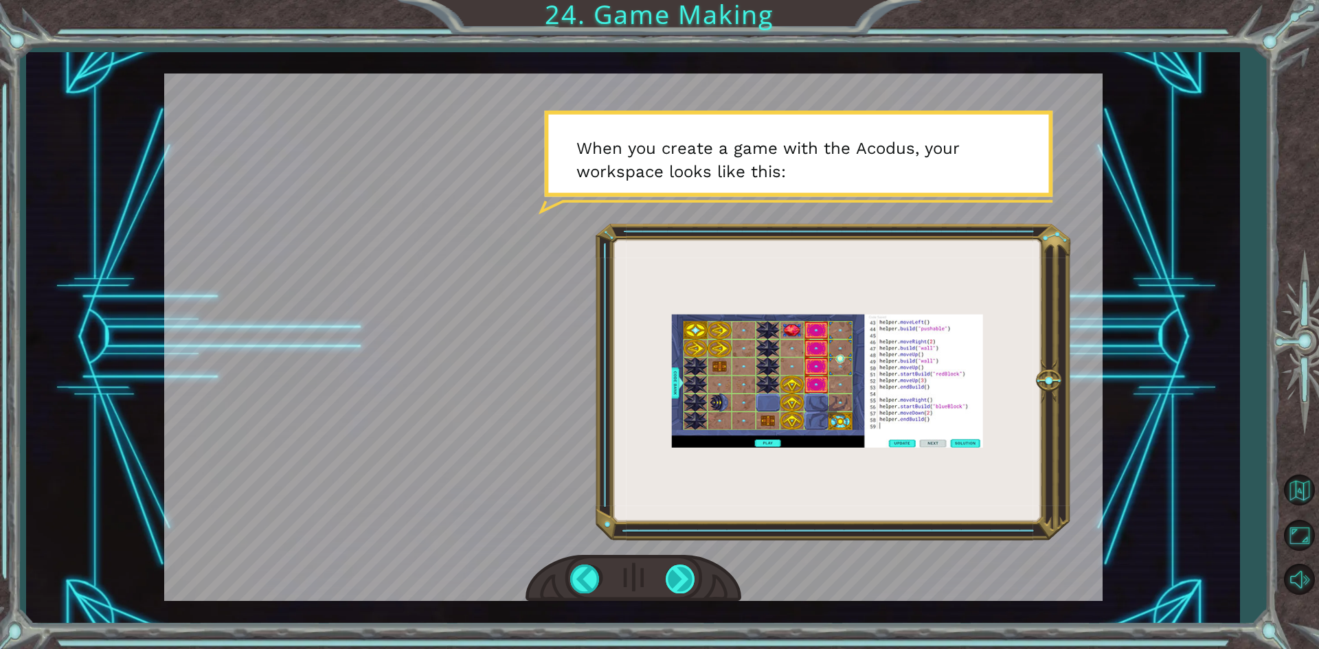
click at [679, 588] on div at bounding box center [681, 579] width 31 height 28
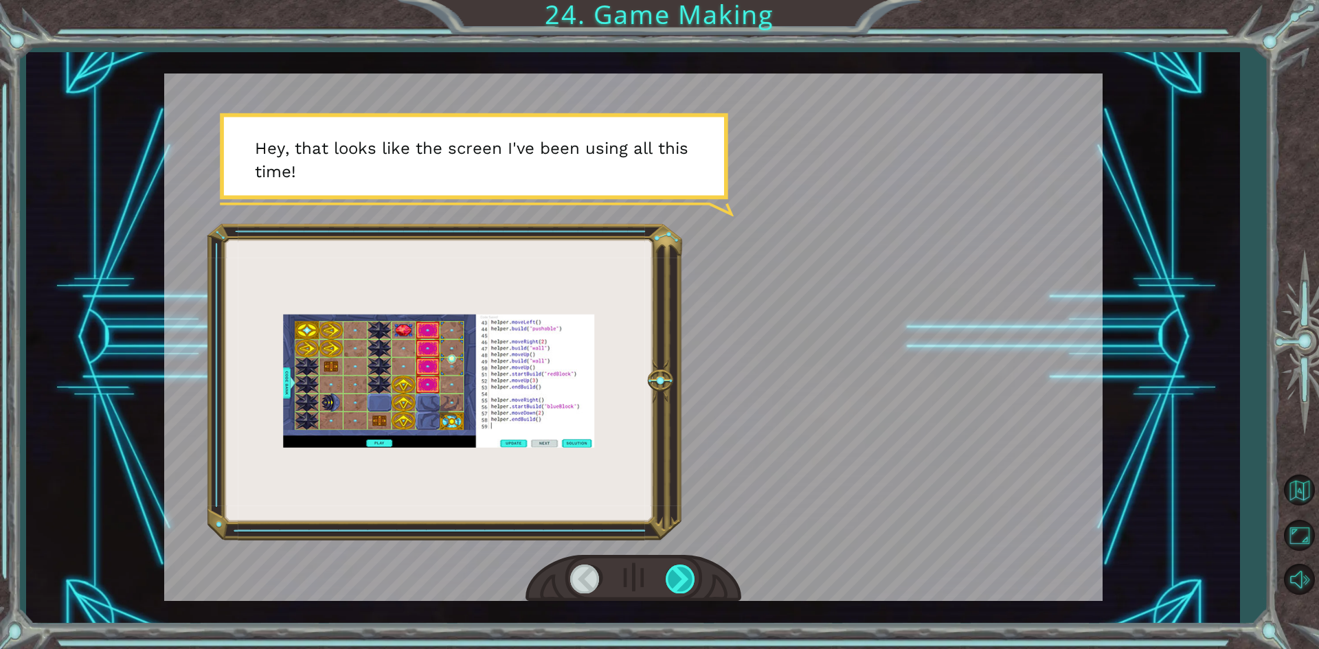
click at [679, 588] on div at bounding box center [681, 579] width 31 height 28
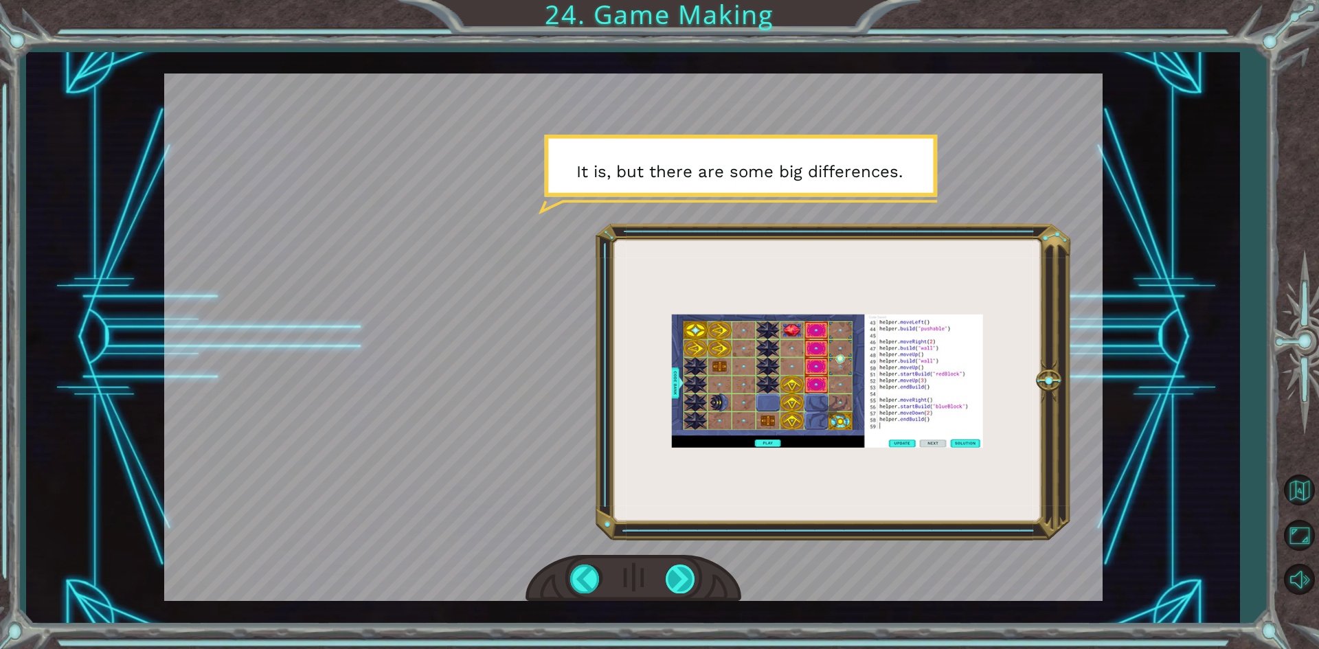
click at [679, 588] on div at bounding box center [681, 579] width 31 height 28
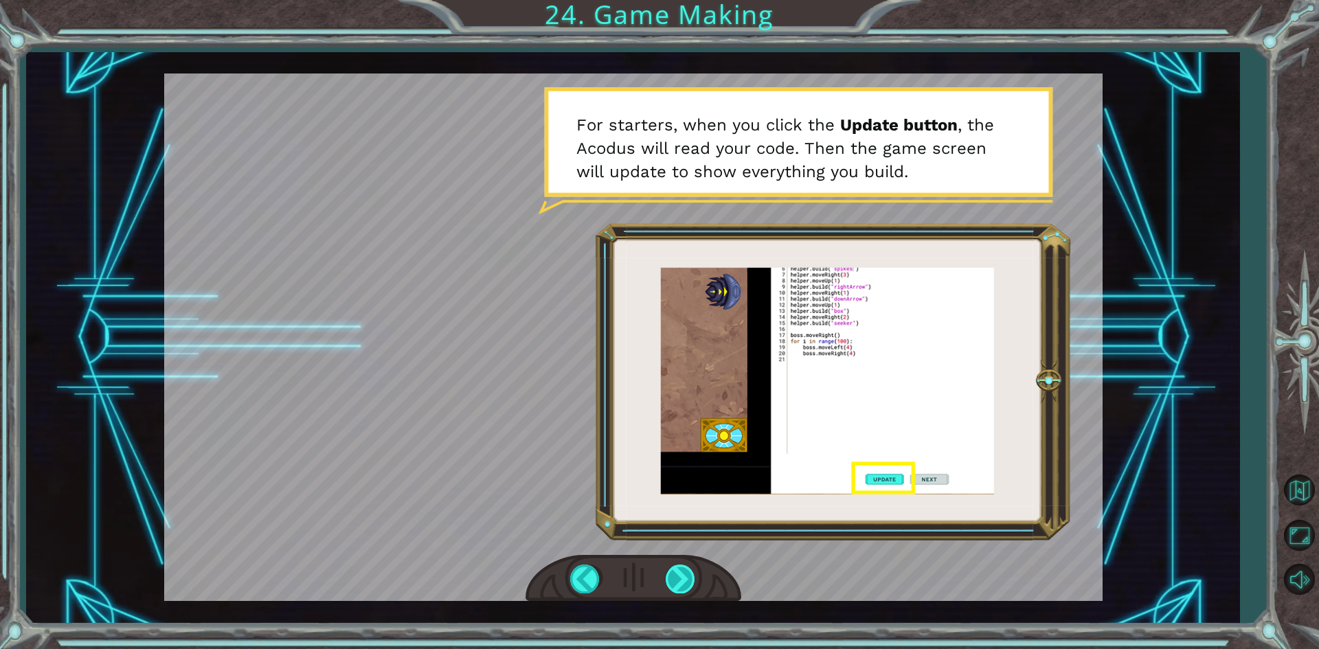
click at [679, 588] on div at bounding box center [681, 579] width 31 height 28
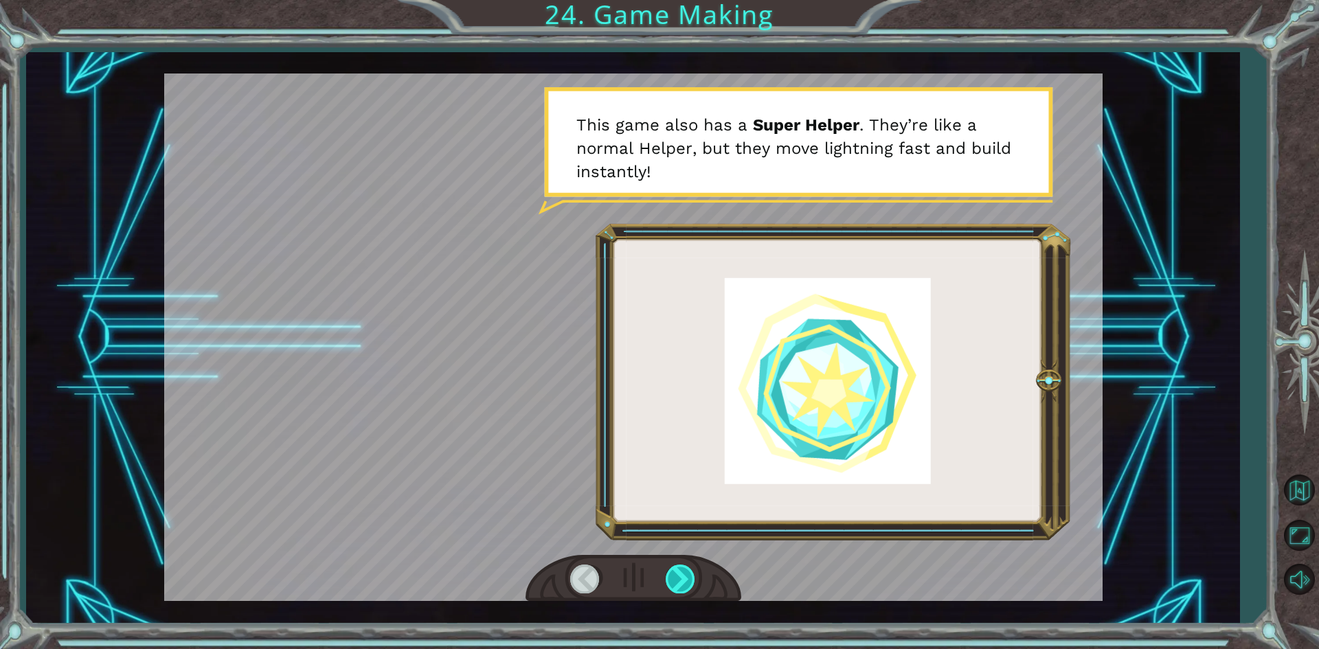
click at [679, 588] on div at bounding box center [681, 579] width 31 height 28
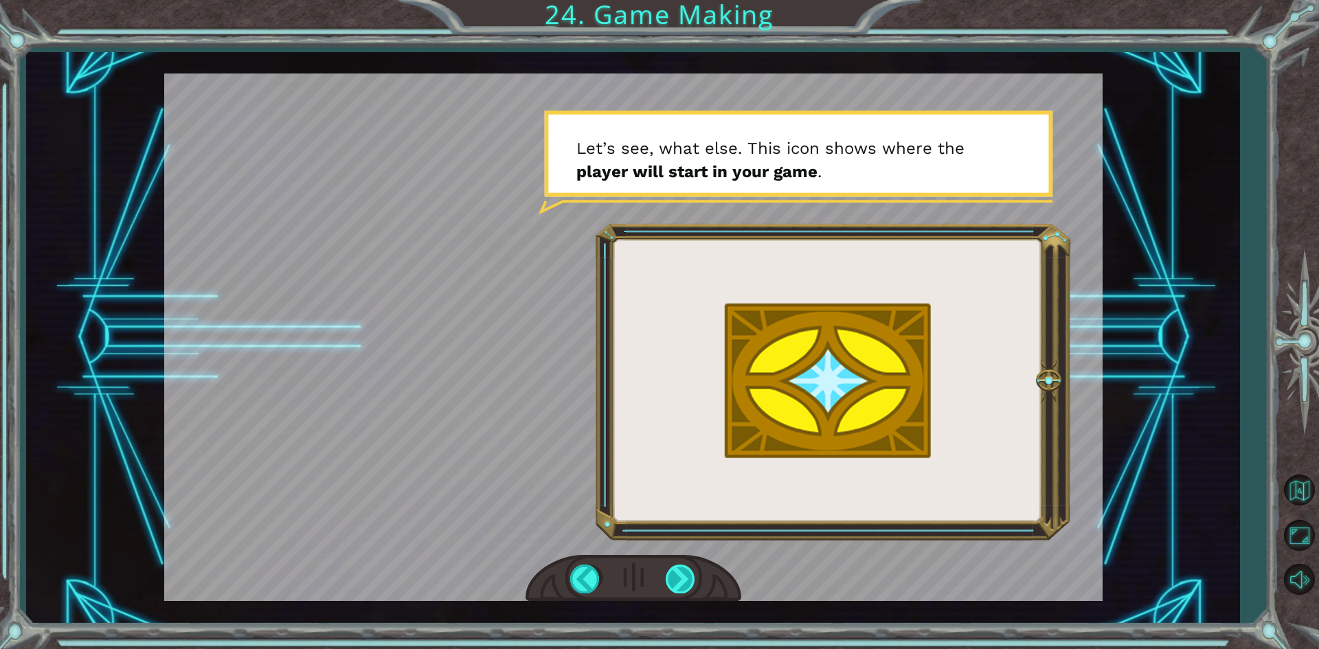
click at [679, 588] on div at bounding box center [681, 579] width 31 height 28
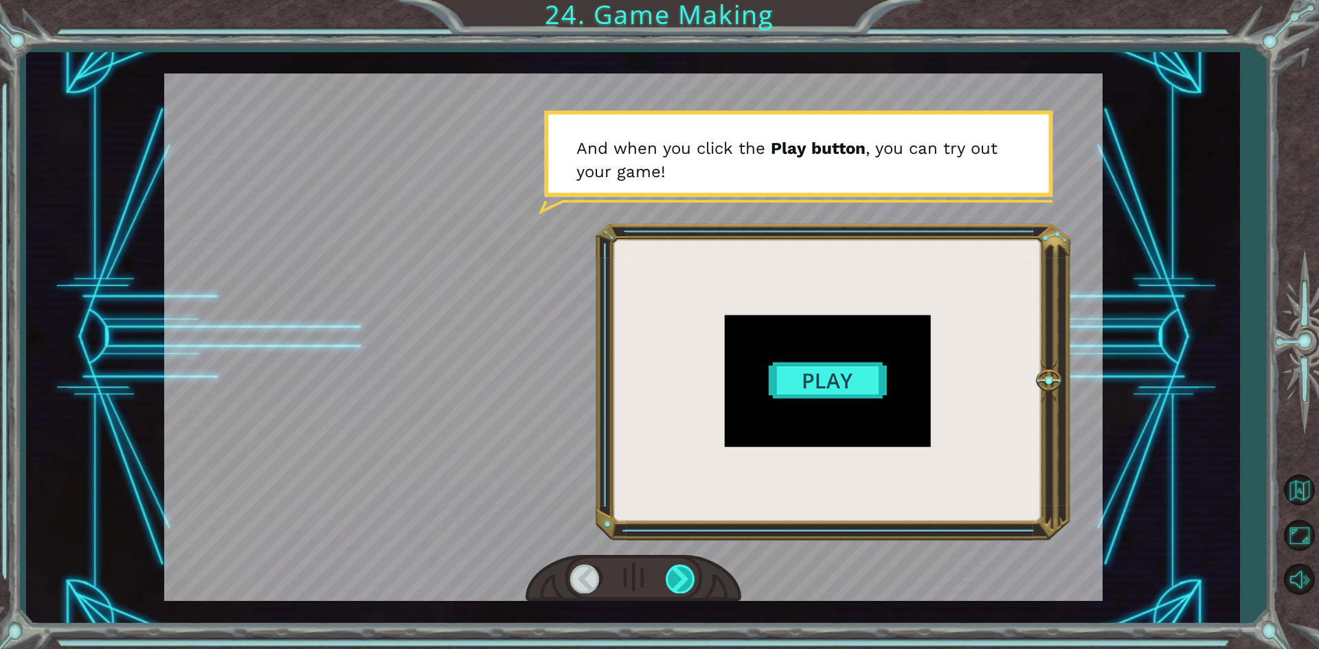
click at [679, 588] on div at bounding box center [681, 579] width 31 height 28
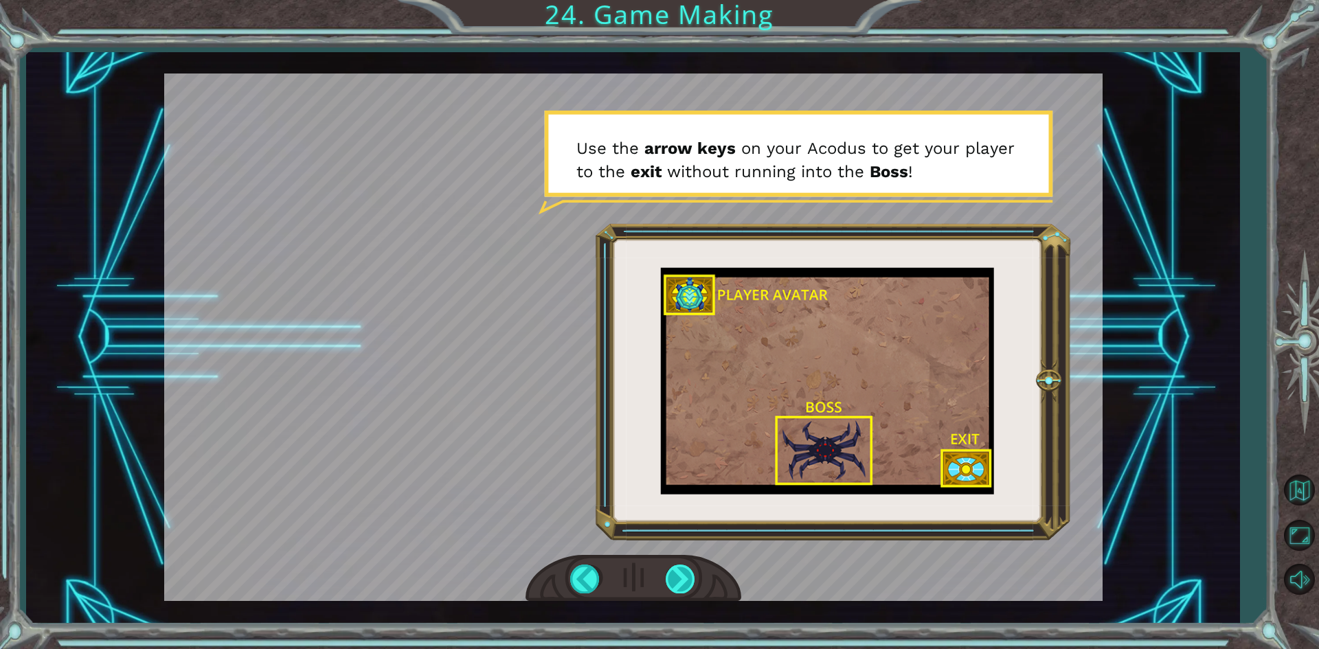
click at [679, 588] on div at bounding box center [681, 579] width 31 height 28
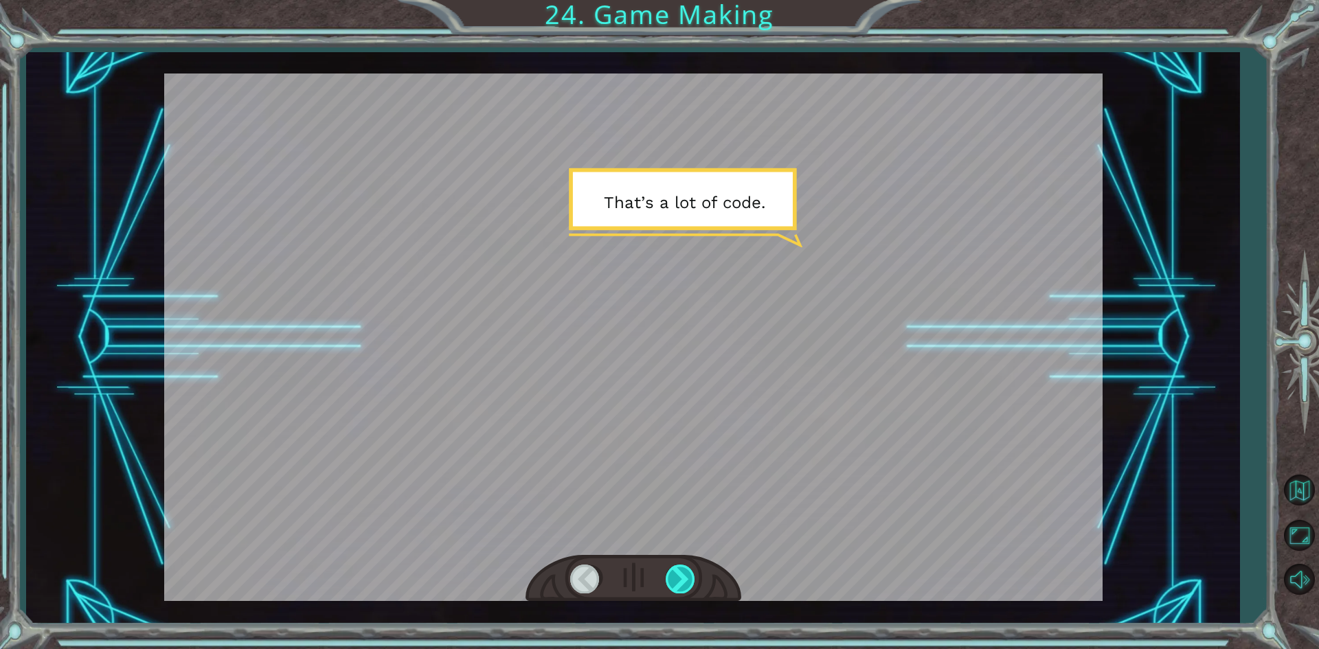
click at [679, 588] on div at bounding box center [681, 579] width 31 height 28
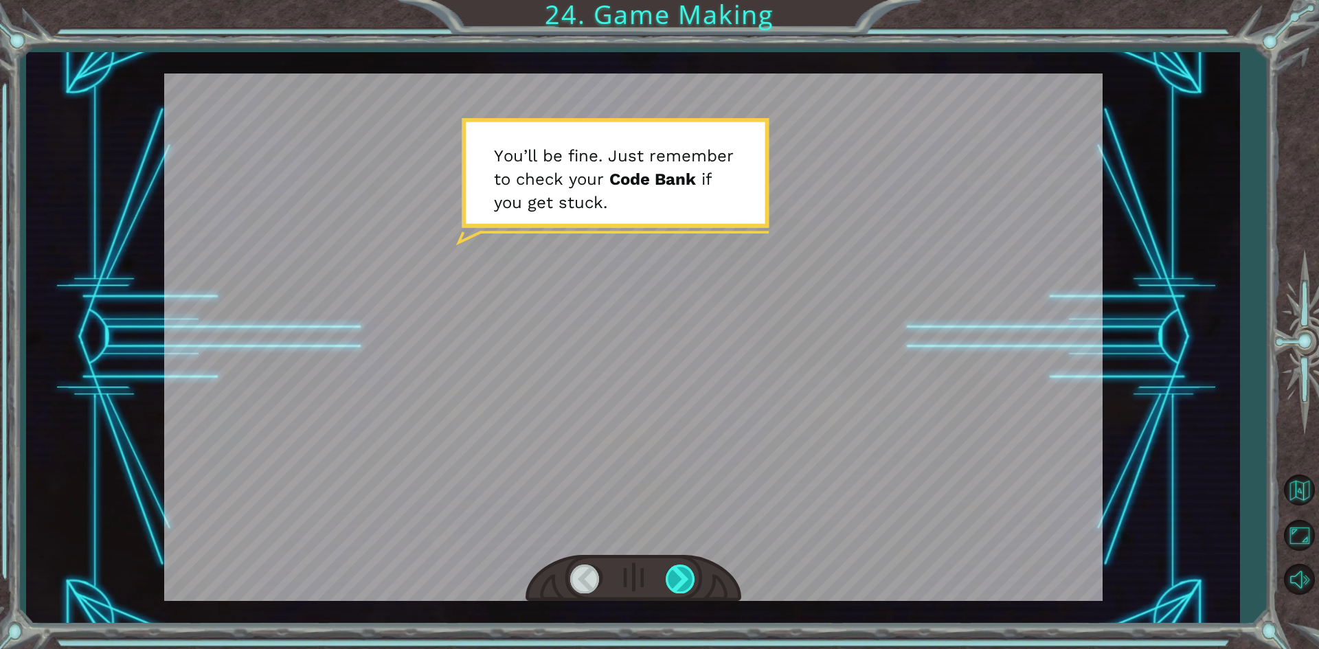
click at [679, 588] on div at bounding box center [681, 579] width 31 height 28
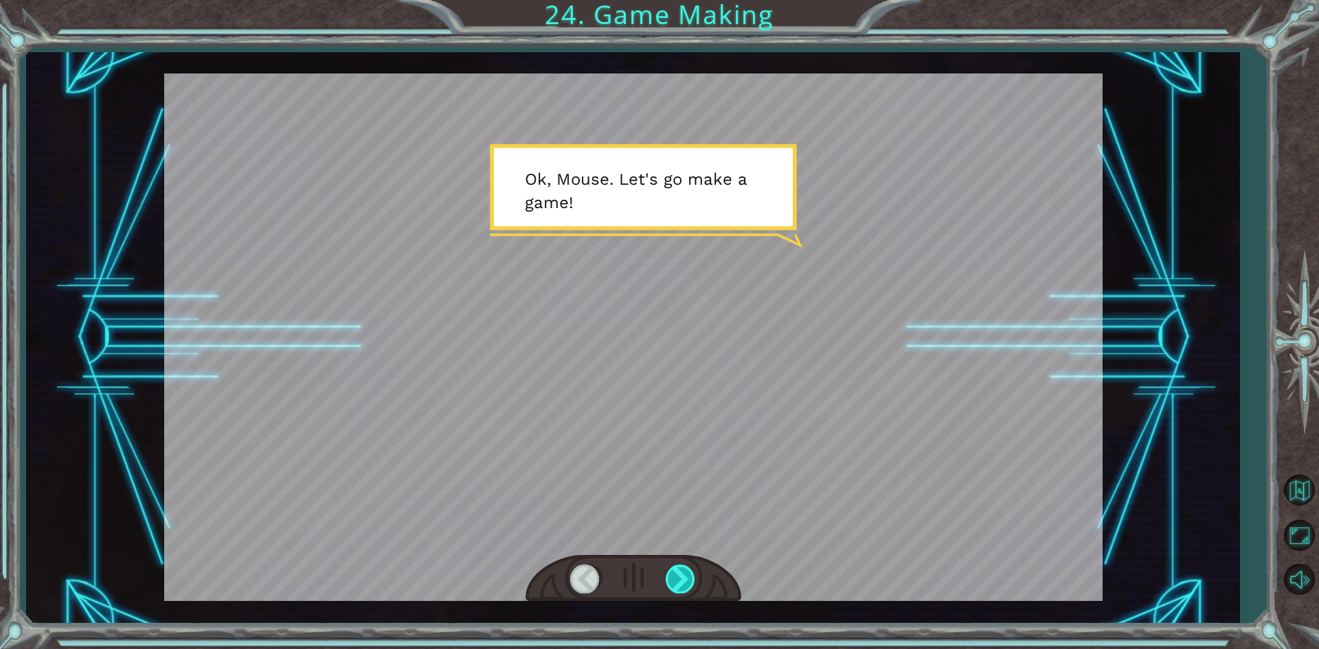
click at [681, 576] on div at bounding box center [681, 579] width 31 height 28
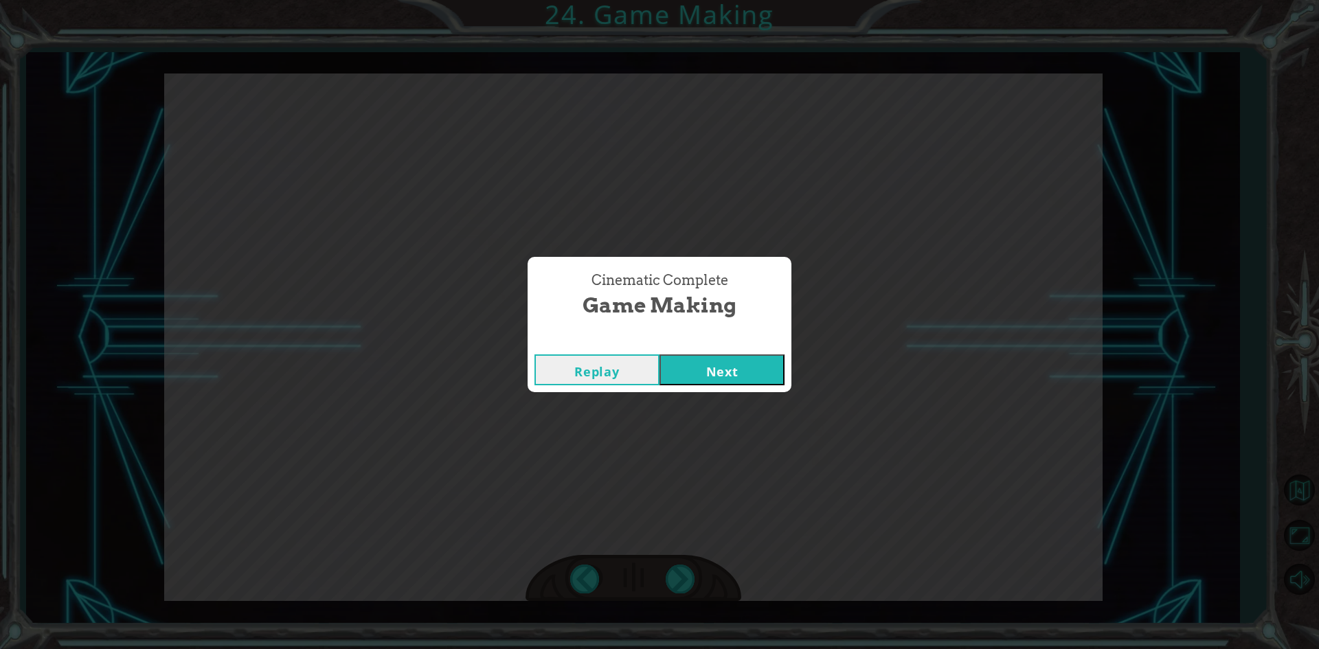
click at [721, 371] on button "Next" at bounding box center [722, 370] width 125 height 31
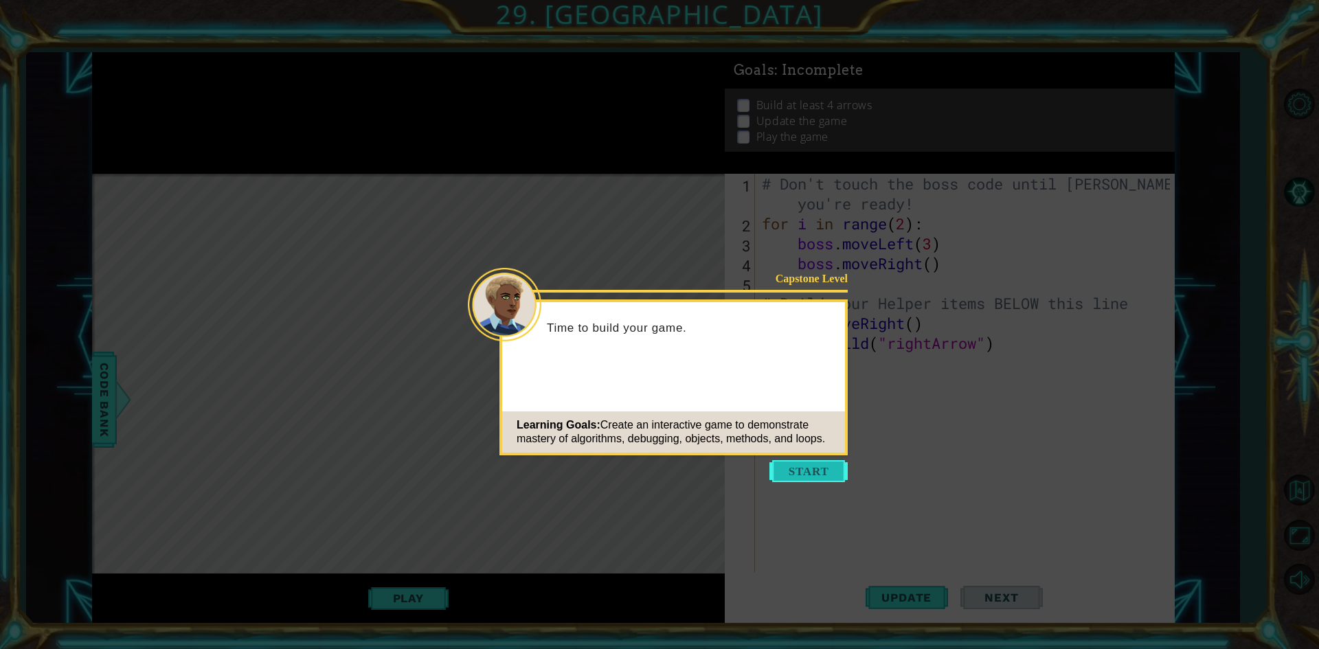
click at [807, 471] on button "Start" at bounding box center [809, 471] width 78 height 22
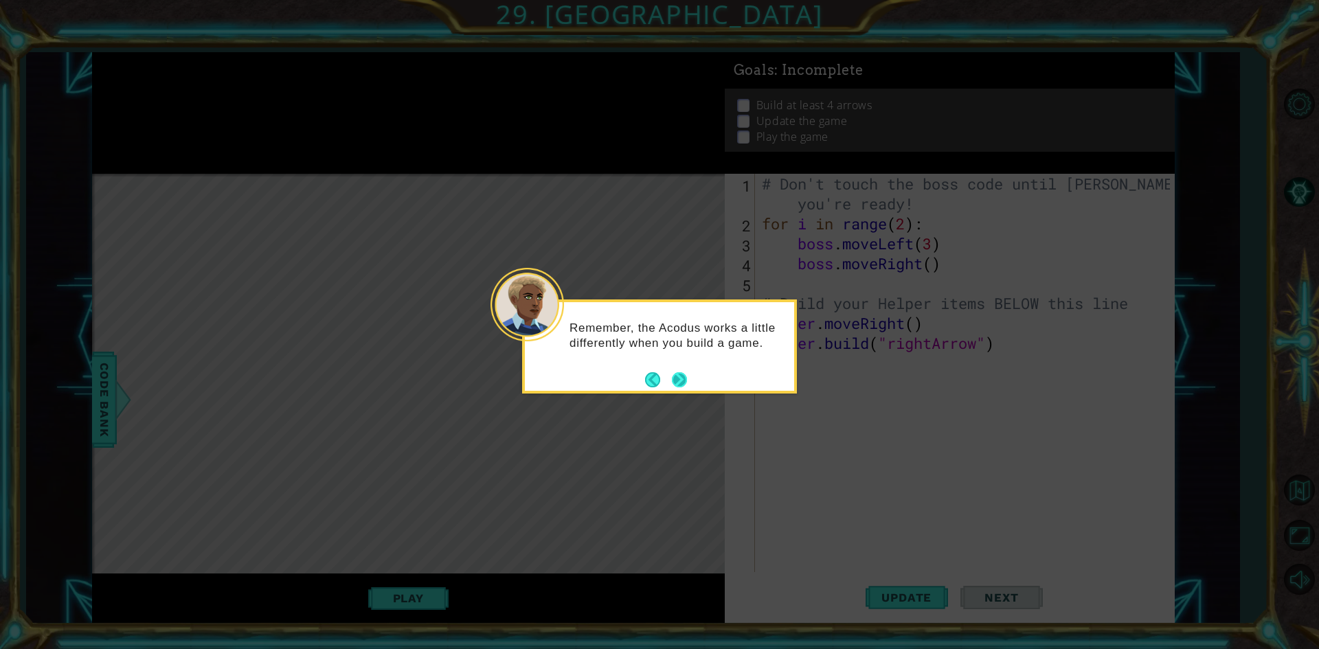
click at [675, 386] on button "Next" at bounding box center [679, 379] width 15 height 15
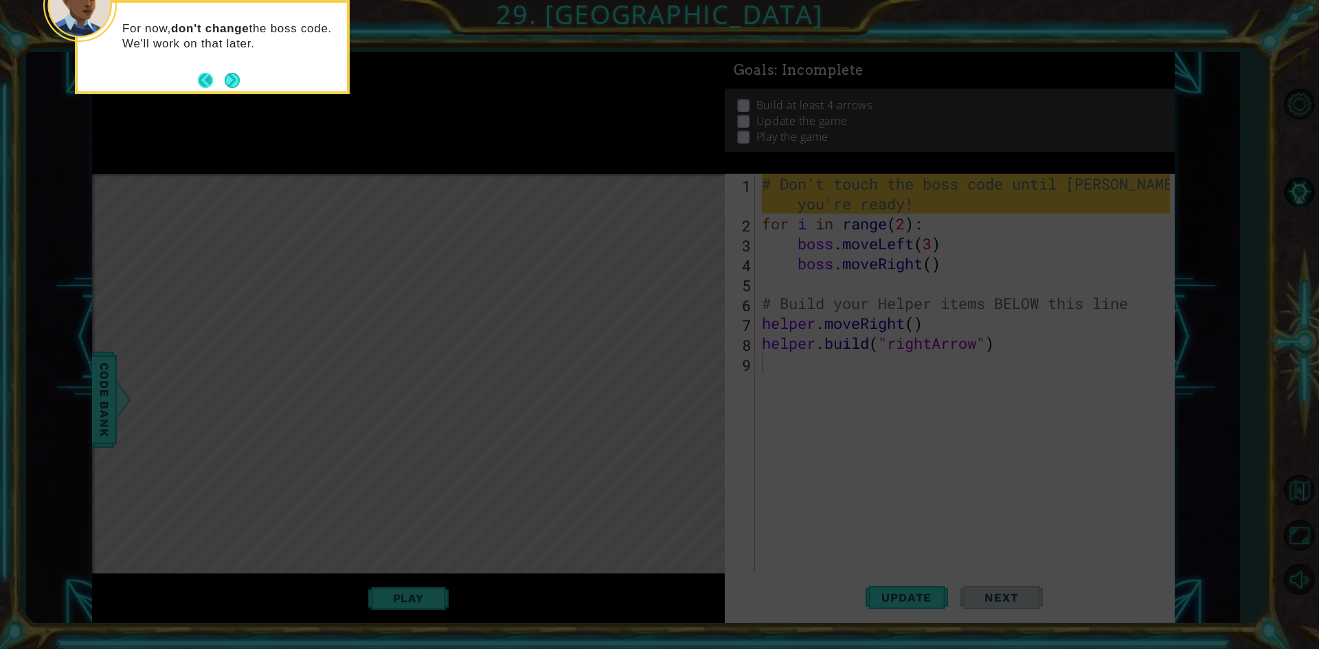
click at [223, 82] on button "Back" at bounding box center [211, 80] width 27 height 15
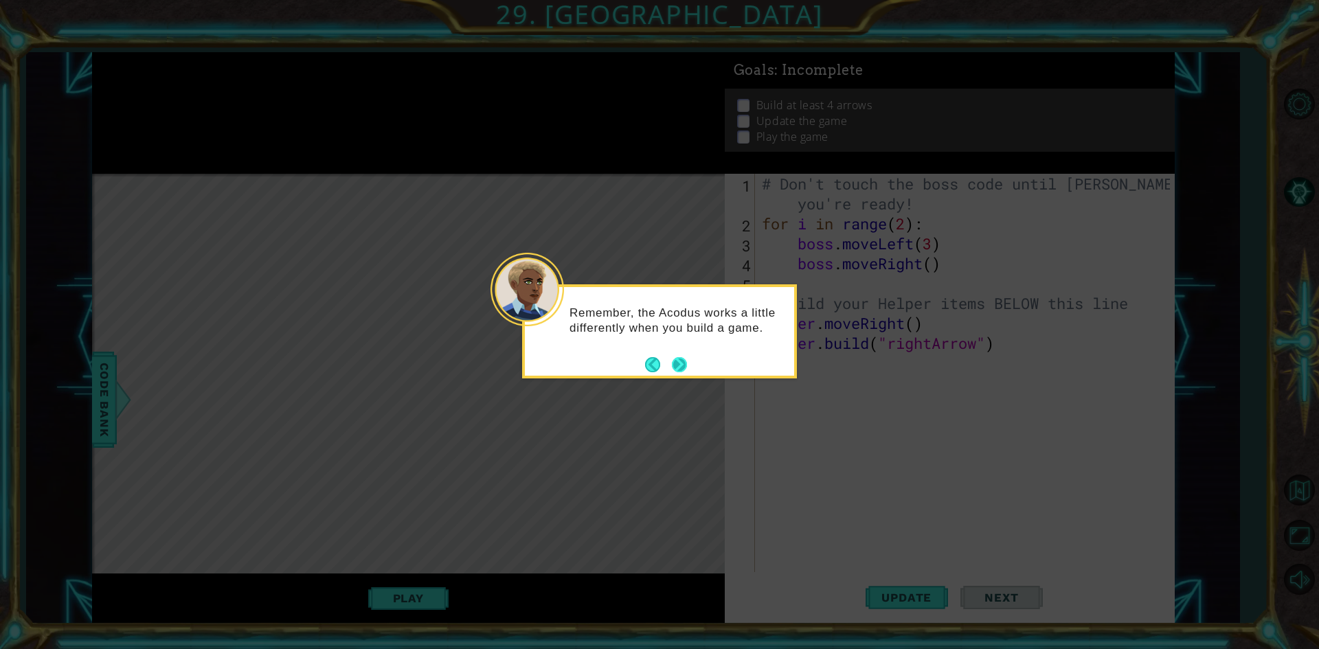
click at [681, 357] on button "Next" at bounding box center [679, 364] width 15 height 15
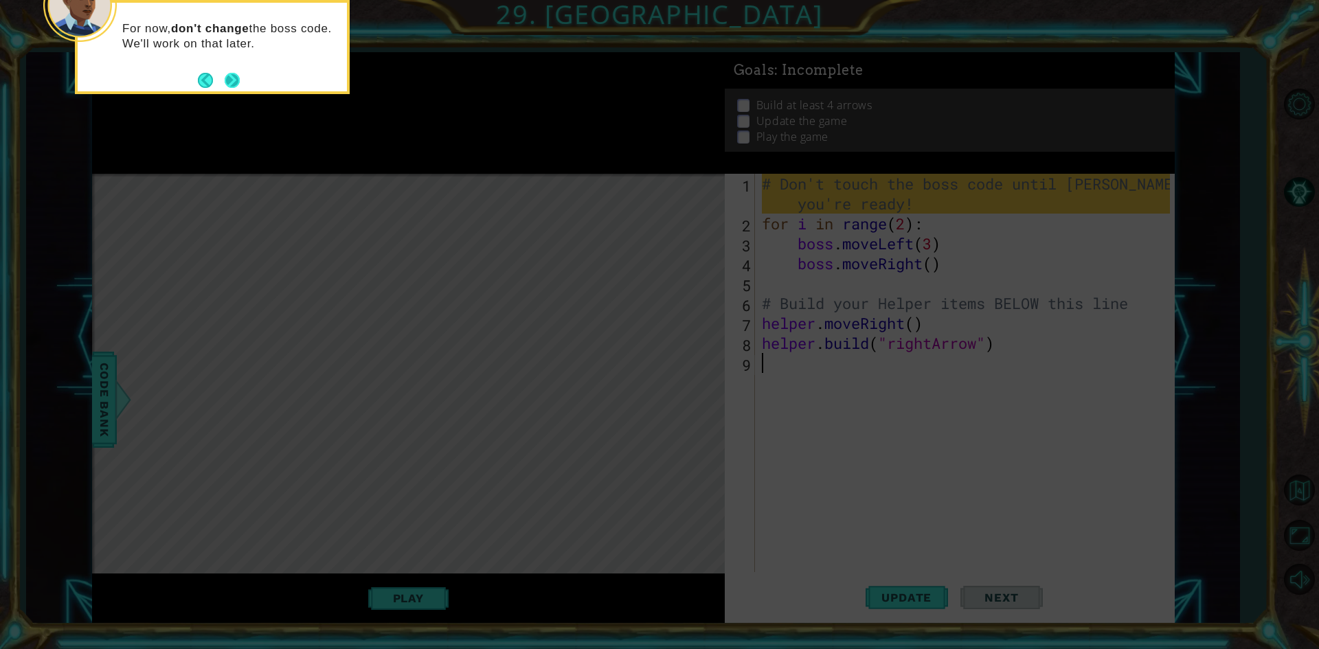
click at [234, 79] on button "Next" at bounding box center [232, 80] width 15 height 15
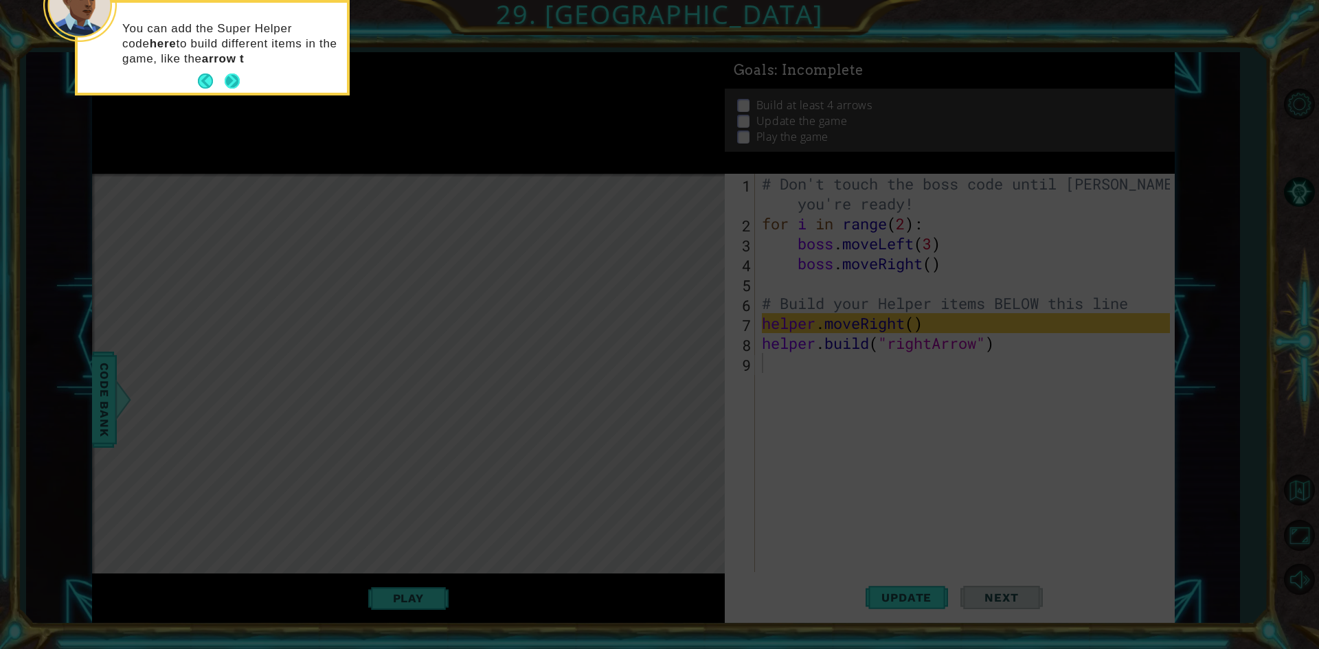
click at [232, 81] on button "Next" at bounding box center [232, 81] width 15 height 15
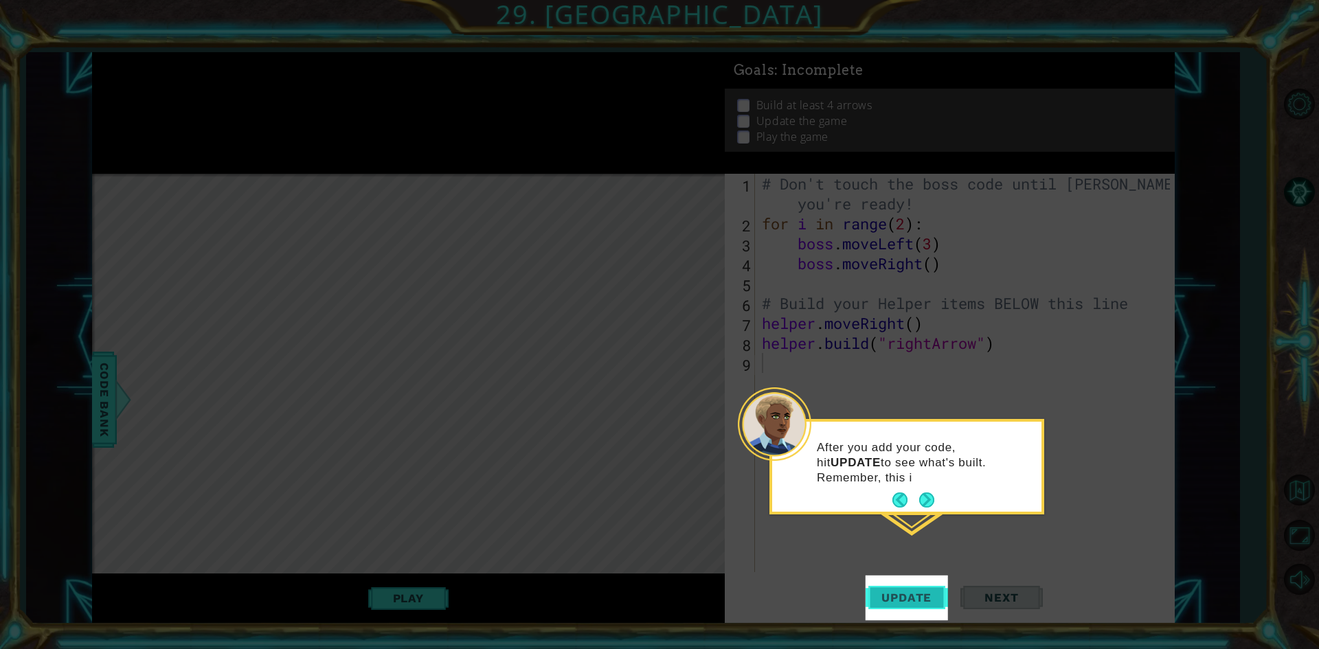
click at [901, 585] on button "Update" at bounding box center [907, 598] width 82 height 45
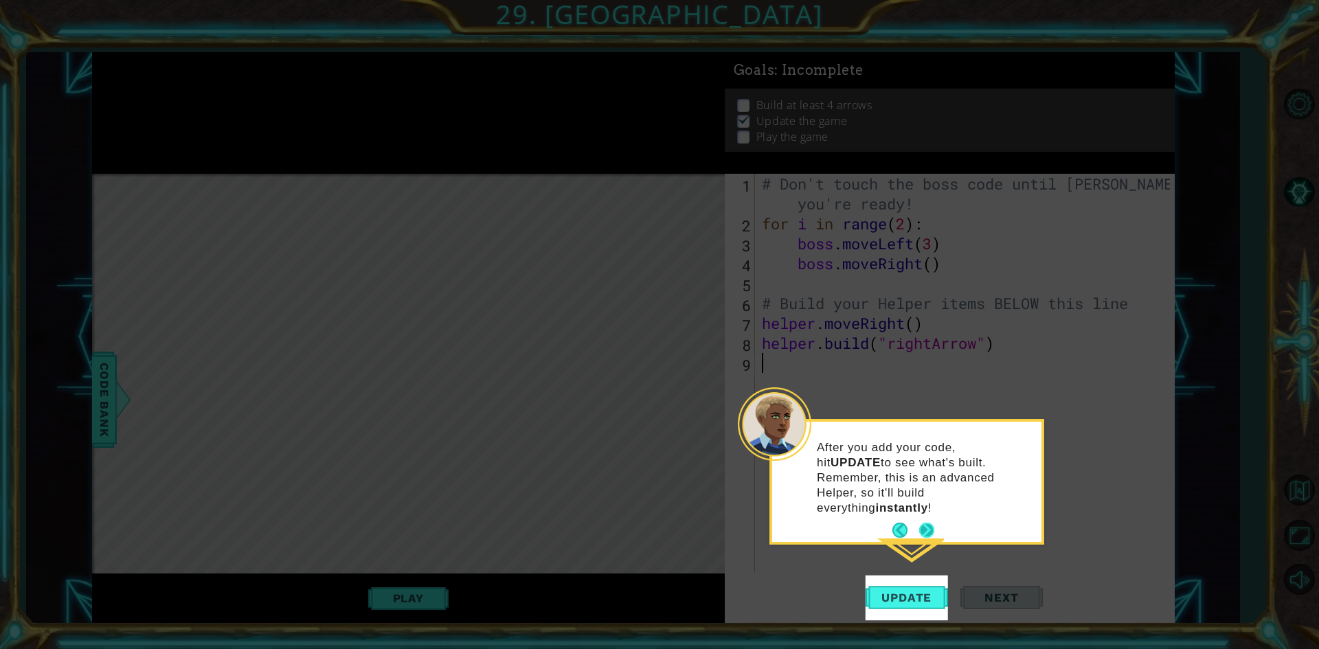
click at [927, 522] on button "Next" at bounding box center [927, 530] width 16 height 16
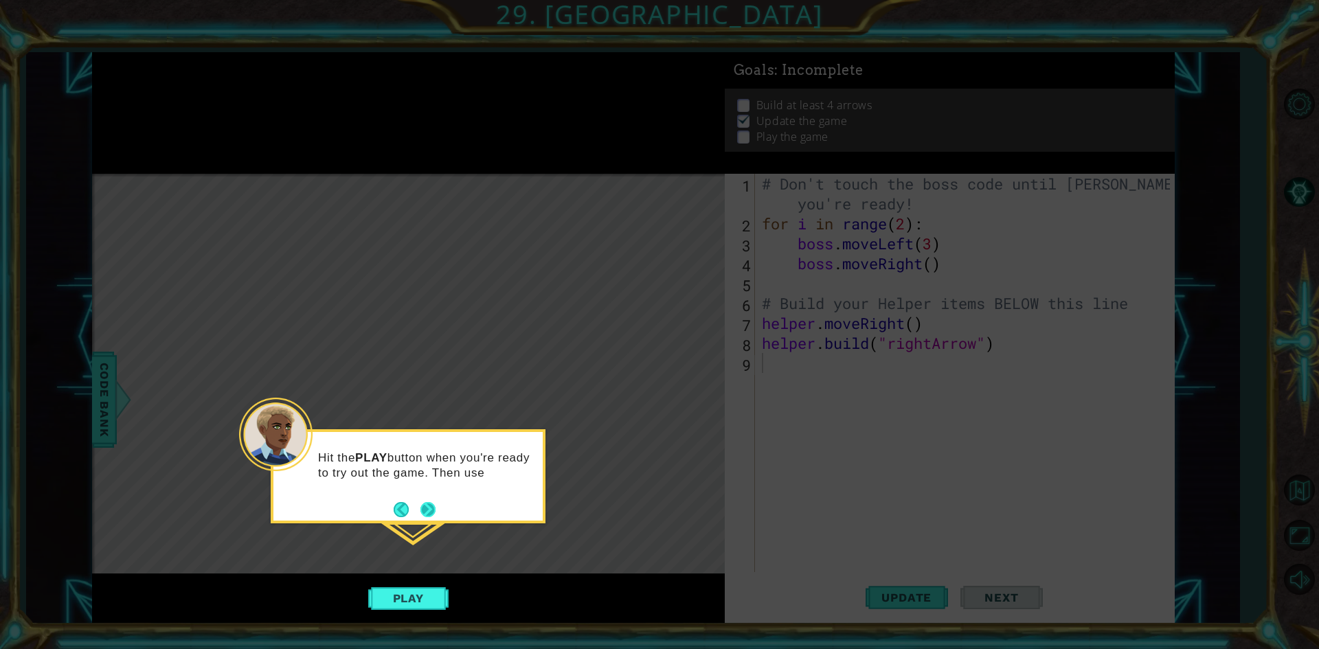
click at [422, 510] on button "Next" at bounding box center [427, 509] width 15 height 15
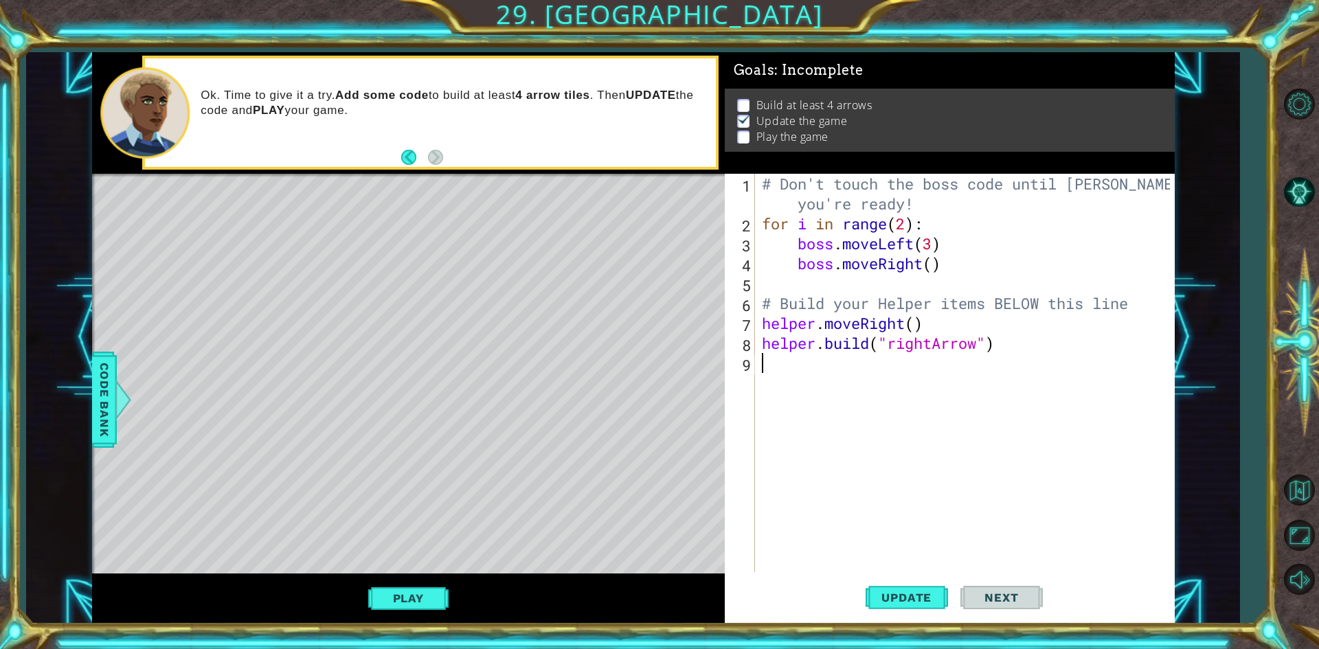
drag, startPoint x: 54, startPoint y: 613, endPoint x: 47, endPoint y: 617, distance: 8.0
click at [47, 617] on div "1 ההההההההההההההההההההההההההההההההההההההההההההההההההההההההההההההההההההההההההההה…" at bounding box center [632, 338] width 1213 height 572
